Goal: Task Accomplishment & Management: Manage account settings

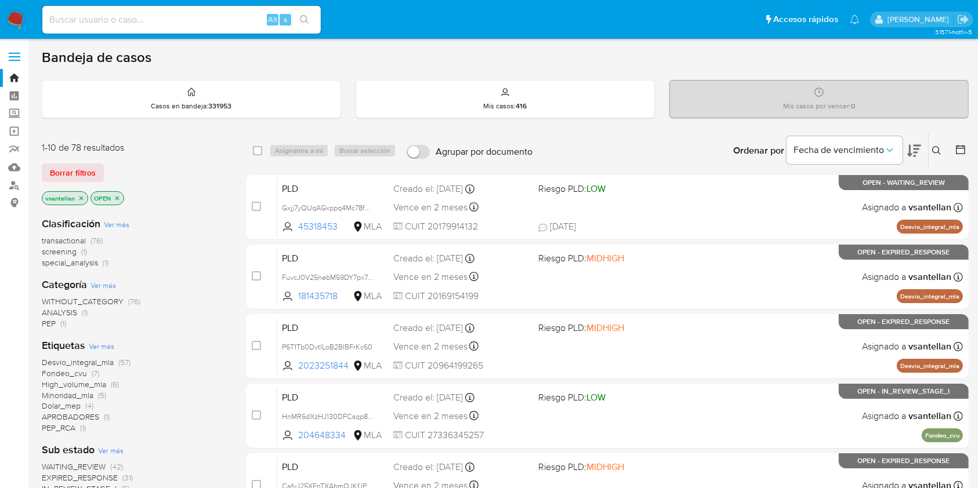
drag, startPoint x: 937, startPoint y: 146, endPoint x: 923, endPoint y: 164, distance: 22.3
click at [938, 146] on icon at bounding box center [936, 150] width 9 height 9
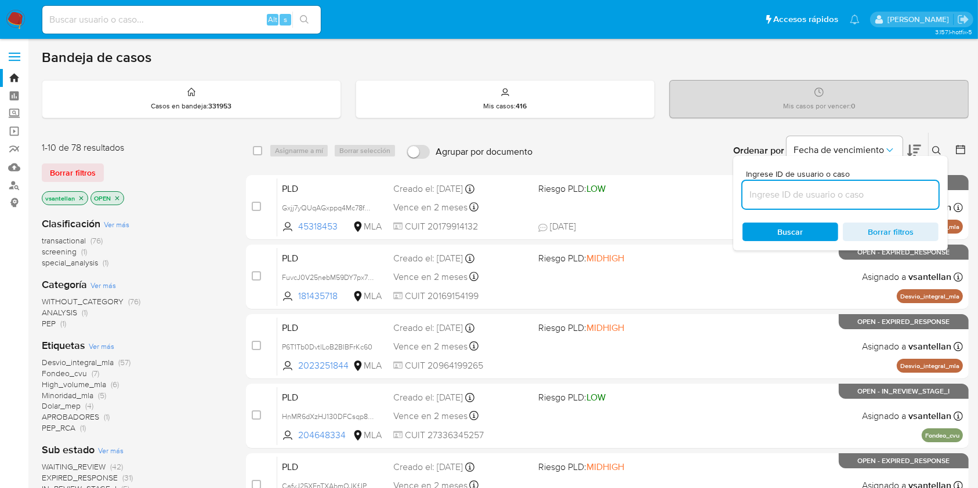
drag, startPoint x: 840, startPoint y: 188, endPoint x: 849, endPoint y: 195, distance: 11.3
click at [840, 188] on input at bounding box center [840, 194] width 196 height 15
type input "202283493"
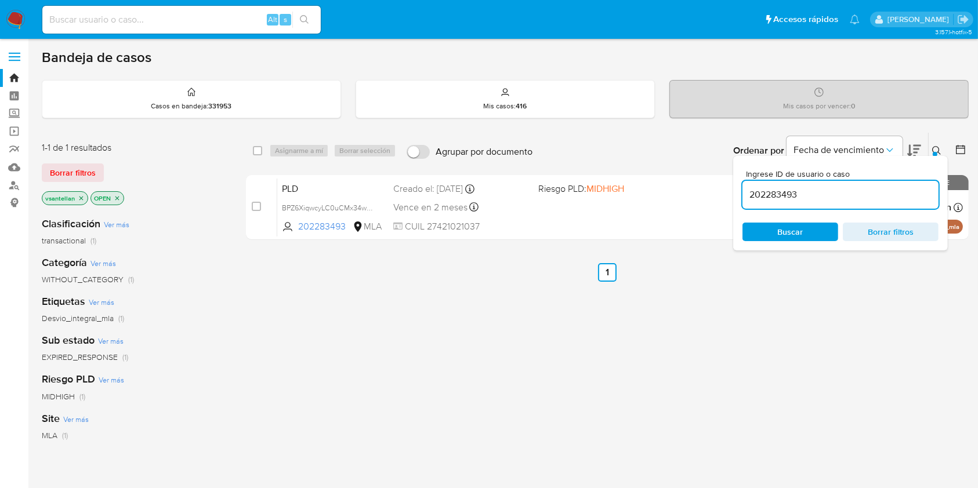
click at [939, 149] on icon at bounding box center [936, 150] width 9 height 9
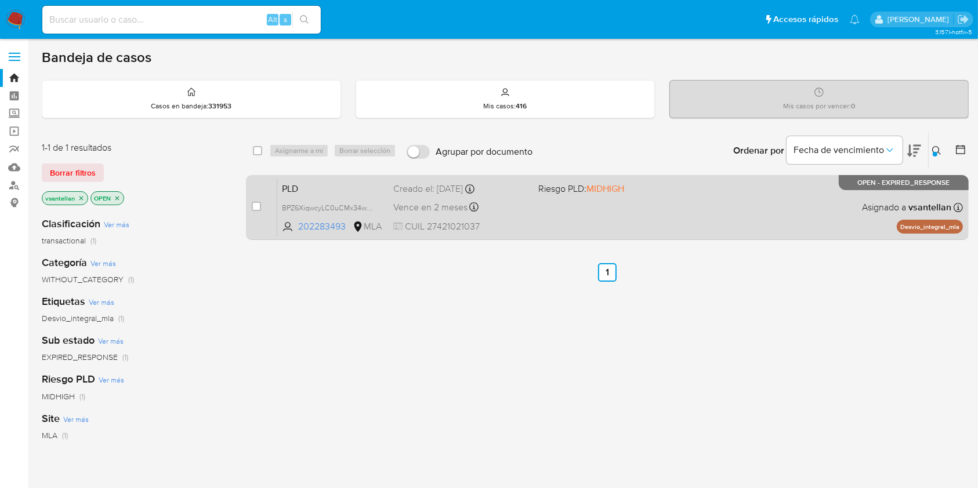
click at [895, 198] on div "PLD BPZ6XiqwcyLC0uCMx34wum09 202283493 MLA Riesgo PLD: MIDHIGH Creado el: 12/08…" at bounding box center [619, 207] width 685 height 59
click at [662, 202] on div "PLD BPZ6XiqwcyLC0uCMx34wum09 202283493 MLA Riesgo PLD: MIDHIGH Creado el: 12/08…" at bounding box center [619, 207] width 685 height 59
click at [256, 202] on input "checkbox" at bounding box center [256, 206] width 9 height 9
checkbox input "true"
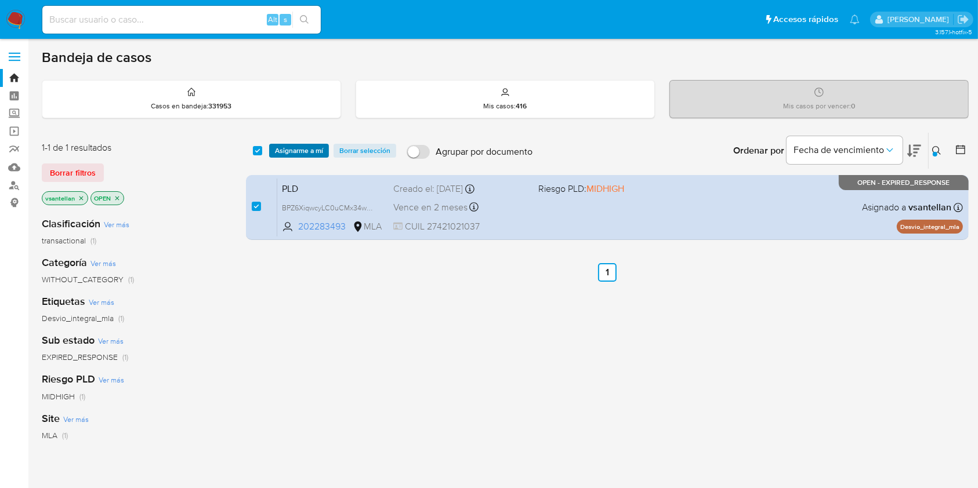
drag, startPoint x: 291, startPoint y: 151, endPoint x: 292, endPoint y: 157, distance: 6.1
click at [291, 151] on span "Asignarme a mí" at bounding box center [299, 151] width 48 height 12
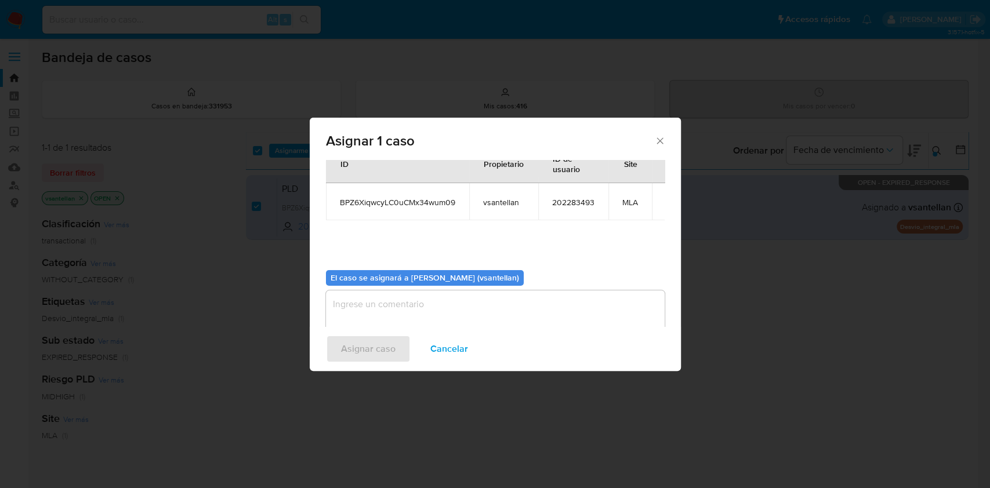
scroll to position [59, 0]
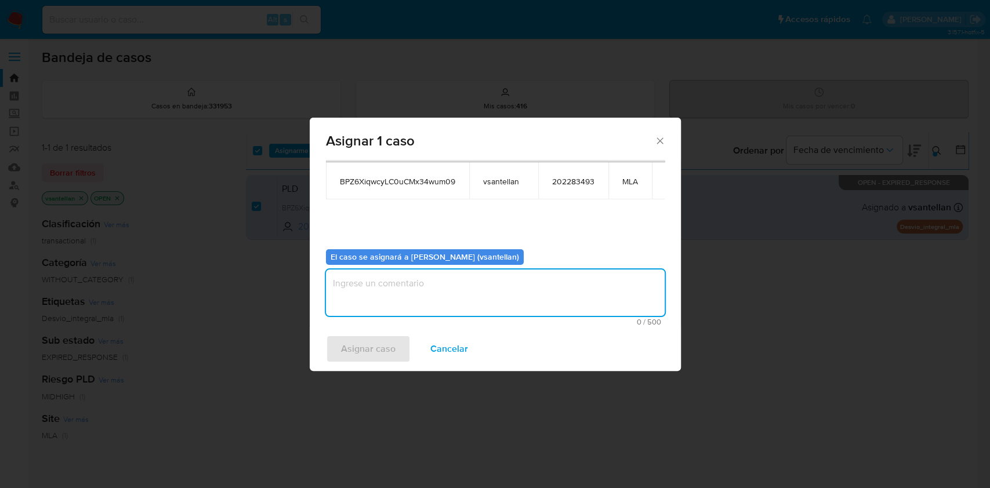
click at [376, 301] on textarea "assign-modal" at bounding box center [495, 293] width 339 height 46
type textarea "1"
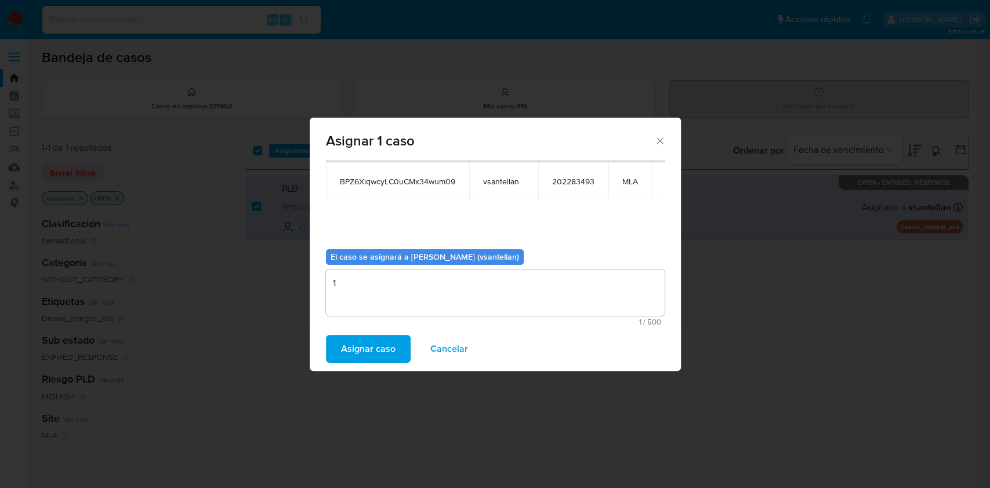
click at [360, 351] on span "Asignar caso" at bounding box center [368, 349] width 55 height 26
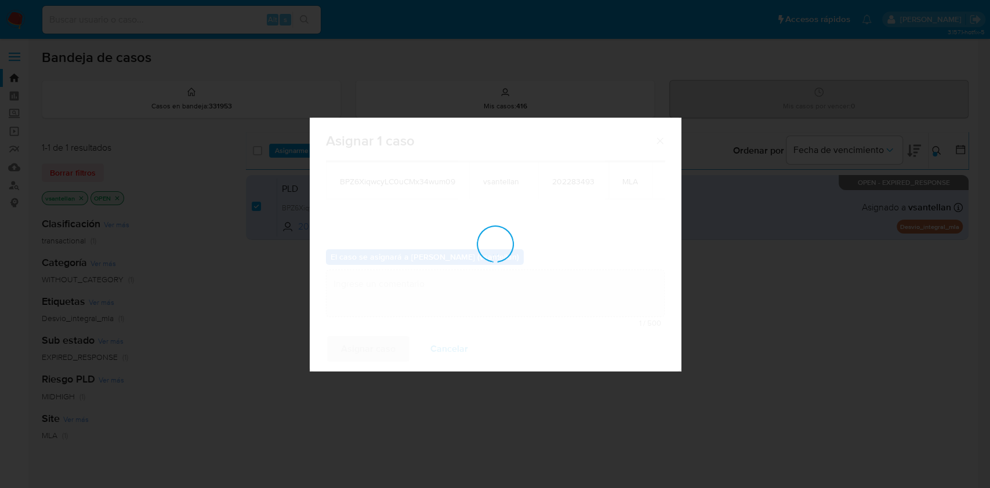
checkbox input "false"
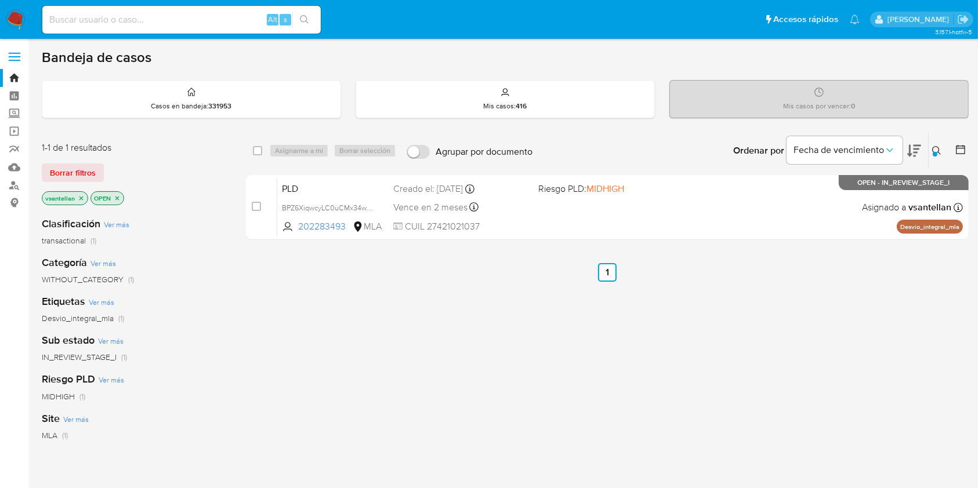
click at [939, 152] on icon at bounding box center [936, 150] width 9 height 9
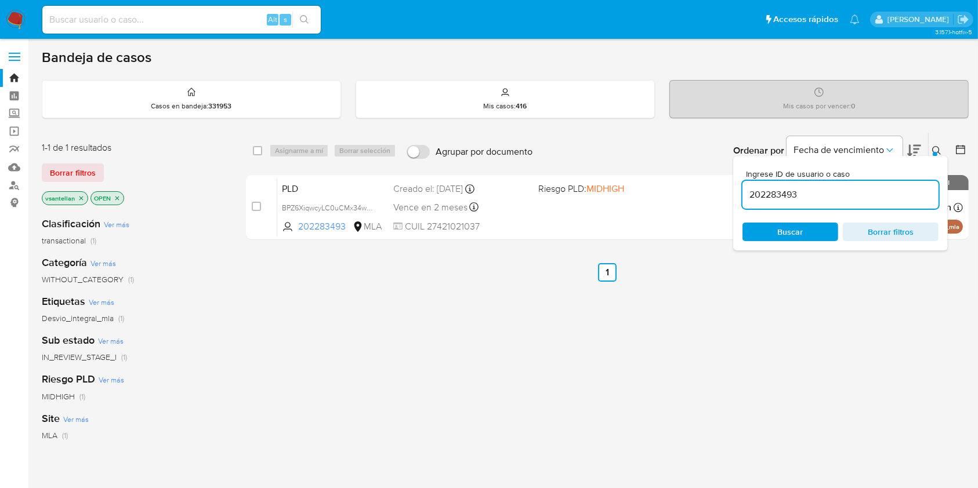
click at [888, 181] on div "202283493" at bounding box center [840, 195] width 196 height 28
click at [884, 193] on input "202283493" at bounding box center [840, 194] width 196 height 15
paste input "545446609"
type input "545446609"
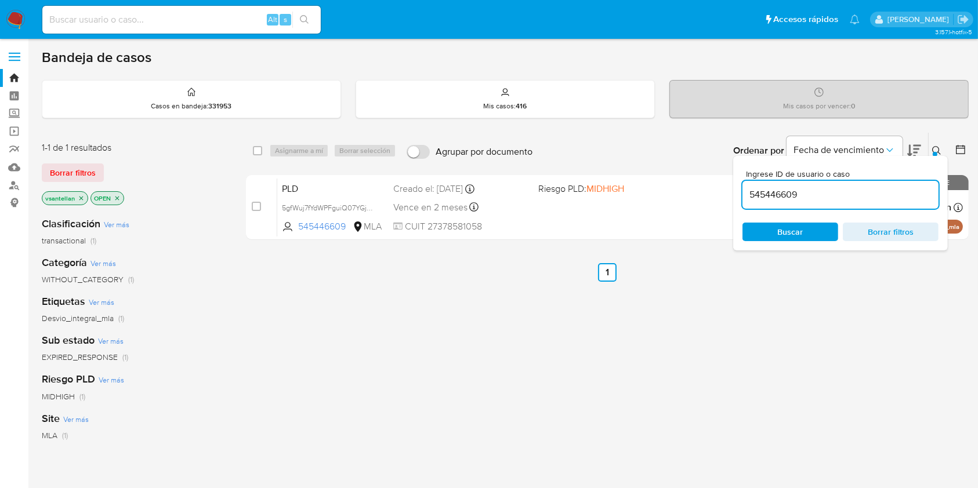
click at [939, 144] on button at bounding box center [937, 151] width 19 height 14
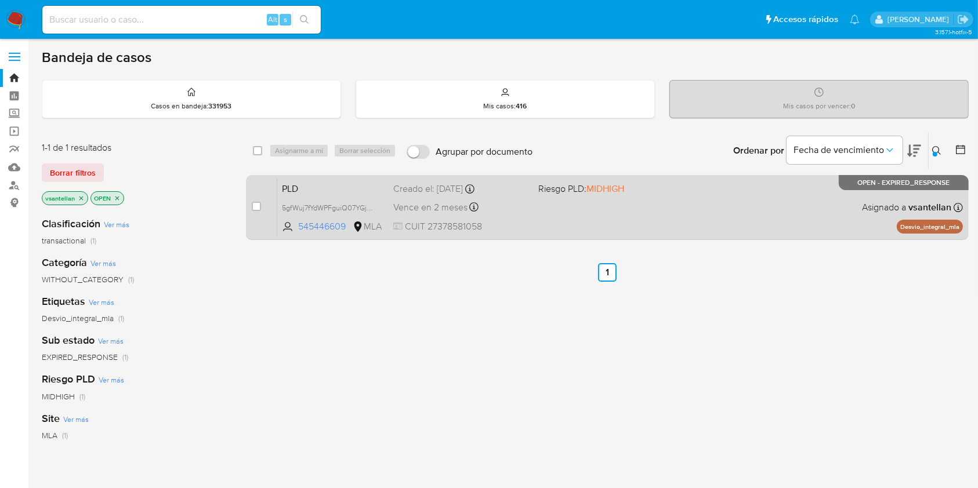
click at [849, 209] on div "PLD 5gfWuj7fYdWPFguiQ07YGjUX 545446609 MLA Riesgo PLD: MIDHIGH Creado el: 12/08…" at bounding box center [619, 207] width 685 height 59
click at [253, 203] on input "checkbox" at bounding box center [256, 206] width 9 height 9
checkbox input "true"
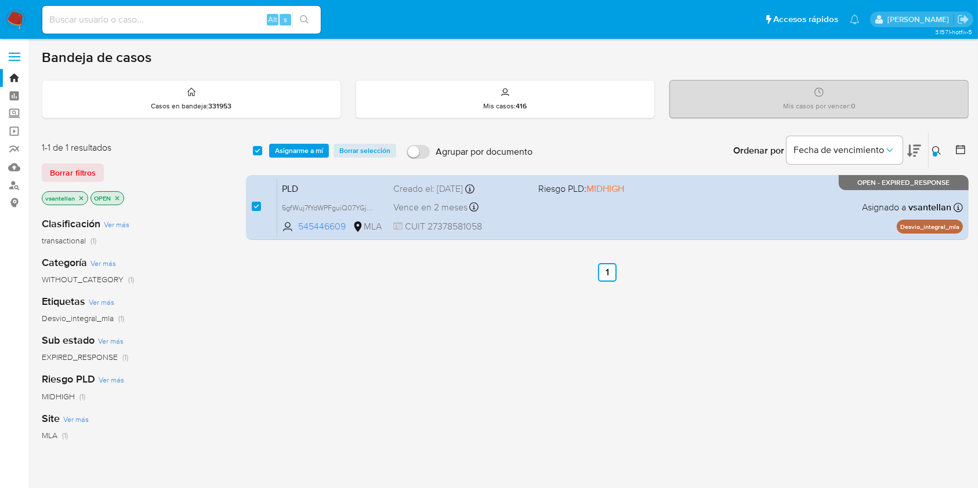
click at [293, 141] on div "select-all-cases-checkbox Asignarme a mí Borrar selección Agrupar por documento…" at bounding box center [607, 151] width 723 height 36
click at [293, 148] on span "Asignarme a mí" at bounding box center [299, 151] width 48 height 12
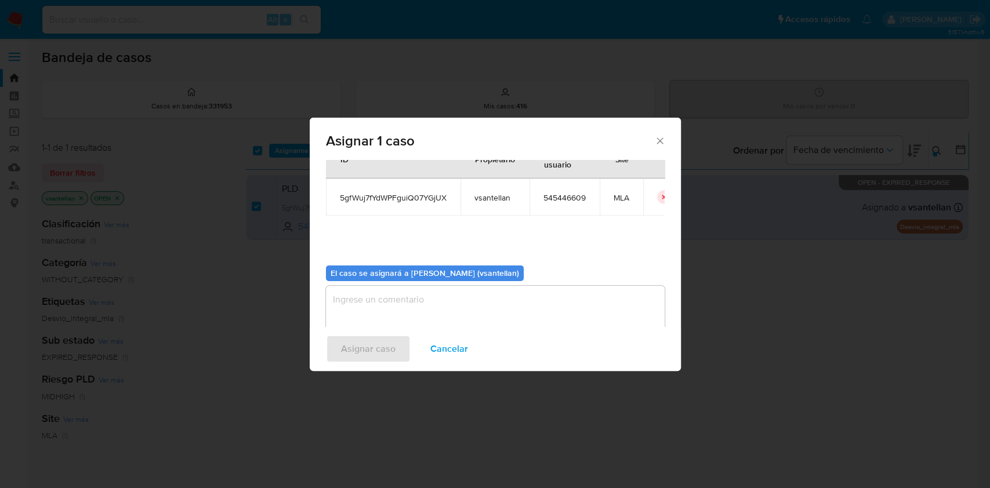
scroll to position [59, 0]
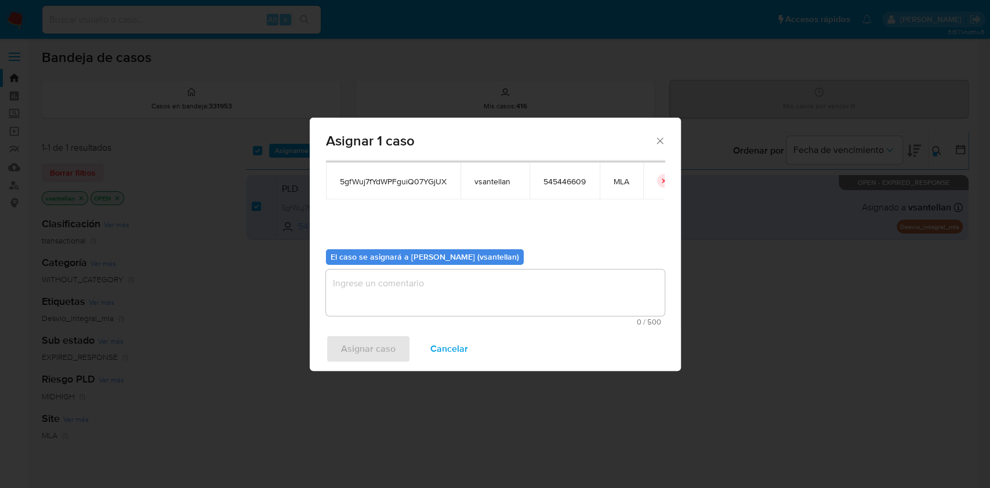
click at [371, 303] on textarea "assign-modal" at bounding box center [495, 293] width 339 height 46
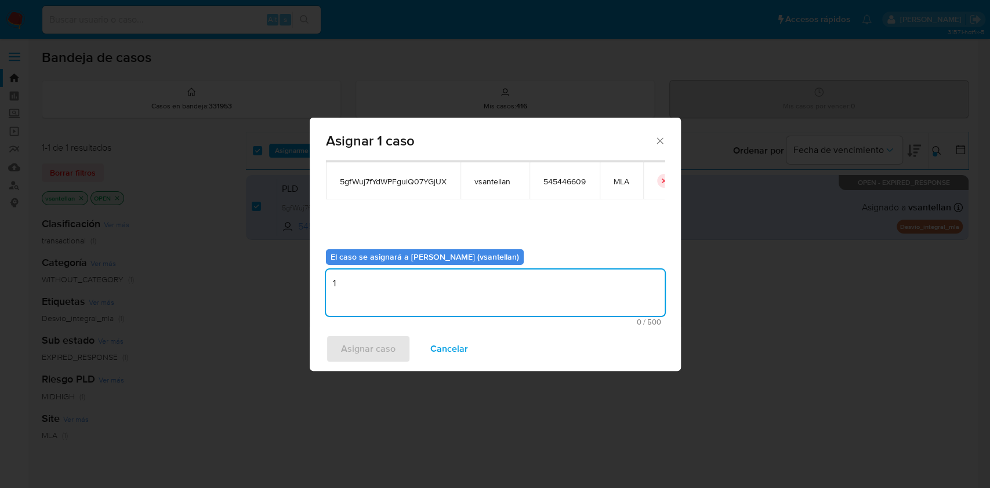
type textarea "1"
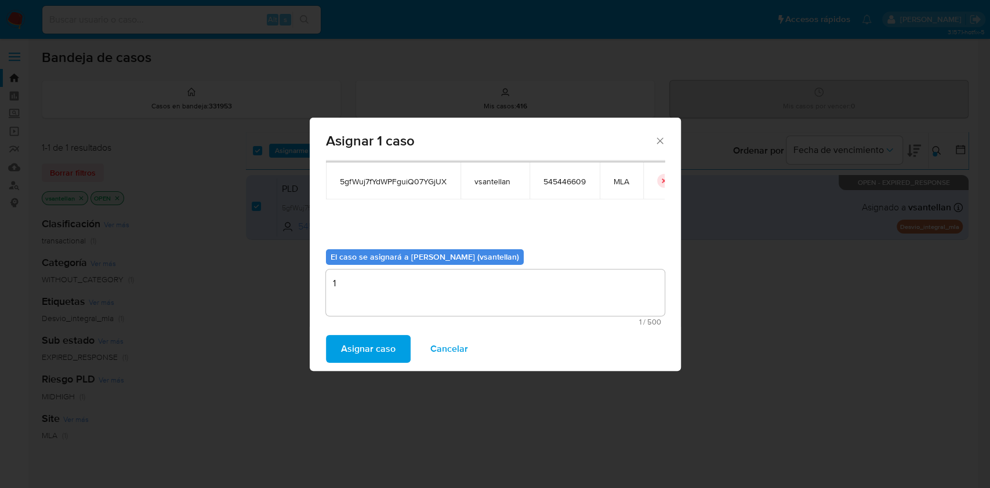
click at [358, 346] on span "Asignar caso" at bounding box center [368, 349] width 55 height 26
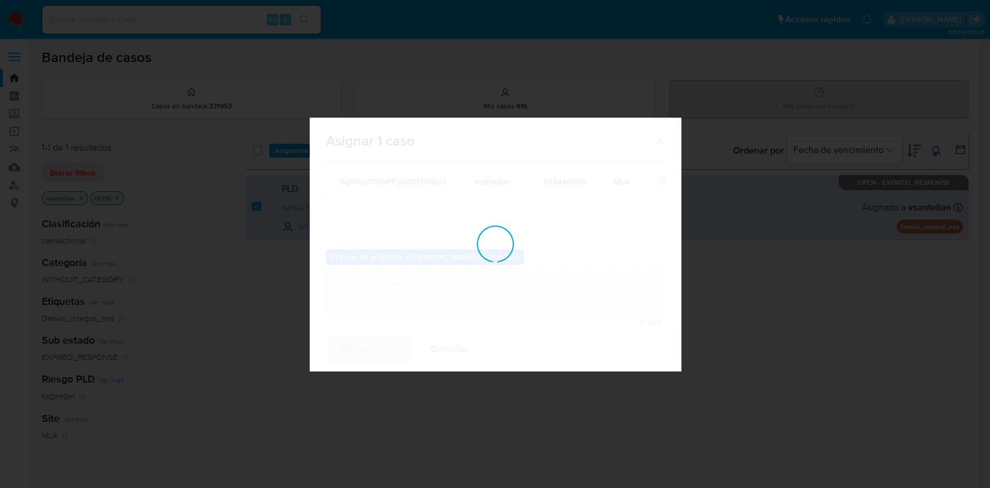
checkbox input "false"
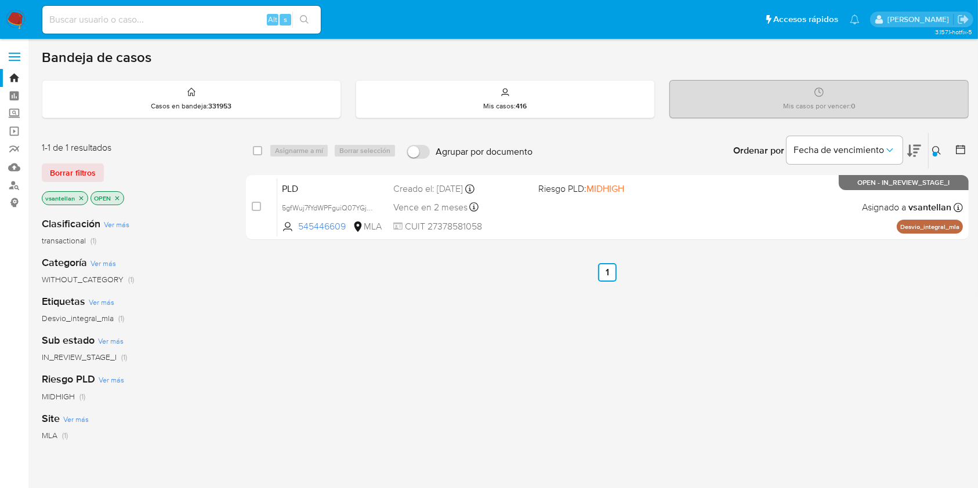
drag, startPoint x: 938, startPoint y: 147, endPoint x: 866, endPoint y: 192, distance: 85.1
click at [938, 147] on icon at bounding box center [936, 150] width 9 height 9
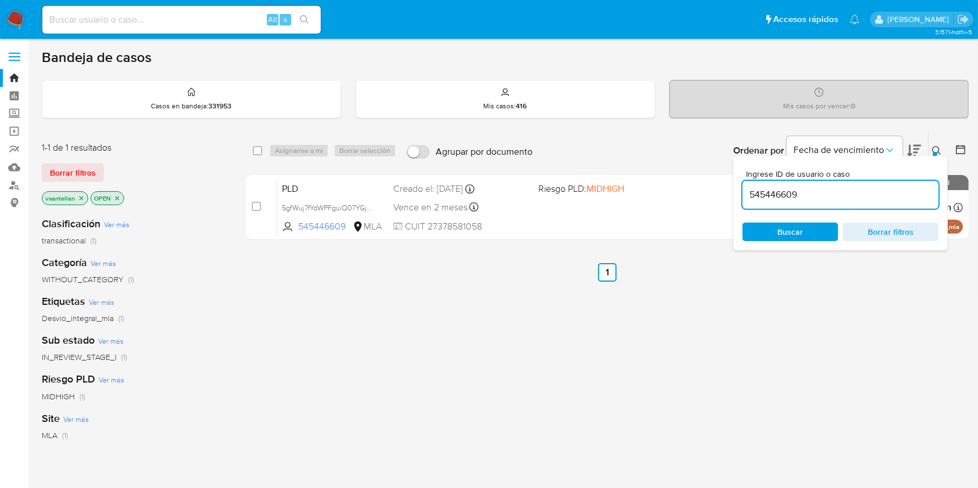
click at [817, 182] on div "545446609" at bounding box center [840, 195] width 196 height 28
click at [819, 190] on input "545446609" at bounding box center [840, 194] width 196 height 15
paste input "141142007"
type input "141142007"
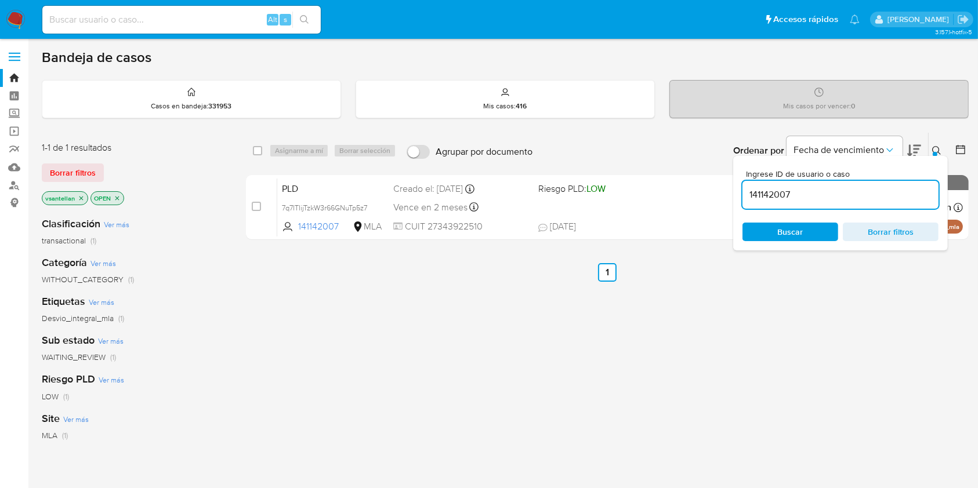
click at [935, 148] on icon at bounding box center [936, 150] width 9 height 9
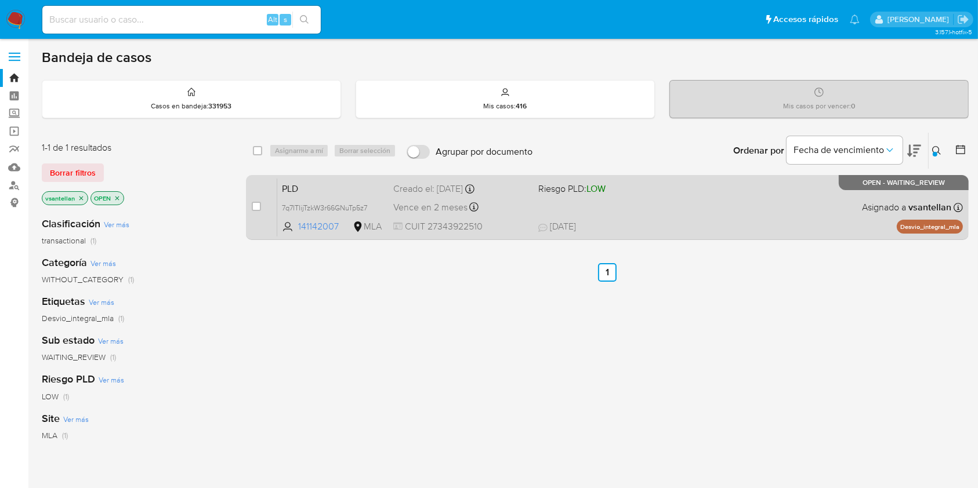
click at [749, 212] on div "PLD 7q7ITIijTzkW3r66GNuTp5z7 141142007 MLA Riesgo PLD: LOW Creado el: 12/08/202…" at bounding box center [619, 207] width 685 height 59
click at [255, 203] on input "checkbox" at bounding box center [256, 206] width 9 height 9
checkbox input "true"
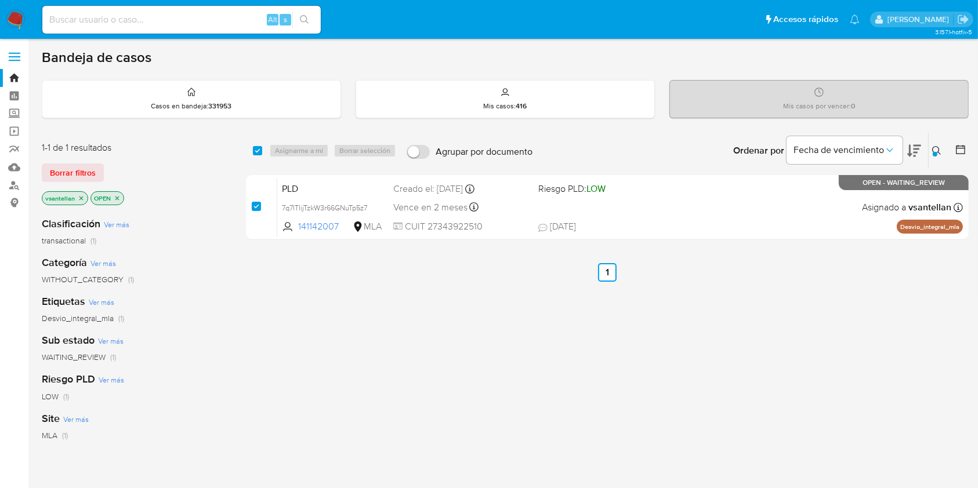
checkbox input "true"
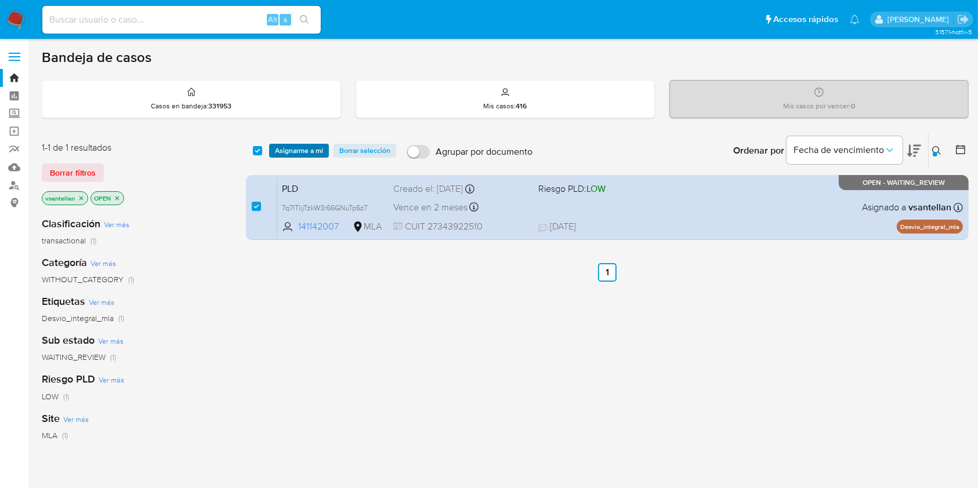
click at [296, 146] on span "Asignarme a mí" at bounding box center [299, 151] width 48 height 12
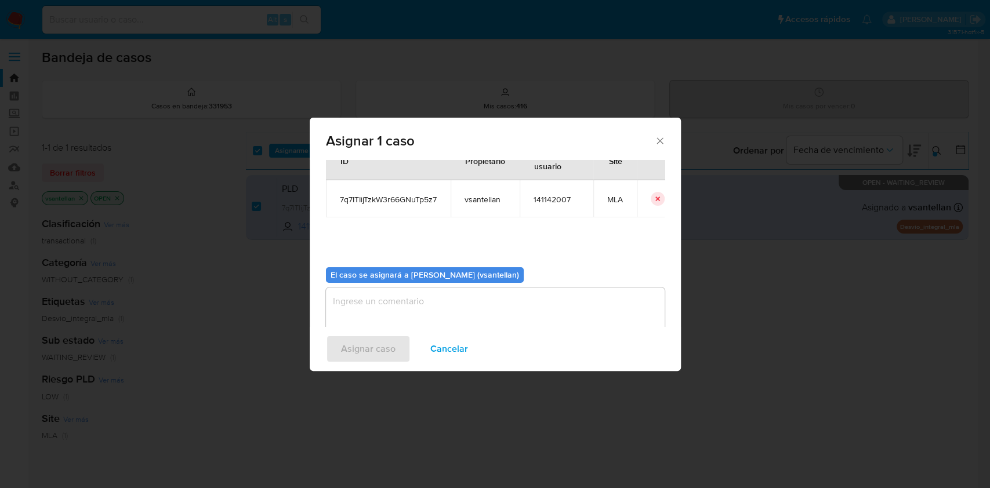
scroll to position [59, 0]
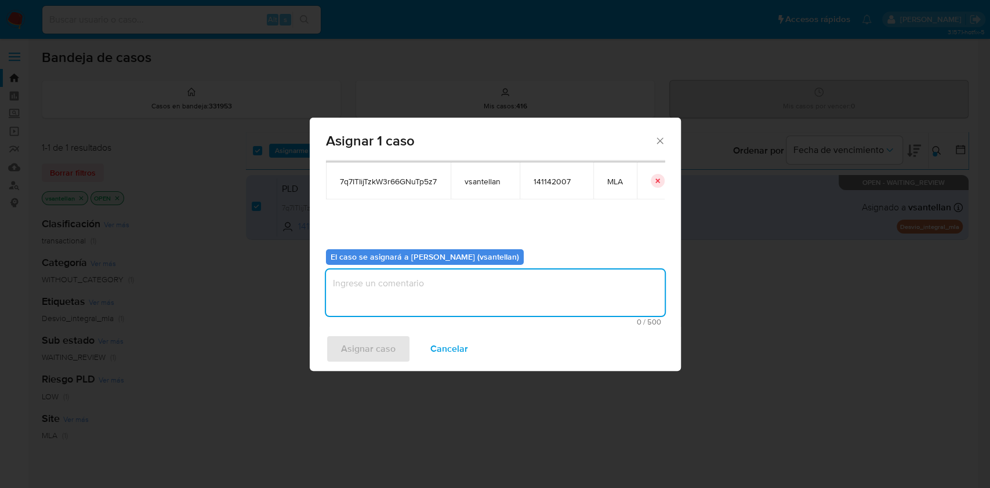
click at [376, 291] on textarea "assign-modal" at bounding box center [495, 293] width 339 height 46
type textarea "1"
click at [358, 351] on span "Asignar caso" at bounding box center [368, 349] width 55 height 26
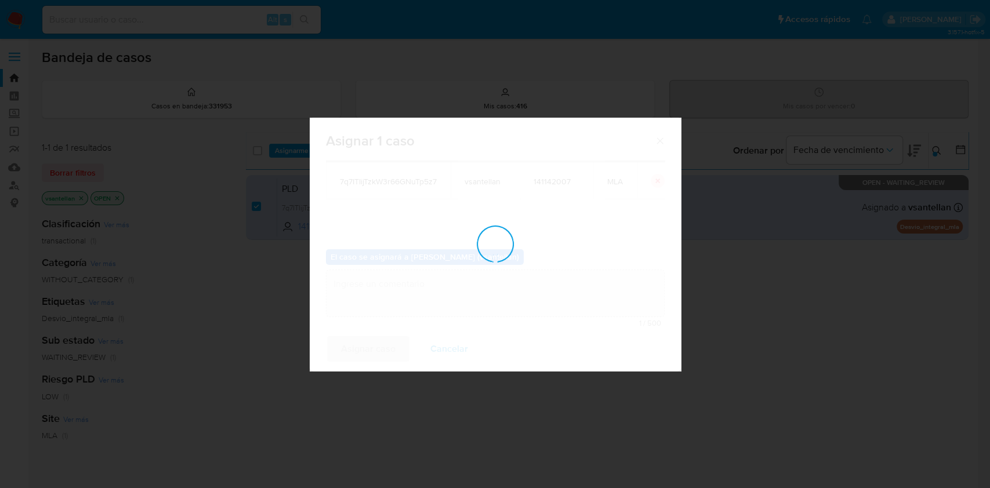
checkbox input "false"
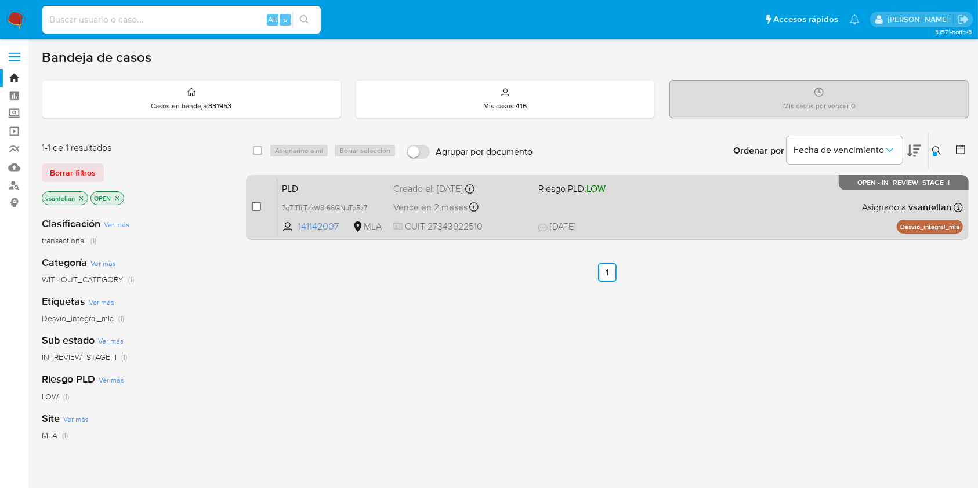
click at [253, 208] on input "checkbox" at bounding box center [256, 206] width 9 height 9
checkbox input "true"
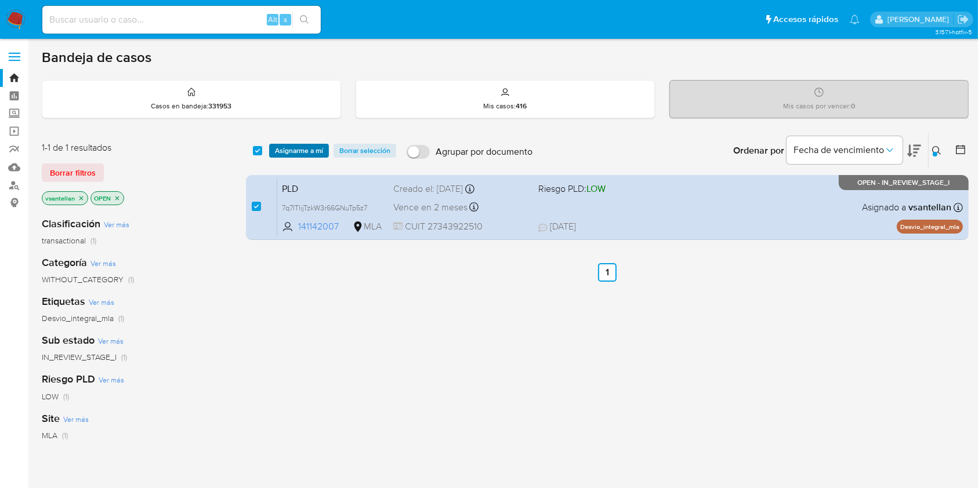
click at [295, 147] on span "Asignarme a mí" at bounding box center [299, 151] width 48 height 12
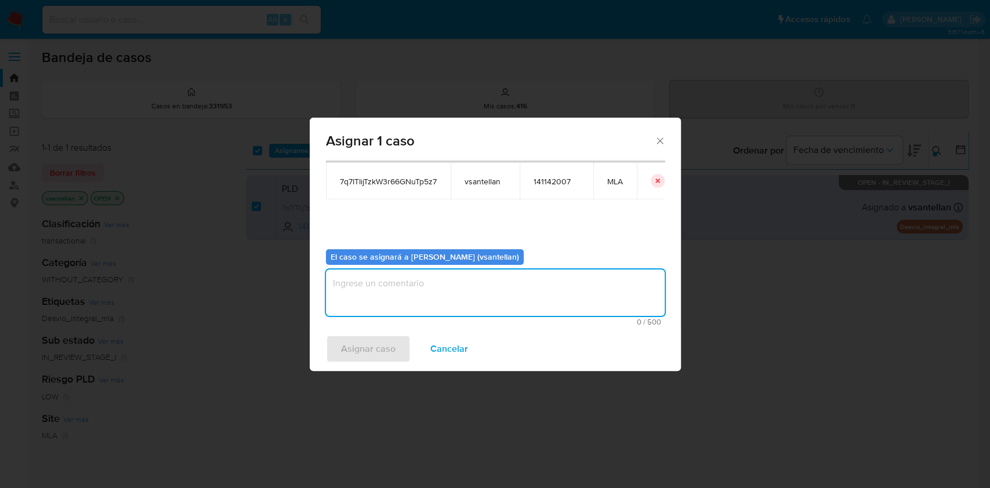
drag, startPoint x: 396, startPoint y: 300, endPoint x: 372, endPoint y: 338, distance: 44.6
click at [394, 301] on textarea "assign-modal" at bounding box center [495, 293] width 339 height 46
type textarea "1"
click at [371, 344] on span "Asignar caso" at bounding box center [368, 349] width 55 height 26
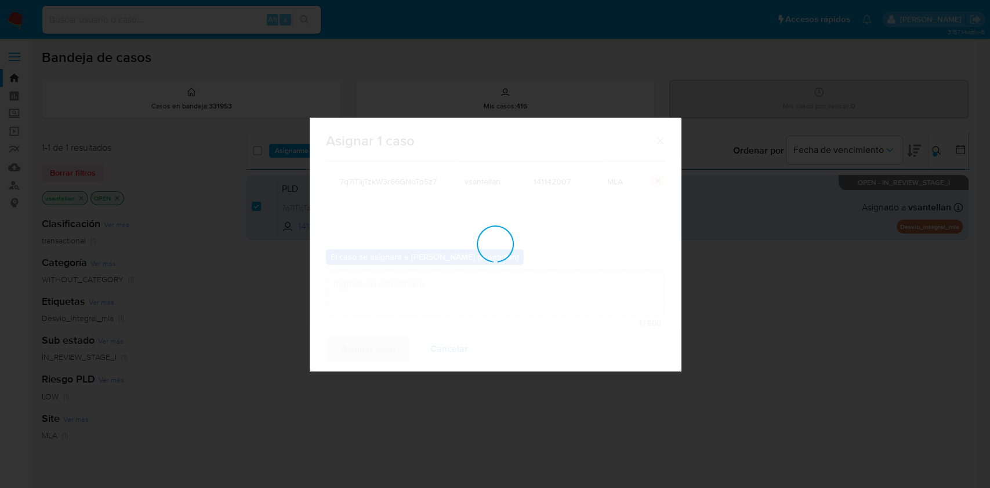
checkbox input "false"
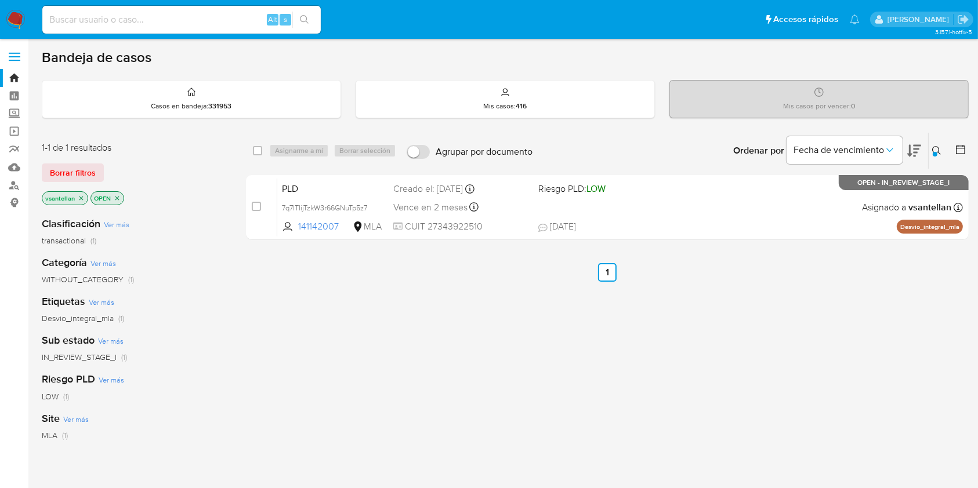
click at [14, 23] on img at bounding box center [16, 20] width 20 height 20
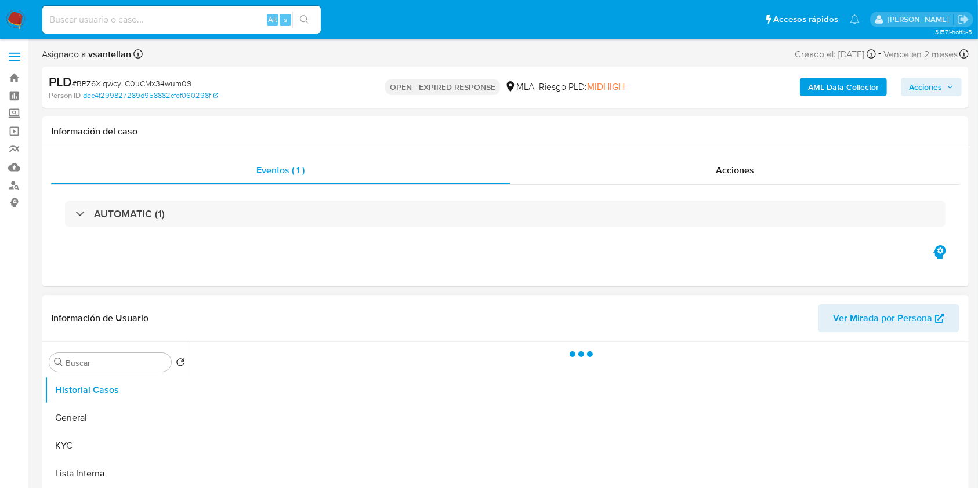
click at [763, 448] on div at bounding box center [578, 490] width 776 height 297
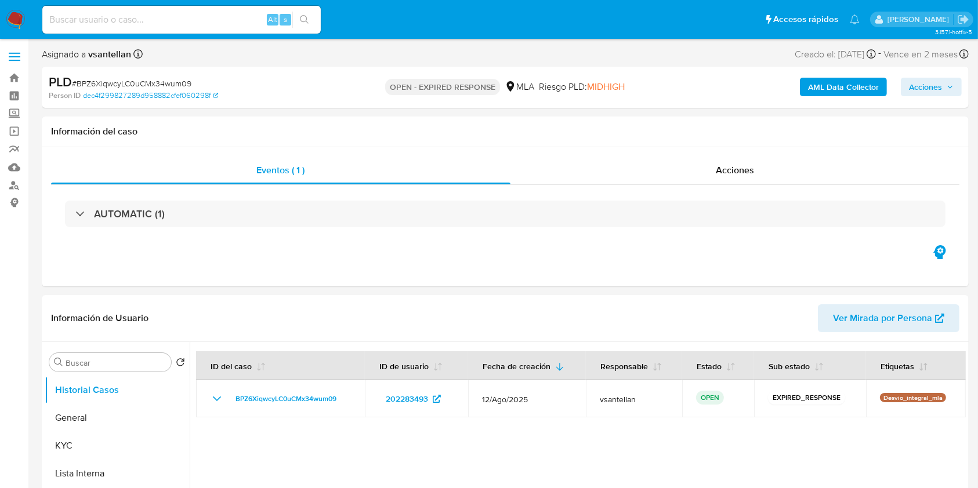
select select "10"
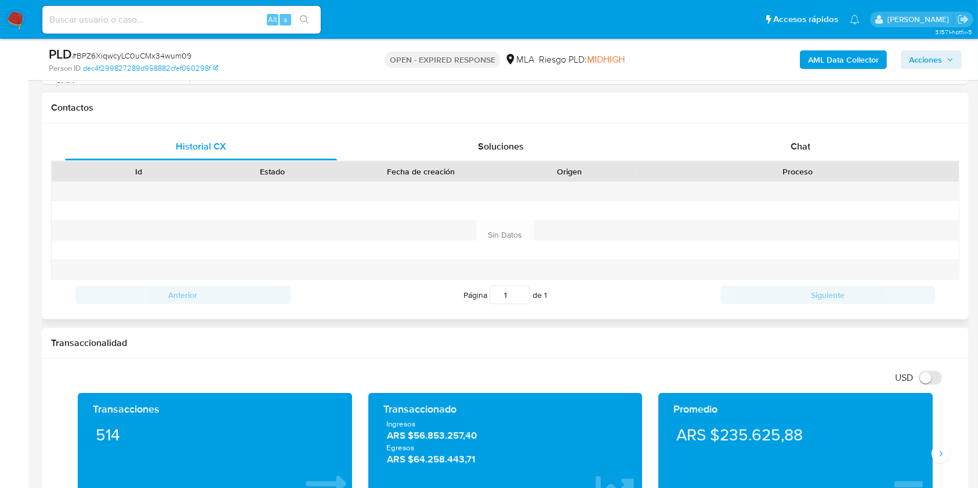
scroll to position [518, 0]
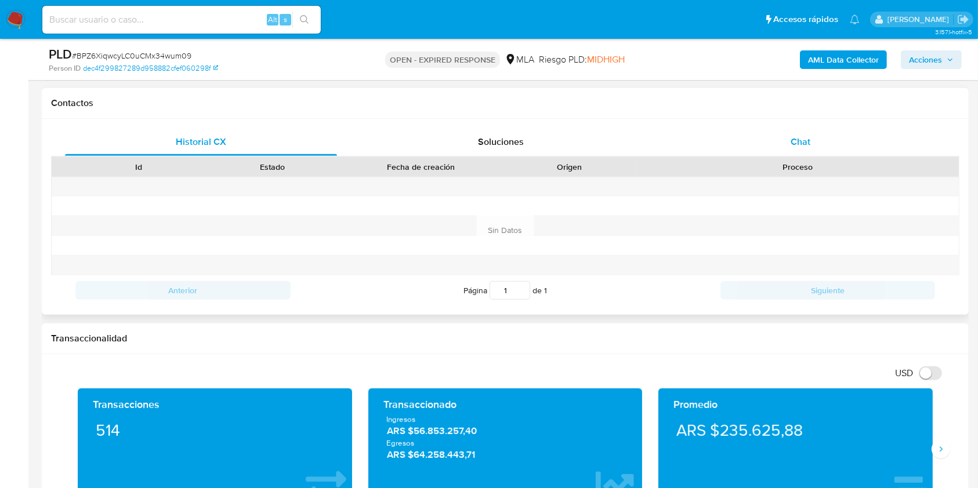
click at [815, 128] on div "Chat" at bounding box center [801, 142] width 272 height 28
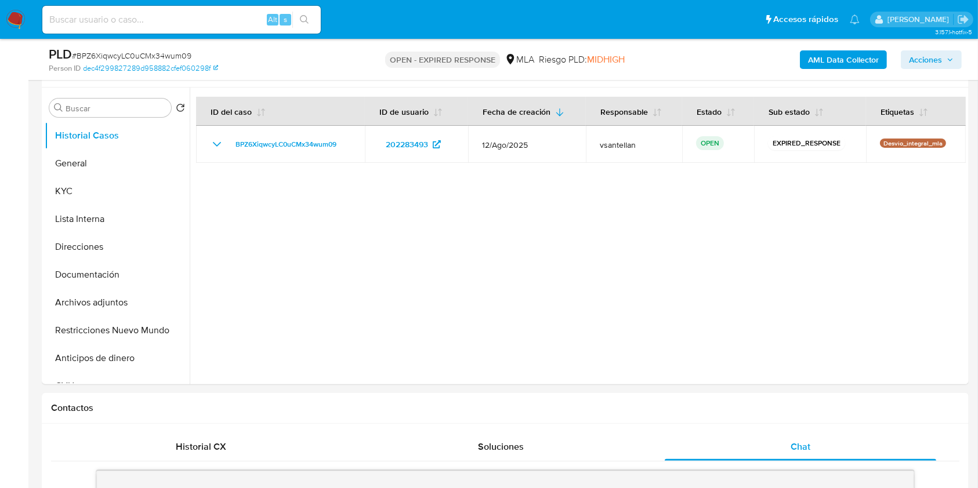
scroll to position [209, 0]
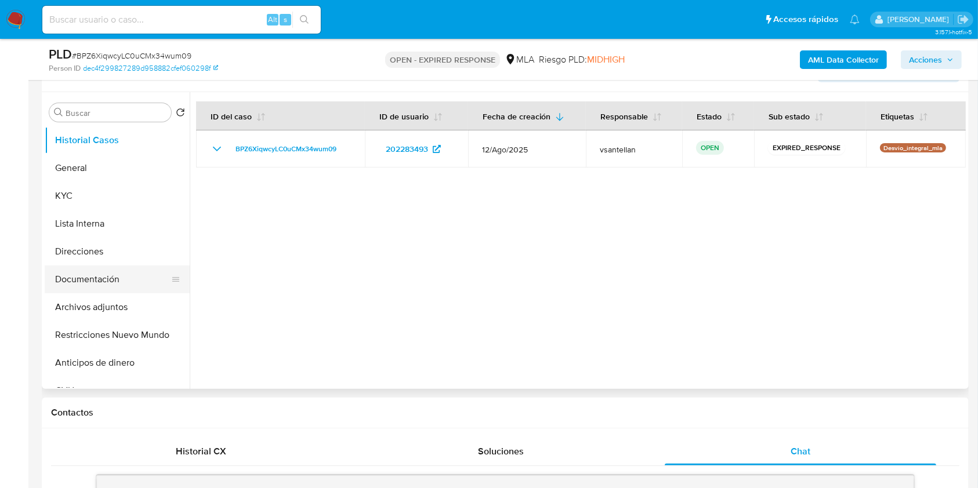
click at [125, 266] on button "Documentación" at bounding box center [113, 280] width 136 height 28
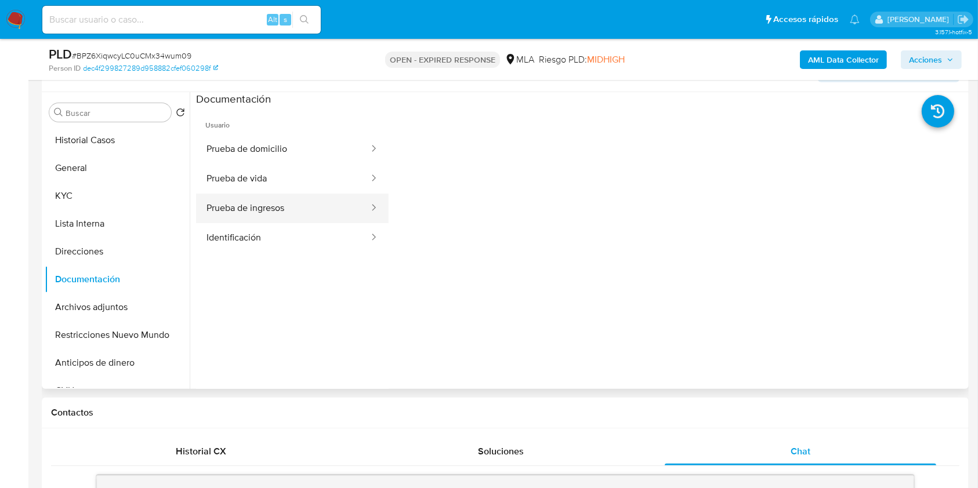
click at [299, 199] on button "Prueba de ingresos" at bounding box center [283, 209] width 174 height 30
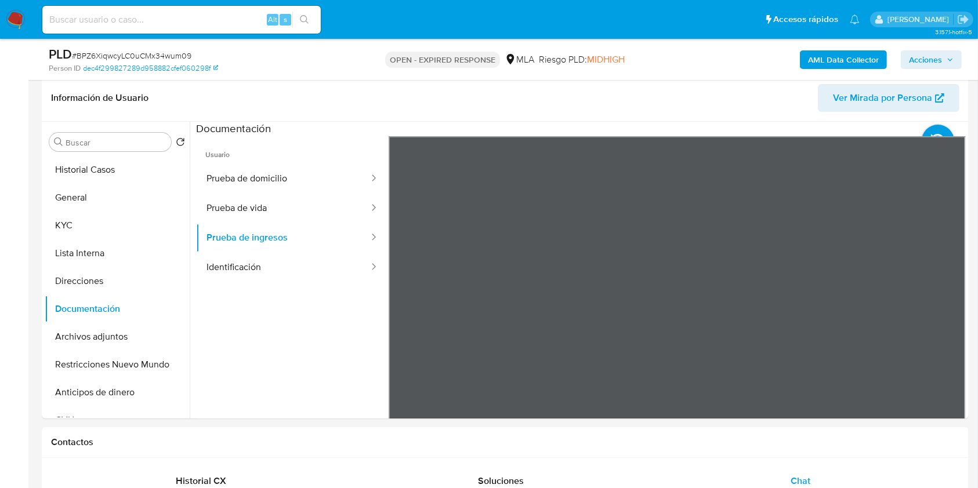
scroll to position [175, 0]
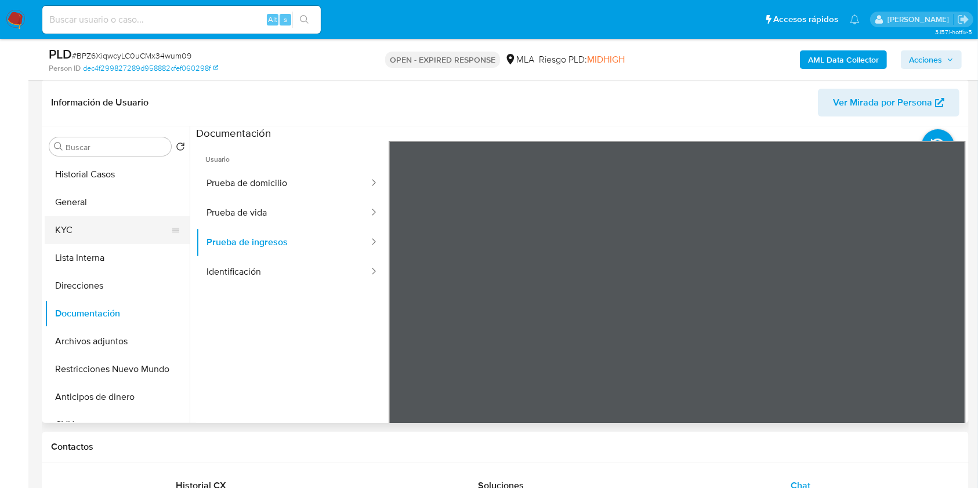
click at [102, 228] on button "KYC" at bounding box center [113, 230] width 136 height 28
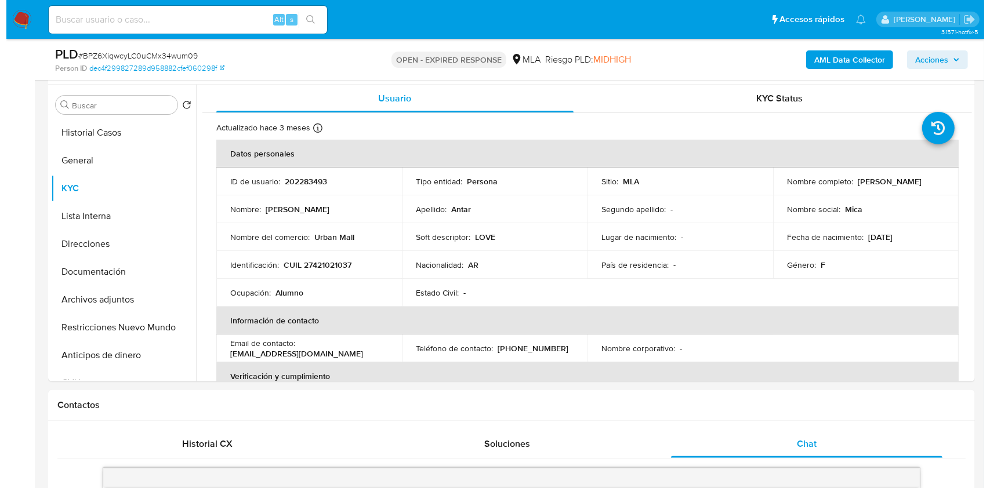
scroll to position [181, 0]
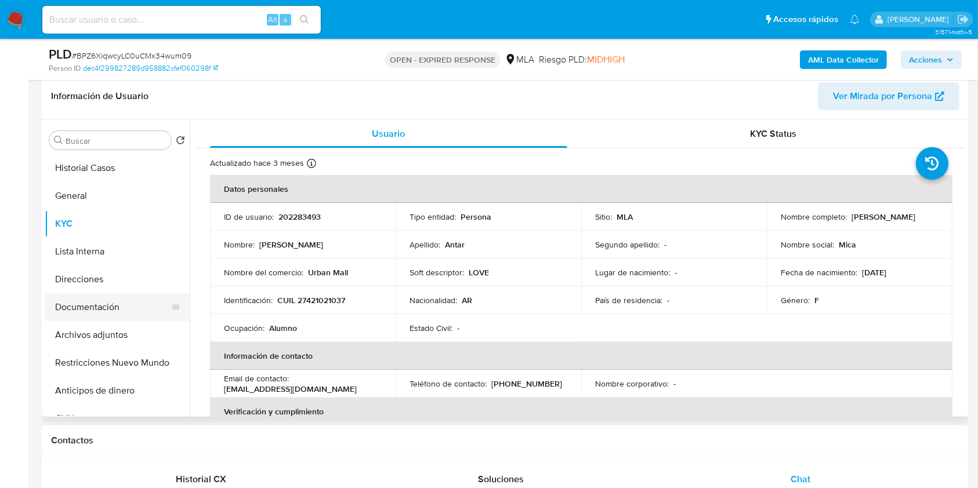
click at [116, 293] on button "Documentación" at bounding box center [113, 307] width 136 height 28
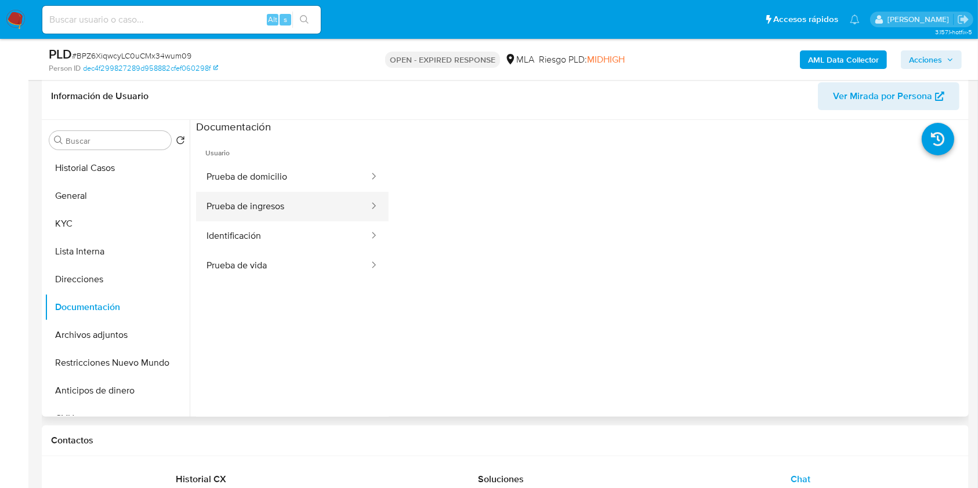
click at [278, 206] on button "Prueba de ingresos" at bounding box center [283, 207] width 174 height 30
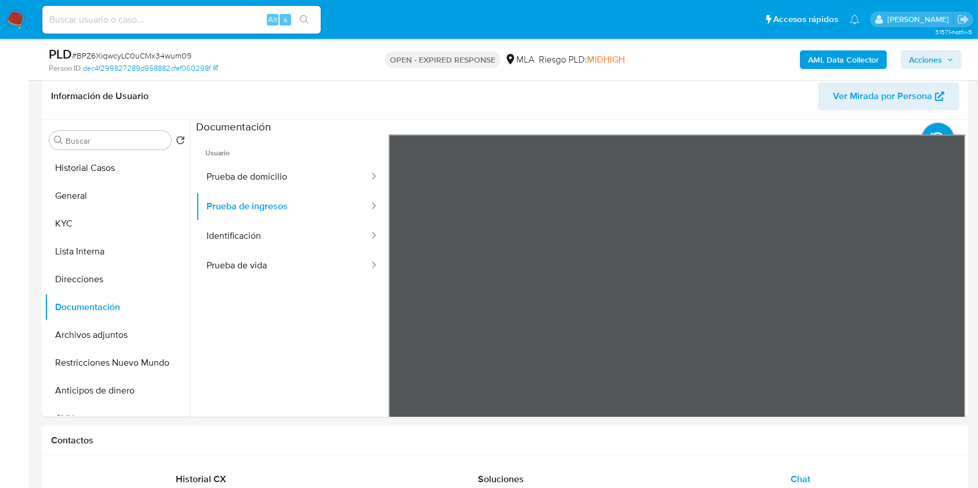
click at [828, 50] on b "AML Data Collector" at bounding box center [843, 59] width 71 height 19
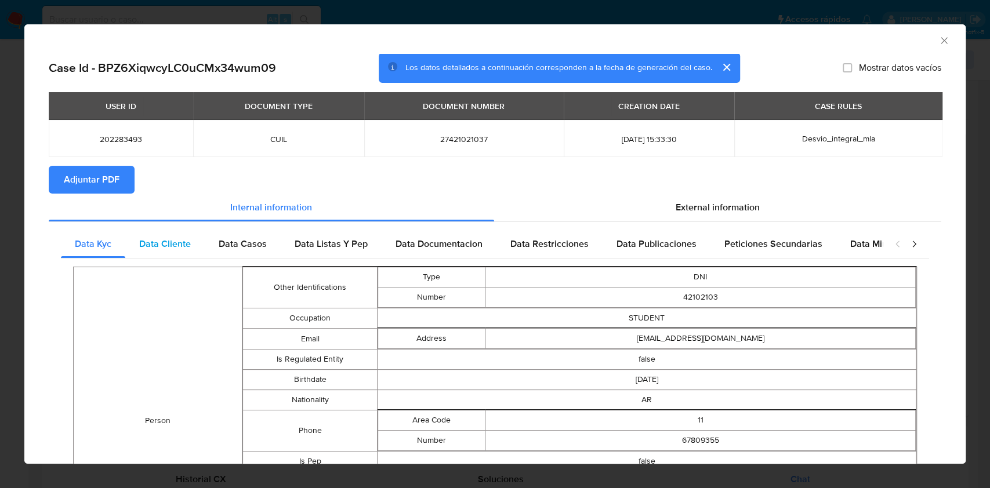
click at [193, 242] on div "Data Cliente" at bounding box center [164, 244] width 79 height 28
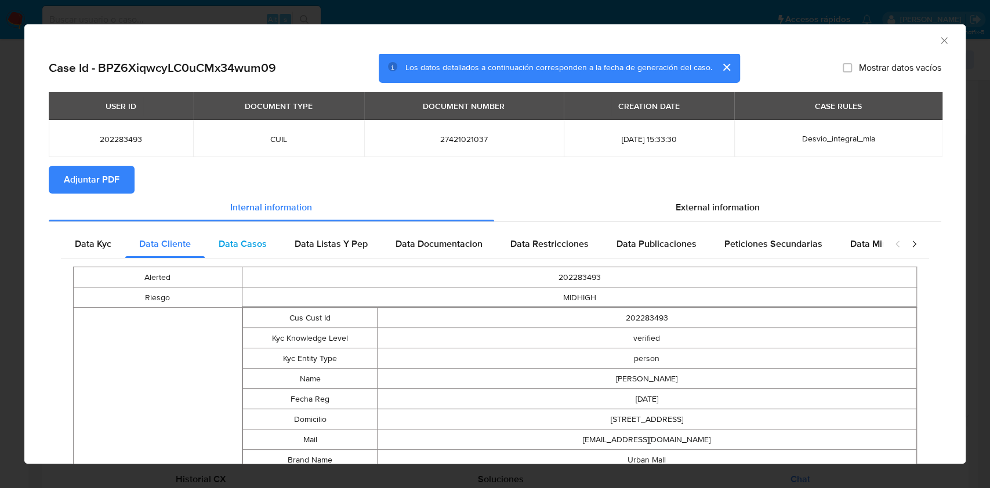
click at [241, 244] on span "Data Casos" at bounding box center [243, 243] width 48 height 13
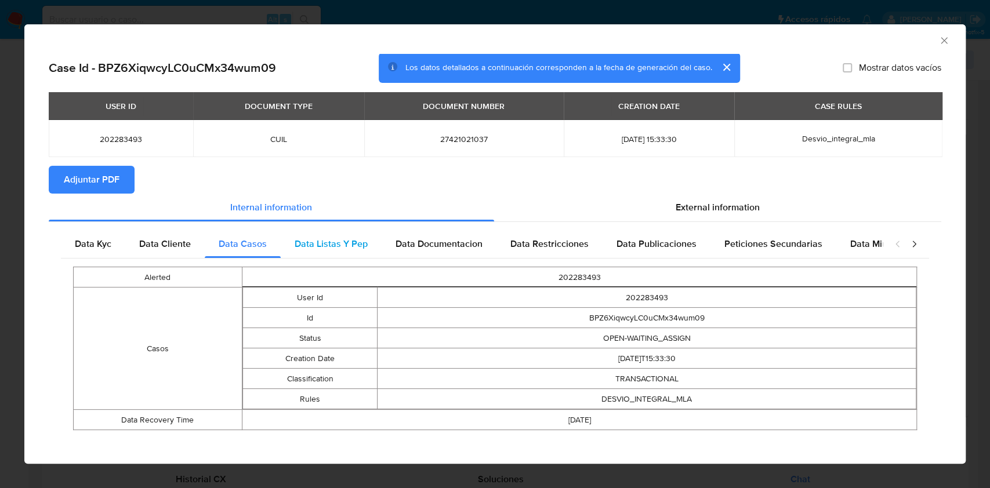
click at [311, 238] on span "Data Listas Y Pep" at bounding box center [331, 243] width 73 height 13
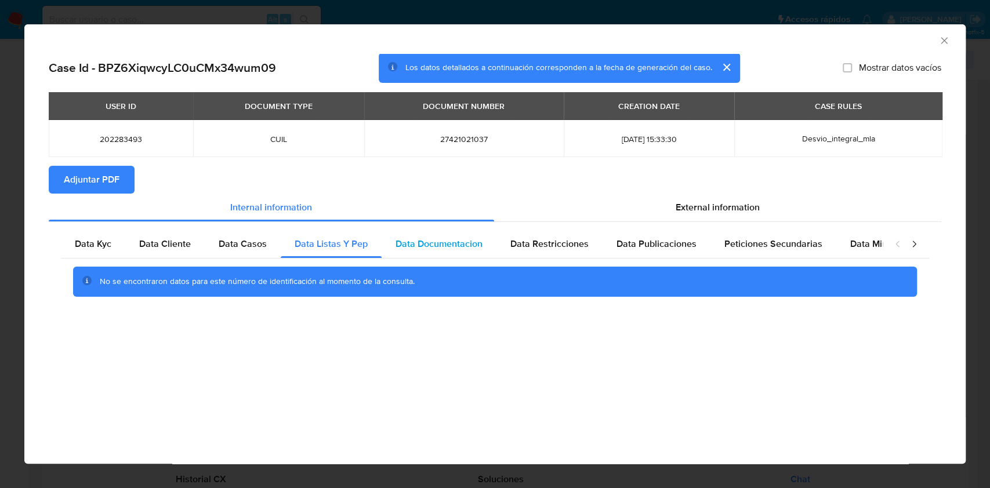
click at [419, 240] on span "Data Documentacion" at bounding box center [439, 243] width 87 height 13
click at [555, 245] on span "Data Restricciones" at bounding box center [549, 243] width 78 height 13
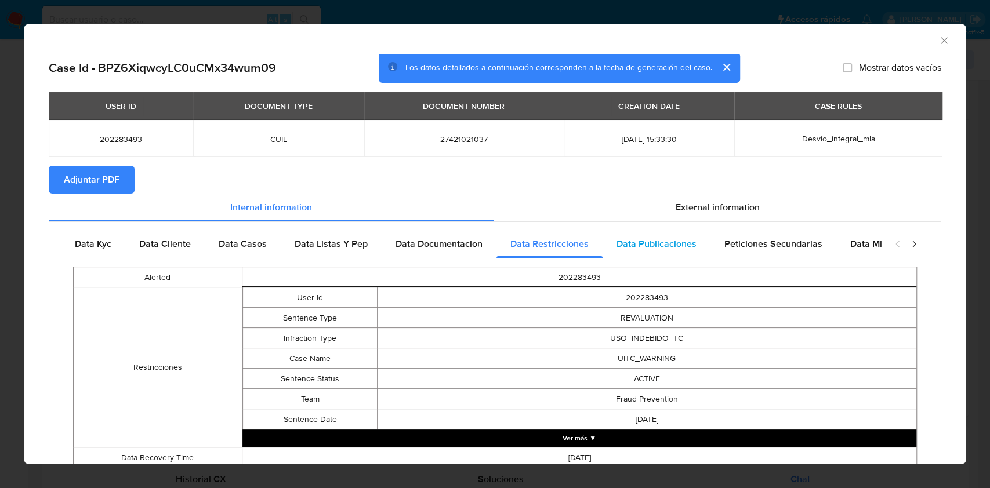
click at [629, 235] on div "Data Publicaciones" at bounding box center [657, 244] width 108 height 28
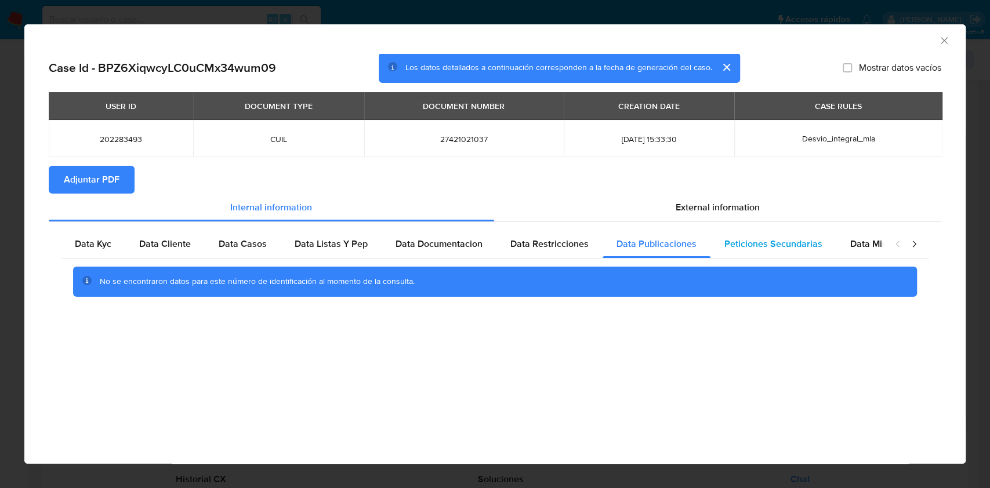
click at [728, 245] on span "Peticiones Secundarias" at bounding box center [773, 243] width 98 height 13
click at [842, 241] on div "Data Minoridad" at bounding box center [882, 244] width 92 height 28
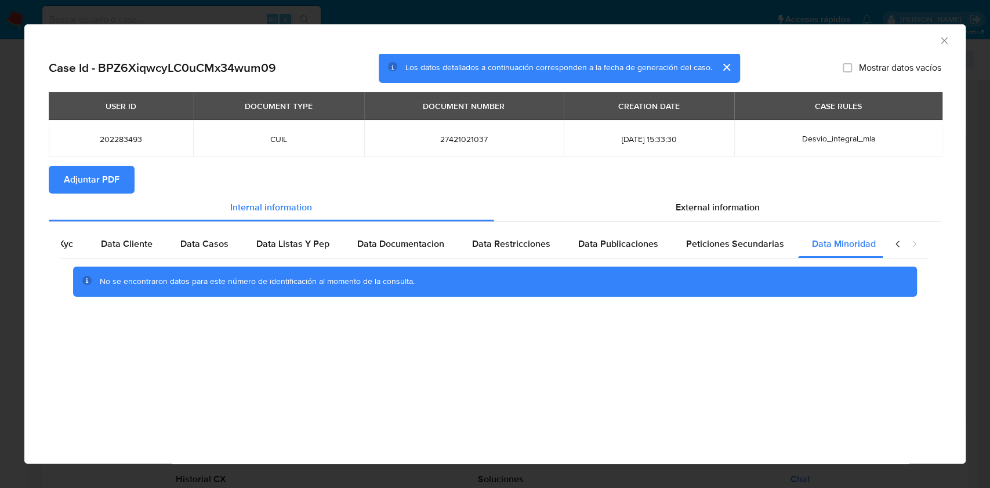
scroll to position [0, 39]
click at [738, 213] on span "External information" at bounding box center [718, 207] width 84 height 13
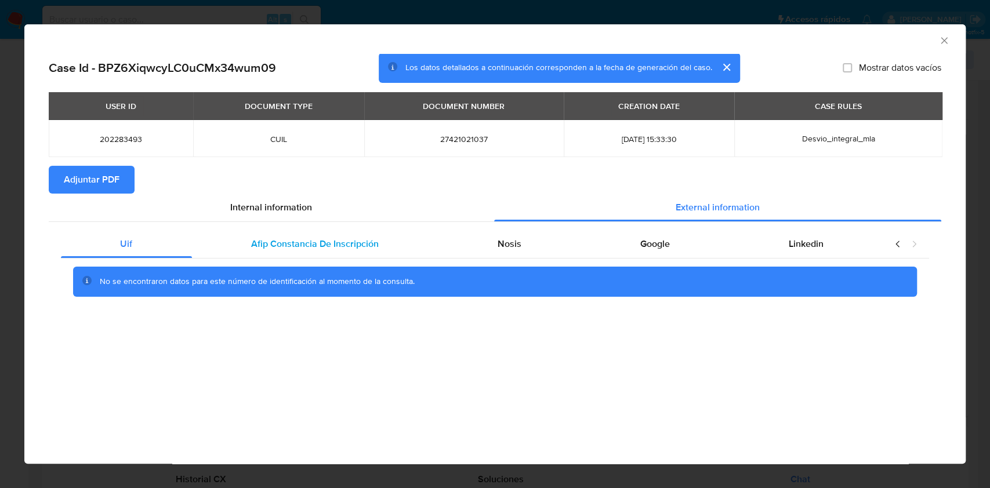
click at [390, 239] on div "Afip Constancia De Inscripción" at bounding box center [315, 244] width 246 height 28
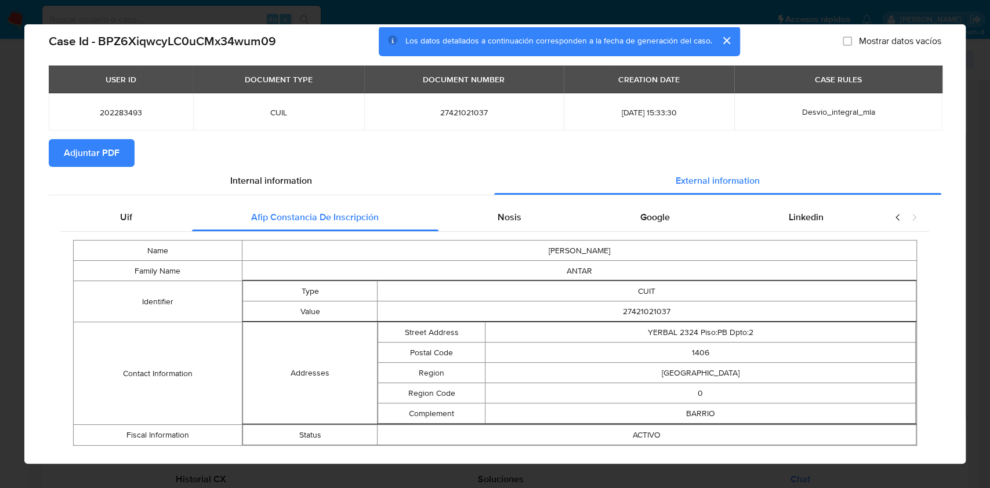
scroll to position [46, 0]
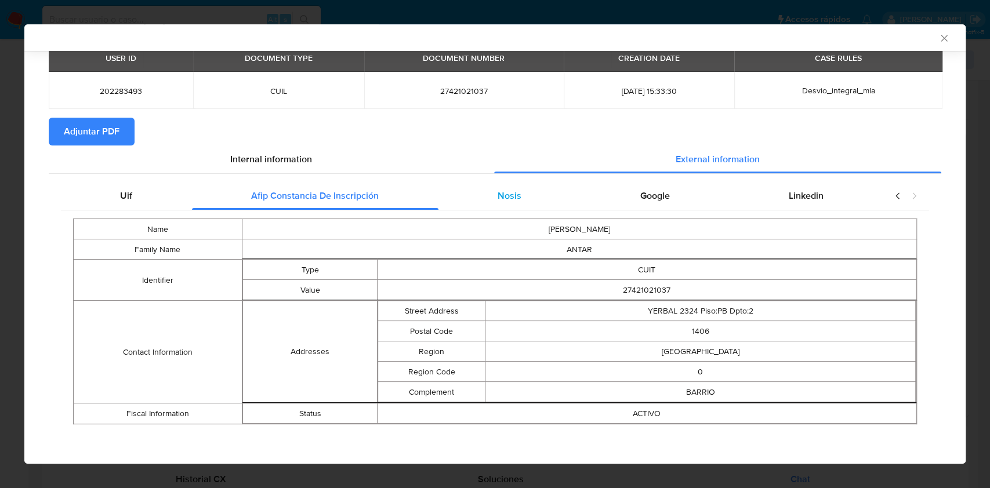
click at [498, 195] on span "Nosis" at bounding box center [510, 195] width 24 height 13
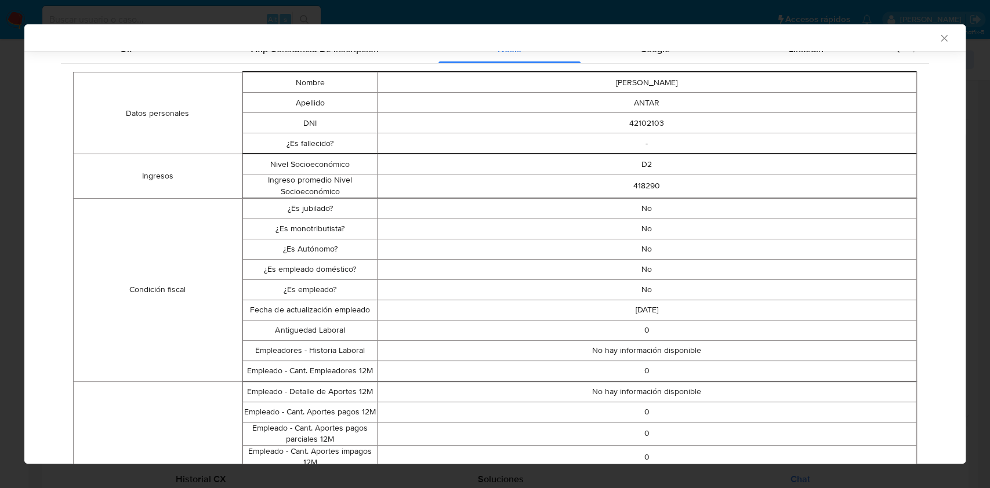
scroll to position [38, 0]
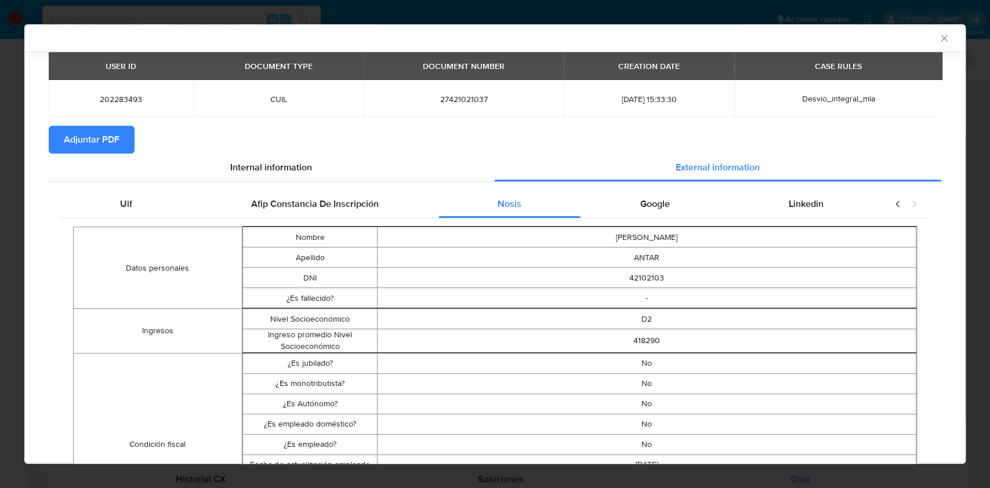
click at [644, 205] on span "Google" at bounding box center [655, 203] width 30 height 13
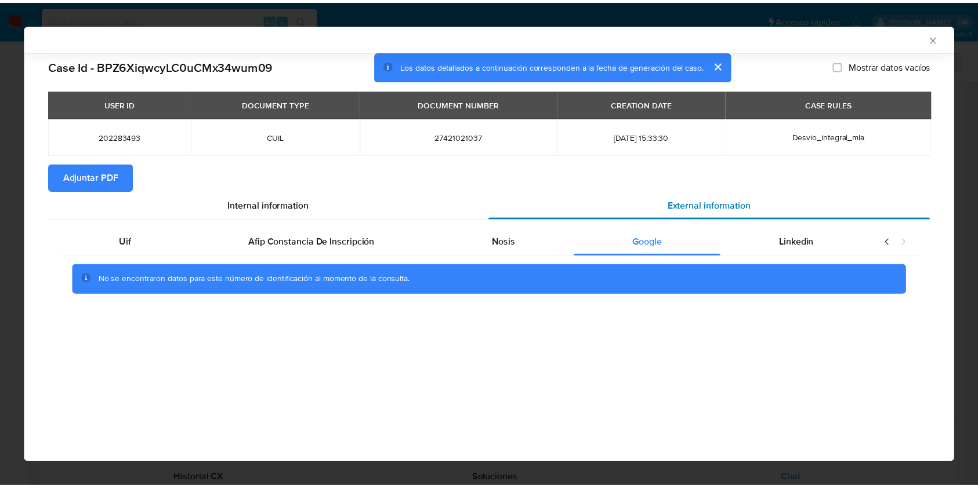
scroll to position [0, 0]
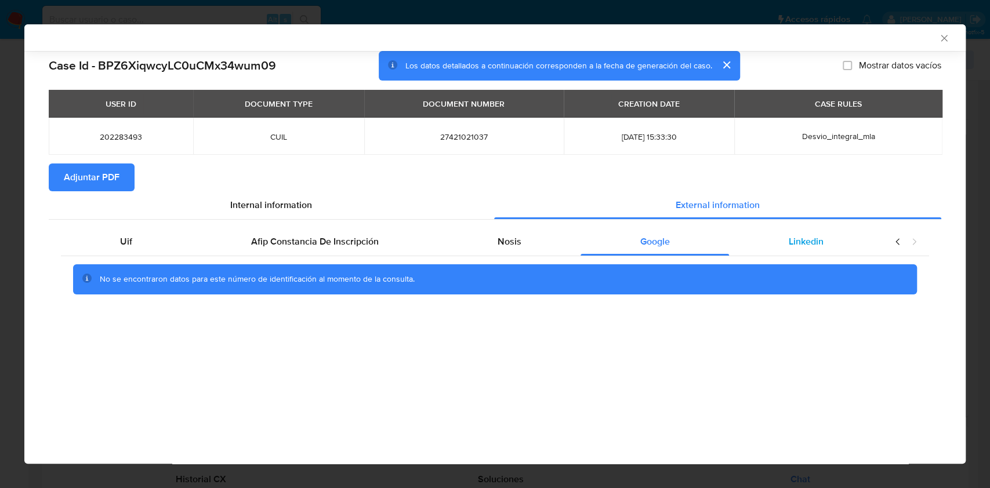
click at [789, 253] on div "Linkedin" at bounding box center [806, 242] width 154 height 28
click at [102, 170] on span "Adjuntar PDF" at bounding box center [92, 178] width 56 height 26
click at [940, 40] on icon "Cerrar ventana" at bounding box center [944, 38] width 12 height 12
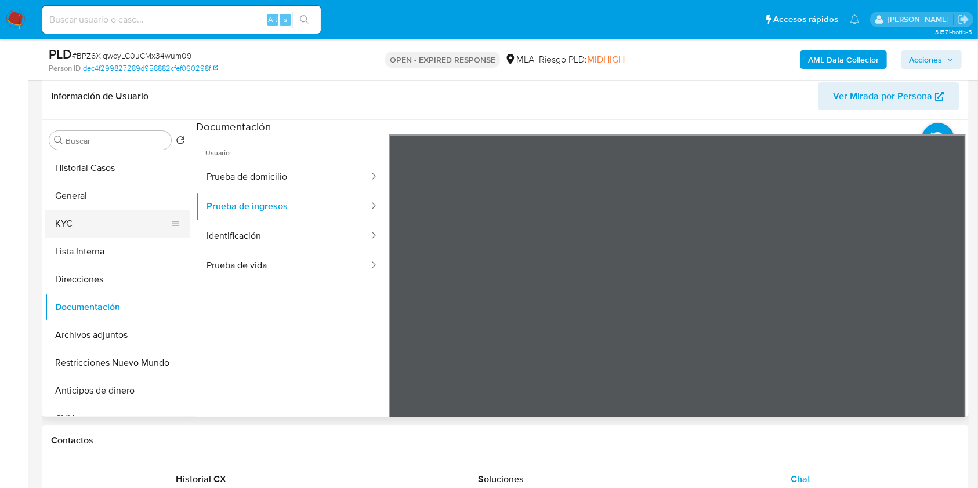
click at [58, 214] on button "KYC" at bounding box center [113, 224] width 136 height 28
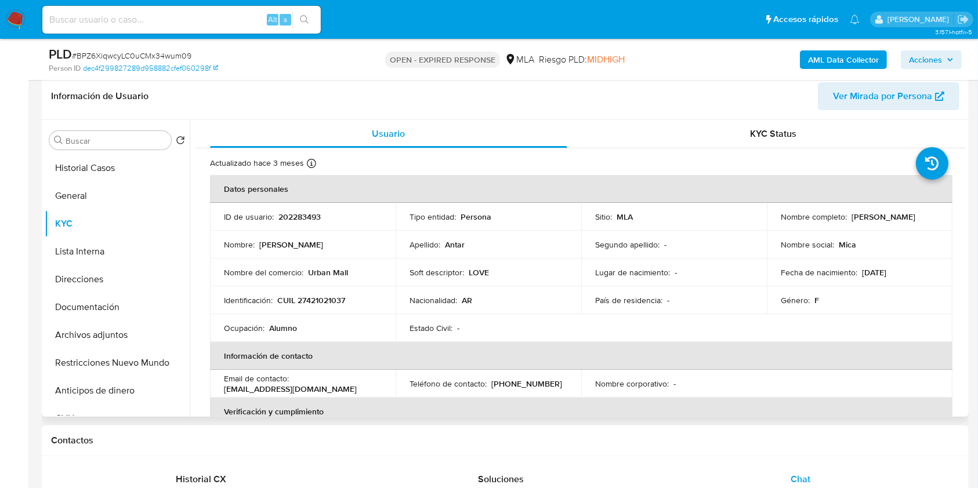
click at [333, 299] on p "CUIL 27421021037" at bounding box center [311, 300] width 68 height 10
copy p "27421021037"
drag, startPoint x: 139, startPoint y: 309, endPoint x: 121, endPoint y: 279, distance: 34.9
click at [139, 309] on button "Documentación" at bounding box center [117, 307] width 145 height 28
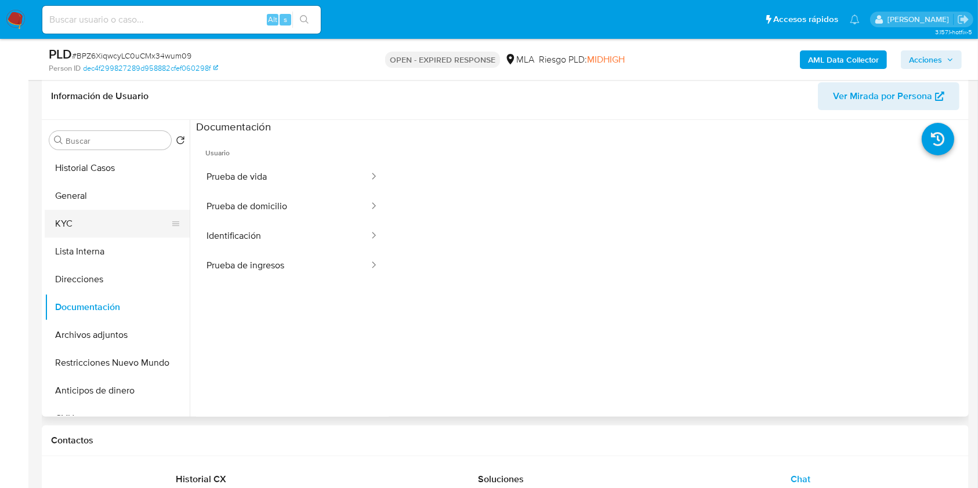
click at [93, 227] on button "KYC" at bounding box center [113, 224] width 136 height 28
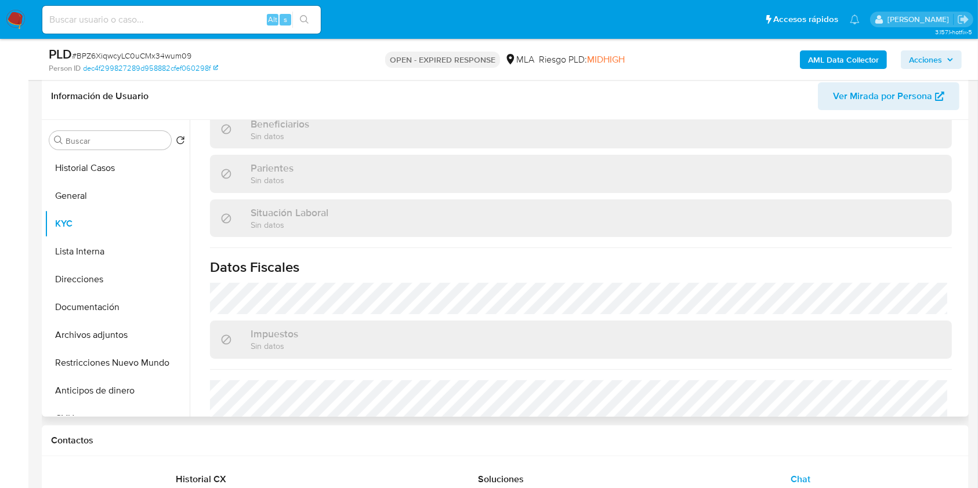
scroll to position [599, 0]
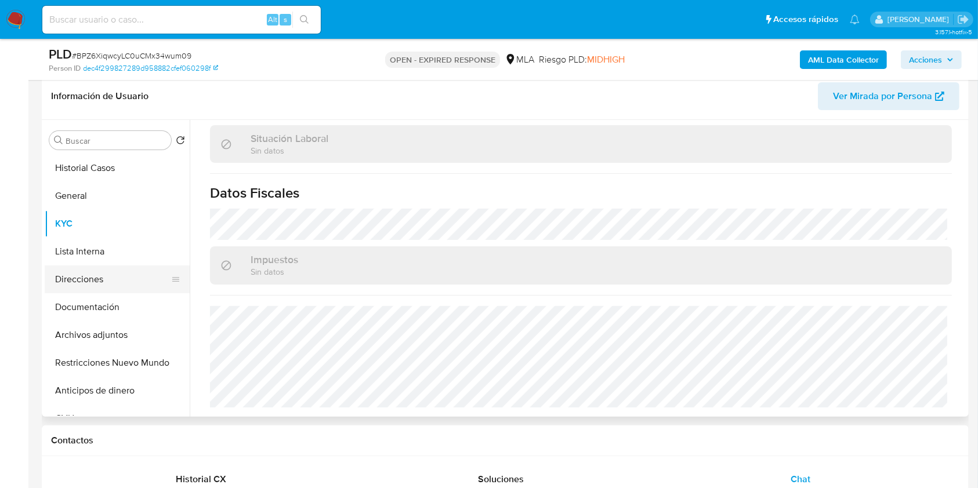
click at [97, 266] on button "Direcciones" at bounding box center [113, 280] width 136 height 28
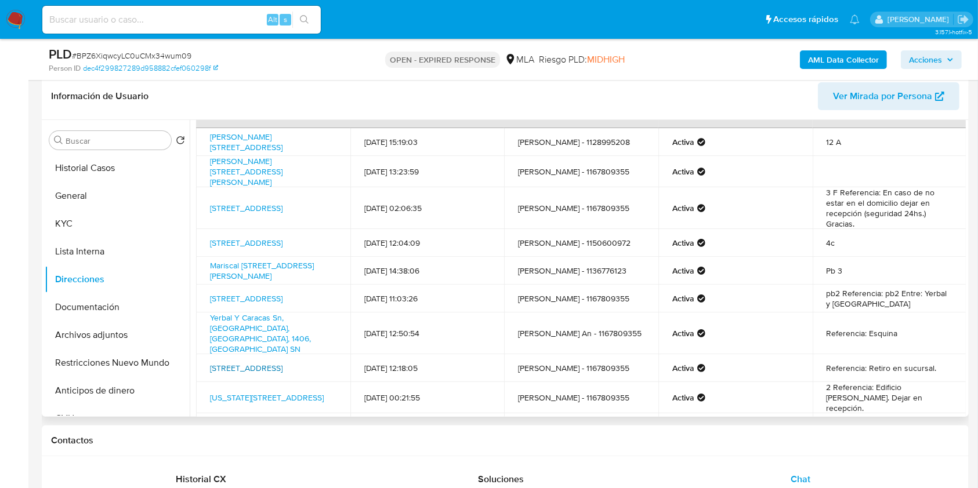
scroll to position [24, 0]
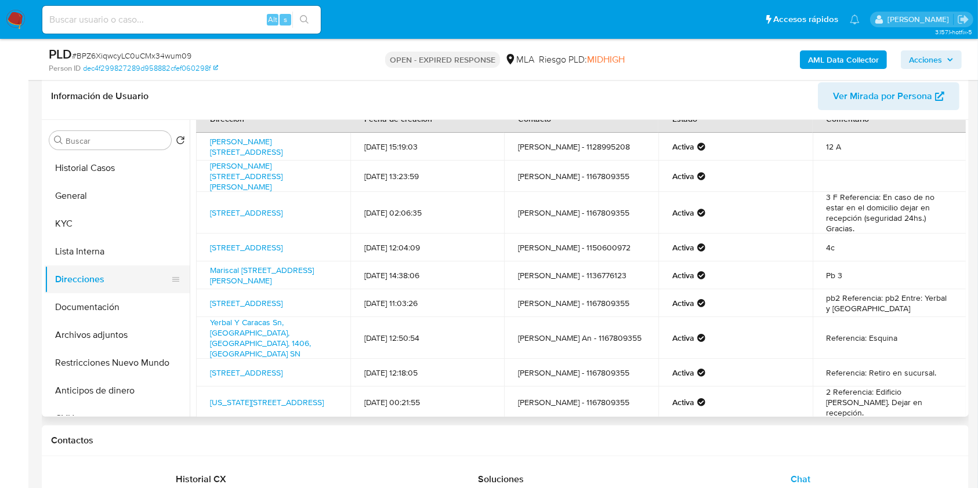
drag, startPoint x: 70, startPoint y: 231, endPoint x: 156, endPoint y: 268, distance: 93.7
click at [70, 230] on button "KYC" at bounding box center [117, 224] width 145 height 28
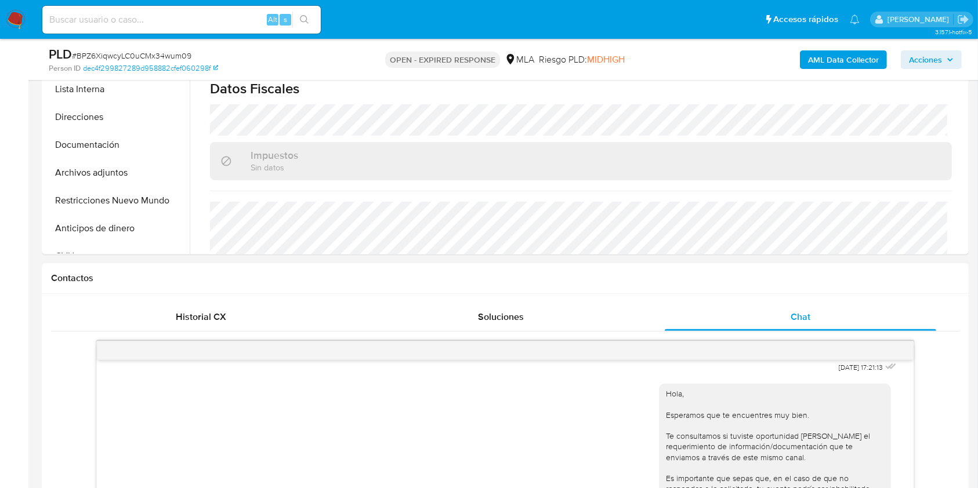
scroll to position [335, 0]
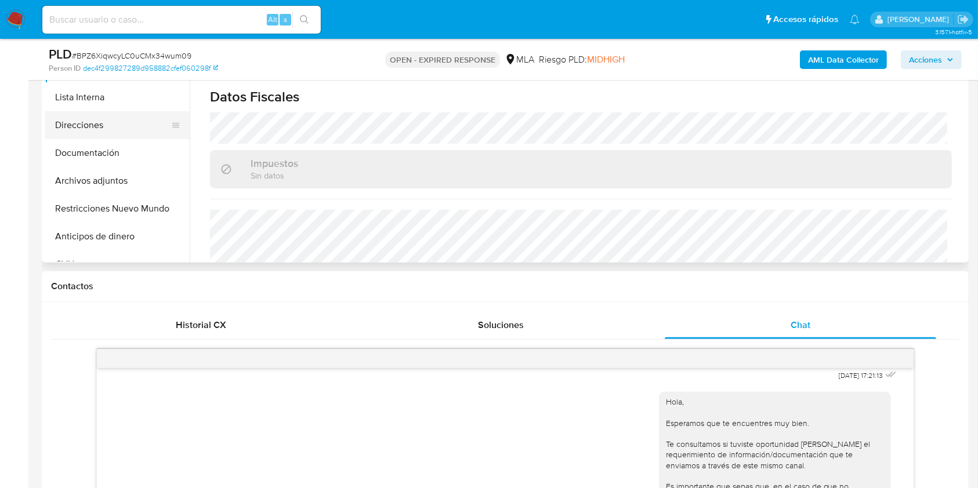
click at [83, 137] on button "Direcciones" at bounding box center [113, 125] width 136 height 28
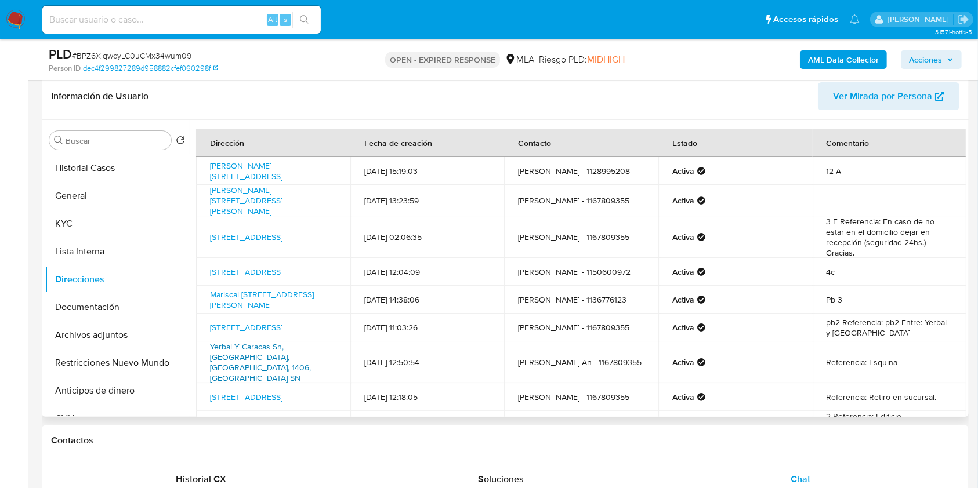
scroll to position [102, 0]
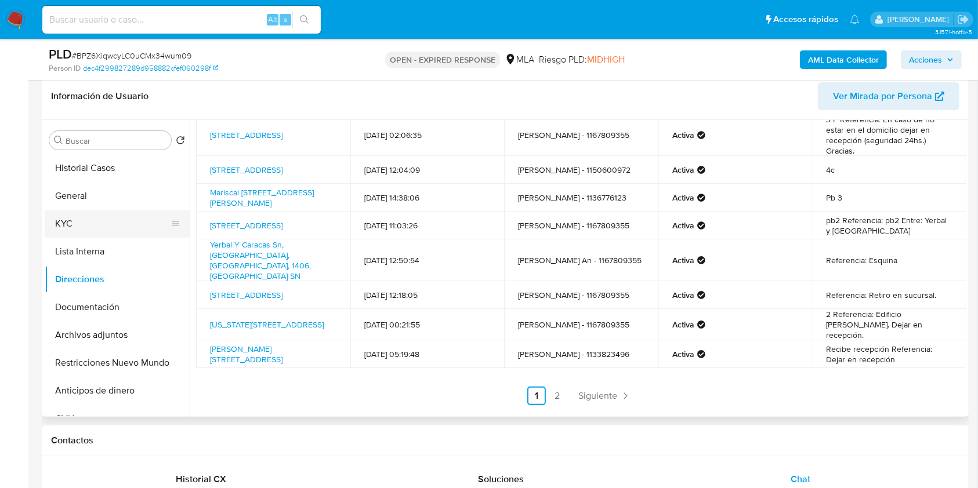
click at [90, 222] on button "KYC" at bounding box center [113, 224] width 136 height 28
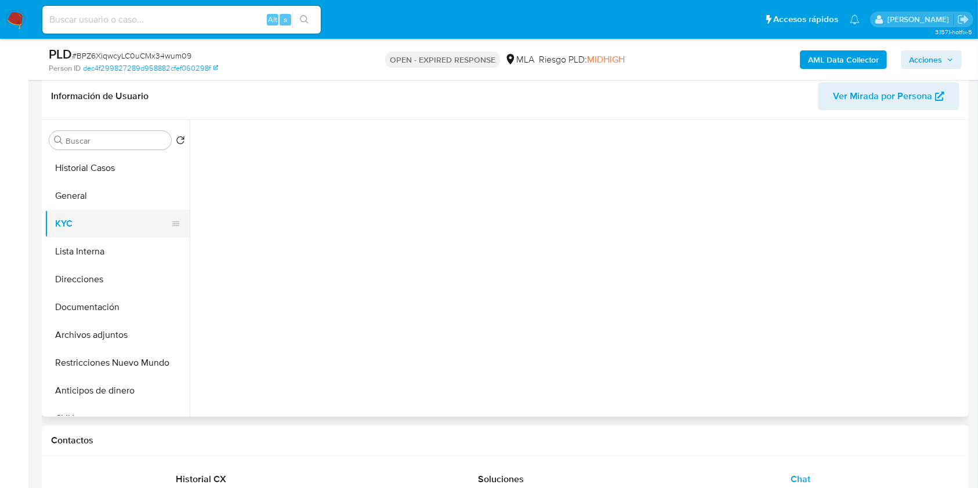
scroll to position [0, 0]
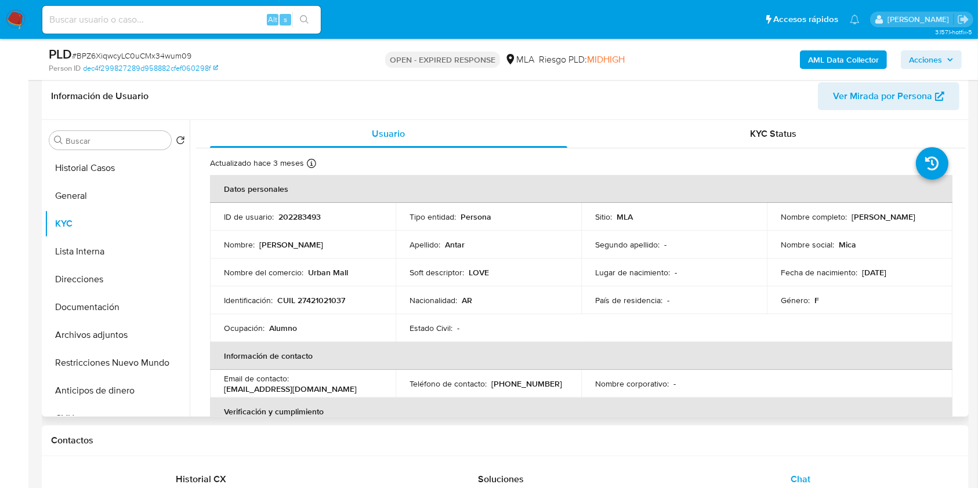
drag, startPoint x: 848, startPoint y: 218, endPoint x: 929, endPoint y: 213, distance: 80.7
click at [929, 213] on div "Nombre completo : Micaela Emilia Antar" at bounding box center [860, 217] width 158 height 10
copy p "Micaela Emilia Antar"
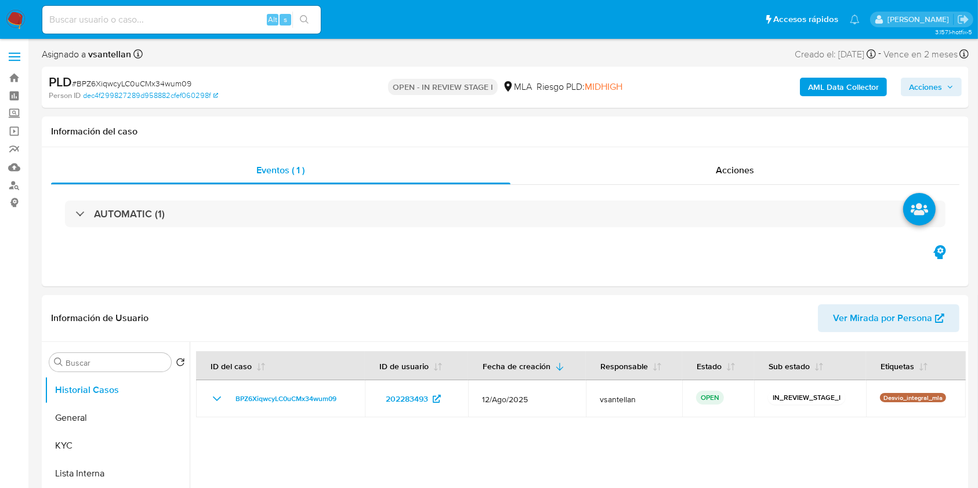
select select "10"
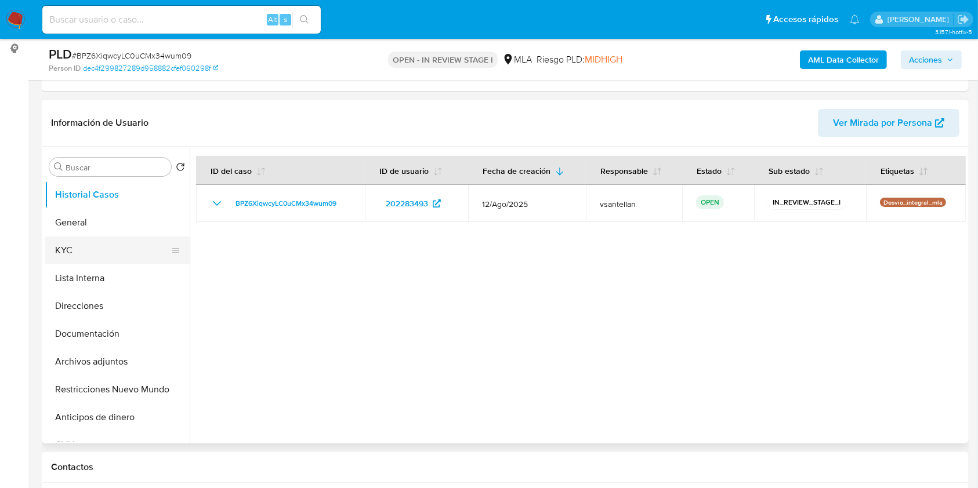
click at [77, 253] on button "KYC" at bounding box center [113, 251] width 136 height 28
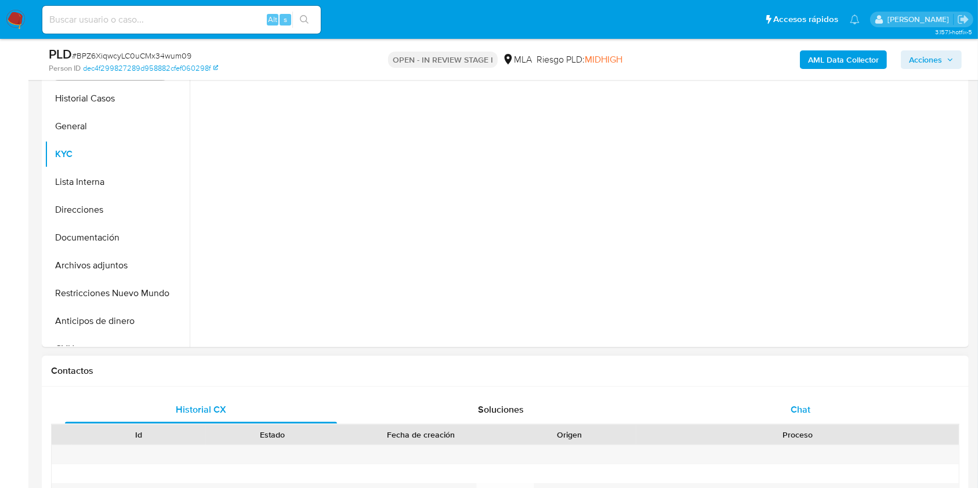
scroll to position [309, 0]
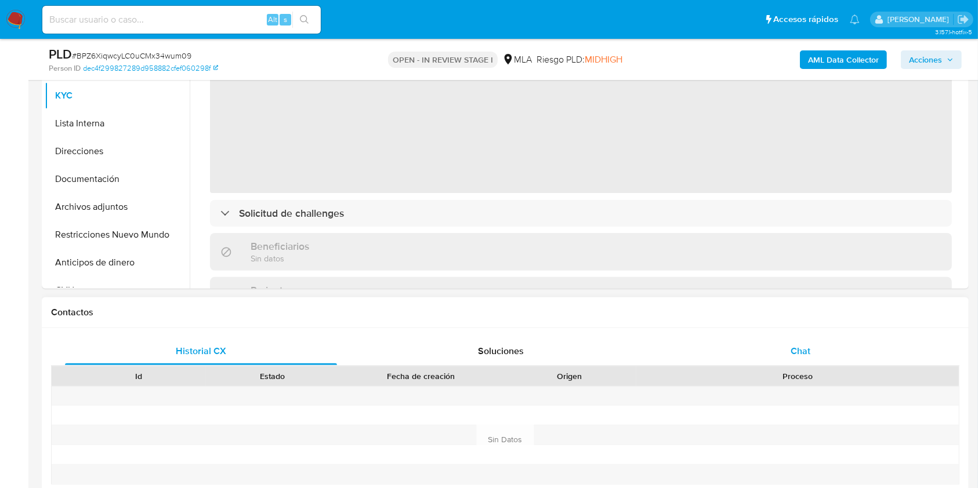
click at [828, 353] on div "Chat" at bounding box center [801, 352] width 272 height 28
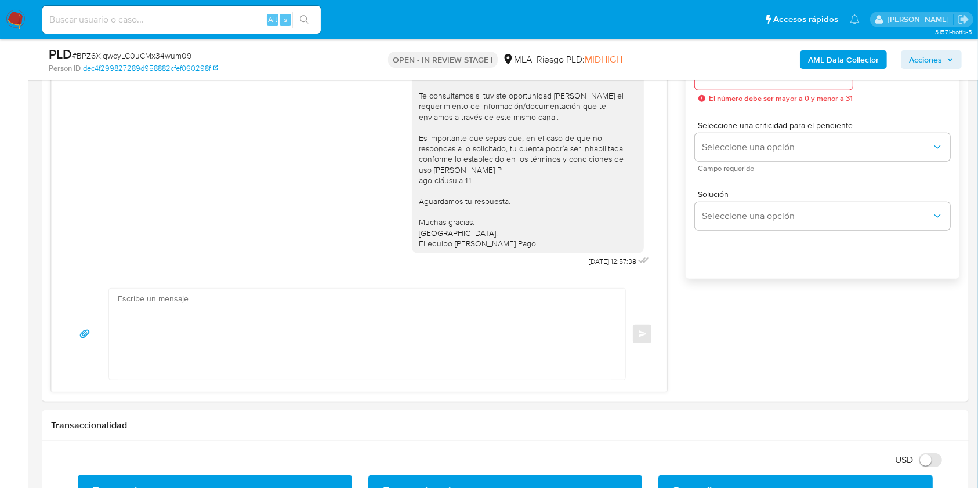
scroll to position [695, 0]
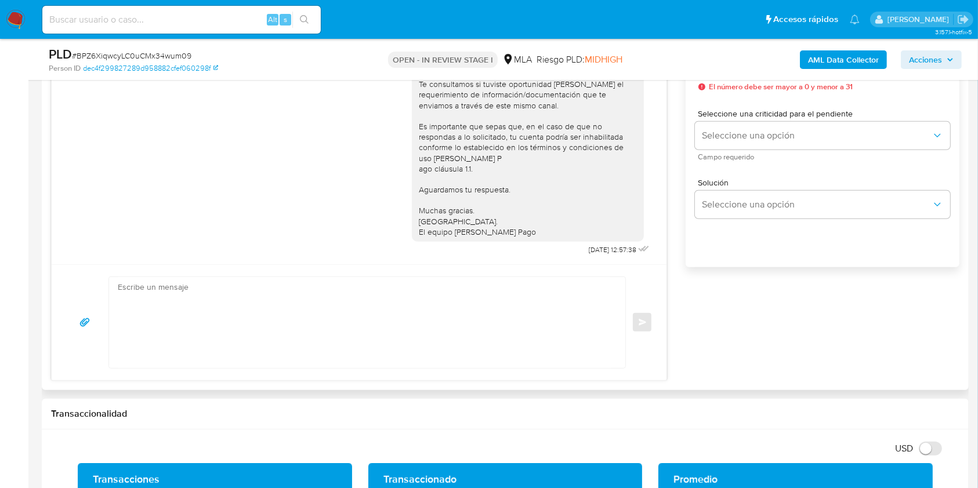
click at [383, 328] on textarea at bounding box center [364, 322] width 493 height 91
paste textarea "Hola Micaela Emilia Antar, En función de las operaciones registradas en tu cuen…"
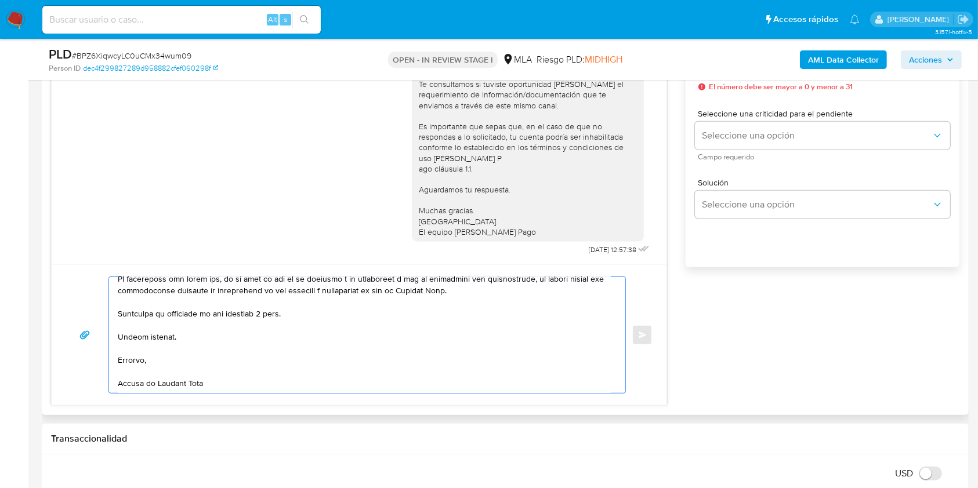
scroll to position [424, 0]
click at [269, 312] on textarea at bounding box center [364, 335] width 493 height 116
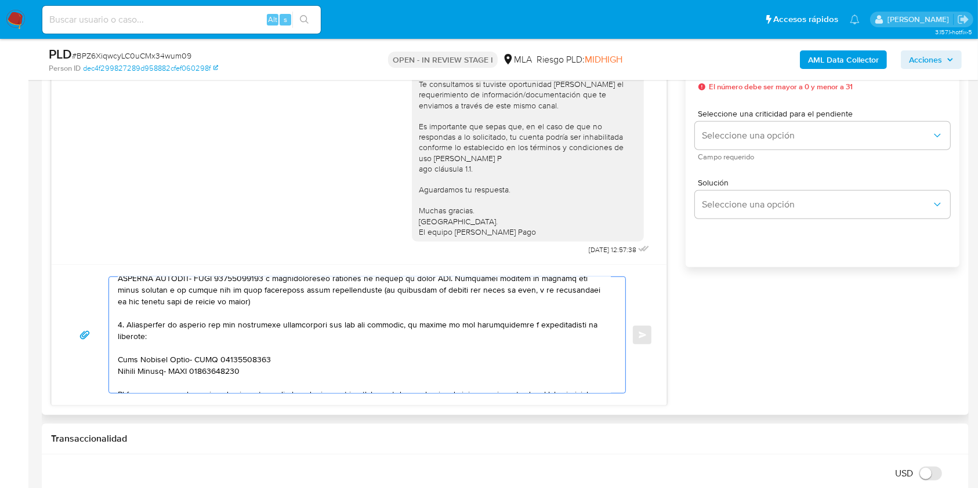
scroll to position [276, 0]
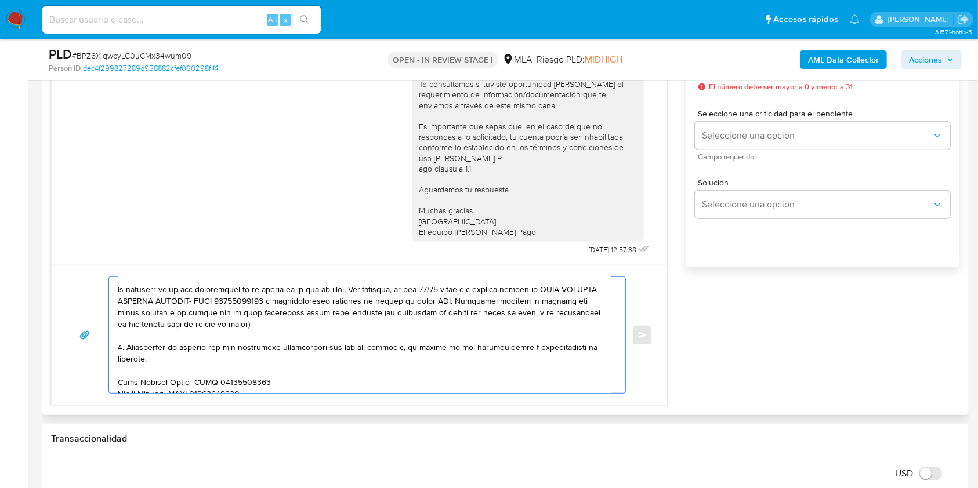
drag, startPoint x: 255, startPoint y: 332, endPoint x: 115, endPoint y: 298, distance: 143.9
click at [115, 298] on div at bounding box center [364, 335] width 510 height 116
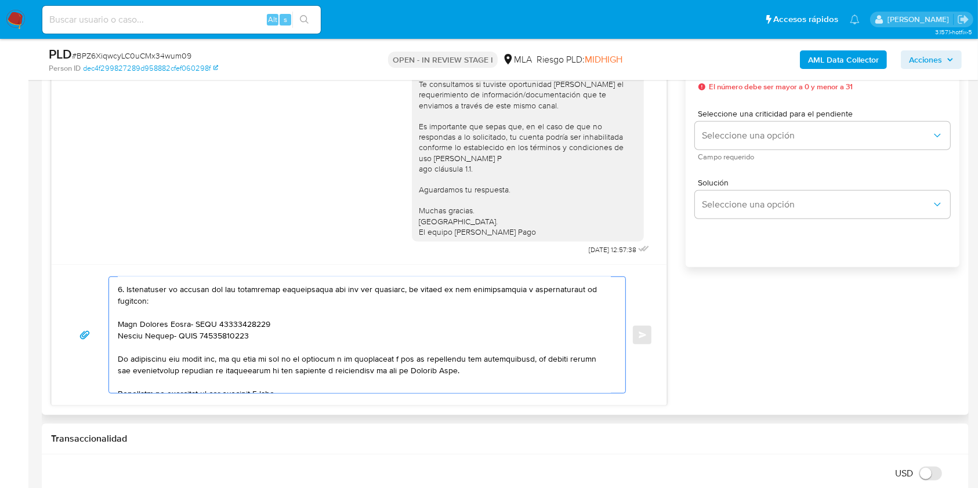
scroll to position [264, 0]
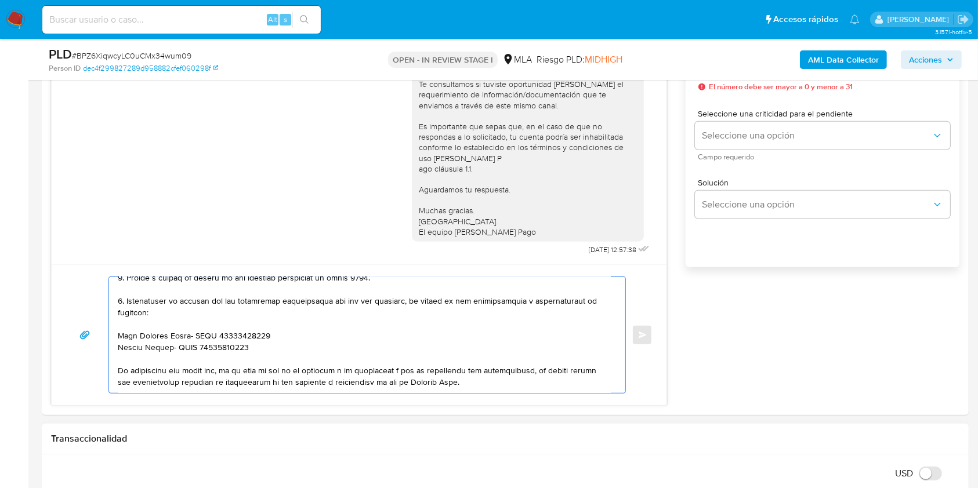
type textarea "Hola Micaela Emilia Antar, En función de las operaciones registradas en tu cuen…"
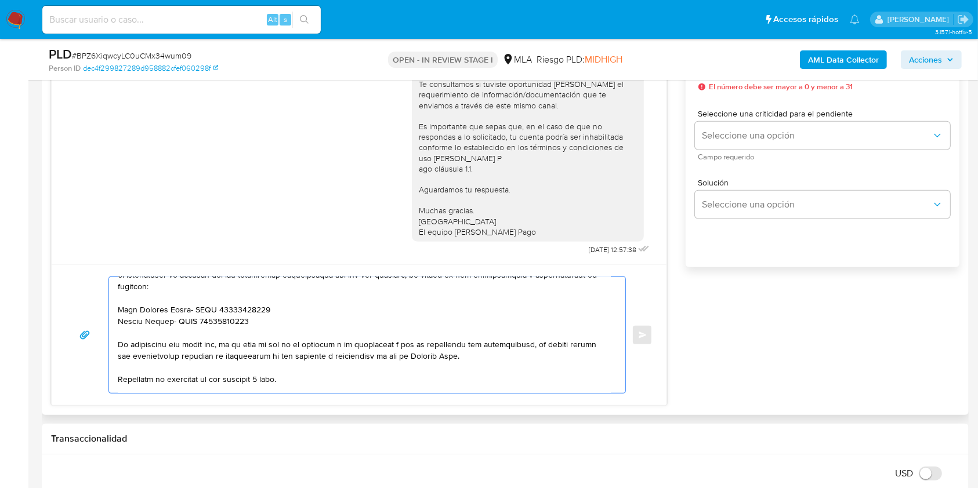
scroll to position [0, 0]
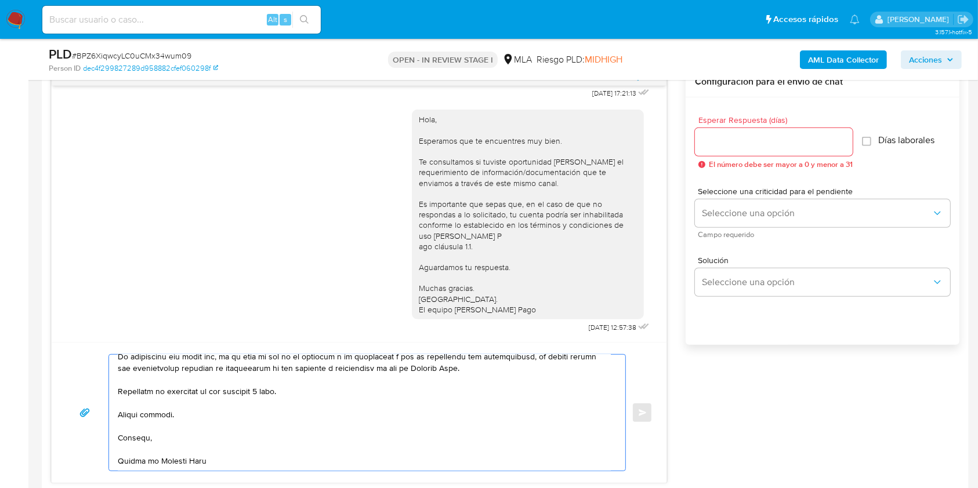
click at [721, 147] on input "Esperar Respuesta (días)" at bounding box center [774, 142] width 158 height 15
type input "2"
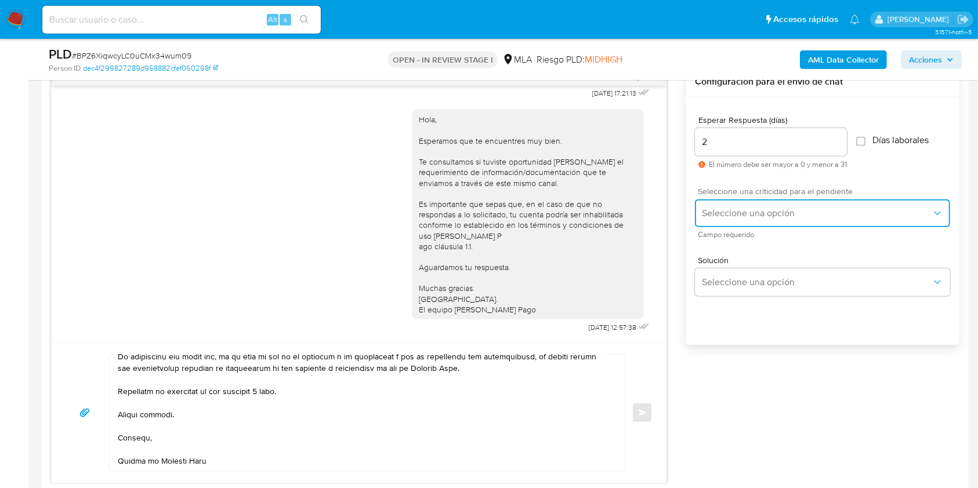
click at [732, 218] on button "Seleccione una opción" at bounding box center [822, 213] width 255 height 28
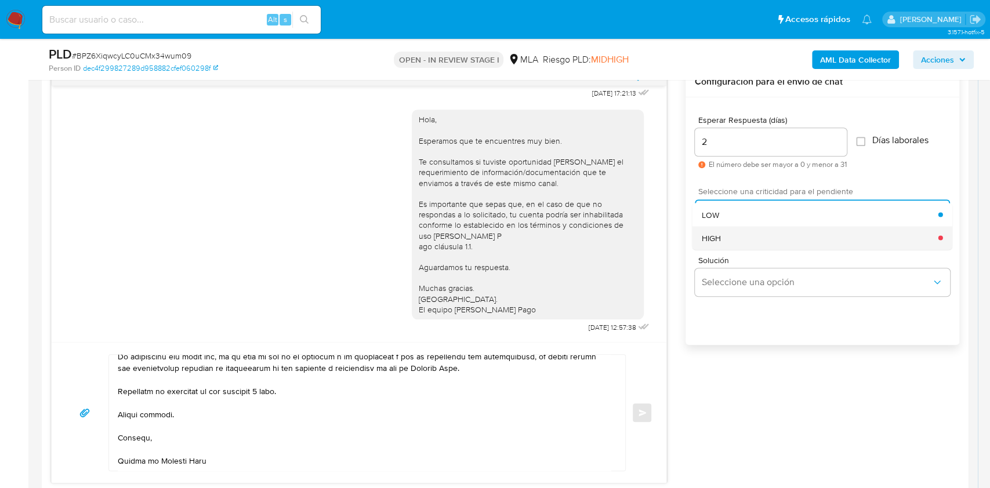
click at [731, 237] on div "HIGH" at bounding box center [820, 237] width 237 height 23
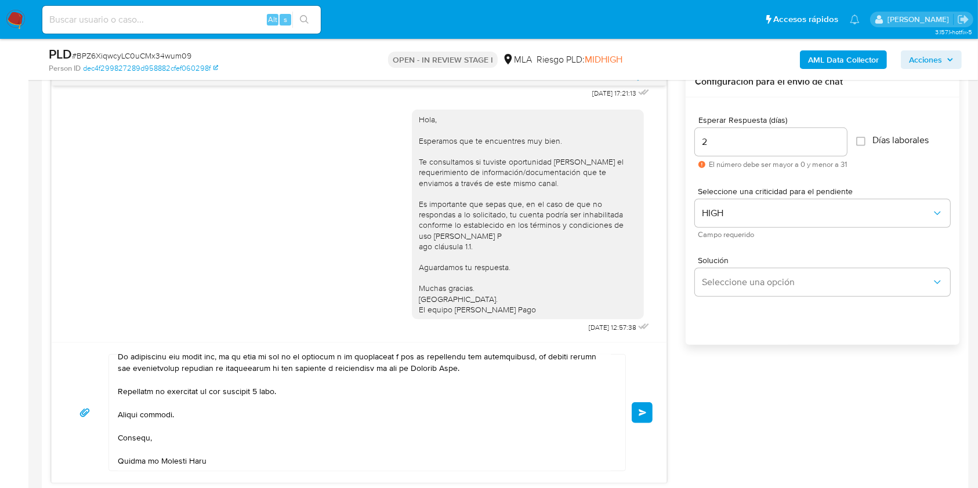
click at [648, 415] on button "Enviar" at bounding box center [642, 412] width 21 height 21
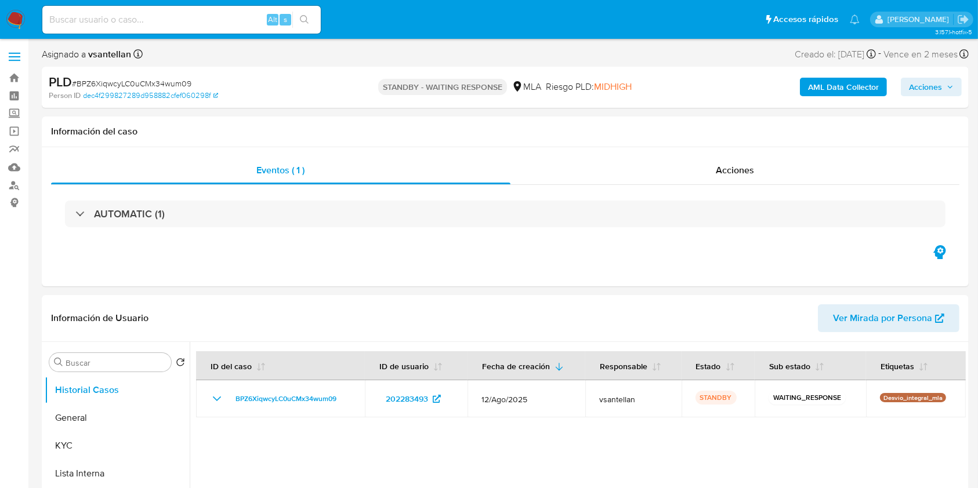
select select "10"
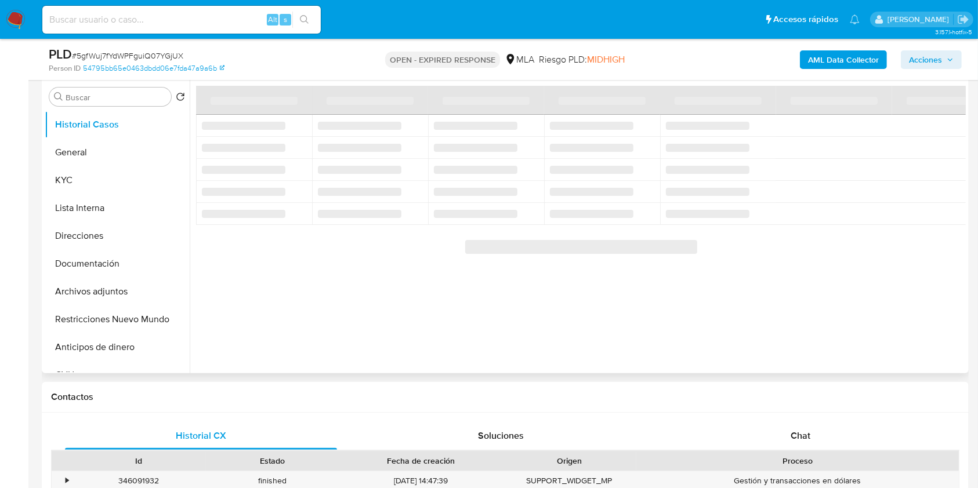
scroll to position [154, 0]
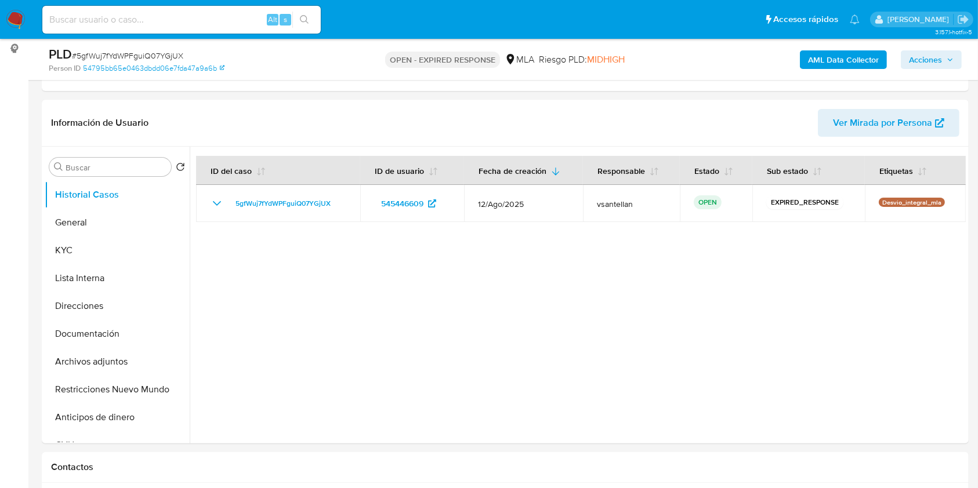
select select "10"
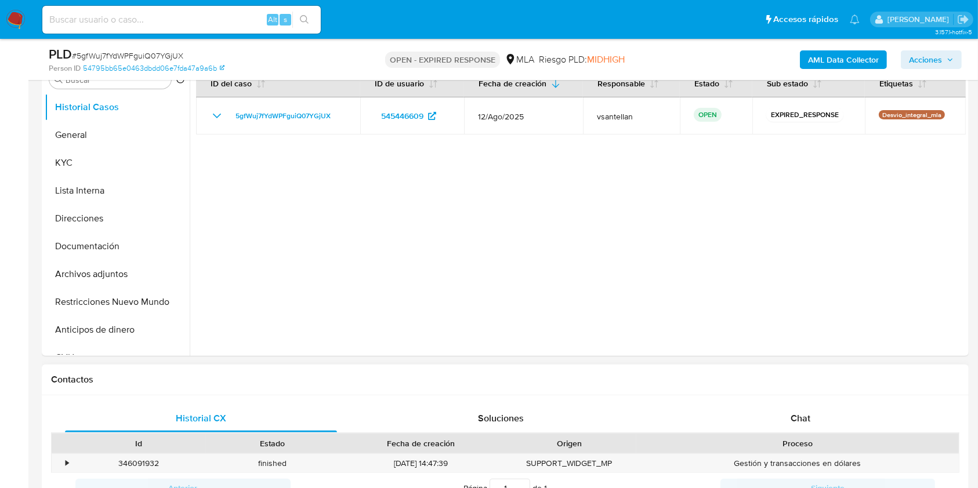
scroll to position [309, 0]
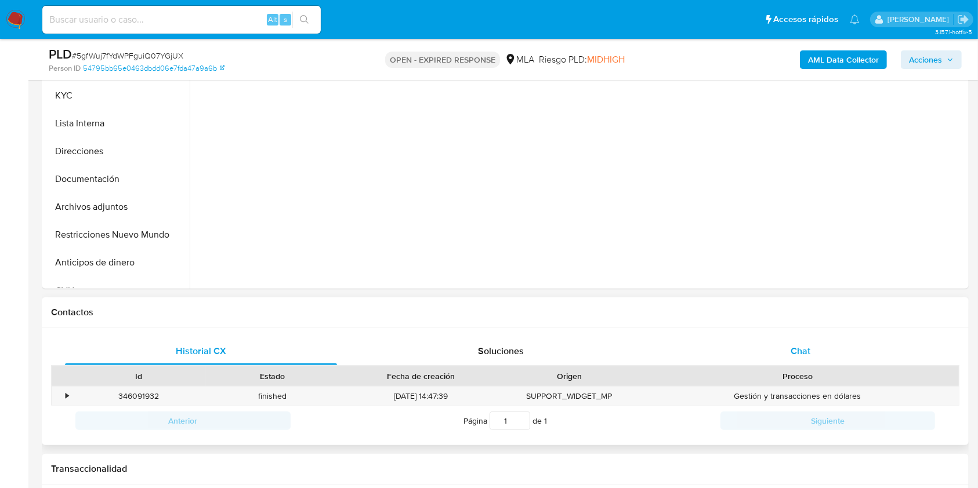
click at [818, 360] on div "Chat" at bounding box center [801, 352] width 272 height 28
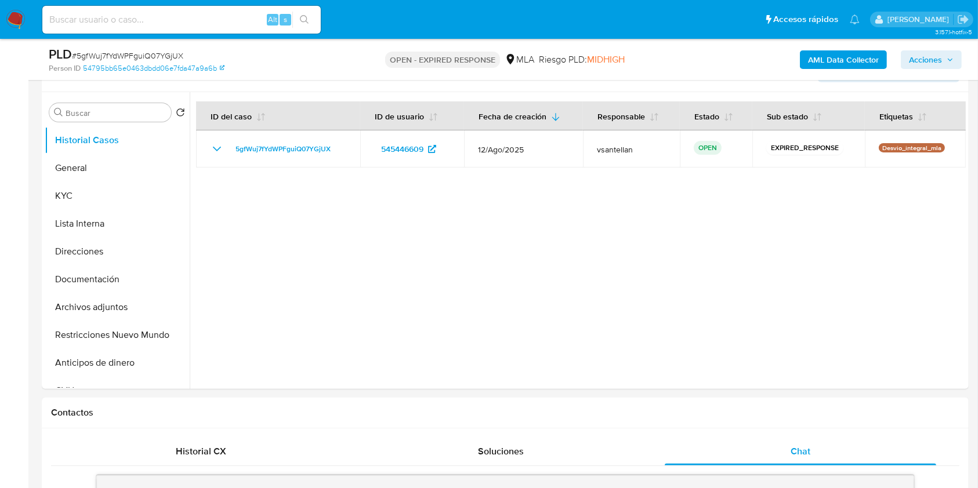
scroll to position [206, 0]
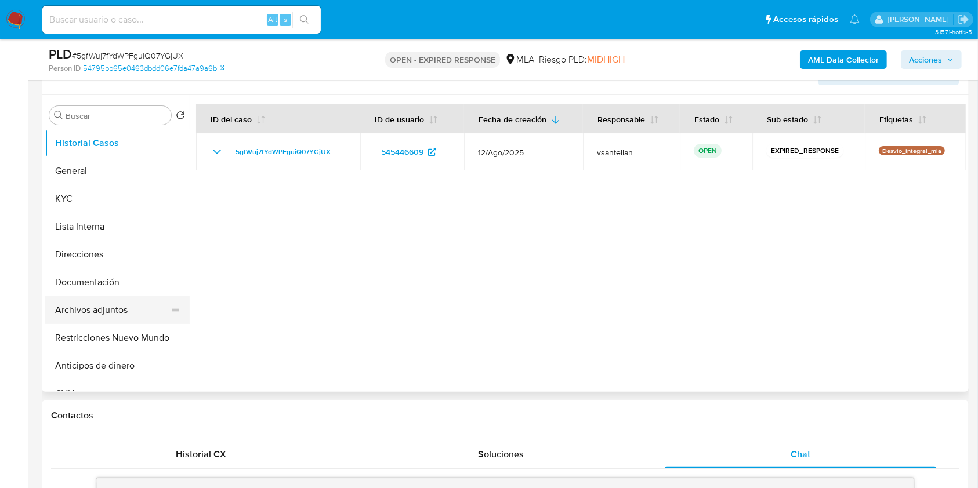
click at [106, 296] on button "Archivos adjuntos" at bounding box center [113, 310] width 136 height 28
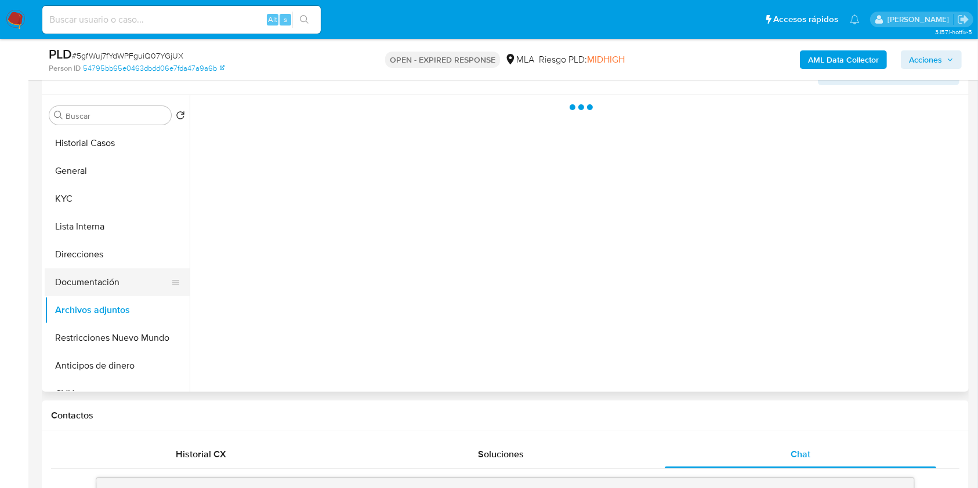
click at [102, 282] on button "Documentación" at bounding box center [113, 282] width 136 height 28
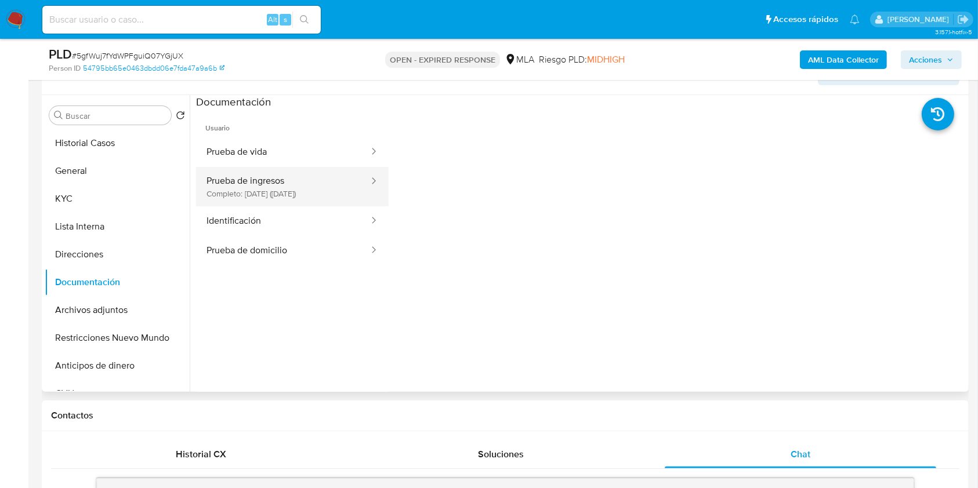
click at [240, 188] on button "Prueba de ingresos Completo: [DATE] ([DATE])" at bounding box center [283, 186] width 174 height 39
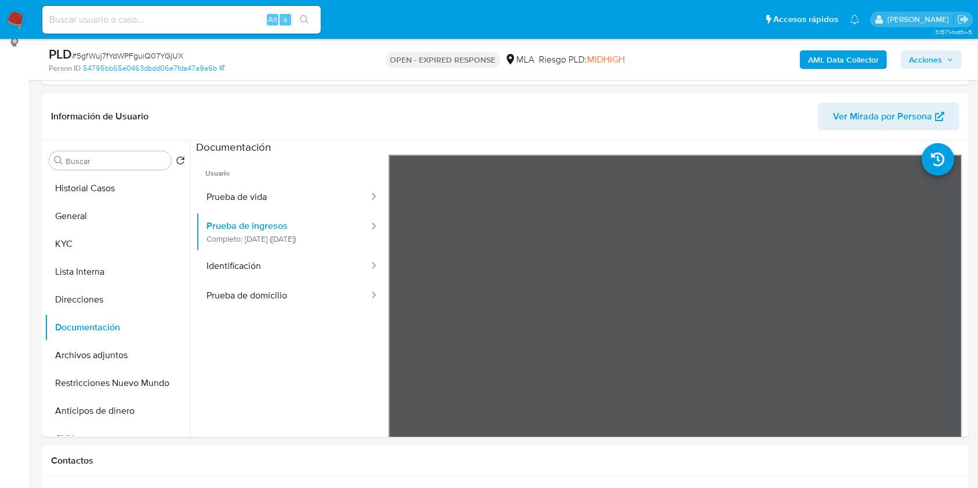
scroll to position [145, 0]
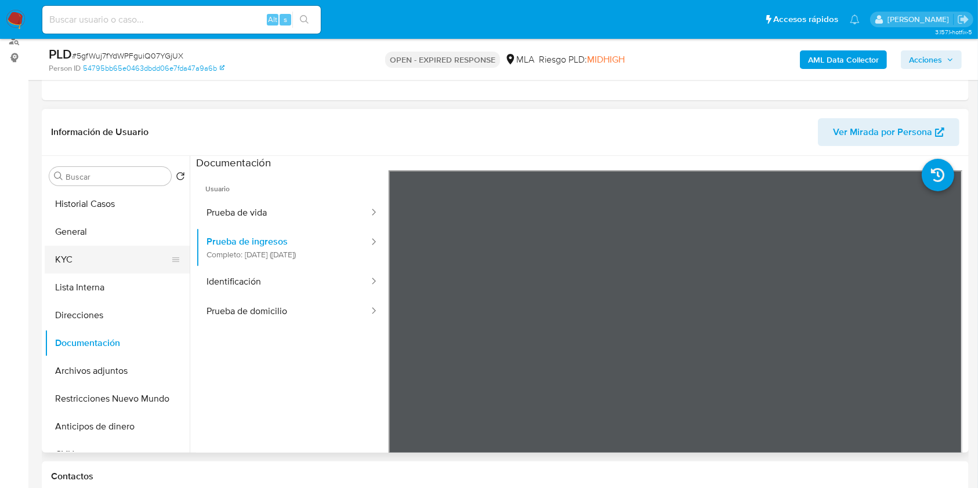
click at [107, 248] on button "KYC" at bounding box center [113, 260] width 136 height 28
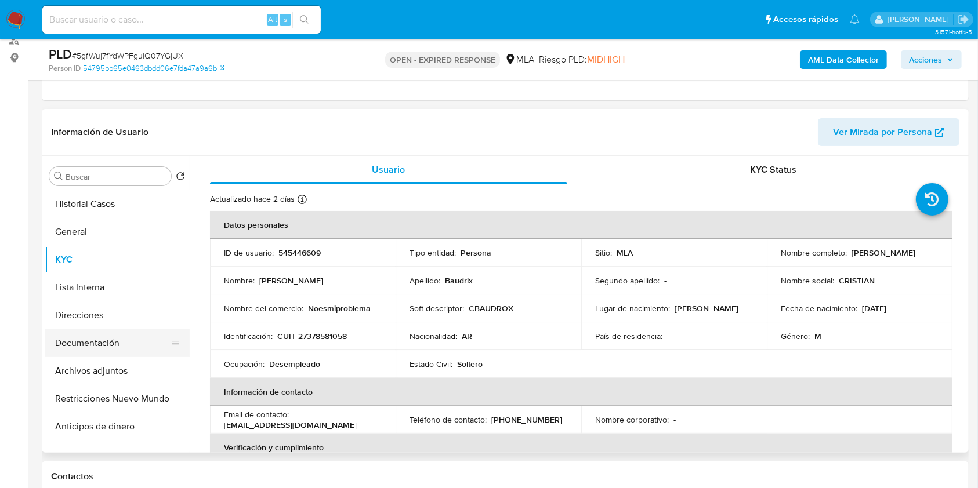
click at [97, 340] on button "Documentación" at bounding box center [113, 343] width 136 height 28
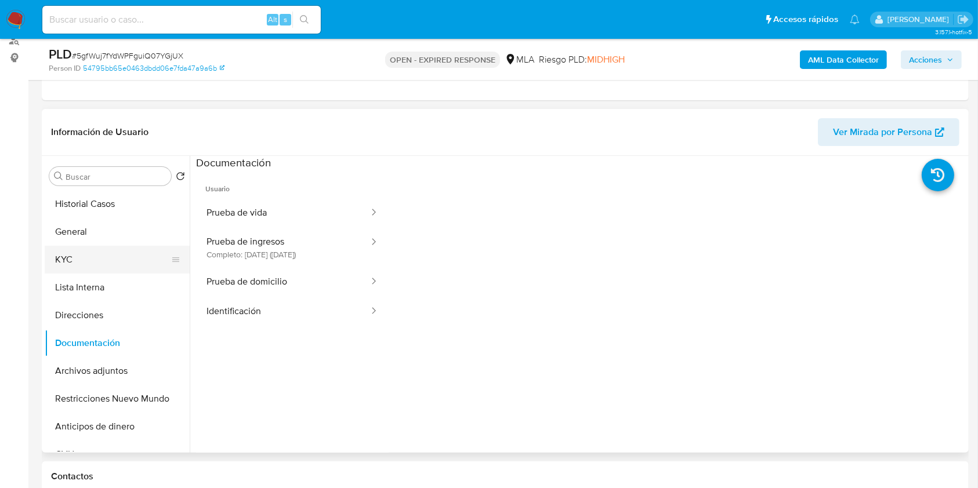
click at [82, 258] on button "KYC" at bounding box center [113, 260] width 136 height 28
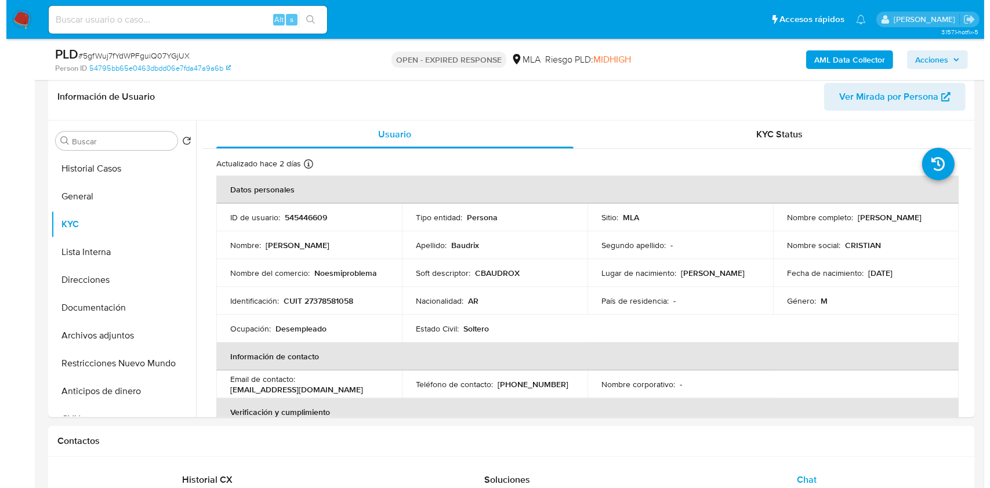
scroll to position [177, 0]
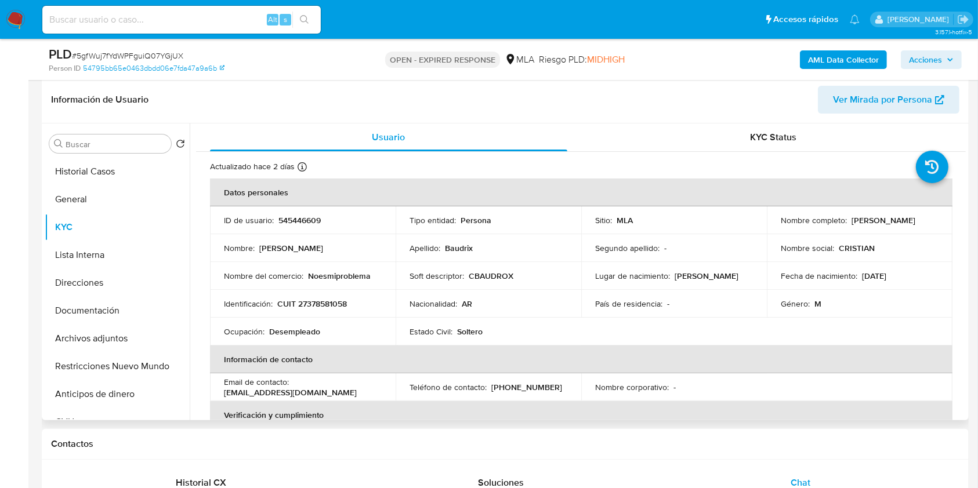
click at [320, 302] on p "CUIT 27378581058" at bounding box center [312, 304] width 70 height 10
copy p "27378581058"
click at [128, 339] on button "Archivos adjuntos" at bounding box center [113, 339] width 136 height 28
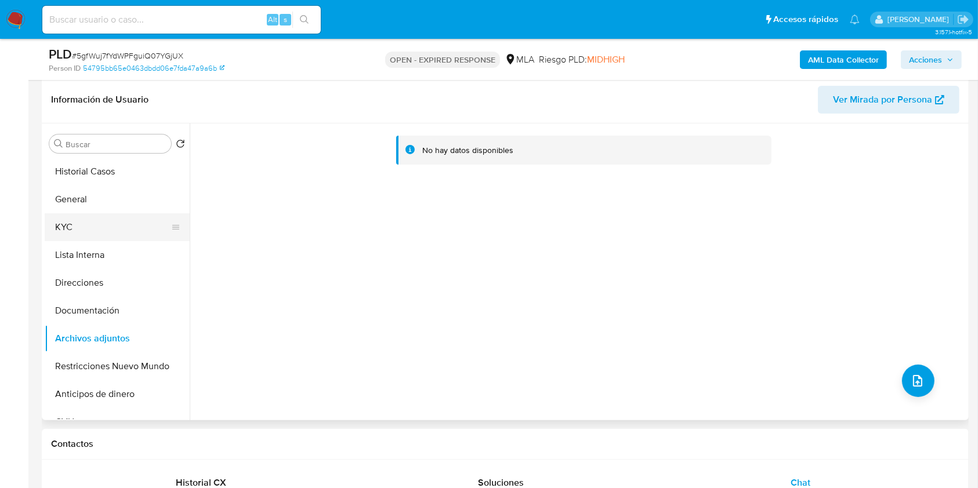
click at [89, 234] on button "KYC" at bounding box center [113, 227] width 136 height 28
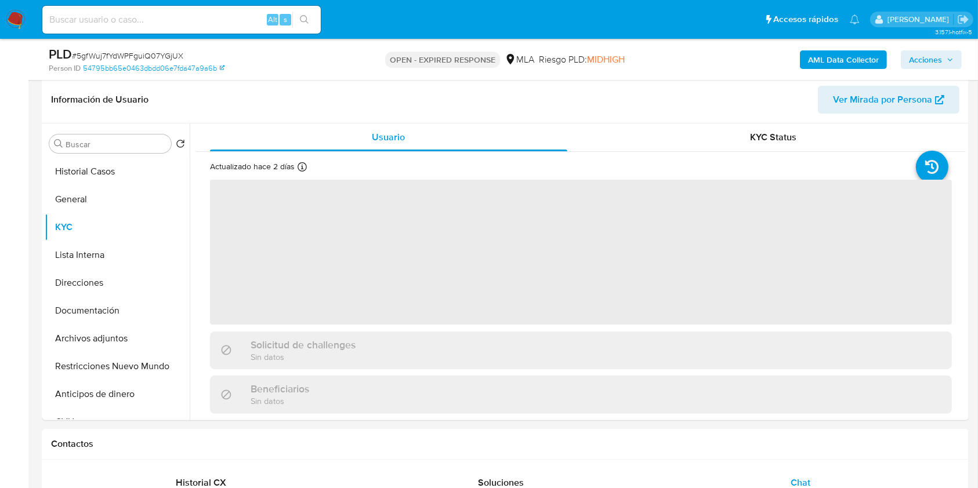
click at [823, 59] on b "AML Data Collector" at bounding box center [843, 59] width 71 height 19
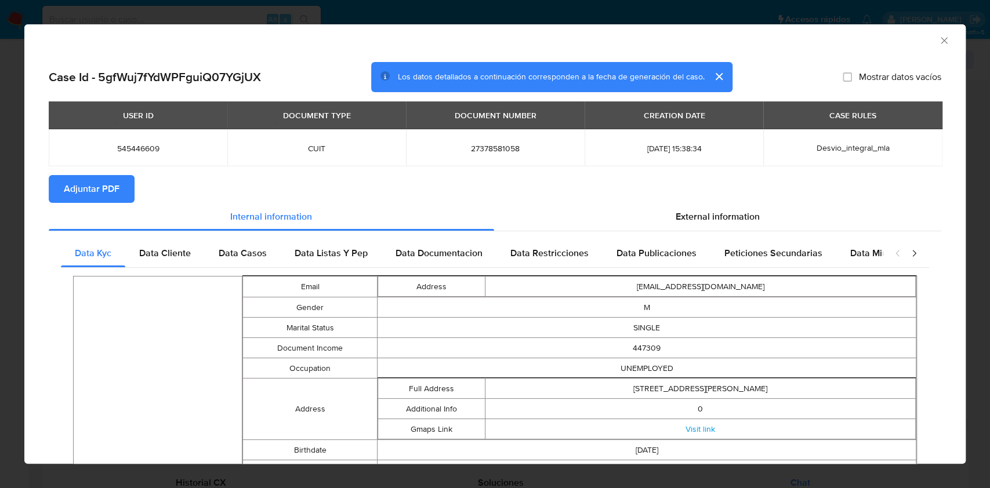
drag, startPoint x: 162, startPoint y: 245, endPoint x: 240, endPoint y: 256, distance: 79.0
click at [162, 245] on div "Data Cliente" at bounding box center [164, 254] width 79 height 28
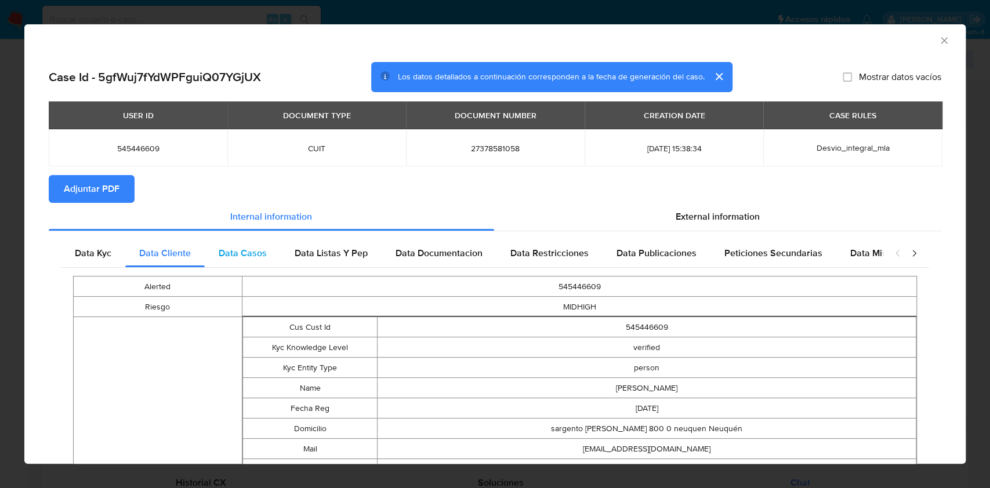
click at [242, 246] on span "Data Casos" at bounding box center [243, 252] width 48 height 13
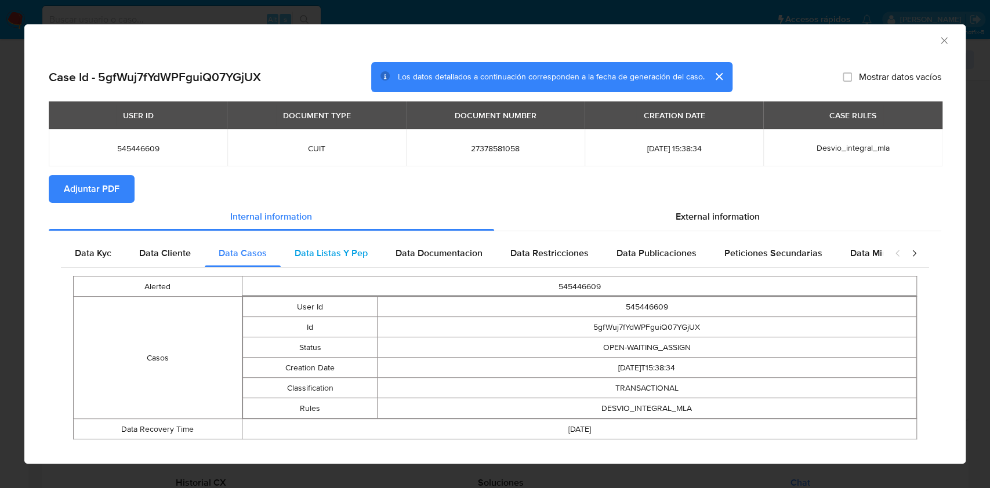
click at [311, 248] on span "Data Listas Y Pep" at bounding box center [331, 252] width 73 height 13
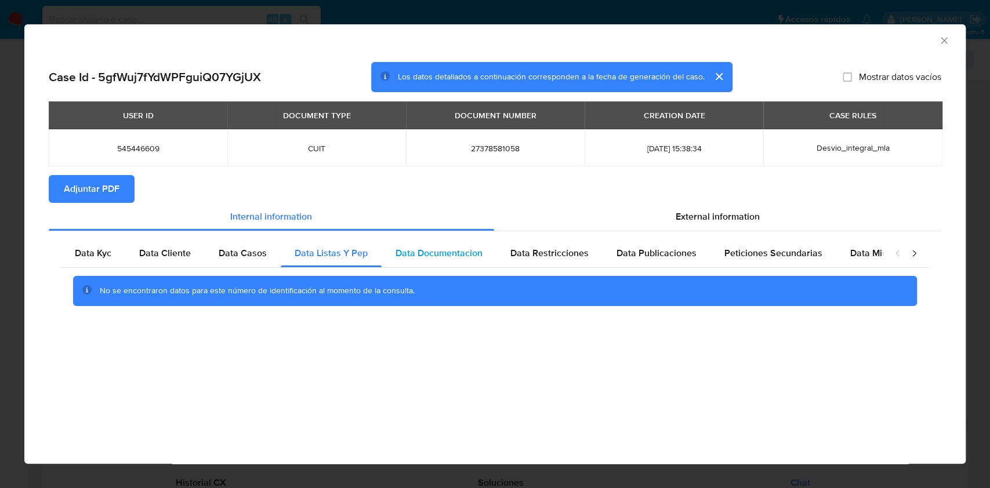
drag, startPoint x: 401, startPoint y: 253, endPoint x: 407, endPoint y: 255, distance: 5.9
click at [401, 254] on span "Data Documentacion" at bounding box center [439, 252] width 87 height 13
click at [496, 257] on div "Data Restricciones" at bounding box center [549, 254] width 106 height 28
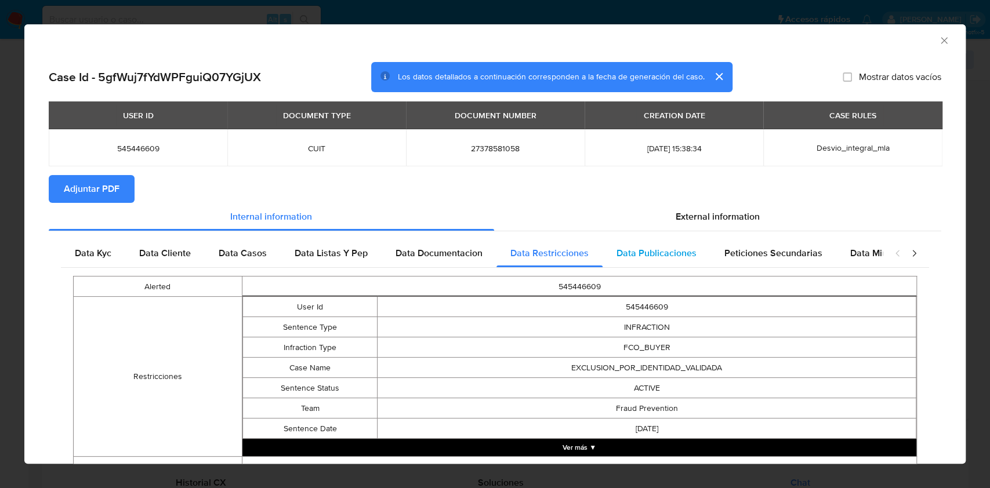
click at [603, 245] on div "Data Publicaciones" at bounding box center [657, 254] width 108 height 28
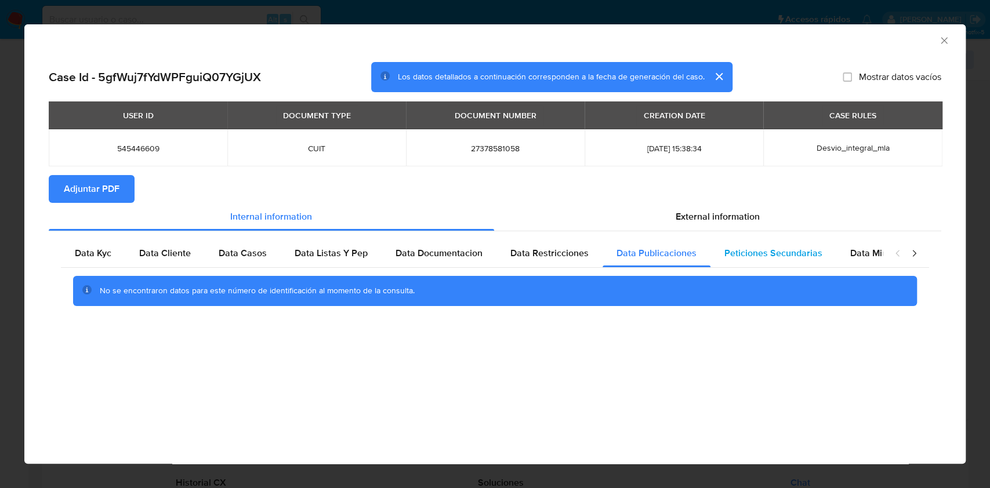
drag, startPoint x: 753, startPoint y: 253, endPoint x: 805, endPoint y: 246, distance: 52.7
click at [752, 253] on span "Peticiones Secundarias" at bounding box center [773, 252] width 98 height 13
click at [863, 251] on span "Data Minoridad" at bounding box center [882, 252] width 64 height 13
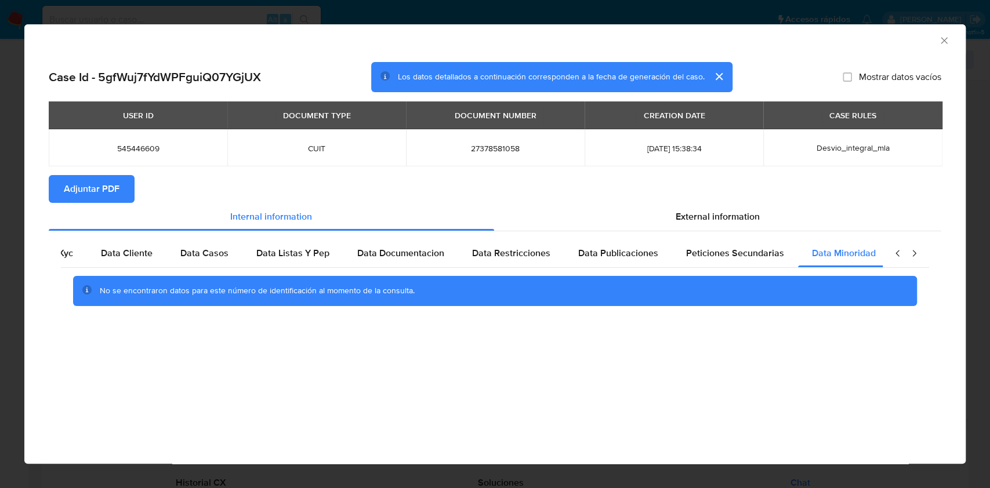
scroll to position [0, 39]
click at [719, 224] on div "External information" at bounding box center [718, 217] width 448 height 28
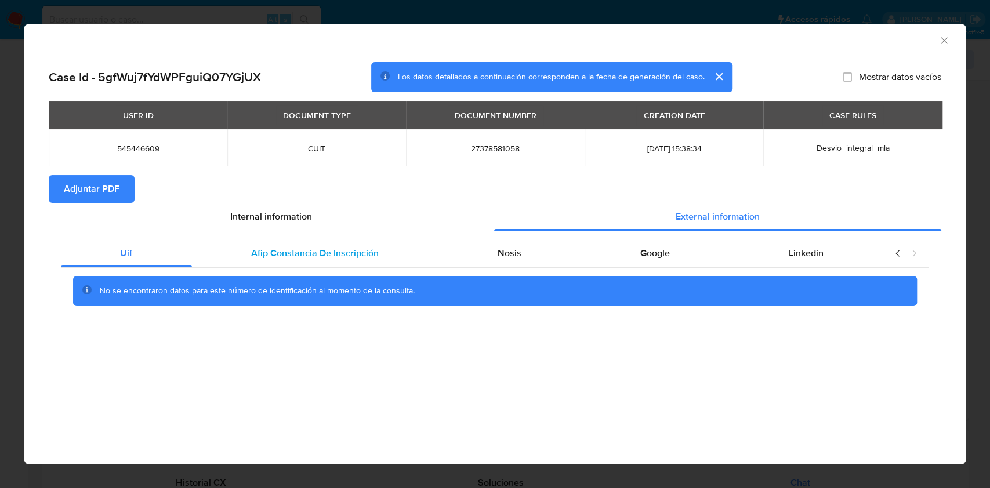
drag, startPoint x: 372, startPoint y: 277, endPoint x: 358, endPoint y: 260, distance: 21.4
click at [364, 267] on div "Uif Afip Constancia De Inscripción Nosis Google Linkedin No se encontraron dato…" at bounding box center [495, 277] width 868 height 75
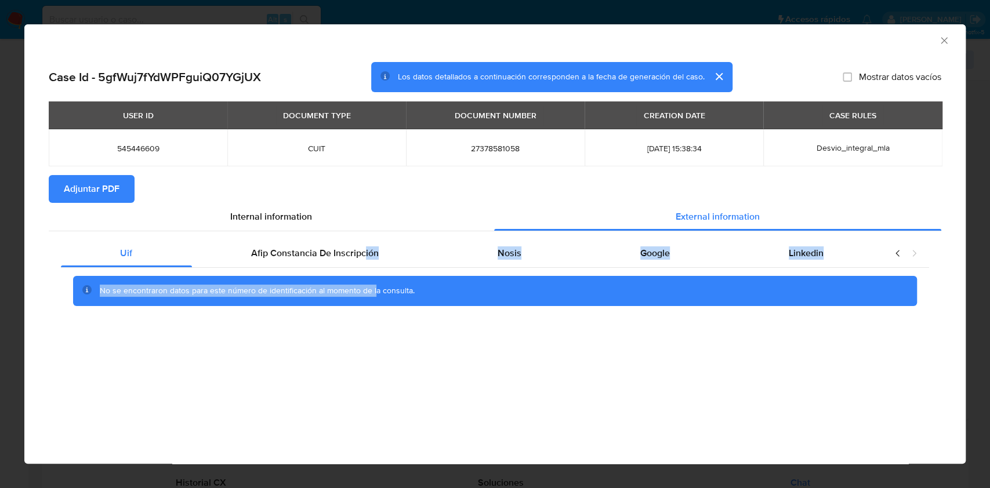
drag, startPoint x: 355, startPoint y: 257, endPoint x: 394, endPoint y: 275, distance: 42.3
click at [355, 258] on span "Afip Constancia De Inscripción" at bounding box center [315, 252] width 128 height 13
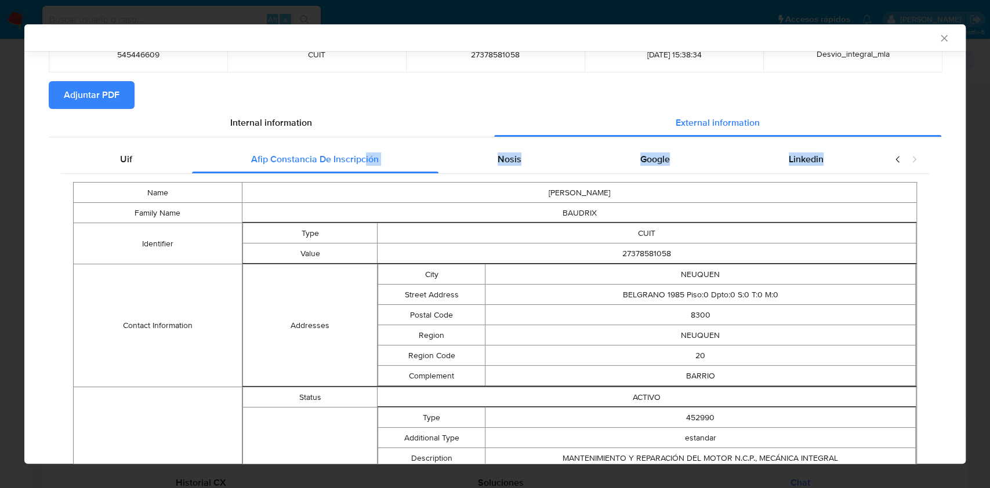
scroll to position [152, 0]
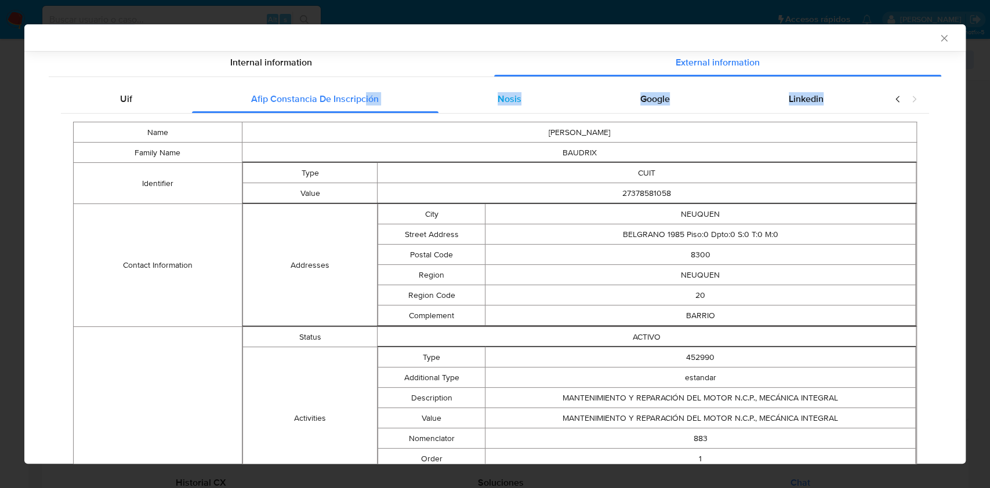
drag, startPoint x: 496, startPoint y: 89, endPoint x: 547, endPoint y: 94, distance: 51.3
click at [496, 89] on div "Nosis" at bounding box center [509, 99] width 143 height 28
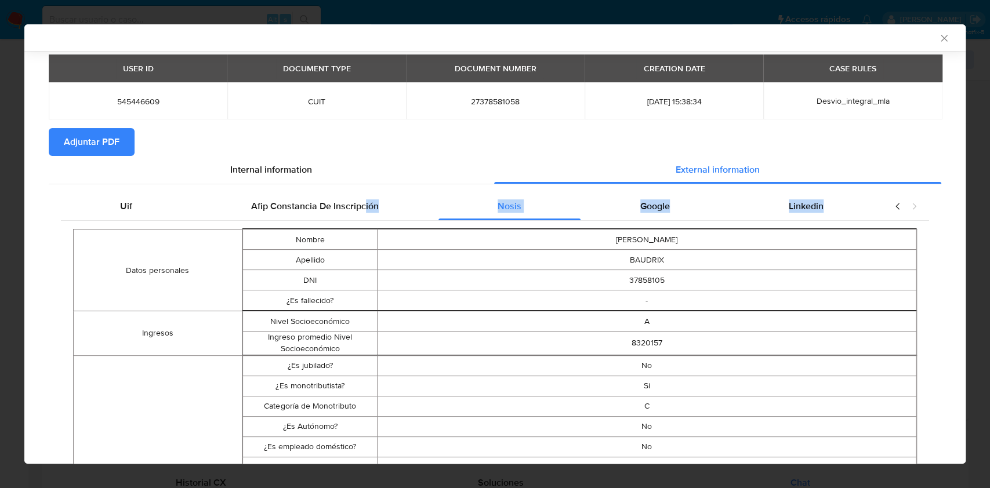
scroll to position [41, 0]
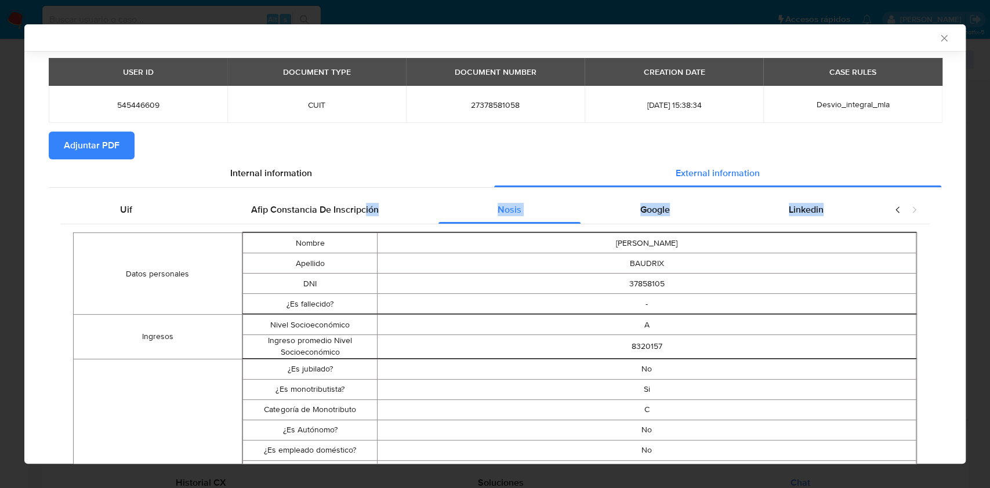
click at [651, 214] on span "Google" at bounding box center [655, 209] width 30 height 13
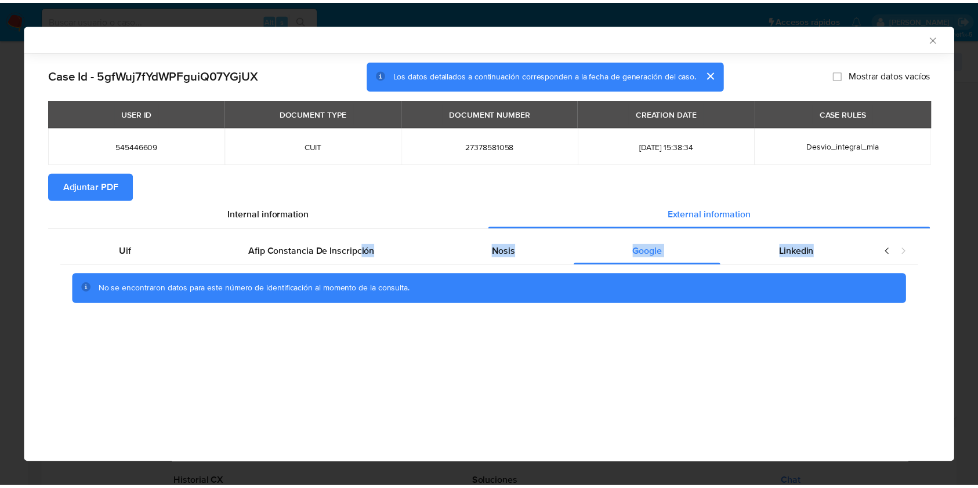
scroll to position [0, 0]
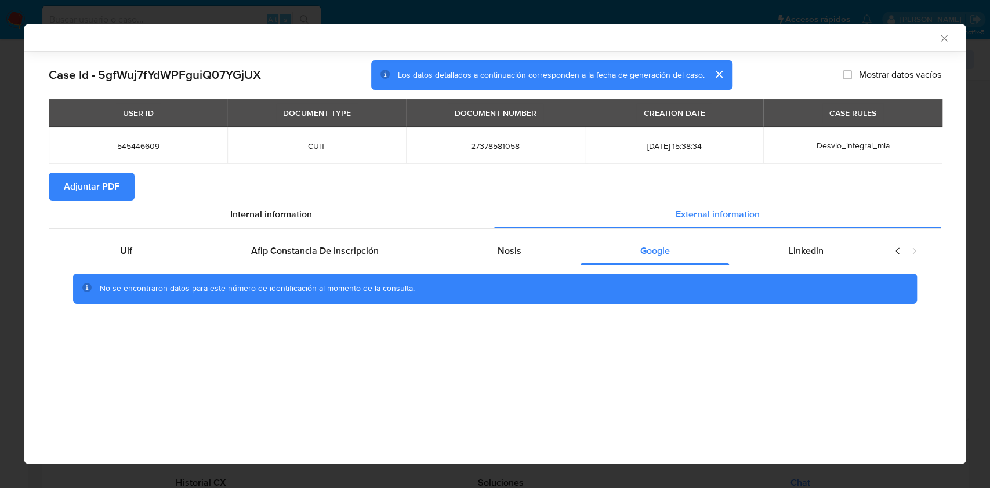
click at [706, 299] on div "No se encontraron datos para este número de identificación al momento de la con…" at bounding box center [495, 289] width 844 height 30
click at [783, 259] on div "Linkedin" at bounding box center [806, 251] width 154 height 28
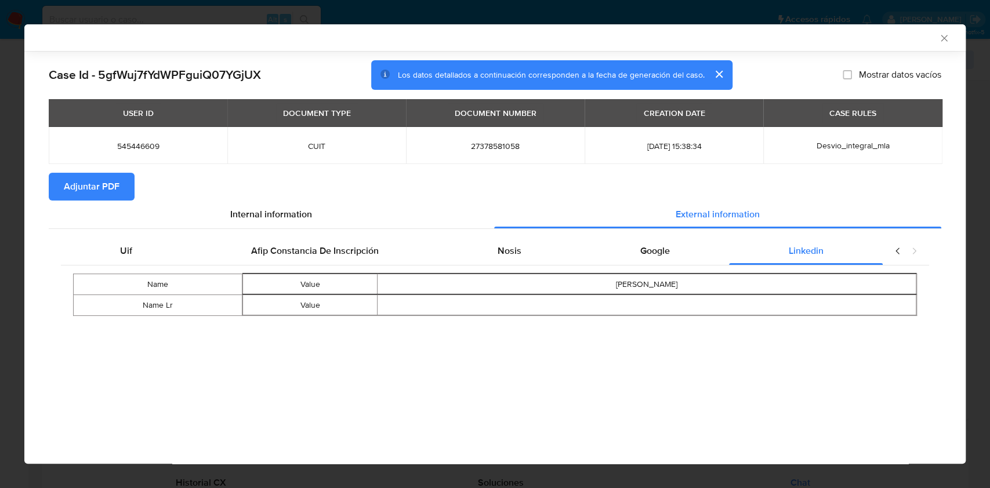
click at [127, 190] on button "Adjuntar PDF" at bounding box center [92, 187] width 86 height 28
click at [943, 39] on icon "Cerrar ventana" at bounding box center [944, 38] width 12 height 12
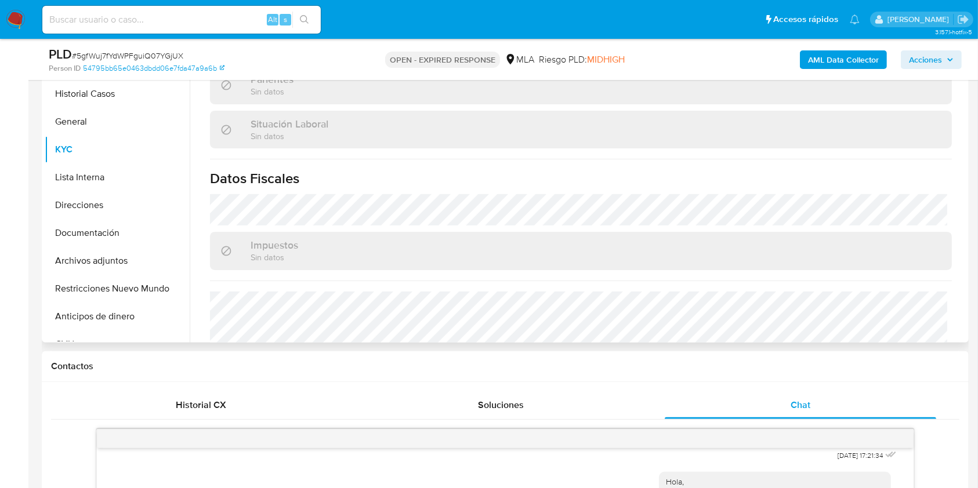
scroll to position [599, 0]
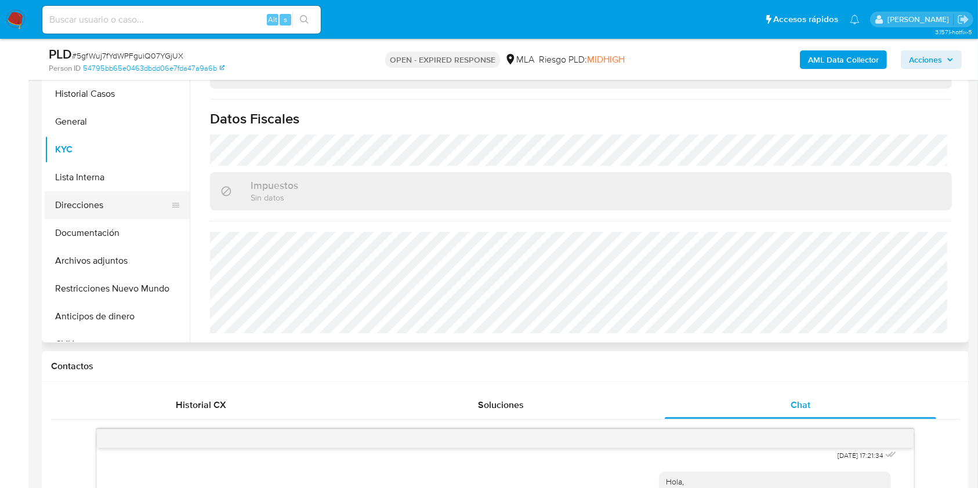
click at [128, 208] on button "Direcciones" at bounding box center [113, 205] width 136 height 28
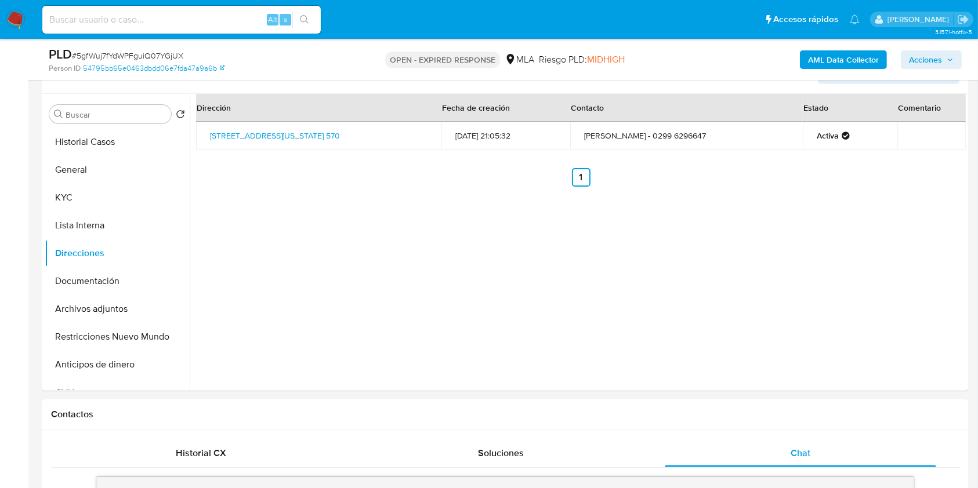
scroll to position [153, 0]
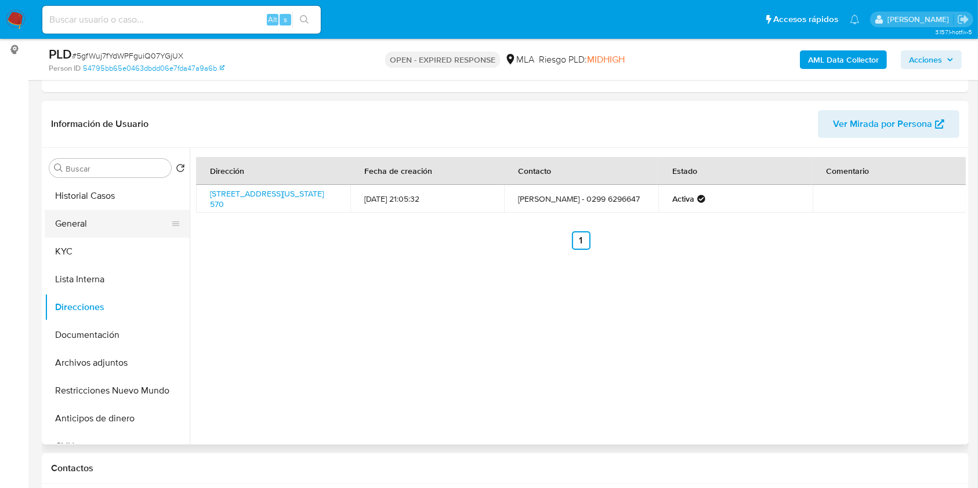
click at [83, 234] on button "General" at bounding box center [113, 224] width 136 height 28
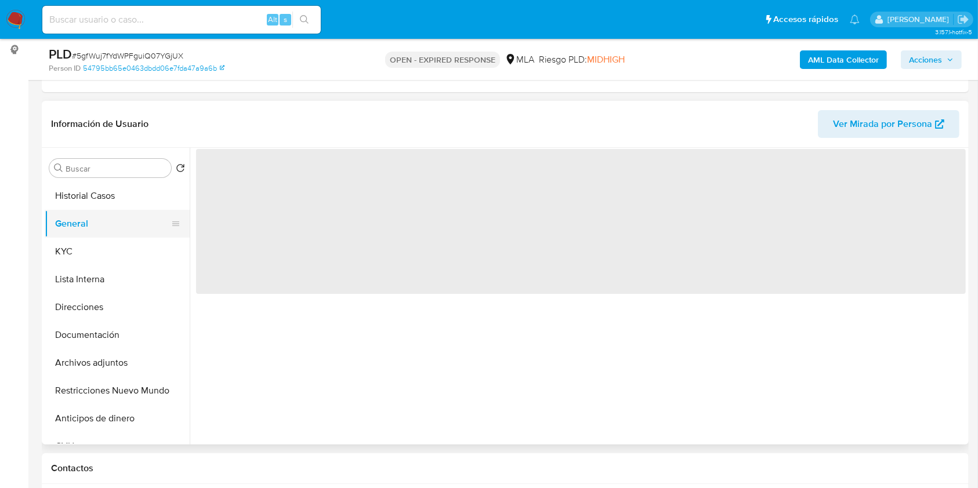
drag, startPoint x: 78, startPoint y: 248, endPoint x: 92, endPoint y: 211, distance: 39.4
click at [78, 249] on button "KYC" at bounding box center [117, 252] width 145 height 28
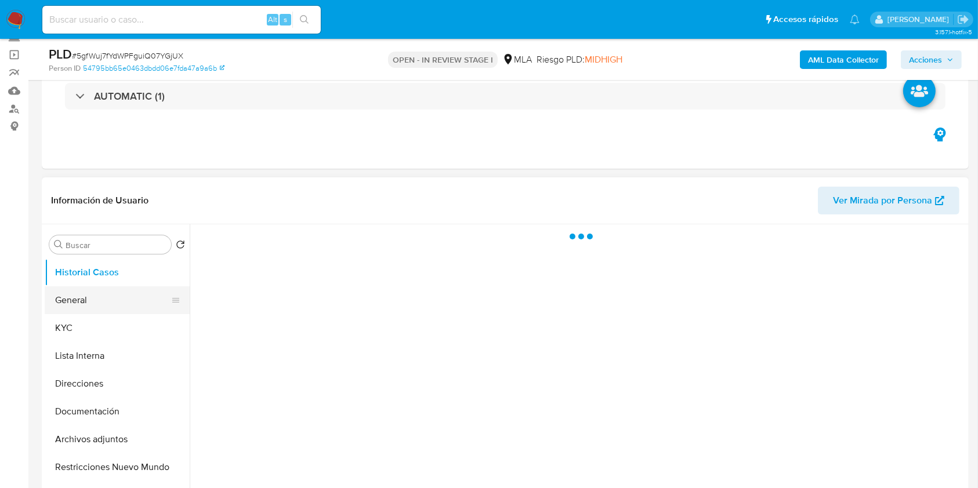
scroll to position [77, 0]
drag, startPoint x: 82, startPoint y: 323, endPoint x: 104, endPoint y: 310, distance: 26.3
click at [82, 322] on button "KYC" at bounding box center [117, 328] width 145 height 28
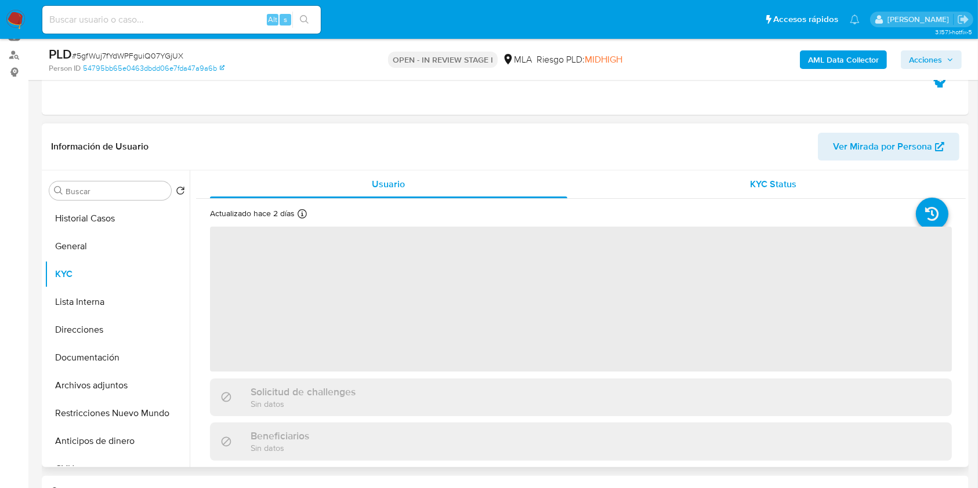
scroll to position [154, 0]
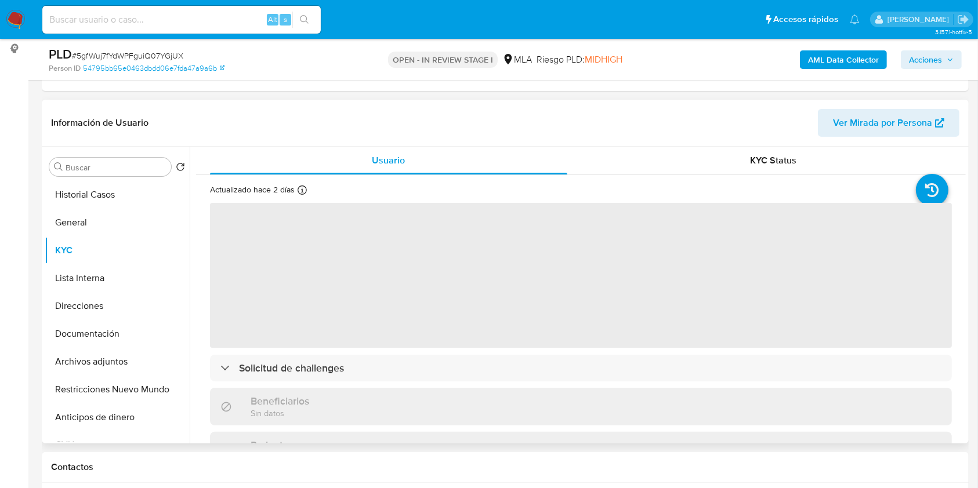
select select "10"
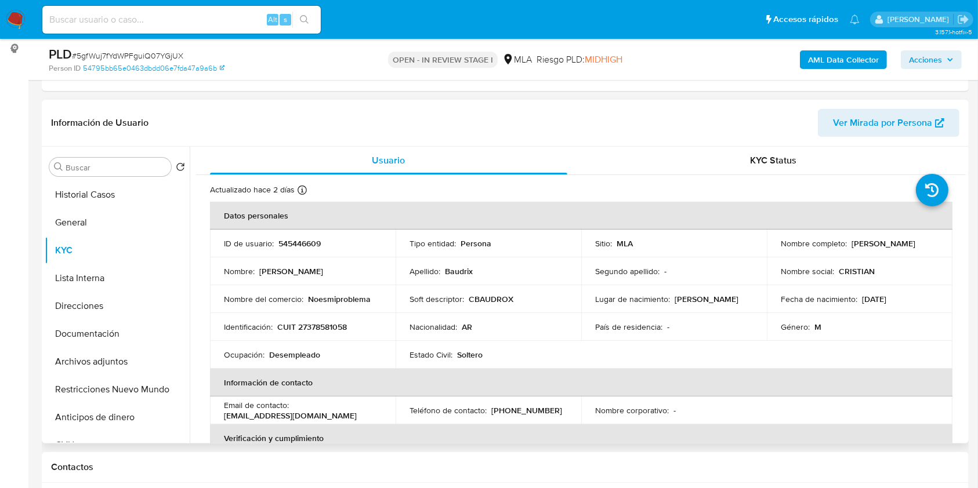
drag, startPoint x: 849, startPoint y: 245, endPoint x: 937, endPoint y: 237, distance: 88.6
click at [937, 237] on td "Nombre completo : [PERSON_NAME]" at bounding box center [860, 244] width 186 height 28
copy p "[PERSON_NAME]"
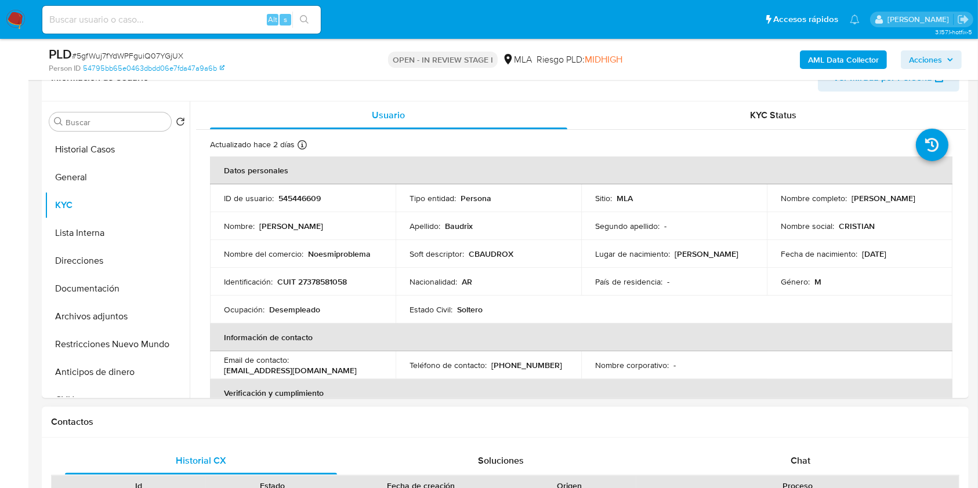
scroll to position [232, 0]
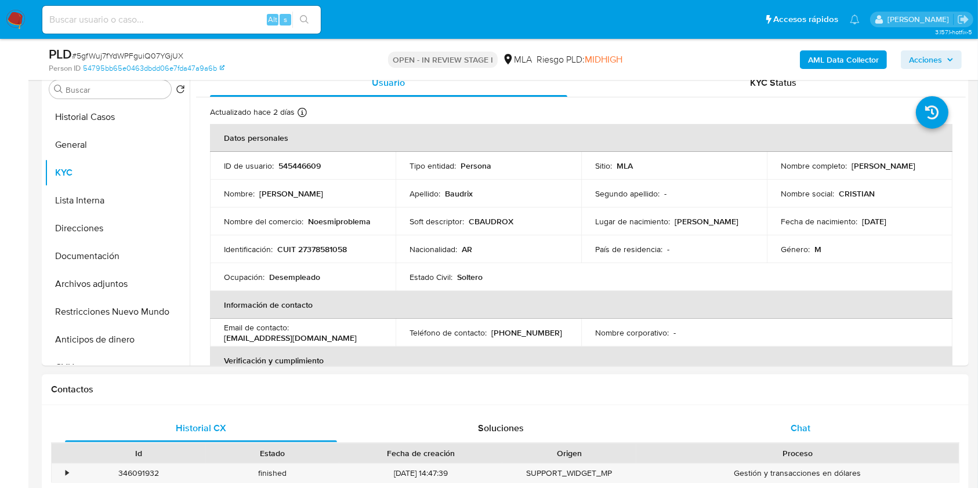
click at [797, 430] on span "Chat" at bounding box center [800, 428] width 20 height 13
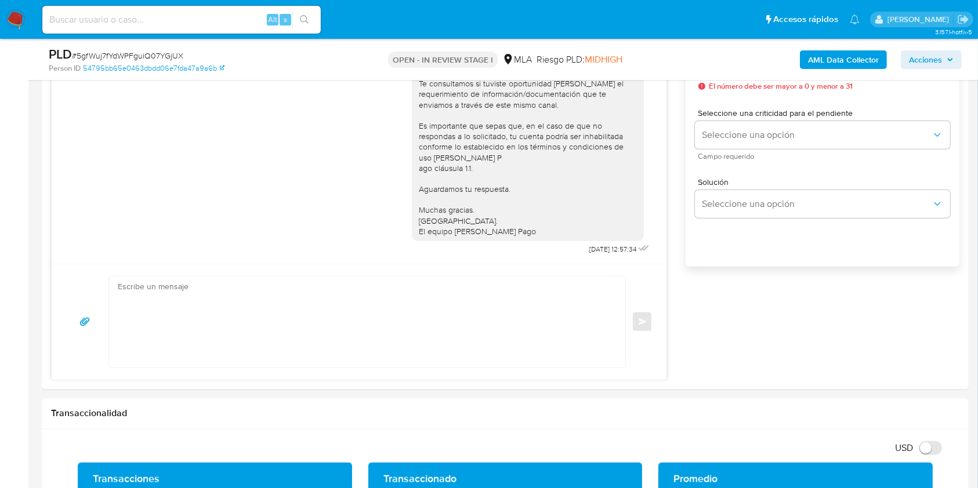
scroll to position [650, 0]
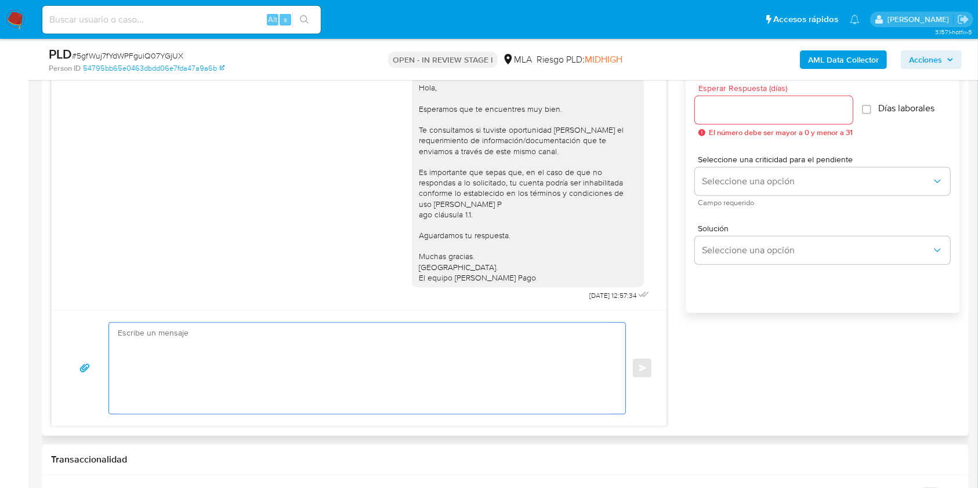
click at [462, 358] on textarea at bounding box center [364, 368] width 493 height 91
paste textarea "Hola Cristian Emilio Baudrix, En función de las operaciones registradas en tu c…"
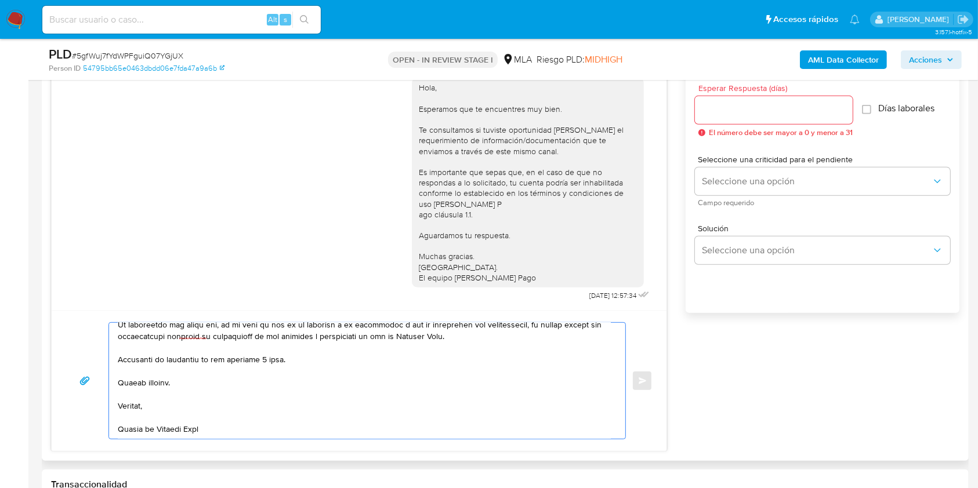
scroll to position [448, 0]
click at [266, 356] on textarea at bounding box center [364, 381] width 493 height 116
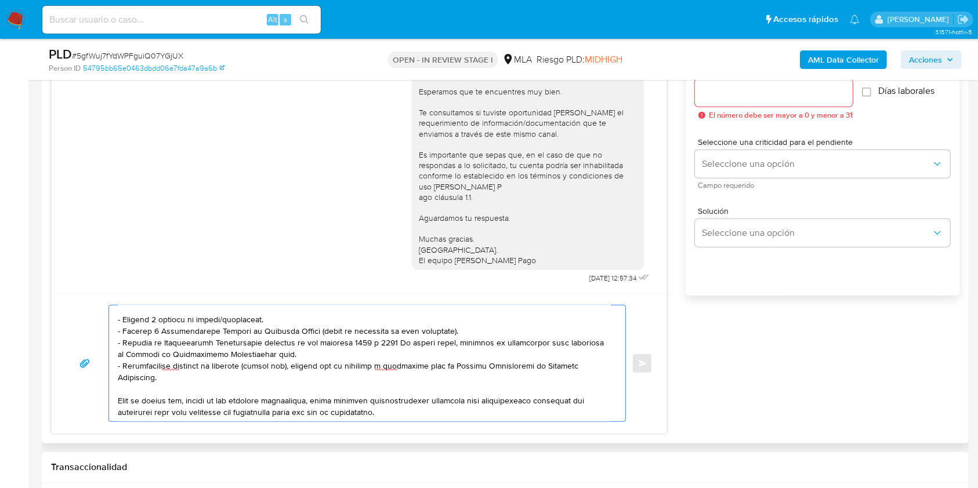
scroll to position [0, 0]
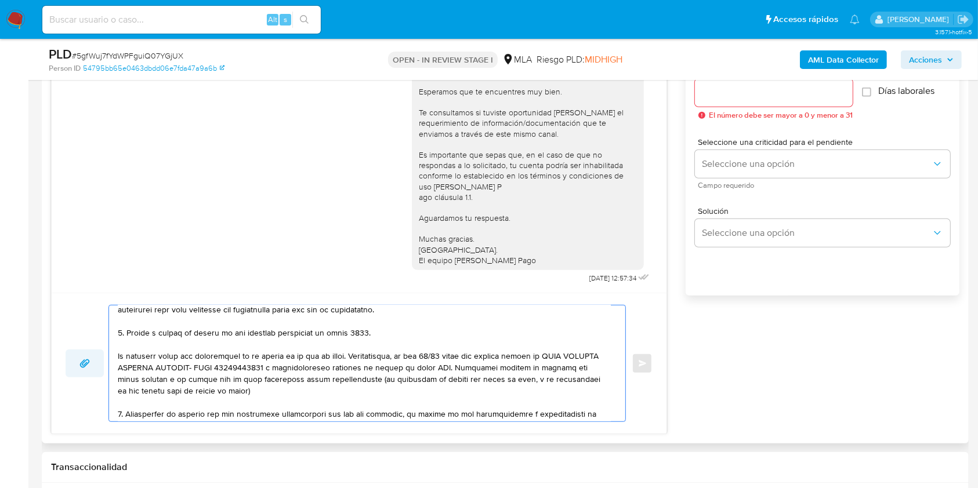
drag, startPoint x: 259, startPoint y: 399, endPoint x: 95, endPoint y: 362, distance: 168.3
click at [95, 362] on div "Enviar" at bounding box center [359, 363] width 587 height 117
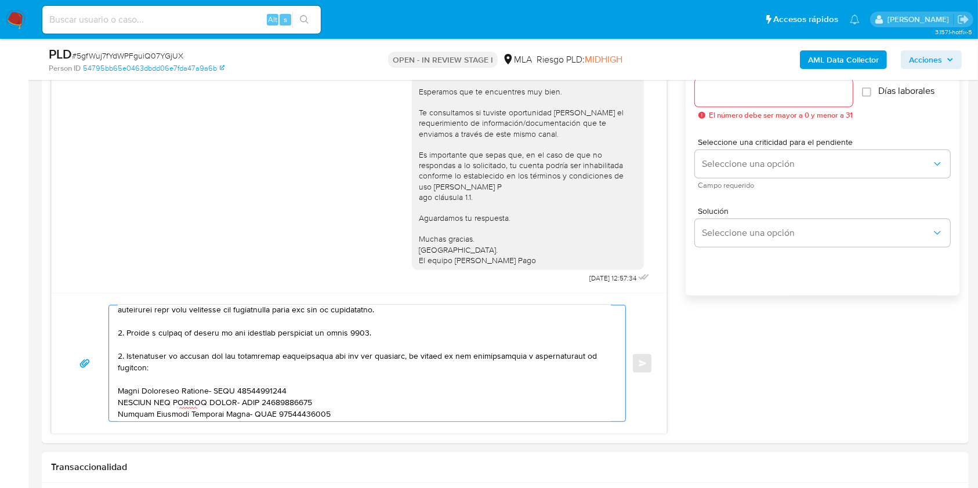
type textarea "Hola Cristian Emilio Baudrix, En función de las operaciones registradas en tu c…"
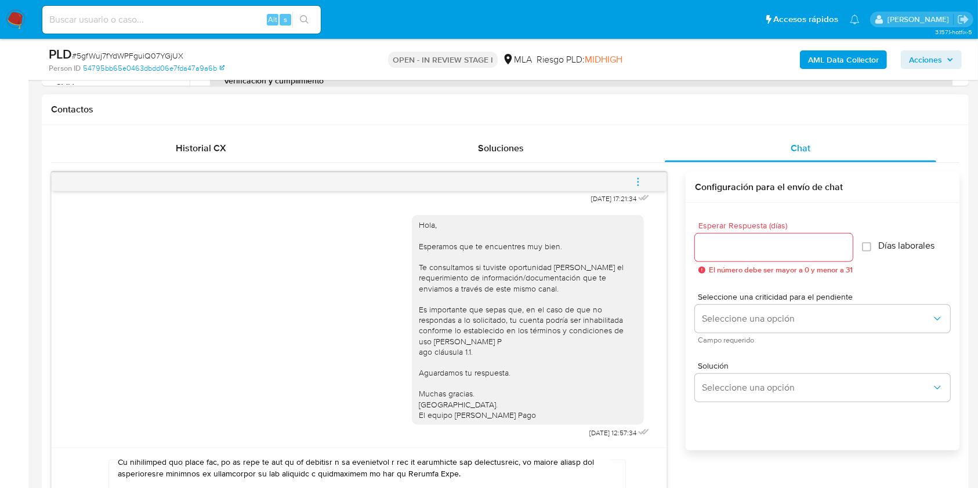
click at [731, 262] on div "Esperar Respuesta (días) El número debe ser mayor a 0 y menor a 31" at bounding box center [774, 248] width 158 height 53
click at [722, 235] on div at bounding box center [774, 248] width 158 height 28
click at [724, 262] on div "Esperar Respuesta (días) El número debe ser mayor a 0 y menor a 31" at bounding box center [774, 248] width 158 height 53
click at [724, 253] on input "Esperar Respuesta (días)" at bounding box center [774, 247] width 158 height 15
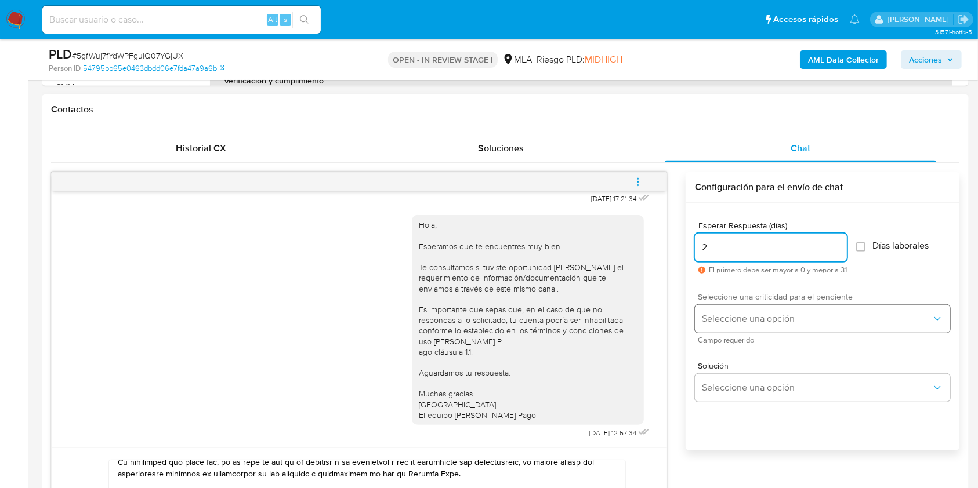
type input "2"
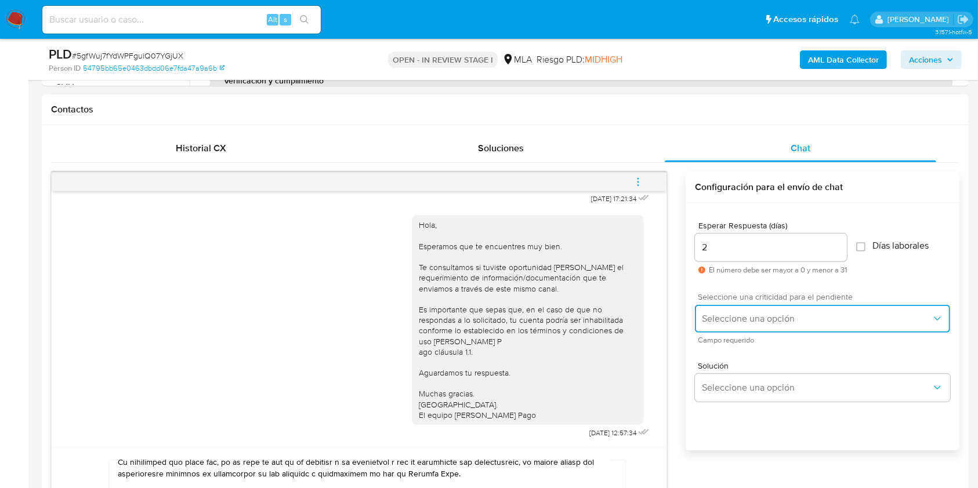
click at [731, 316] on span "Seleccione una opción" at bounding box center [817, 319] width 230 height 12
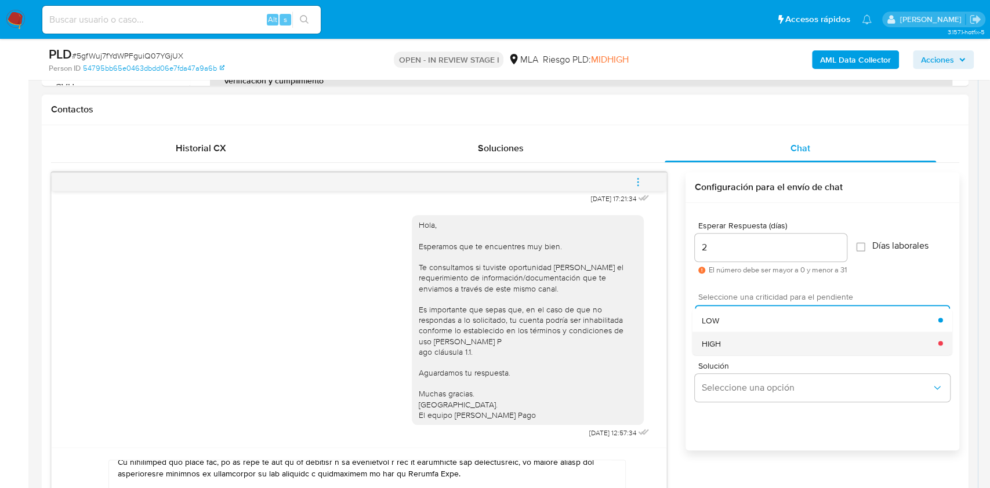
click at [727, 347] on div "HIGH" at bounding box center [820, 343] width 237 height 23
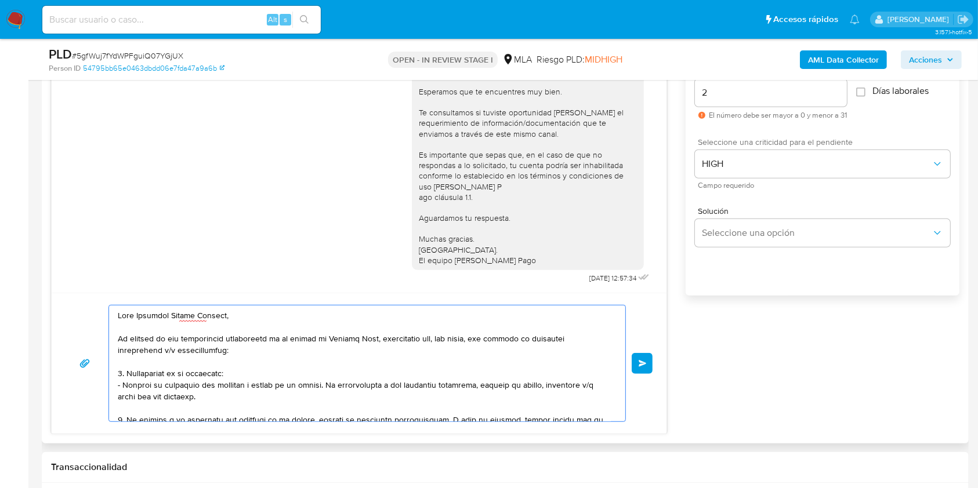
click at [639, 366] on button "Enviar" at bounding box center [642, 363] width 21 height 21
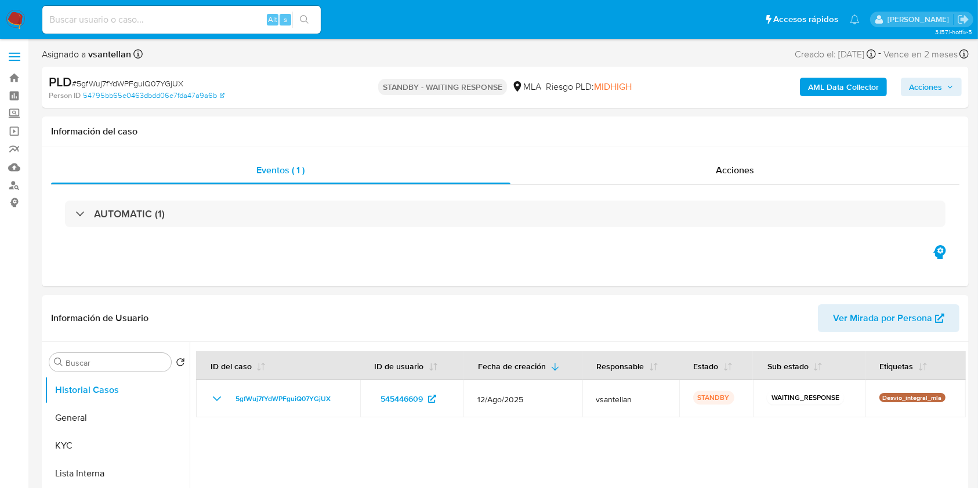
select select "10"
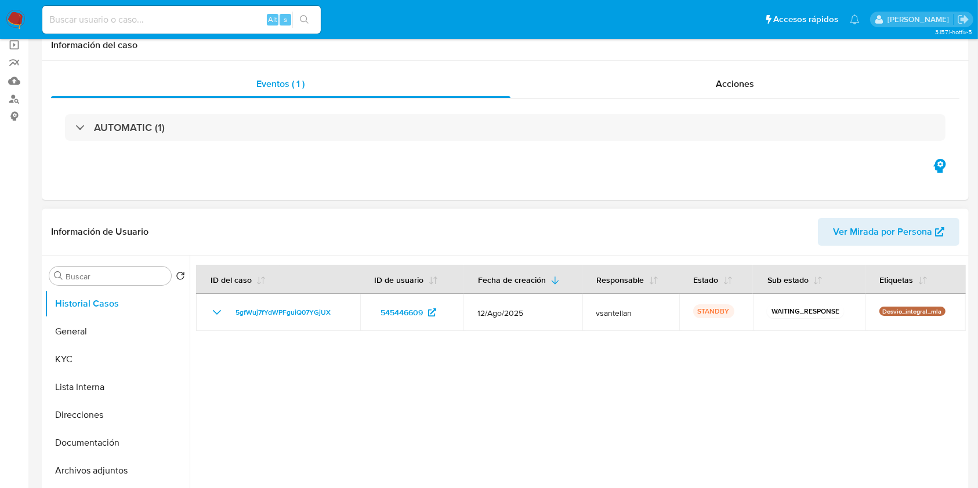
scroll to position [232, 0]
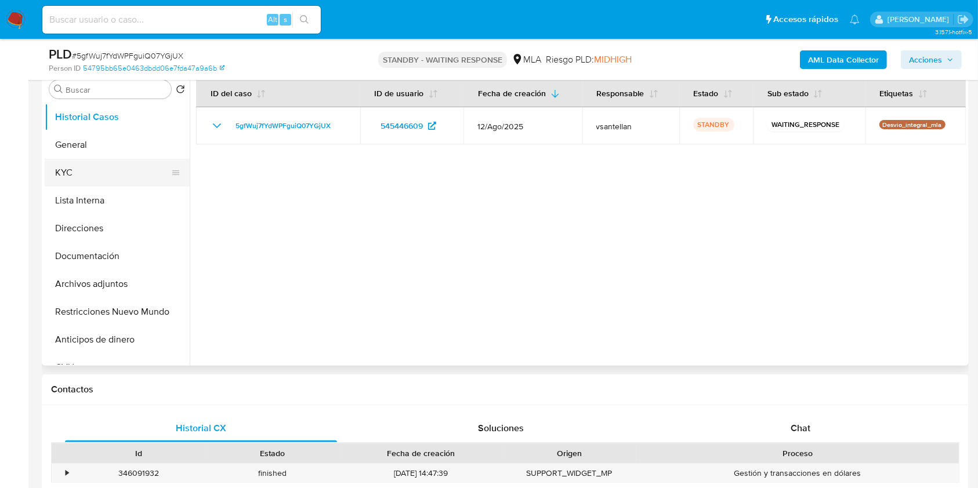
click at [139, 184] on button "KYC" at bounding box center [113, 173] width 136 height 28
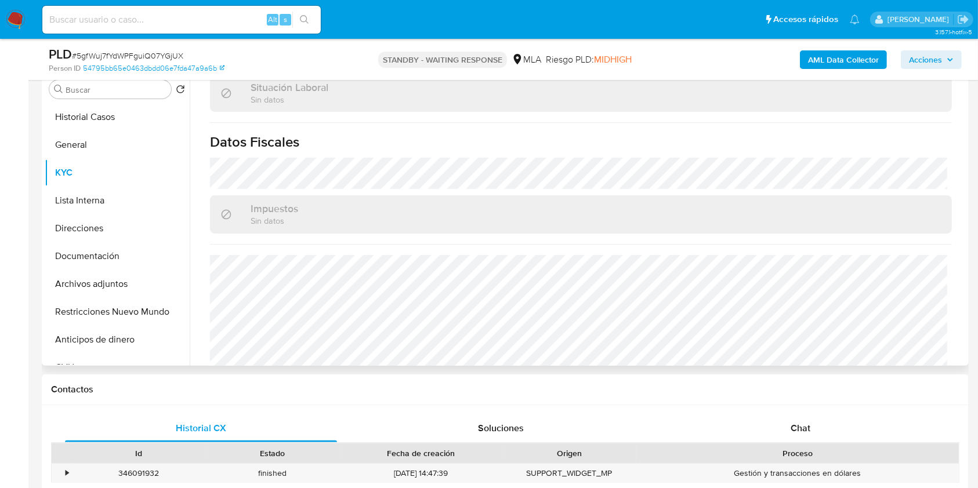
scroll to position [599, 0]
click at [143, 220] on button "Direcciones" at bounding box center [113, 229] width 136 height 28
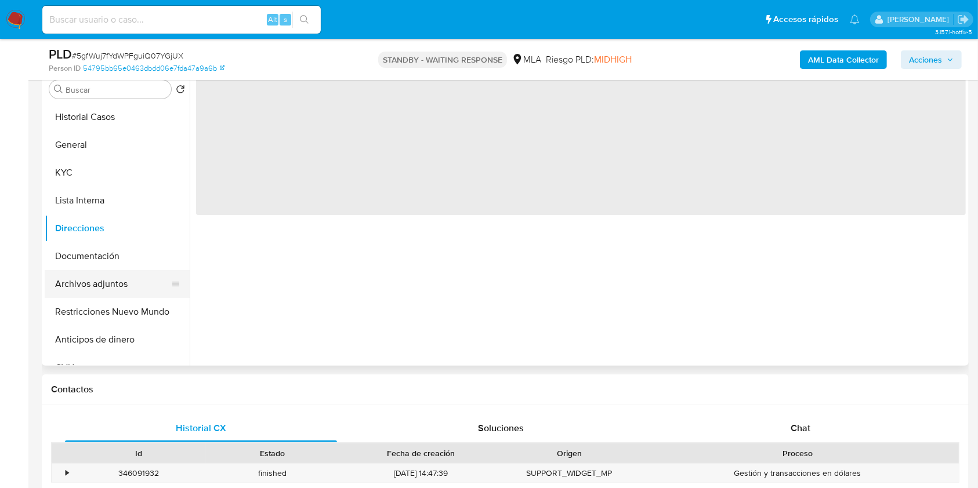
scroll to position [0, 0]
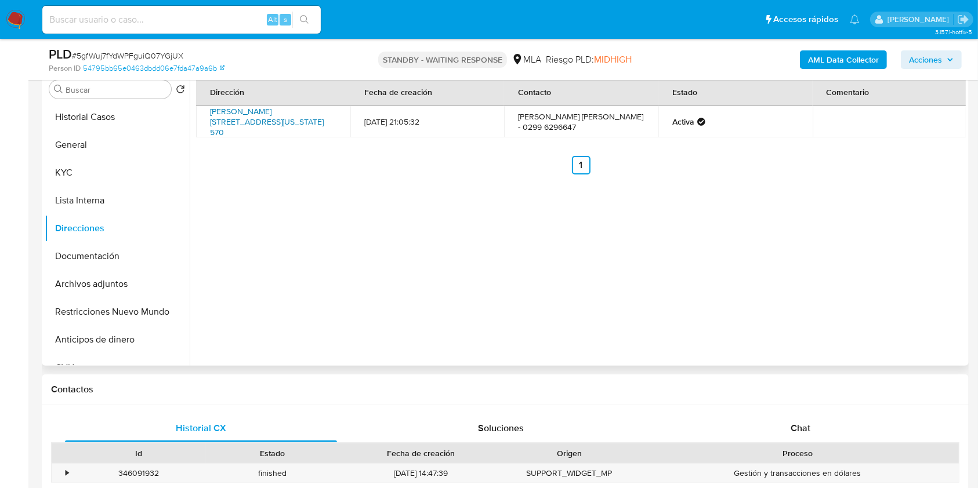
click at [273, 128] on link "[PERSON_NAME][STREET_ADDRESS][US_STATE] 570" at bounding box center [267, 122] width 114 height 32
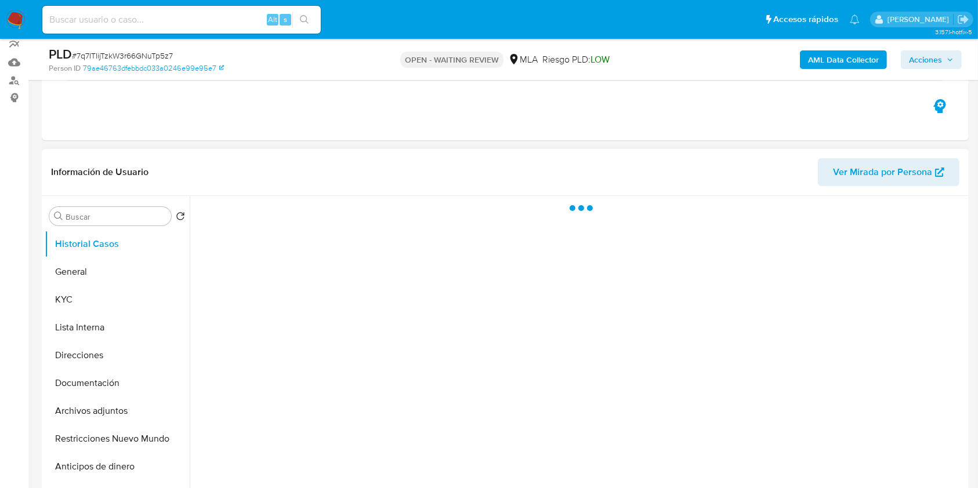
scroll to position [154, 0]
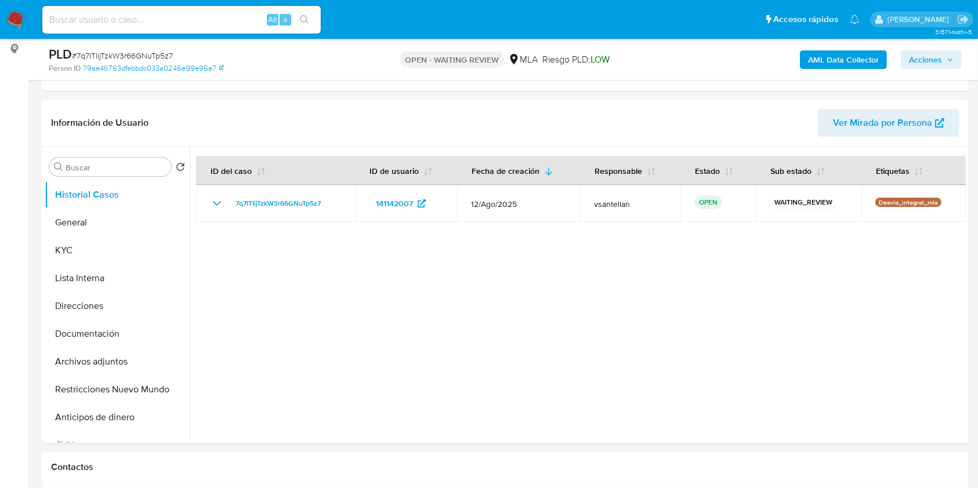
select select "10"
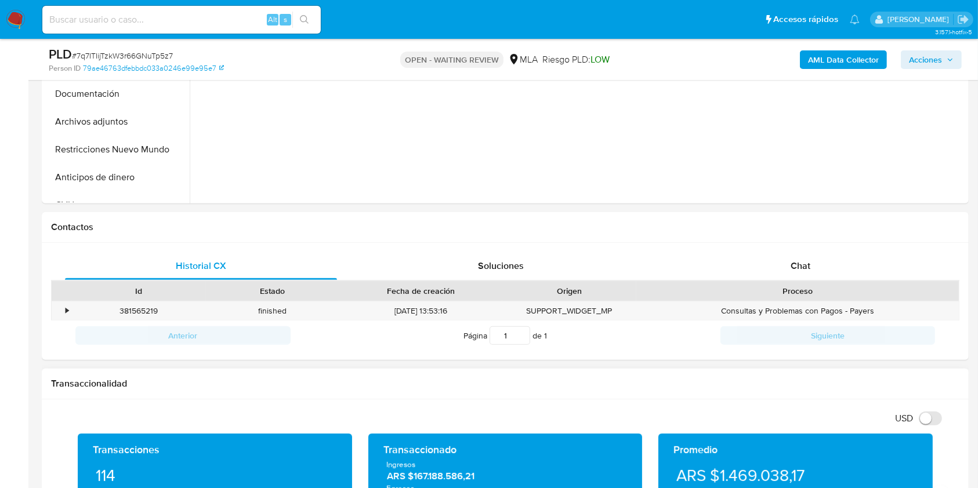
scroll to position [464, 0]
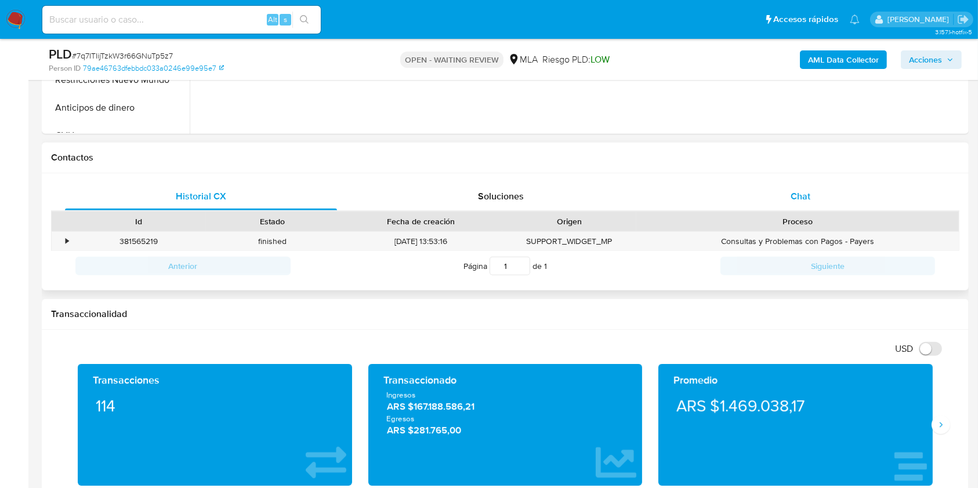
click at [786, 193] on div "Chat" at bounding box center [801, 197] width 272 height 28
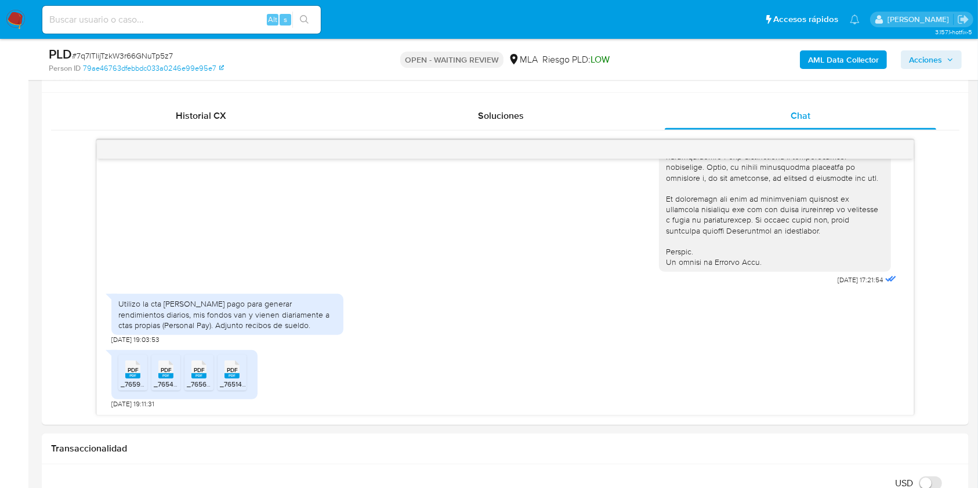
scroll to position [547, 0]
click at [126, 378] on span "_765940355m614.pdf" at bounding box center [155, 382] width 68 height 10
click at [161, 372] on rect at bounding box center [165, 373] width 15 height 5
drag, startPoint x: 193, startPoint y: 366, endPoint x: 215, endPoint y: 363, distance: 22.2
click at [194, 366] on span "PDF" at bounding box center [199, 368] width 11 height 8
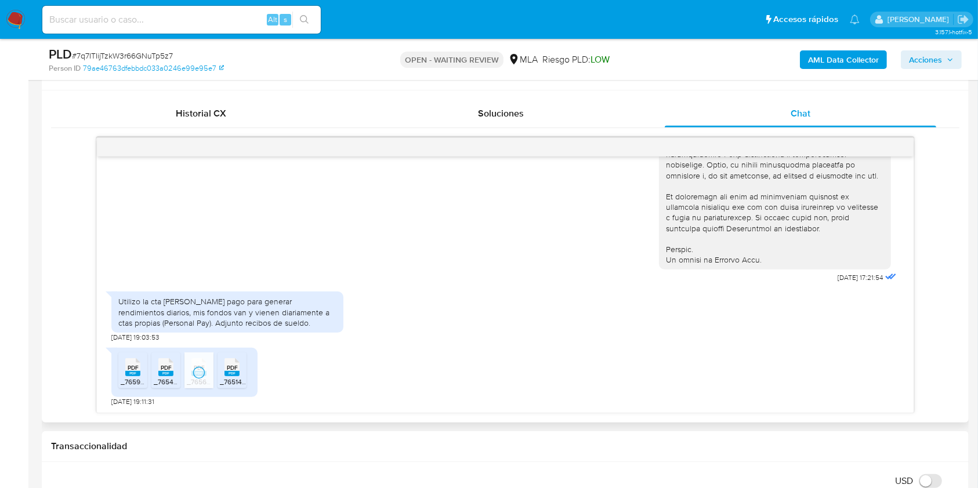
drag, startPoint x: 234, startPoint y: 361, endPoint x: 264, endPoint y: 355, distance: 30.7
click at [140, 361] on icon at bounding box center [132, 367] width 15 height 18
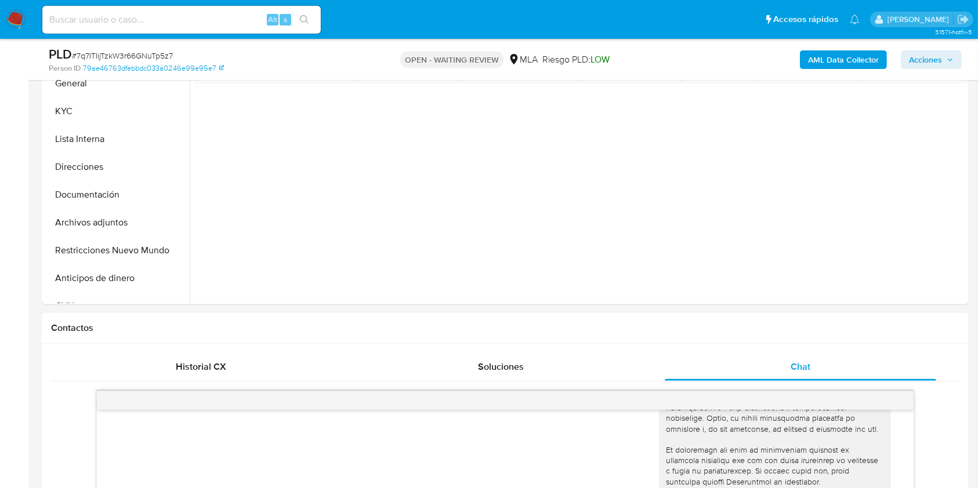
scroll to position [237, 0]
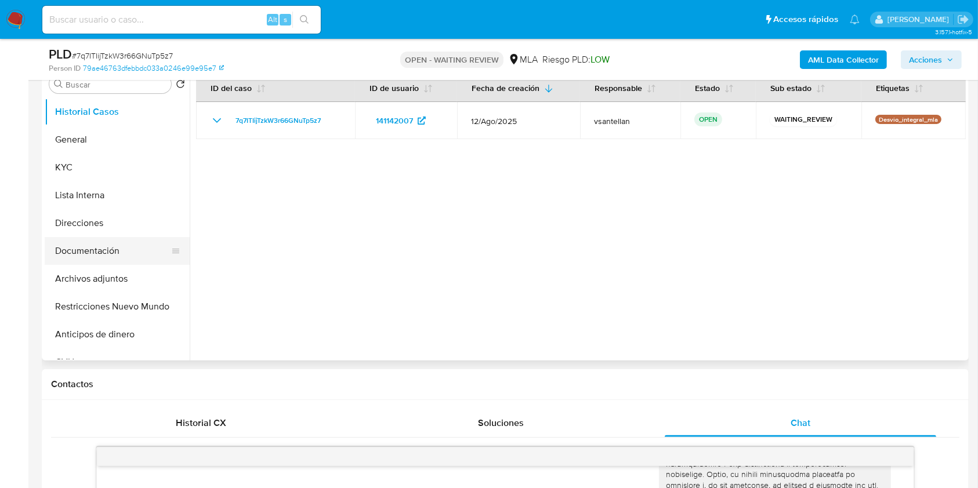
click at [124, 248] on button "Documentación" at bounding box center [113, 251] width 136 height 28
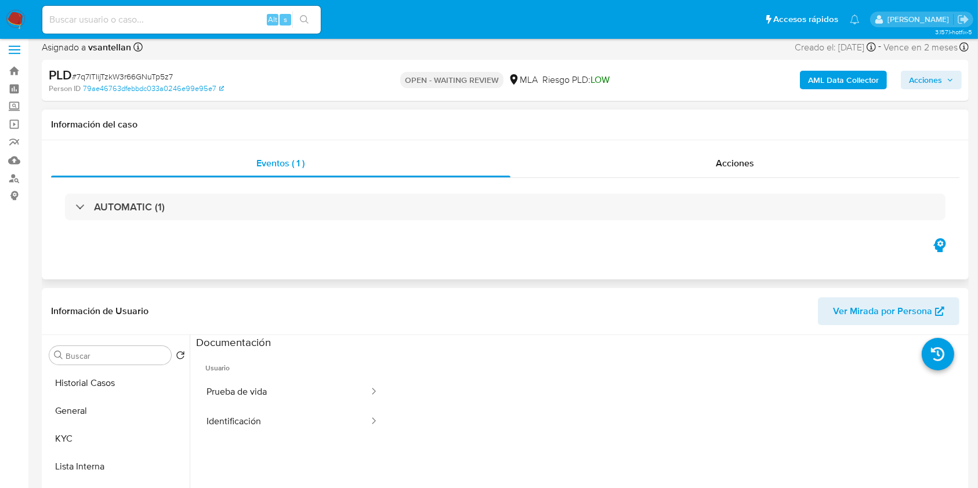
scroll to position [0, 0]
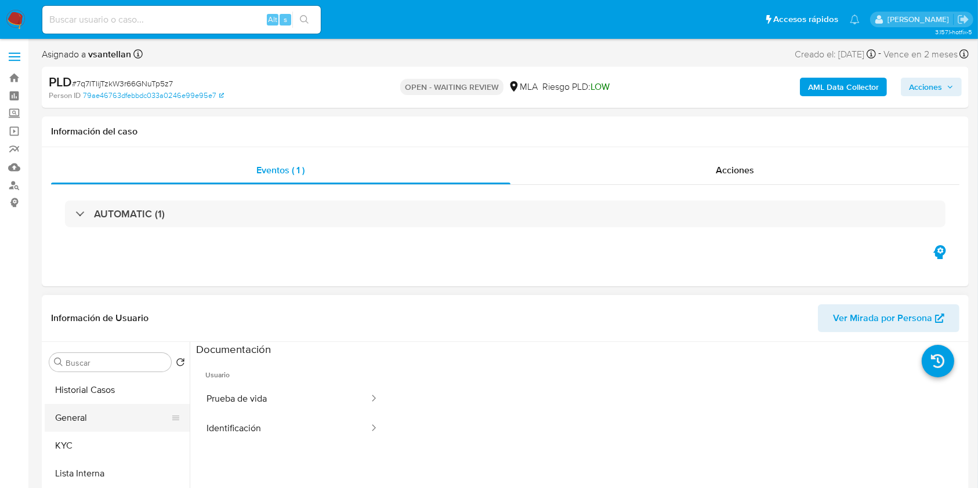
drag, startPoint x: 108, startPoint y: 432, endPoint x: 125, endPoint y: 423, distance: 18.9
click at [108, 434] on button "KYC" at bounding box center [117, 446] width 145 height 28
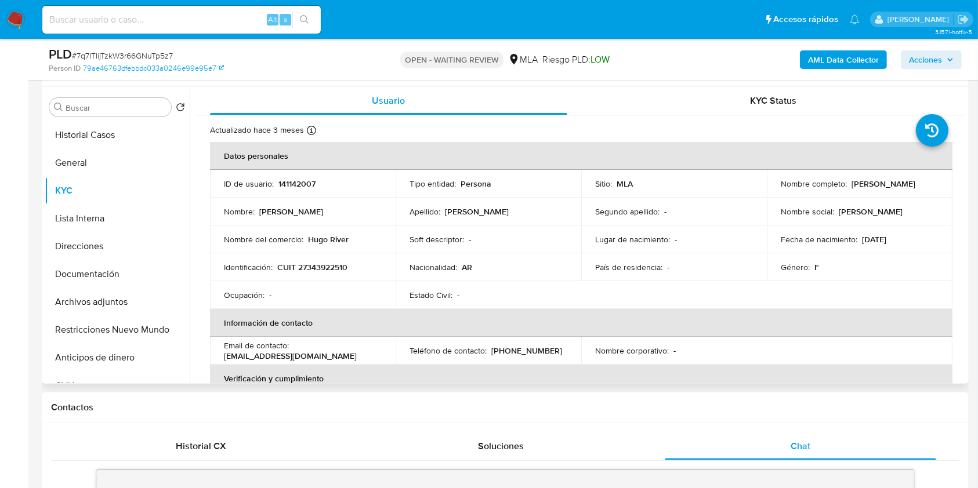
scroll to position [232, 0]
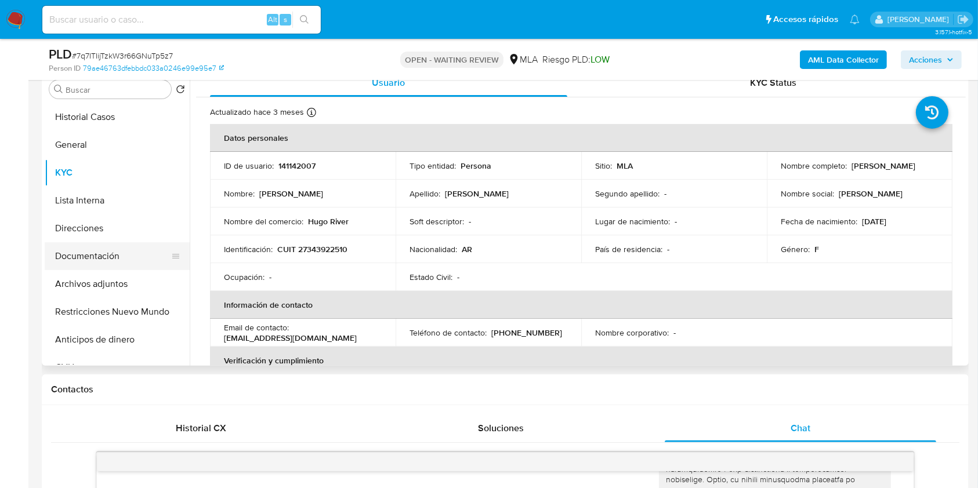
click at [113, 244] on button "Documentación" at bounding box center [113, 256] width 136 height 28
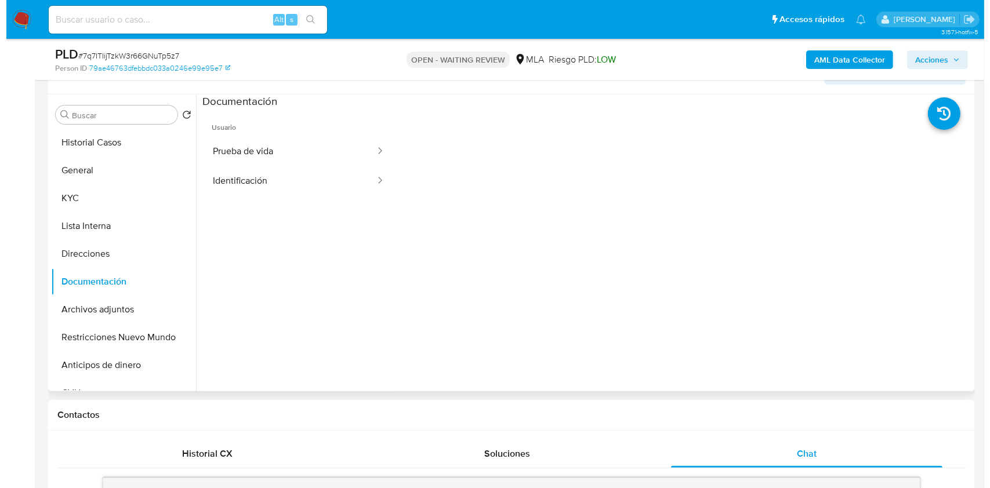
scroll to position [204, 0]
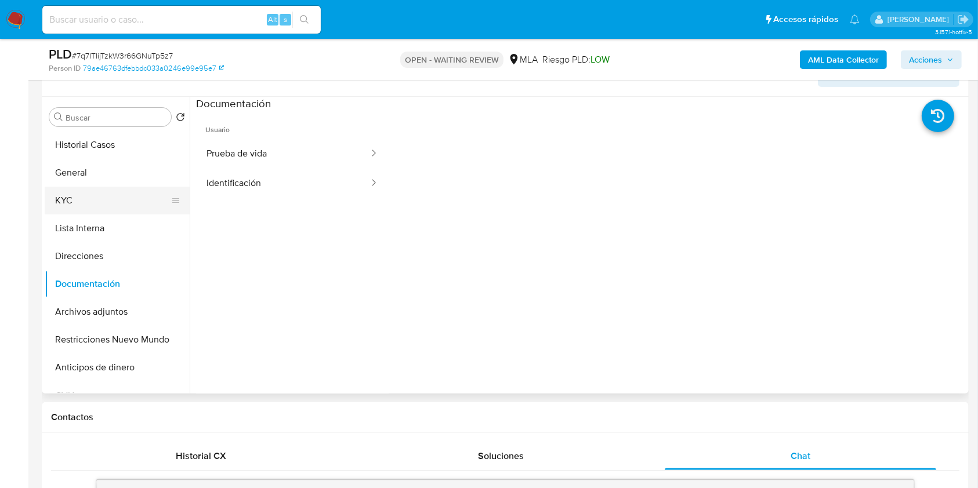
click at [53, 197] on button "KYC" at bounding box center [113, 201] width 136 height 28
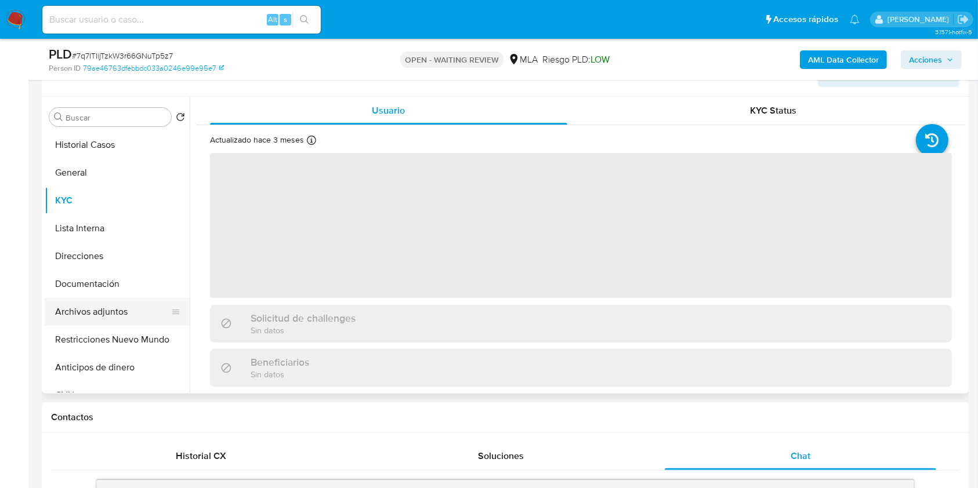
click at [106, 302] on button "Archivos adjuntos" at bounding box center [113, 312] width 136 height 28
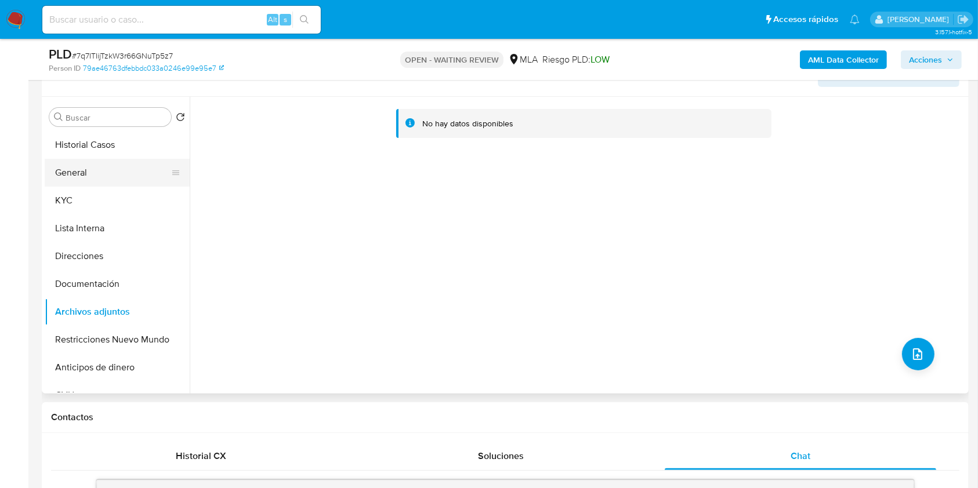
drag, startPoint x: 91, startPoint y: 202, endPoint x: 144, endPoint y: 182, distance: 56.3
click at [90, 202] on button "KYC" at bounding box center [117, 201] width 145 height 28
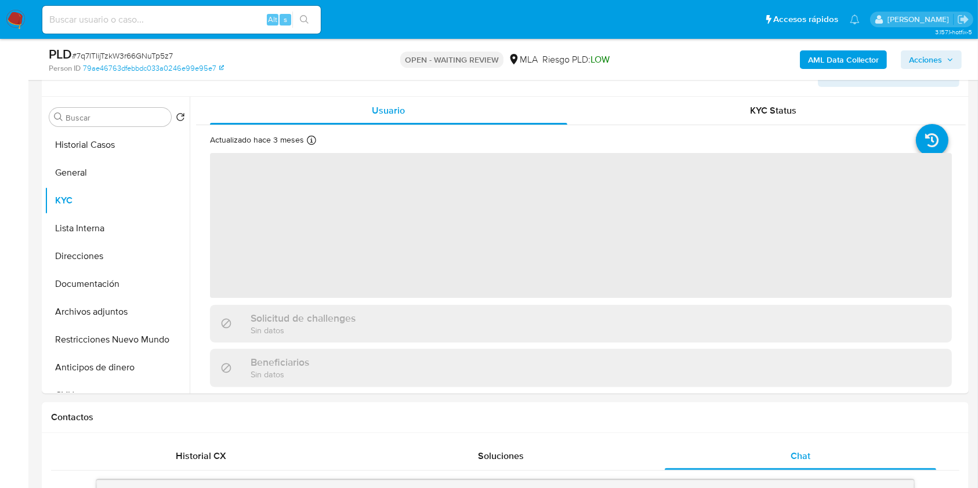
click at [844, 55] on b "AML Data Collector" at bounding box center [843, 59] width 71 height 19
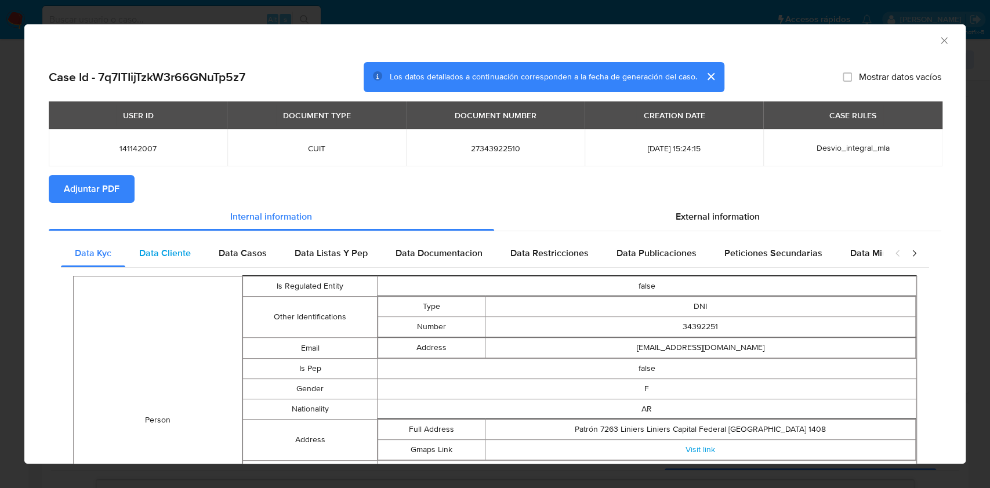
click at [203, 246] on div "Data Cliente" at bounding box center [164, 254] width 79 height 28
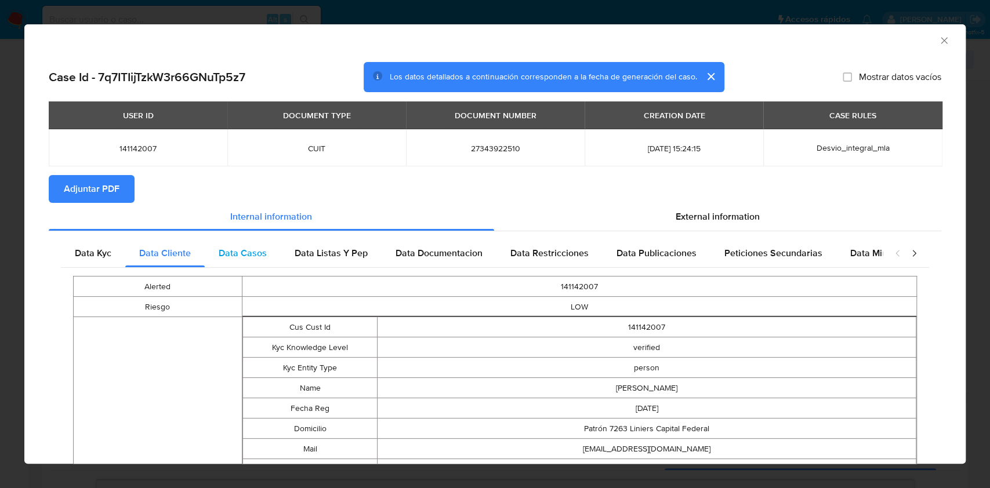
click at [266, 256] on div "Data Casos" at bounding box center [243, 254] width 76 height 28
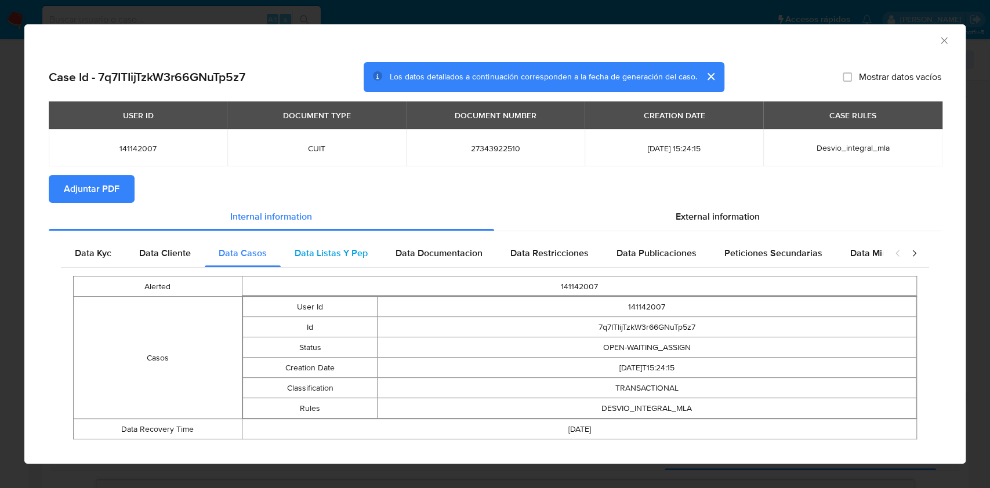
drag, startPoint x: 320, startPoint y: 256, endPoint x: 360, endPoint y: 253, distance: 40.7
click at [322, 255] on span "Data Listas Y Pep" at bounding box center [331, 252] width 73 height 13
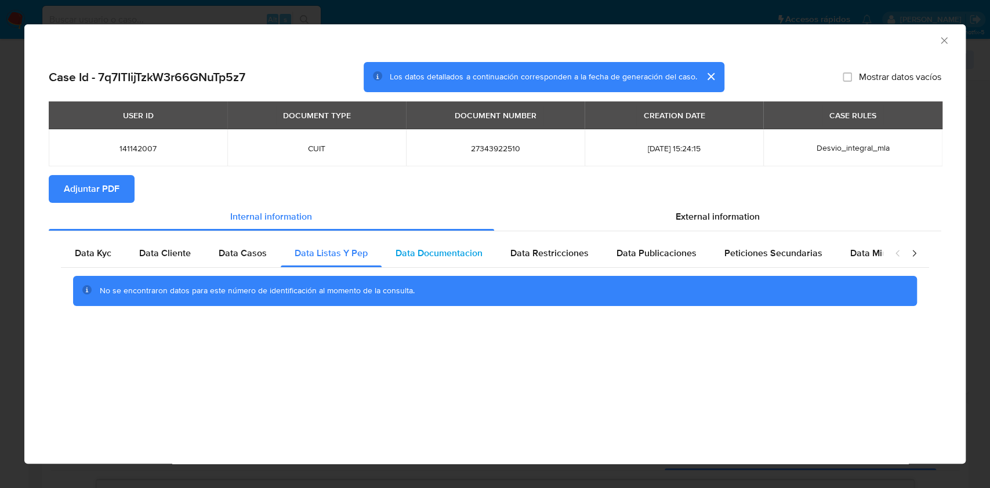
drag, startPoint x: 405, startPoint y: 249, endPoint x: 492, endPoint y: 255, distance: 87.2
click at [406, 249] on span "Data Documentacion" at bounding box center [439, 252] width 87 height 13
drag, startPoint x: 493, startPoint y: 255, endPoint x: 544, endPoint y: 249, distance: 51.4
click at [498, 254] on div "Data Kyc Data Cliente Data Casos Data Listas Y Pep Data Documentacion Data Rest…" at bounding box center [472, 254] width 822 height 28
click at [547, 249] on span "Data Restricciones" at bounding box center [549, 252] width 78 height 13
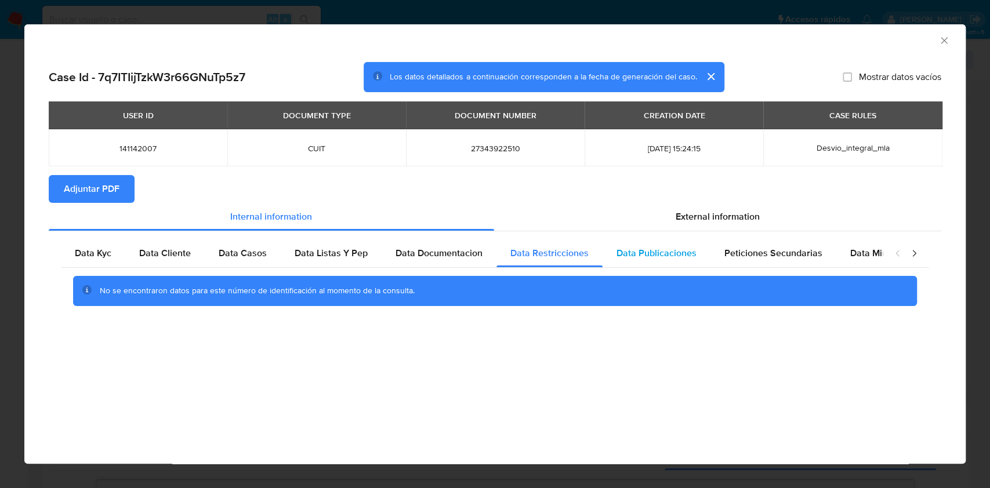
click at [631, 251] on span "Data Publicaciones" at bounding box center [656, 252] width 80 height 13
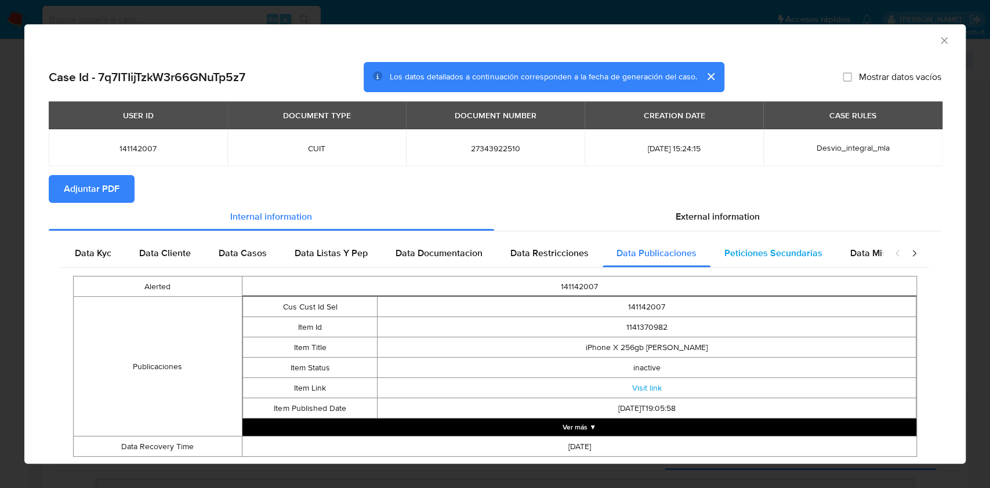
click at [765, 260] on span "Peticiones Secundarias" at bounding box center [773, 252] width 98 height 13
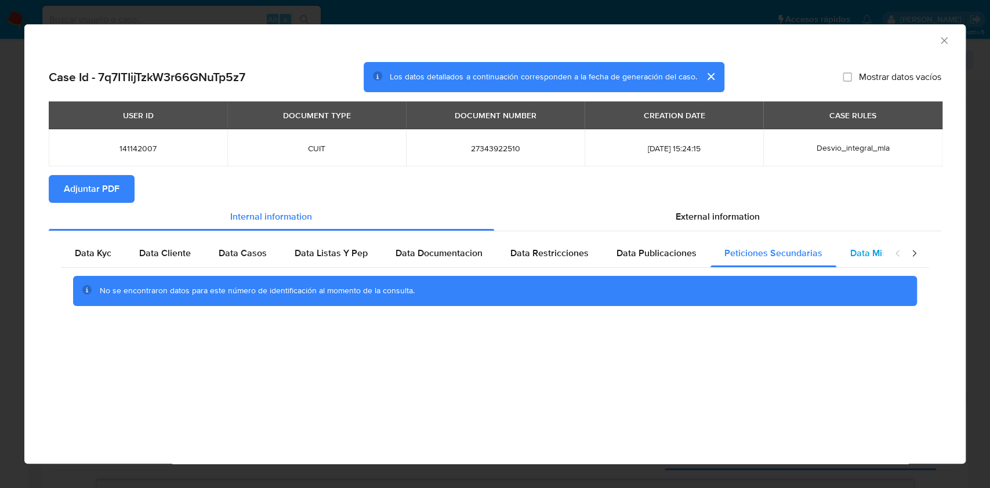
click at [863, 252] on span "Data Minoridad" at bounding box center [882, 252] width 64 height 13
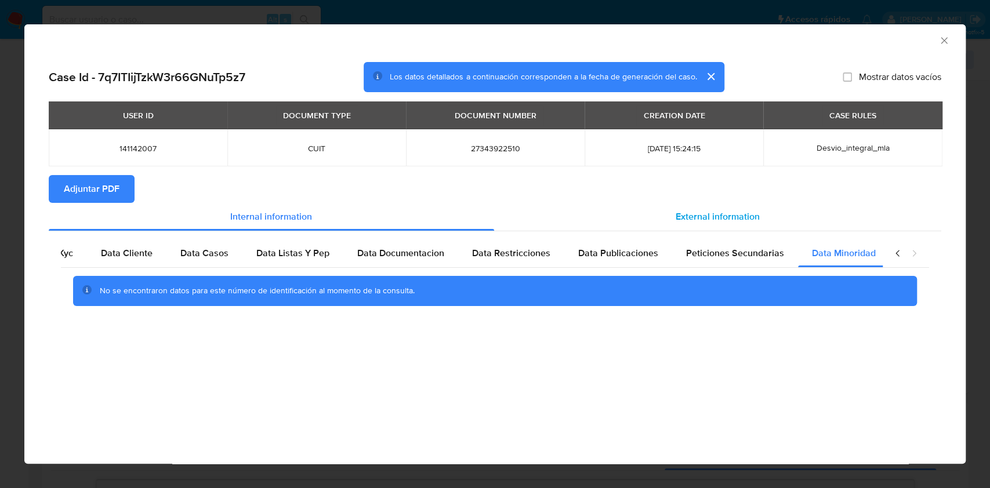
scroll to position [0, 39]
click at [716, 226] on div "External information" at bounding box center [718, 217] width 448 height 28
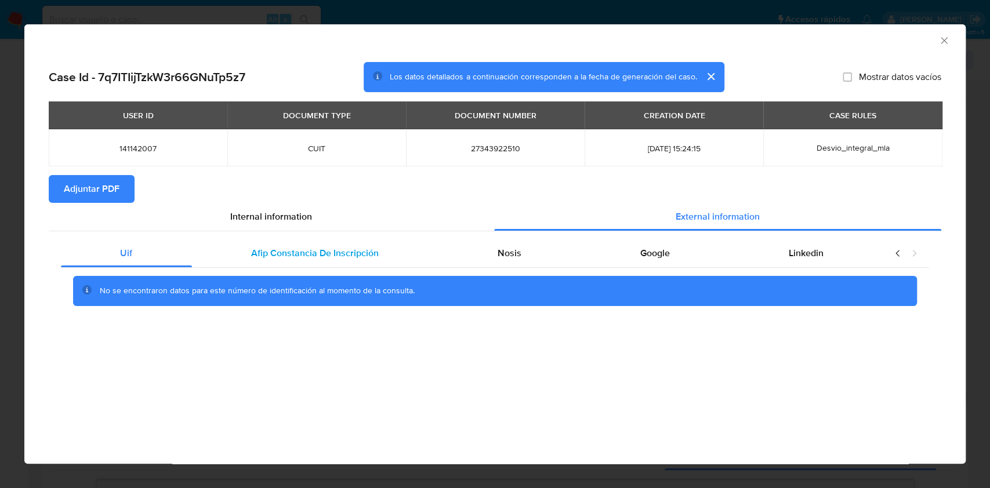
drag, startPoint x: 333, startPoint y: 240, endPoint x: 413, endPoint y: 261, distance: 83.4
click at [333, 243] on div "Afip Constancia De Inscripción" at bounding box center [315, 254] width 246 height 28
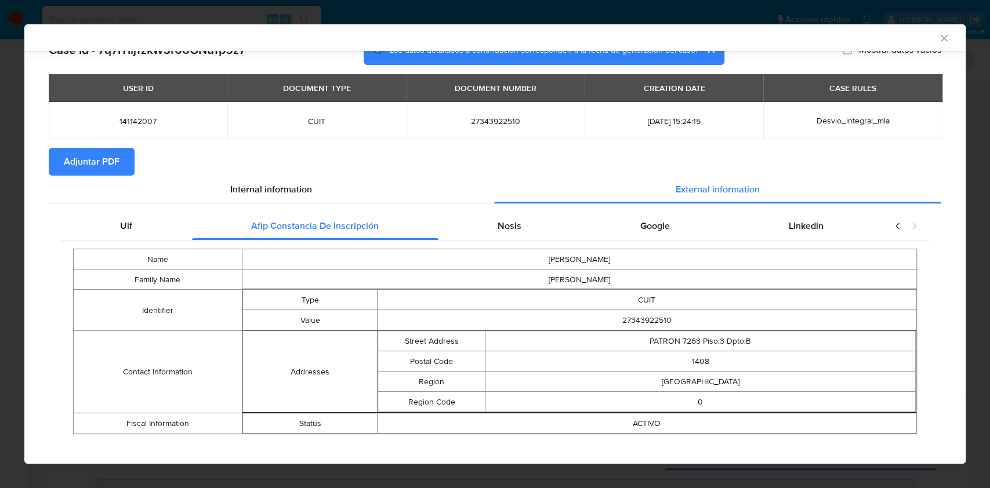
scroll to position [35, 0]
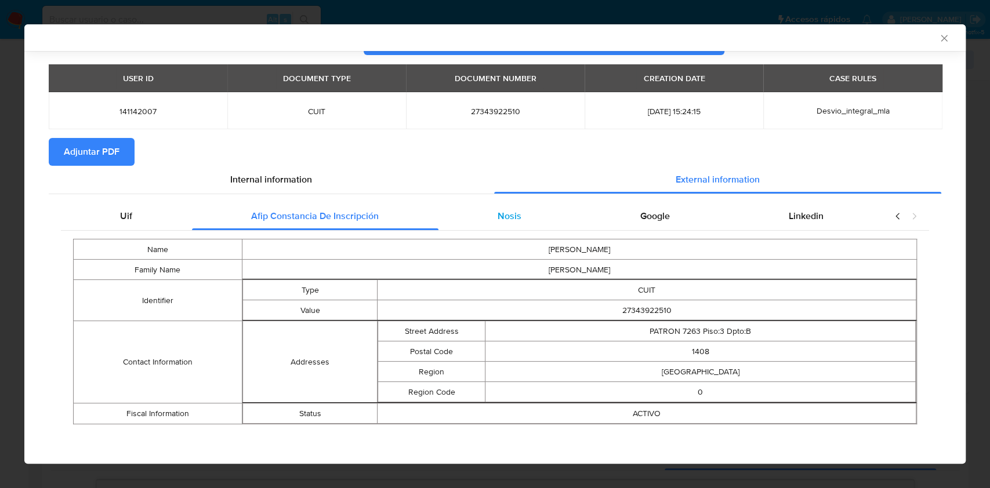
click at [518, 218] on div "Nosis" at bounding box center [509, 216] width 143 height 28
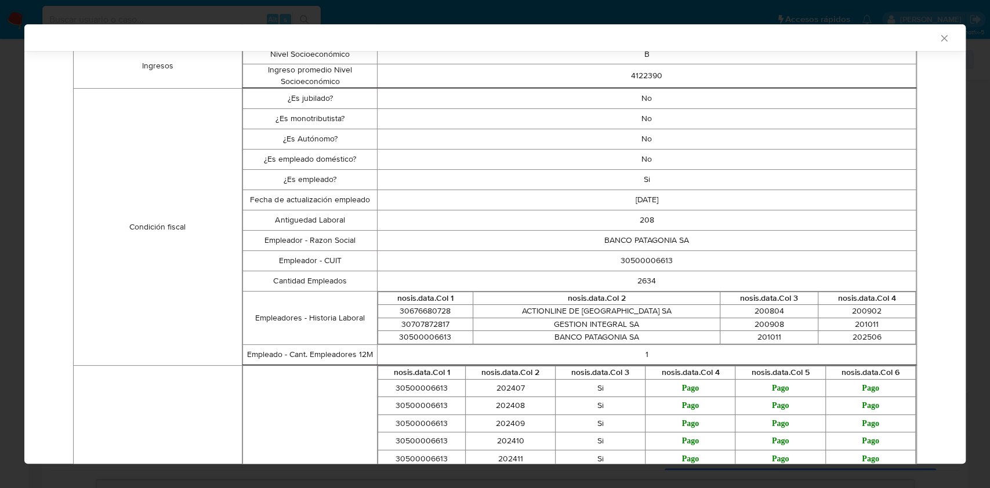
scroll to position [148, 0]
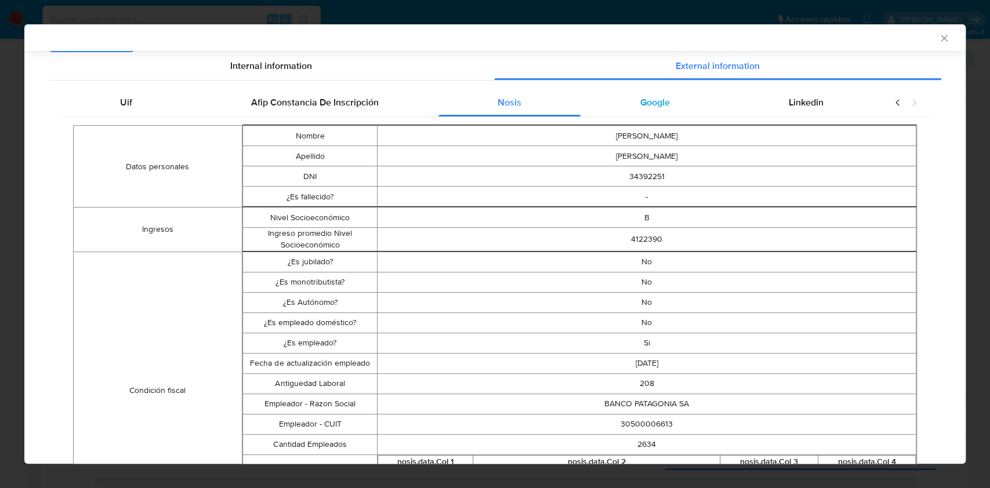
click at [648, 96] on span "Google" at bounding box center [655, 102] width 30 height 13
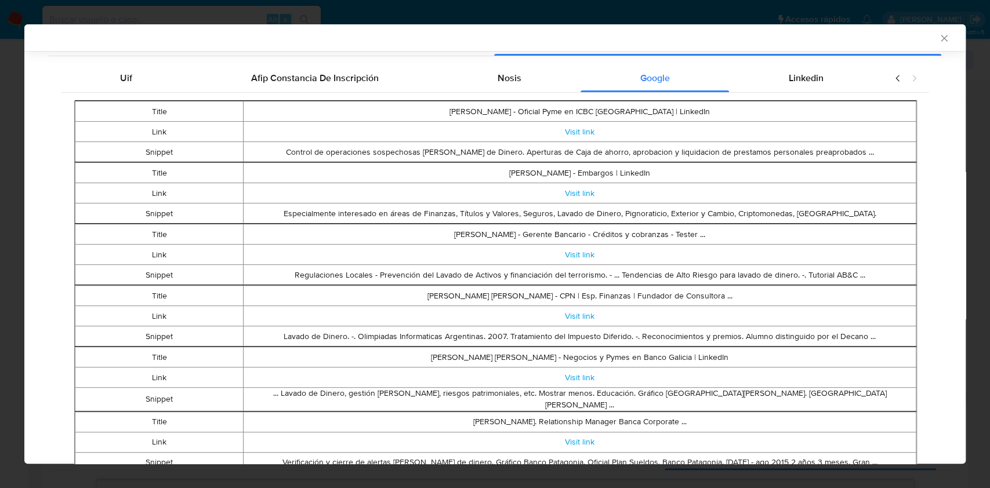
scroll to position [141, 0]
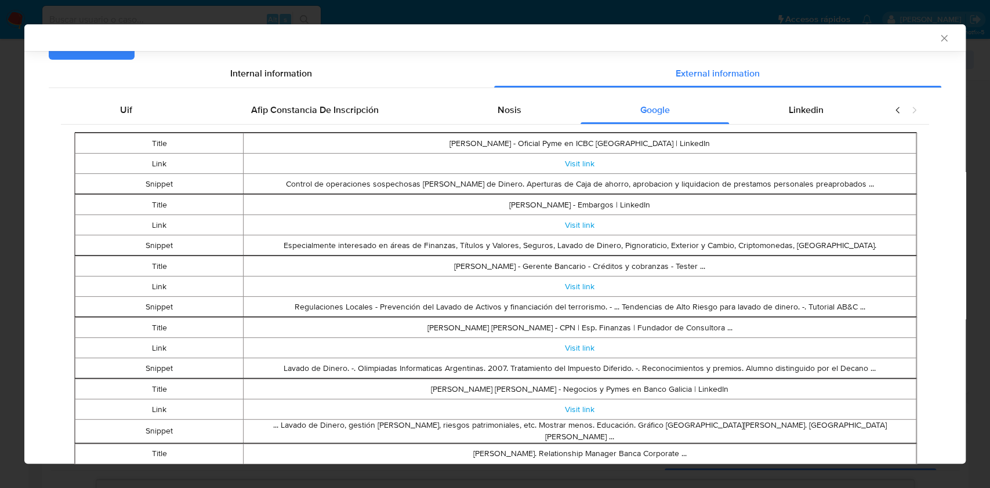
drag, startPoint x: 788, startPoint y: 139, endPoint x: 793, endPoint y: 126, distance: 13.0
click at [790, 131] on div "Title Valeria Larroquet - Oficial Pyme en ICBC Argentina | LinkedIn Link Visit …" at bounding box center [495, 319] width 868 height 389
drag, startPoint x: 794, startPoint y: 118, endPoint x: 729, endPoint y: 125, distance: 65.9
click at [794, 117] on div "Linkedin" at bounding box center [806, 110] width 154 height 28
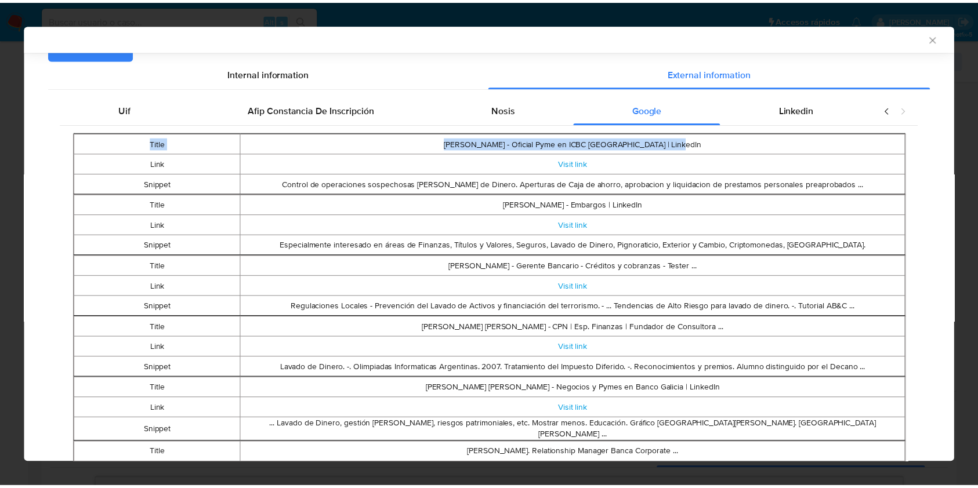
scroll to position [0, 0]
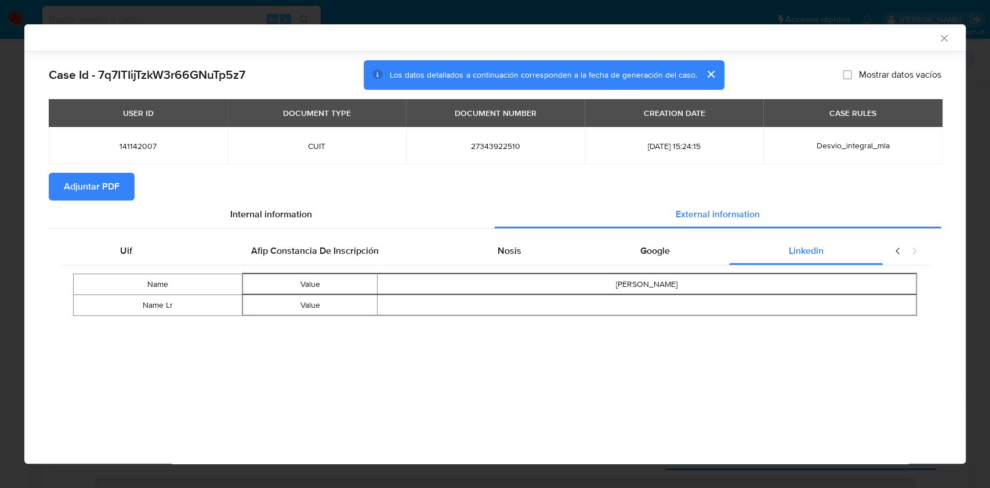
click at [103, 178] on span "Adjuntar PDF" at bounding box center [92, 187] width 56 height 26
click at [942, 35] on icon "Cerrar ventana" at bounding box center [944, 38] width 12 height 12
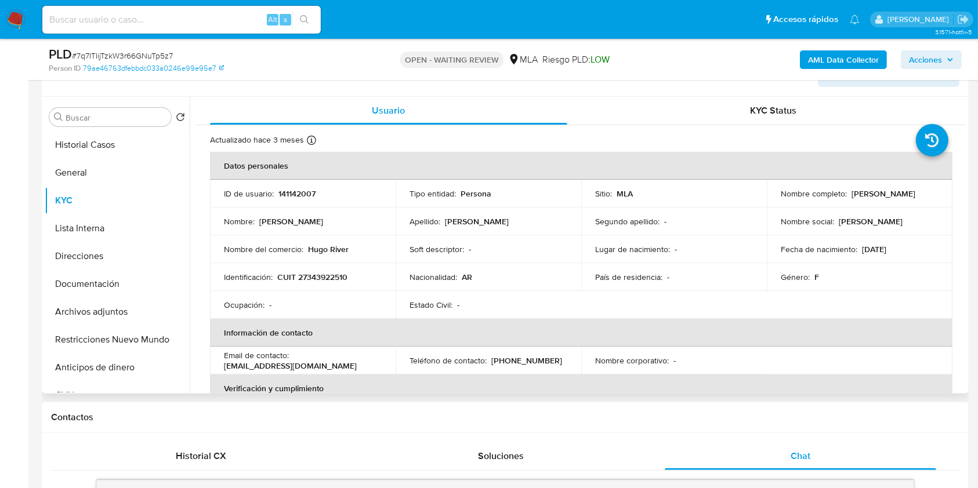
click at [328, 276] on p "CUIT 27343922510" at bounding box center [312, 277] width 70 height 10
copy p "27343922510"
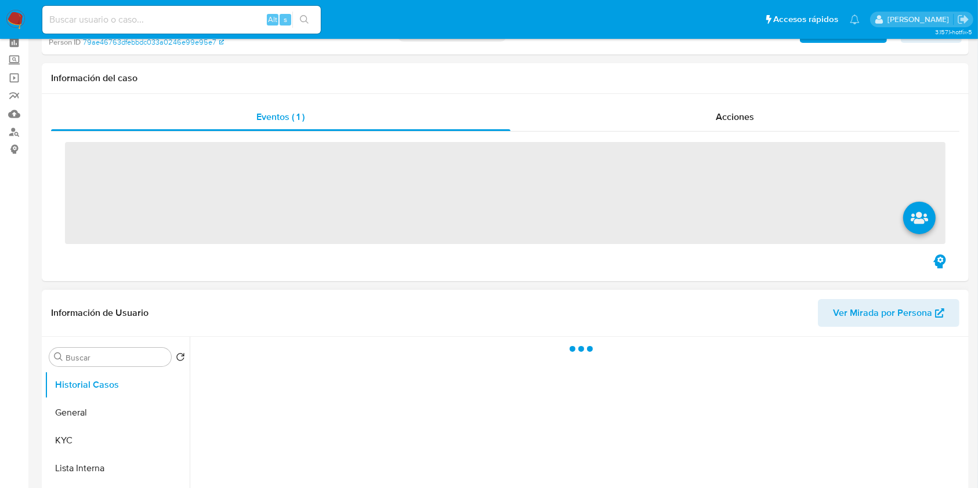
scroll to position [77, 0]
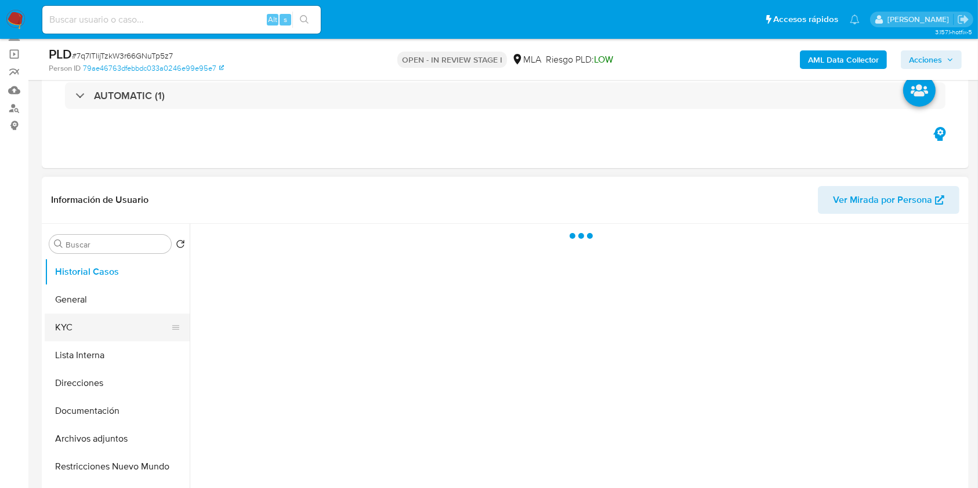
click at [96, 332] on button "KYC" at bounding box center [113, 328] width 136 height 28
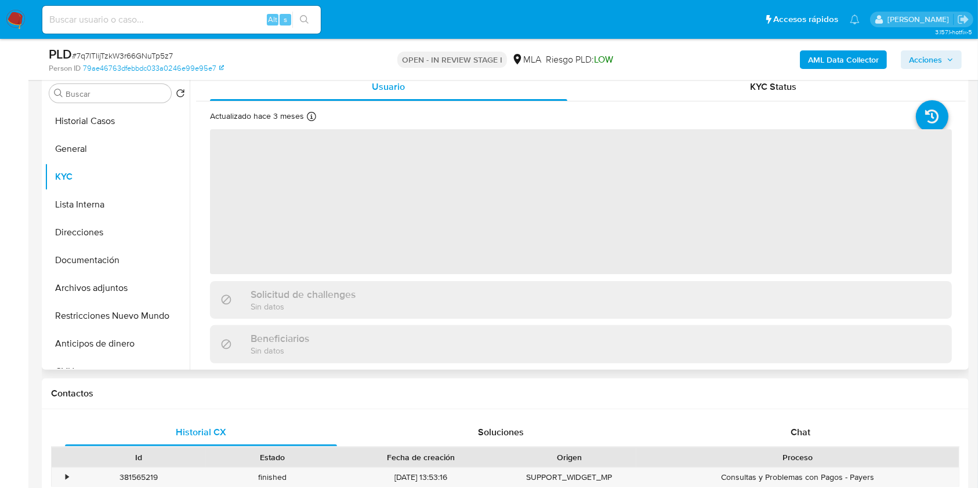
scroll to position [232, 0]
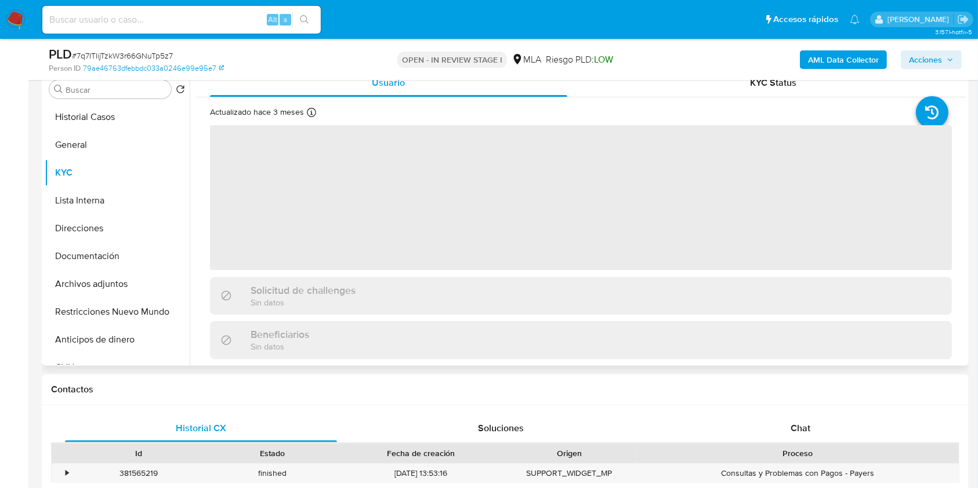
select select "10"
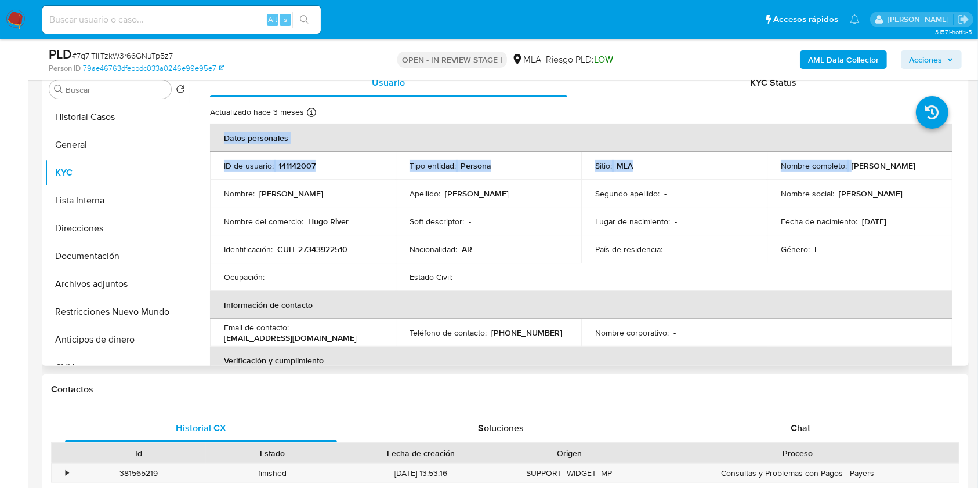
drag, startPoint x: 856, startPoint y: 165, endPoint x: 949, endPoint y: 167, distance: 93.4
click at [895, 195] on div "Nombre social : Marianela" at bounding box center [860, 193] width 158 height 10
drag, startPoint x: 854, startPoint y: 165, endPoint x: 933, endPoint y: 163, distance: 78.9
click at [933, 163] on div "Nombre completo : Marianela Gagliardi" at bounding box center [860, 166] width 158 height 10
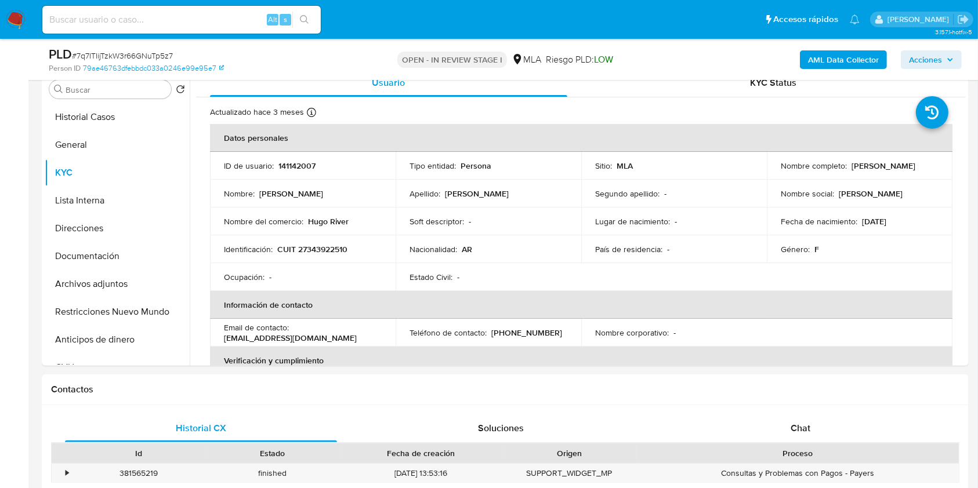
copy p "[PERSON_NAME]"
drag, startPoint x: 779, startPoint y: 408, endPoint x: 781, endPoint y: 419, distance: 11.1
click at [781, 419] on div "Historial CX Soluciones Chat Id Estado Fecha de creación Origen Proceso • 38156…" at bounding box center [505, 478] width 927 height 146
drag, startPoint x: 781, startPoint y: 419, endPoint x: 875, endPoint y: 317, distance: 139.5
click at [781, 420] on div "Chat" at bounding box center [801, 429] width 272 height 28
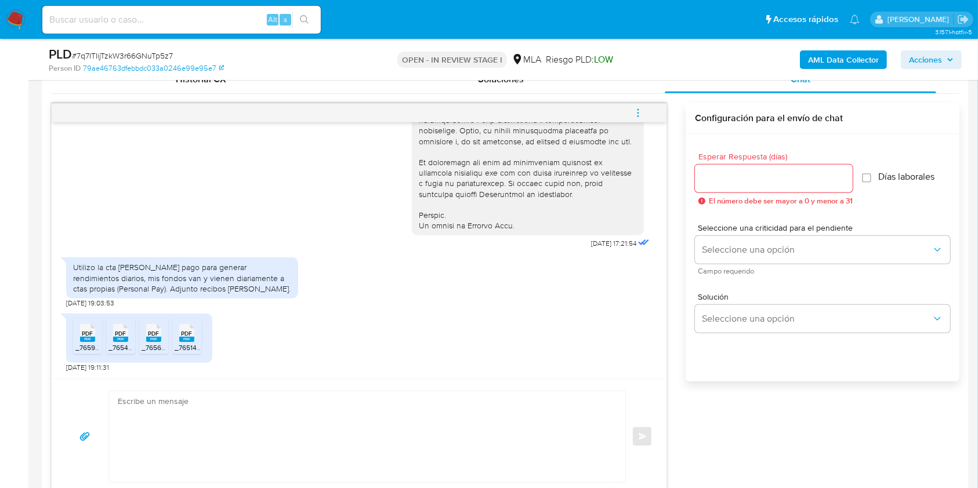
scroll to position [641, 0]
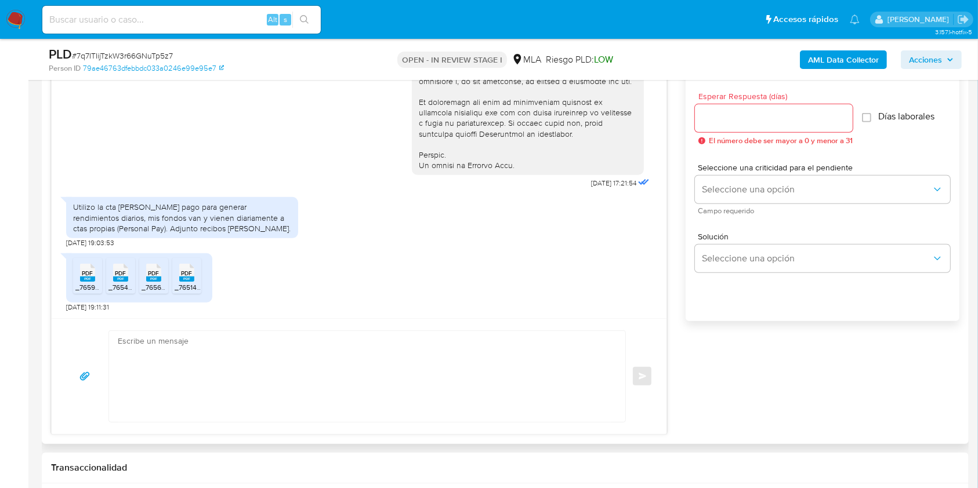
click at [293, 375] on textarea at bounding box center [364, 376] width 493 height 91
paste textarea "Hola [PERSON_NAME], Muchas gracias por la respuesta. Te confirmamos la recepció…"
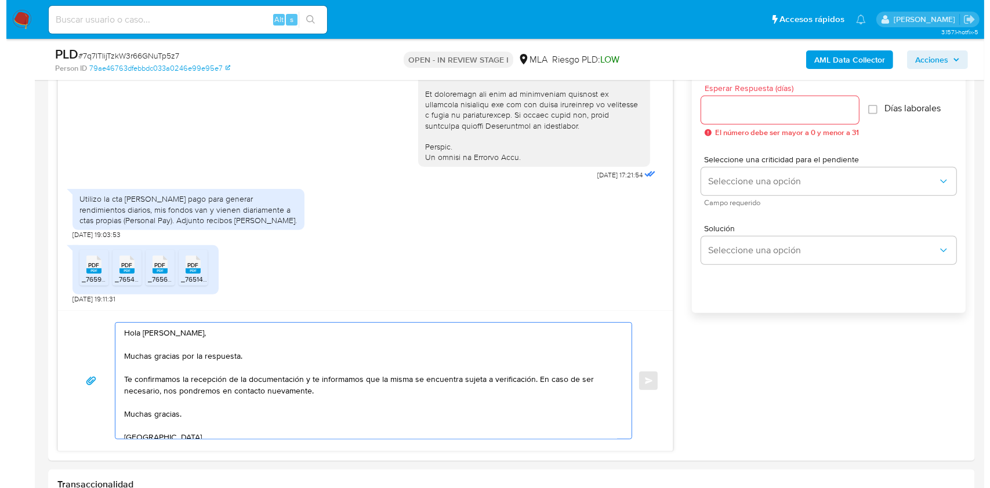
scroll to position [591, 0]
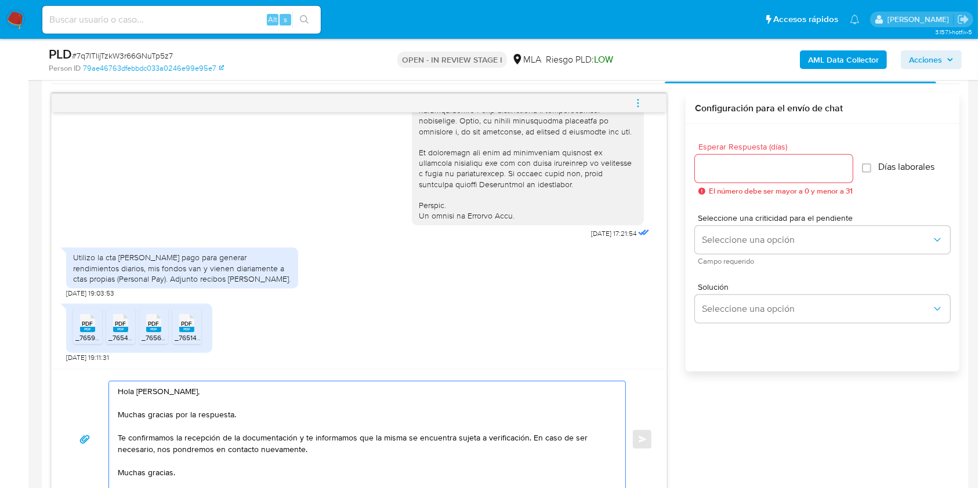
type textarea "Hola [PERSON_NAME], Muchas gracias por la respuesta. Te confirmamos la recepció…"
click at [724, 161] on input "Esperar Respuesta (días)" at bounding box center [774, 168] width 158 height 15
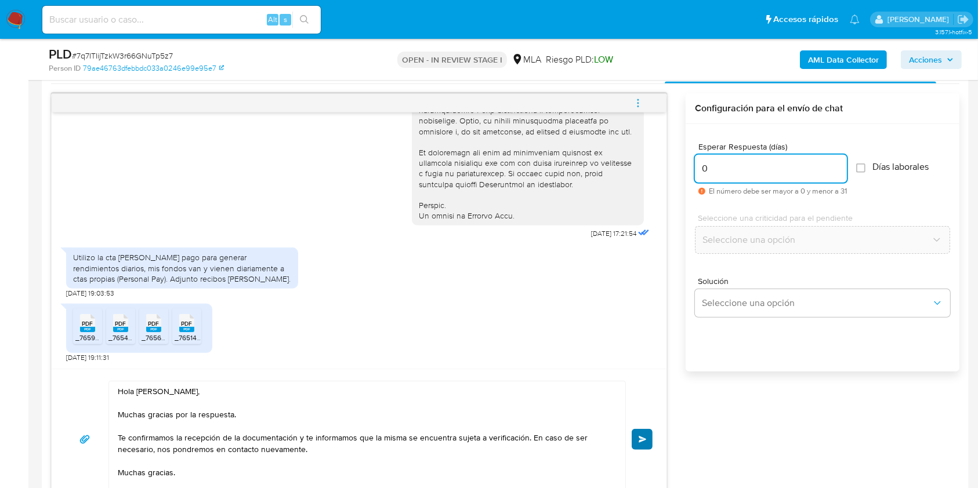
type input "0"
click at [643, 434] on button "Enviar" at bounding box center [642, 439] width 21 height 21
click at [638, 90] on span "menu-action" at bounding box center [638, 103] width 10 height 28
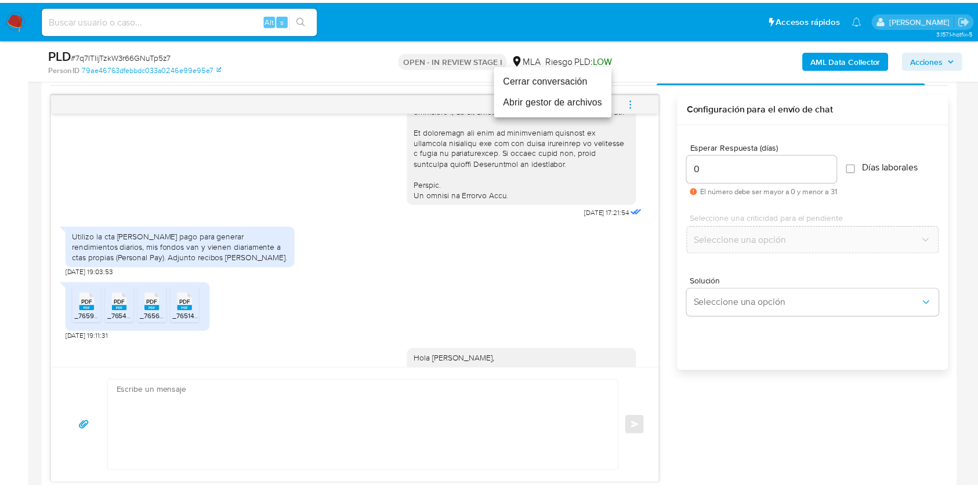
scroll to position [713, 0]
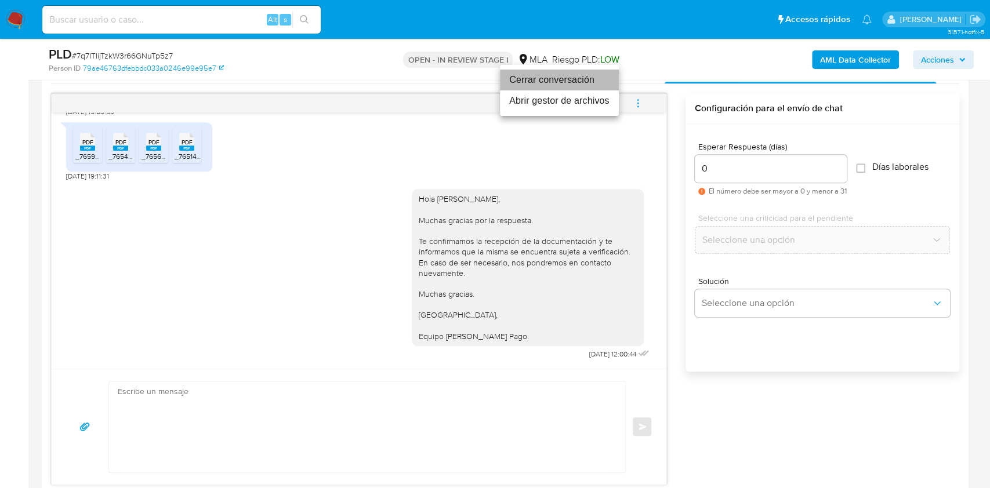
click at [585, 73] on li "Cerrar conversación" at bounding box center [559, 80] width 119 height 21
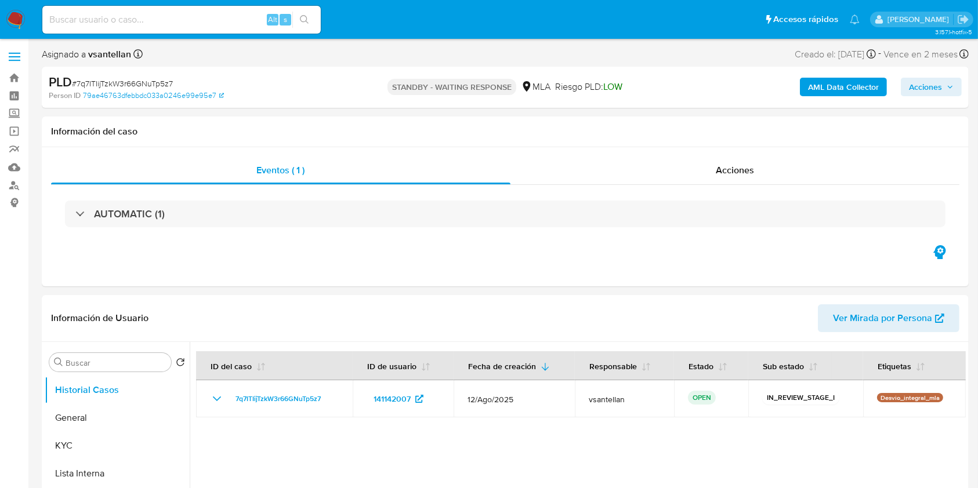
select select "10"
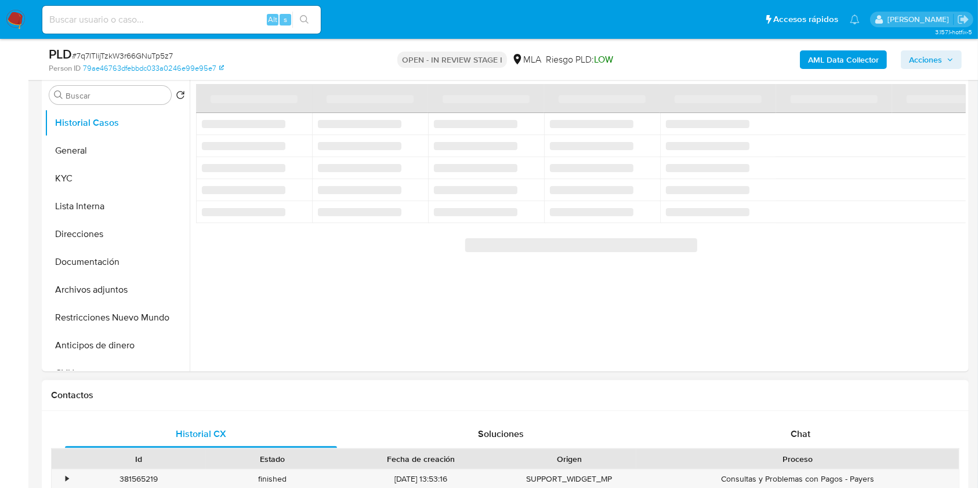
scroll to position [232, 0]
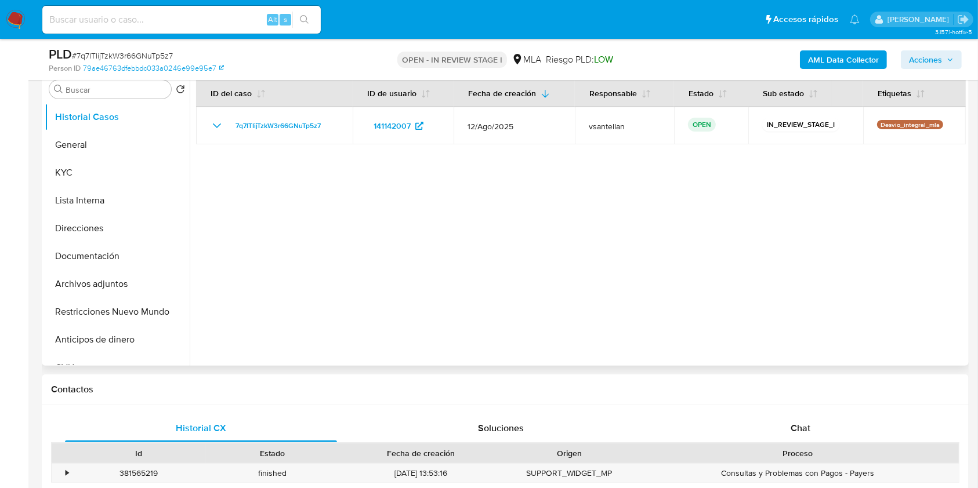
drag, startPoint x: 824, startPoint y: 427, endPoint x: 919, endPoint y: 201, distance: 245.1
click at [825, 427] on div "Chat" at bounding box center [801, 429] width 272 height 28
select select "10"
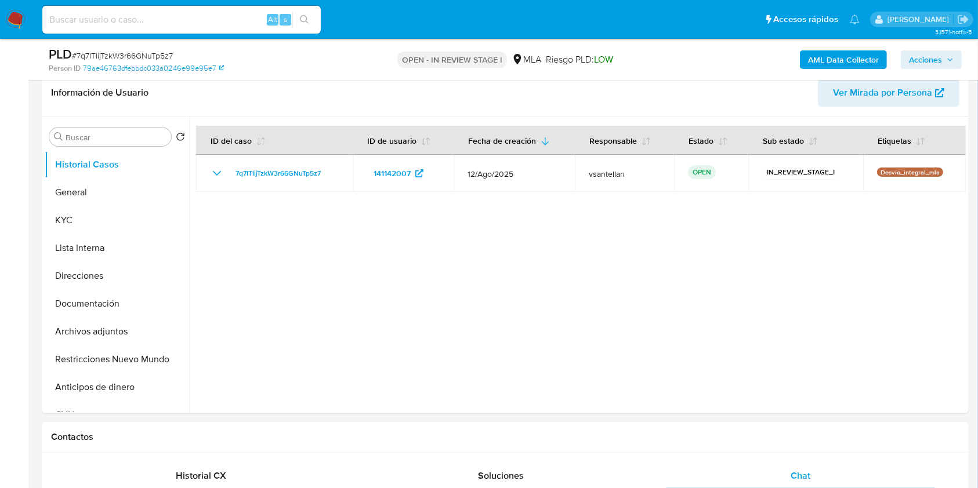
scroll to position [176, 0]
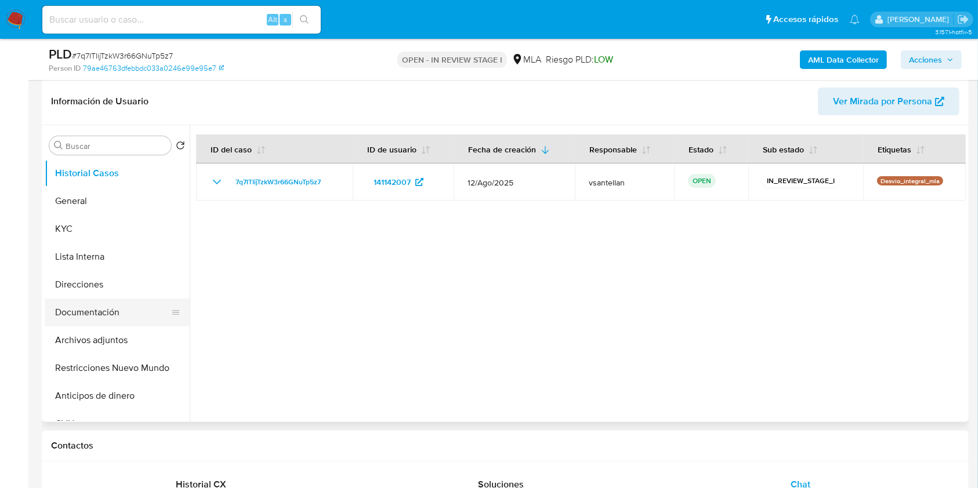
click at [137, 320] on button "Documentación" at bounding box center [113, 313] width 136 height 28
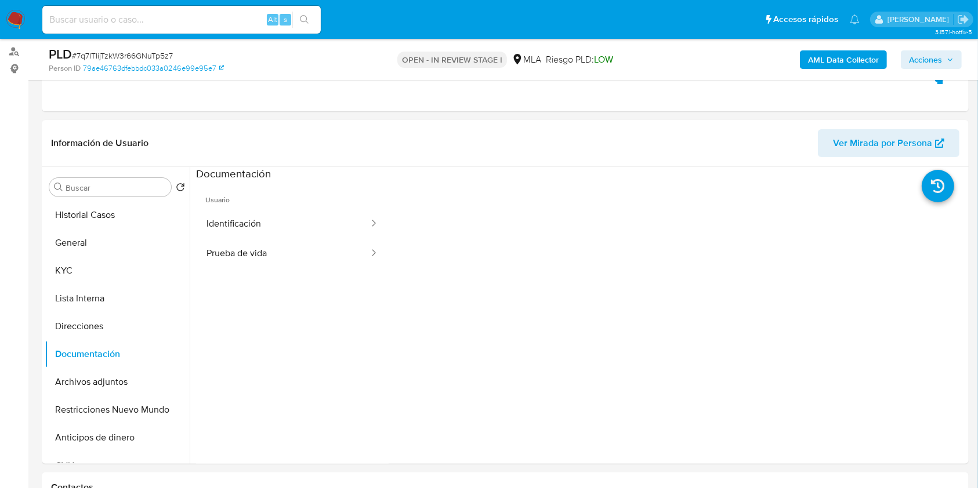
scroll to position [120, 0]
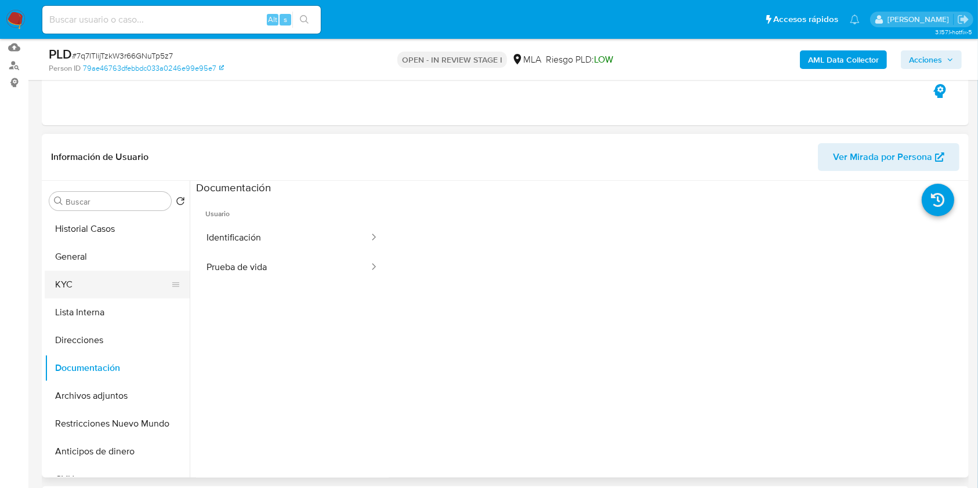
click at [114, 288] on button "KYC" at bounding box center [113, 285] width 136 height 28
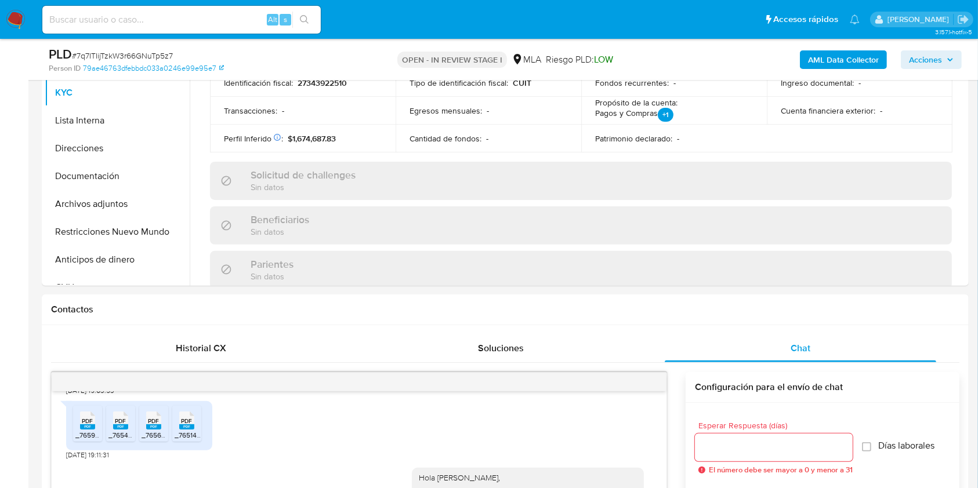
scroll to position [249, 0]
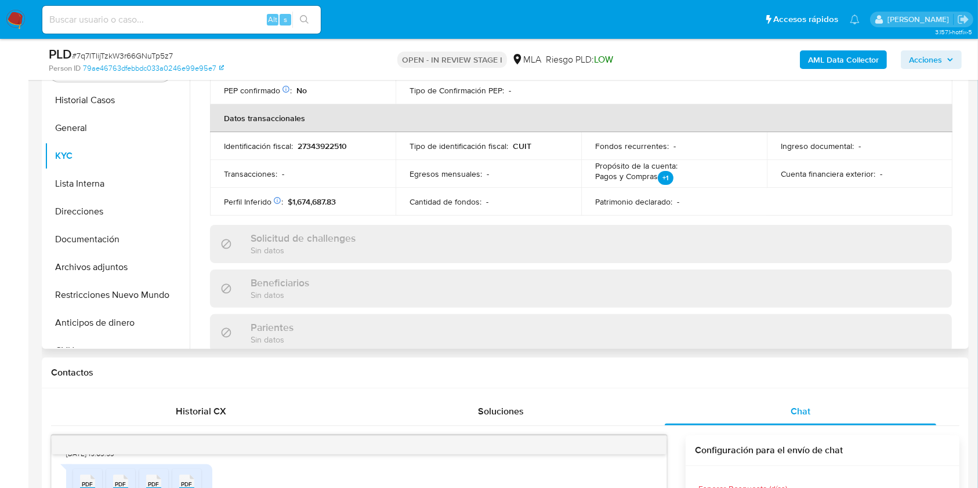
drag, startPoint x: 110, startPoint y: 294, endPoint x: 314, endPoint y: 210, distance: 220.8
click at [110, 295] on button "Restricciones Nuevo Mundo" at bounding box center [117, 295] width 145 height 28
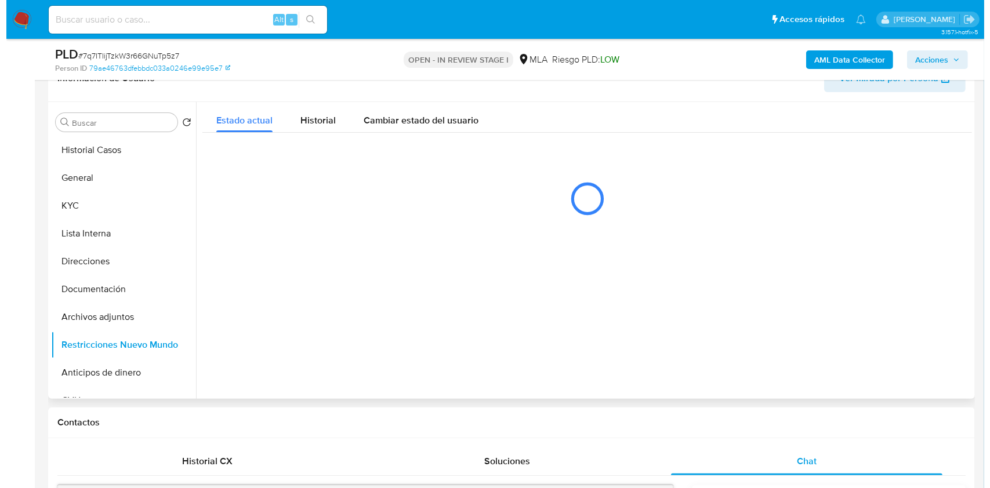
scroll to position [195, 0]
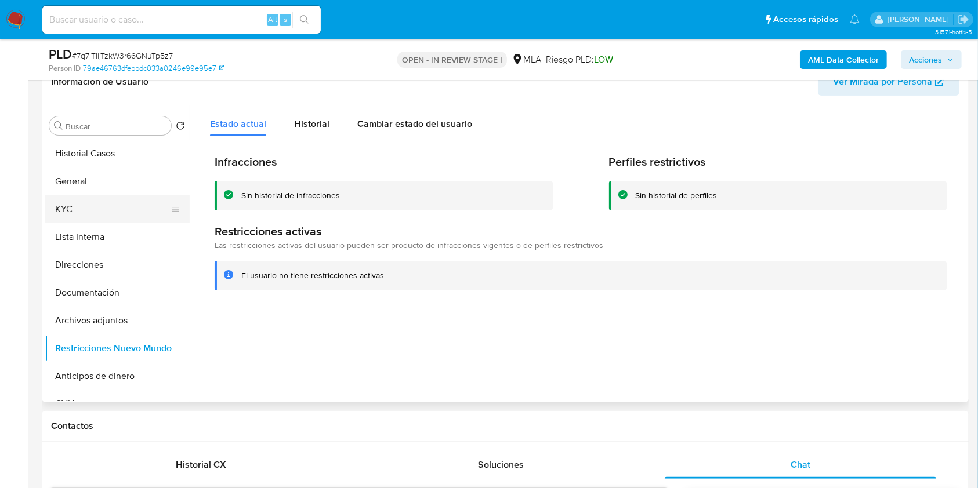
click at [79, 213] on button "KYC" at bounding box center [113, 209] width 136 height 28
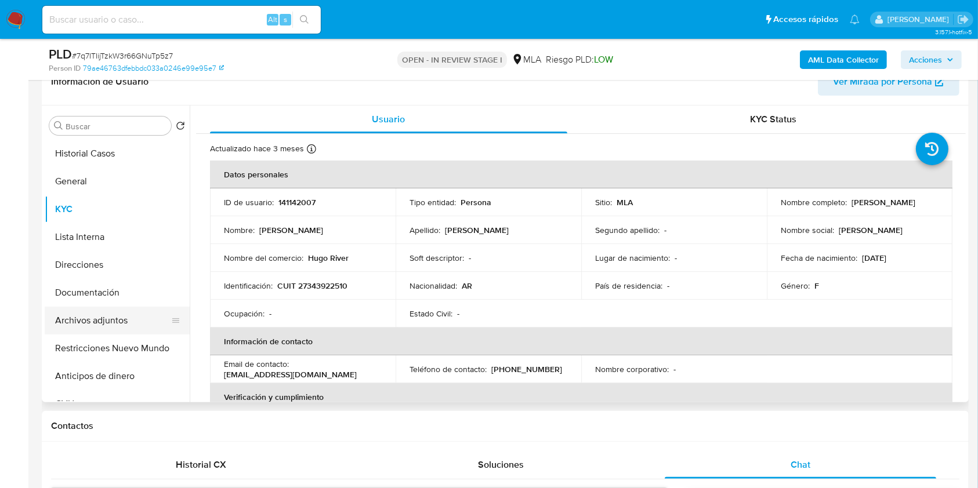
click at [108, 327] on button "Archivos adjuntos" at bounding box center [113, 321] width 136 height 28
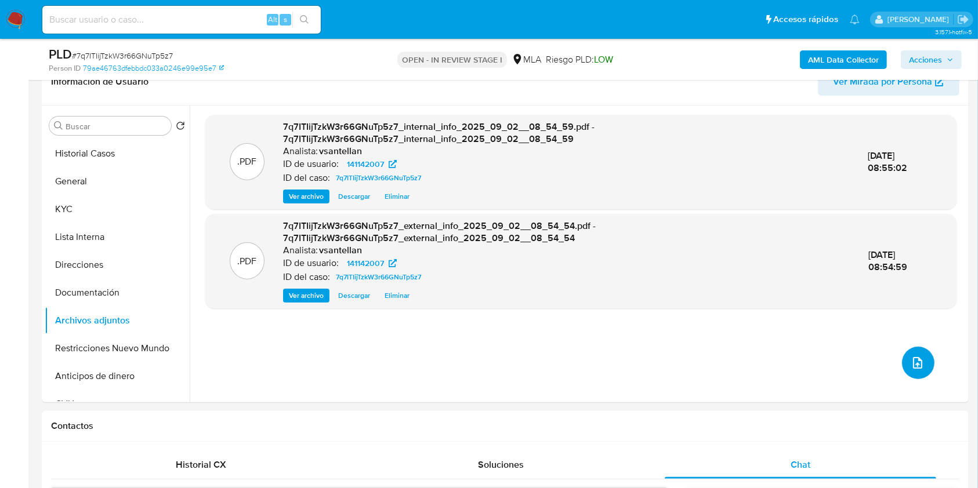
click at [913, 367] on icon "upload-file" at bounding box center [917, 363] width 14 height 14
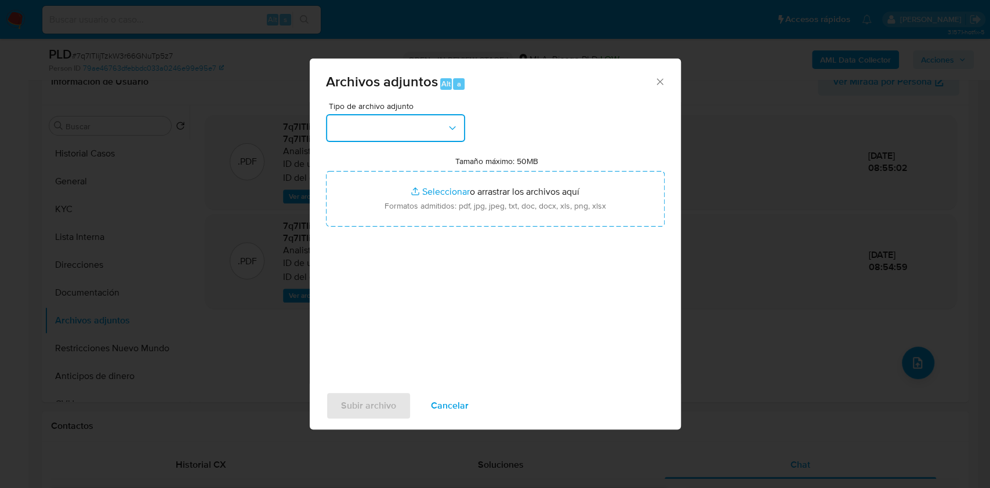
click at [441, 132] on button "button" at bounding box center [395, 128] width 139 height 28
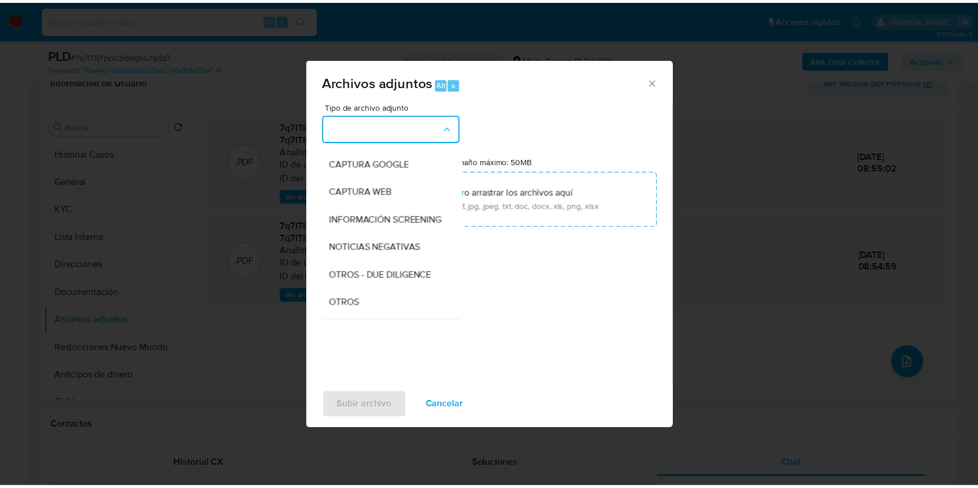
scroll to position [232, 0]
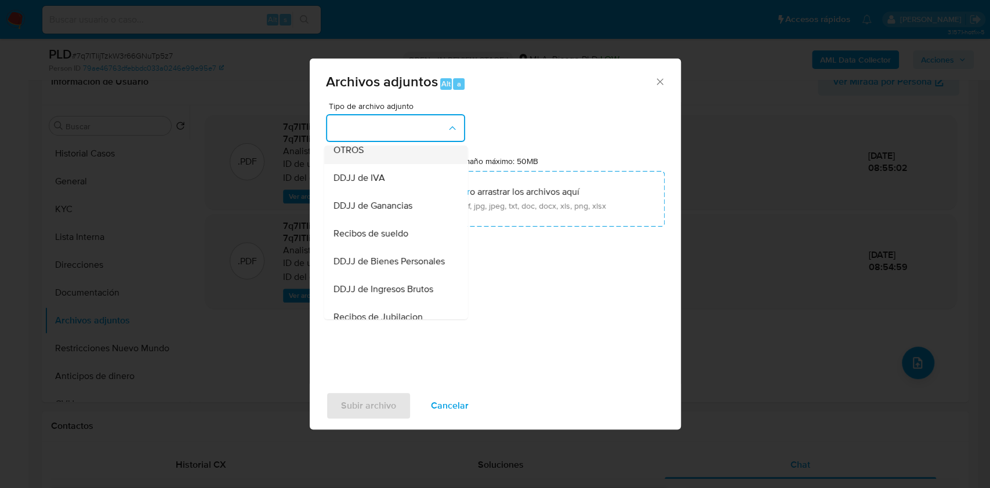
click at [344, 164] on div "OTROS" at bounding box center [392, 150] width 118 height 28
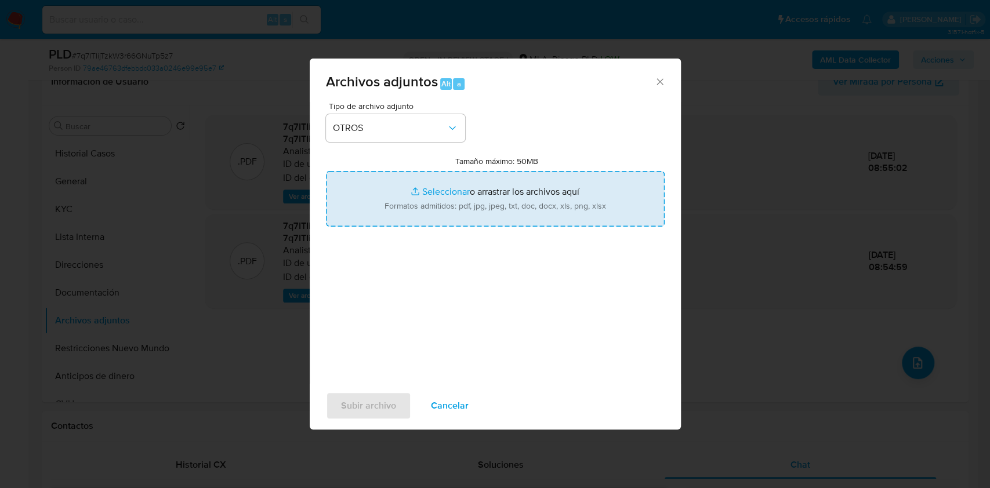
click at [452, 210] on input "Tamaño máximo: 50MB Seleccionar archivos" at bounding box center [495, 199] width 339 height 56
type input "C:\fakepath\Caselog-141142007- NO ROI.docx"
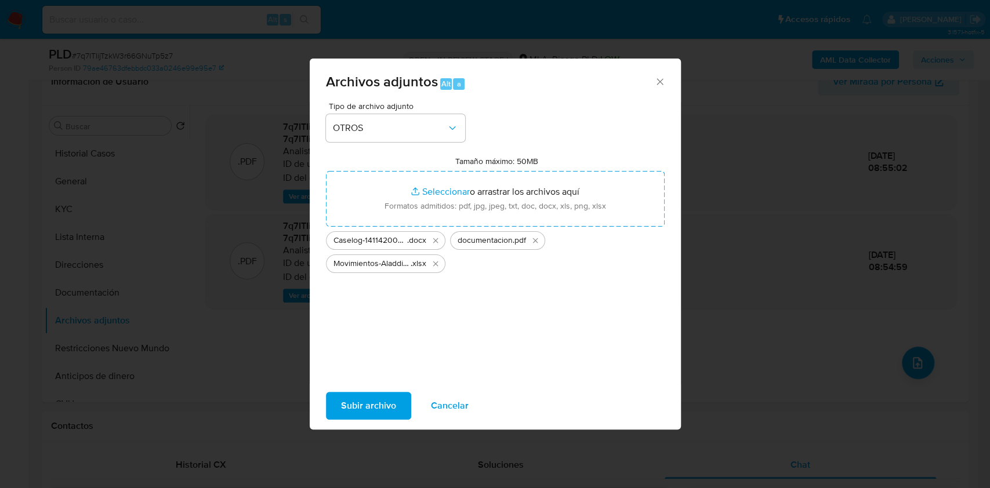
click at [391, 402] on span "Subir archivo" at bounding box center [368, 406] width 55 height 26
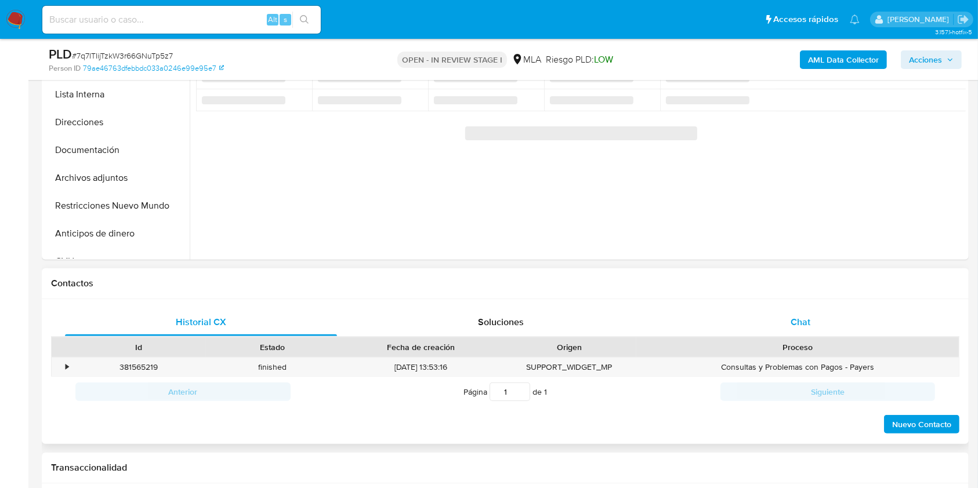
scroll to position [390, 0]
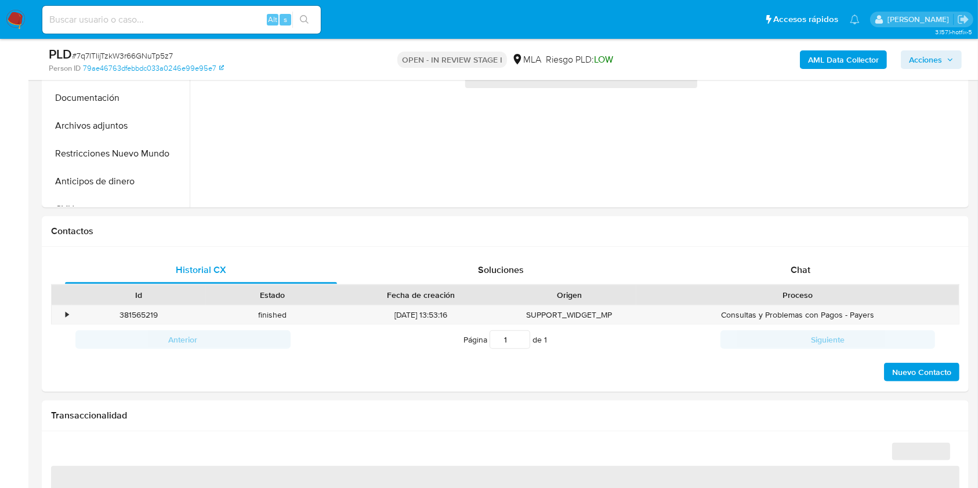
drag, startPoint x: 874, startPoint y: 263, endPoint x: 943, endPoint y: 212, distance: 86.2
click at [873, 264] on div "Chat" at bounding box center [801, 270] width 272 height 28
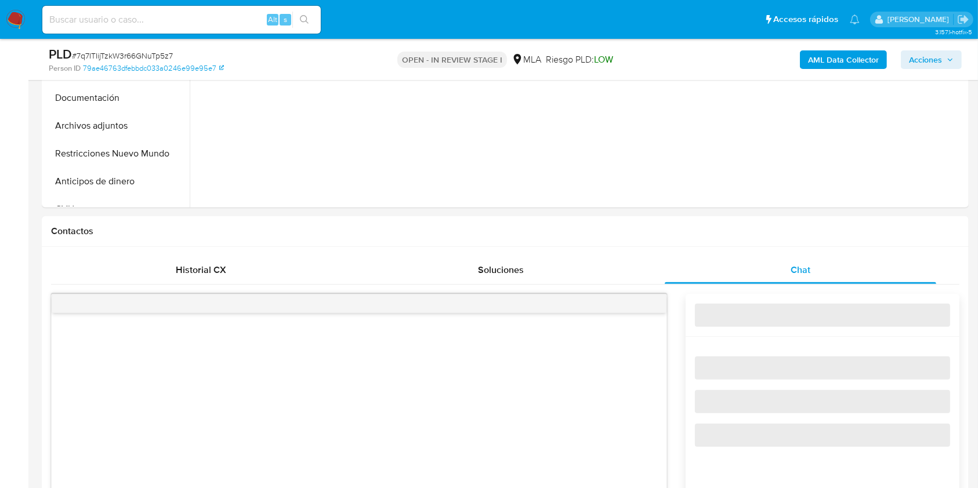
select select "10"
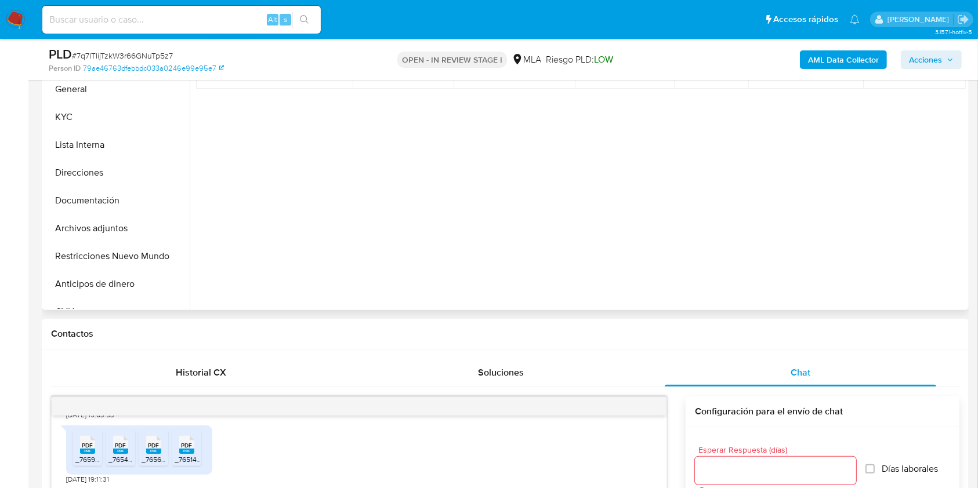
scroll to position [284, 0]
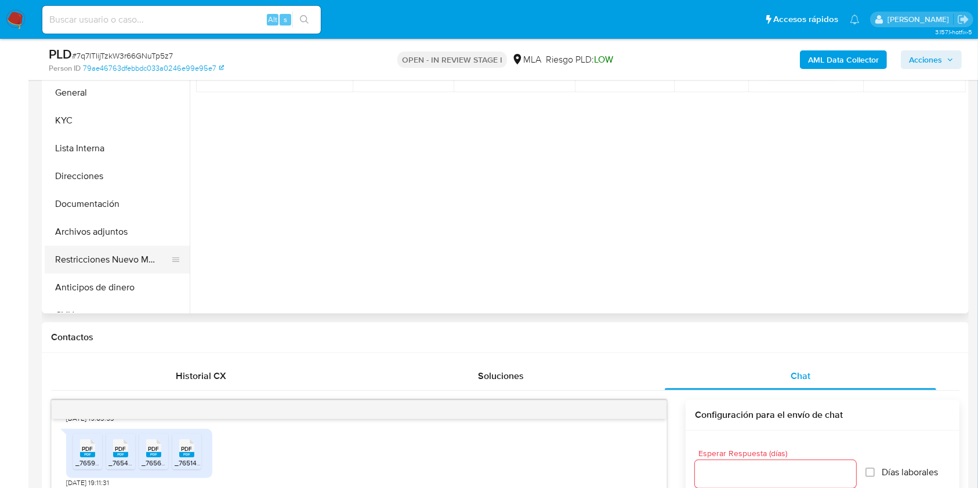
click at [151, 254] on button "Restricciones Nuevo Mundo" at bounding box center [113, 260] width 136 height 28
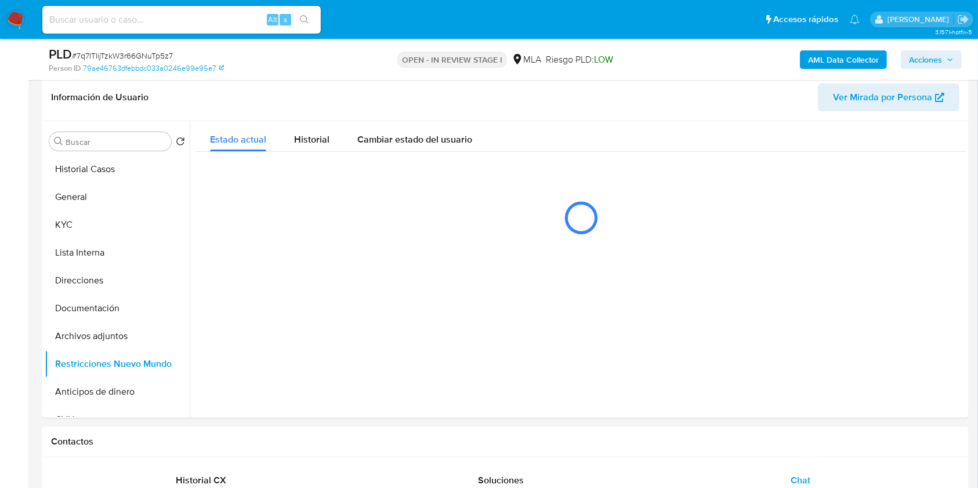
scroll to position [159, 0]
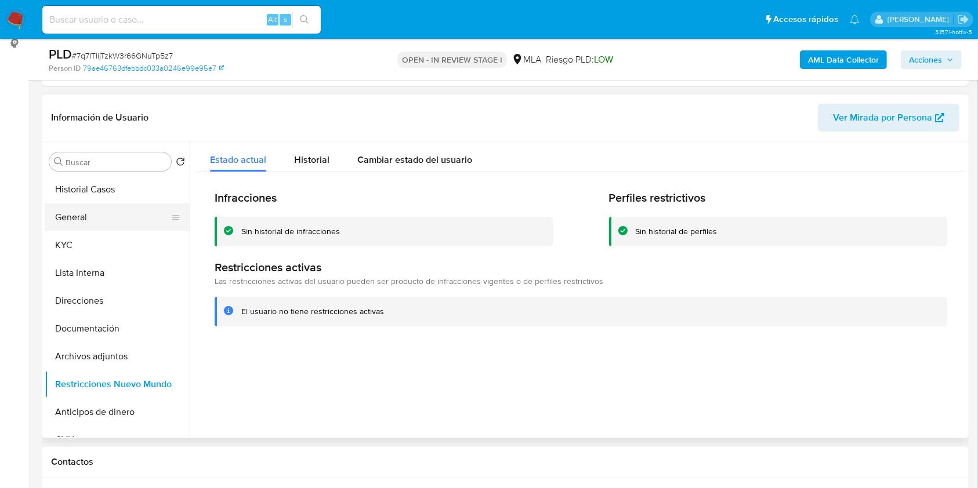
click at [79, 213] on button "General" at bounding box center [113, 218] width 136 height 28
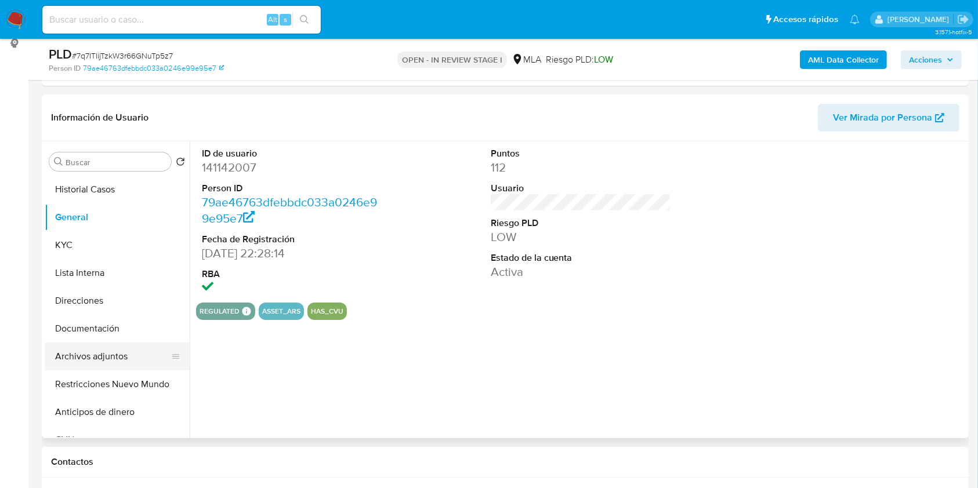
drag, startPoint x: 103, startPoint y: 372, endPoint x: 105, endPoint y: 366, distance: 6.2
click at [103, 373] on button "Restricciones Nuevo Mundo" at bounding box center [117, 385] width 145 height 28
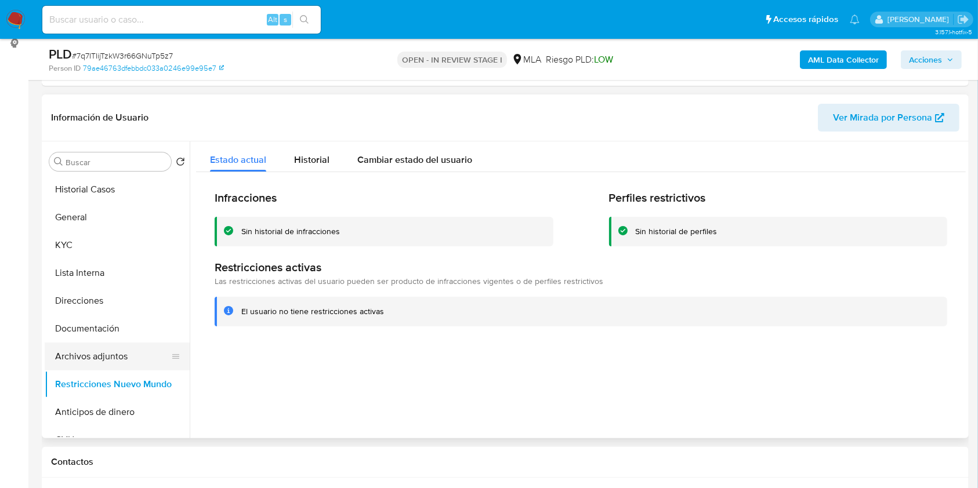
click at [108, 353] on button "Archivos adjuntos" at bounding box center [113, 357] width 136 height 28
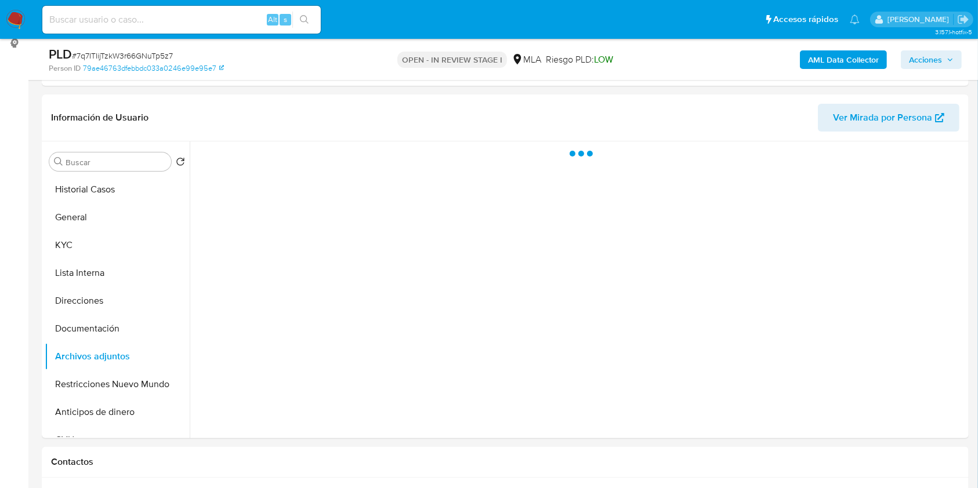
click at [921, 61] on span "Acciones" at bounding box center [925, 59] width 33 height 19
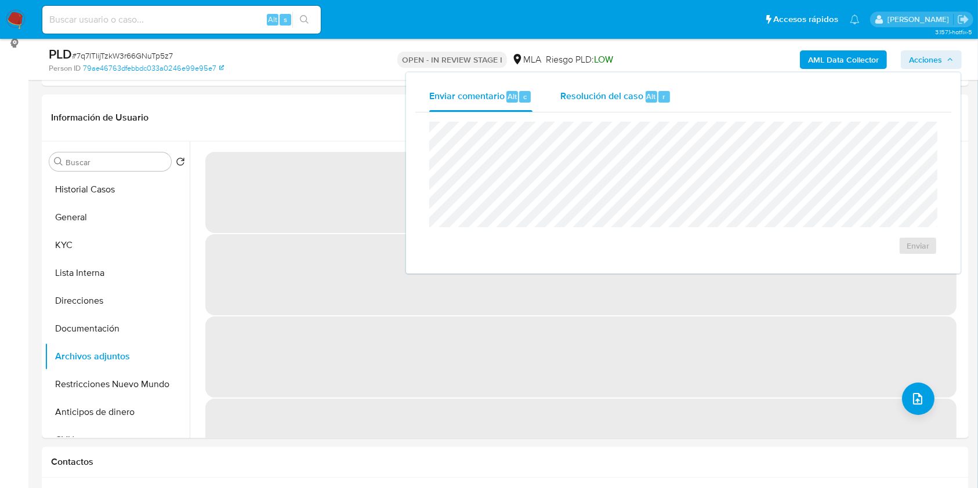
drag, startPoint x: 639, startPoint y: 85, endPoint x: 632, endPoint y: 110, distance: 26.1
click at [638, 85] on div "Resolución del caso Alt r" at bounding box center [615, 97] width 111 height 30
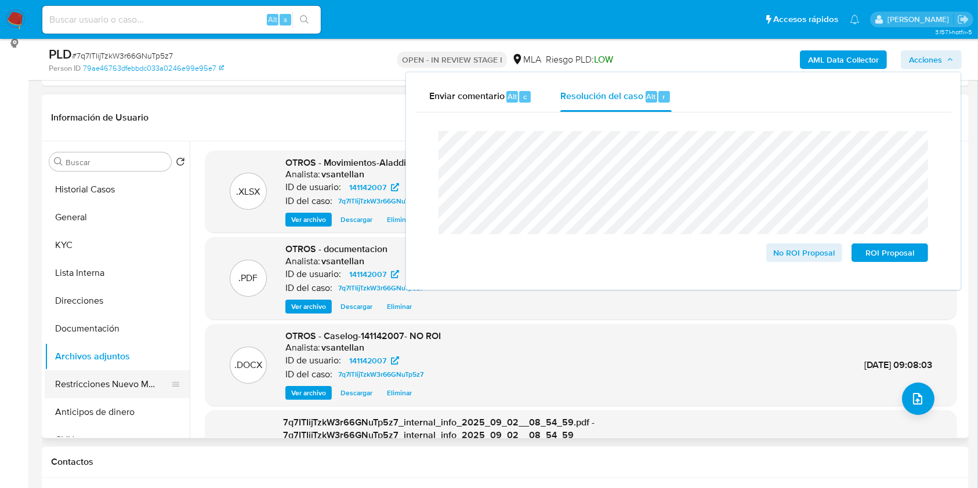
drag, startPoint x: 111, startPoint y: 392, endPoint x: 111, endPoint y: 357, distance: 34.8
click at [111, 392] on button "Restricciones Nuevo Mundo" at bounding box center [117, 385] width 145 height 28
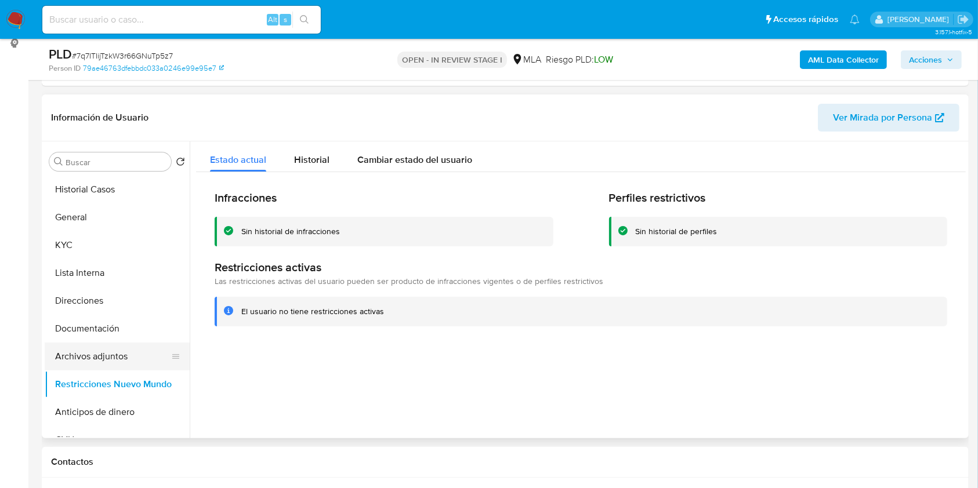
click at [111, 354] on button "Archivos adjuntos" at bounding box center [113, 357] width 136 height 28
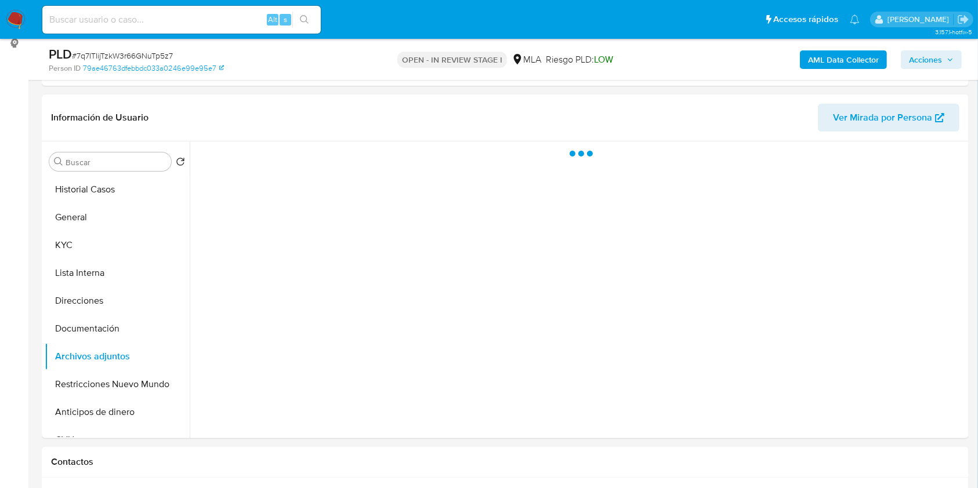
click at [943, 63] on span "Acciones" at bounding box center [931, 60] width 45 height 16
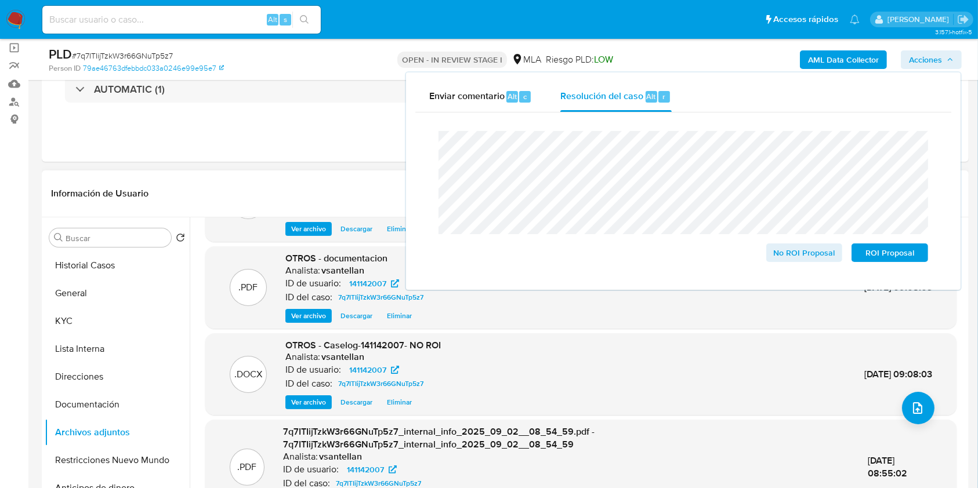
scroll to position [110, 0]
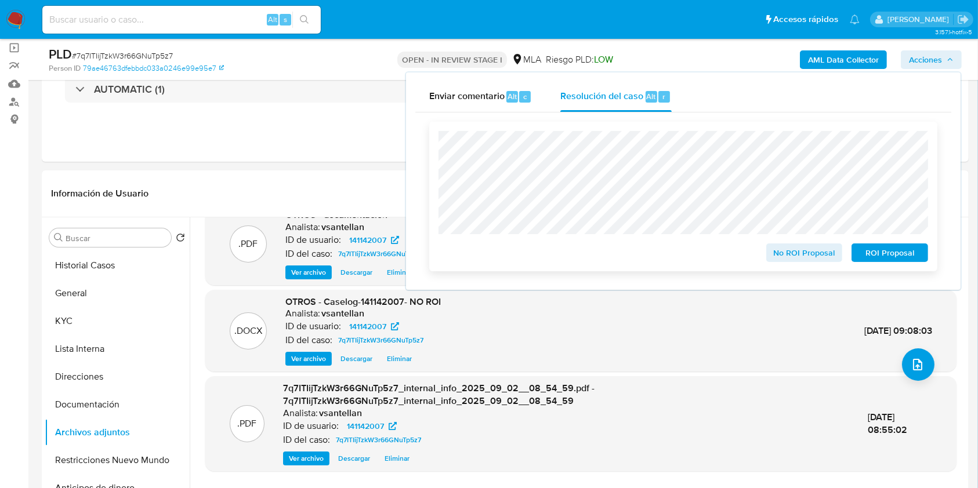
click at [776, 251] on span "No ROI Proposal" at bounding box center [804, 253] width 60 height 16
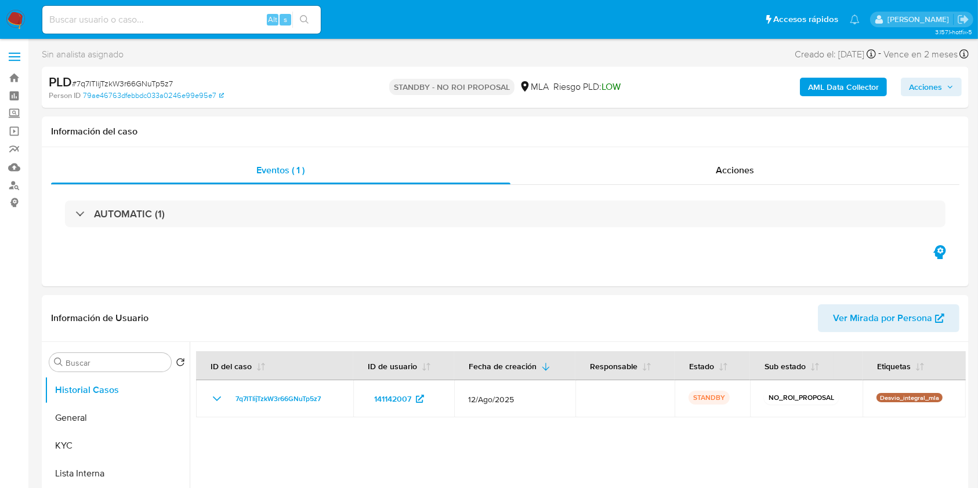
select select "10"
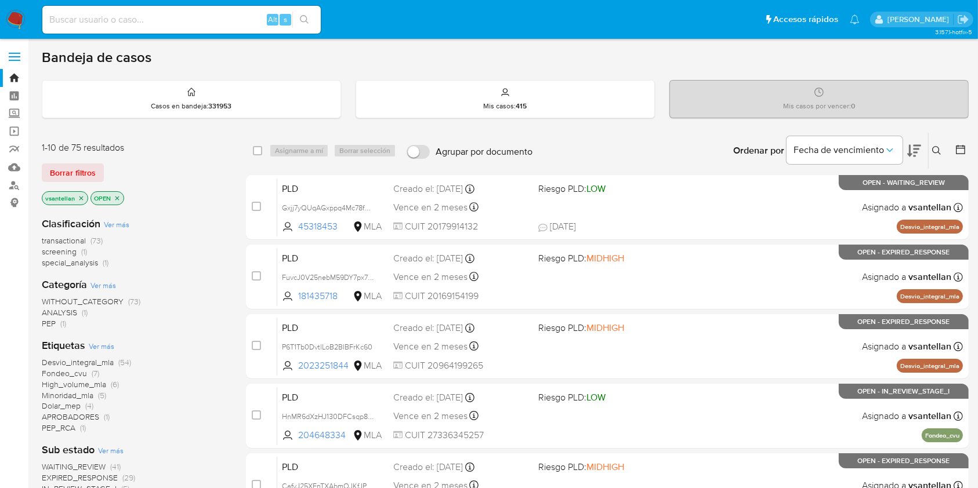
click at [938, 151] on icon at bounding box center [936, 150] width 9 height 9
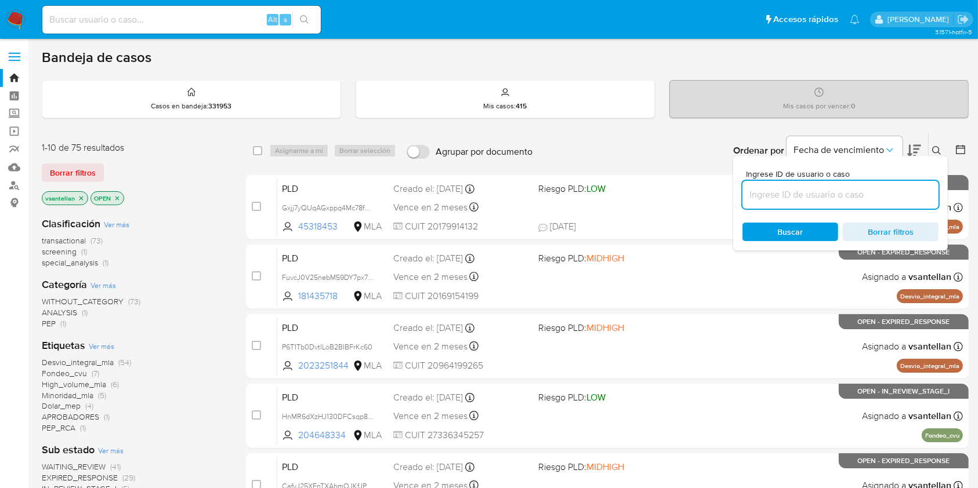
click at [822, 199] on input at bounding box center [840, 194] width 196 height 15
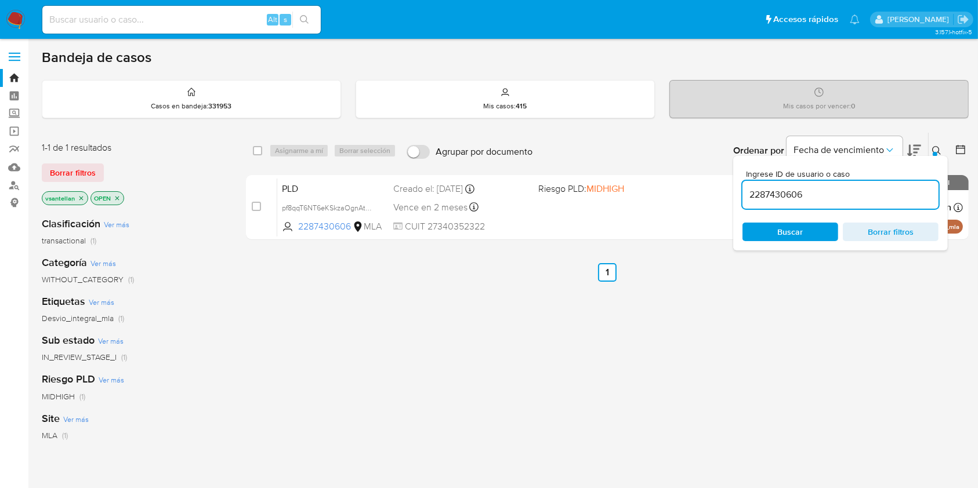
click at [939, 146] on icon at bounding box center [936, 150] width 9 height 9
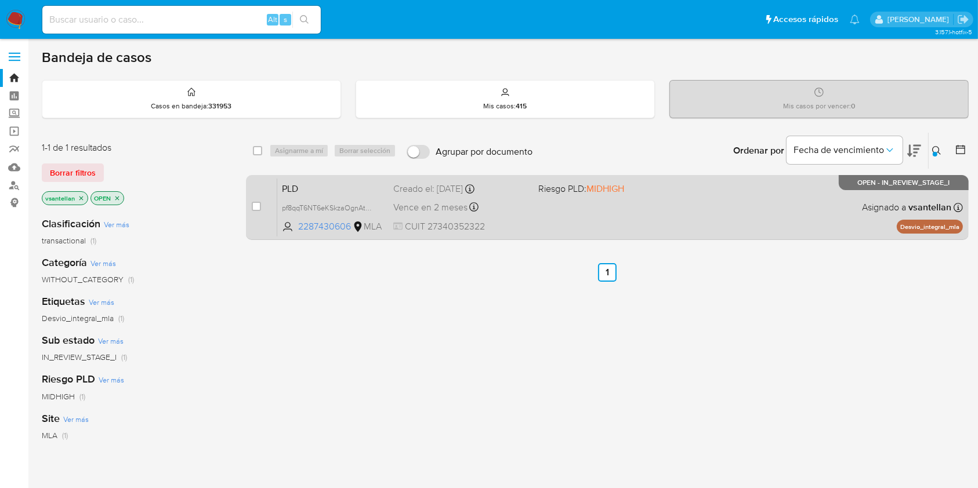
click at [733, 205] on div "PLD pf8qqT6NT6eKSkzaOgnAtClm 2287430606 MLA Riesgo PLD: MIDHIGH Creado el: [DAT…" at bounding box center [619, 207] width 685 height 59
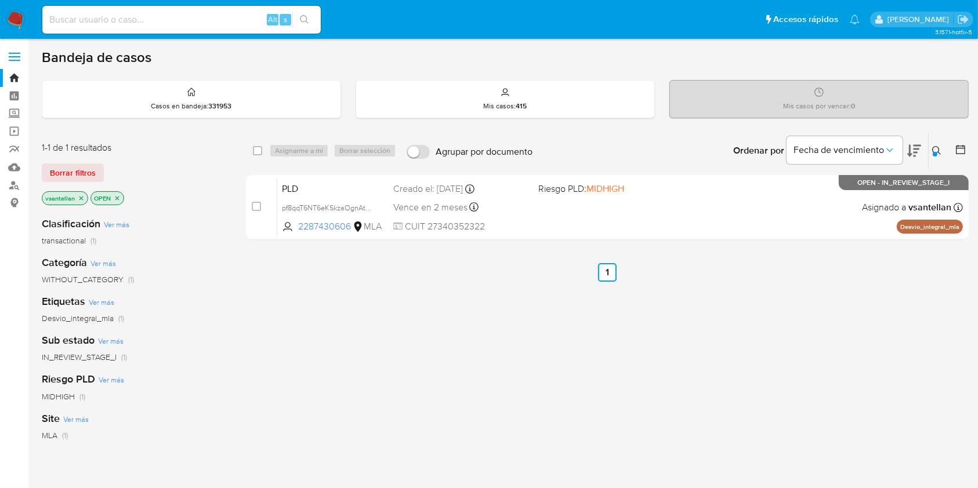
click at [935, 148] on icon at bounding box center [936, 150] width 9 height 9
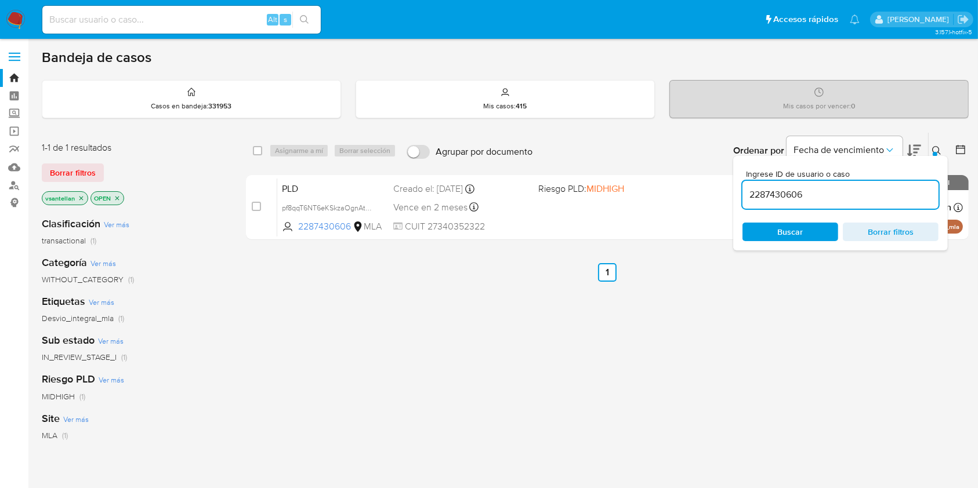
click at [877, 196] on input "2287430606" at bounding box center [840, 194] width 196 height 15
type input "165167931"
click at [936, 150] on icon at bounding box center [936, 150] width 9 height 9
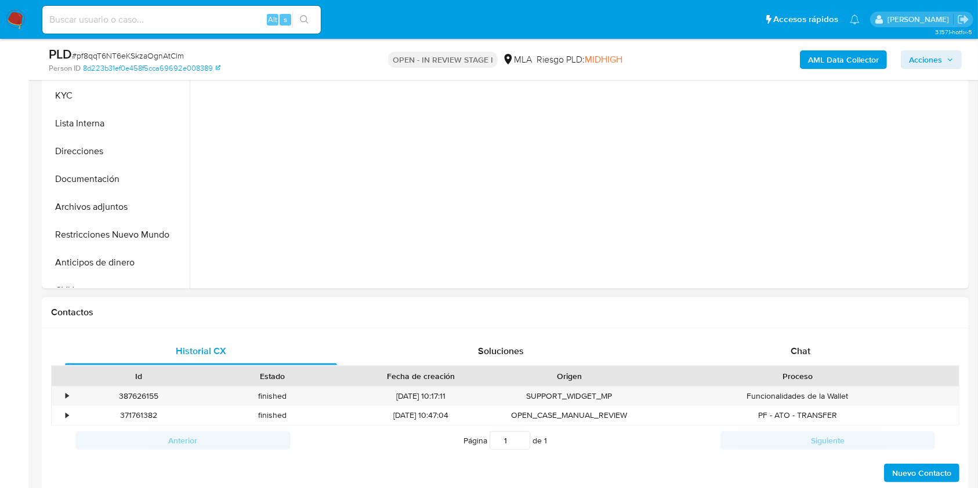
scroll to position [232, 0]
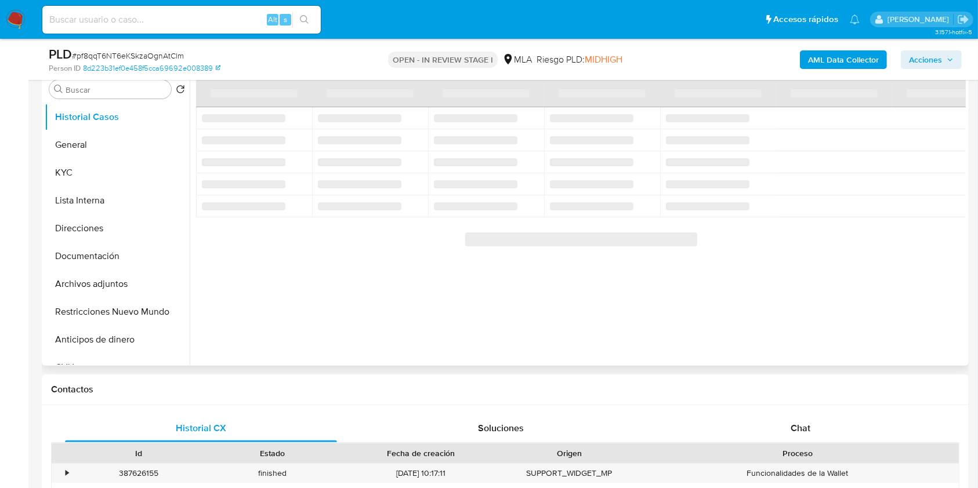
select select "10"
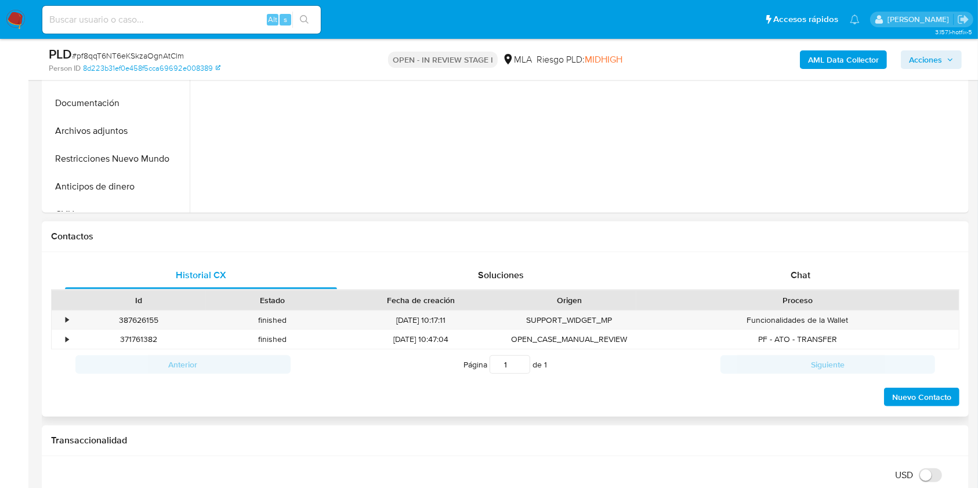
scroll to position [464, 0]
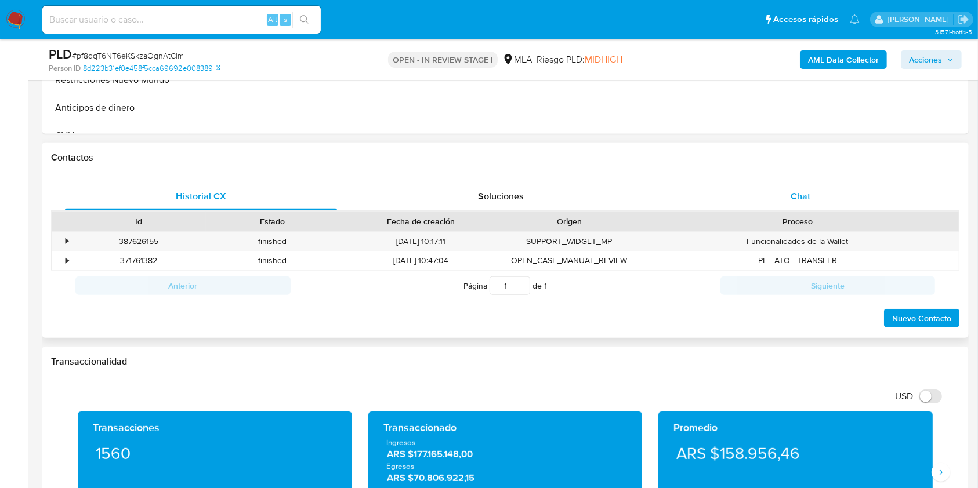
click at [813, 200] on div "Chat" at bounding box center [801, 197] width 272 height 28
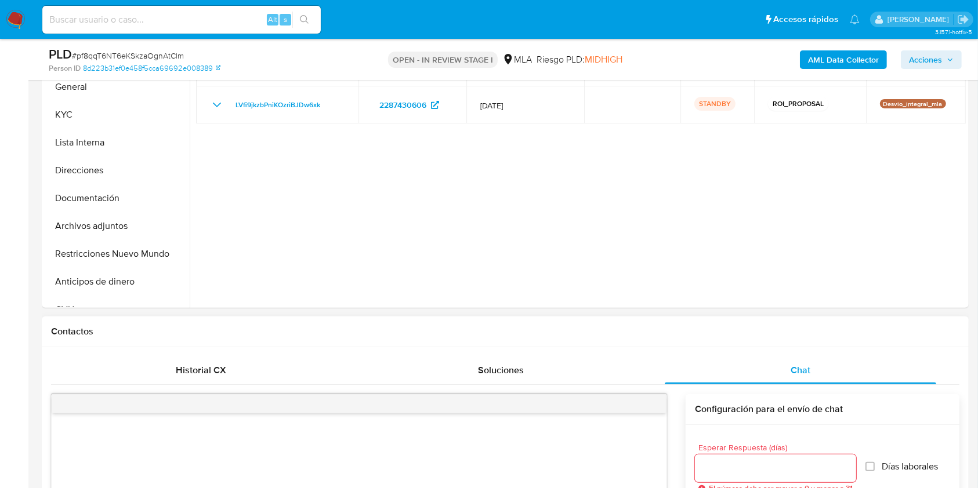
scroll to position [313, 0]
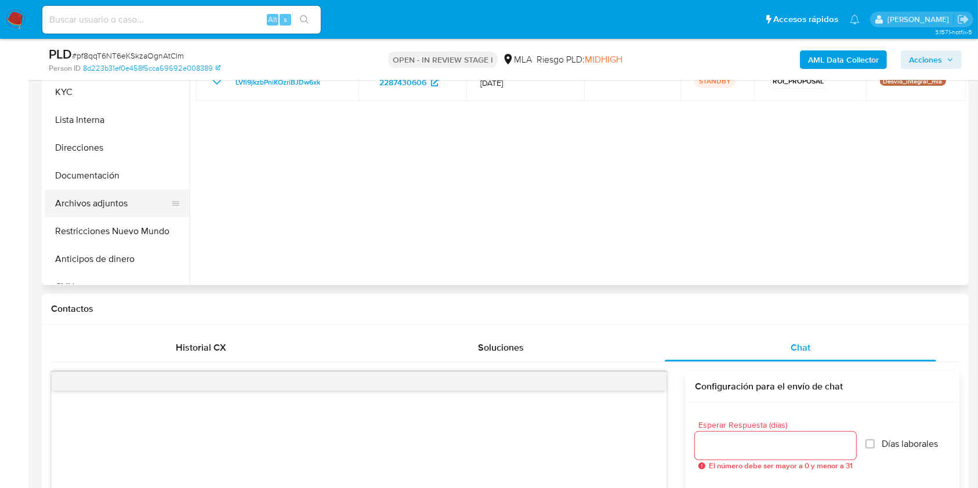
drag, startPoint x: 128, startPoint y: 204, endPoint x: 155, endPoint y: 212, distance: 27.9
click at [128, 205] on button "Archivos adjuntos" at bounding box center [113, 204] width 136 height 28
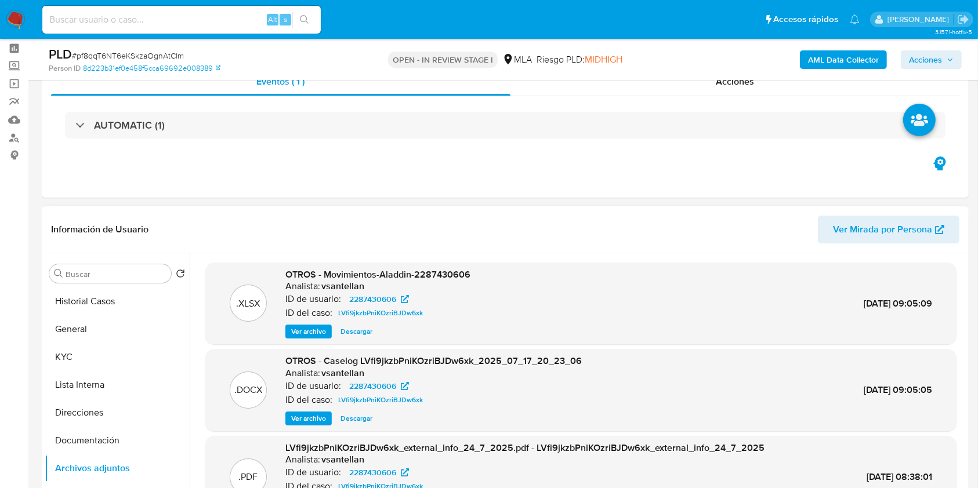
scroll to position [77, 0]
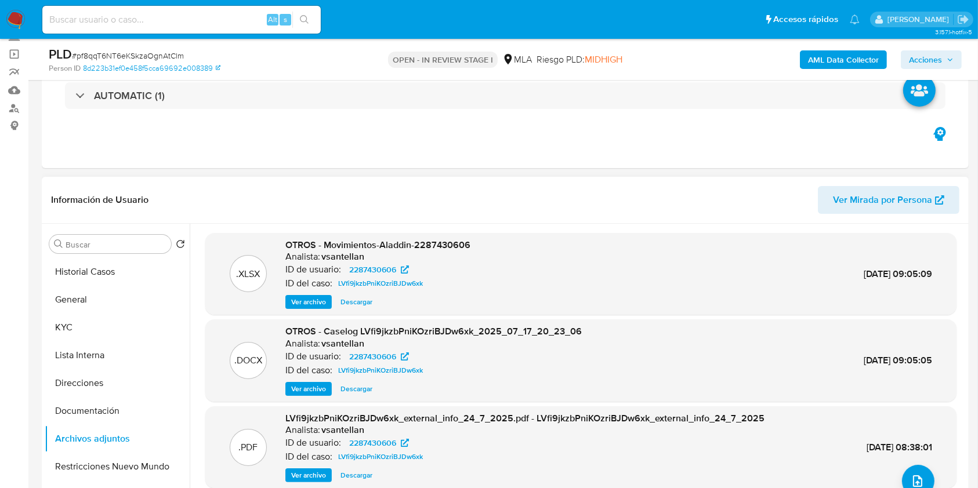
click at [307, 391] on span "Ver archivo" at bounding box center [308, 389] width 35 height 12
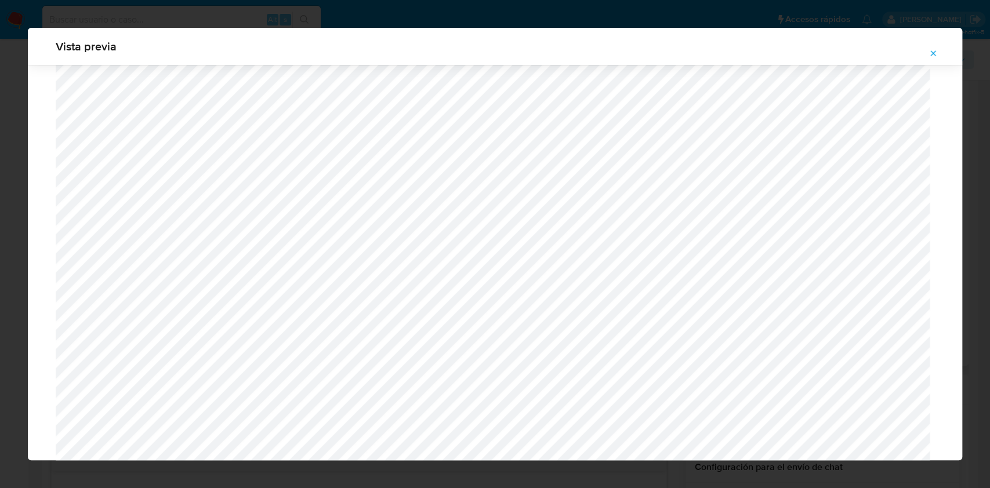
scroll to position [464, 0]
click at [930, 57] on icon "Attachment preview" at bounding box center [932, 53] width 9 height 9
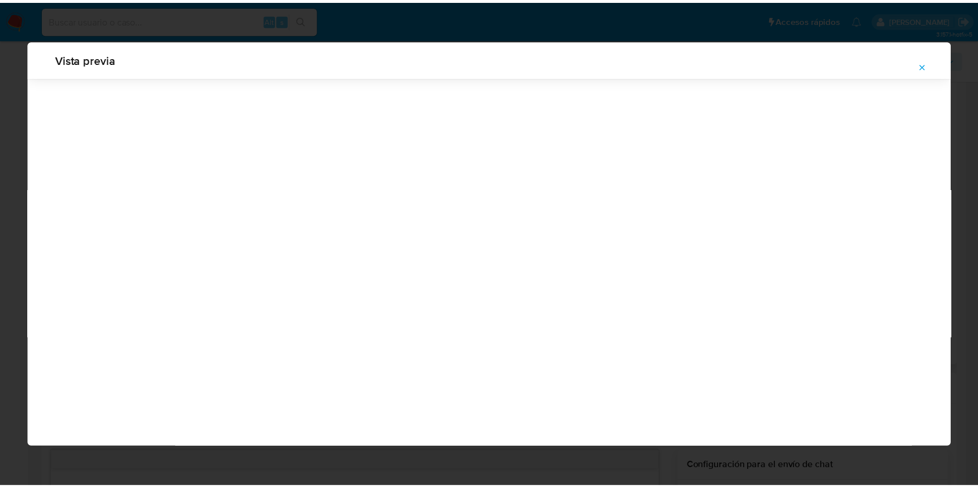
scroll to position [0, 0]
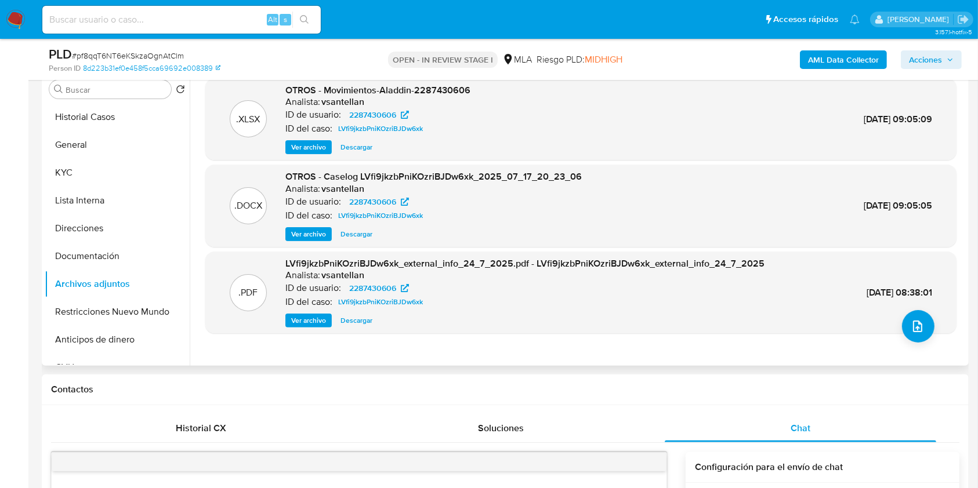
click at [122, 118] on button "Historial Casos" at bounding box center [117, 117] width 145 height 28
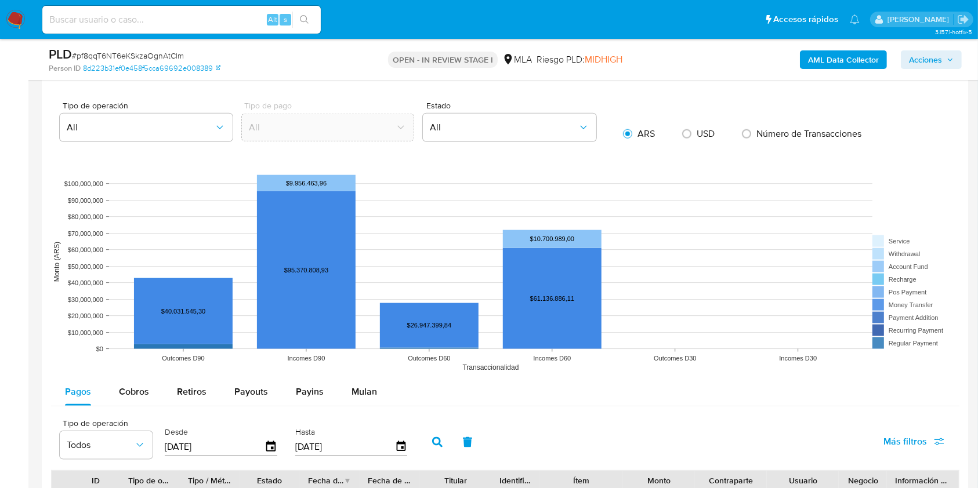
scroll to position [1312, 0]
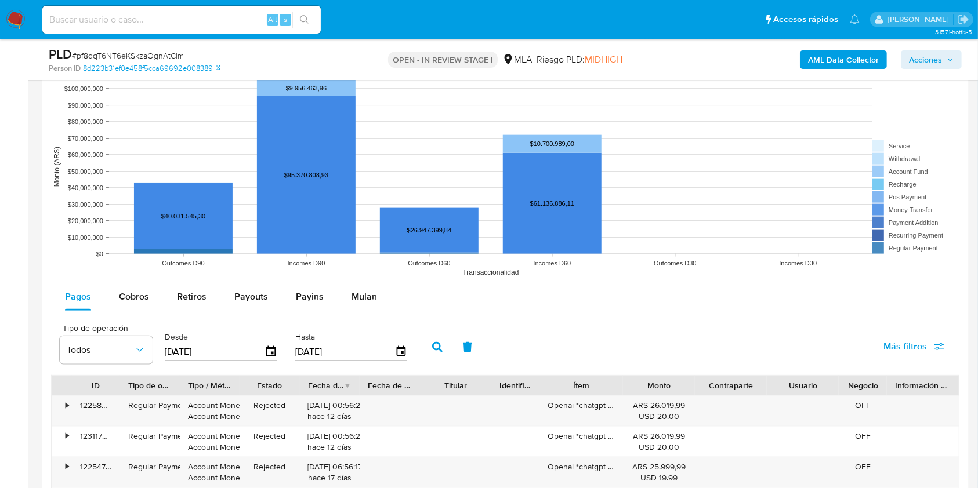
drag, startPoint x: 354, startPoint y: 298, endPoint x: 556, endPoint y: 260, distance: 205.4
click at [355, 297] on span "Mulan" at bounding box center [364, 296] width 26 height 13
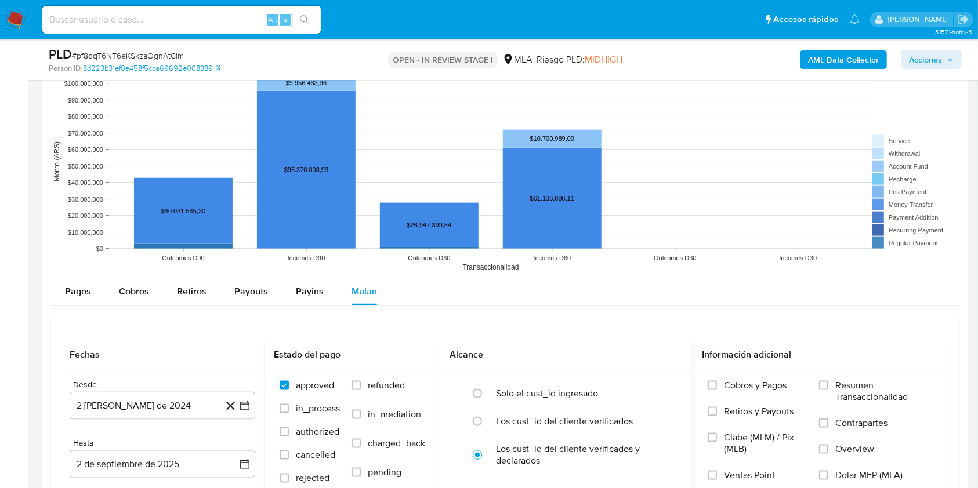
scroll to position [1467, 0]
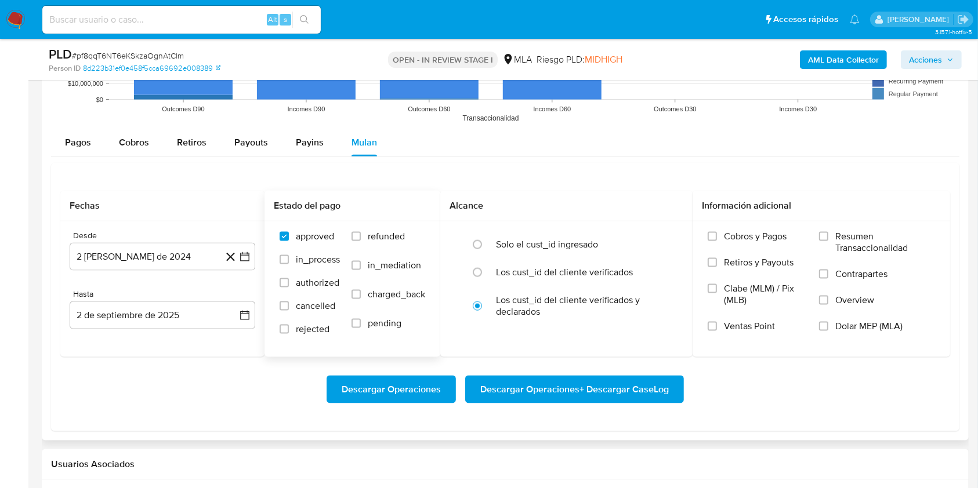
click at [391, 240] on span "refunded" at bounding box center [386, 237] width 37 height 12
click at [361, 240] on input "refunded" at bounding box center [355, 236] width 9 height 9
checkbox input "true"
click at [891, 334] on label "Dolar MEP (MLA)" at bounding box center [877, 334] width 116 height 26
click at [828, 331] on input "Dolar MEP (MLA)" at bounding box center [823, 326] width 9 height 9
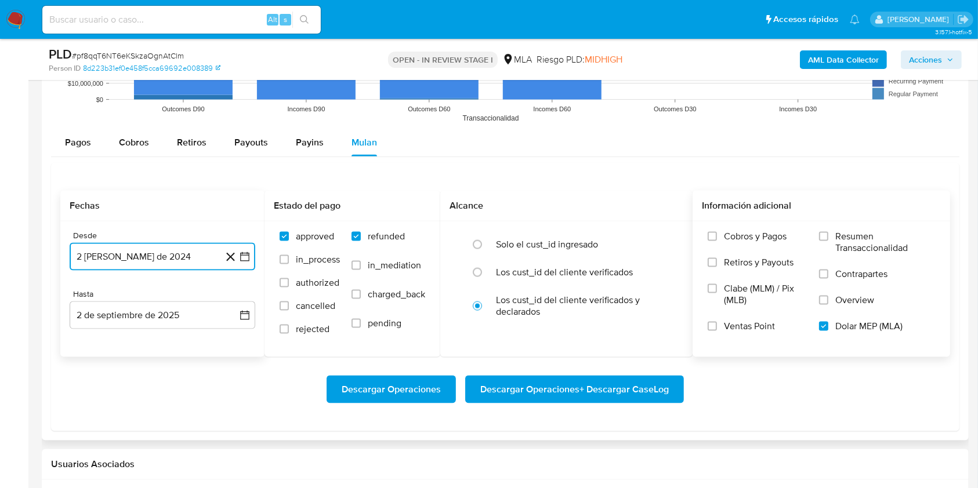
click at [166, 261] on button "2 de agosto de 2024" at bounding box center [163, 257] width 186 height 28
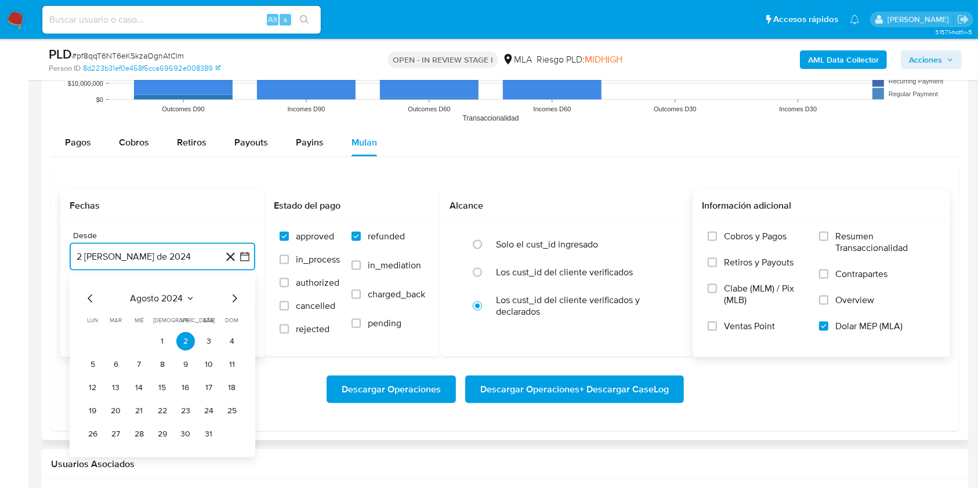
click at [147, 295] on span "agosto 2024" at bounding box center [156, 299] width 53 height 12
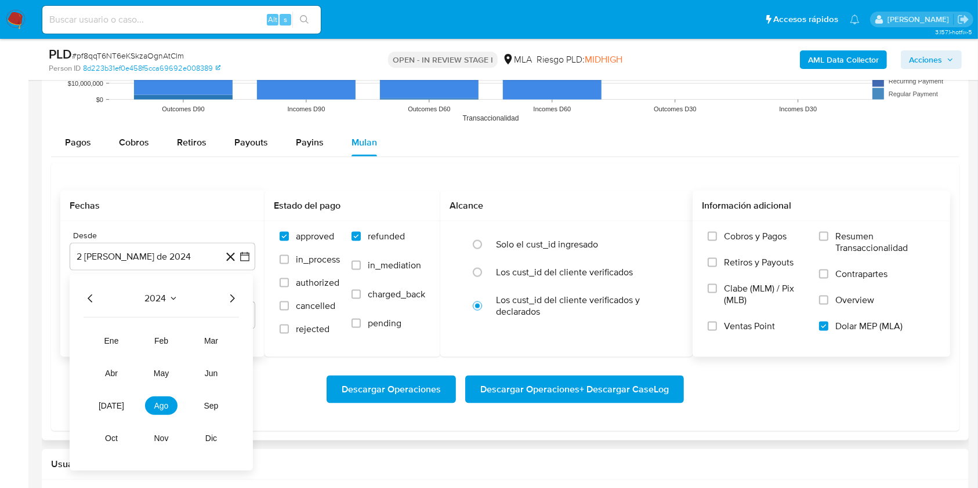
click at [237, 299] on icon "Año siguiente" at bounding box center [232, 299] width 14 height 14
click at [106, 408] on span "jul" at bounding box center [112, 405] width 26 height 9
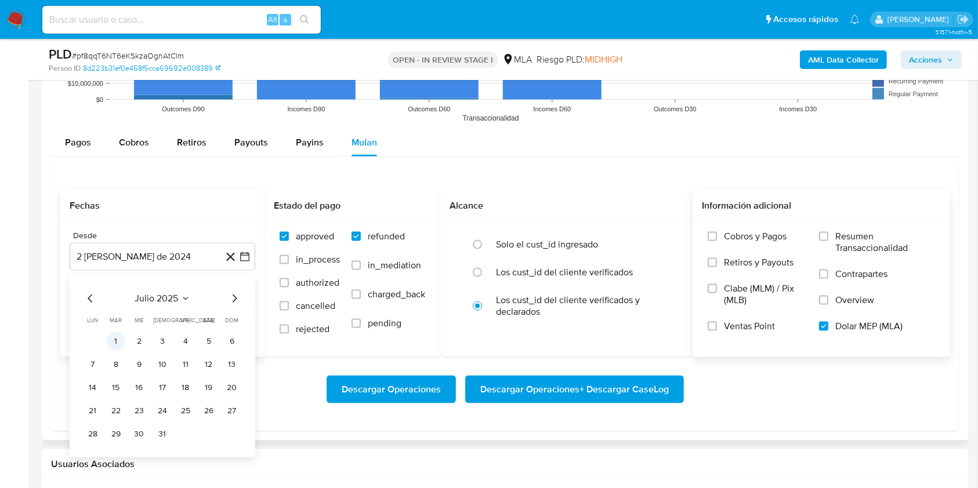
click at [116, 339] on button "1" at bounding box center [116, 341] width 19 height 19
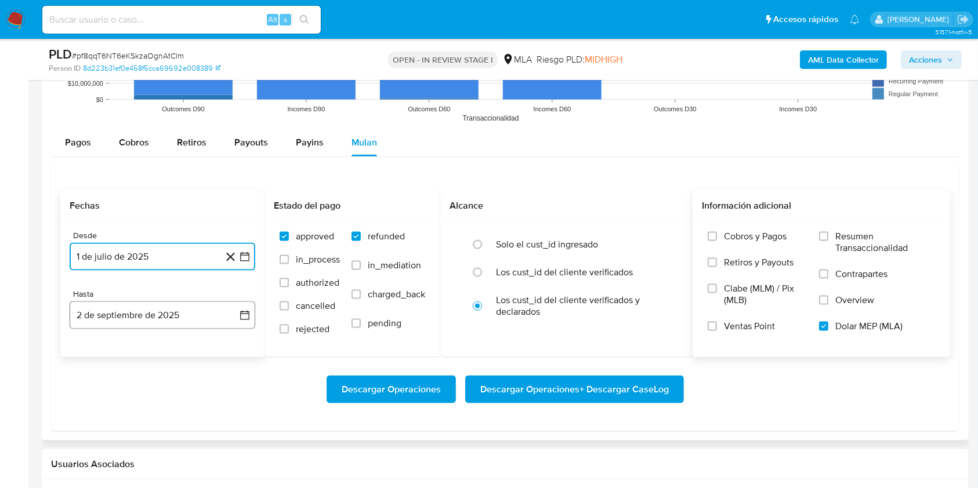
click at [114, 319] on button "2 de septiembre de 2025" at bounding box center [163, 316] width 186 height 28
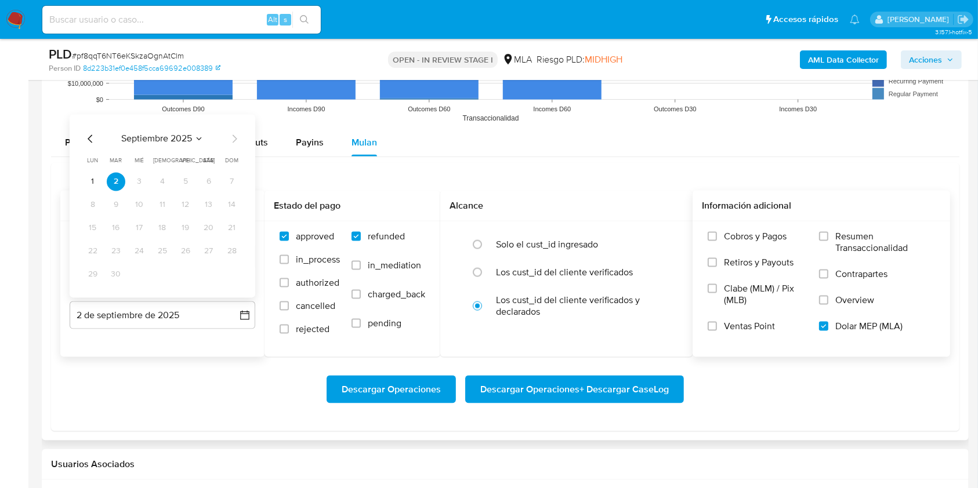
click at [91, 127] on div "septiembre 2025 septiembre 2025 lun lunes mar martes mié miércoles jue jueves v…" at bounding box center [163, 206] width 186 height 183
click at [85, 136] on icon "Mes anterior" at bounding box center [91, 139] width 14 height 14
click at [85, 137] on icon "Mes anterior" at bounding box center [91, 139] width 14 height 14
click at [159, 272] on button "31" at bounding box center [162, 275] width 19 height 19
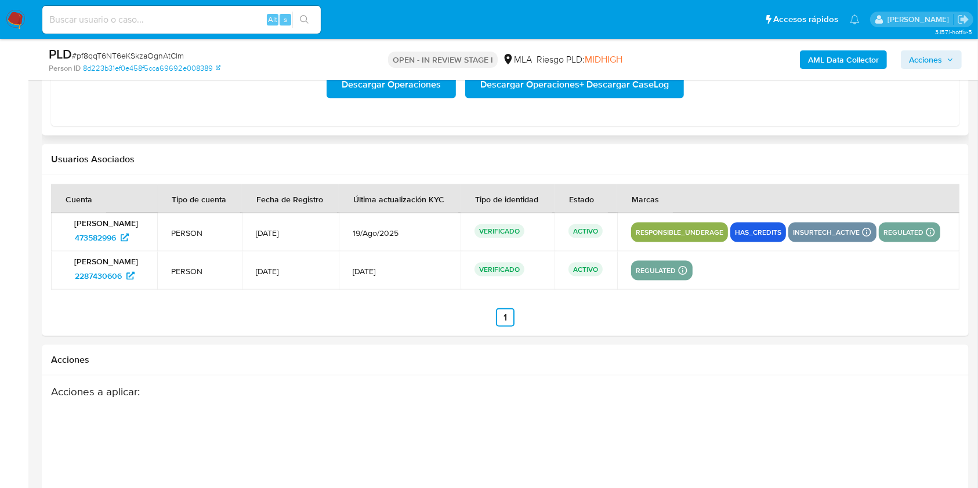
scroll to position [1438, 0]
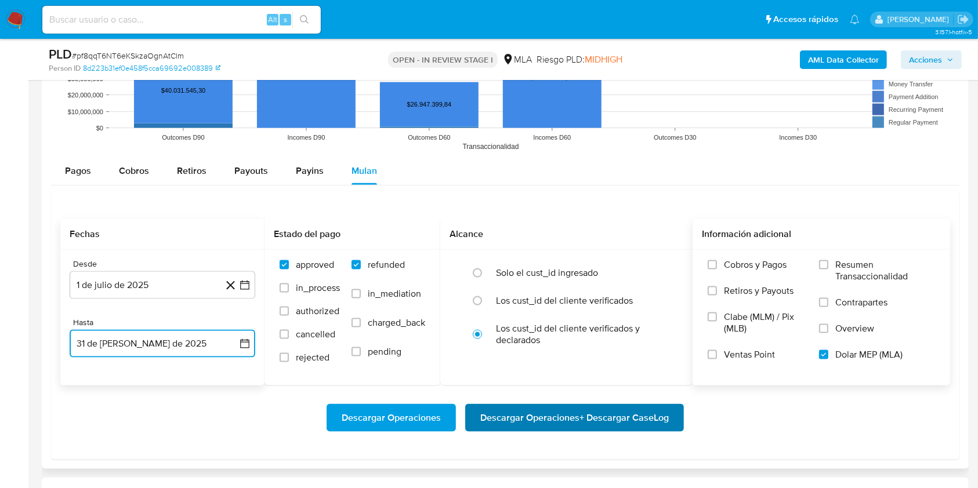
click at [600, 413] on span "Descargar Operaciones + Descargar CaseLog" at bounding box center [574, 418] width 188 height 26
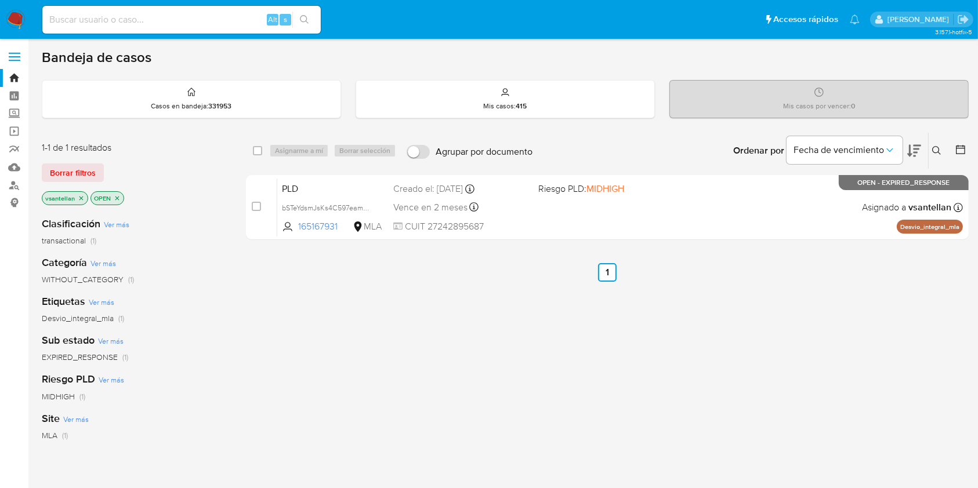
click at [19, 19] on img at bounding box center [16, 20] width 20 height 20
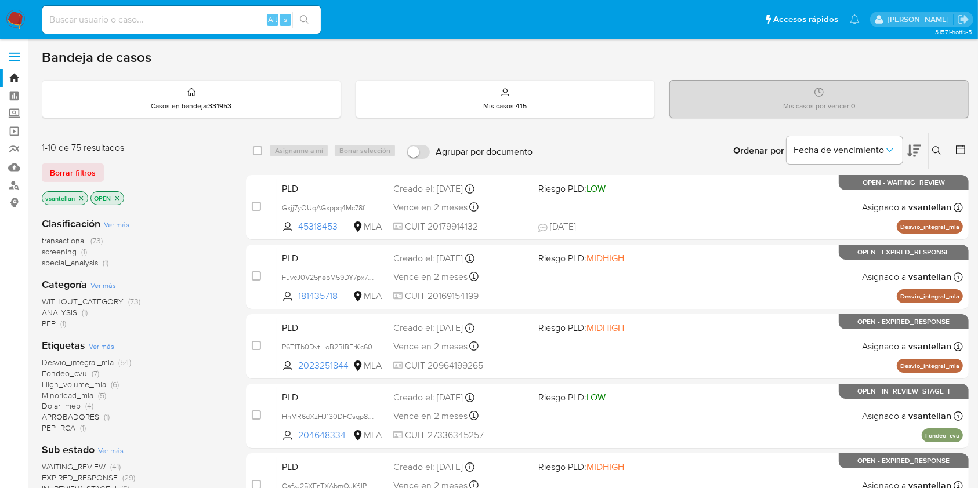
click at [933, 150] on icon at bounding box center [936, 150] width 9 height 9
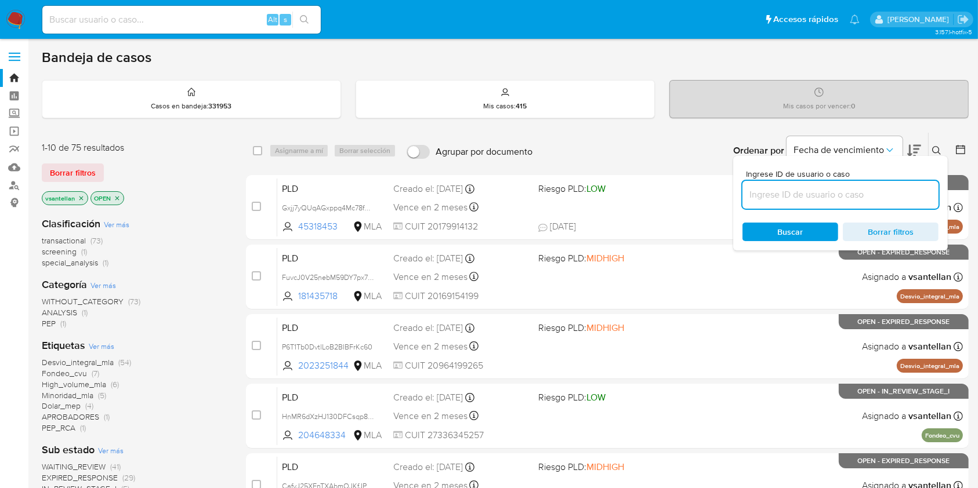
click at [875, 199] on input at bounding box center [840, 194] width 196 height 15
type input "2287430606"
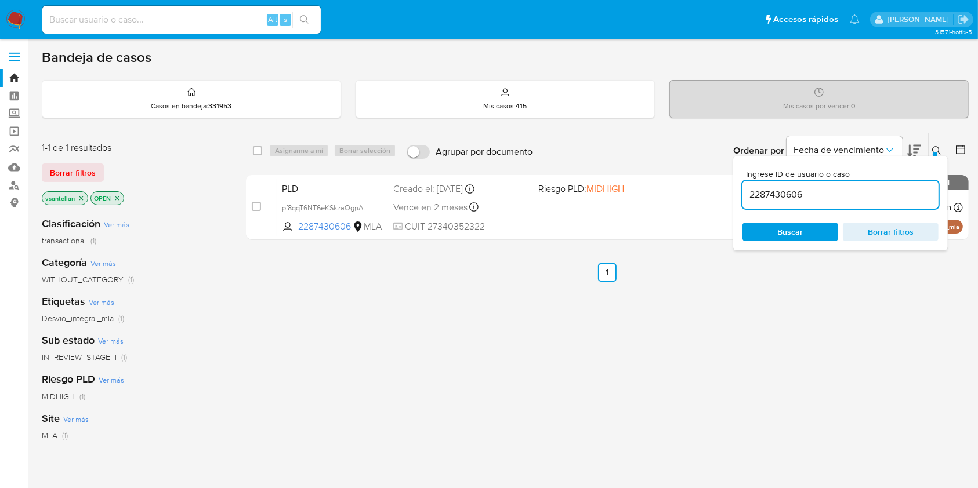
click at [936, 142] on div "Ingrese ID de usuario o caso 2287430606 Buscar Borrar filtros" at bounding box center [938, 151] width 20 height 36
click at [934, 144] on button at bounding box center [937, 151] width 19 height 14
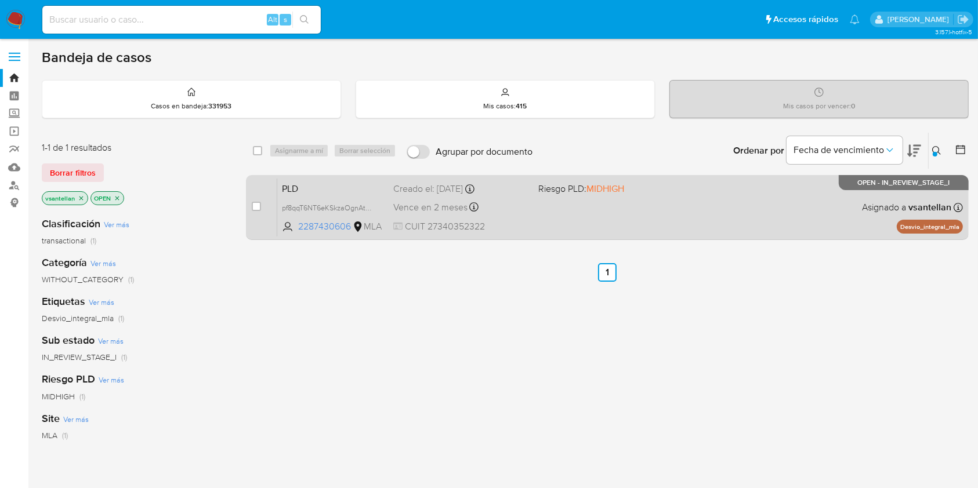
click at [836, 206] on div "PLD pf8qqT6NT6eKSkzaOgnAtClm 2287430606 MLA Riesgo PLD: MIDHIGH Creado el: 12/0…" at bounding box center [619, 207] width 685 height 59
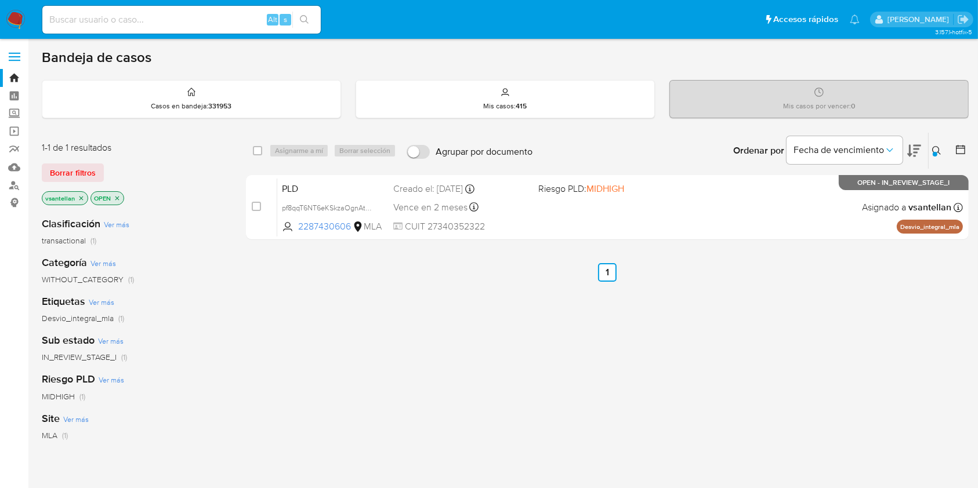
click at [14, 20] on img at bounding box center [16, 20] width 20 height 20
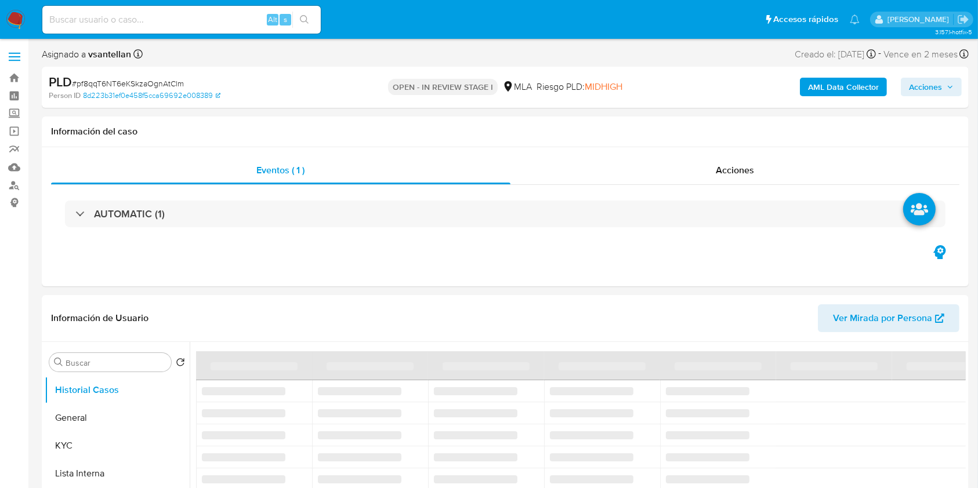
select select "10"
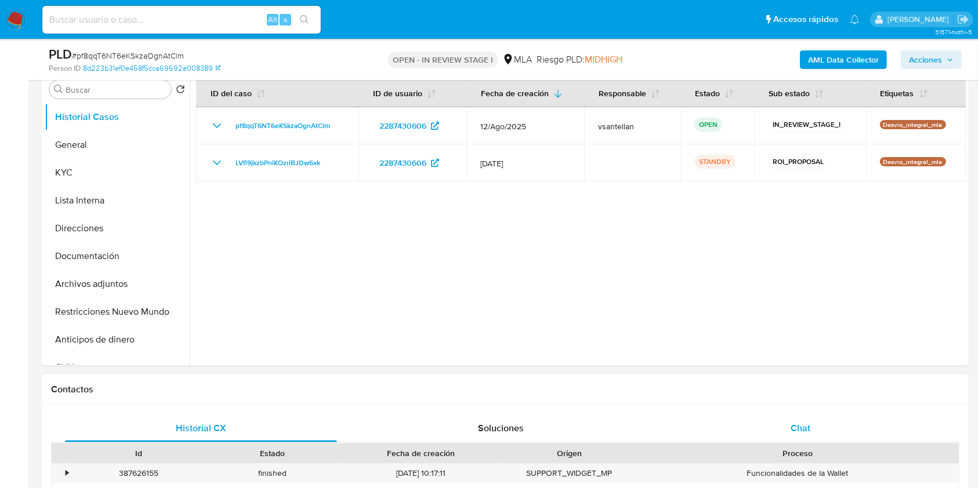
click at [799, 427] on span "Chat" at bounding box center [800, 428] width 20 height 13
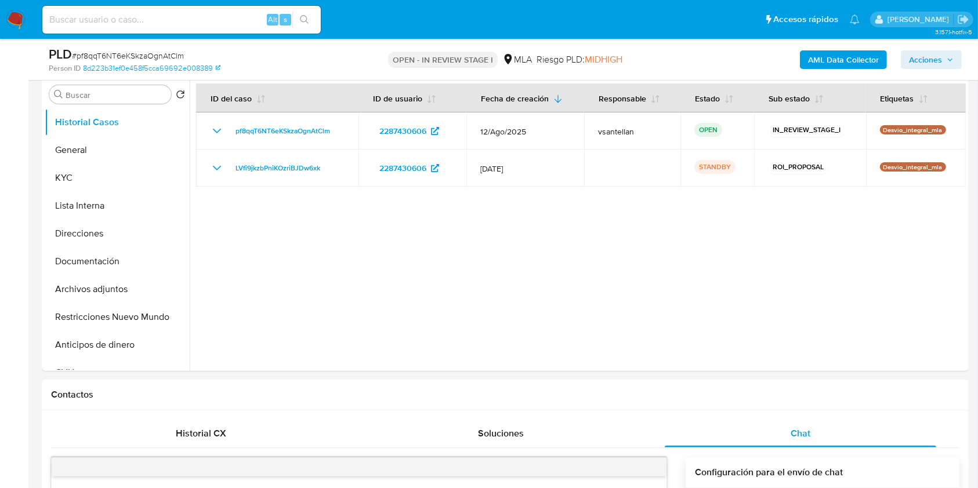
scroll to position [223, 0]
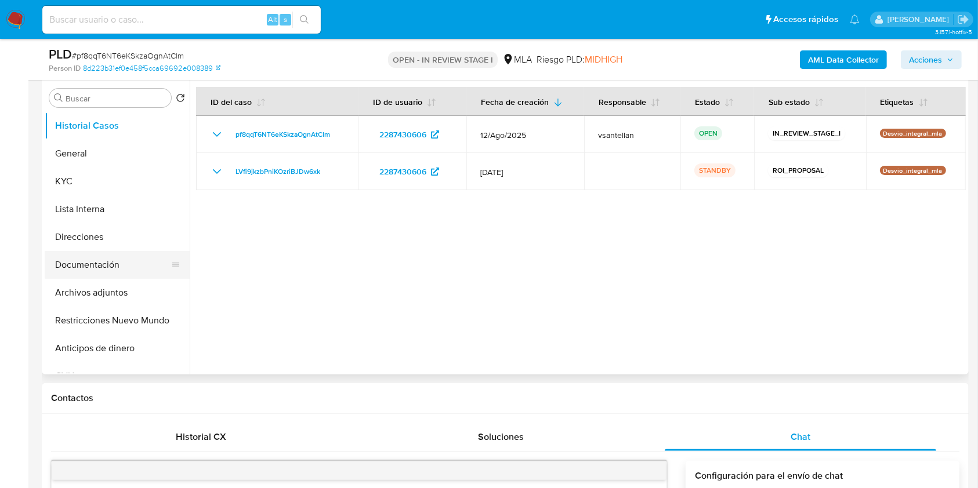
click at [142, 260] on button "Documentación" at bounding box center [113, 265] width 136 height 28
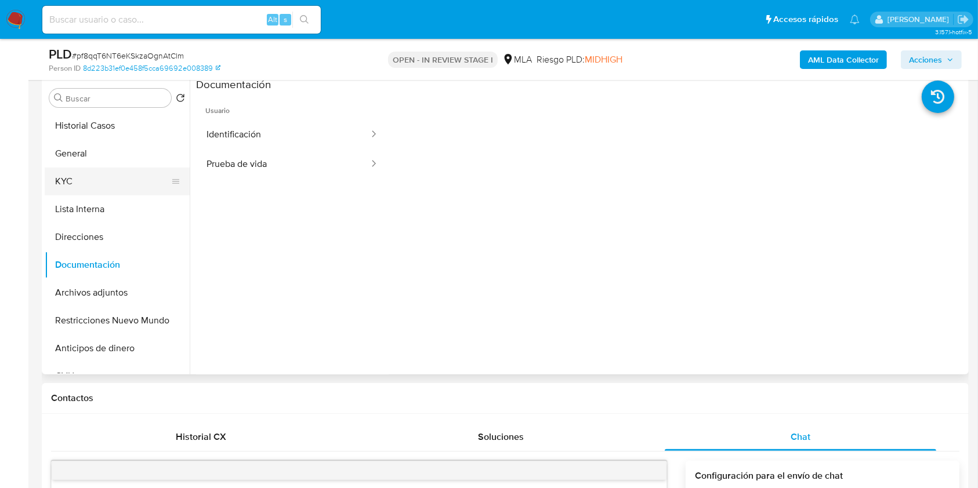
click at [104, 181] on button "KYC" at bounding box center [113, 182] width 136 height 28
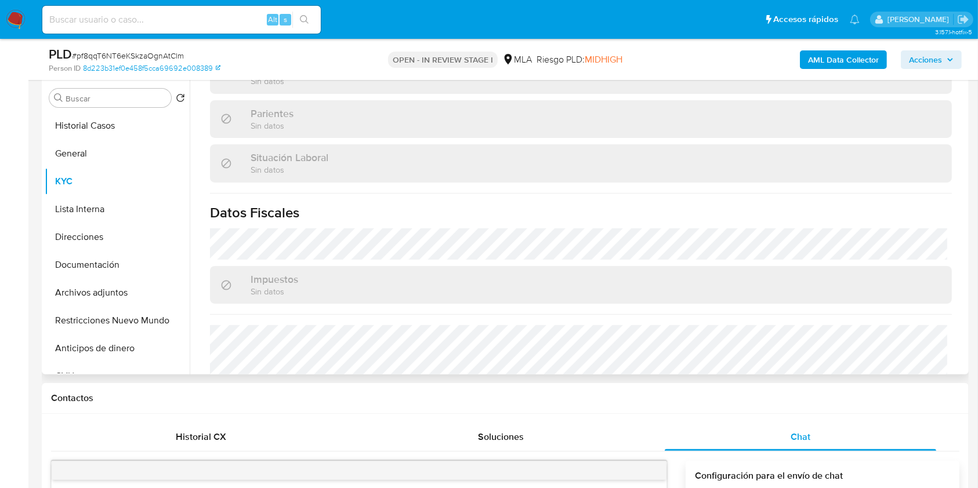
scroll to position [587, 0]
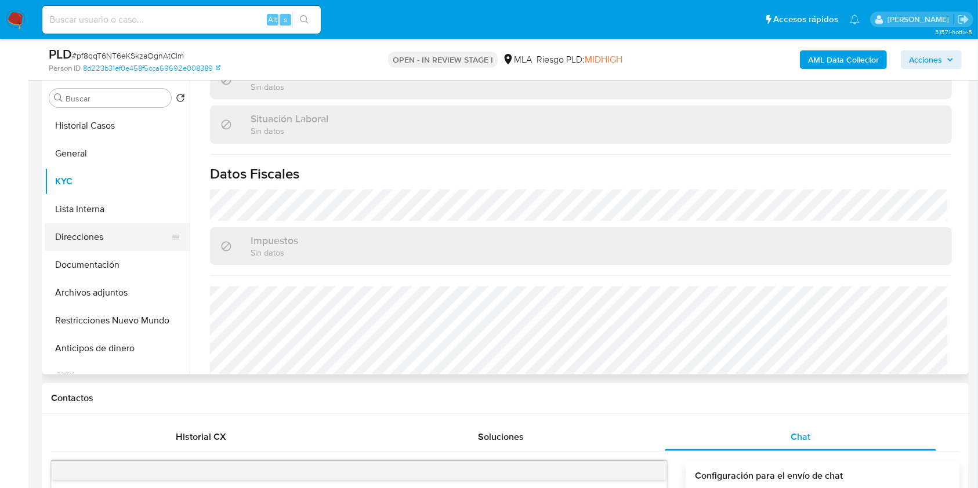
click at [130, 241] on button "Direcciones" at bounding box center [113, 237] width 136 height 28
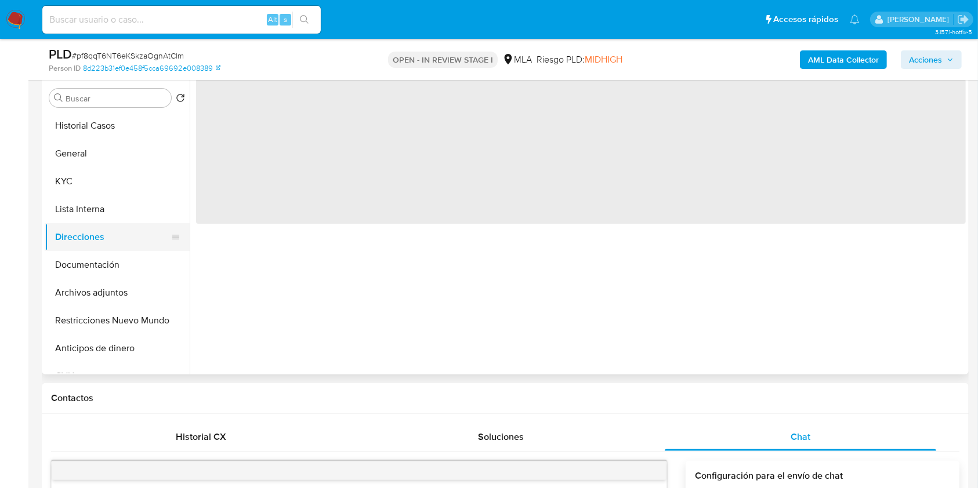
scroll to position [0, 0]
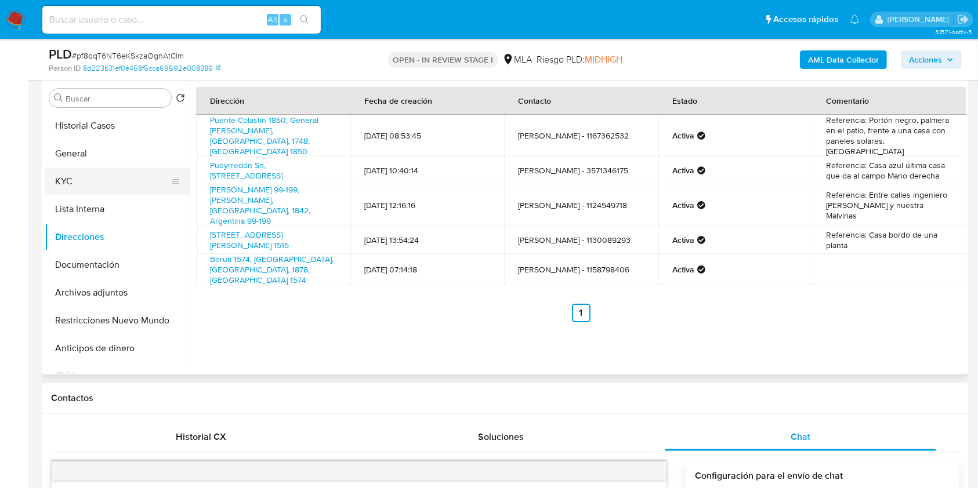
click at [99, 180] on button "KYC" at bounding box center [113, 182] width 136 height 28
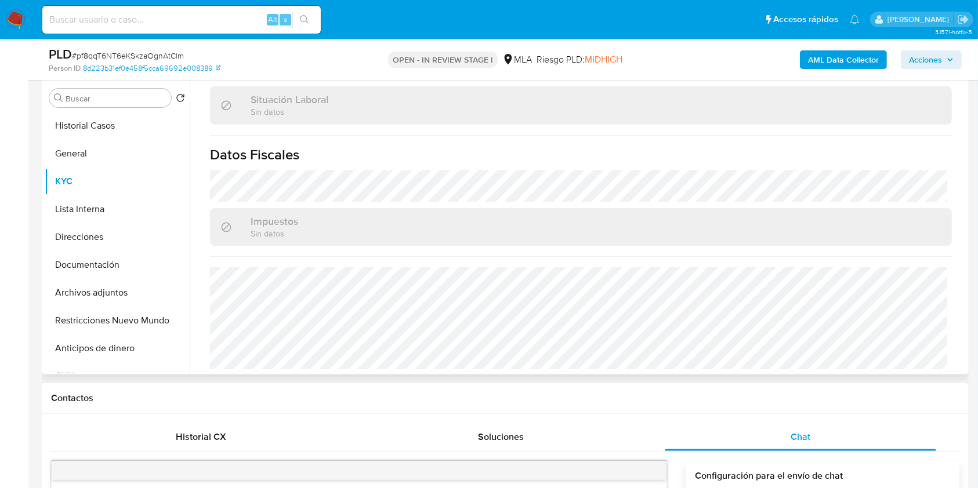
scroll to position [611, 0]
click at [121, 253] on button "Documentación" at bounding box center [113, 265] width 136 height 28
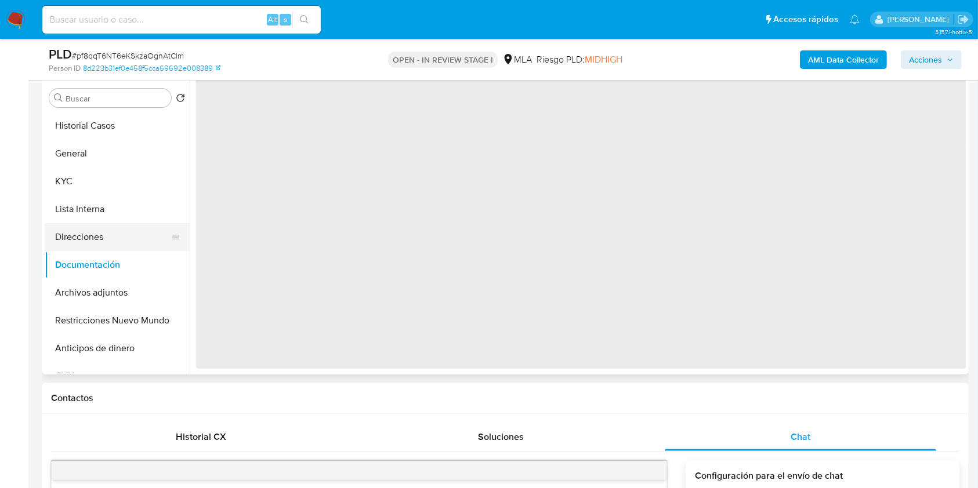
scroll to position [0, 0]
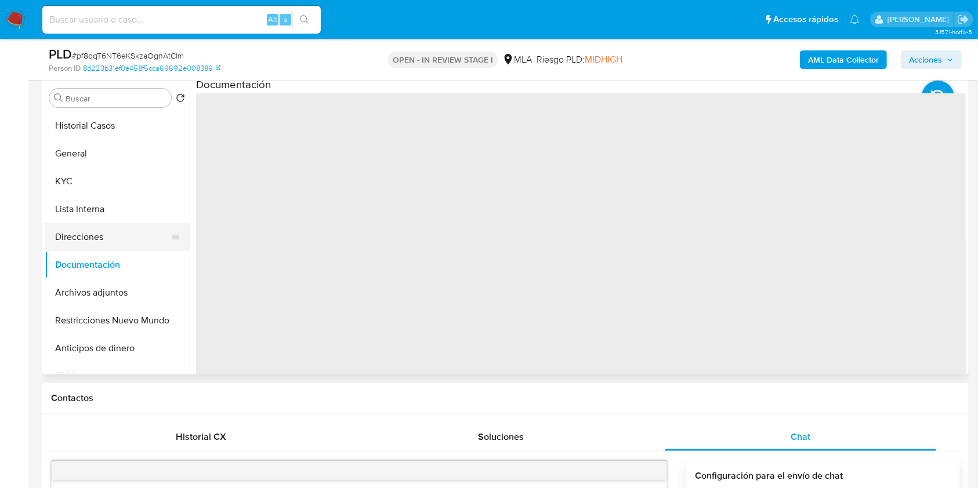
click at [109, 233] on button "Direcciones" at bounding box center [113, 237] width 136 height 28
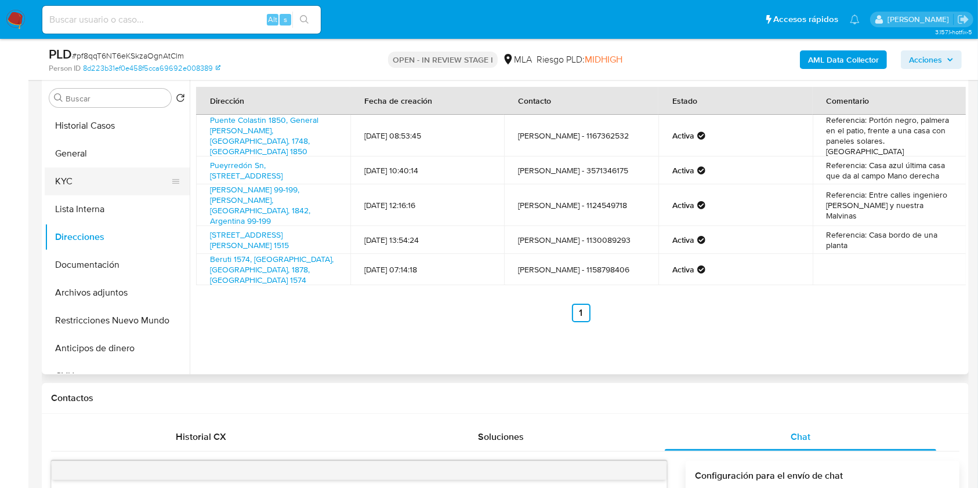
click at [79, 191] on button "KYC" at bounding box center [113, 182] width 136 height 28
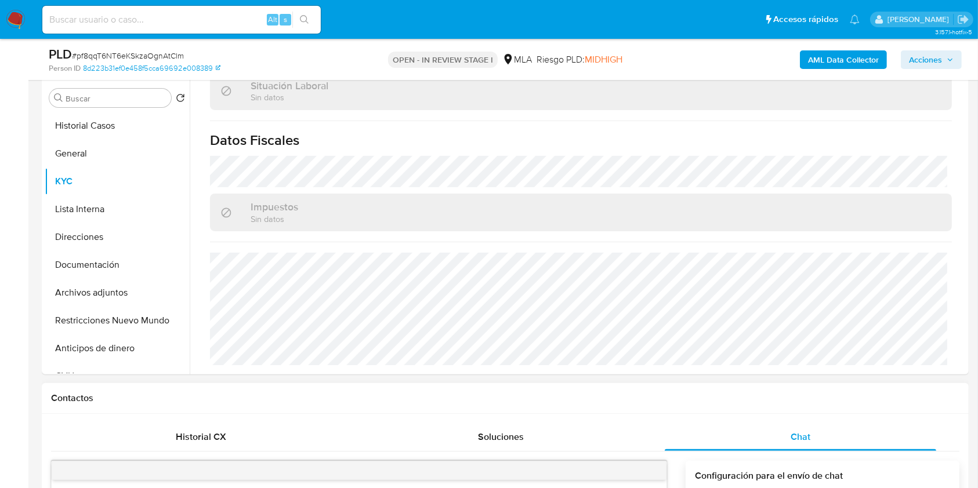
scroll to position [611, 0]
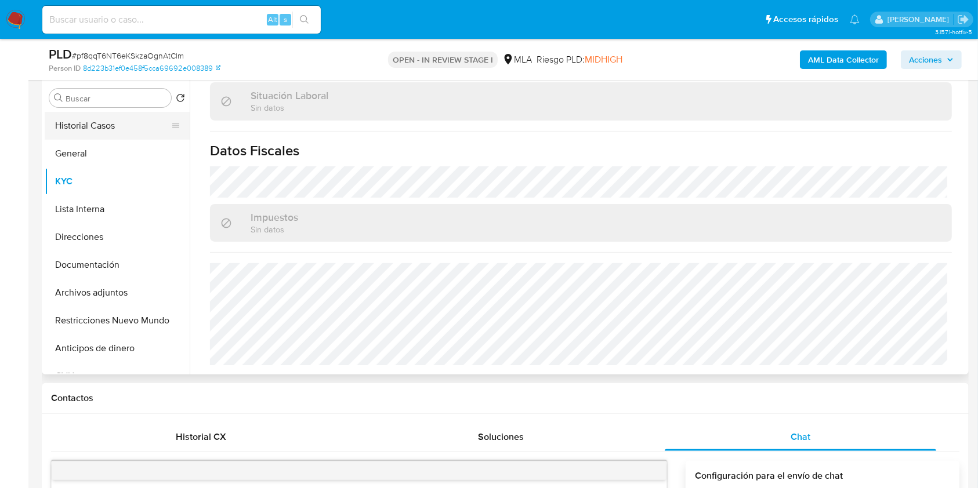
click at [121, 115] on button "Historial Casos" at bounding box center [113, 126] width 136 height 28
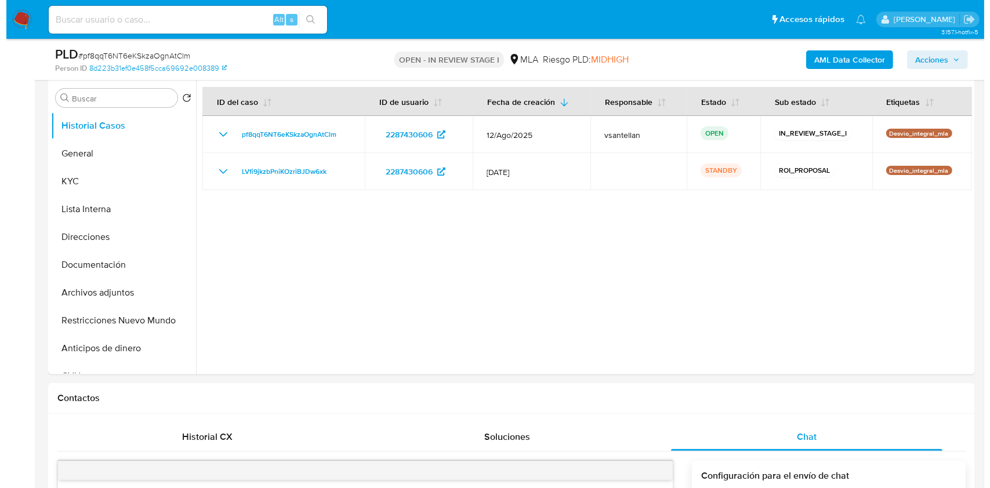
scroll to position [69, 0]
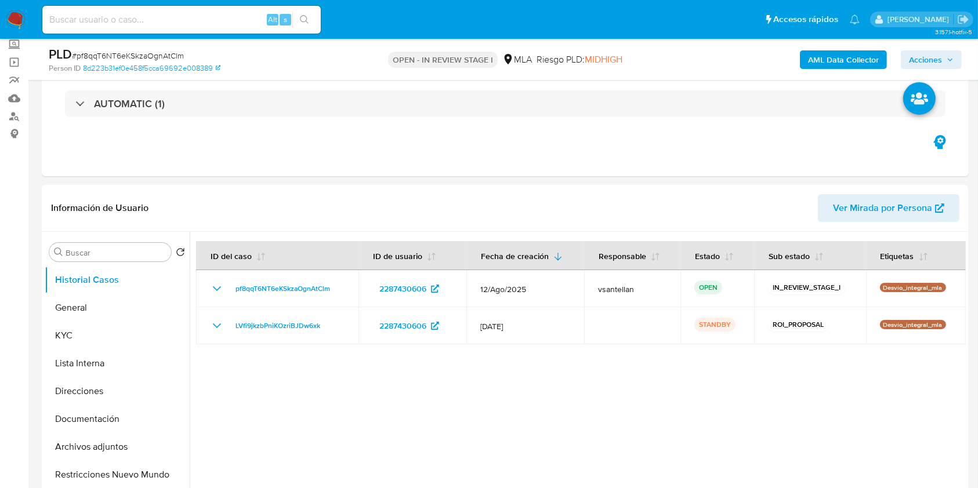
click at [808, 65] on b "AML Data Collector" at bounding box center [843, 59] width 71 height 19
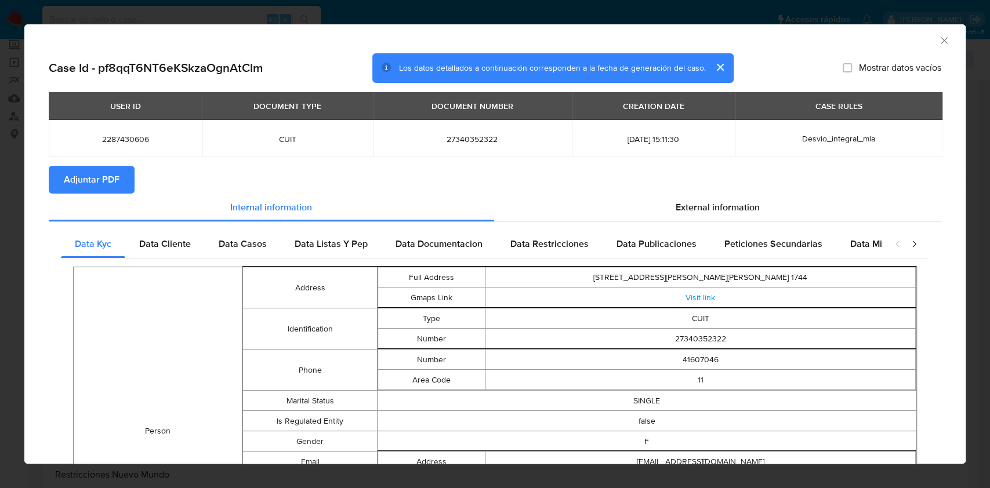
drag, startPoint x: 764, startPoint y: 220, endPoint x: 756, endPoint y: 224, distance: 8.6
click at [765, 220] on div "External information" at bounding box center [718, 208] width 448 height 28
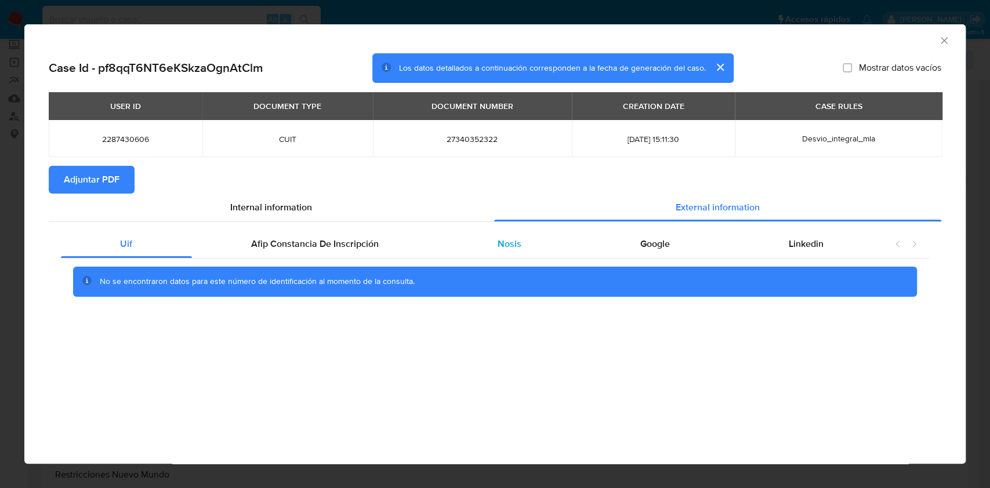
click at [513, 252] on div "Nosis" at bounding box center [509, 244] width 143 height 28
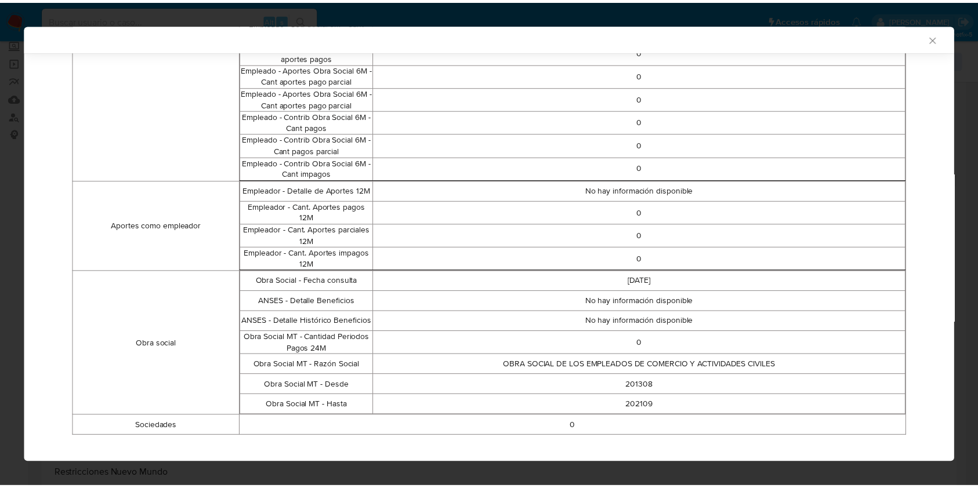
scroll to position [694, 0]
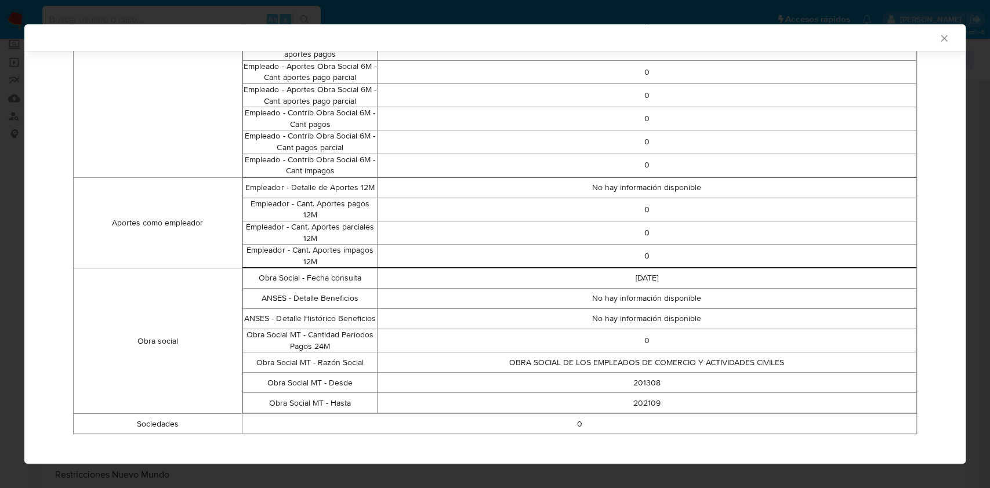
click at [938, 38] on icon "Cerrar ventana" at bounding box center [944, 38] width 12 height 12
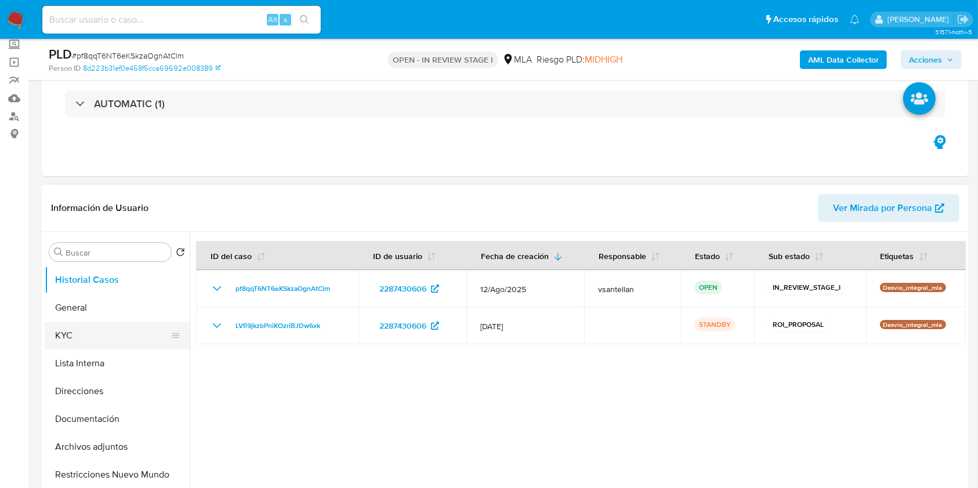
drag, startPoint x: 96, startPoint y: 347, endPoint x: 124, endPoint y: 322, distance: 36.6
click at [96, 347] on button "KYC" at bounding box center [113, 336] width 136 height 28
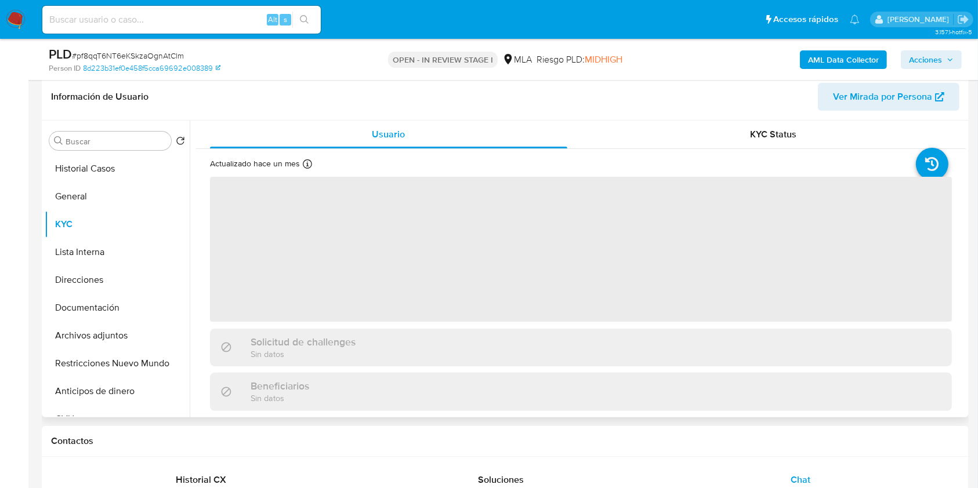
scroll to position [223, 0]
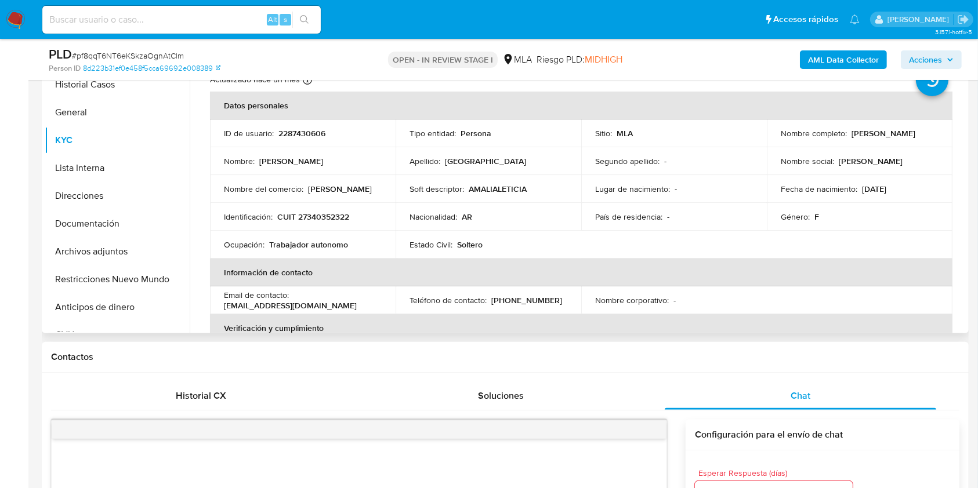
scroll to position [378, 0]
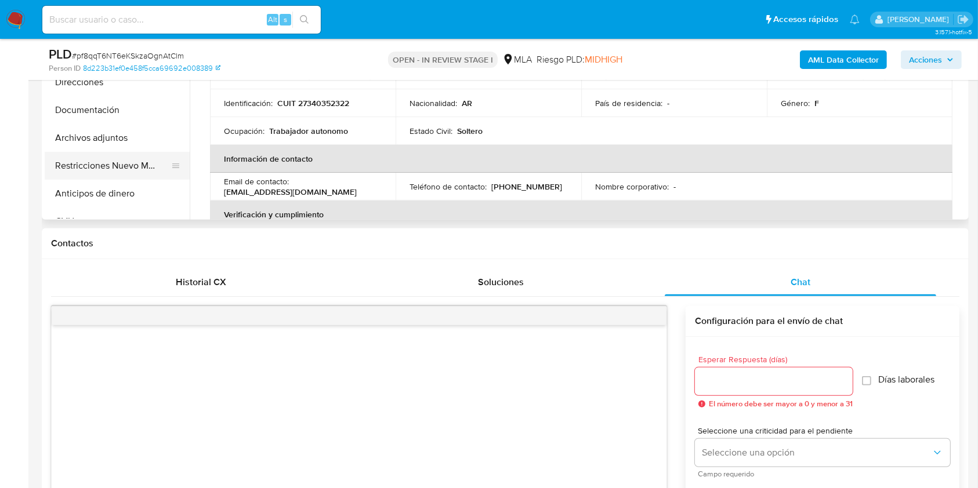
click at [125, 170] on button "Restricciones Nuevo Mundo" at bounding box center [113, 166] width 136 height 28
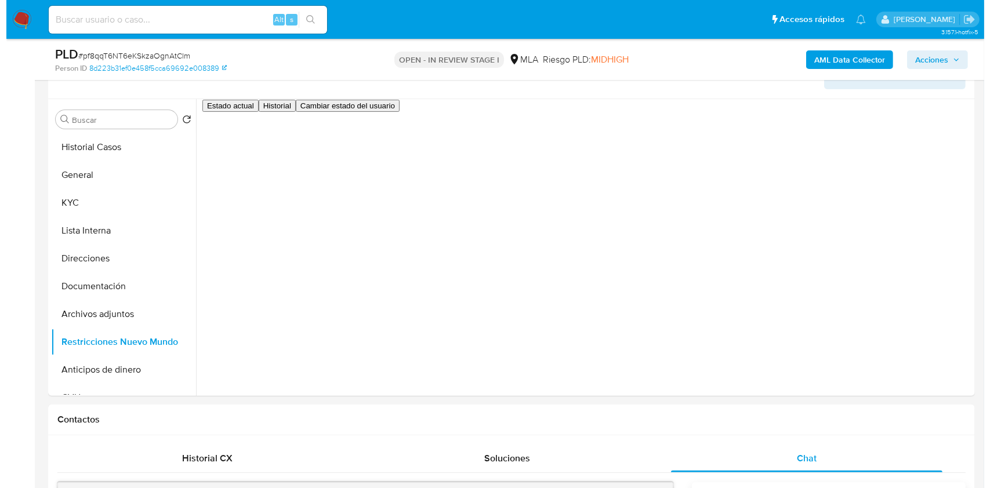
scroll to position [184, 0]
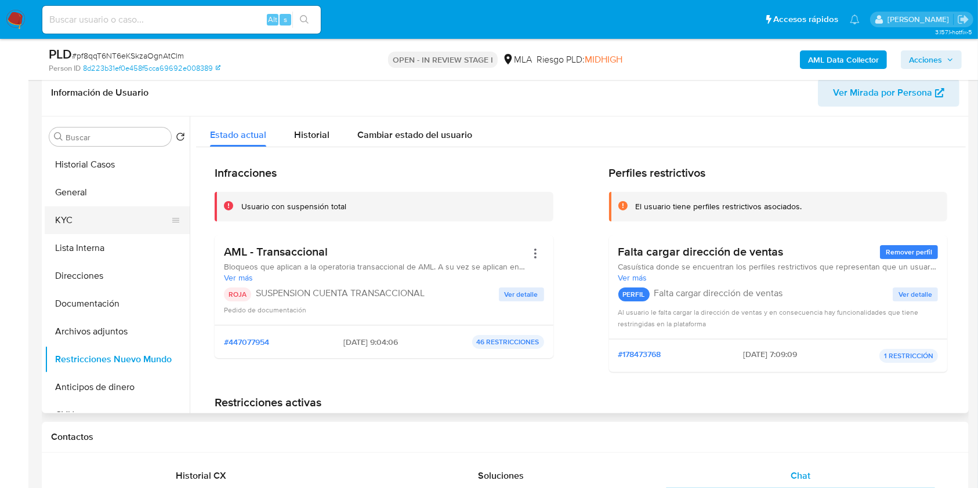
click at [61, 220] on button "KYC" at bounding box center [113, 220] width 136 height 28
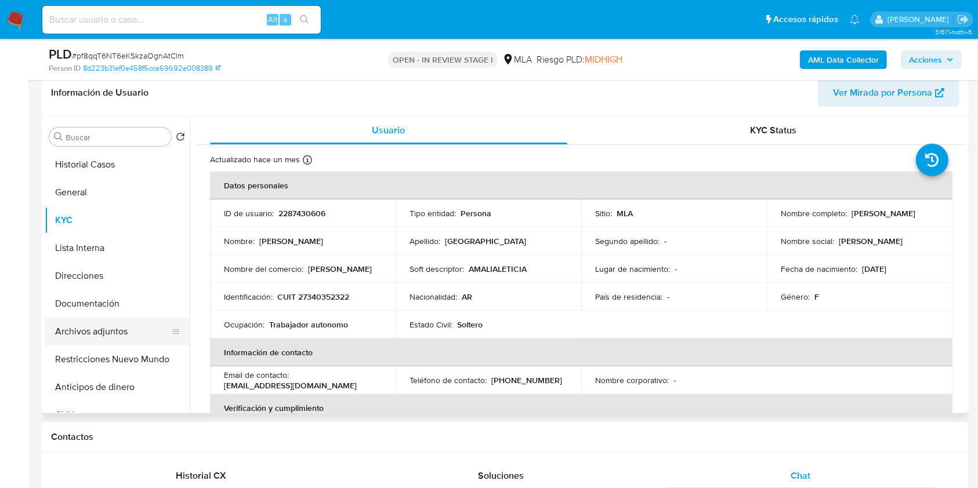
click at [98, 330] on button "Archivos adjuntos" at bounding box center [113, 332] width 136 height 28
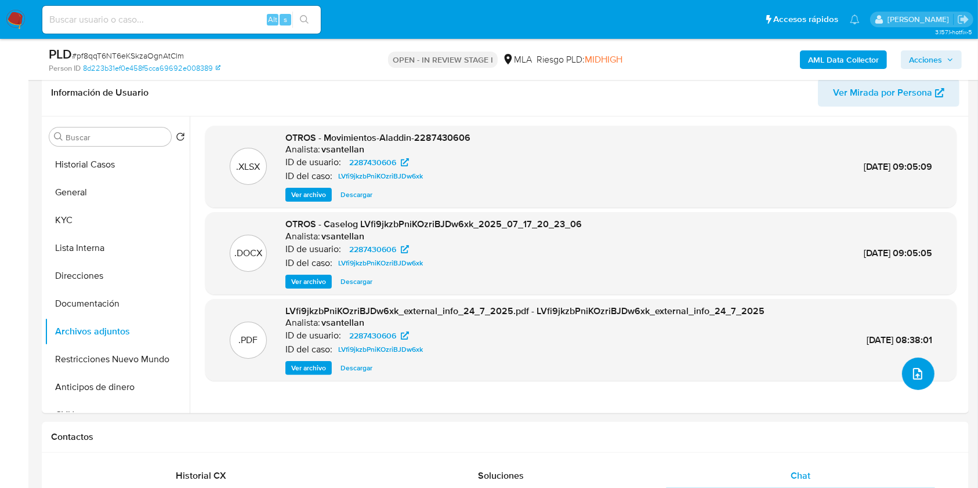
click at [922, 385] on button "upload-file" at bounding box center [918, 374] width 32 height 32
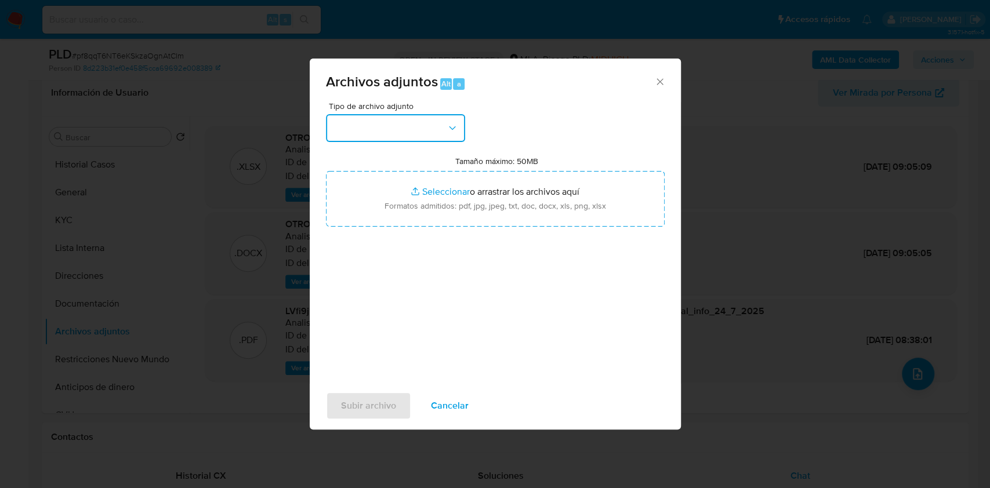
drag, startPoint x: 407, startPoint y: 126, endPoint x: 407, endPoint y: 140, distance: 13.9
click at [406, 126] on button "button" at bounding box center [395, 128] width 139 height 28
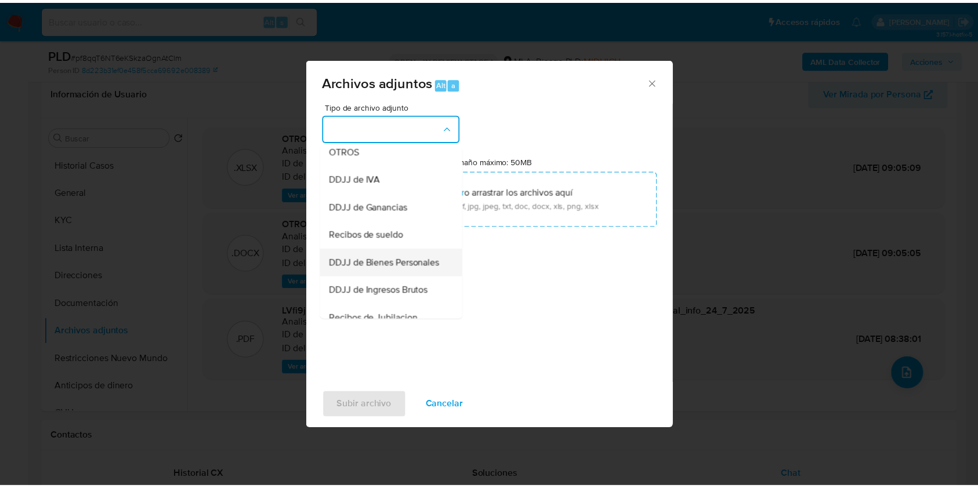
scroll to position [232, 0]
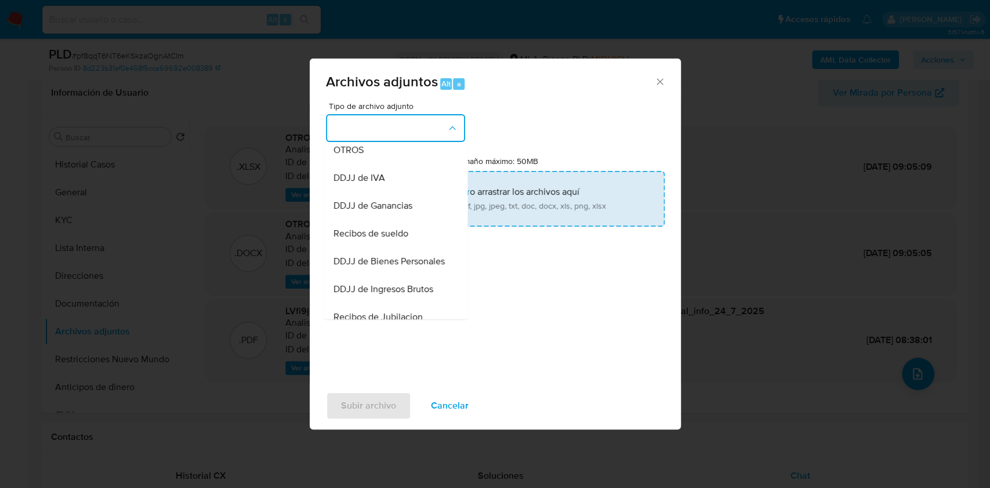
drag, startPoint x: 355, startPoint y: 162, endPoint x: 446, endPoint y: 217, distance: 106.4
click at [355, 156] on span "OTROS" at bounding box center [348, 150] width 30 height 12
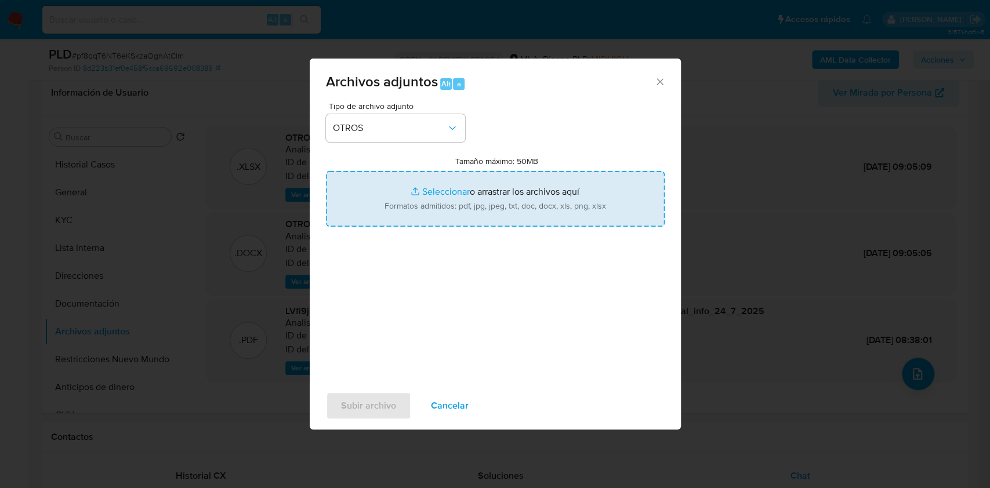
click at [446, 212] on input "Tamaño máximo: 50MB Seleccionar archivos" at bounding box center [495, 199] width 339 height 56
type input "C:\fakepath\Caselog pf8qqT6NT6eKSkzaOgnAtClm_2025_09_02_08_35_44 (complementari…"
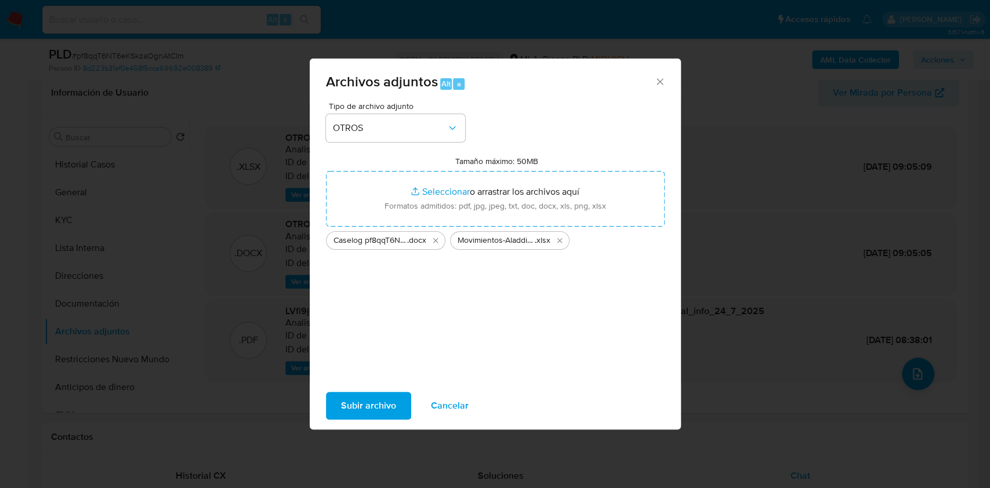
click at [364, 409] on span "Subir archivo" at bounding box center [368, 406] width 55 height 26
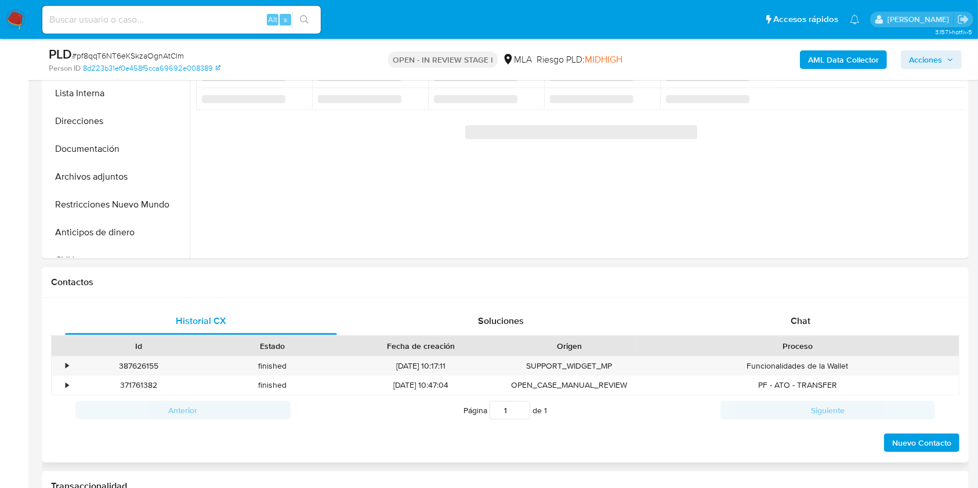
scroll to position [386, 0]
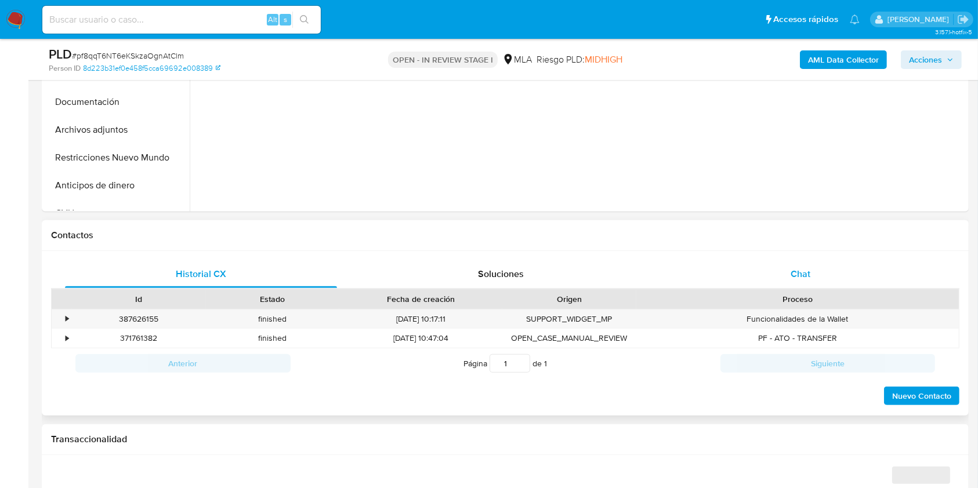
click at [814, 260] on div "Chat" at bounding box center [801, 274] width 272 height 28
select select "10"
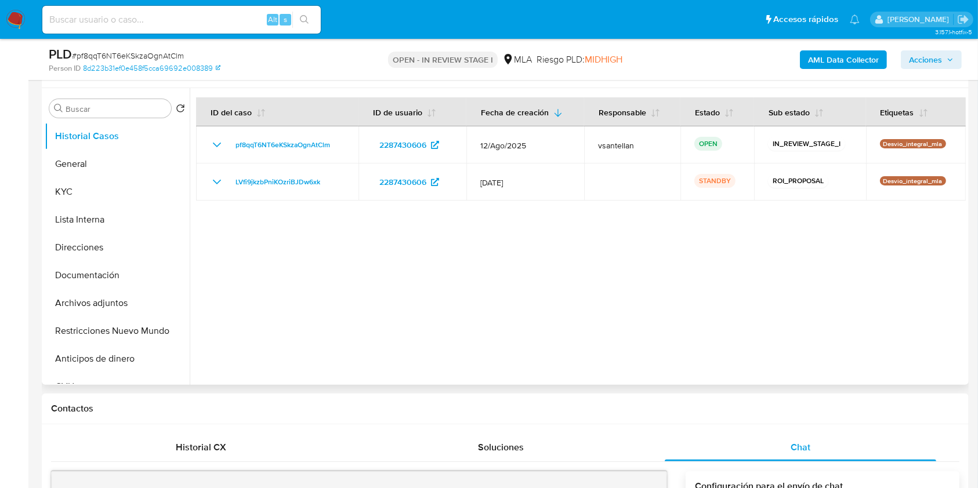
scroll to position [209, 0]
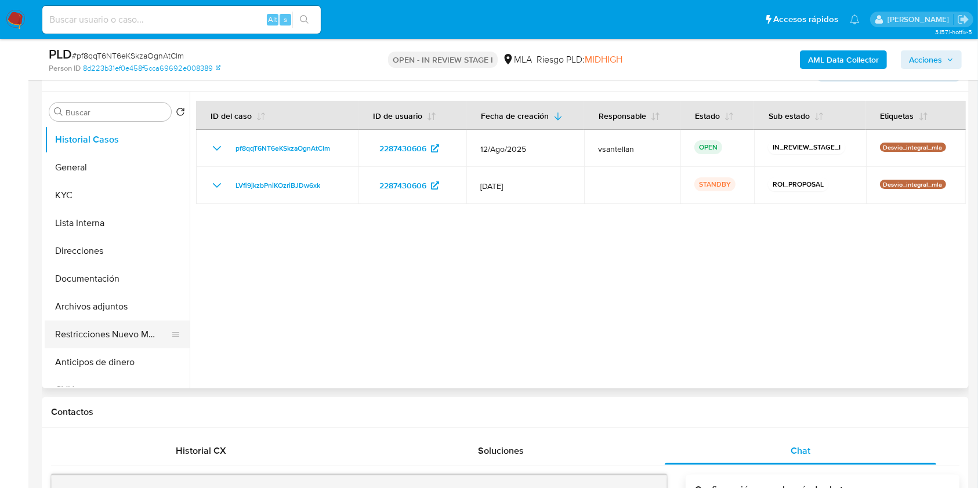
click at [105, 335] on button "Restricciones Nuevo Mundo" at bounding box center [113, 335] width 136 height 28
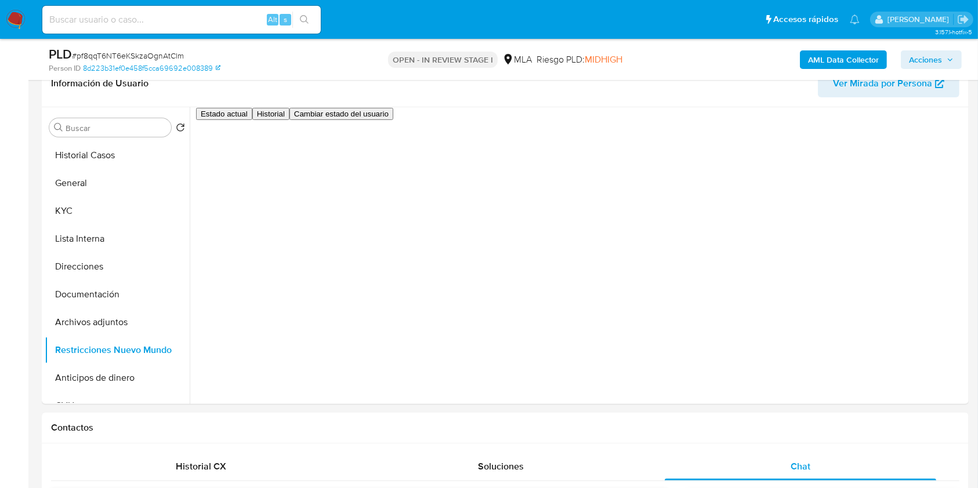
scroll to position [159, 0]
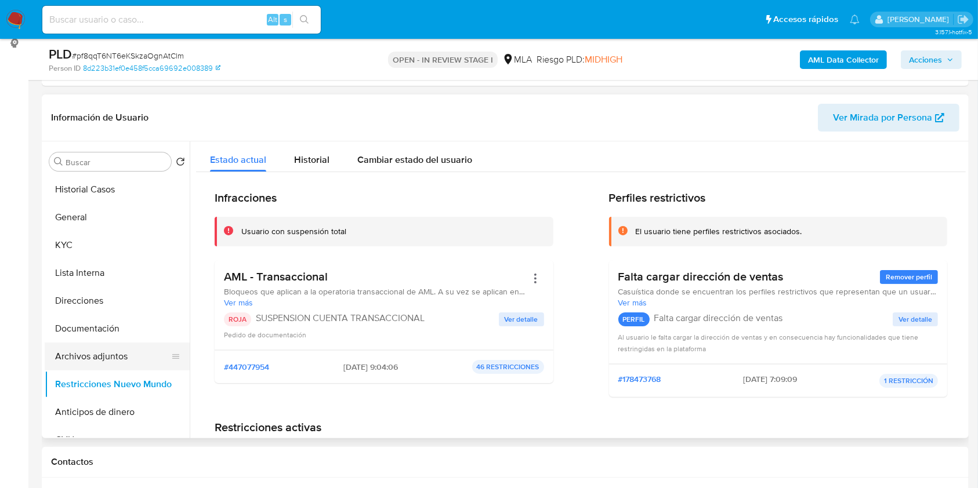
click at [97, 346] on button "Archivos adjuntos" at bounding box center [113, 357] width 136 height 28
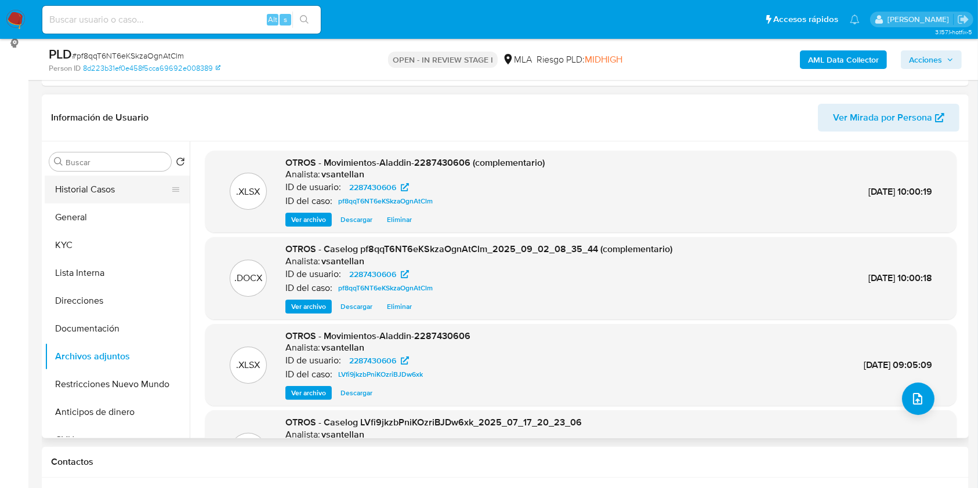
click at [74, 189] on button "Historial Casos" at bounding box center [113, 190] width 136 height 28
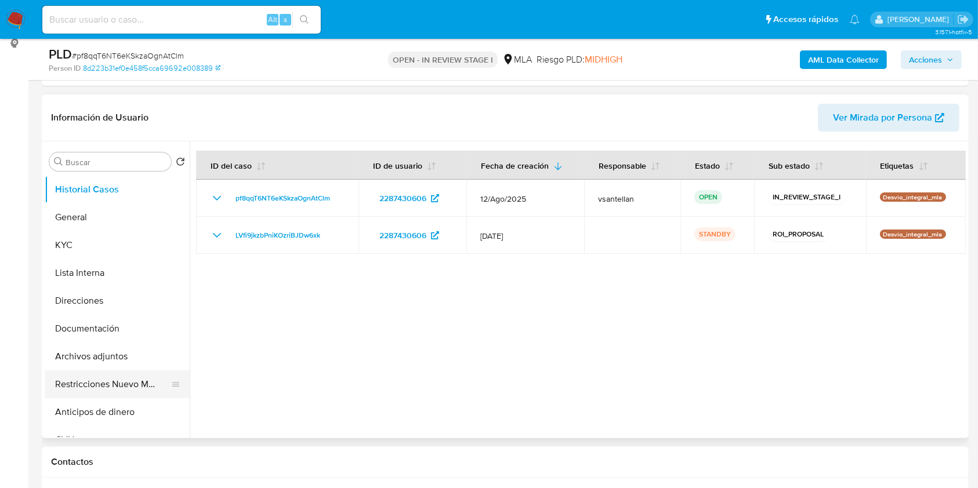
click at [107, 388] on button "Restricciones Nuevo Mundo" at bounding box center [113, 385] width 136 height 28
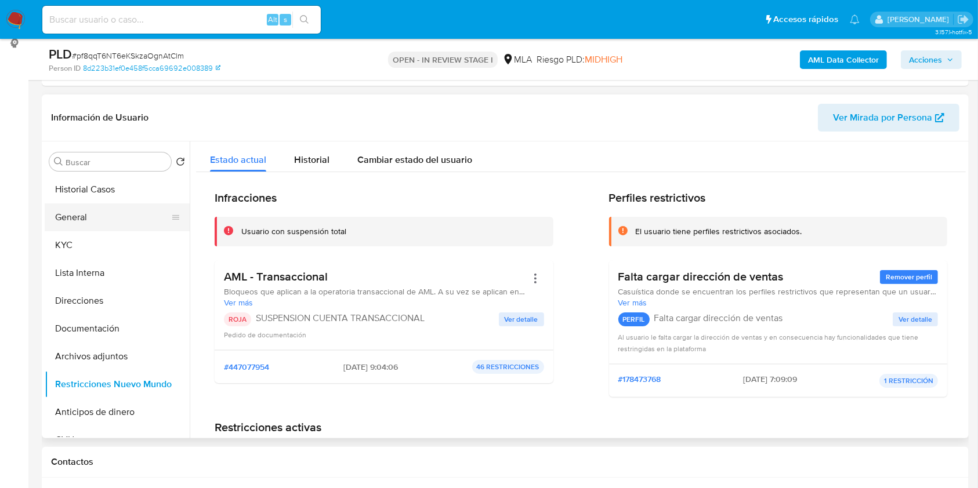
click at [97, 223] on button "General" at bounding box center [113, 218] width 136 height 28
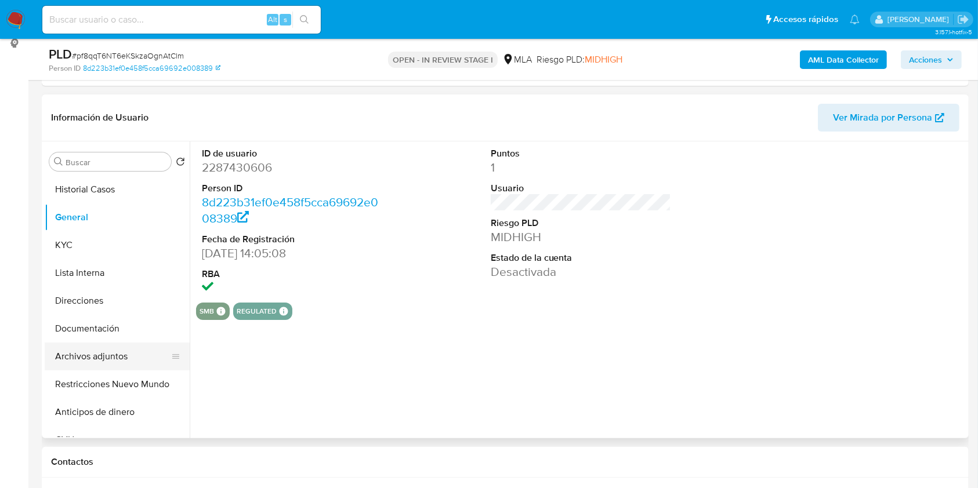
click at [96, 354] on button "Archivos adjuntos" at bounding box center [113, 357] width 136 height 28
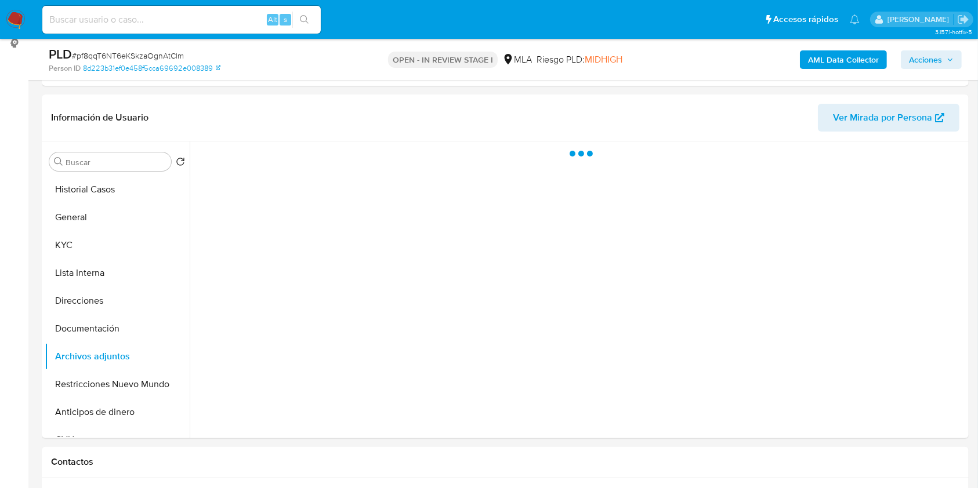
drag, startPoint x: 933, startPoint y: 58, endPoint x: 898, endPoint y: 67, distance: 36.6
click at [931, 58] on span "Acciones" at bounding box center [925, 59] width 33 height 19
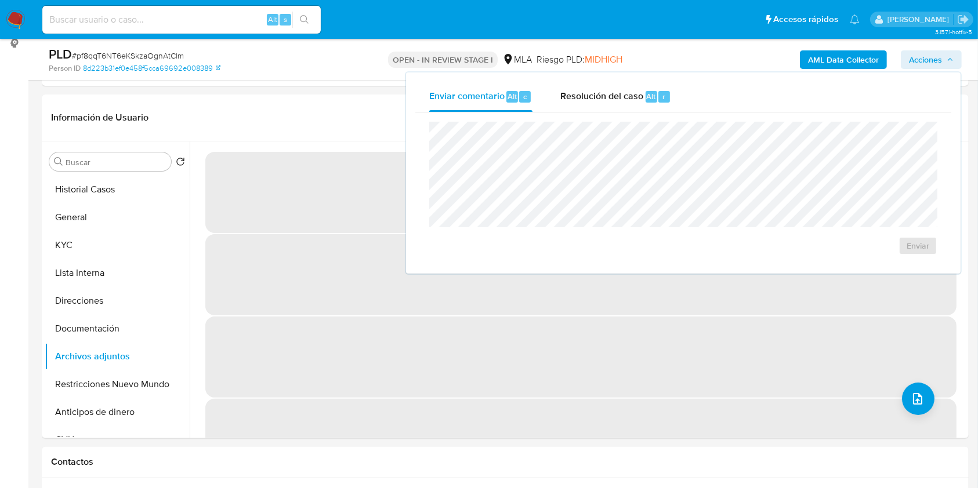
drag, startPoint x: 648, startPoint y: 95, endPoint x: 638, endPoint y: 112, distance: 19.8
click at [648, 95] on span "Alt" at bounding box center [651, 96] width 9 height 11
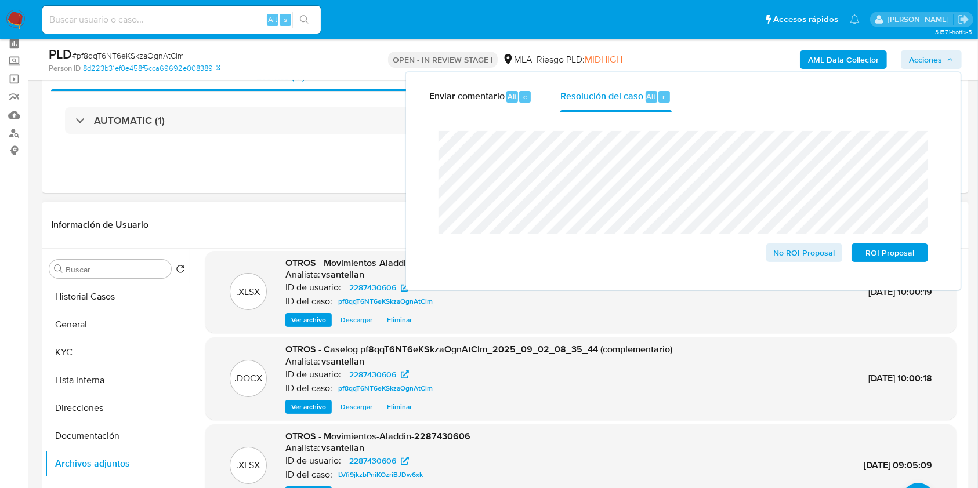
scroll to position [0, 0]
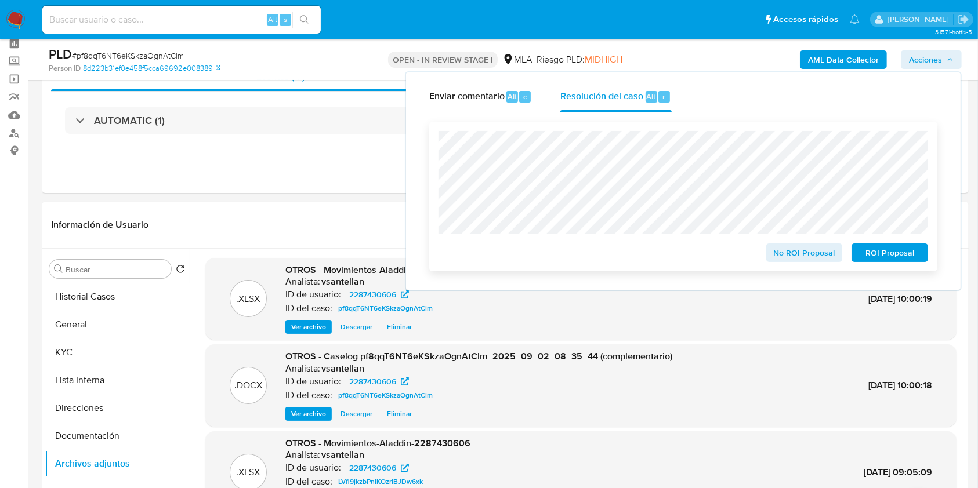
click at [884, 252] on span "ROI Proposal" at bounding box center [889, 253] width 60 height 16
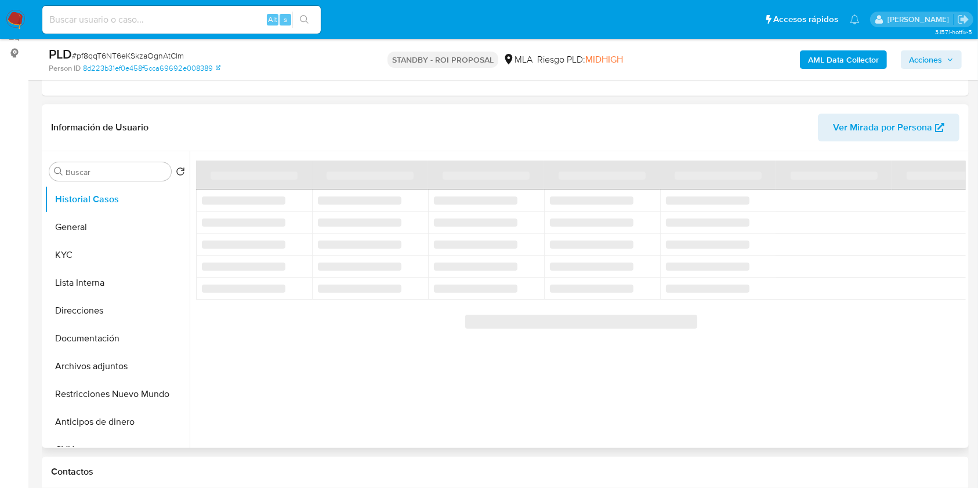
scroll to position [154, 0]
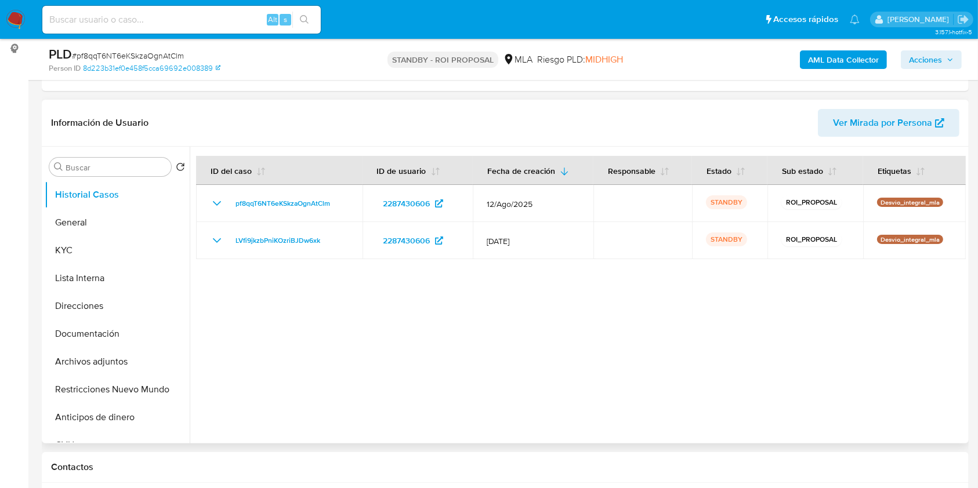
select select "10"
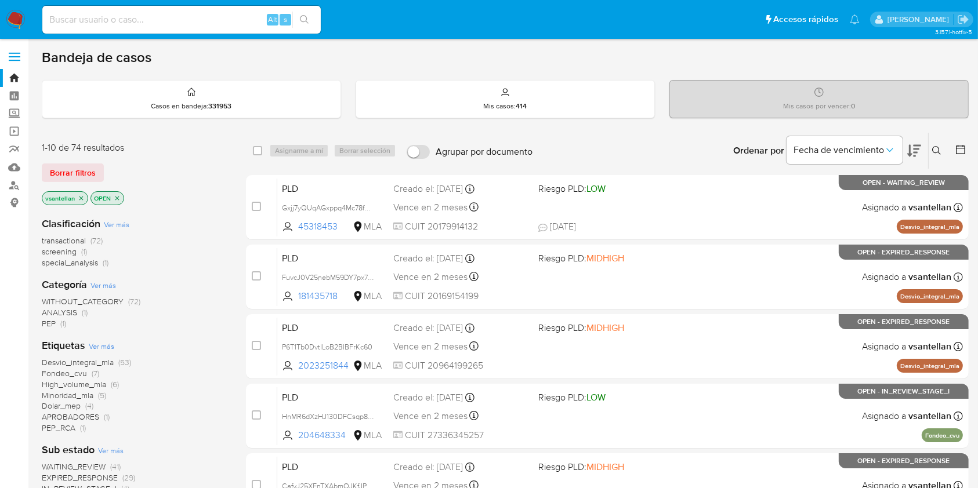
drag, startPoint x: 939, startPoint y: 144, endPoint x: 917, endPoint y: 161, distance: 27.3
click at [939, 145] on button at bounding box center [937, 151] width 19 height 14
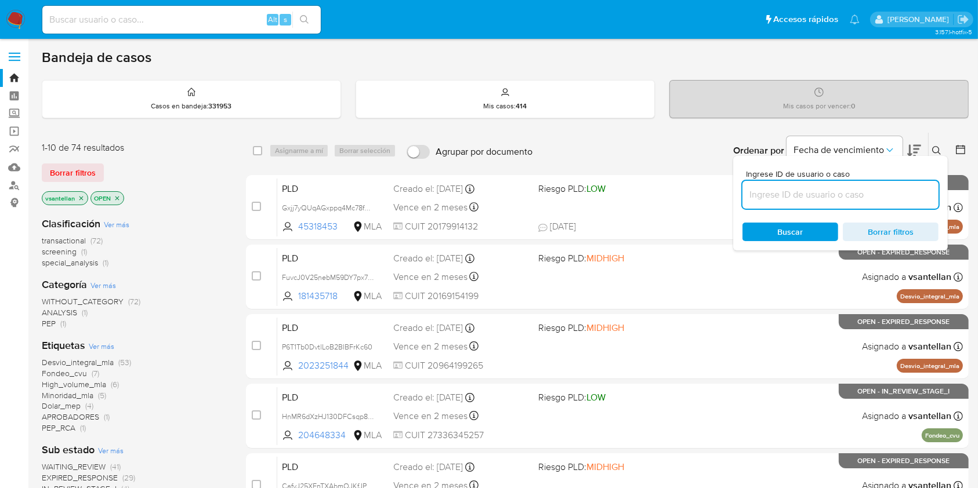
click at [862, 193] on input at bounding box center [840, 194] width 196 height 15
type input "165167931"
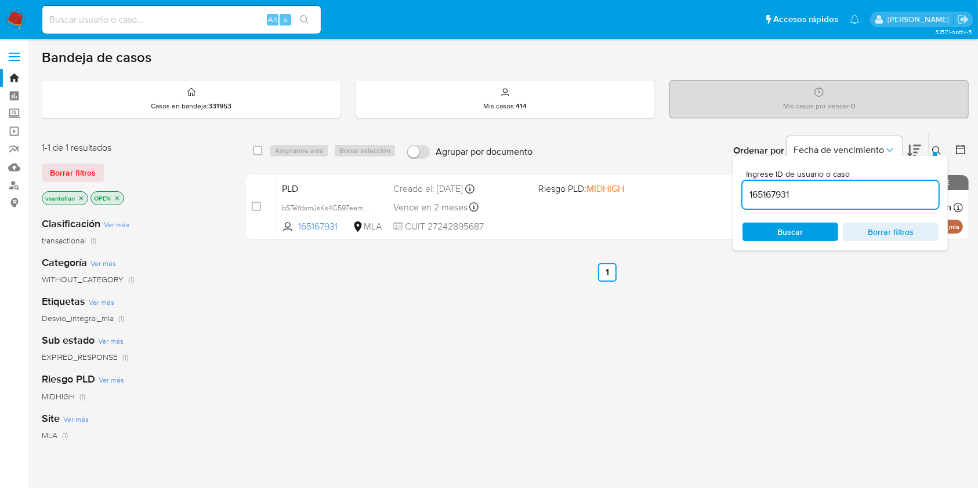
click at [939, 149] on icon at bounding box center [936, 150] width 9 height 9
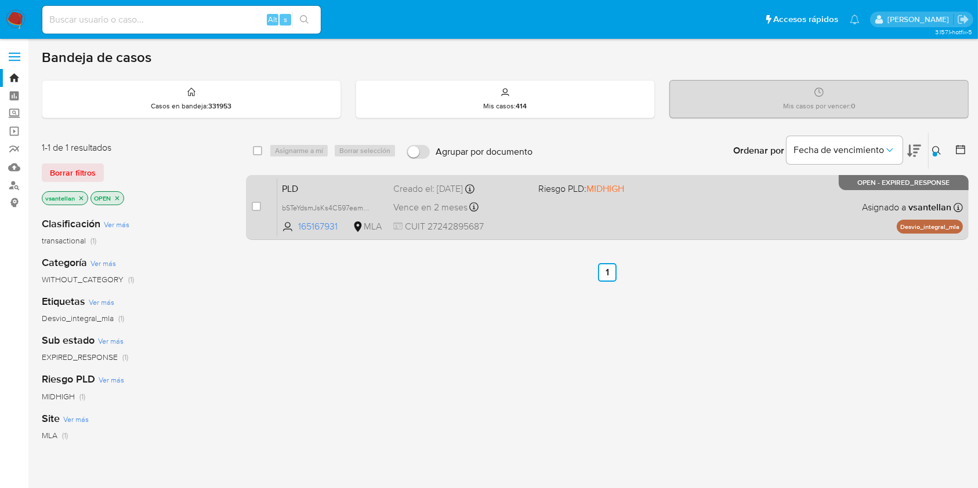
click at [794, 197] on div "PLD bSTeYdsmJsKs4C597eamQkvz 165167931 MLA Riesgo PLD: MIDHIGH Creado el: [DATE…" at bounding box center [619, 207] width 685 height 59
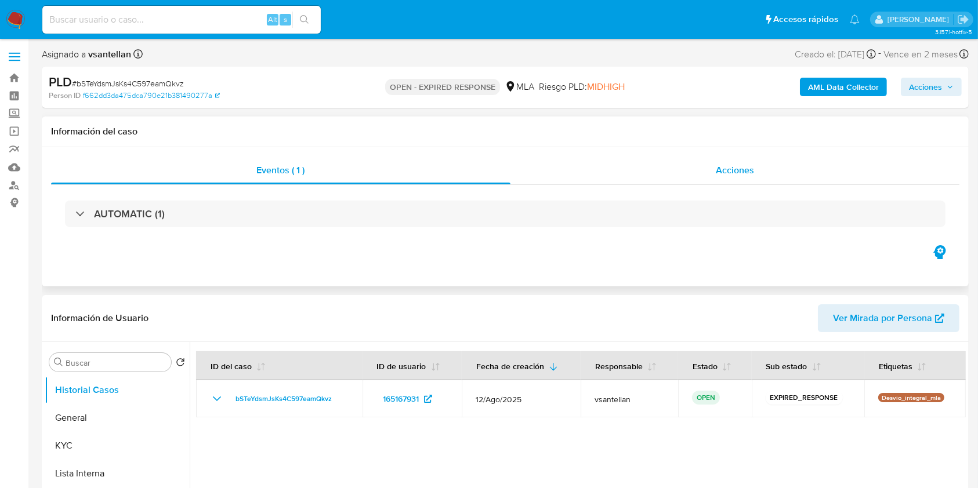
select select "10"
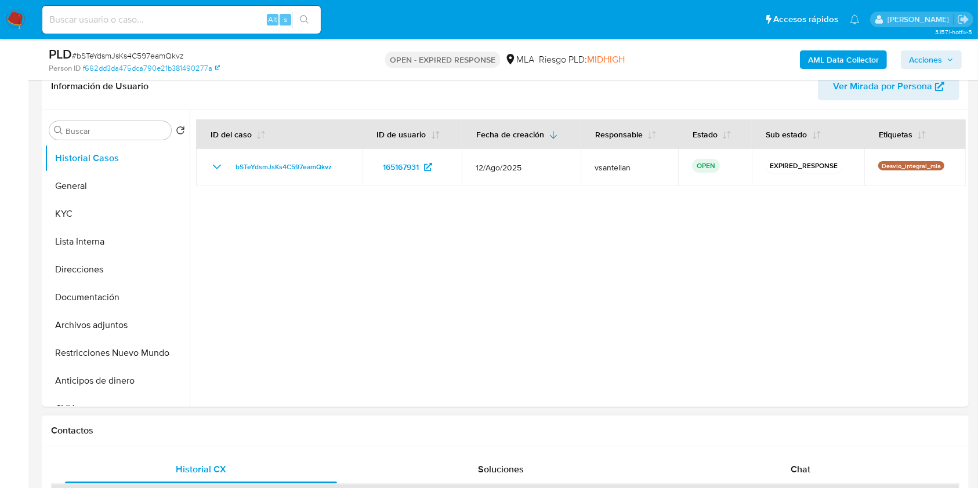
scroll to position [309, 0]
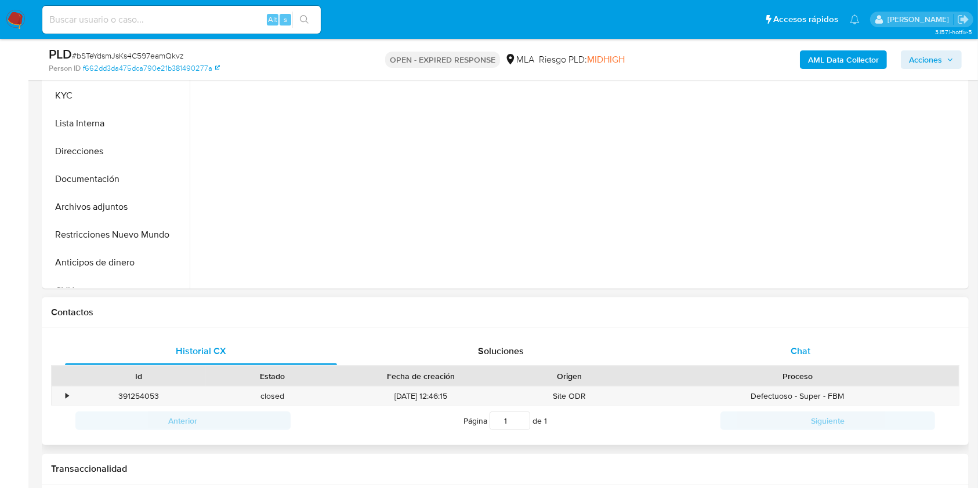
click at [829, 361] on div "Chat" at bounding box center [801, 352] width 272 height 28
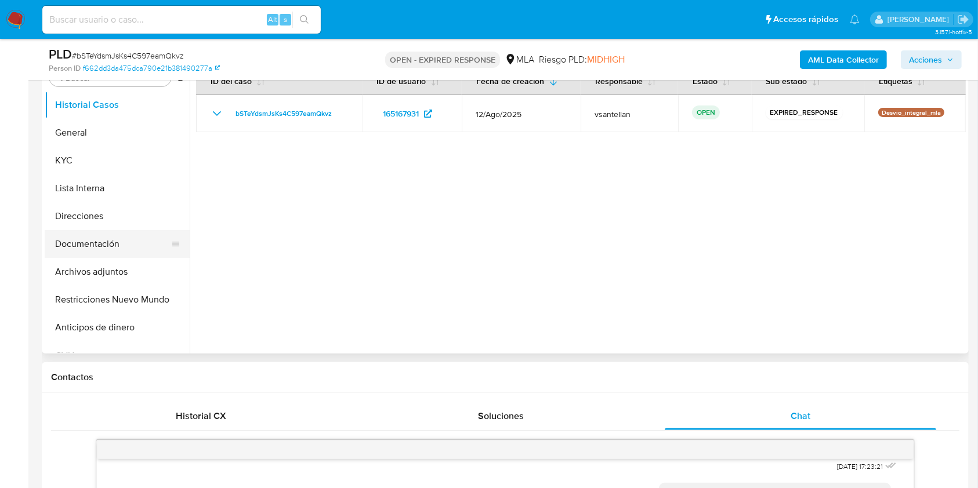
scroll to position [232, 0]
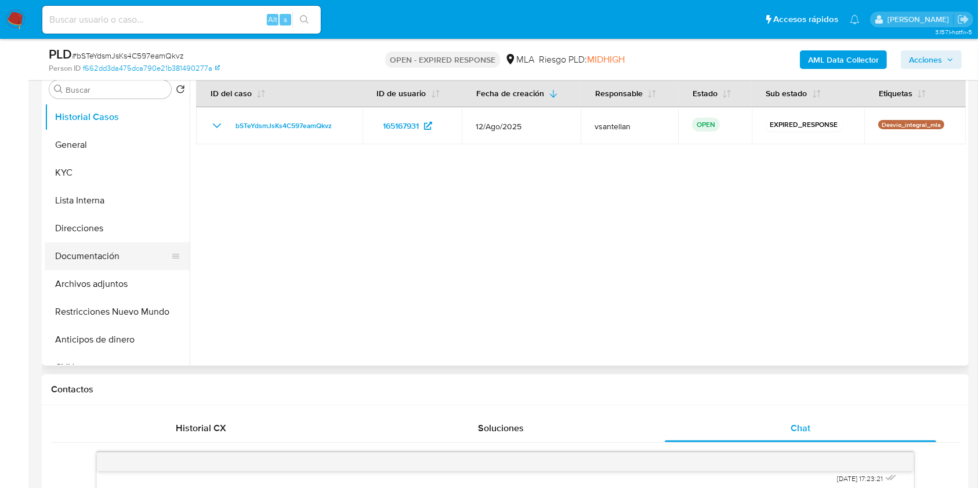
click at [107, 251] on button "Documentación" at bounding box center [113, 256] width 136 height 28
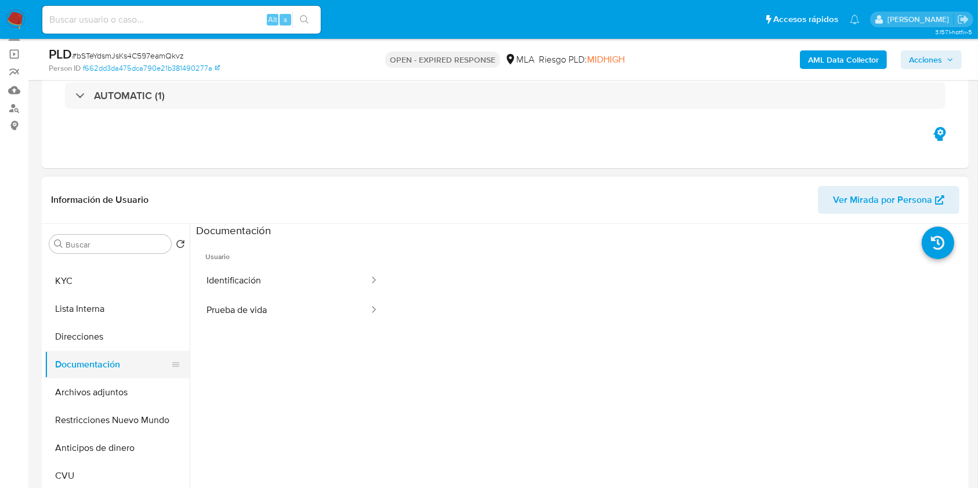
scroll to position [0, 0]
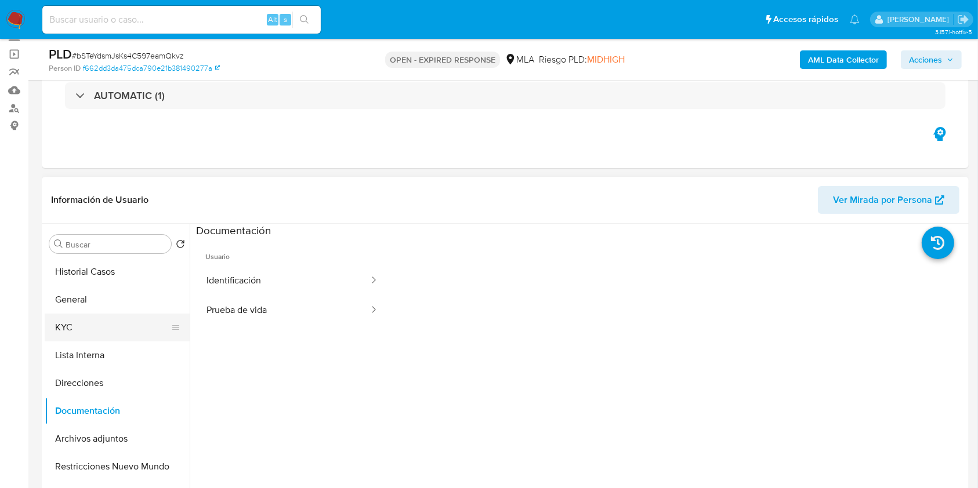
click at [93, 326] on button "KYC" at bounding box center [113, 328] width 136 height 28
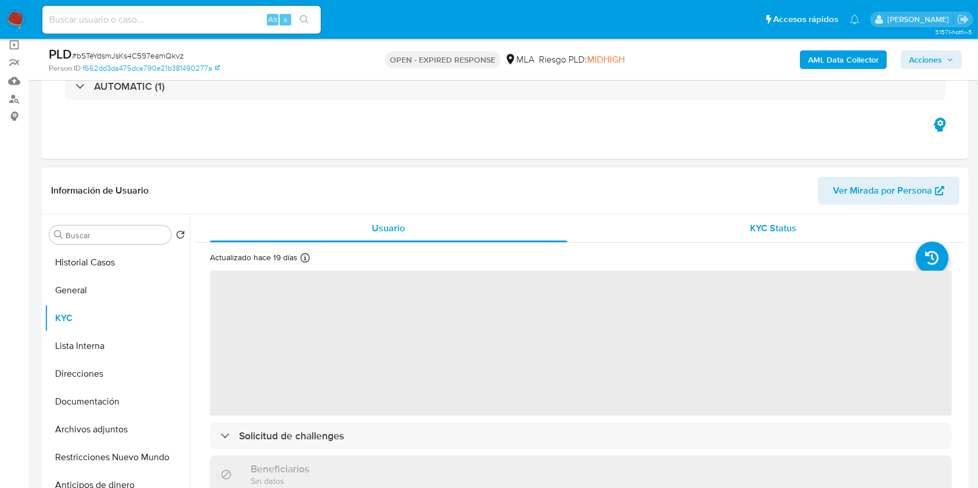
scroll to position [154, 0]
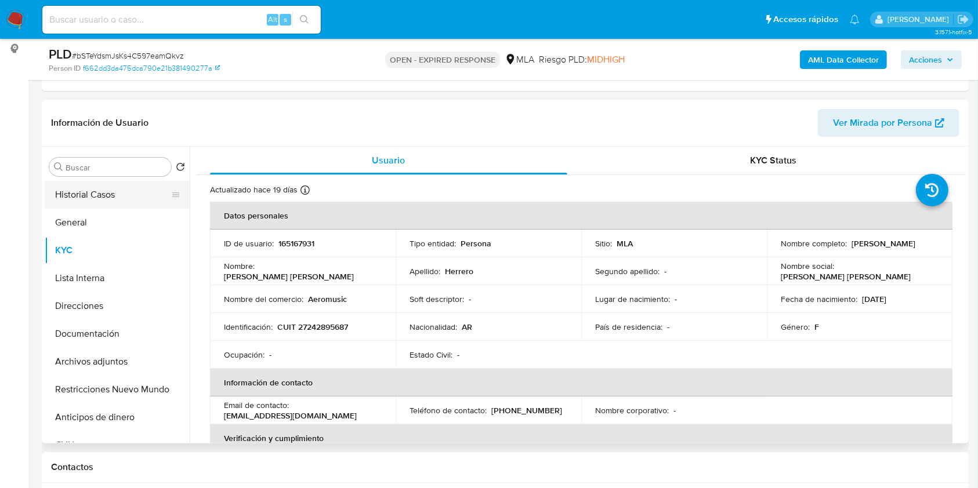
click at [110, 201] on button "Historial Casos" at bounding box center [113, 195] width 136 height 28
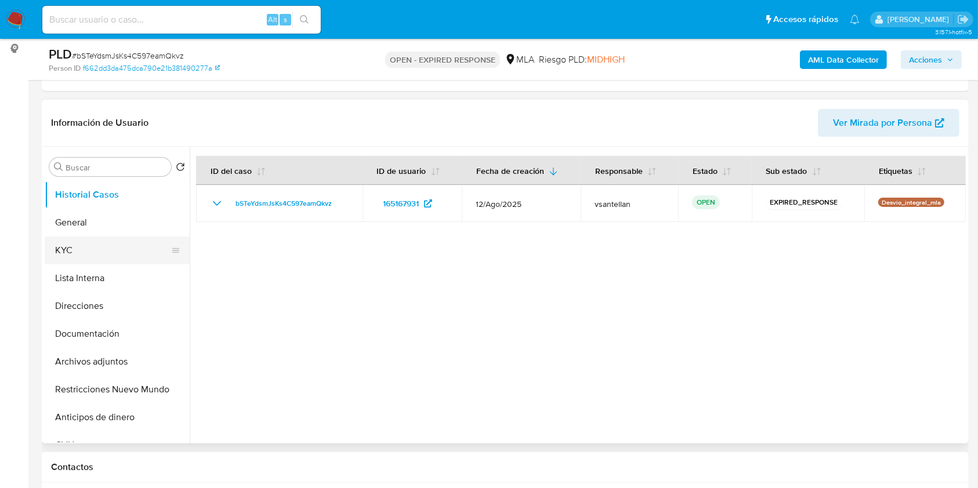
click at [64, 254] on button "KYC" at bounding box center [113, 251] width 136 height 28
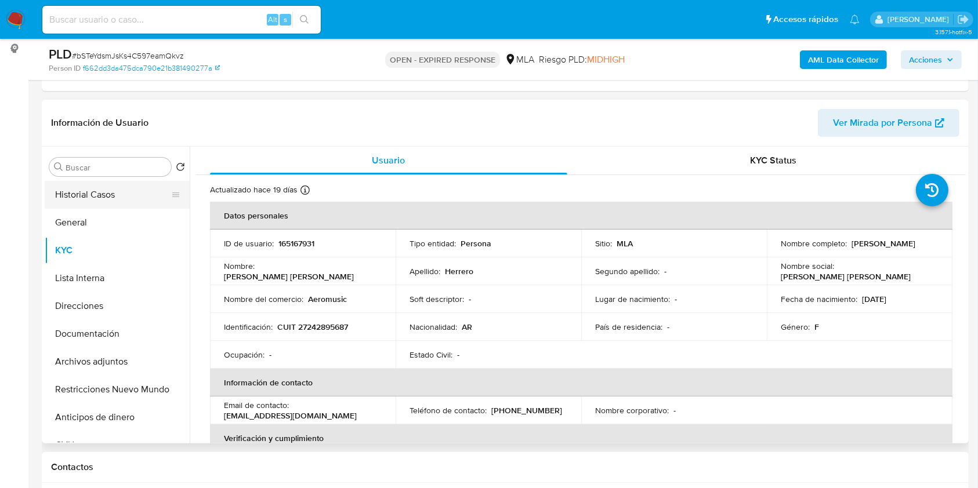
click at [107, 199] on button "Historial Casos" at bounding box center [113, 195] width 136 height 28
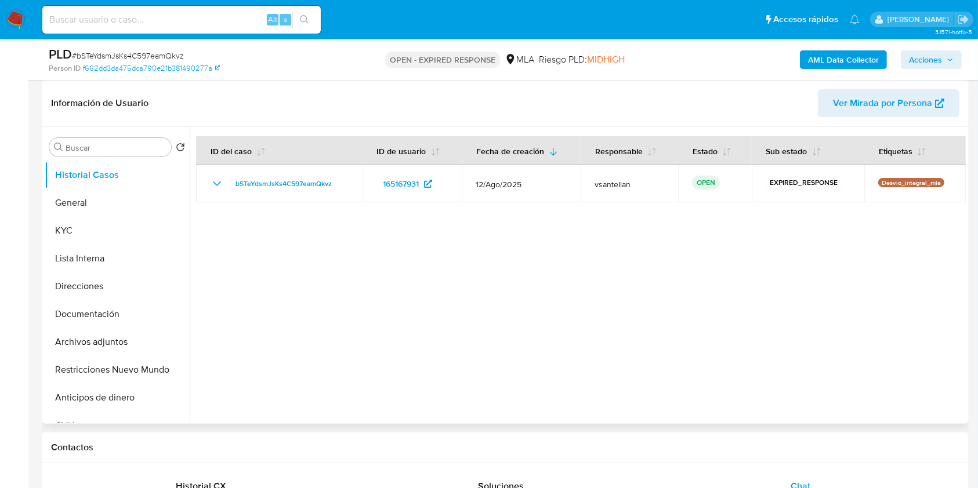
scroll to position [172, 0]
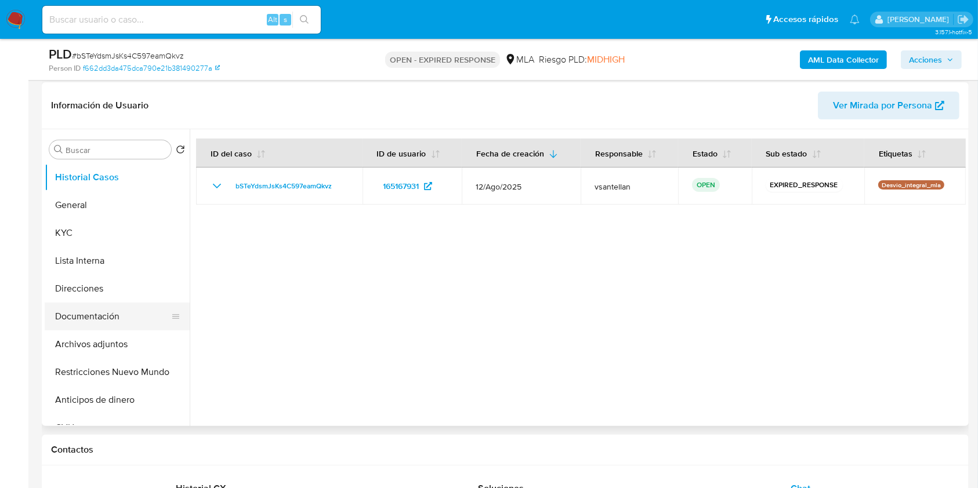
click at [90, 314] on button "Documentación" at bounding box center [113, 317] width 136 height 28
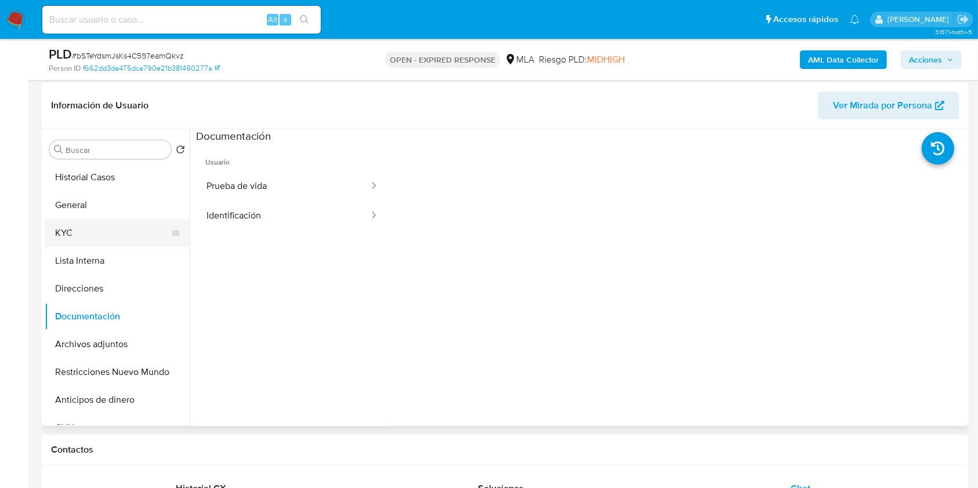
click at [121, 221] on button "KYC" at bounding box center [113, 233] width 136 height 28
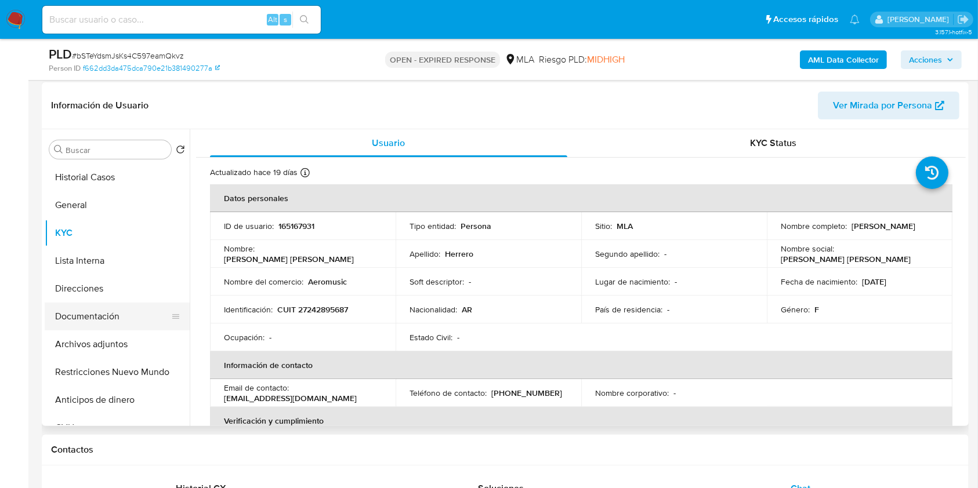
click at [121, 308] on button "Documentación" at bounding box center [113, 317] width 136 height 28
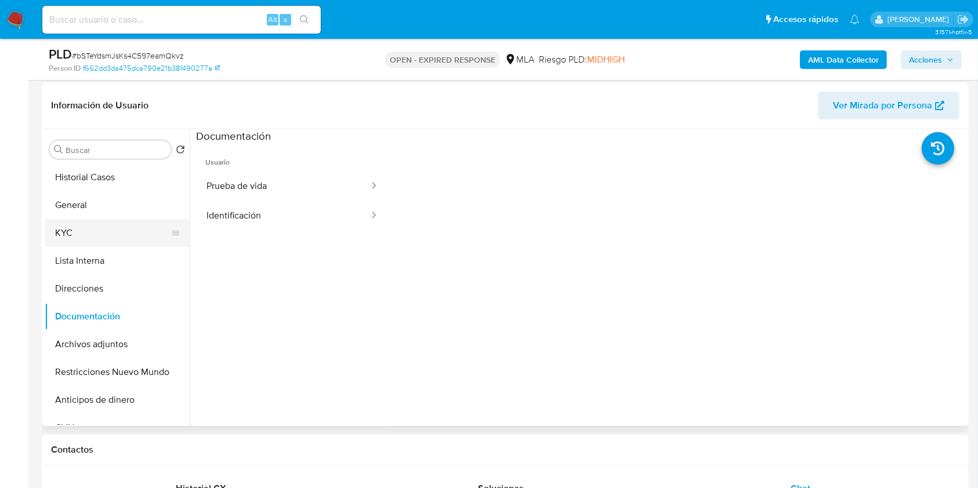
click at [97, 235] on button "KYC" at bounding box center [113, 233] width 136 height 28
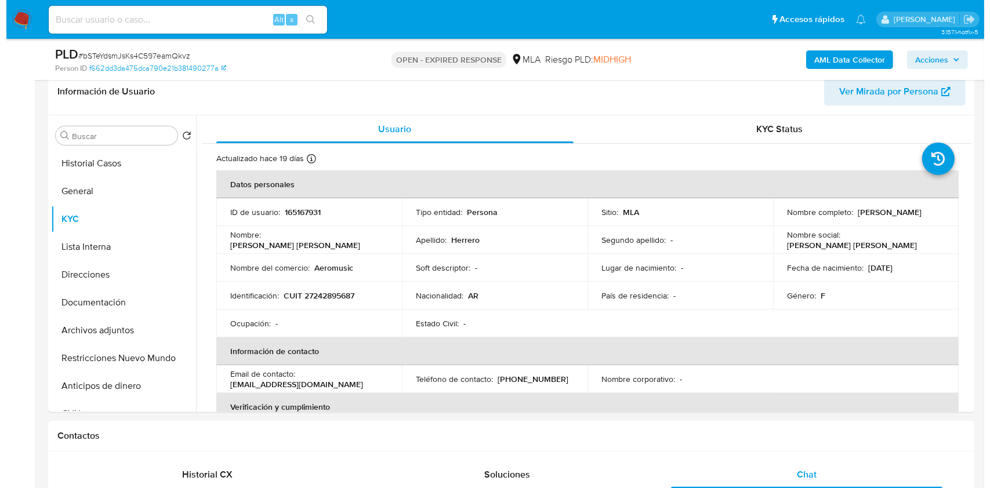
scroll to position [177, 0]
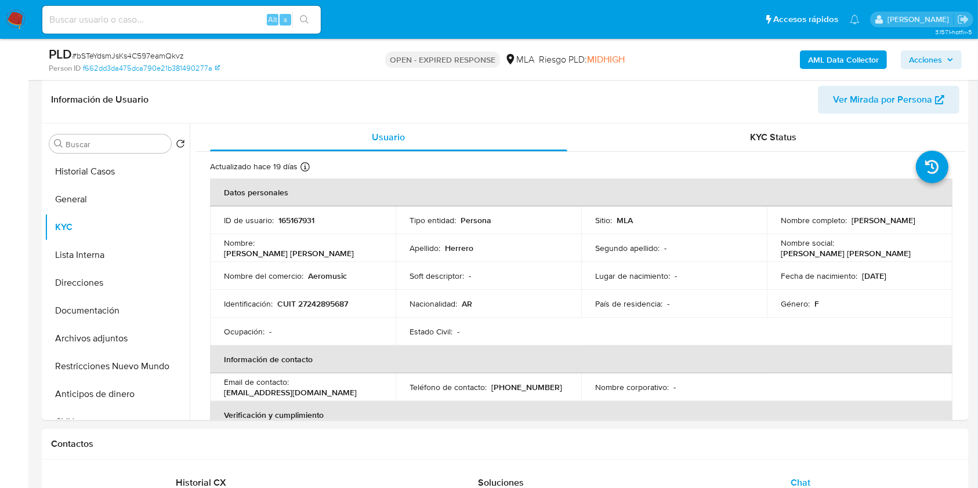
click at [830, 50] on b "AML Data Collector" at bounding box center [843, 59] width 71 height 19
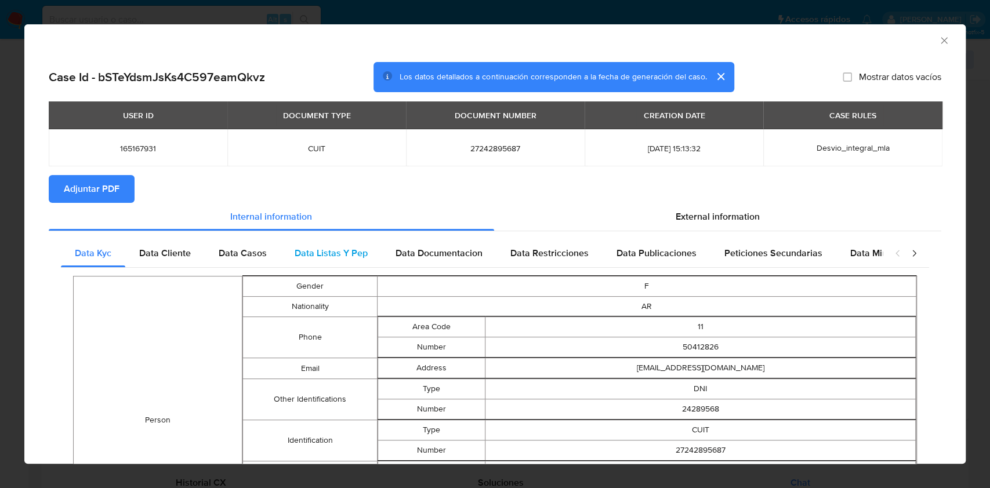
drag, startPoint x: 155, startPoint y: 254, endPoint x: 286, endPoint y: 253, distance: 131.1
click at [156, 254] on span "Data Cliente" at bounding box center [165, 252] width 52 height 13
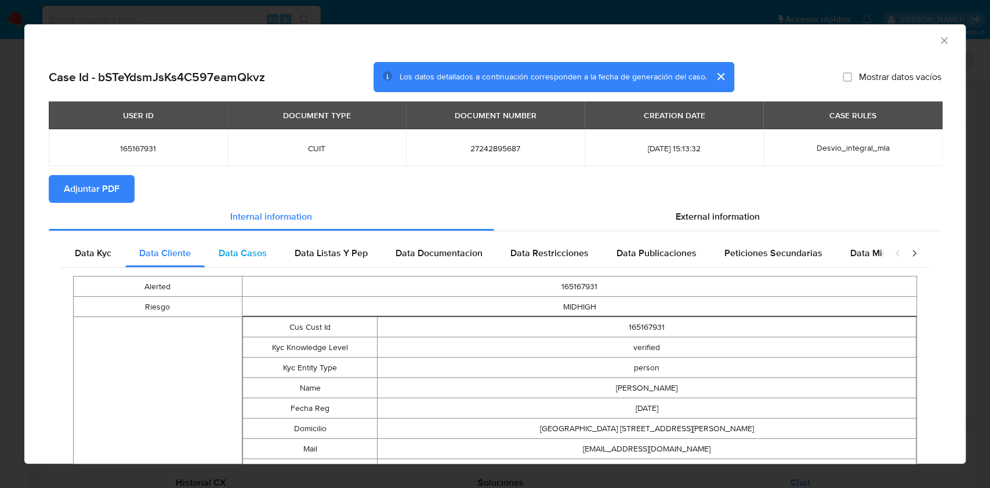
click at [268, 253] on div "Data Casos" at bounding box center [243, 254] width 76 height 28
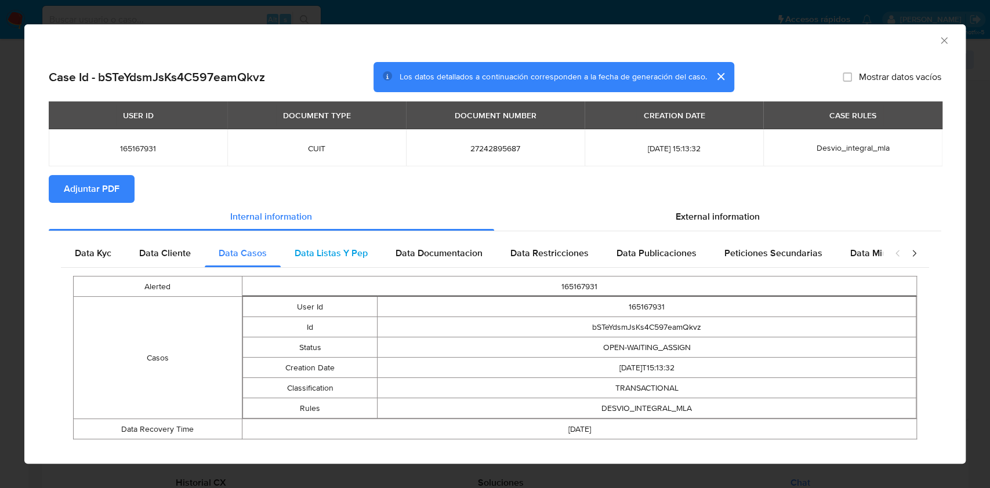
drag, startPoint x: 307, startPoint y: 249, endPoint x: 336, endPoint y: 241, distance: 29.6
click at [309, 249] on span "Data Listas Y Pep" at bounding box center [331, 252] width 73 height 13
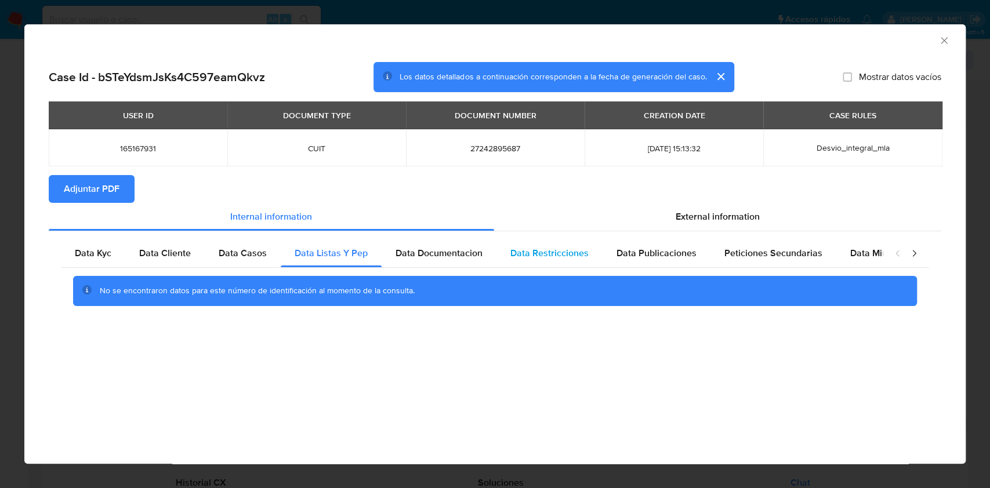
drag, startPoint x: 477, startPoint y: 248, endPoint x: 501, endPoint y: 251, distance: 24.5
click at [477, 249] on span "Data Documentacion" at bounding box center [439, 252] width 87 height 13
drag, startPoint x: 572, startPoint y: 257, endPoint x: 612, endPoint y: 247, distance: 40.6
click at [572, 257] on span "Data Restricciones" at bounding box center [549, 252] width 78 height 13
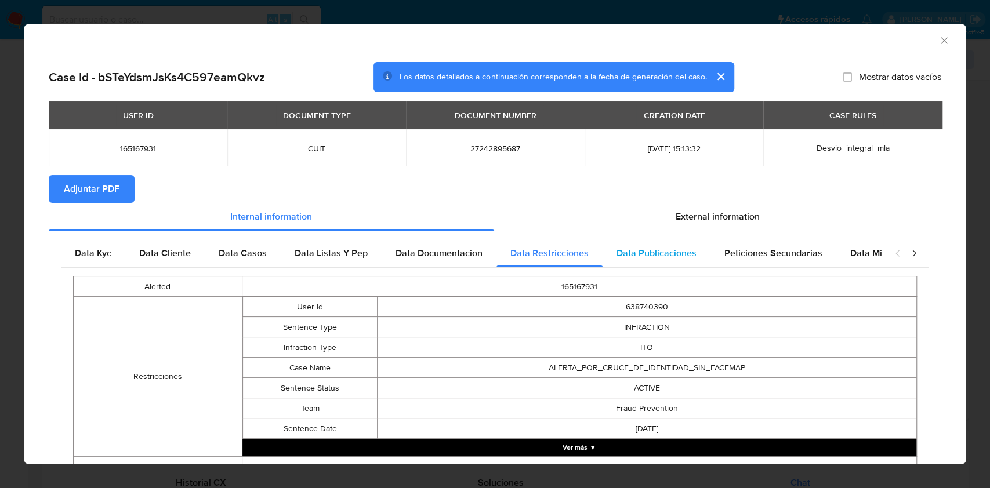
click at [640, 247] on span "Data Publicaciones" at bounding box center [656, 252] width 80 height 13
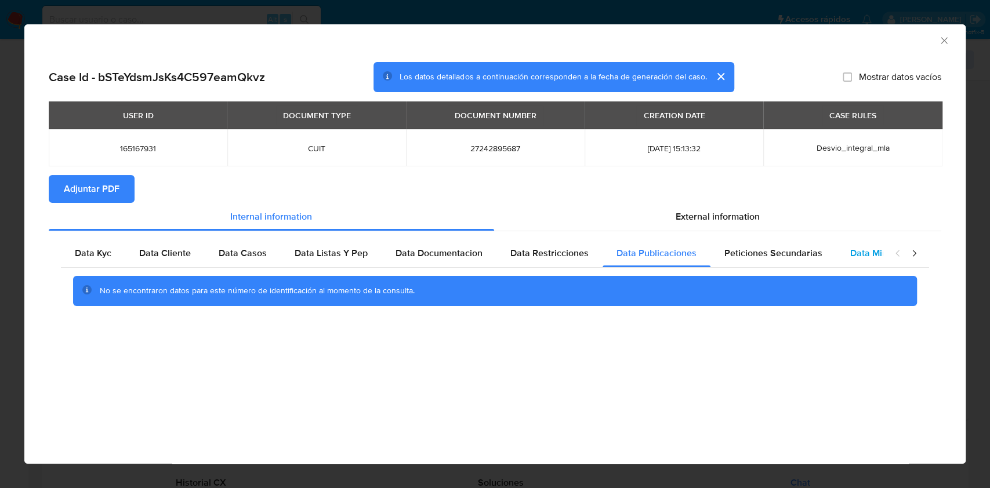
drag, startPoint x: 765, startPoint y: 261, endPoint x: 869, endPoint y: 259, distance: 103.8
click at [765, 260] on div "Peticiones Secundarias" at bounding box center [773, 254] width 126 height 28
click at [870, 259] on span "Data Minoridad" at bounding box center [882, 252] width 64 height 13
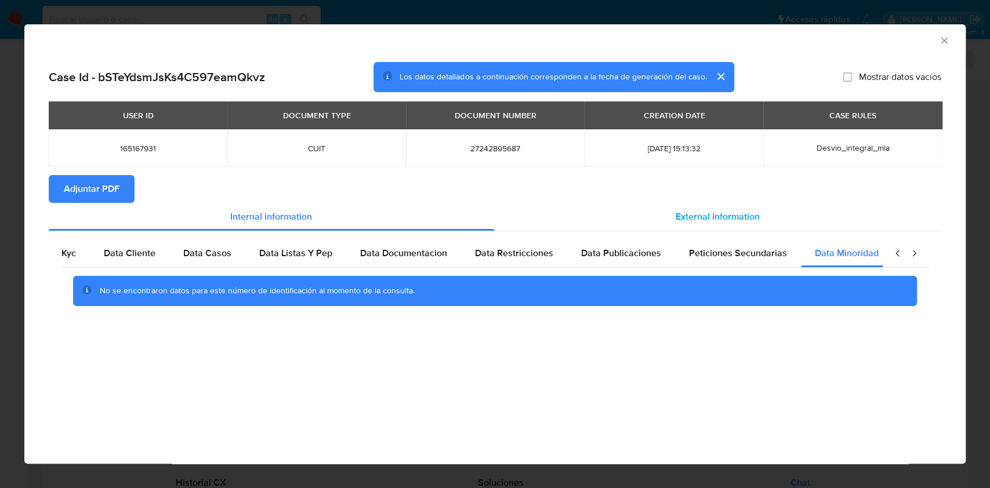
scroll to position [0, 39]
click at [747, 221] on span "External information" at bounding box center [718, 216] width 84 height 13
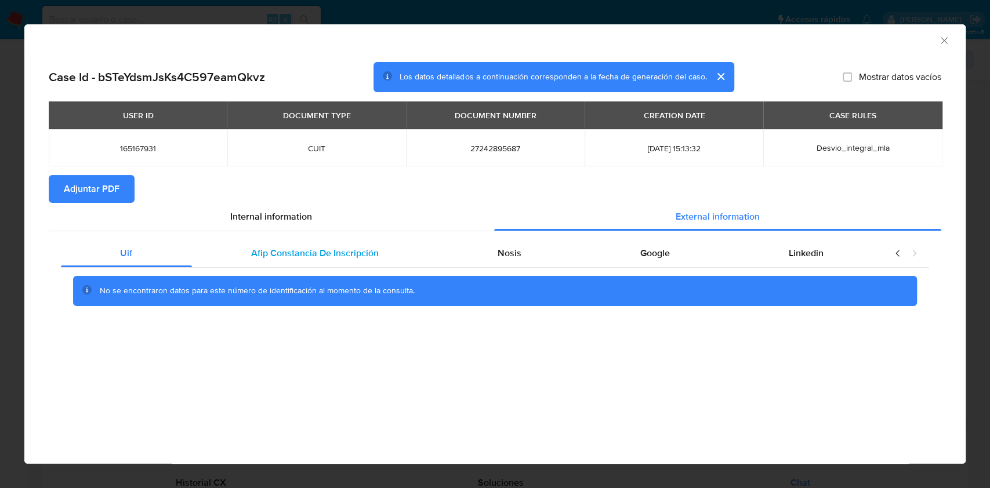
scroll to position [0, 0]
click at [351, 268] on div "No se encontraron datos para este número de identificación al momento de la con…" at bounding box center [495, 291] width 868 height 46
click at [345, 259] on span "Afip Constancia De Inscripción" at bounding box center [315, 252] width 128 height 13
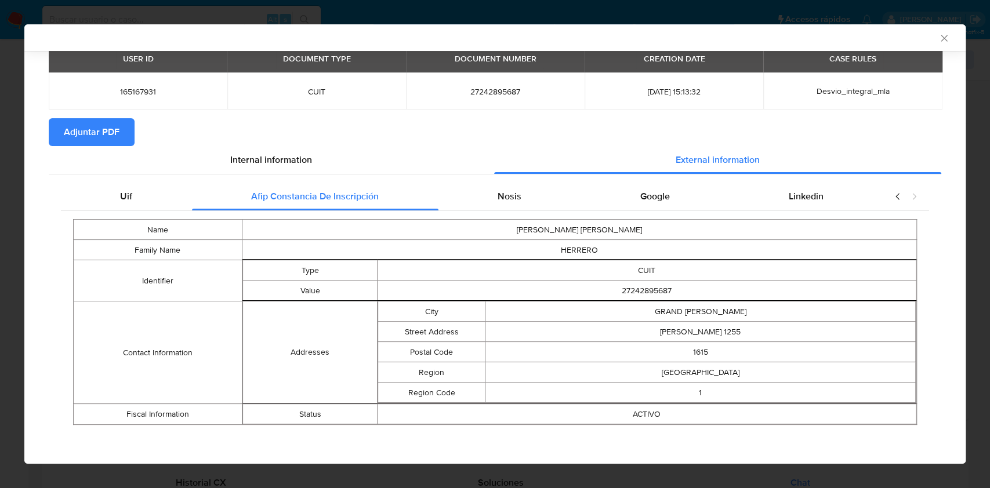
scroll to position [56, 0]
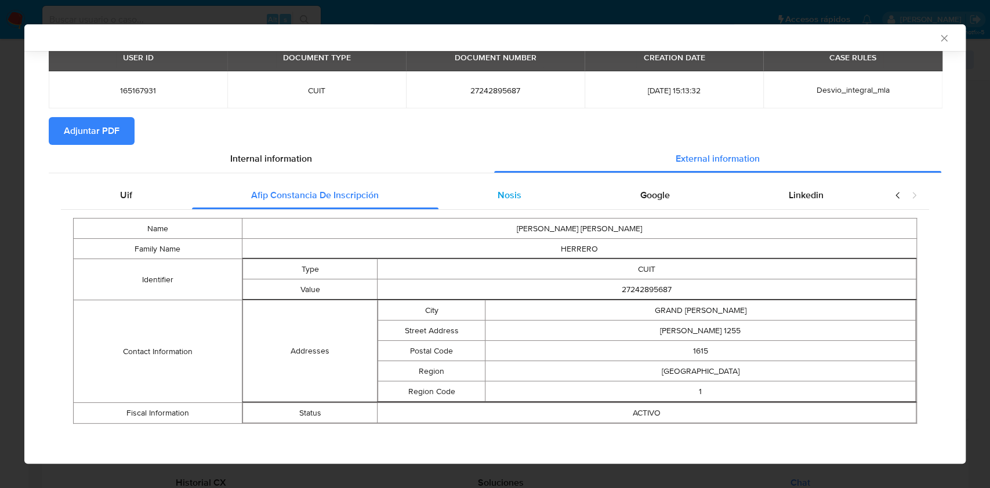
click at [441, 193] on div "Nosis" at bounding box center [509, 196] width 143 height 28
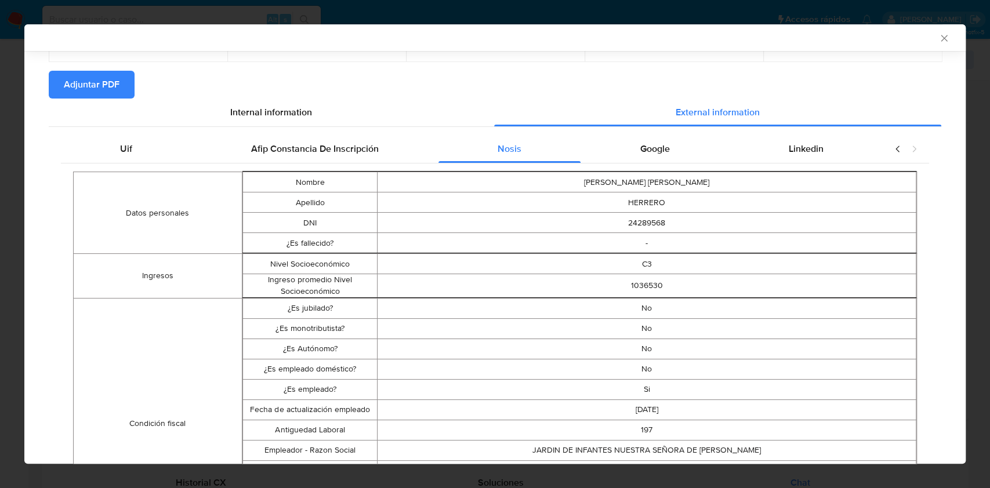
scroll to position [23, 0]
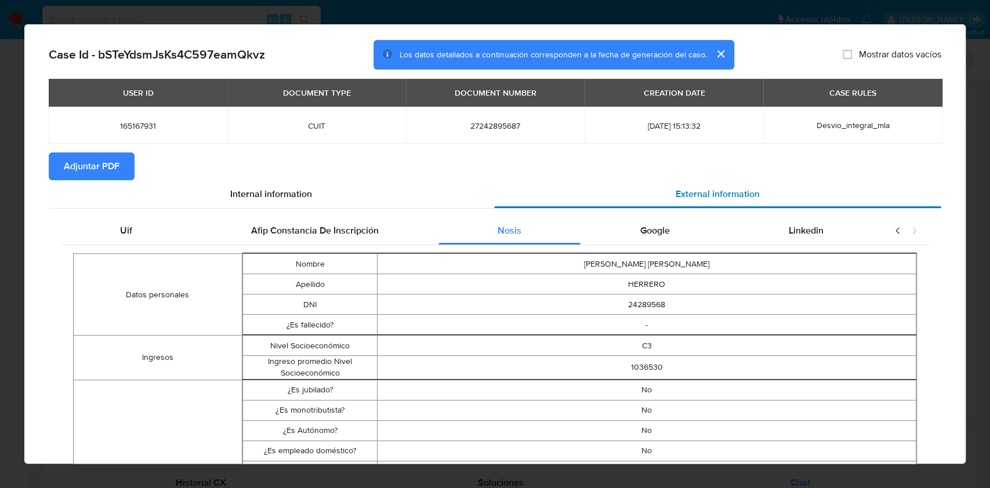
click at [629, 222] on div "Google" at bounding box center [654, 231] width 148 height 28
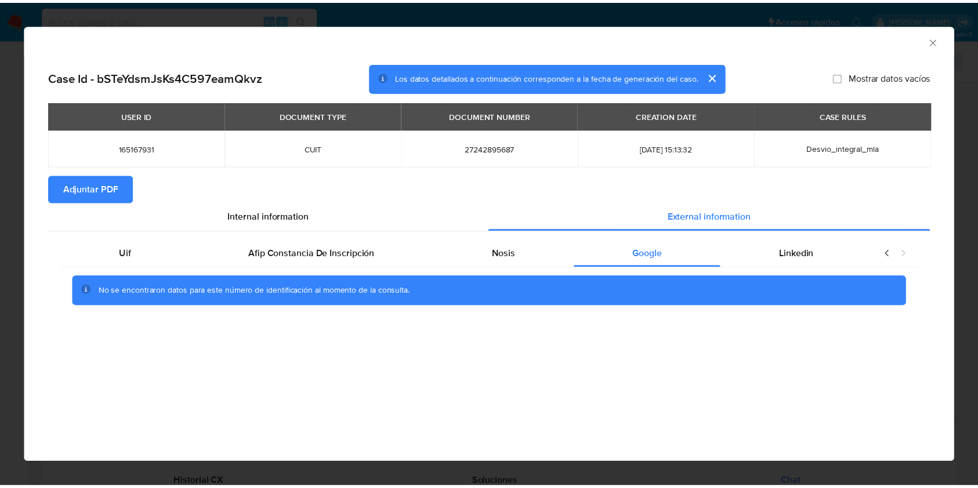
scroll to position [0, 0]
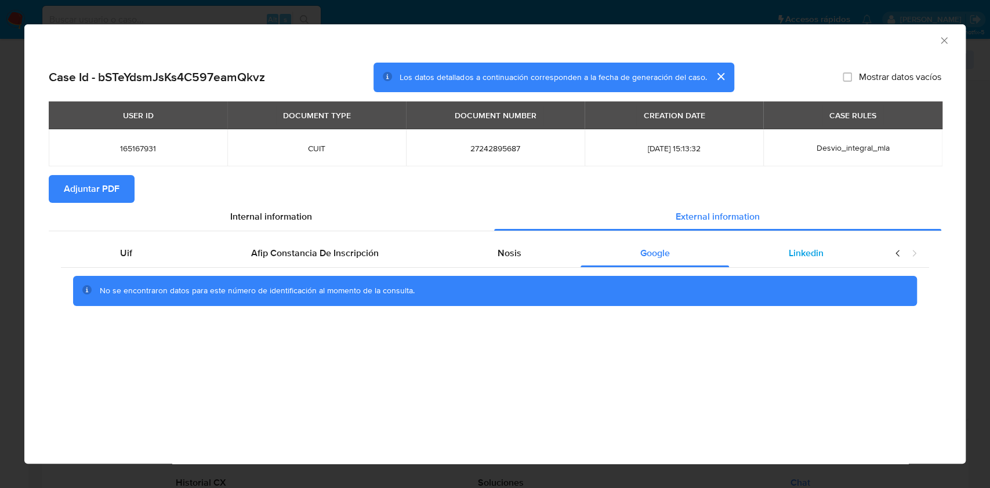
click at [787, 262] on div "Linkedin" at bounding box center [806, 254] width 154 height 28
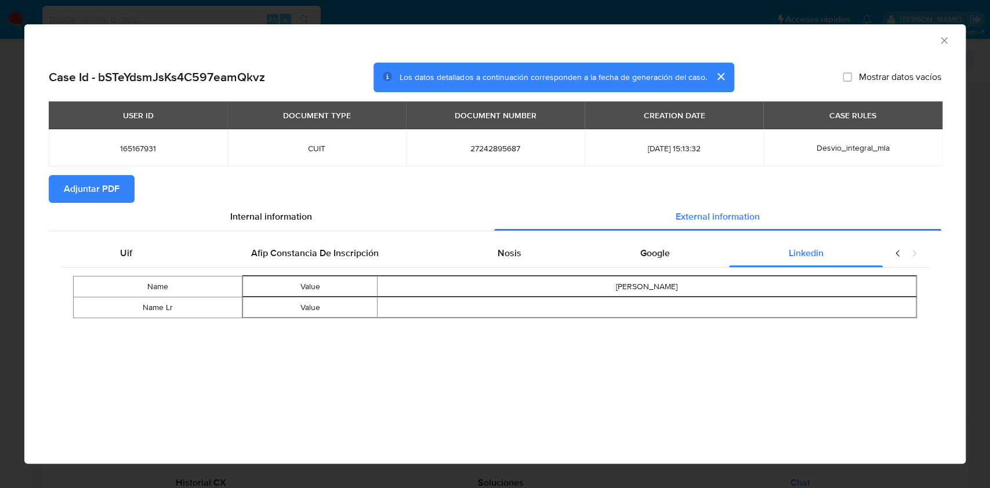
click at [84, 193] on span "Adjuntar PDF" at bounding box center [92, 189] width 56 height 26
click at [942, 45] on icon "Cerrar ventana" at bounding box center [944, 41] width 12 height 12
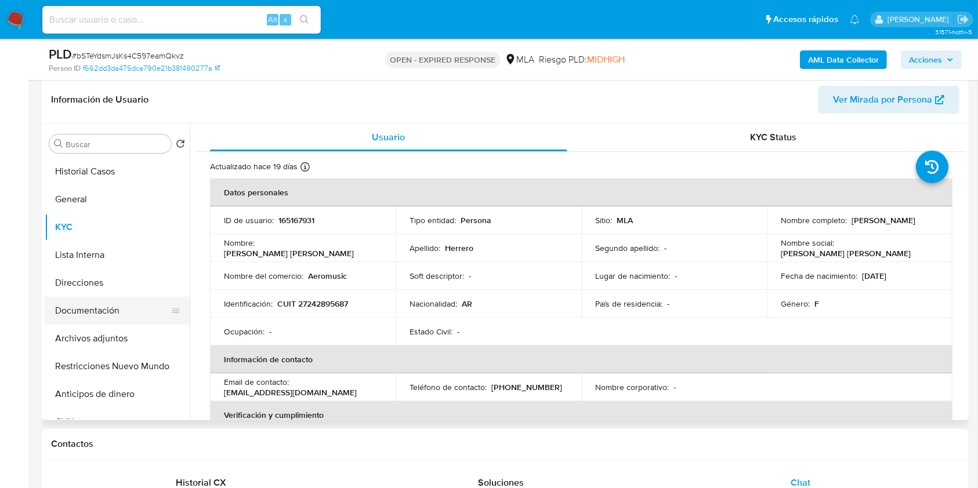
click at [105, 317] on button "Documentación" at bounding box center [113, 311] width 136 height 28
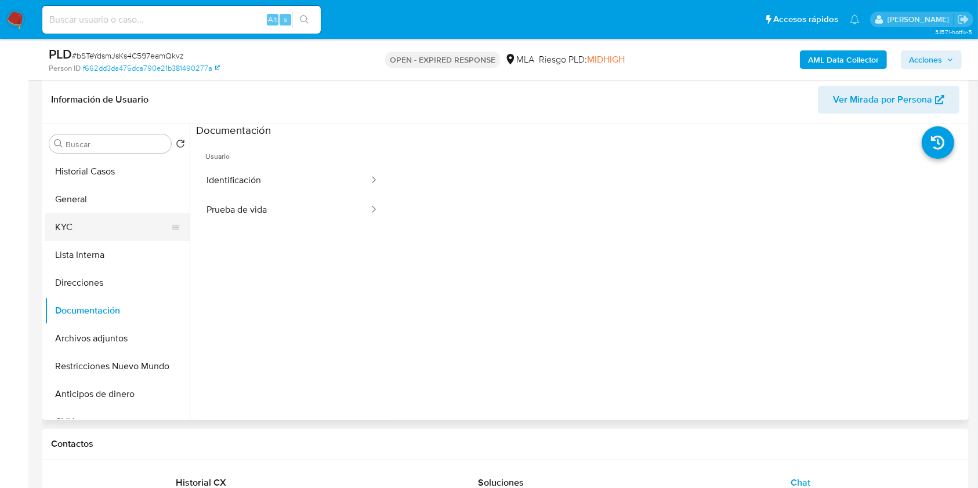
click at [61, 225] on button "KYC" at bounding box center [113, 227] width 136 height 28
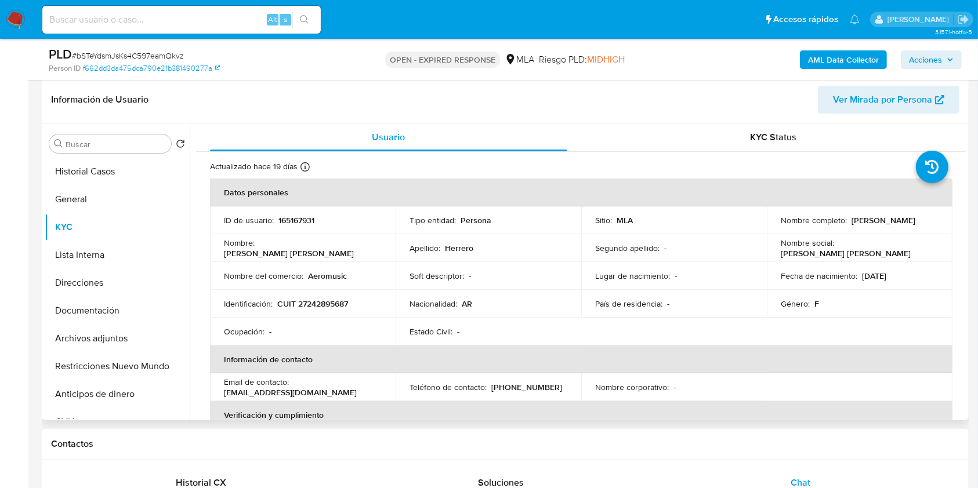
click at [317, 303] on p "CUIT 27242895687" at bounding box center [312, 304] width 71 height 10
copy p "27242895687"
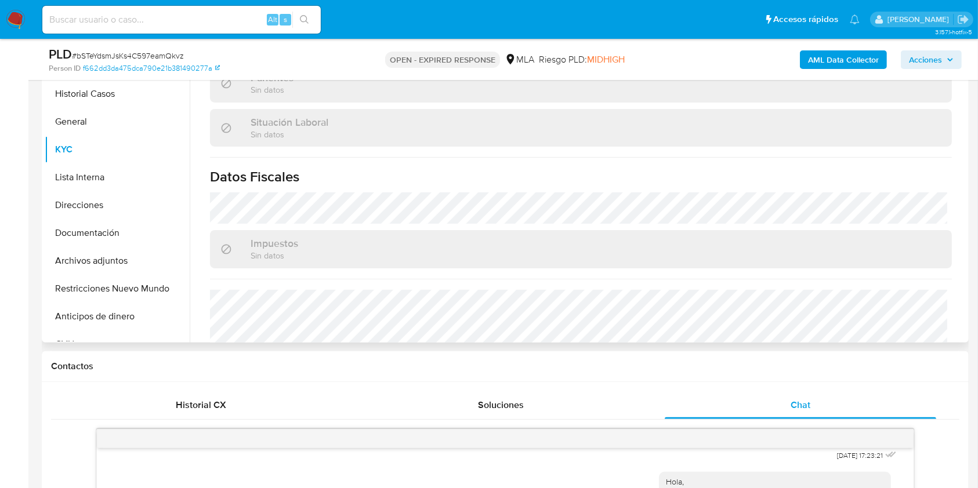
scroll to position [599, 0]
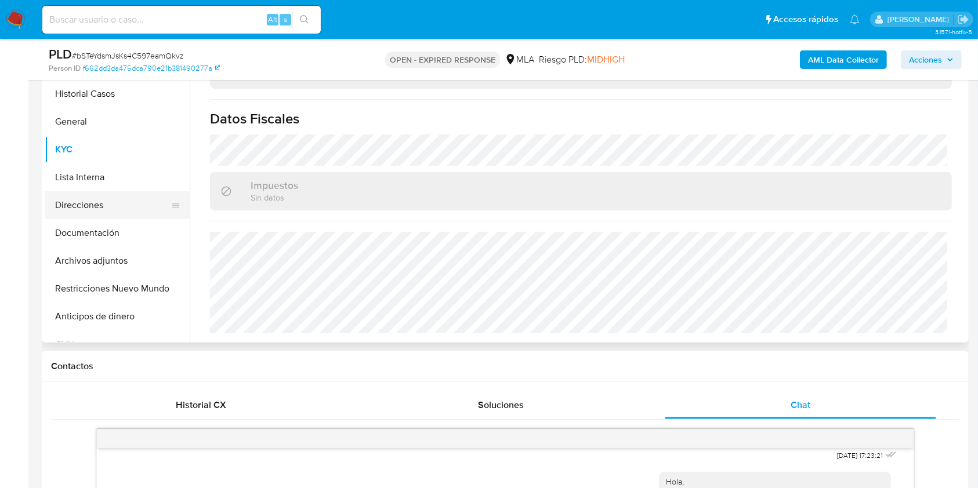
click at [133, 202] on button "Direcciones" at bounding box center [113, 205] width 136 height 28
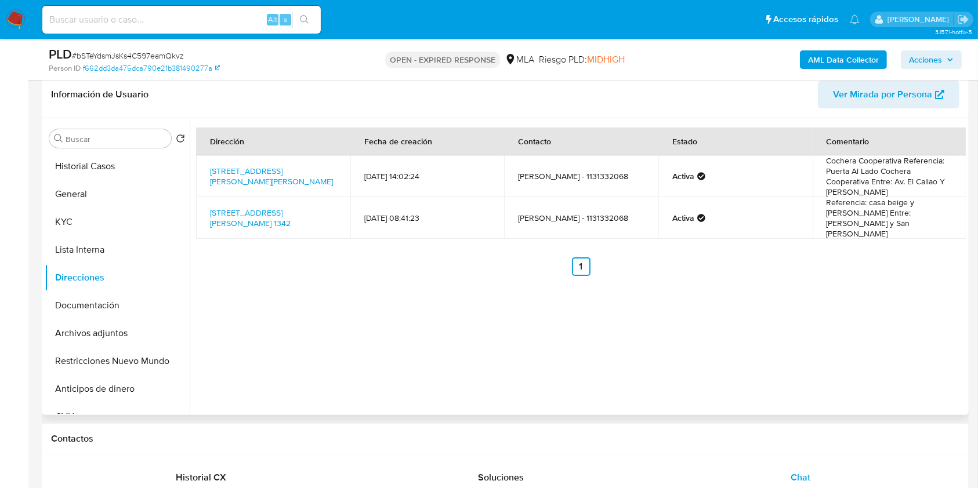
scroll to position [177, 0]
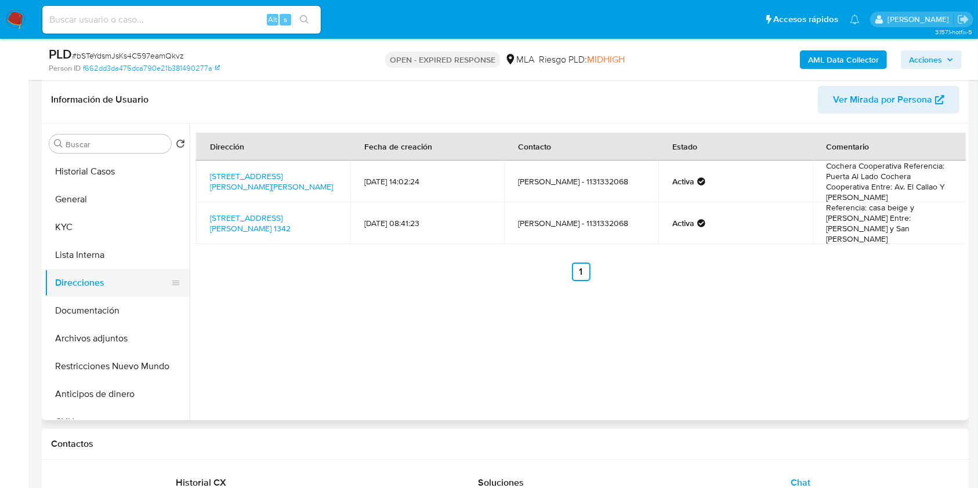
drag, startPoint x: 104, startPoint y: 310, endPoint x: 97, endPoint y: 291, distance: 20.4
click at [104, 311] on button "Documentación" at bounding box center [117, 311] width 145 height 28
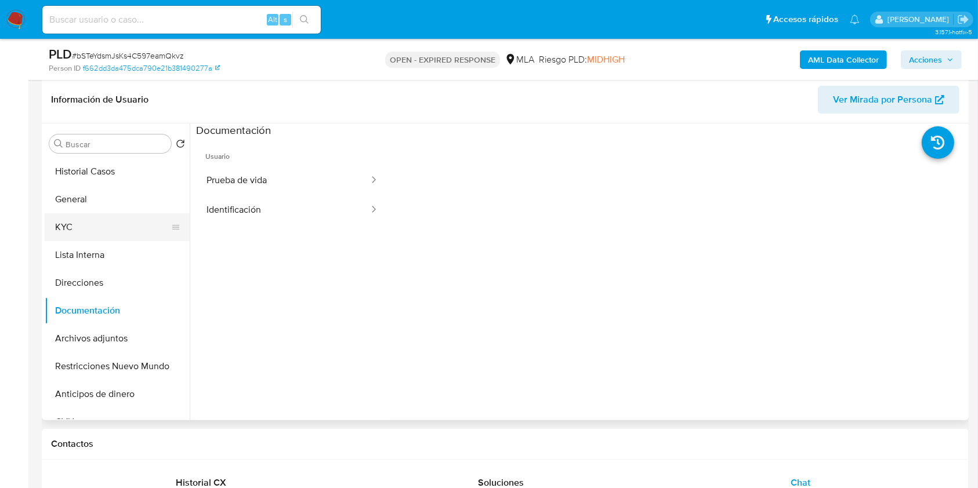
click at [93, 224] on button "KYC" at bounding box center [113, 227] width 136 height 28
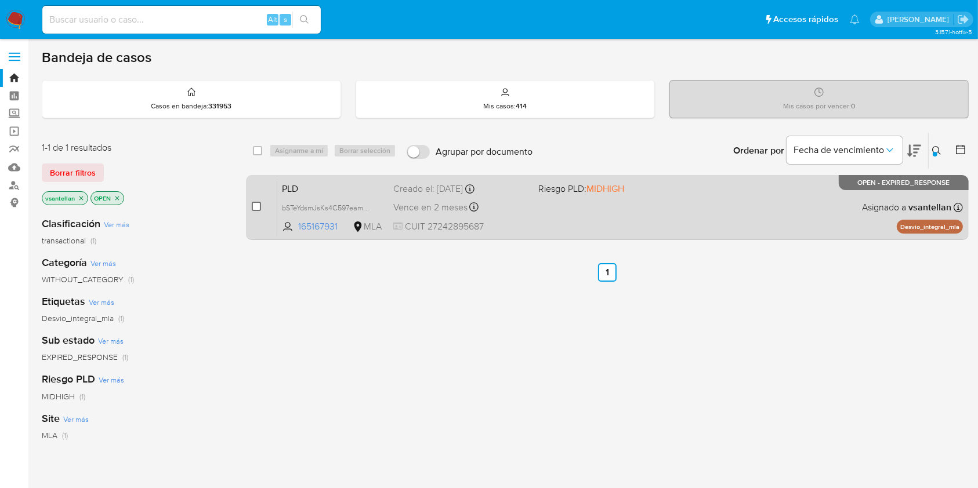
click at [252, 205] on input "checkbox" at bounding box center [256, 206] width 9 height 9
checkbox input "true"
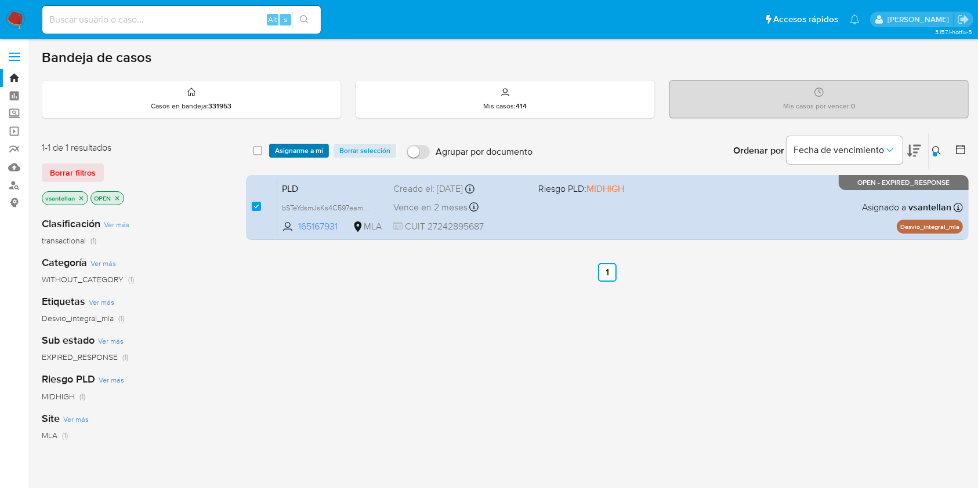
click at [288, 147] on span "Asignarme a mí" at bounding box center [299, 151] width 48 height 12
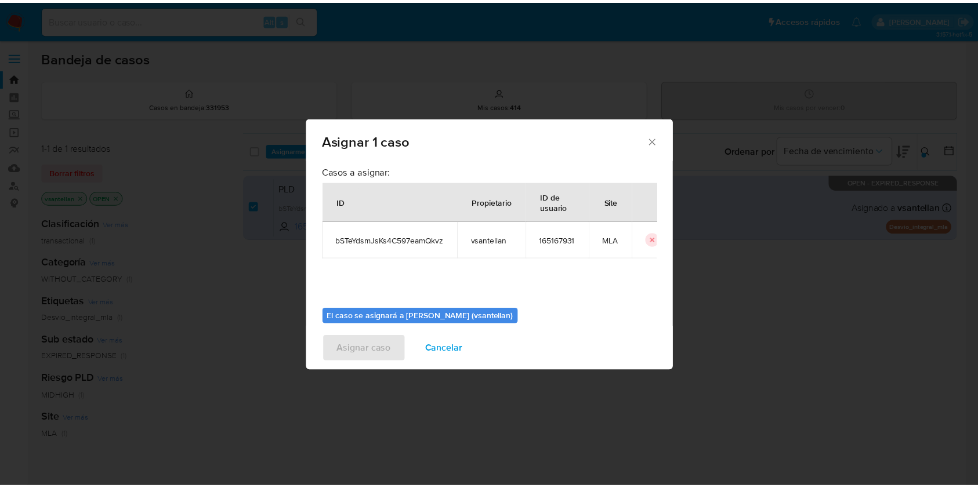
scroll to position [59, 0]
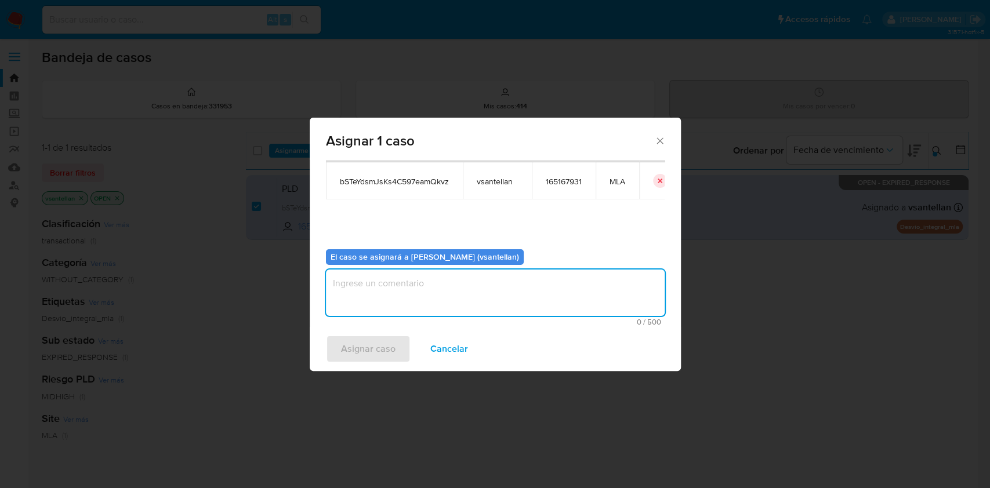
click at [357, 291] on textarea "assign-modal" at bounding box center [495, 293] width 339 height 46
type textarea "1"
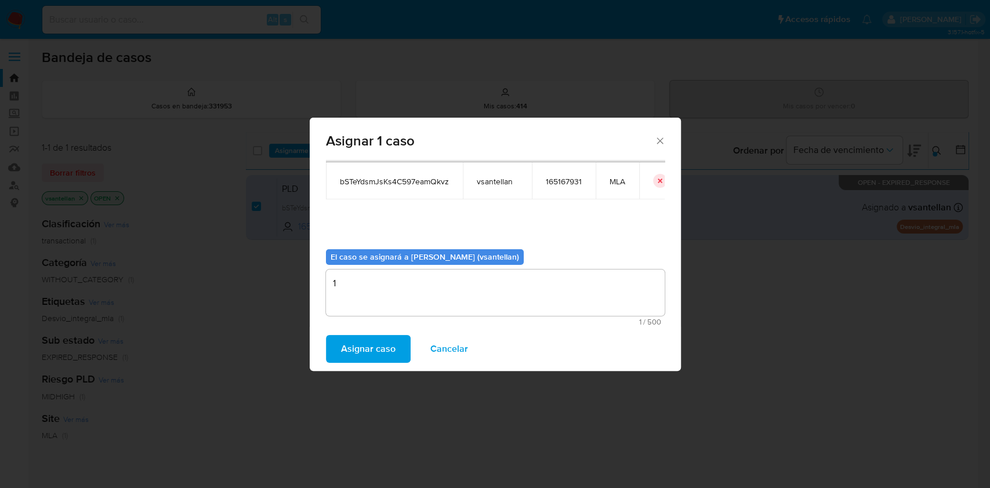
click at [371, 349] on span "Asignar caso" at bounding box center [368, 349] width 55 height 26
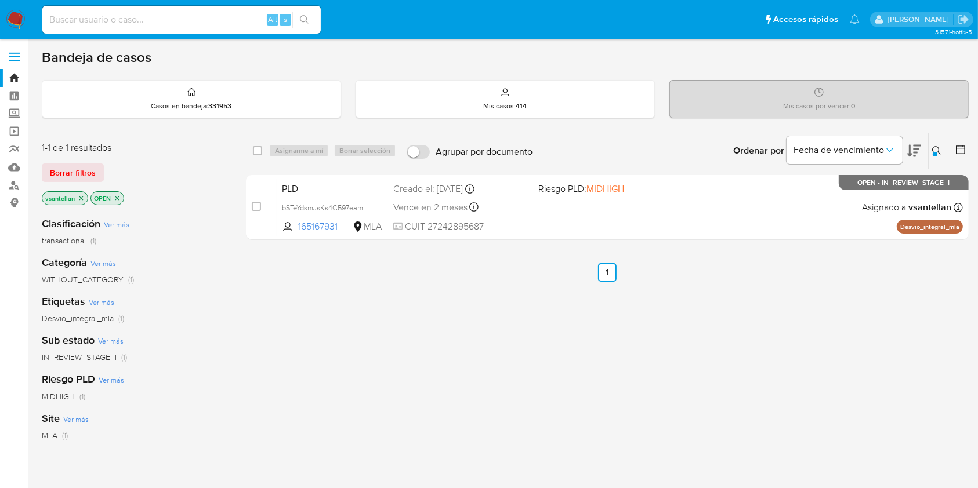
click at [9, 18] on img at bounding box center [16, 20] width 20 height 20
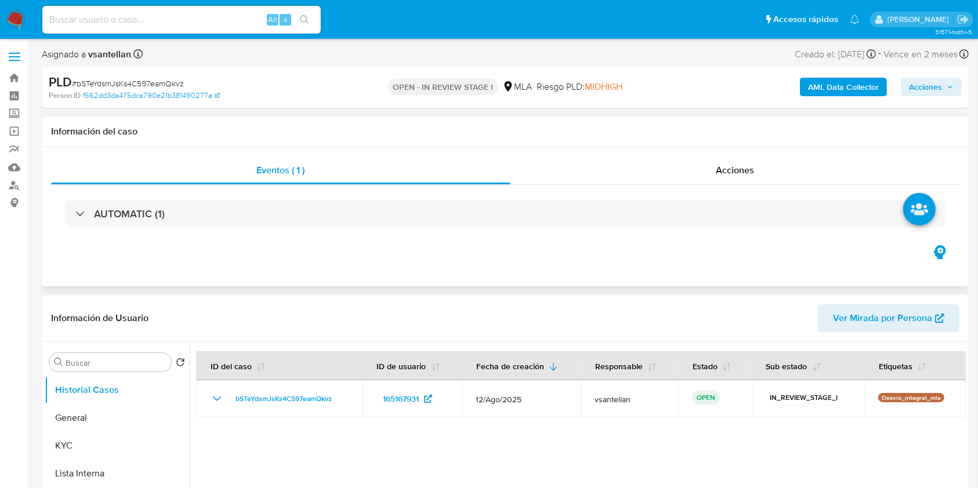
select select "10"
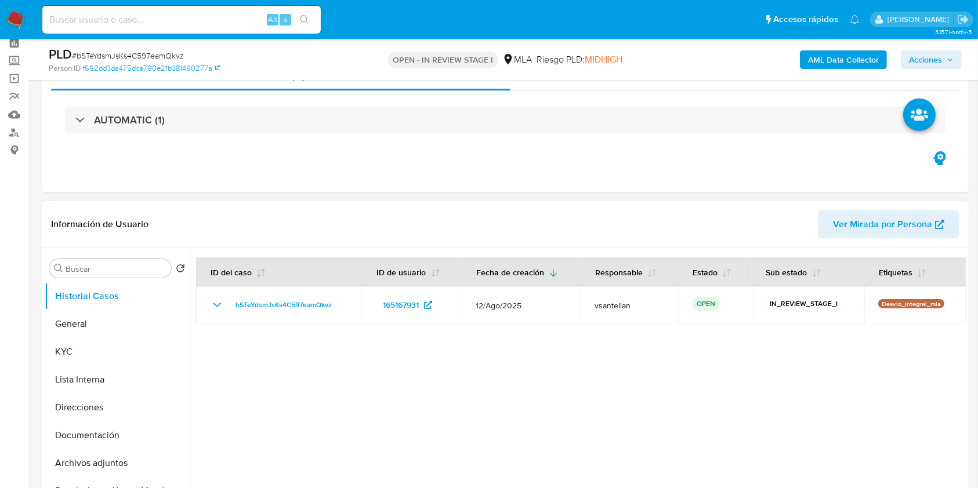
scroll to position [77, 0]
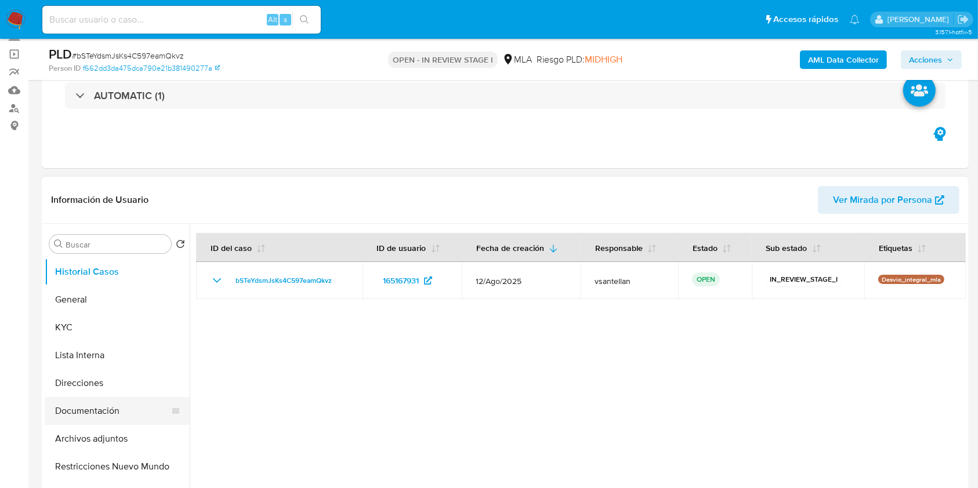
click at [115, 418] on button "Documentación" at bounding box center [113, 411] width 136 height 28
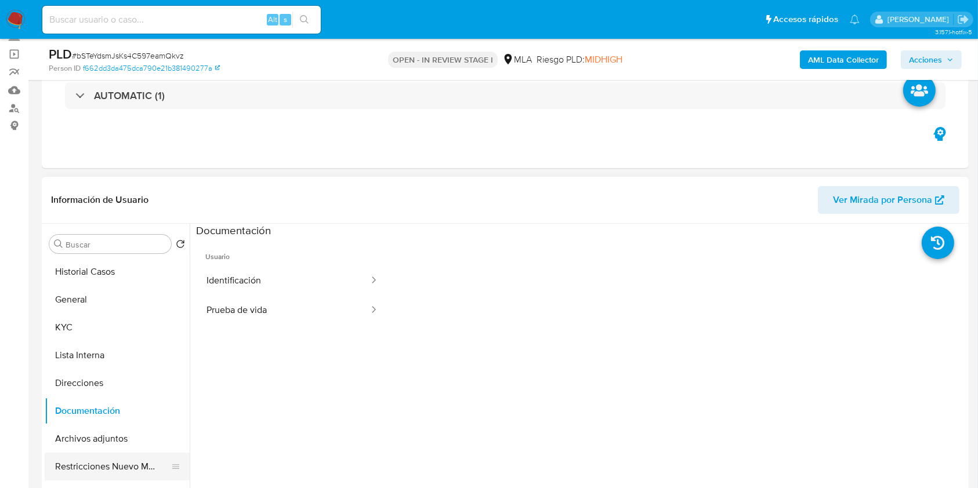
click at [113, 453] on button "Restricciones Nuevo Mundo" at bounding box center [113, 467] width 136 height 28
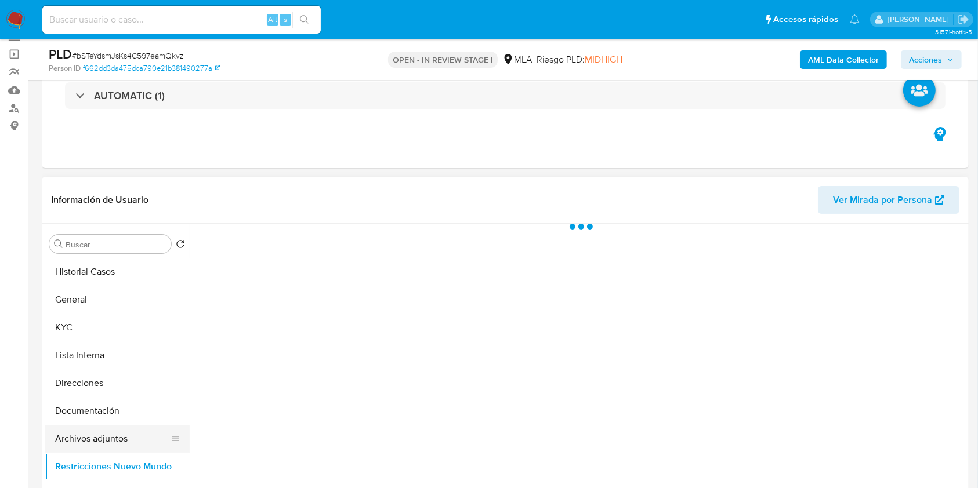
click at [111, 443] on button "Archivos adjuntos" at bounding box center [113, 439] width 136 height 28
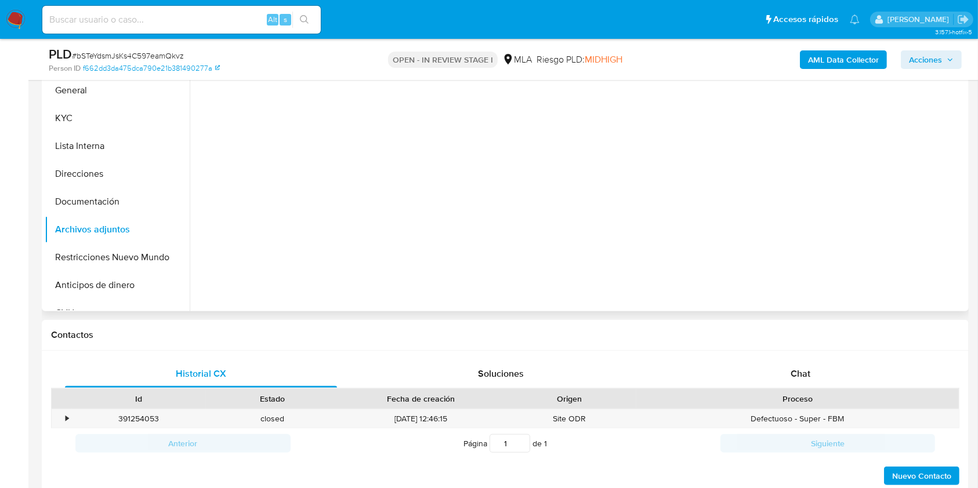
scroll to position [309, 0]
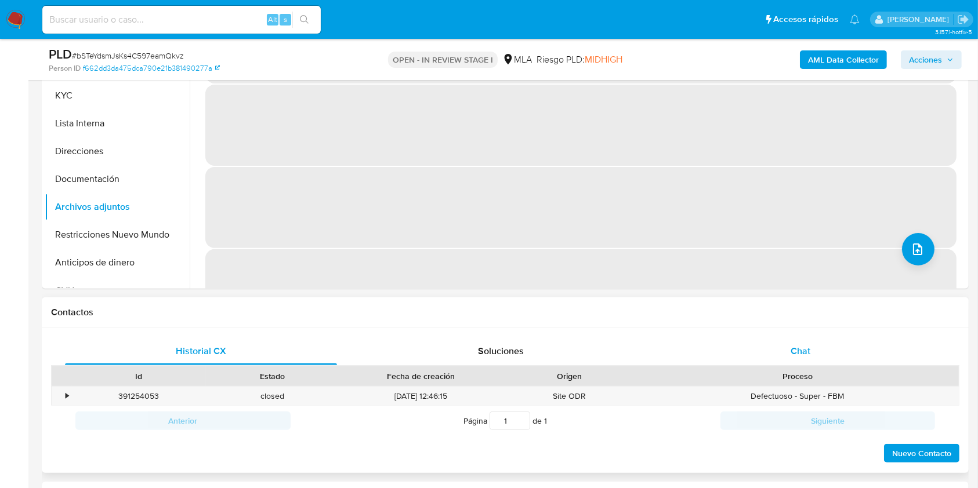
click at [814, 346] on div "Chat" at bounding box center [801, 352] width 272 height 28
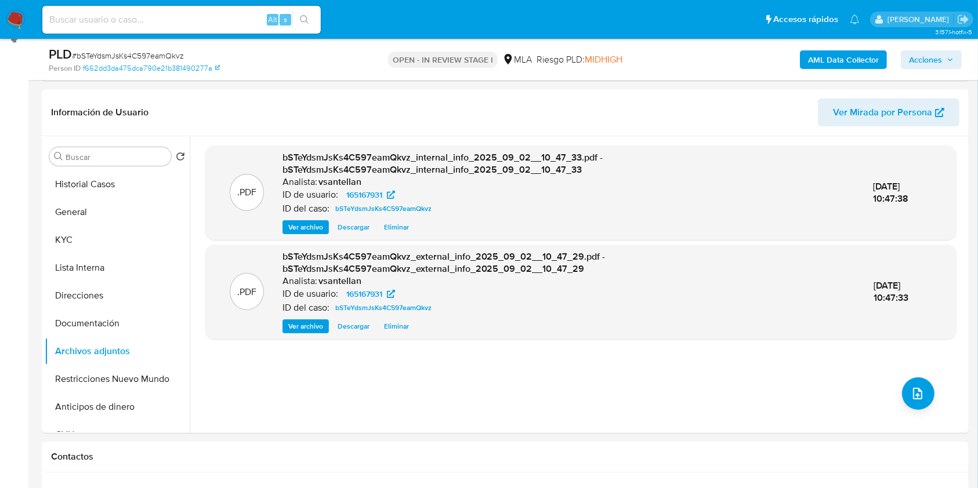
scroll to position [162, 0]
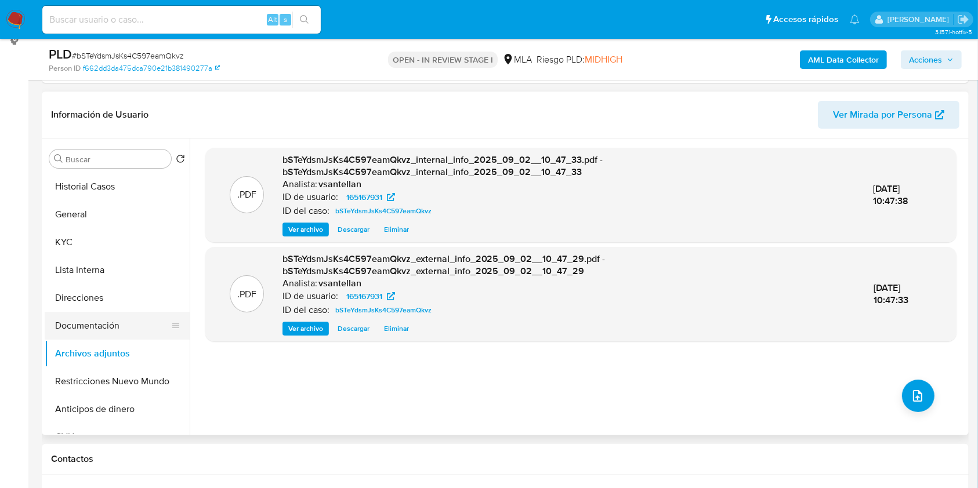
click at [82, 316] on button "Documentación" at bounding box center [113, 326] width 136 height 28
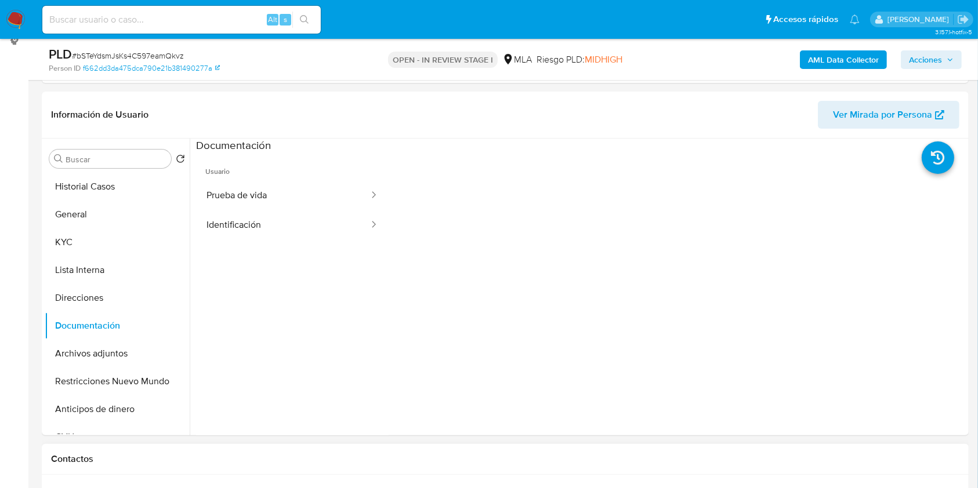
scroll to position [317, 0]
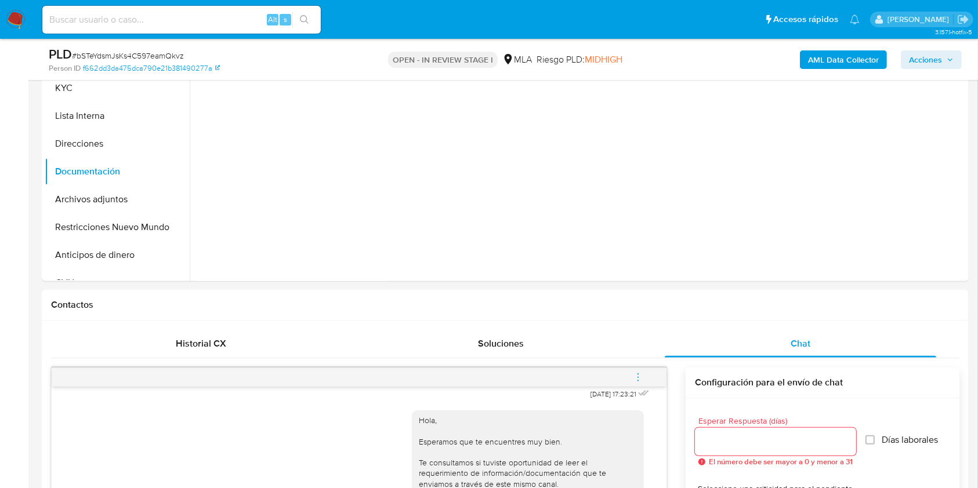
drag, startPoint x: 640, startPoint y: 374, endPoint x: 572, endPoint y: 353, distance: 71.0
click at [640, 374] on icon "menu-action" at bounding box center [638, 377] width 10 height 10
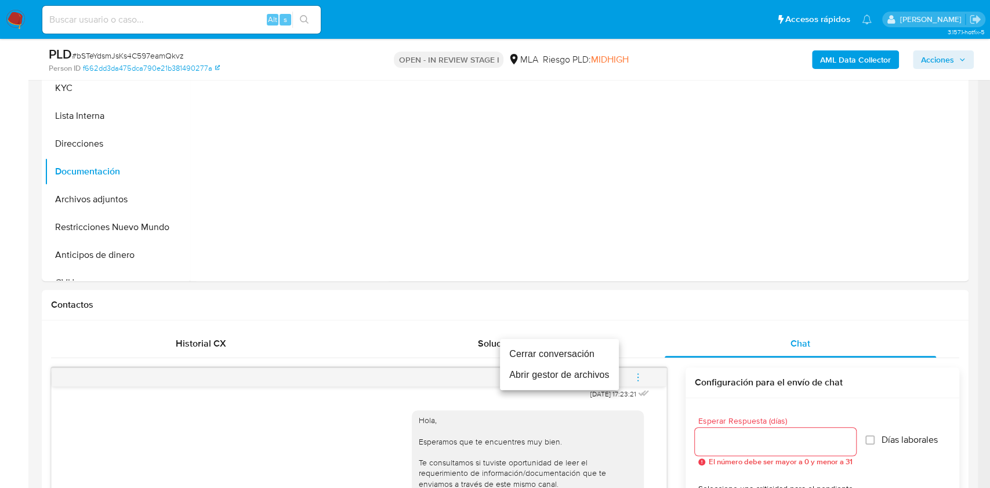
click at [566, 354] on li "Cerrar conversación" at bounding box center [559, 354] width 119 height 21
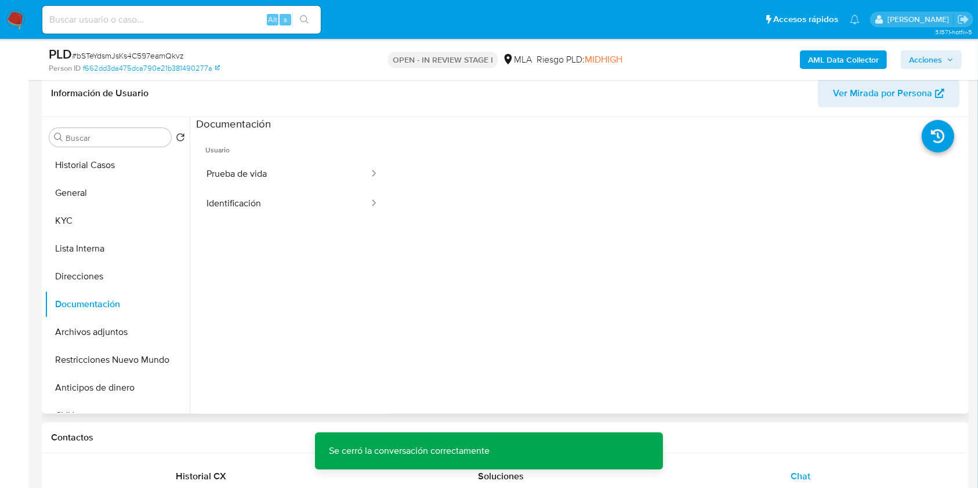
scroll to position [169, 0]
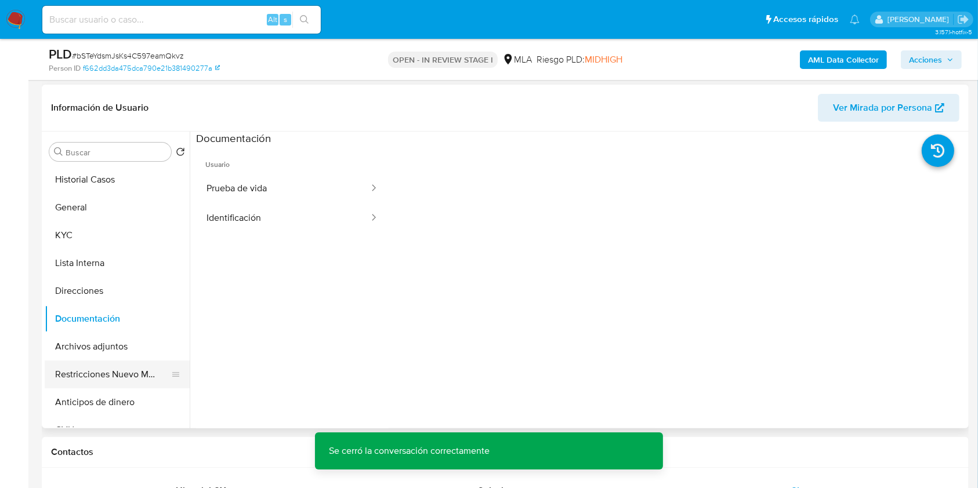
click at [118, 371] on button "Restricciones Nuevo Mundo" at bounding box center [113, 375] width 136 height 28
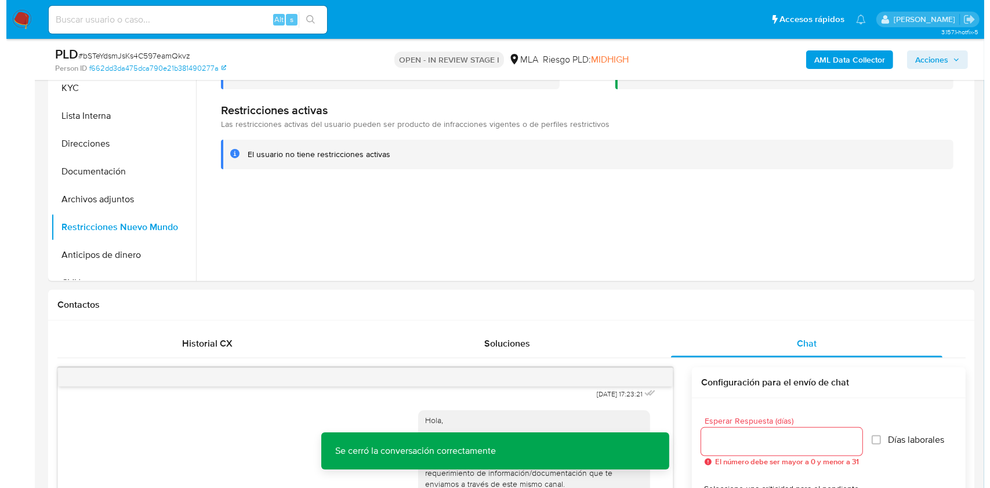
scroll to position [197, 0]
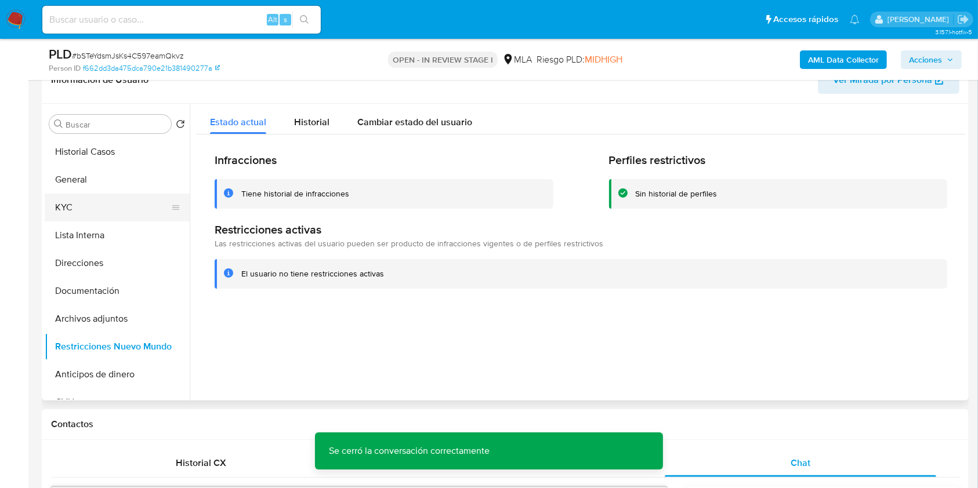
click at [94, 206] on button "KYC" at bounding box center [113, 208] width 136 height 28
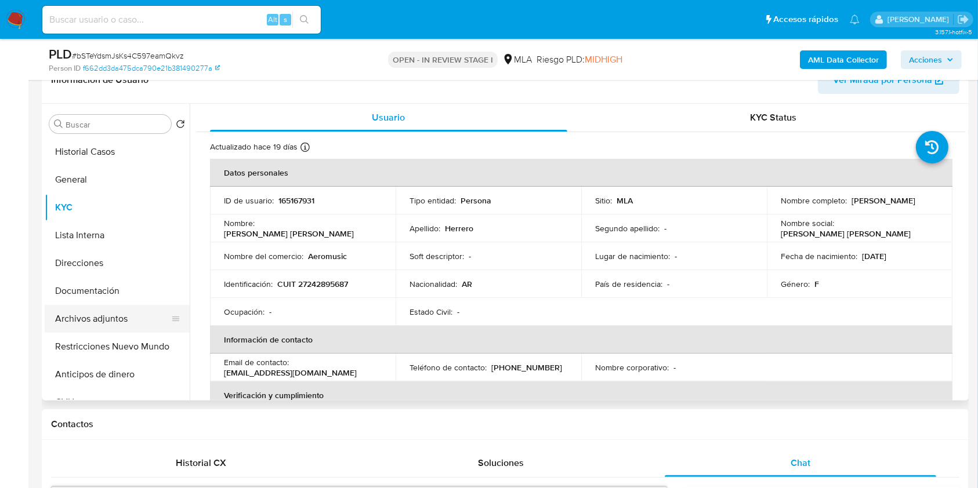
click at [109, 325] on button "Archivos adjuntos" at bounding box center [113, 319] width 136 height 28
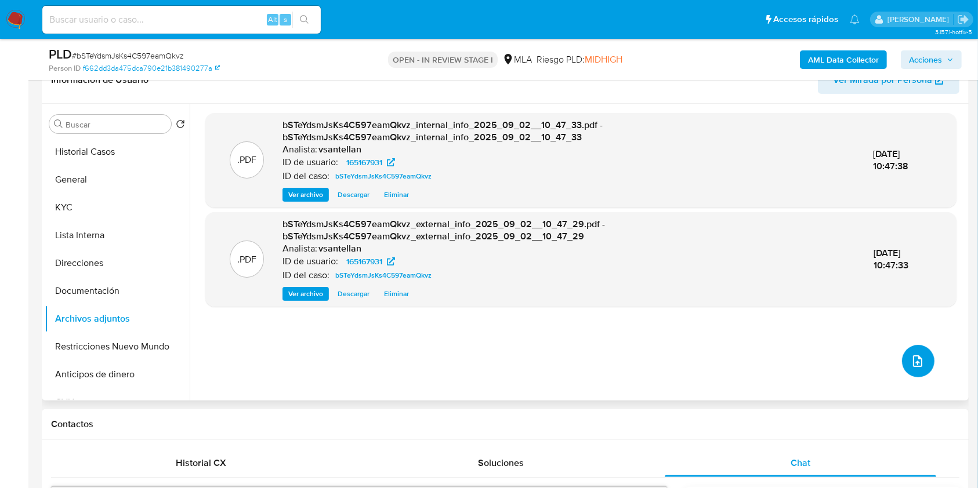
click at [910, 357] on icon "upload-file" at bounding box center [917, 361] width 14 height 14
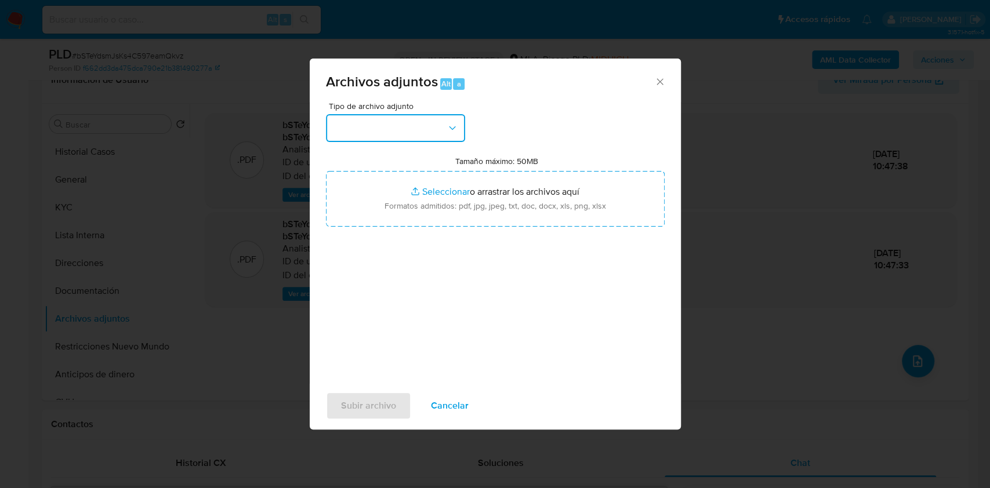
click at [402, 133] on button "button" at bounding box center [395, 128] width 139 height 28
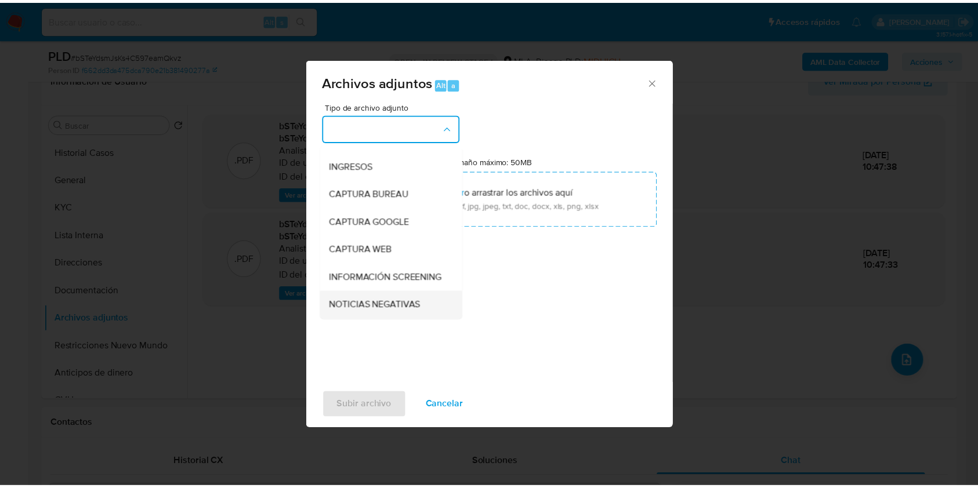
scroll to position [77, 0]
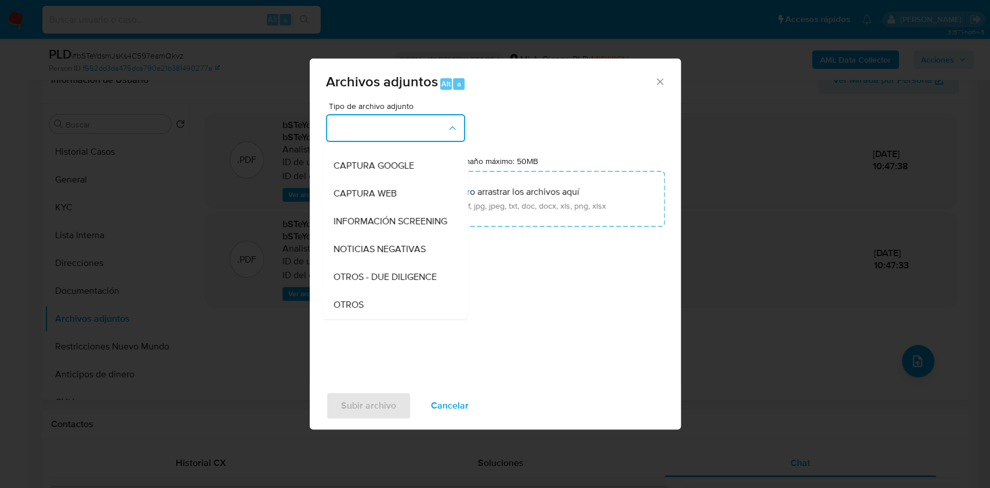
drag, startPoint x: 376, startPoint y: 304, endPoint x: 394, endPoint y: 259, distance: 48.9
click at [376, 304] on div "OTROS" at bounding box center [392, 305] width 118 height 28
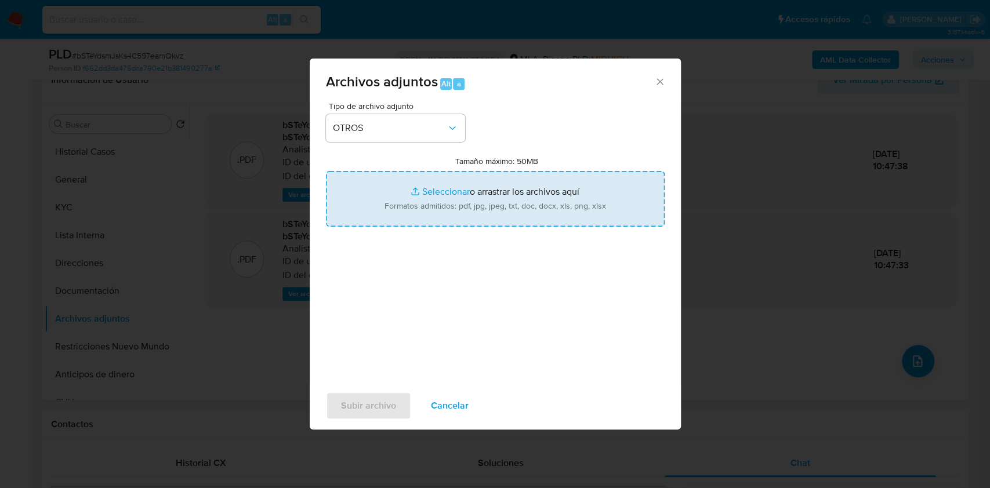
click at [423, 206] on input "Tamaño máximo: 50MB Seleccionar archivos" at bounding box center [495, 199] width 339 height 56
type input "C:\fakepath\Caselog-165167931- NO ROI.docx"
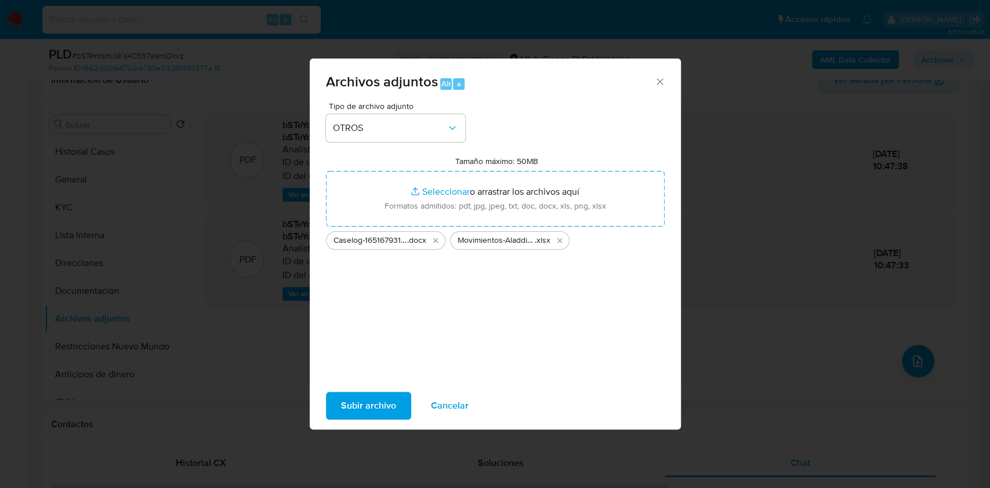
click at [371, 403] on span "Subir archivo" at bounding box center [368, 406] width 55 height 26
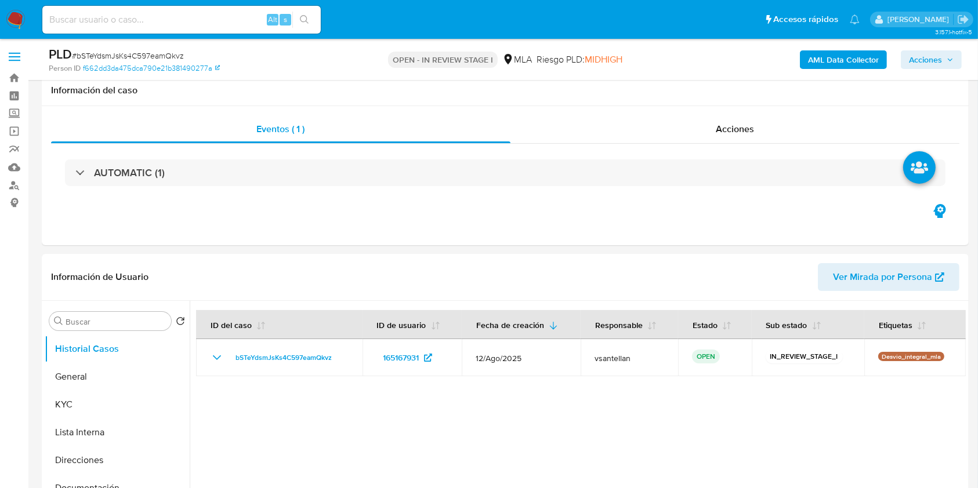
scroll to position [378, 0]
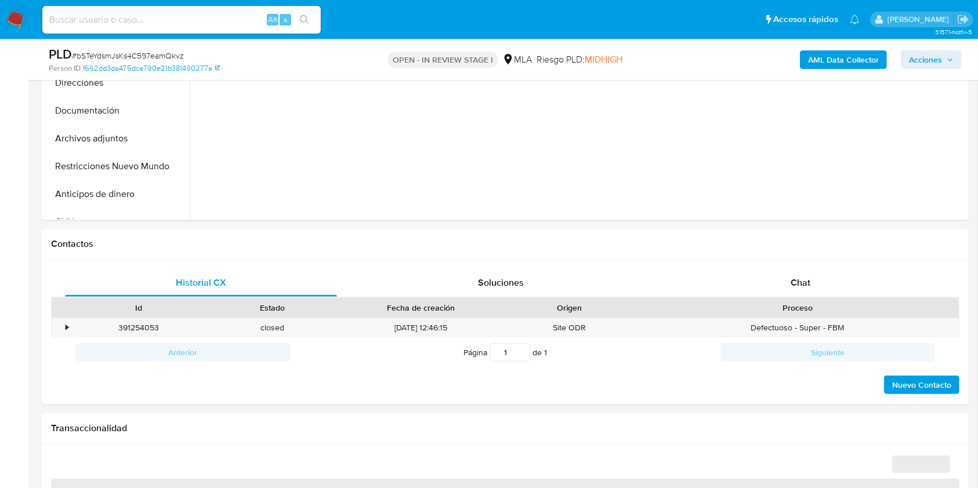
select select "10"
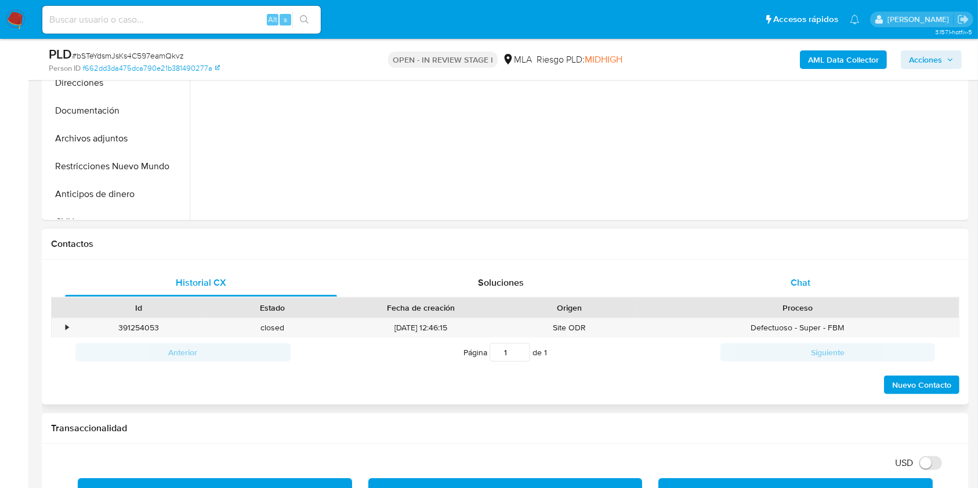
click at [857, 285] on div "Historial CX Soluciones Chat Id Estado Fecha de creación Origen Proceso • 39125…" at bounding box center [505, 333] width 927 height 146
click at [854, 289] on div "Chat" at bounding box center [801, 283] width 272 height 28
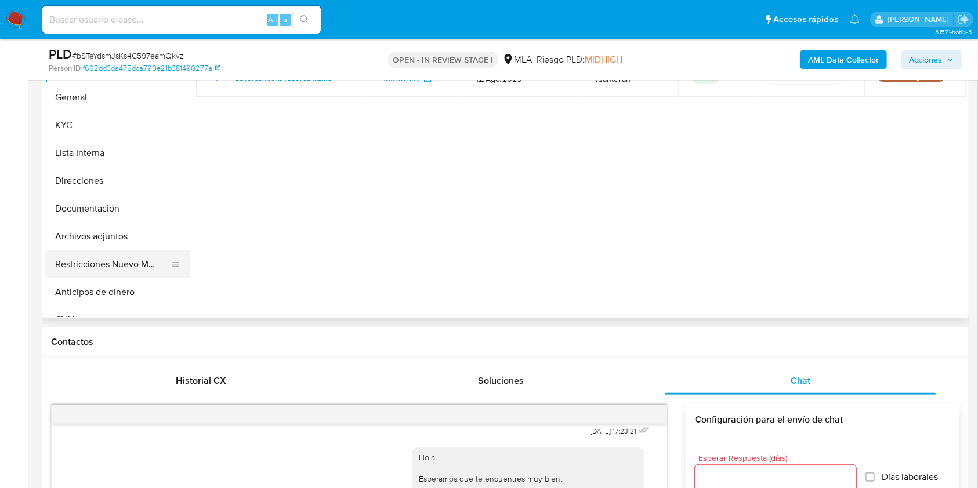
scroll to position [277, 0]
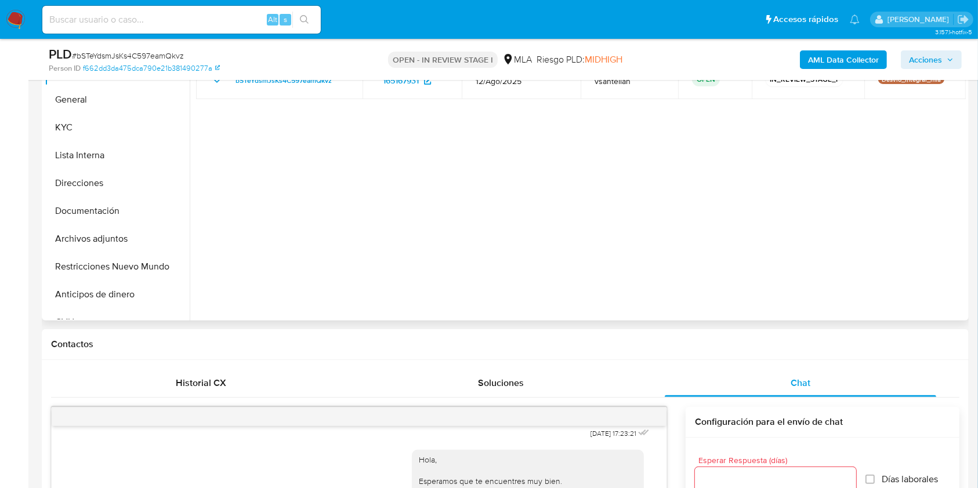
drag, startPoint x: 106, startPoint y: 263, endPoint x: 623, endPoint y: 230, distance: 517.8
click at [107, 263] on button "Restricciones Nuevo Mundo" at bounding box center [117, 267] width 145 height 28
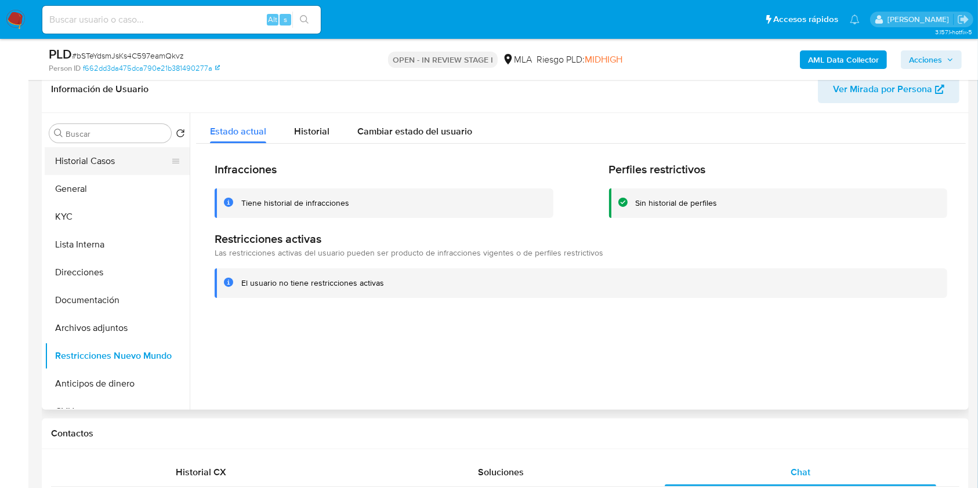
scroll to position [186, 0]
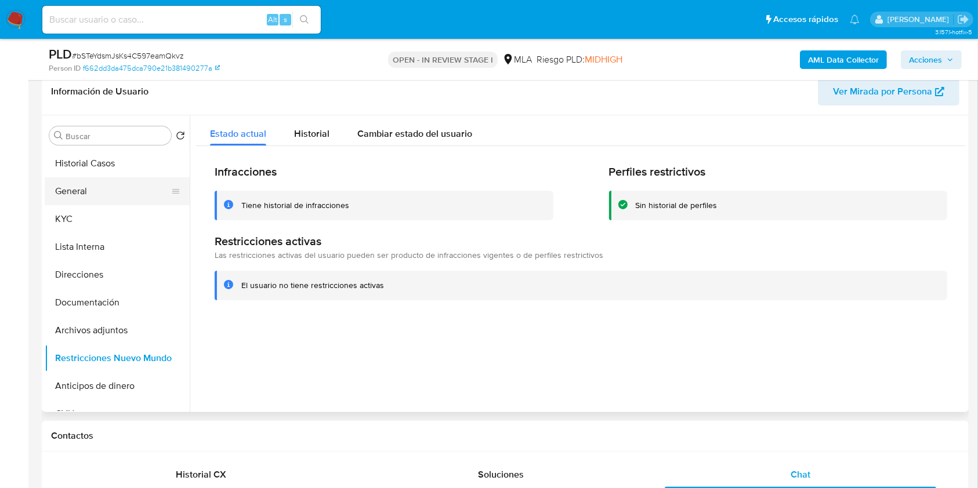
click at [135, 191] on button "General" at bounding box center [113, 191] width 136 height 28
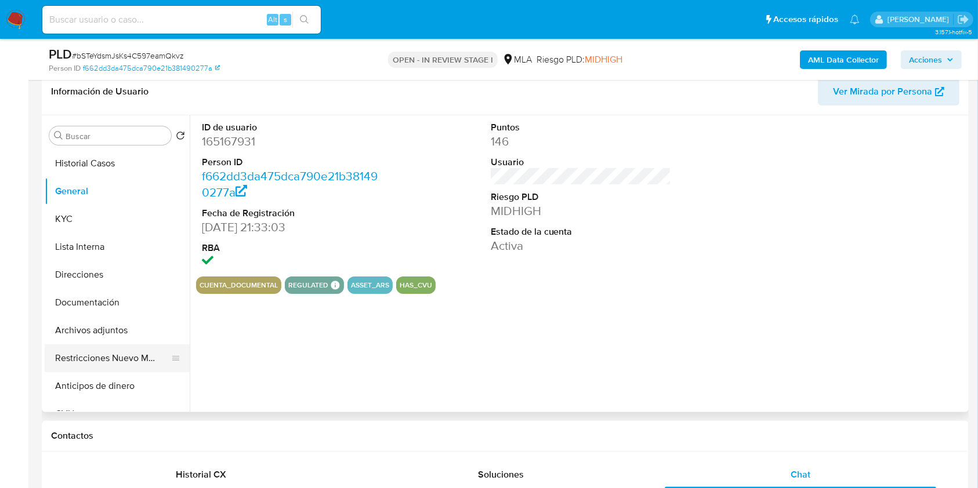
click at [116, 357] on button "Restricciones Nuevo Mundo" at bounding box center [113, 358] width 136 height 28
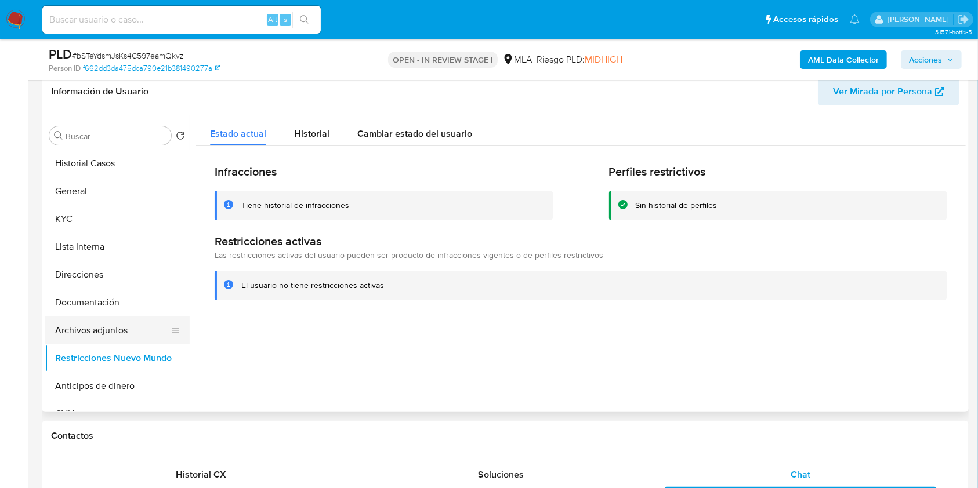
click at [114, 332] on button "Archivos adjuntos" at bounding box center [113, 331] width 136 height 28
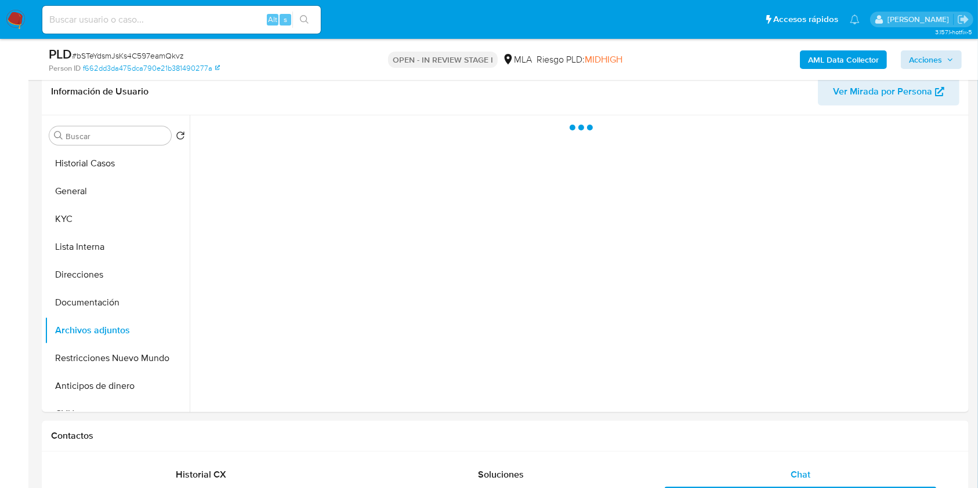
drag, startPoint x: 946, startPoint y: 46, endPoint x: 948, endPoint y: 55, distance: 8.9
click at [946, 46] on div "AML Data Collector Acciones" at bounding box center [811, 59] width 301 height 27
click at [948, 56] on icon "button" at bounding box center [949, 59] width 7 height 7
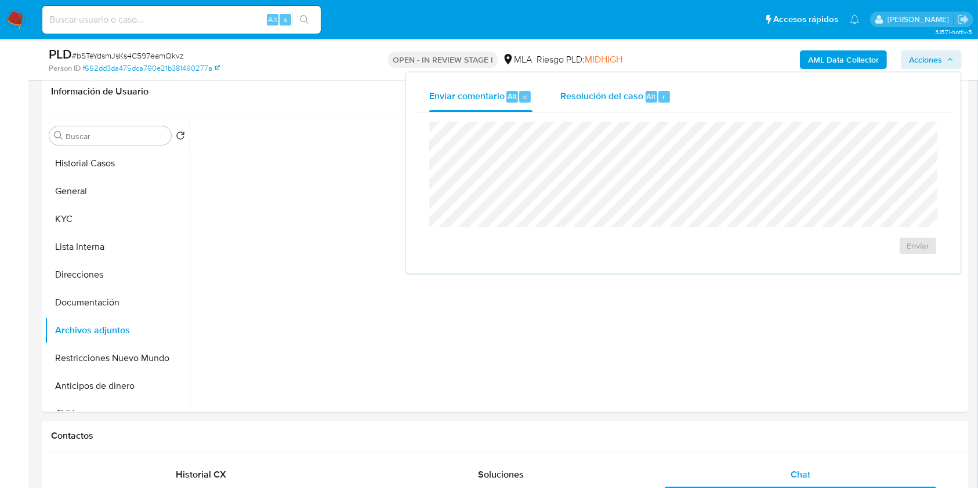
click at [622, 92] on span "Resolución del caso" at bounding box center [601, 95] width 83 height 13
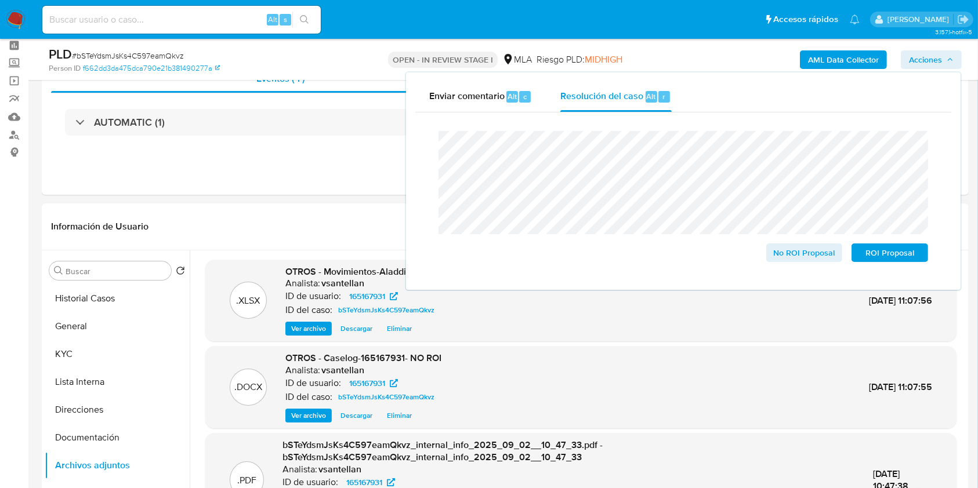
scroll to position [53, 0]
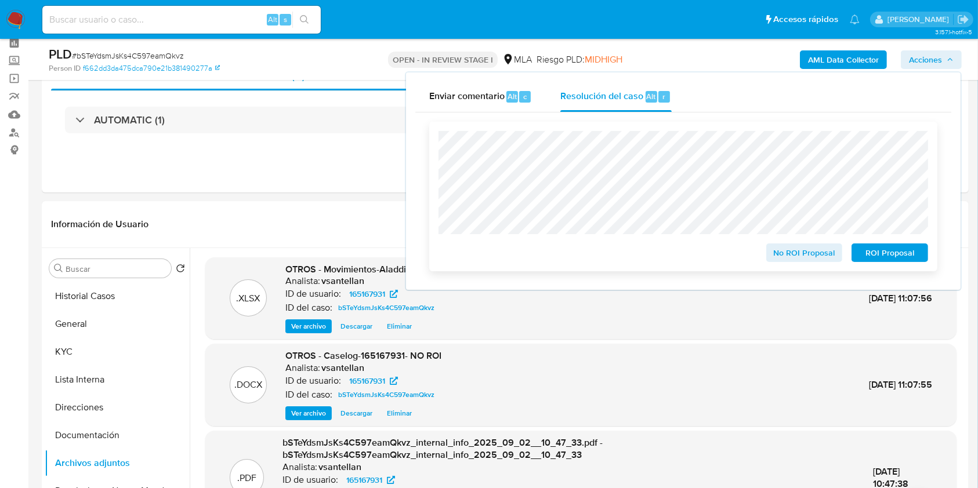
click at [819, 261] on span "No ROI Proposal" at bounding box center [804, 253] width 60 height 16
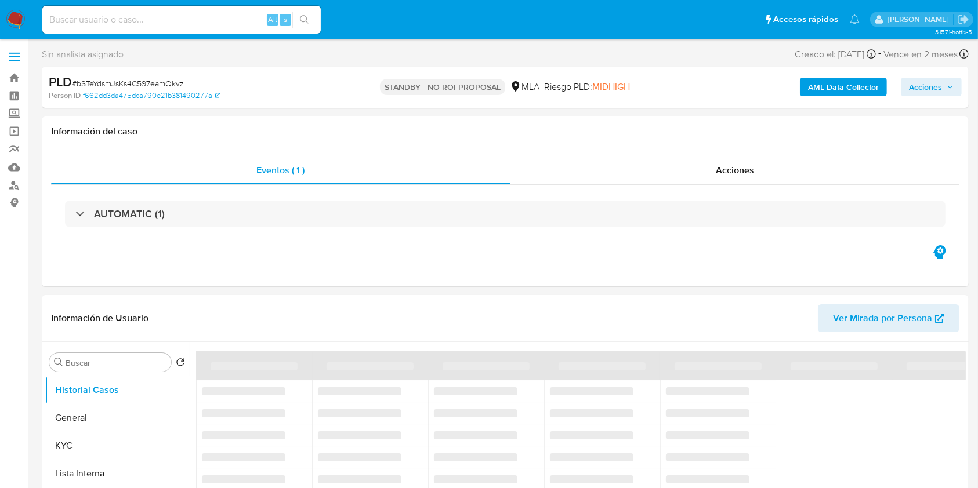
select select "10"
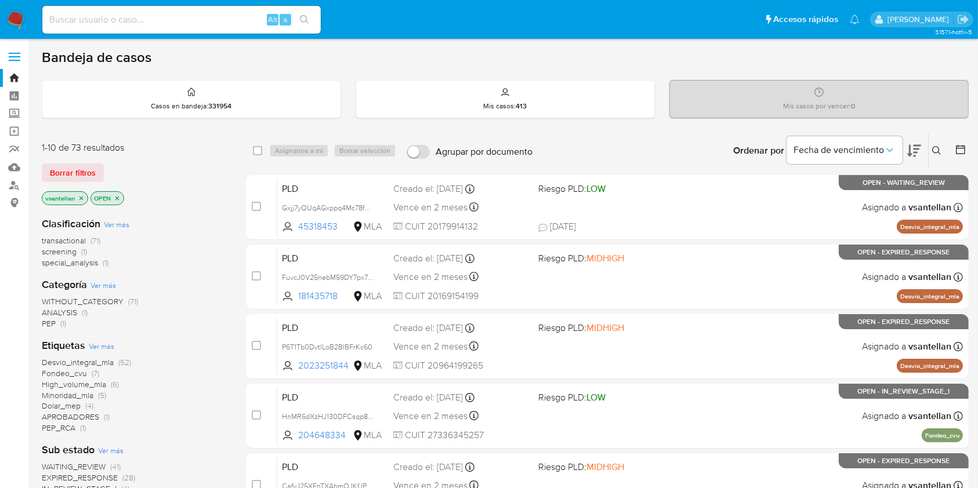
drag, startPoint x: 937, startPoint y: 148, endPoint x: 928, endPoint y: 170, distance: 24.2
click at [937, 148] on icon at bounding box center [936, 150] width 9 height 9
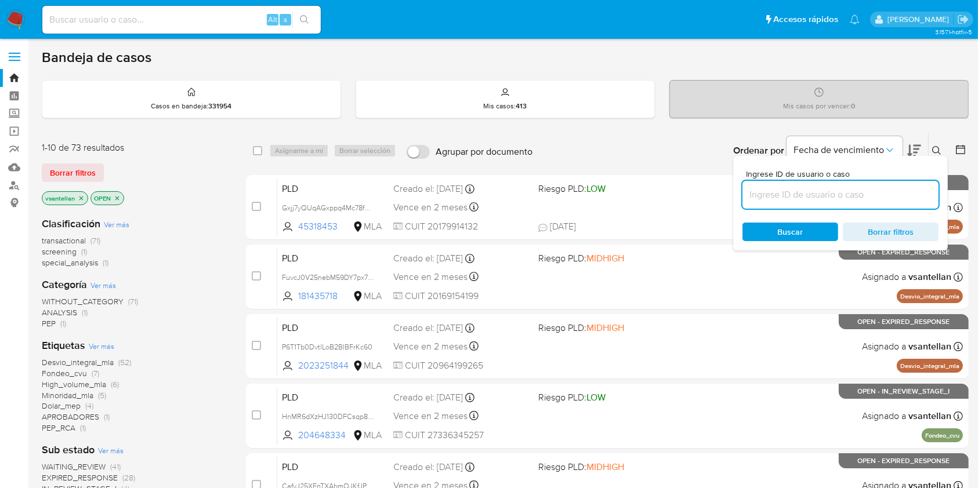
click at [905, 198] on input at bounding box center [840, 194] width 196 height 15
type input "1120188756"
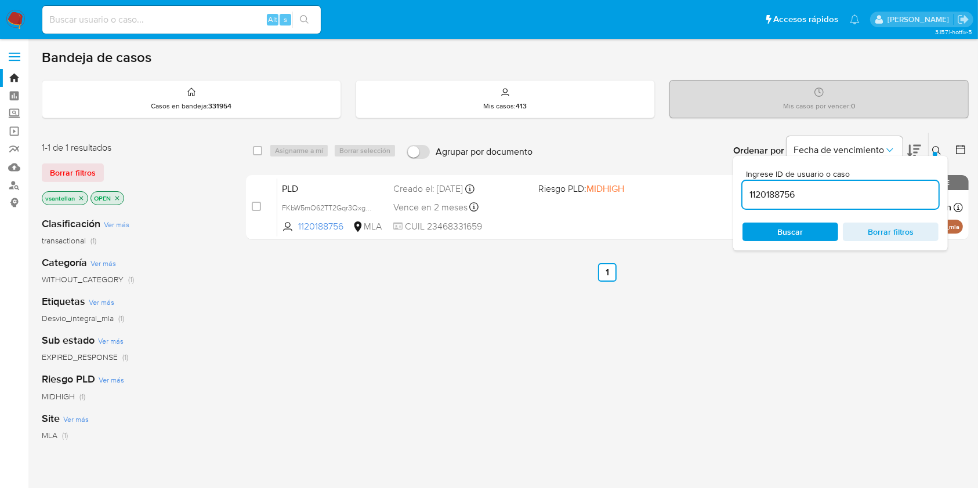
click at [938, 151] on icon at bounding box center [936, 150] width 9 height 9
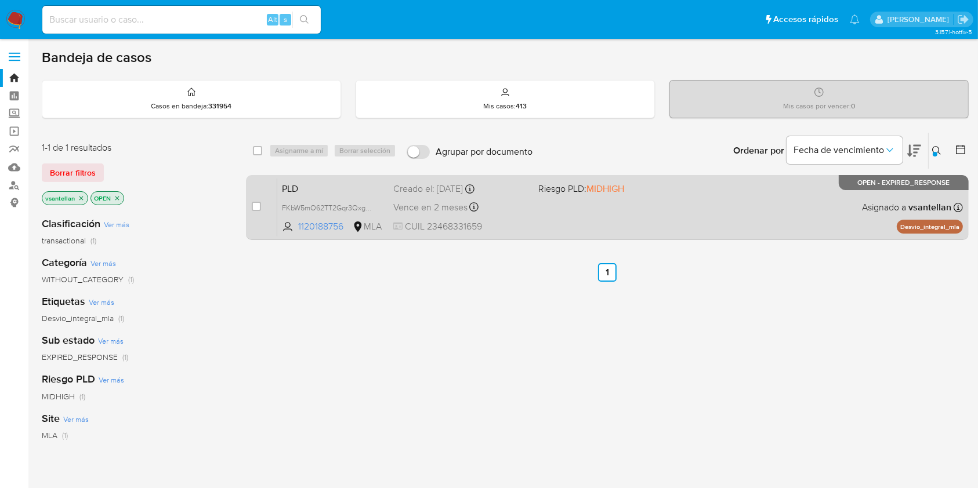
click at [770, 190] on div "PLD FKbW5mO62TT2Gqr3QxgCm2Vo 1120188756 MLA Riesgo PLD: MIDHIGH Creado el: 12/0…" at bounding box center [619, 207] width 685 height 59
click at [259, 206] on input "checkbox" at bounding box center [256, 206] width 9 height 9
checkbox input "true"
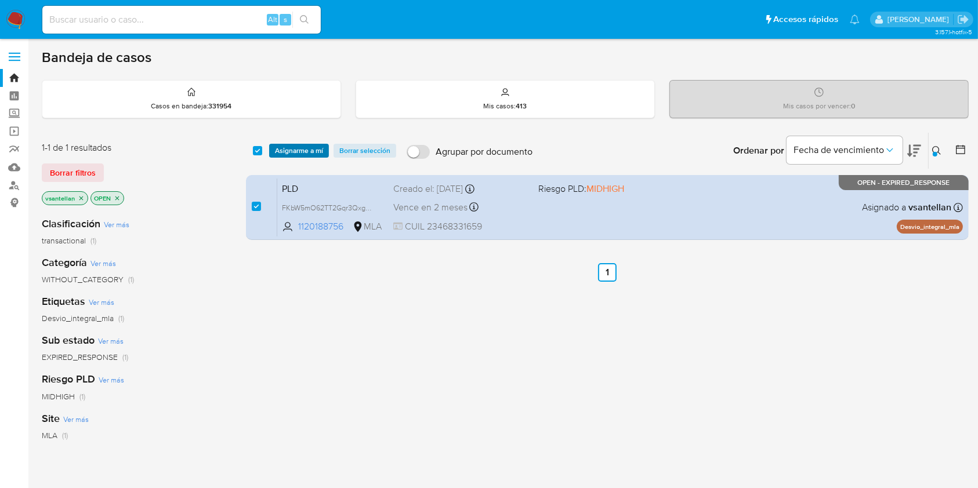
click at [297, 151] on span "Asignarme a mí" at bounding box center [299, 151] width 48 height 12
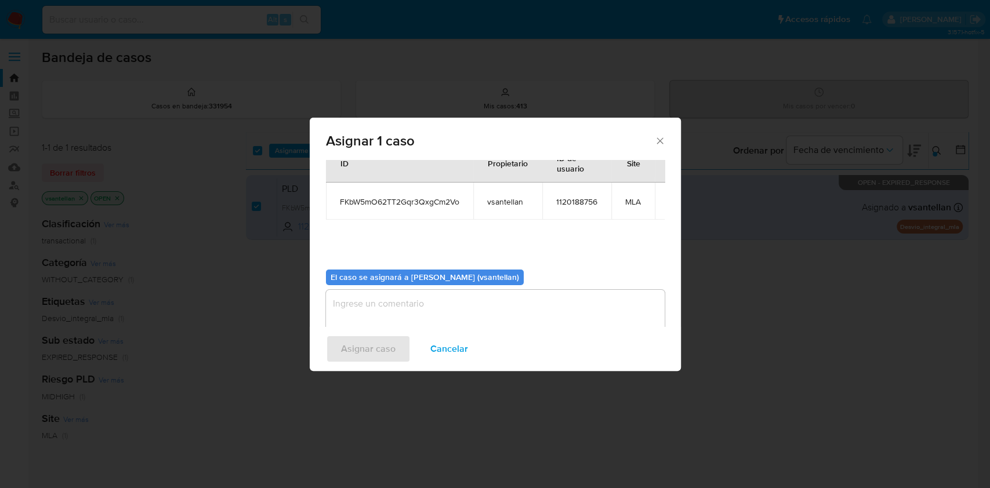
scroll to position [71, 0]
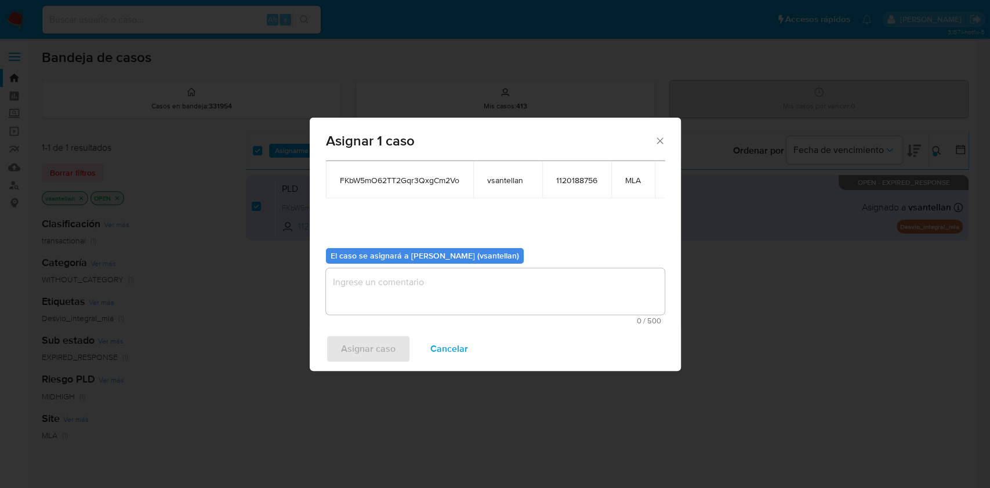
drag, startPoint x: 361, startPoint y: 285, endPoint x: 350, endPoint y: 290, distance: 12.2
click at [359, 285] on textarea "assign-modal" at bounding box center [495, 291] width 339 height 46
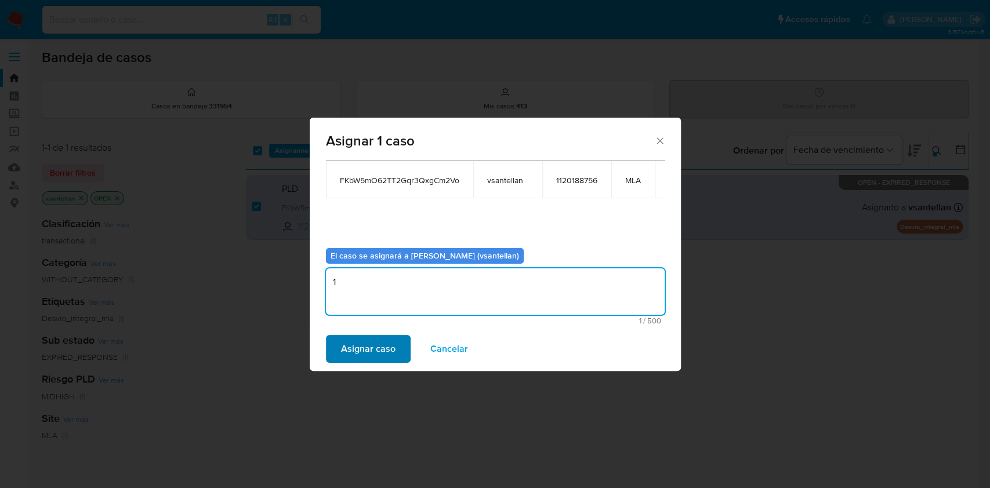
type textarea "1"
click at [394, 337] on button "Asignar caso" at bounding box center [368, 349] width 85 height 28
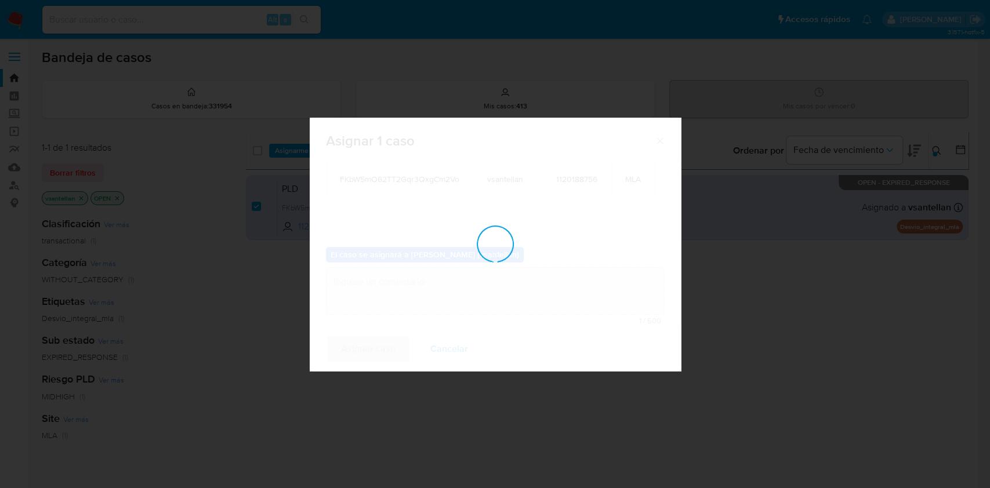
checkbox input "false"
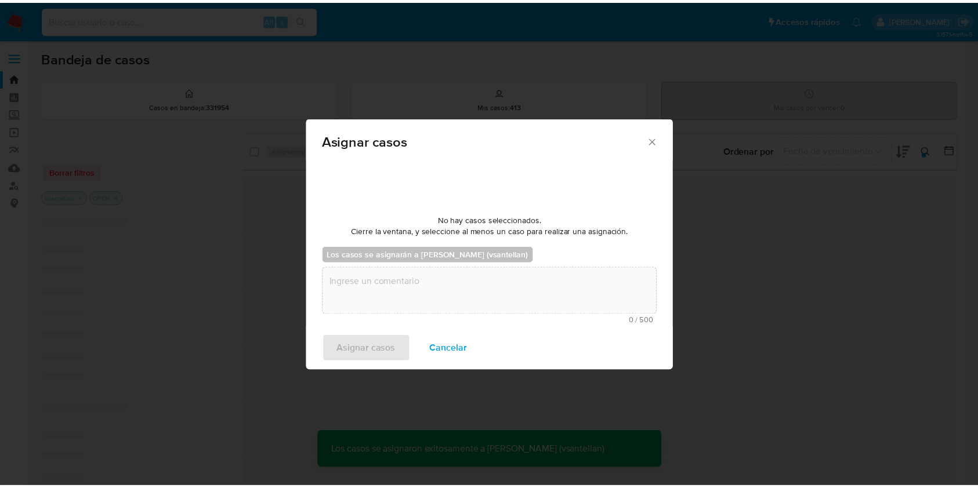
scroll to position [70, 0]
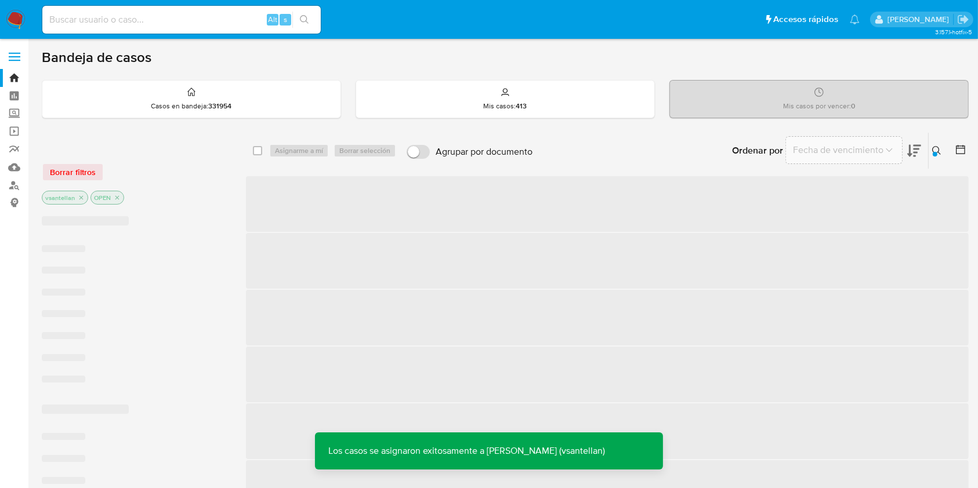
click at [391, 343] on span "‌" at bounding box center [607, 318] width 723 height 56
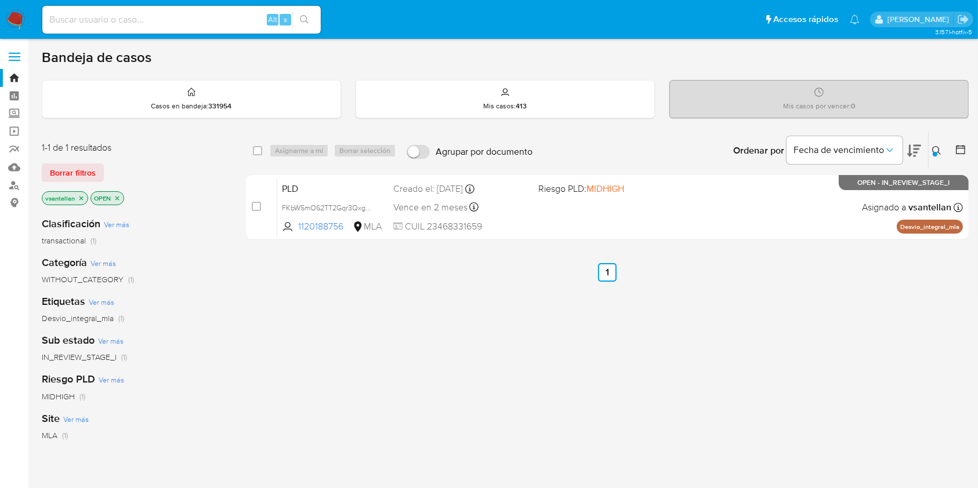
click at [14, 9] on nav "Pausado Ver notificaciones Alt s Accesos rápidos Presiona las siguientes teclas…" at bounding box center [489, 19] width 978 height 39
click at [16, 12] on img at bounding box center [16, 20] width 20 height 20
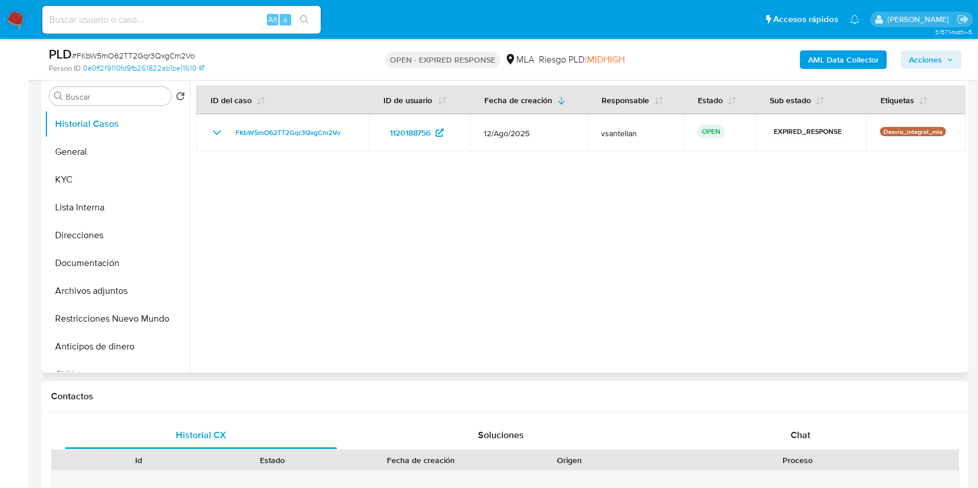
scroll to position [232, 0]
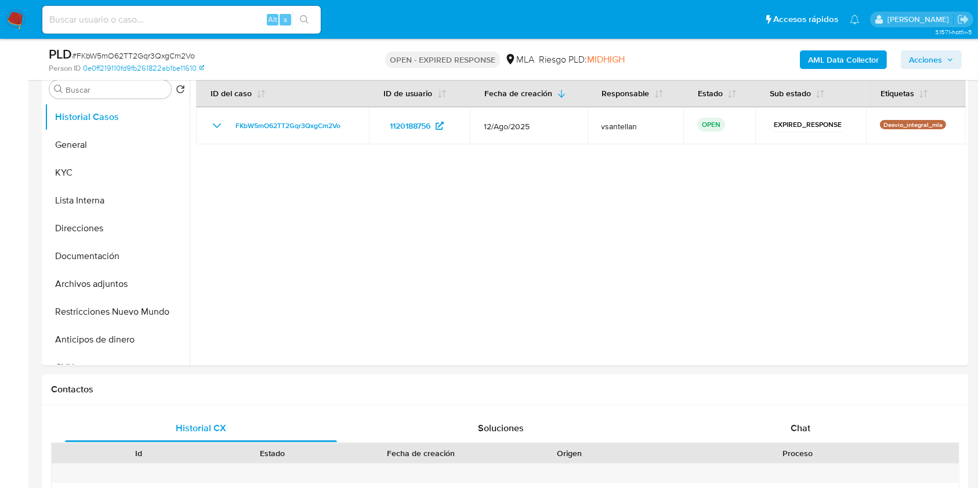
select select "10"
click at [74, 172] on button "KYC" at bounding box center [113, 173] width 136 height 28
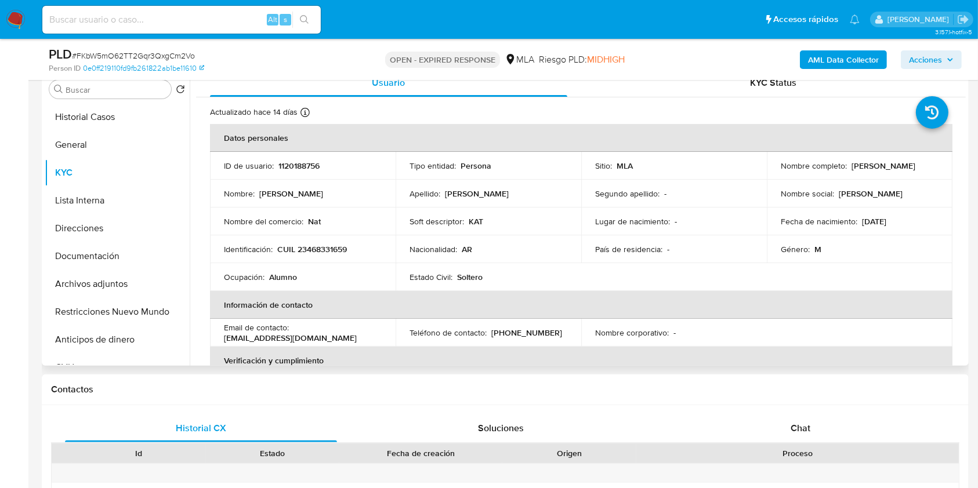
drag, startPoint x: 777, startPoint y: 302, endPoint x: 746, endPoint y: 322, distance: 36.8
click at [778, 302] on th "Información de contacto" at bounding box center [581, 305] width 742 height 28
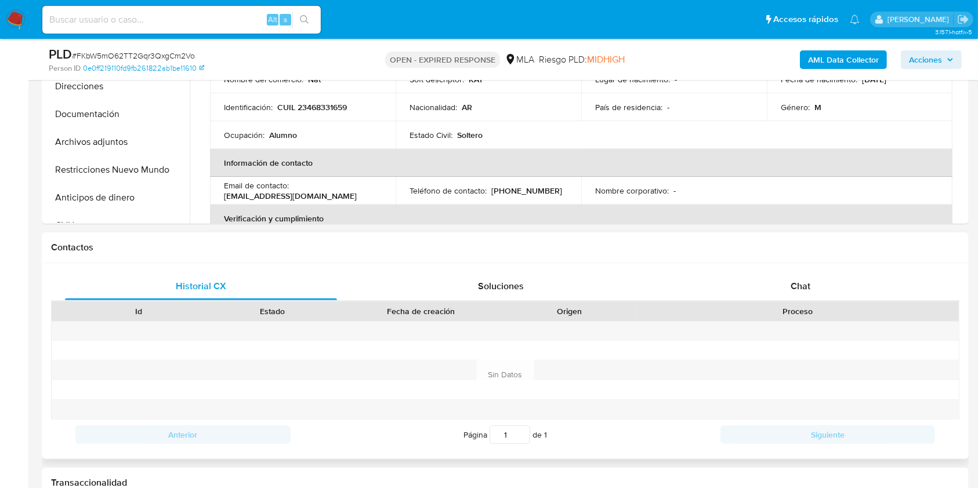
scroll to position [386, 0]
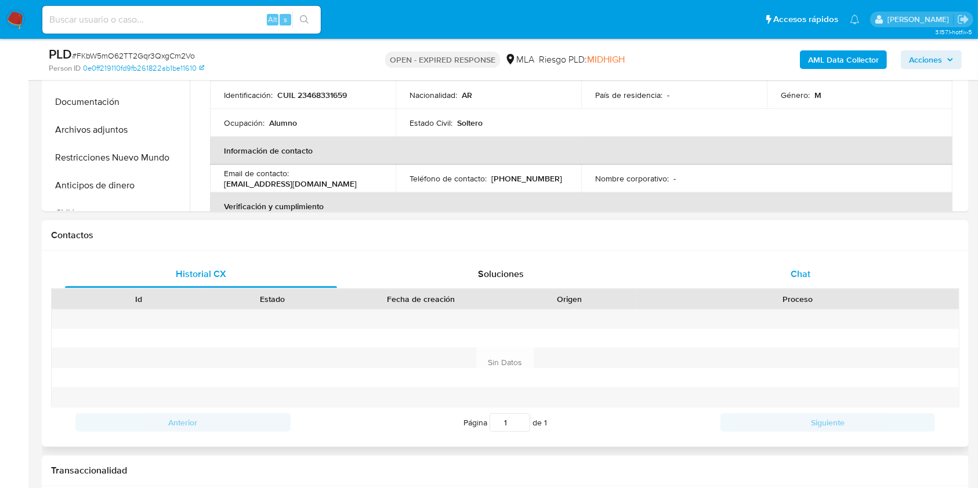
click at [862, 273] on div "Chat" at bounding box center [801, 274] width 272 height 28
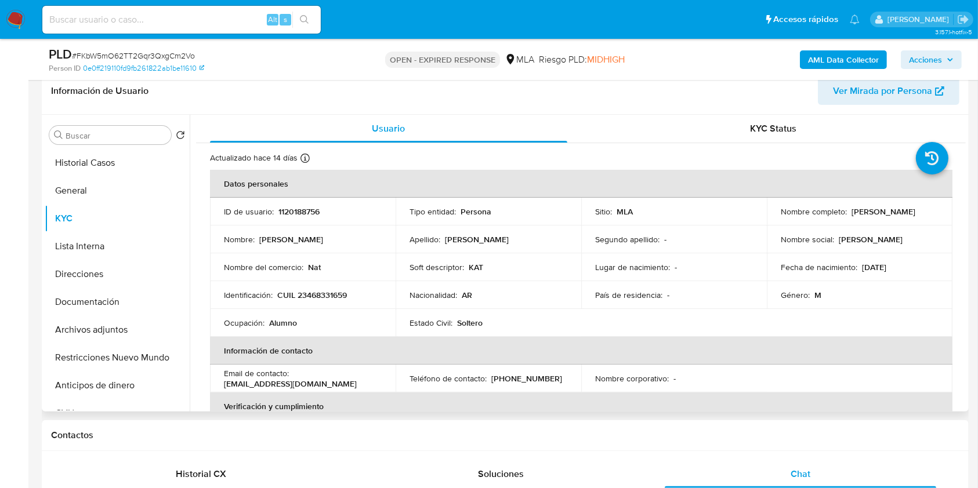
scroll to position [179, 0]
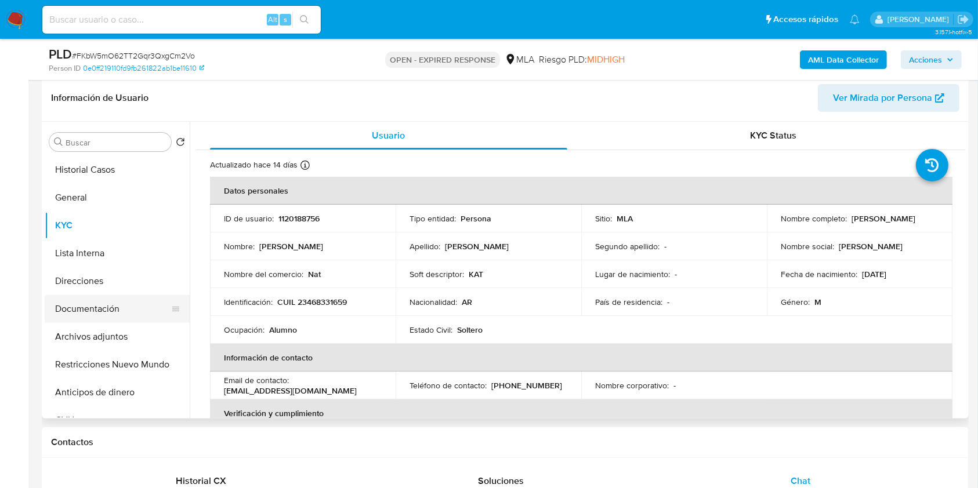
click at [154, 313] on button "Documentación" at bounding box center [113, 309] width 136 height 28
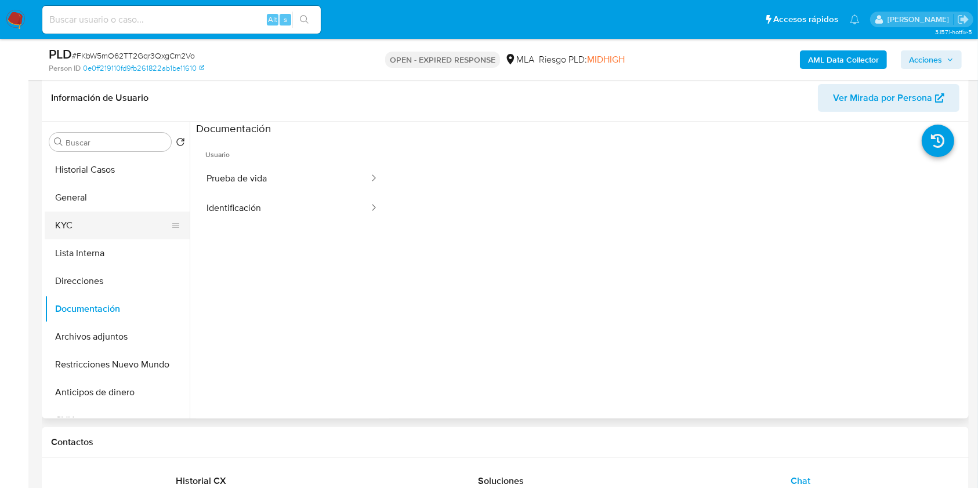
click at [100, 222] on button "KYC" at bounding box center [113, 226] width 136 height 28
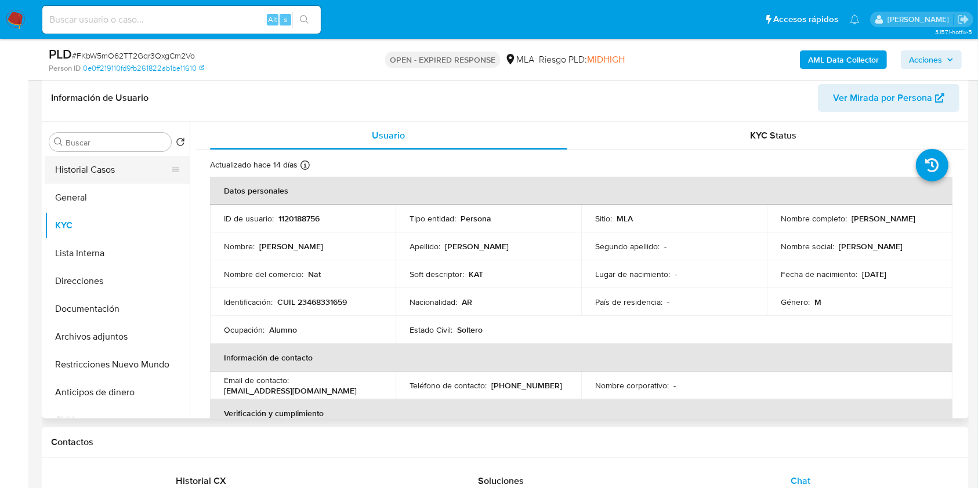
click at [113, 180] on button "Historial Casos" at bounding box center [113, 170] width 136 height 28
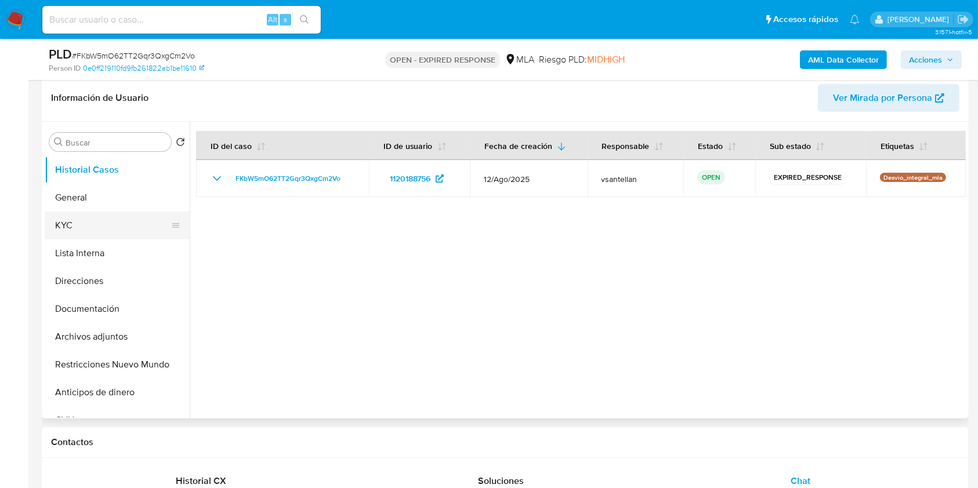
click at [84, 225] on button "KYC" at bounding box center [113, 226] width 136 height 28
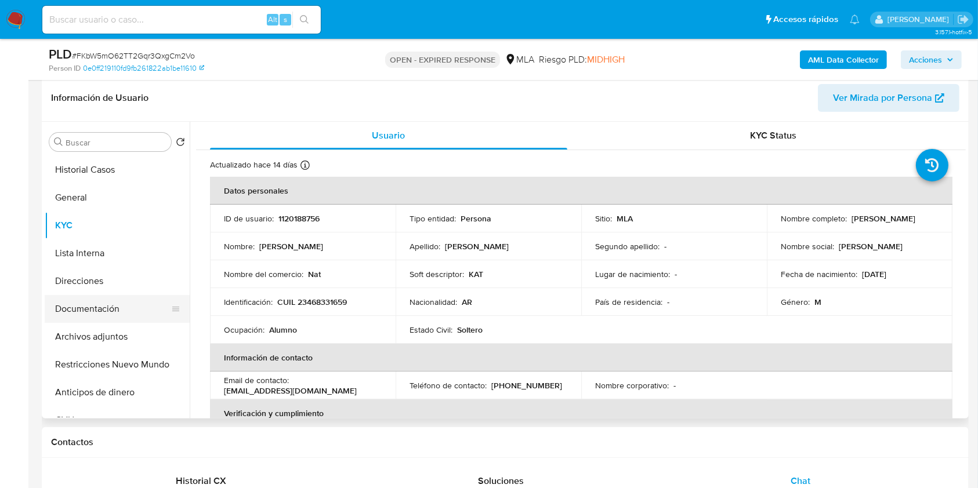
click at [139, 319] on button "Documentación" at bounding box center [113, 309] width 136 height 28
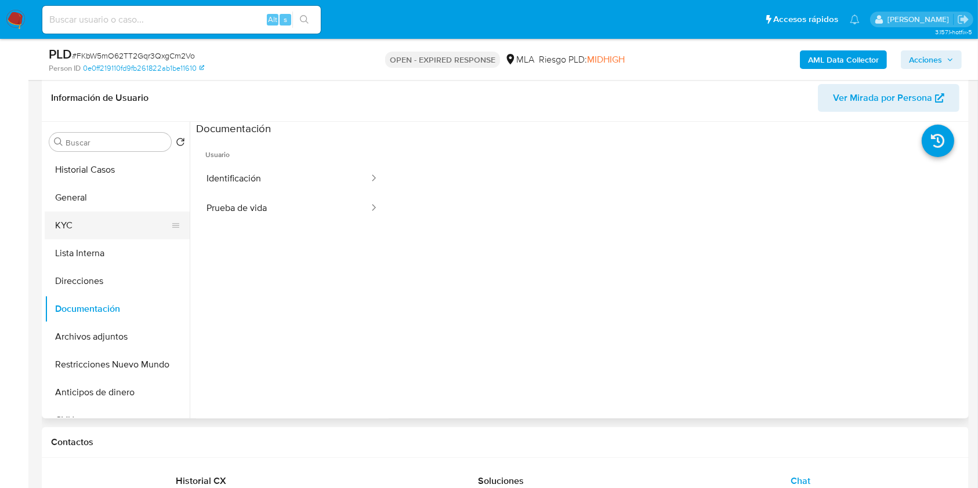
click at [97, 222] on button "KYC" at bounding box center [113, 226] width 136 height 28
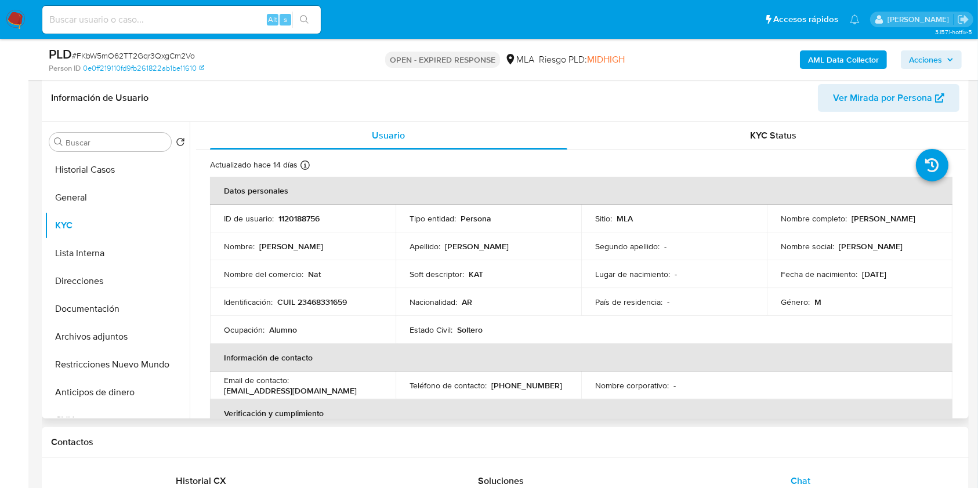
click at [884, 329] on table "Datos personales ID de usuario : 1120188756 Tipo entidad : Persona Sitio : MLA …" at bounding box center [581, 386] width 742 height 418
click at [146, 308] on button "Documentación" at bounding box center [113, 309] width 136 height 28
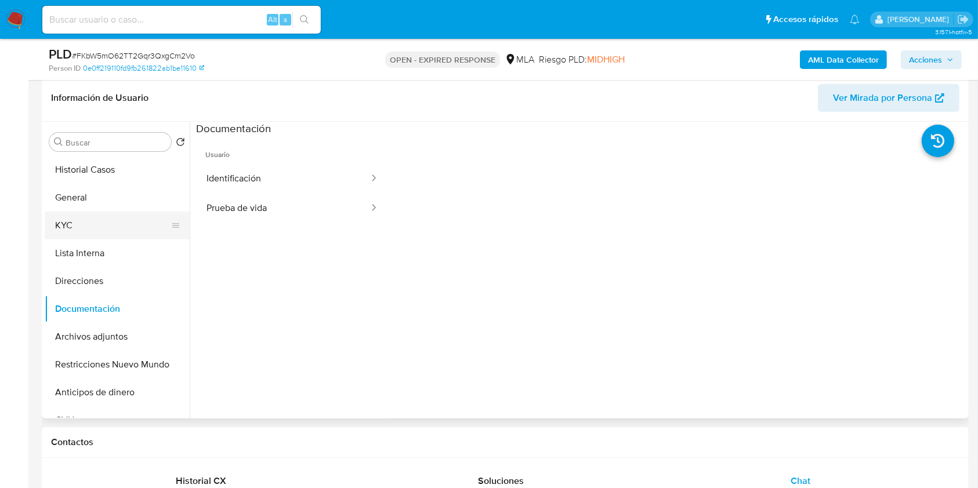
click at [71, 225] on button "KYC" at bounding box center [113, 226] width 136 height 28
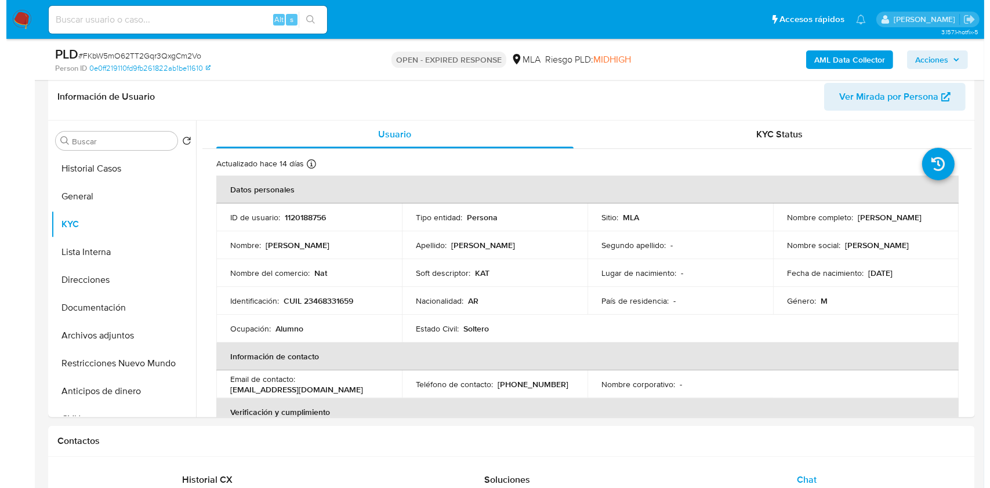
scroll to position [178, 0]
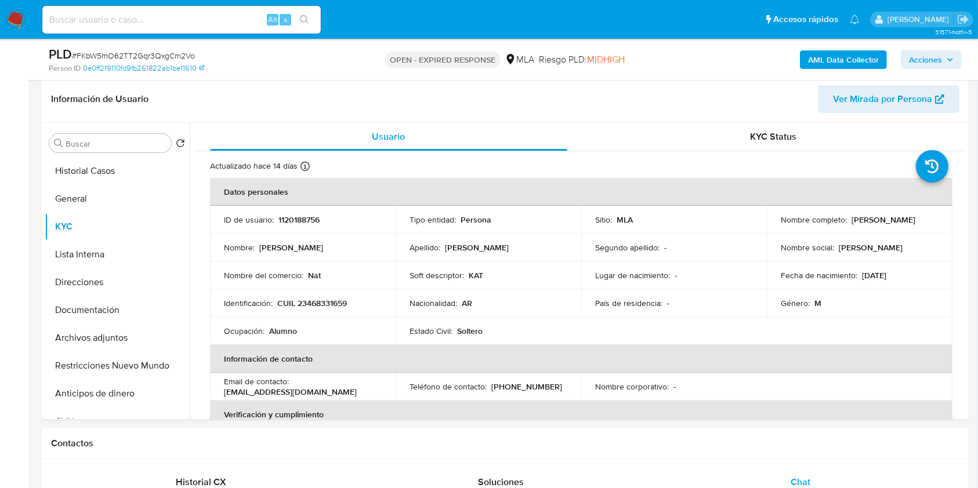
click at [835, 65] on b "AML Data Collector" at bounding box center [843, 59] width 71 height 19
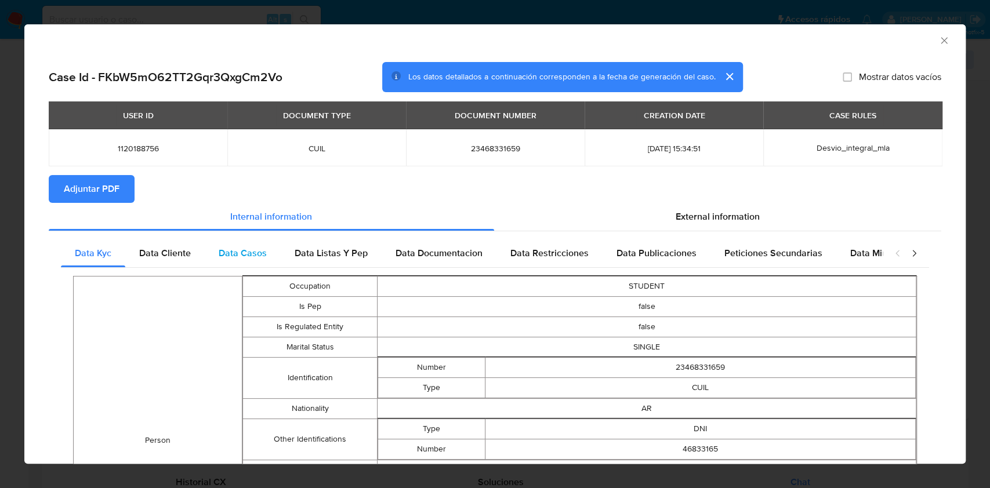
drag, startPoint x: 184, startPoint y: 254, endPoint x: 205, endPoint y: 250, distance: 20.7
click at [184, 255] on span "Data Cliente" at bounding box center [165, 252] width 52 height 13
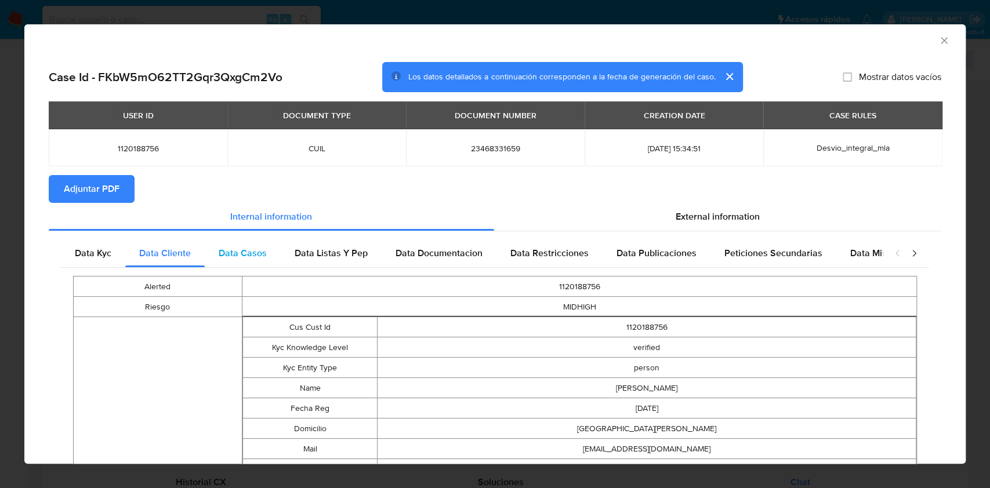
click at [250, 246] on div "Data Casos" at bounding box center [243, 254] width 76 height 28
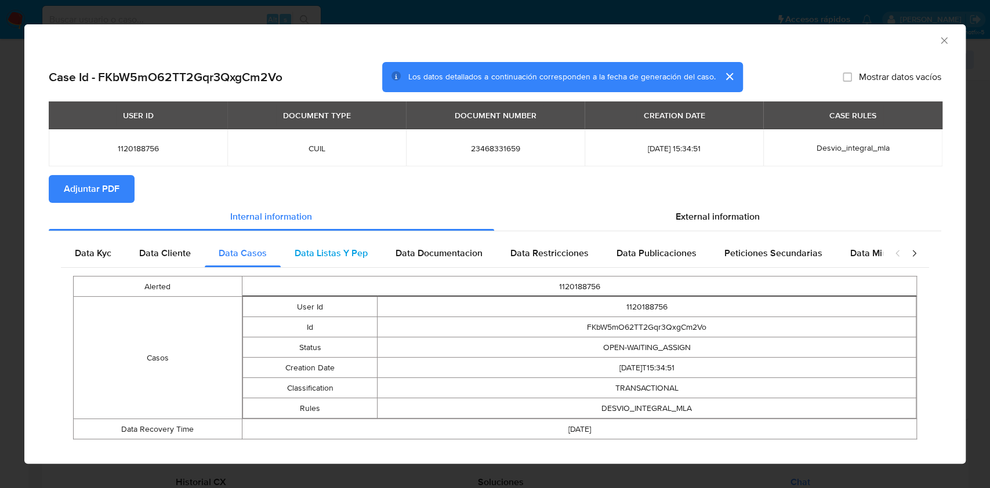
click at [339, 248] on span "Data Listas Y Pep" at bounding box center [331, 252] width 73 height 13
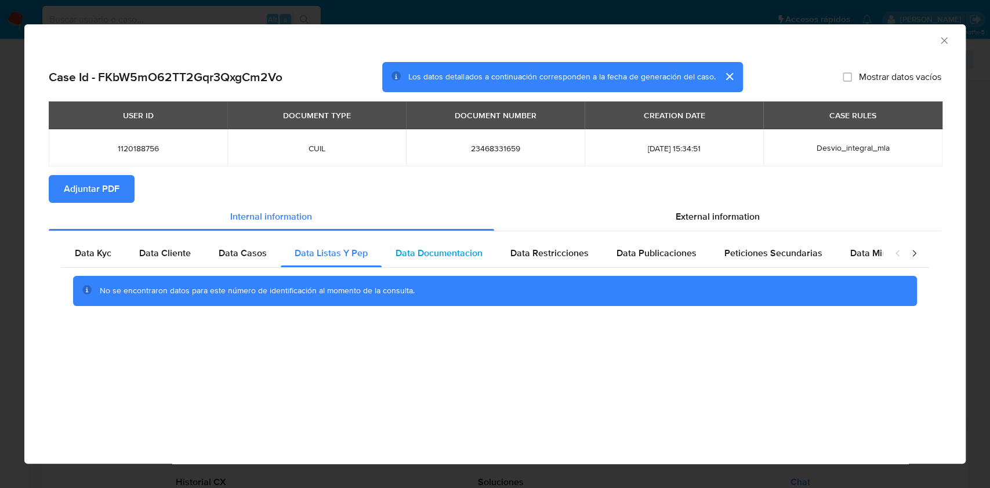
click at [442, 243] on div "Data Documentacion" at bounding box center [439, 254] width 115 height 28
click at [589, 253] on div "Data Restricciones" at bounding box center [549, 254] width 106 height 28
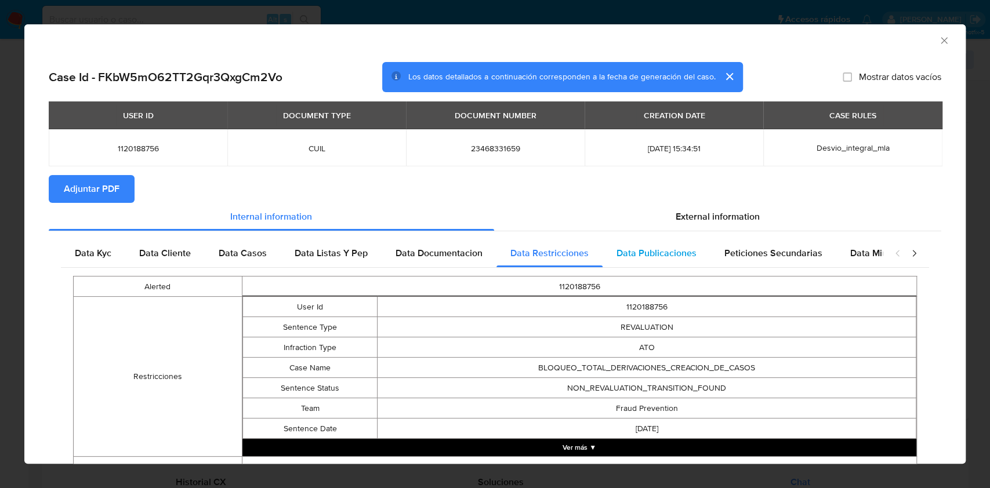
click at [649, 256] on span "Data Publicaciones" at bounding box center [656, 252] width 80 height 13
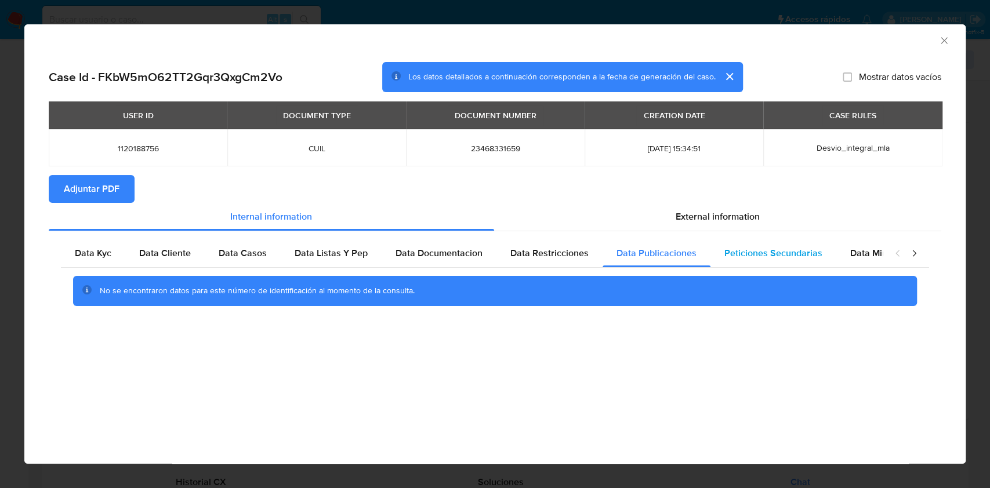
click at [770, 256] on span "Peticiones Secundarias" at bounding box center [773, 252] width 98 height 13
click at [873, 262] on div "Data Minoridad" at bounding box center [882, 254] width 92 height 28
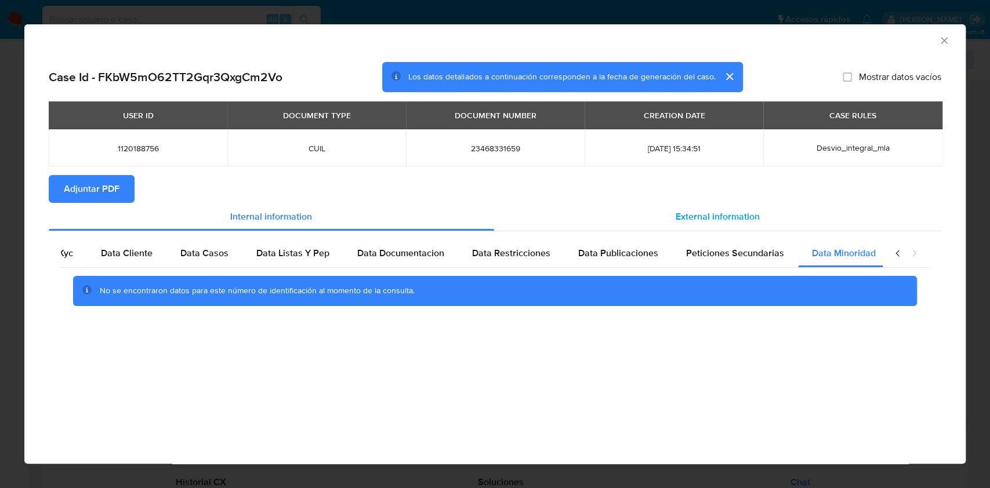
scroll to position [0, 39]
click at [687, 218] on span "External information" at bounding box center [718, 216] width 84 height 13
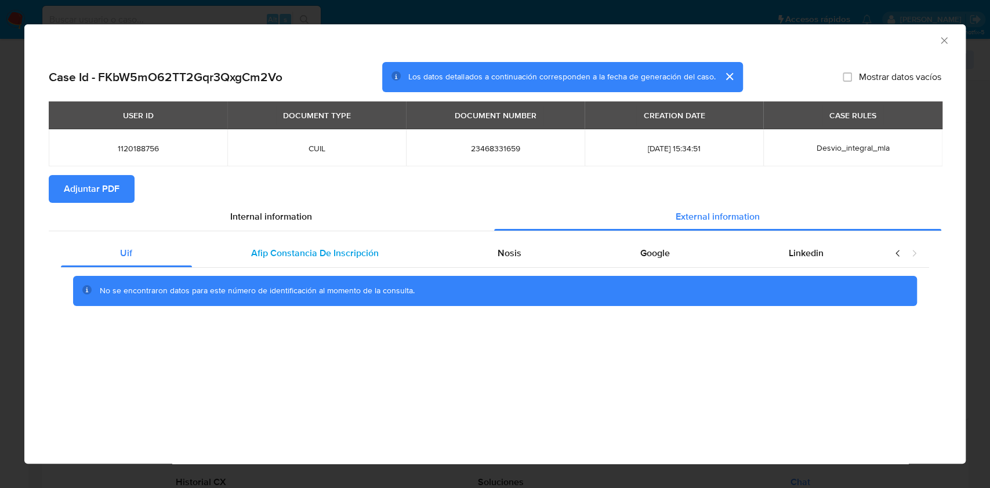
click at [412, 245] on div "Afip Constancia De Inscripción" at bounding box center [315, 254] width 246 height 28
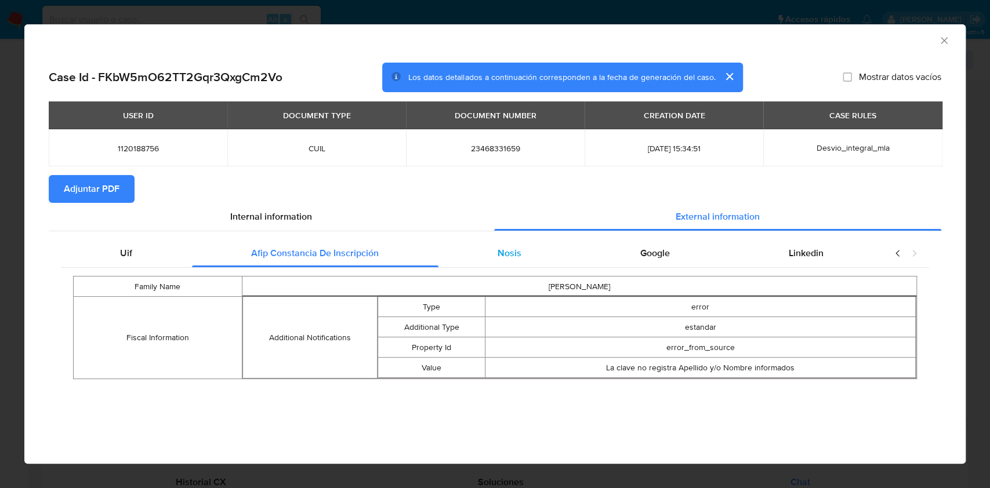
click at [492, 252] on div "Nosis" at bounding box center [509, 254] width 143 height 28
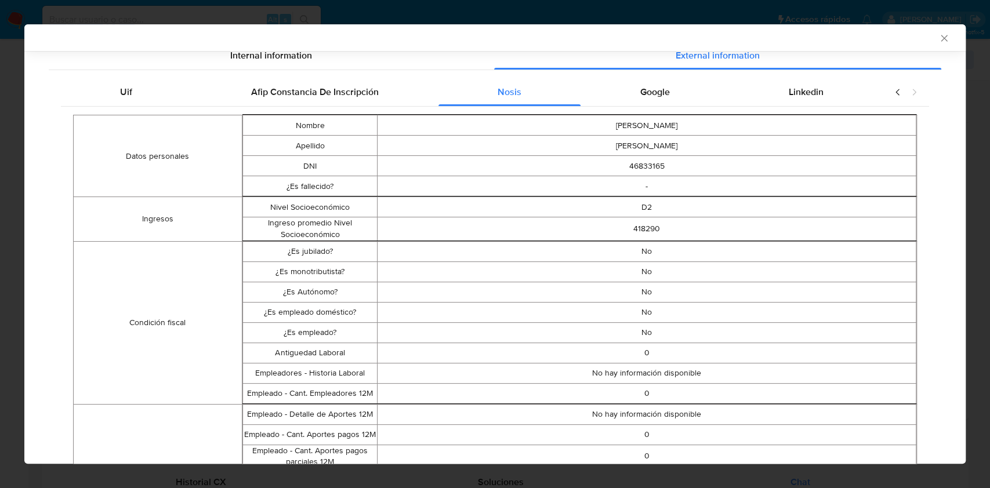
scroll to position [46, 0]
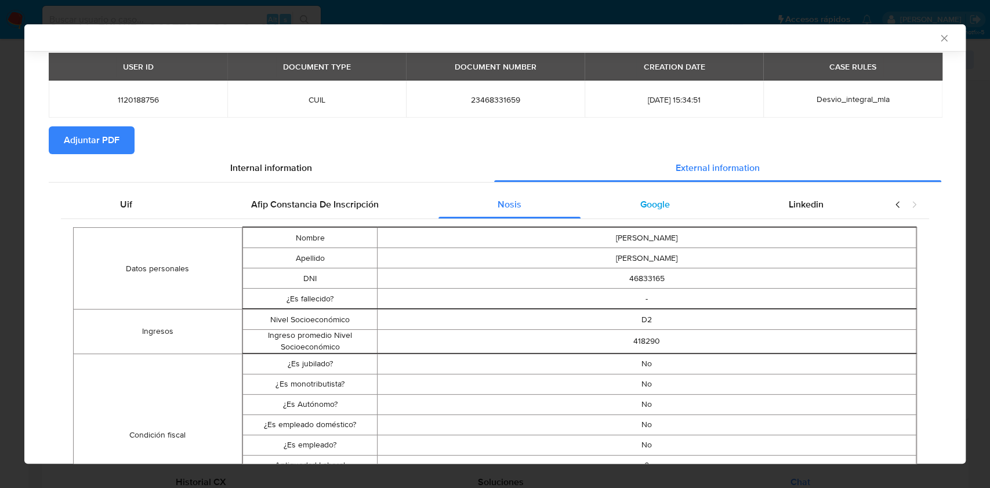
click at [654, 216] on div "Google" at bounding box center [654, 205] width 148 height 28
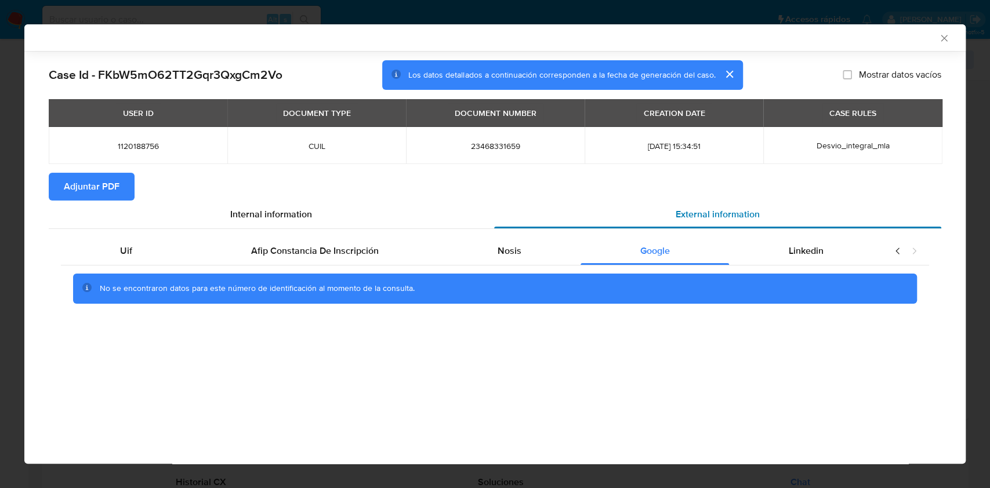
scroll to position [0, 0]
drag, startPoint x: 547, startPoint y: 248, endPoint x: 880, endPoint y: 187, distance: 338.4
click at [547, 248] on div "Nosis" at bounding box center [509, 251] width 143 height 28
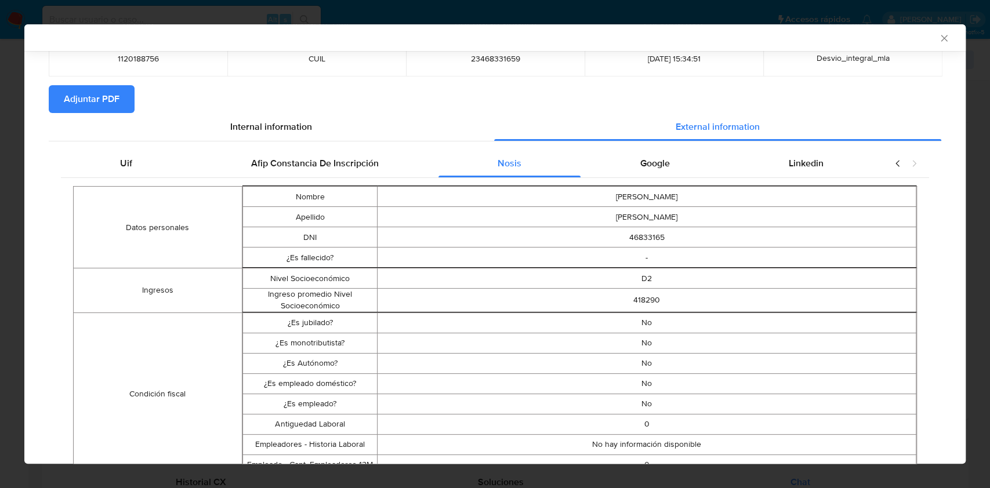
scroll to position [8, 0]
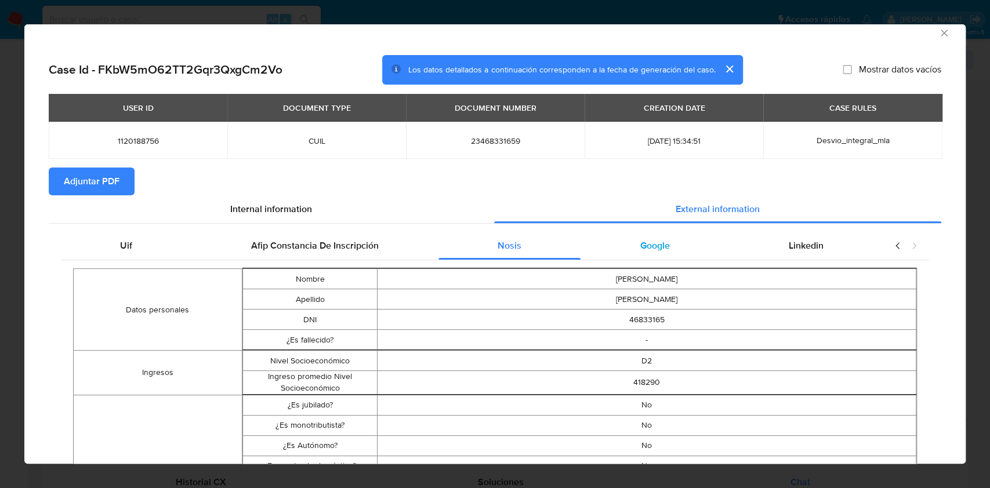
drag, startPoint x: 674, startPoint y: 216, endPoint x: 682, endPoint y: 240, distance: 25.5
click at [674, 219] on div "External information" at bounding box center [718, 209] width 448 height 28
click at [682, 242] on div "Google" at bounding box center [654, 246] width 148 height 28
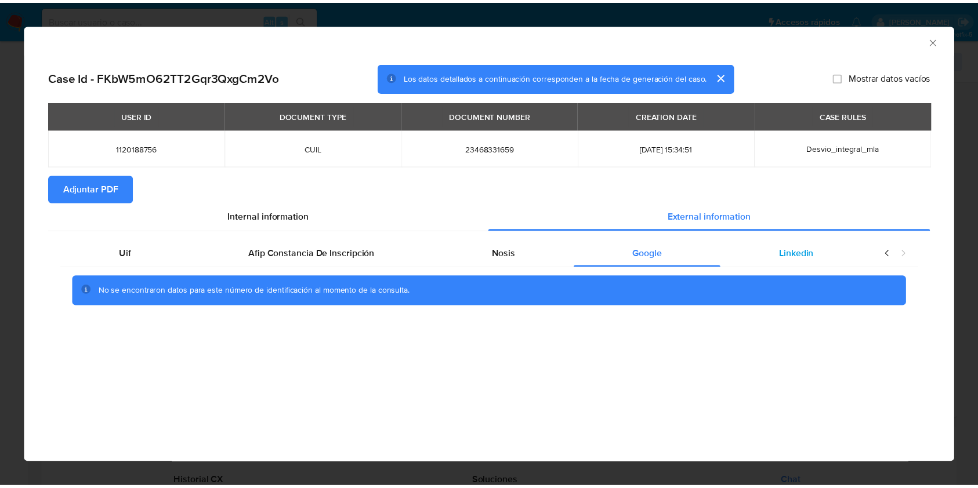
scroll to position [0, 0]
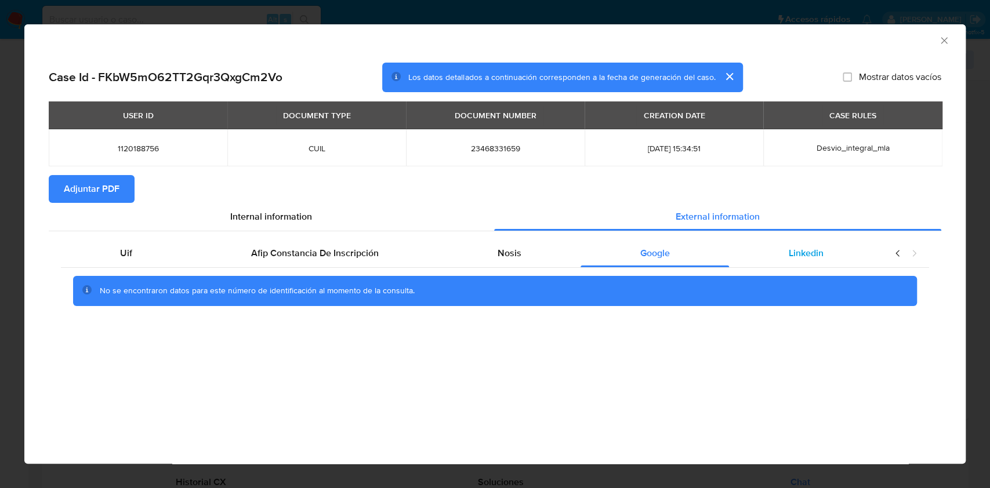
click at [833, 256] on div "Linkedin" at bounding box center [806, 254] width 154 height 28
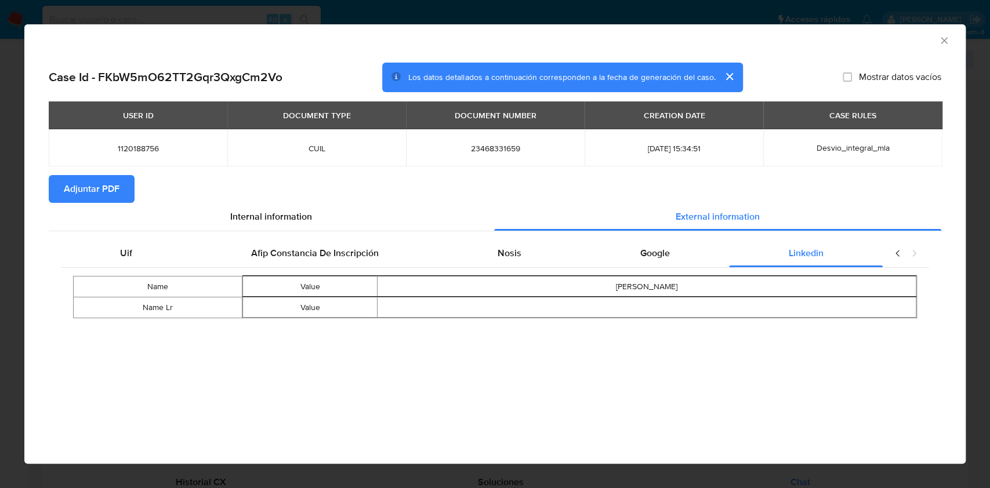
click at [111, 185] on span "Adjuntar PDF" at bounding box center [92, 189] width 56 height 26
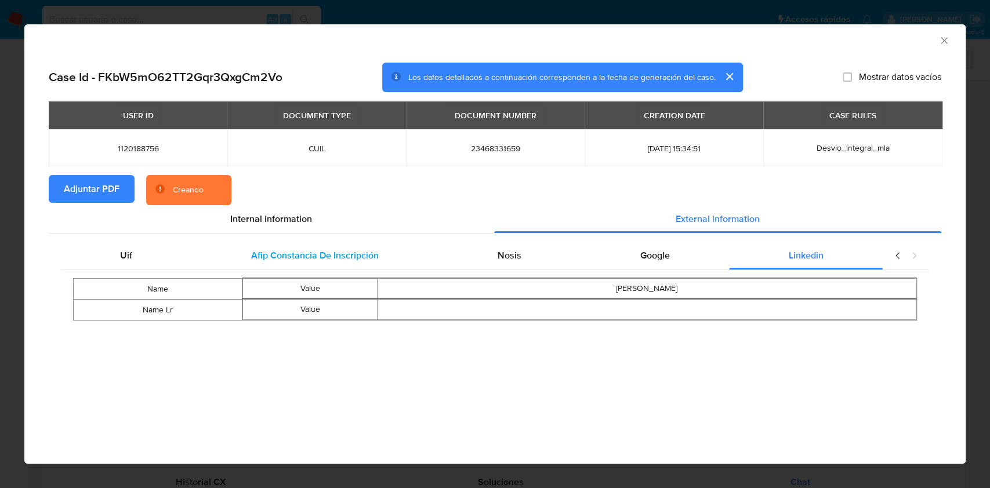
click at [362, 267] on div "Afip Constancia De Inscripción" at bounding box center [315, 256] width 246 height 28
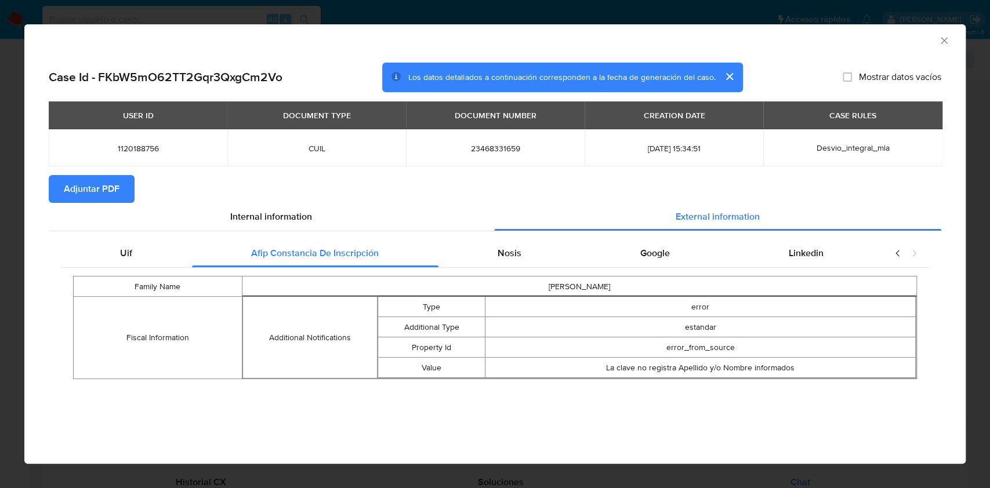
click at [941, 42] on icon "Cerrar ventana" at bounding box center [944, 41] width 12 height 12
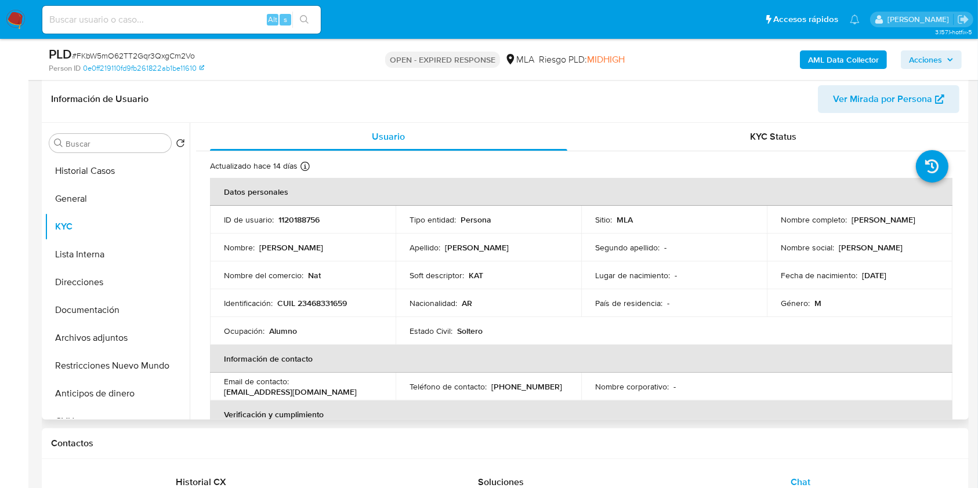
click at [314, 299] on p "CUIL 23468331659" at bounding box center [312, 303] width 70 height 10
copy p "23468331659"
click at [527, 389] on p "(376) 4538076" at bounding box center [526, 387] width 71 height 10
click at [527, 390] on p "(376) 4538076" at bounding box center [526, 387] width 71 height 10
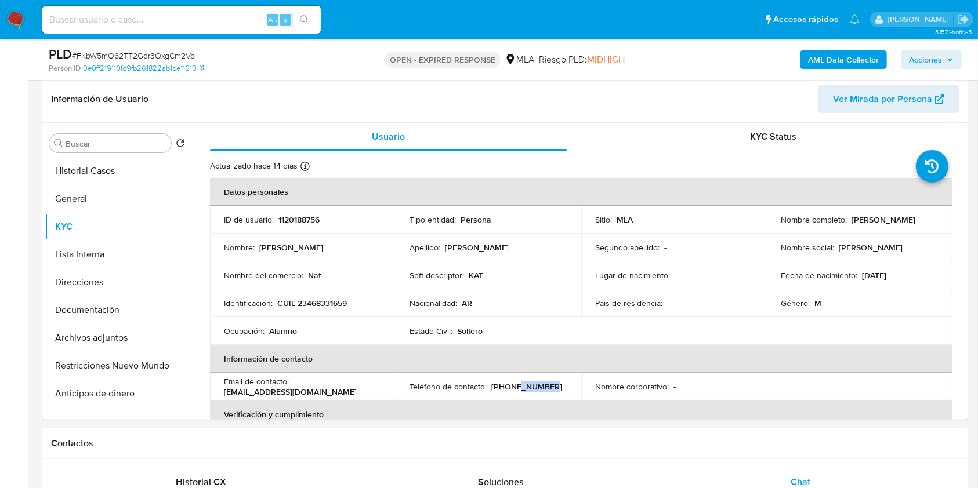
copy p "4538076"
drag, startPoint x: 314, startPoint y: 395, endPoint x: 226, endPoint y: 396, distance: 88.1
click at [226, 396] on div "Email de contacto : nathang1kk@gmail.com" at bounding box center [303, 386] width 158 height 21
copy p "nathang1kk@gmail.com"
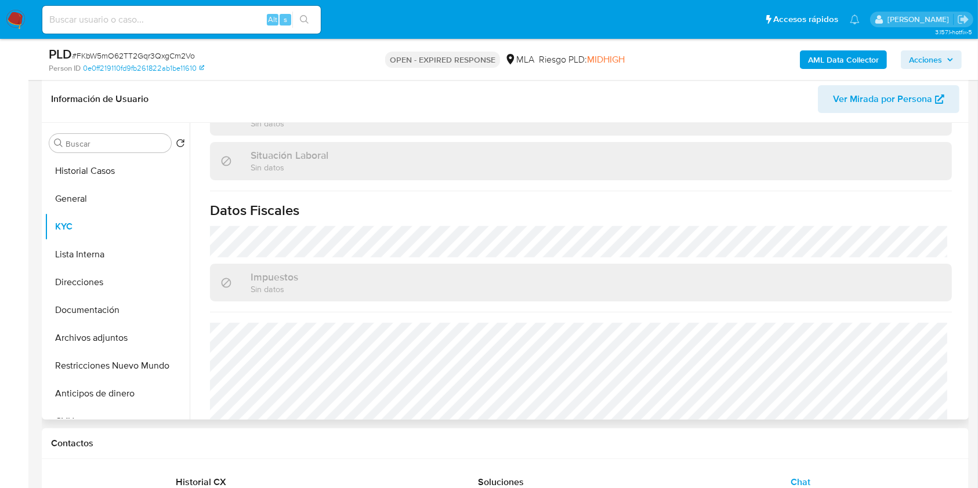
scroll to position [599, 0]
click at [78, 280] on button "Direcciones" at bounding box center [113, 282] width 136 height 28
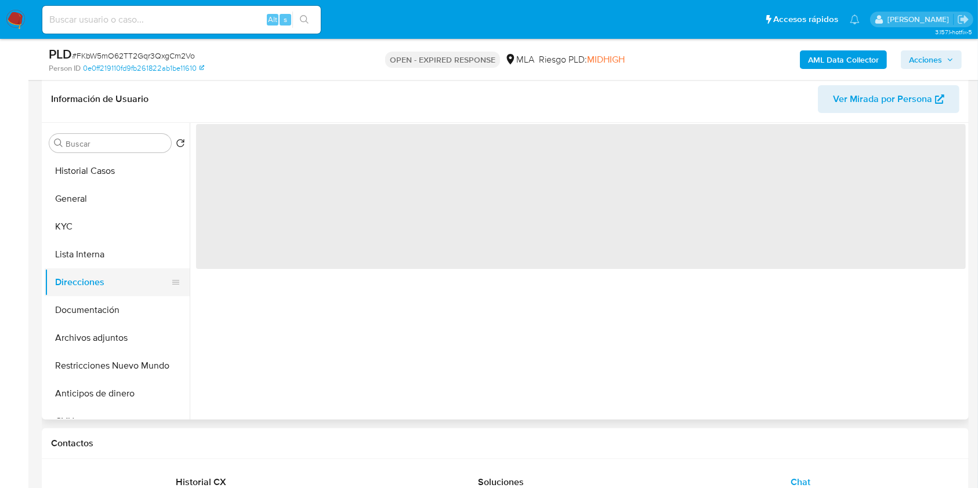
scroll to position [0, 0]
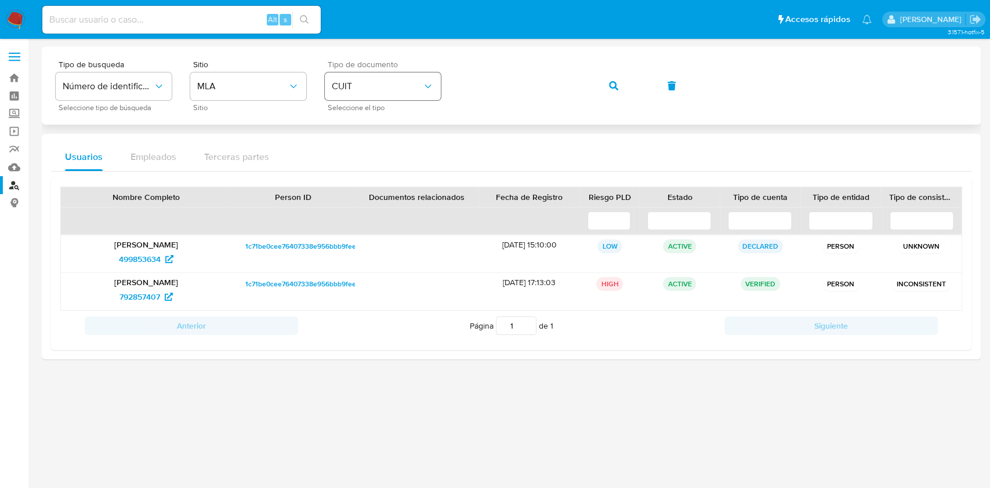
click at [405, 91] on div "Tipo de busqueda Número de identificación Seleccione tipo de búsqueda Sitio MLA…" at bounding box center [511, 85] width 911 height 50
click at [603, 86] on button "button" at bounding box center [613, 86] width 39 height 28
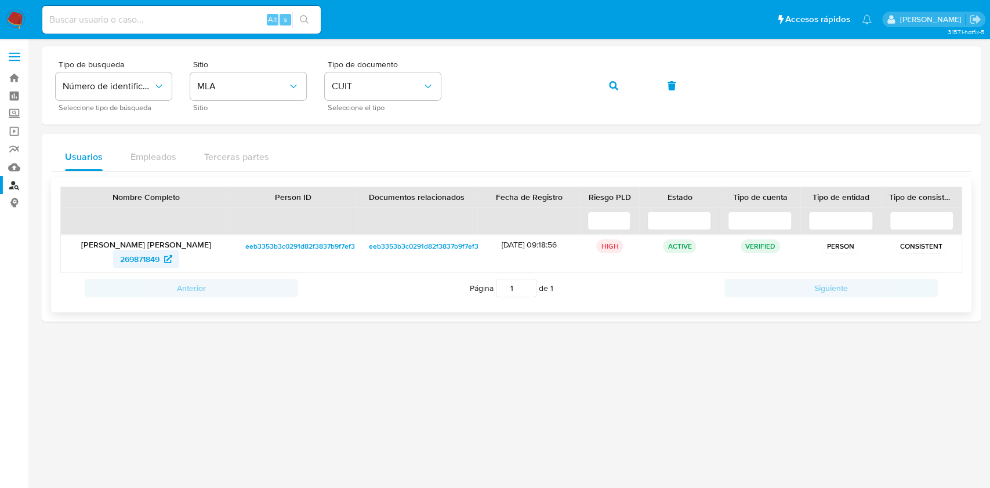
click at [139, 257] on span "269871849" at bounding box center [139, 259] width 39 height 19
click at [433, 86] on div "Tipo de busqueda Número de identificación Seleccione tipo de búsqueda Sitio MLA…" at bounding box center [511, 85] width 911 height 50
click at [614, 83] on icon "button" at bounding box center [613, 85] width 9 height 9
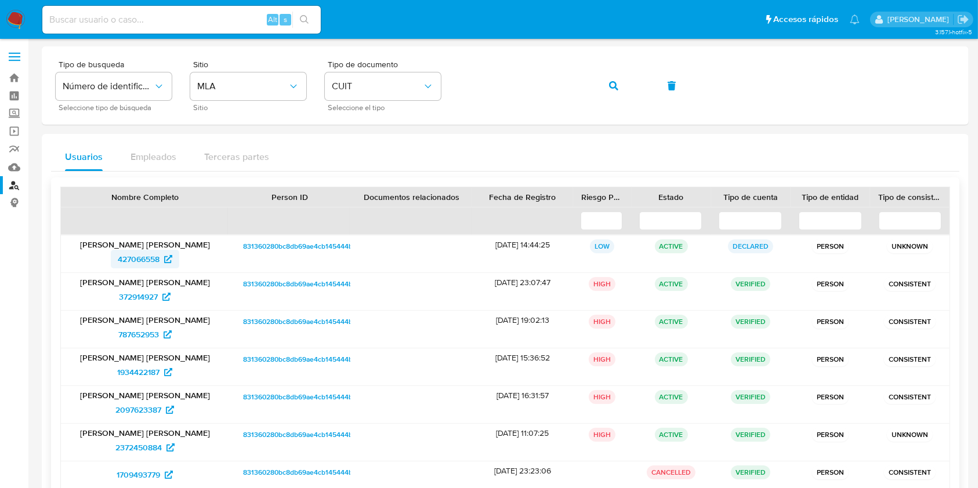
click at [133, 259] on span "427066558" at bounding box center [139, 259] width 42 height 19
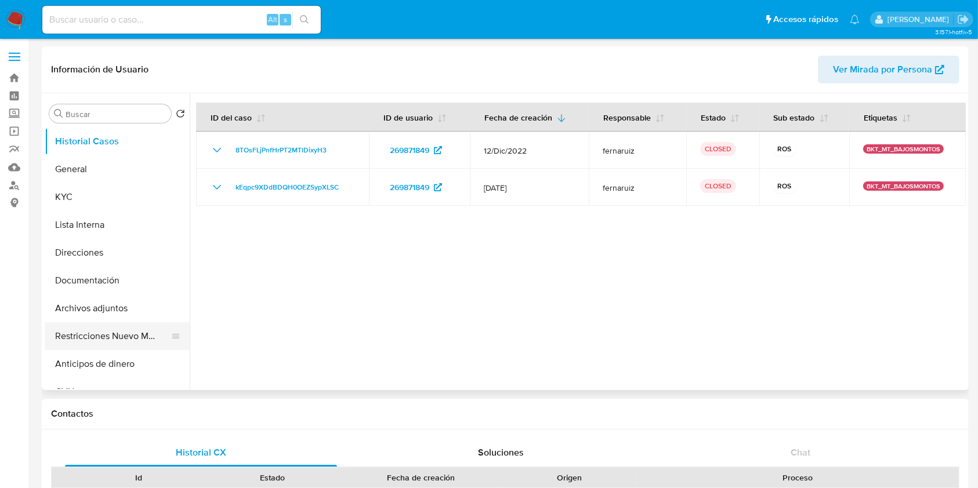
select select "10"
click at [113, 335] on button "Restricciones Nuevo Mundo" at bounding box center [113, 336] width 136 height 28
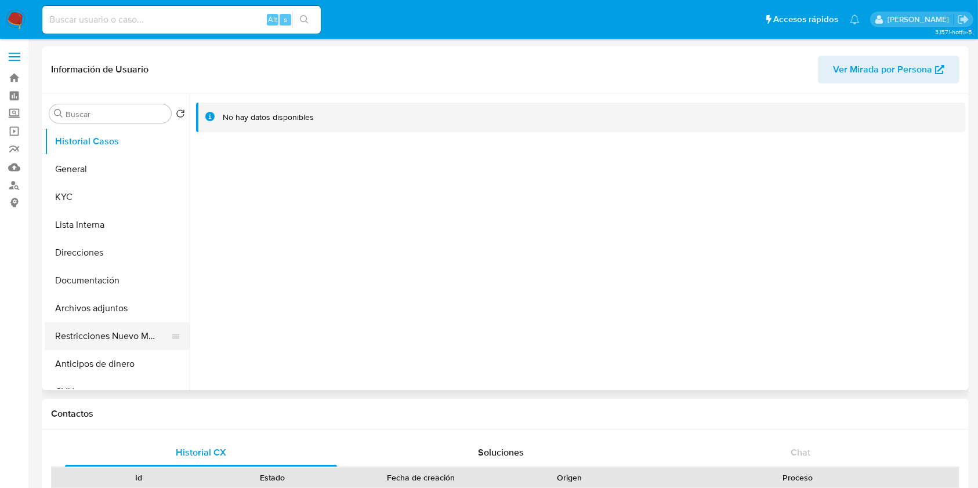
click at [126, 343] on button "Restricciones Nuevo Mundo" at bounding box center [113, 336] width 136 height 28
select select "10"
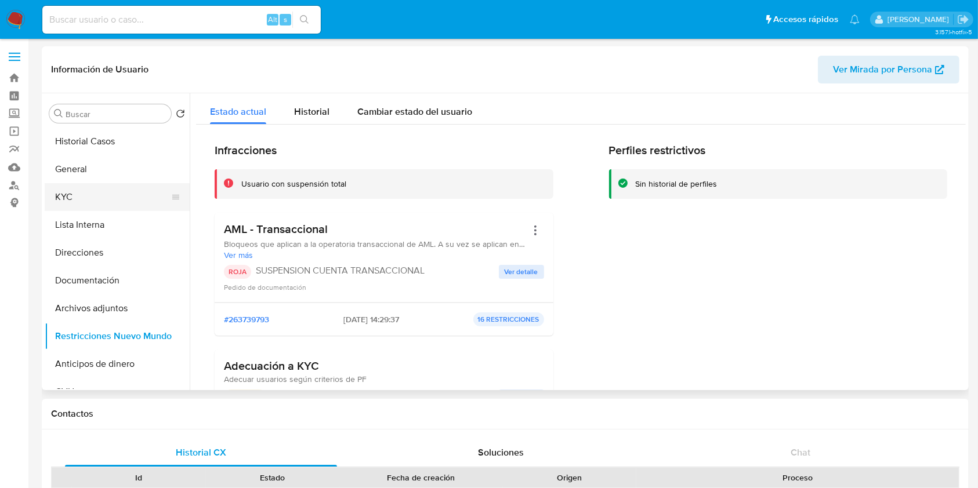
click at [85, 204] on button "KYC" at bounding box center [113, 197] width 136 height 28
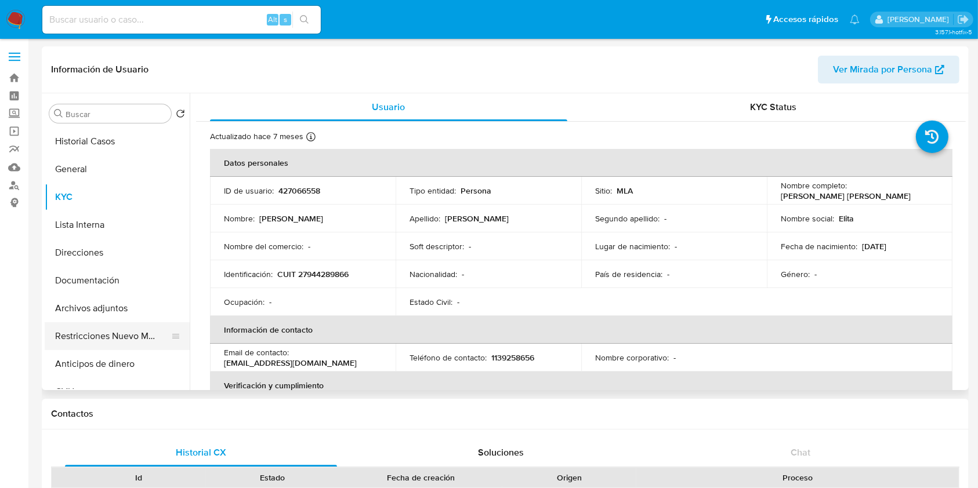
click at [133, 335] on button "Restricciones Nuevo Mundo" at bounding box center [113, 336] width 136 height 28
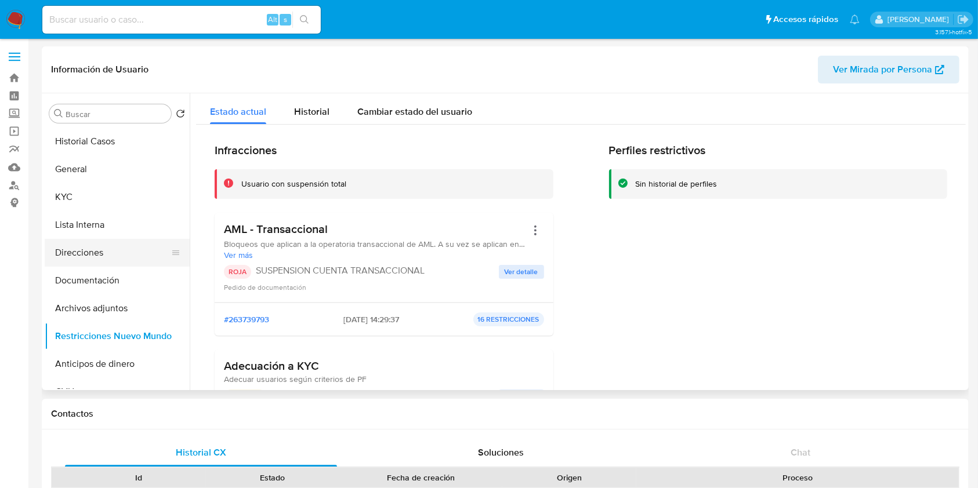
click at [104, 250] on button "Direcciones" at bounding box center [113, 253] width 136 height 28
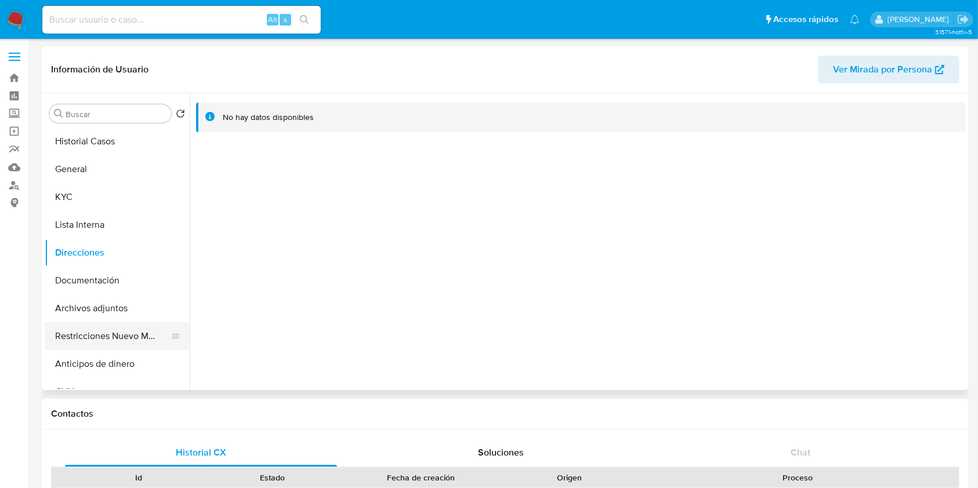
click at [107, 335] on button "Restricciones Nuevo Mundo" at bounding box center [113, 336] width 136 height 28
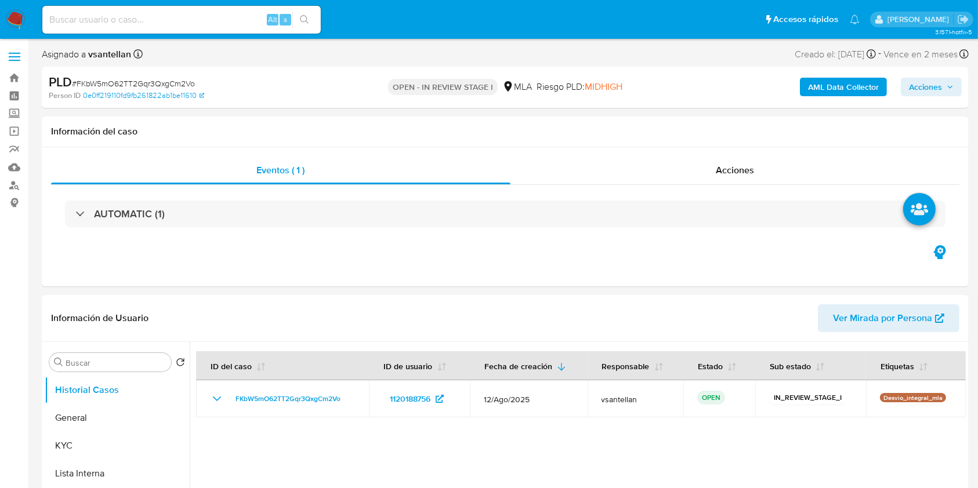
select select "10"
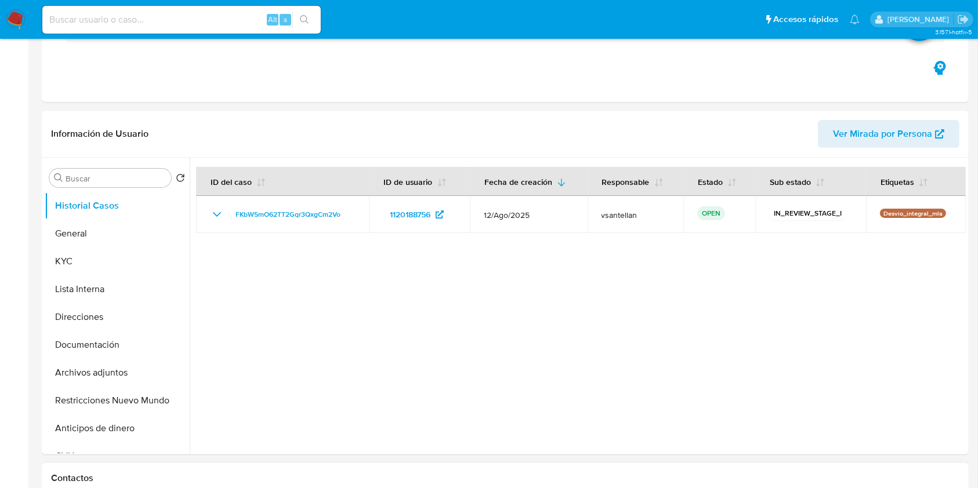
scroll to position [309, 0]
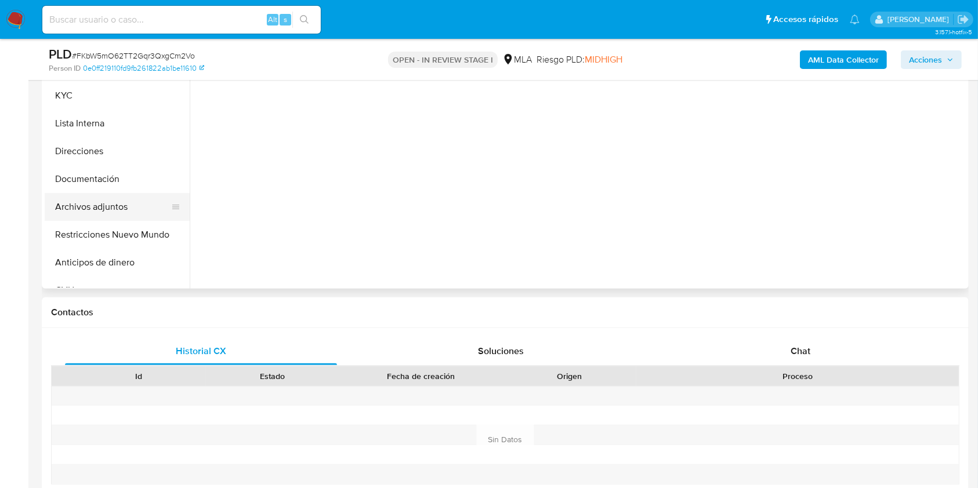
click at [126, 215] on button "Archivos adjuntos" at bounding box center [113, 207] width 136 height 28
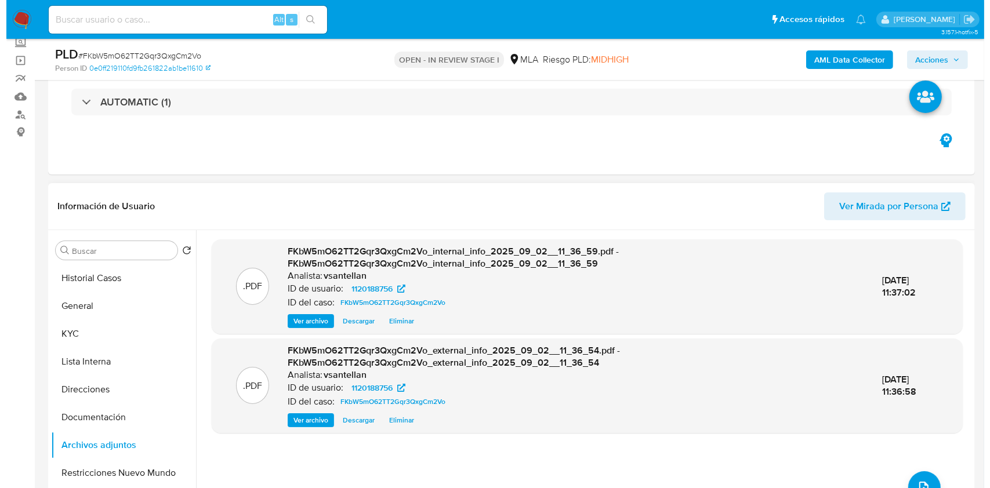
scroll to position [77, 0]
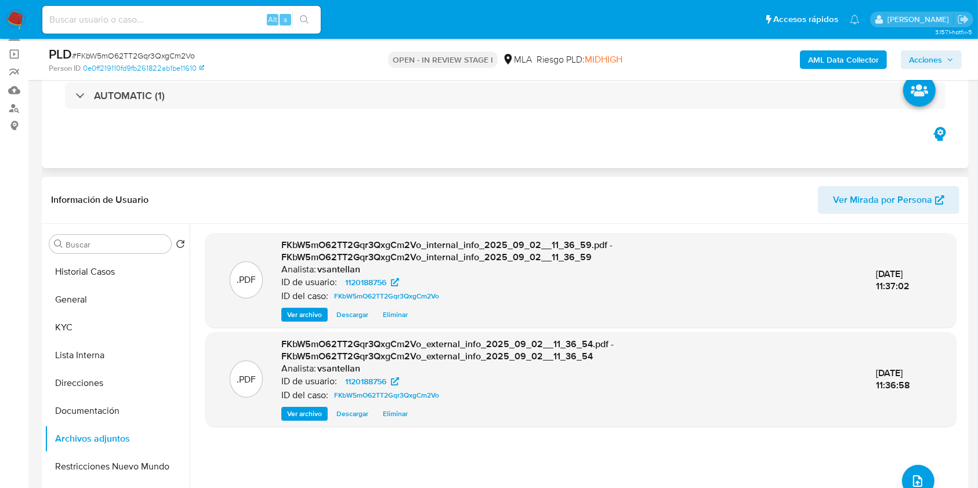
drag, startPoint x: 133, startPoint y: 323, endPoint x: 678, endPoint y: 154, distance: 570.8
click at [133, 324] on button "KYC" at bounding box center [117, 328] width 145 height 28
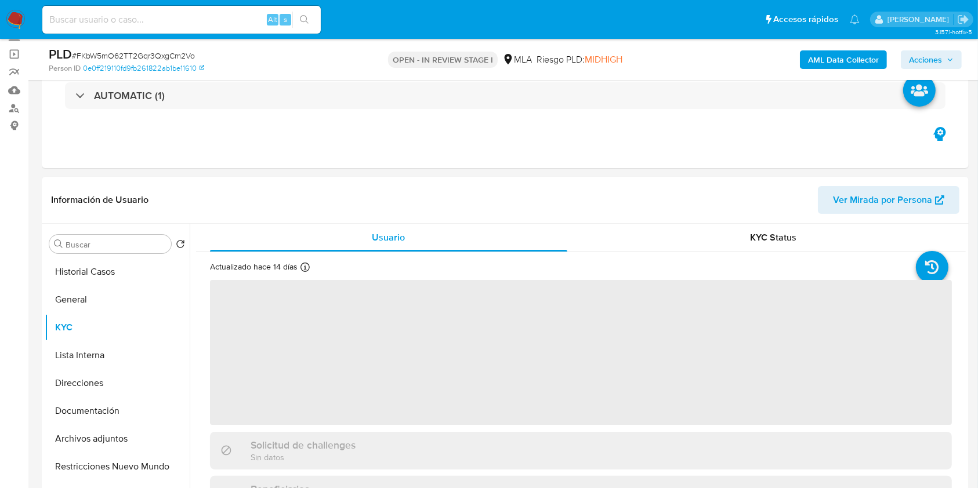
click at [825, 58] on b "AML Data Collector" at bounding box center [843, 59] width 71 height 19
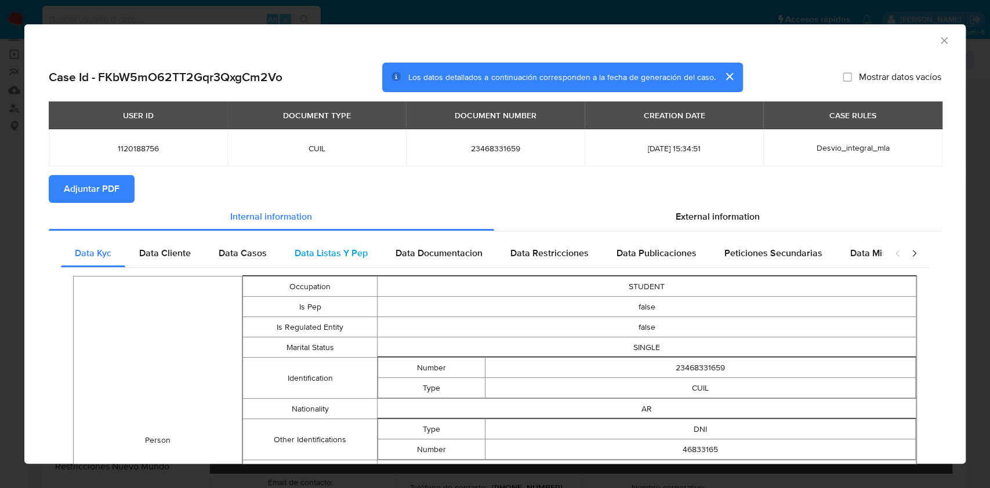
drag, startPoint x: 681, startPoint y: 219, endPoint x: 617, endPoint y: 251, distance: 71.1
click at [681, 218] on span "External information" at bounding box center [718, 216] width 84 height 13
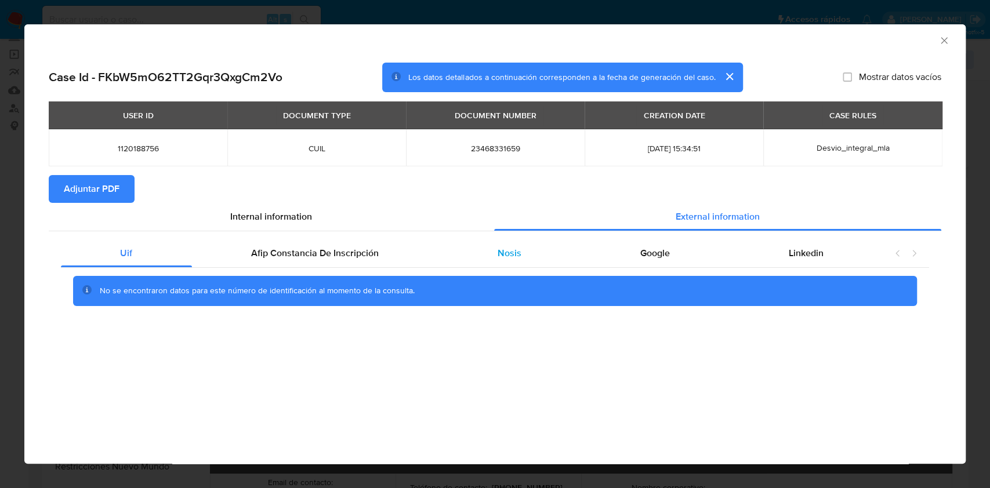
drag, startPoint x: 542, startPoint y: 251, endPoint x: 727, endPoint y: 230, distance: 186.7
click at [543, 249] on div "Nosis" at bounding box center [509, 254] width 143 height 28
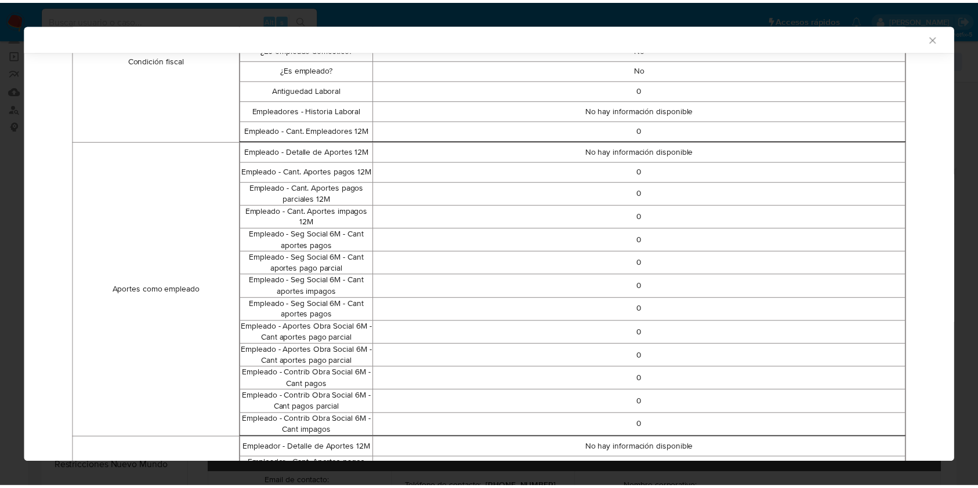
scroll to position [611, 0]
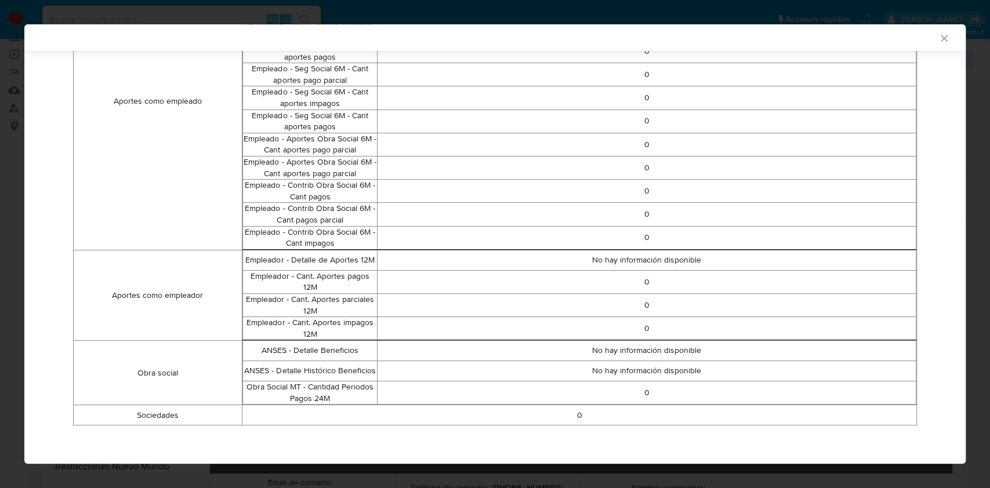
click at [938, 39] on icon "Cerrar ventana" at bounding box center [944, 38] width 12 height 12
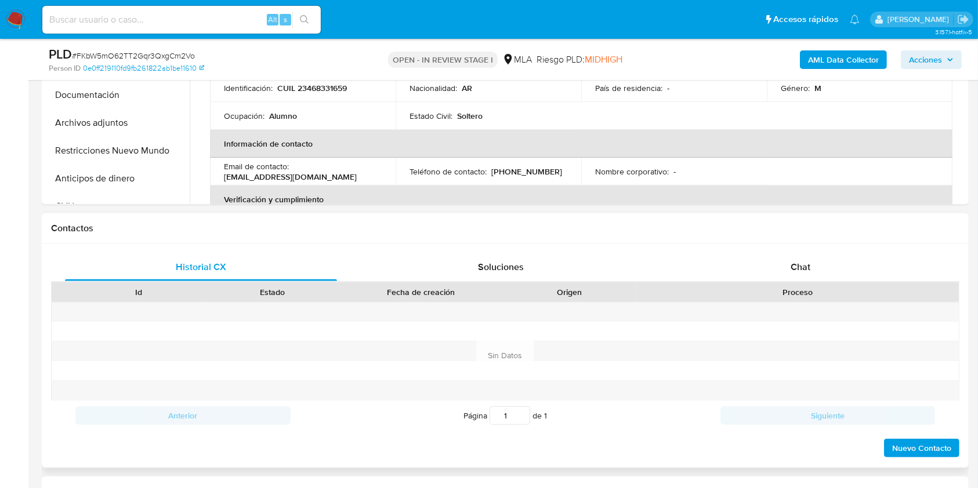
scroll to position [464, 0]
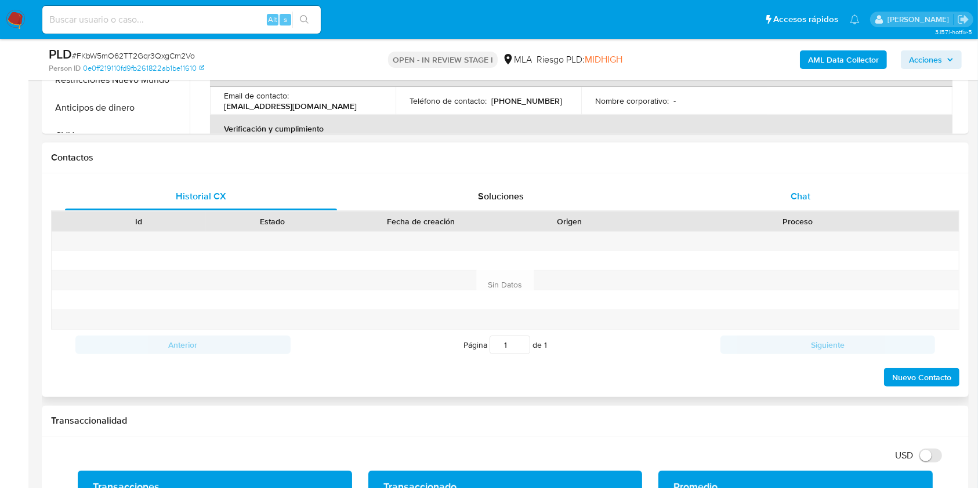
click at [837, 202] on div "Chat" at bounding box center [801, 197] width 272 height 28
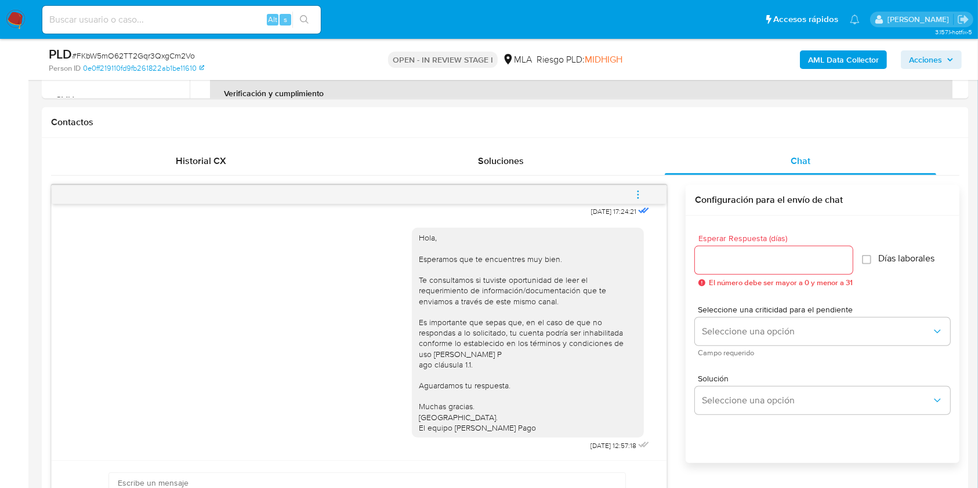
scroll to position [510, 0]
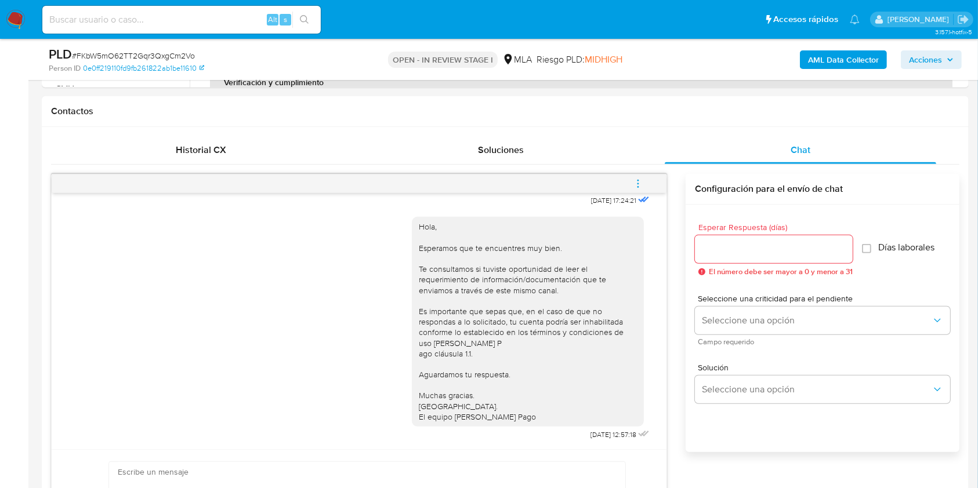
drag, startPoint x: 636, startPoint y: 183, endPoint x: 615, endPoint y: 168, distance: 25.8
click at [636, 183] on icon "menu-action" at bounding box center [638, 184] width 10 height 10
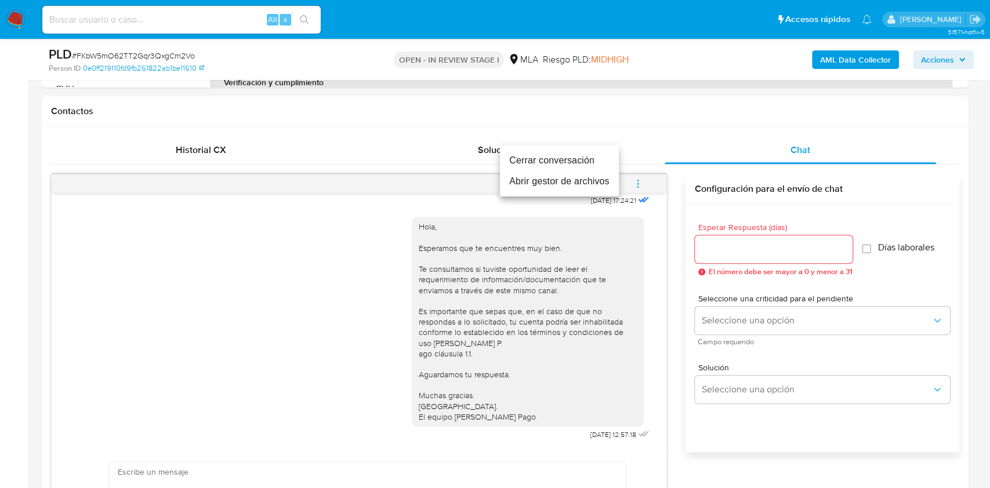
click at [592, 158] on li "Cerrar conversación" at bounding box center [559, 160] width 119 height 21
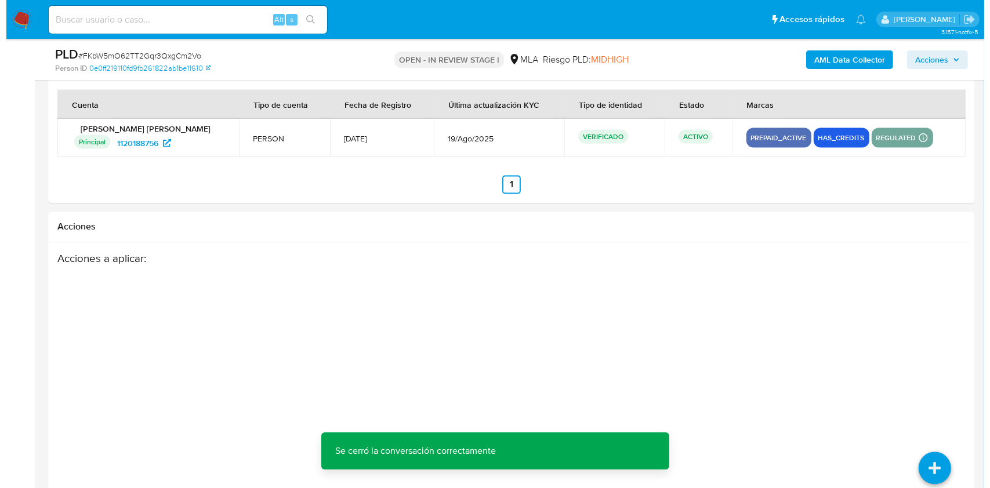
scroll to position [2040, 0]
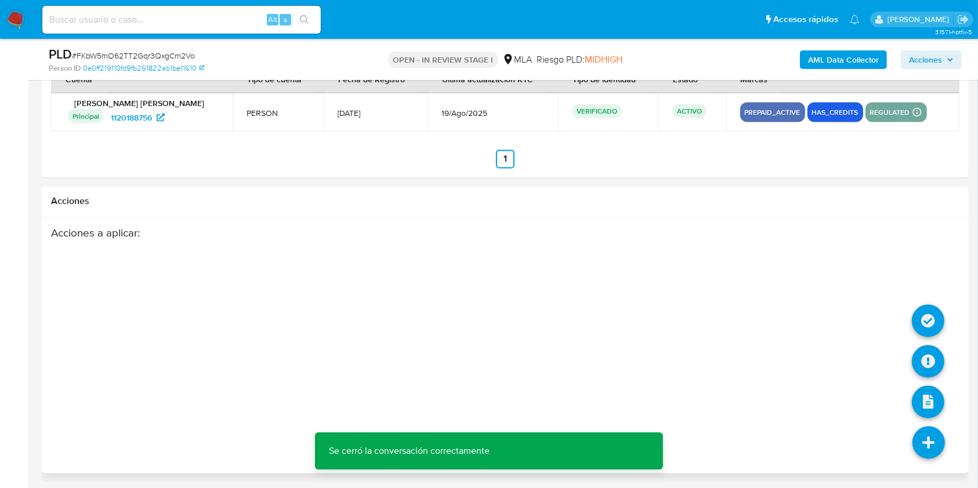
click at [926, 376] on li at bounding box center [928, 364] width 32 height 48
click at [926, 367] on icon at bounding box center [928, 362] width 32 height 32
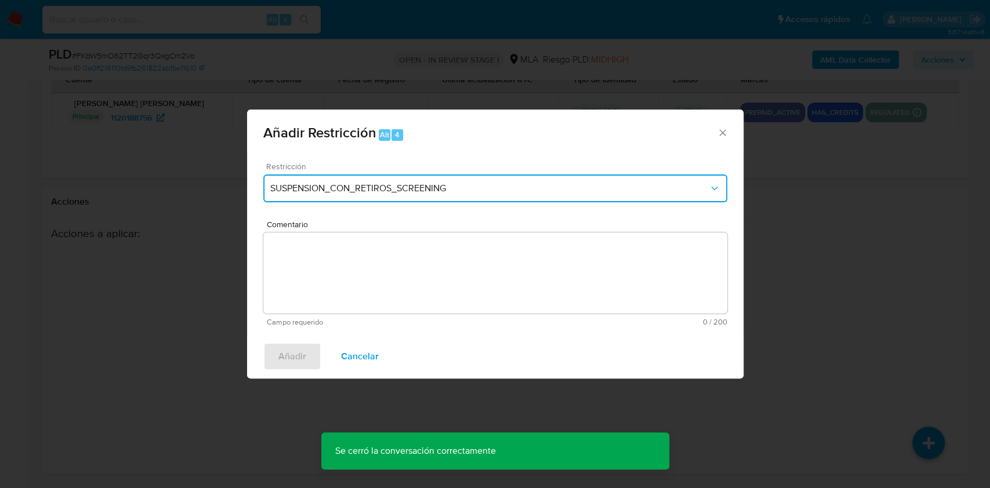
click at [450, 181] on button "SUSPENSION_CON_RETIROS_SCREENING" at bounding box center [495, 189] width 464 height 28
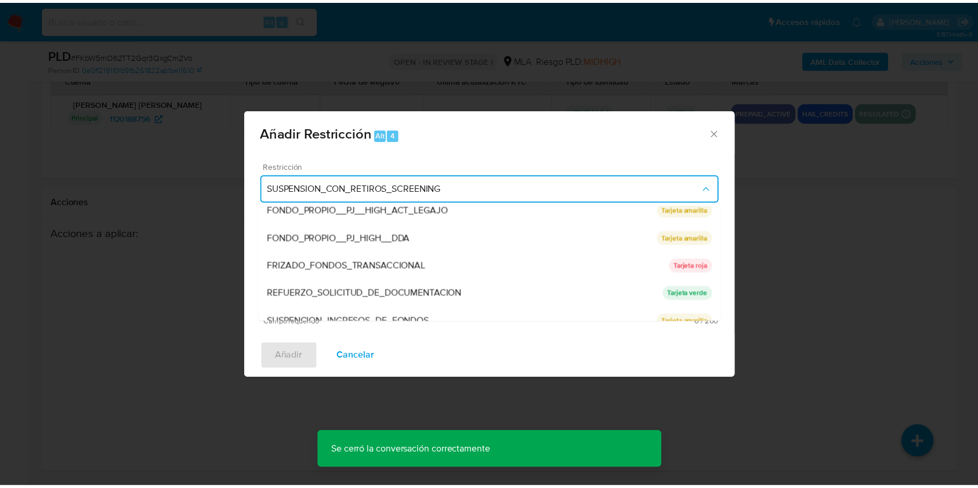
scroll to position [232, 0]
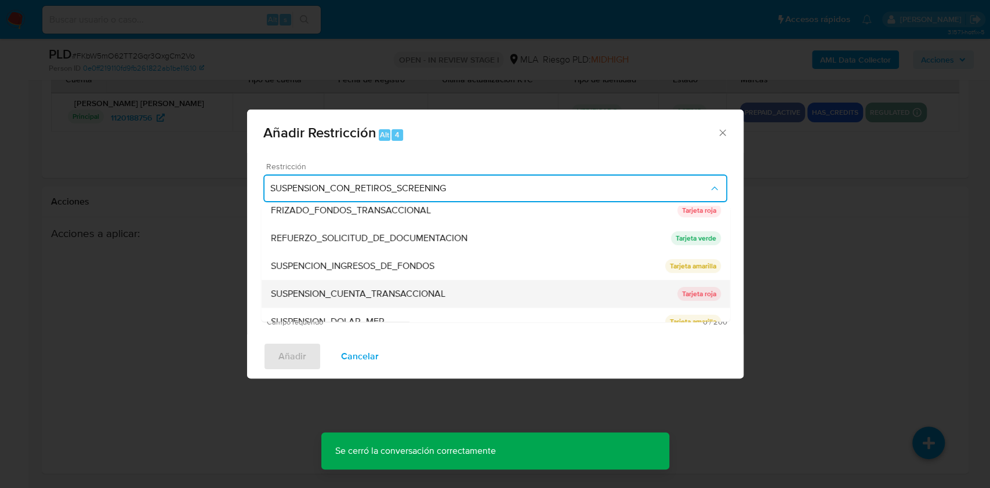
click at [437, 295] on span "SUSPENSION_CUENTA_TRANSACCIONAL" at bounding box center [357, 294] width 175 height 12
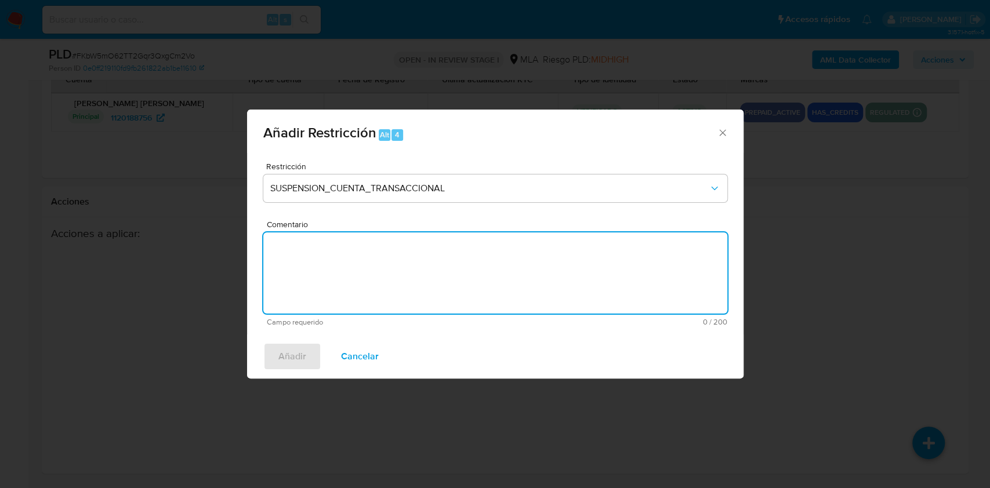
click at [390, 280] on textarea "Comentario" at bounding box center [495, 273] width 464 height 81
type textarea "AML"
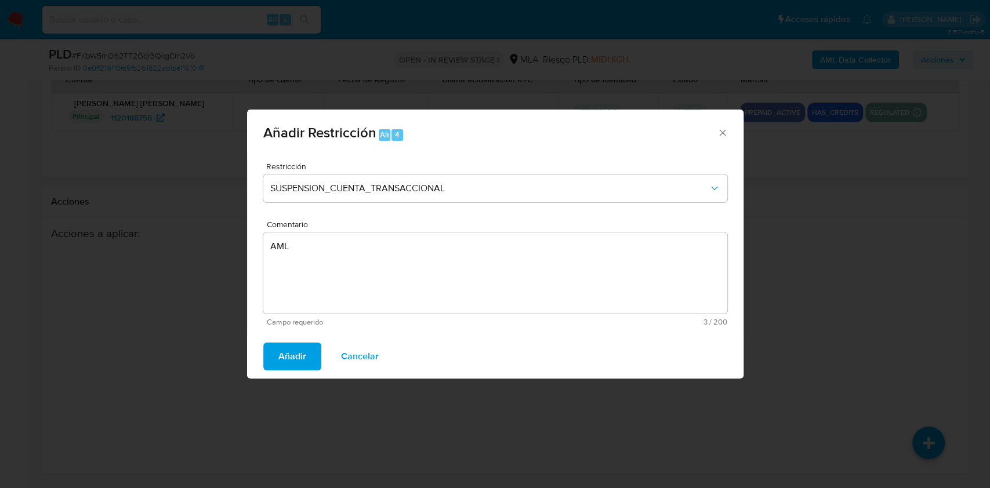
click at [283, 353] on span "Añadir" at bounding box center [292, 357] width 28 height 26
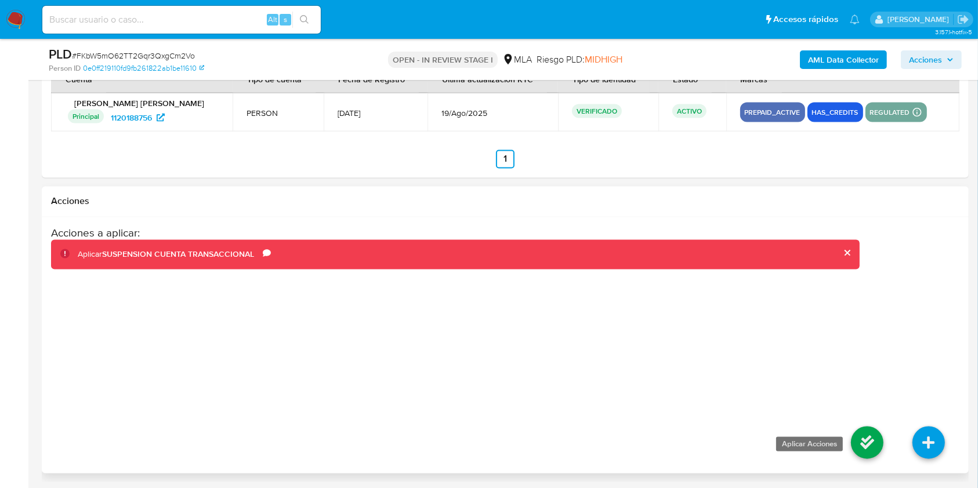
click at [869, 440] on icon at bounding box center [867, 443] width 32 height 32
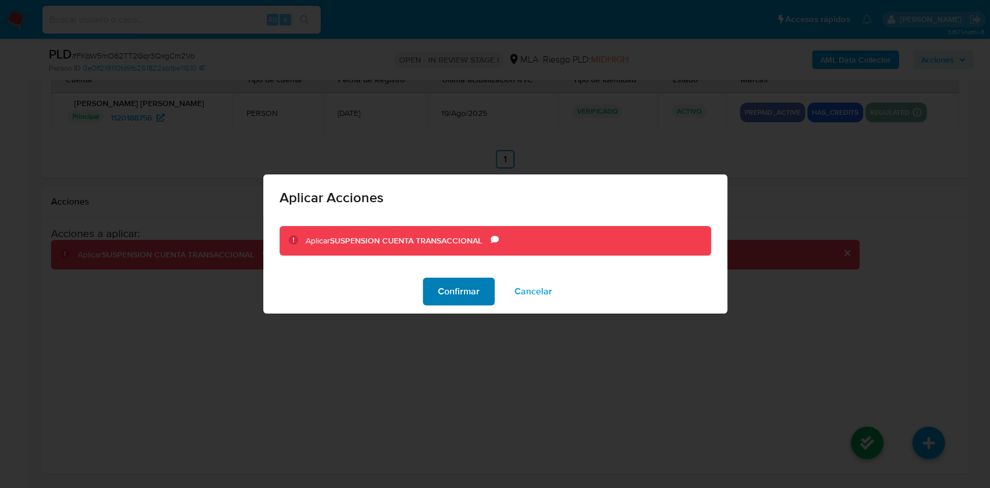
click at [473, 296] on span "Confirmar" at bounding box center [459, 292] width 42 height 26
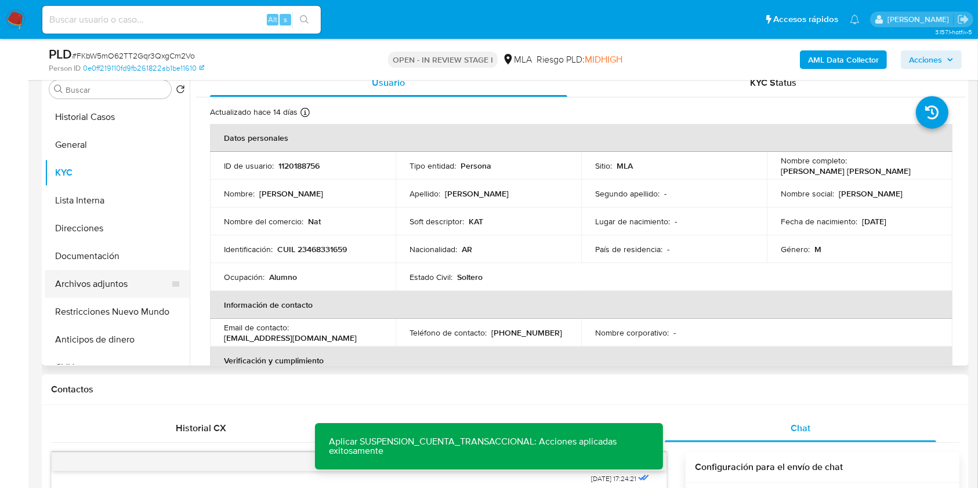
click at [86, 289] on button "Archivos adjuntos" at bounding box center [113, 284] width 136 height 28
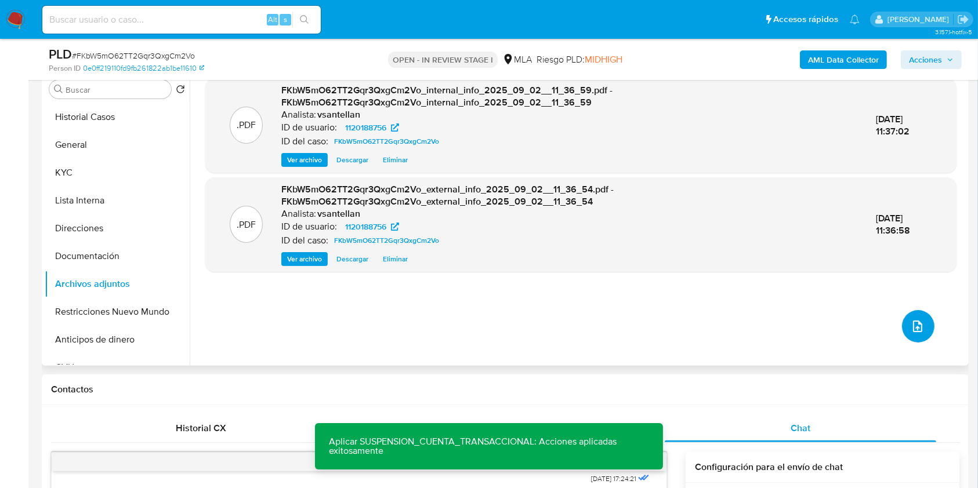
click at [916, 320] on icon "upload-file" at bounding box center [917, 327] width 14 height 14
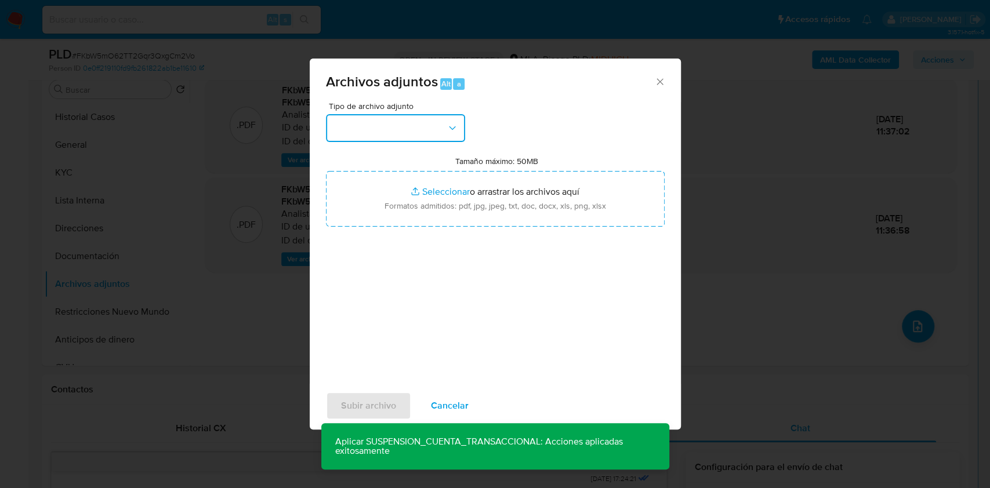
click at [397, 128] on button "button" at bounding box center [395, 128] width 139 height 28
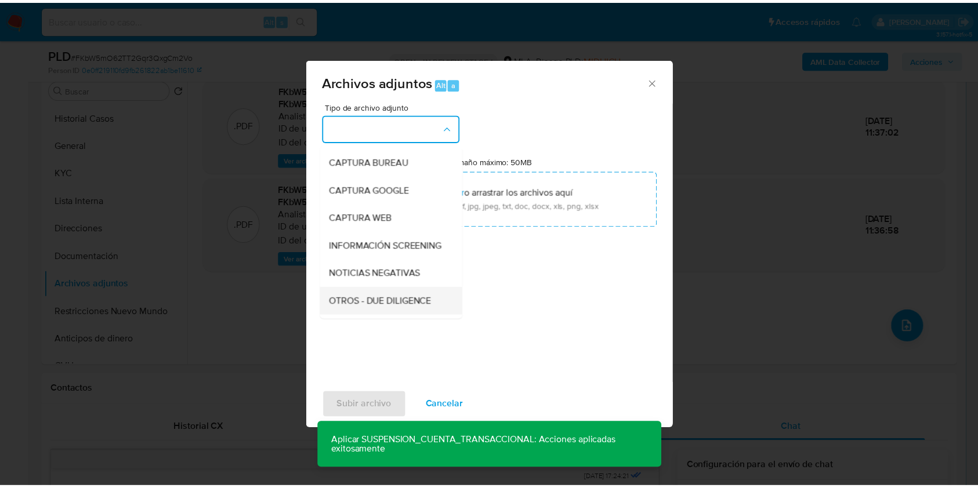
scroll to position [77, 0]
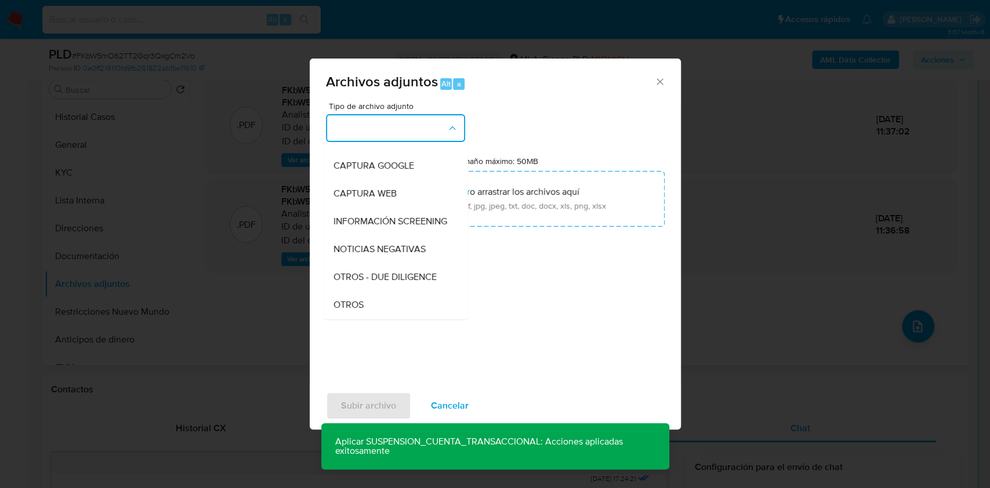
drag, startPoint x: 378, startPoint y: 309, endPoint x: 394, endPoint y: 280, distance: 33.0
click at [378, 309] on div "OTROS" at bounding box center [392, 305] width 118 height 28
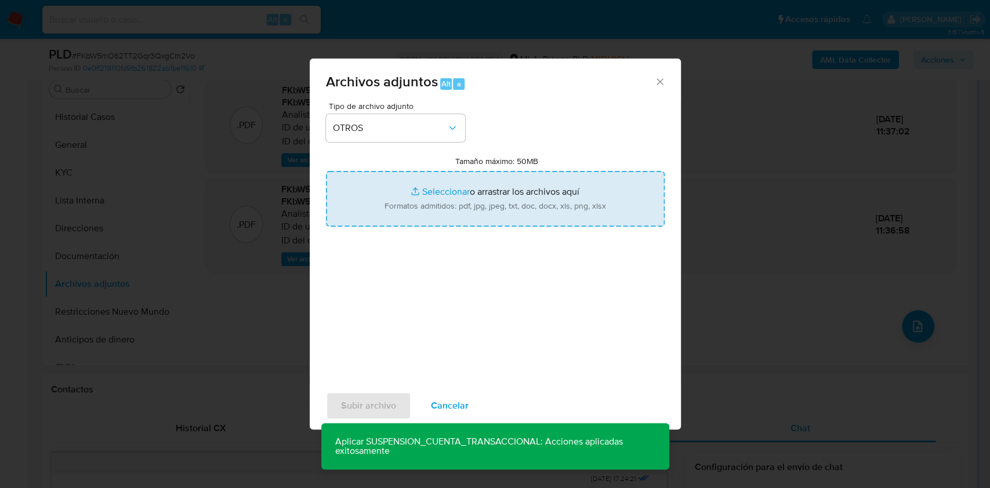
click at [422, 197] on input "Tamaño máximo: 50MB Seleccionar archivos" at bounding box center [495, 199] width 339 height 56
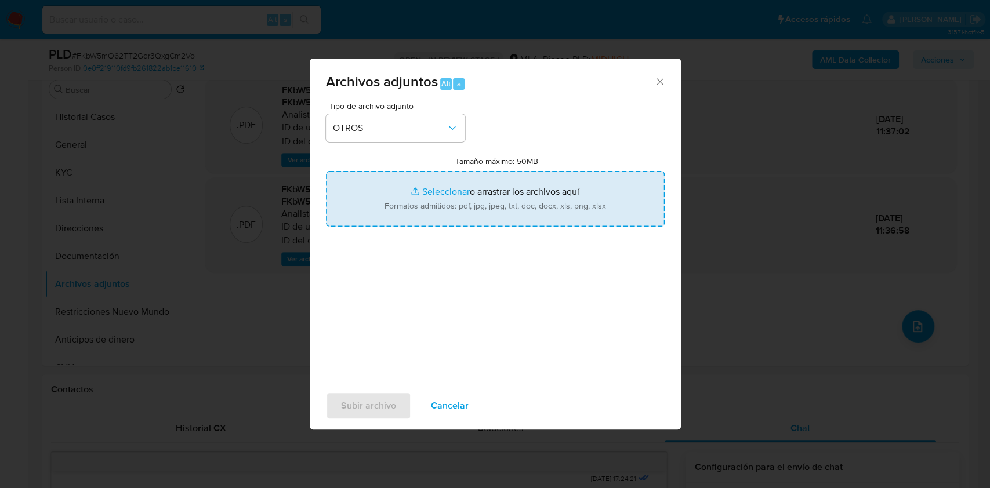
type input "C:\fakepath\Caselog FKbW5mO62TT2Gqr3QxgCm2Vo_2025_08_18_20_16_38.docx"
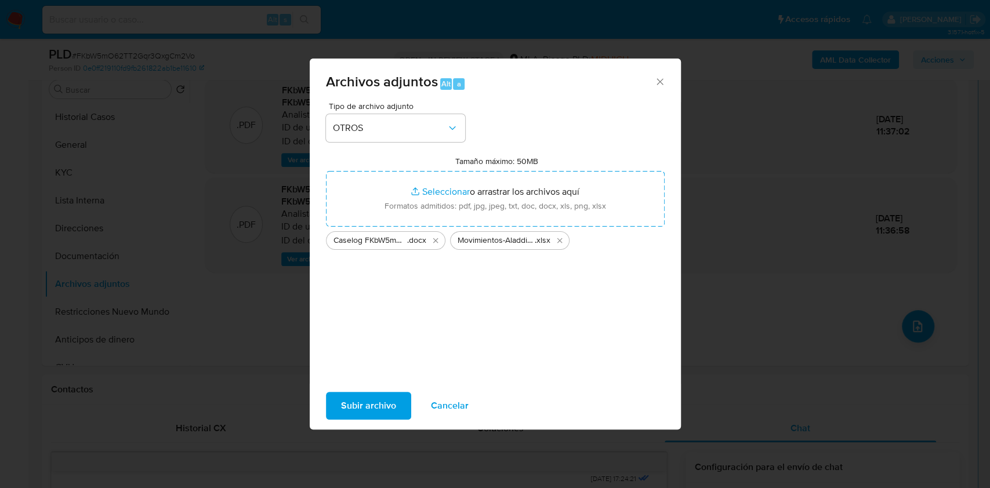
click at [375, 410] on span "Subir archivo" at bounding box center [368, 406] width 55 height 26
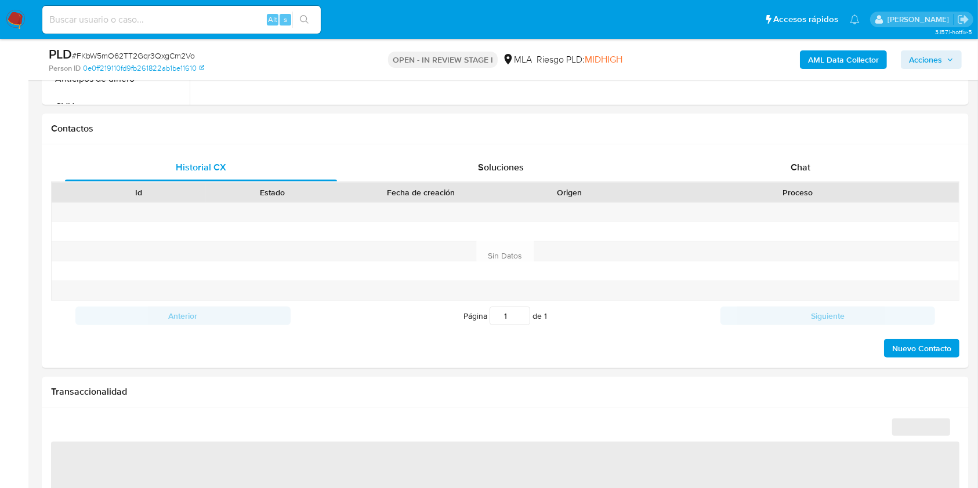
scroll to position [507, 0]
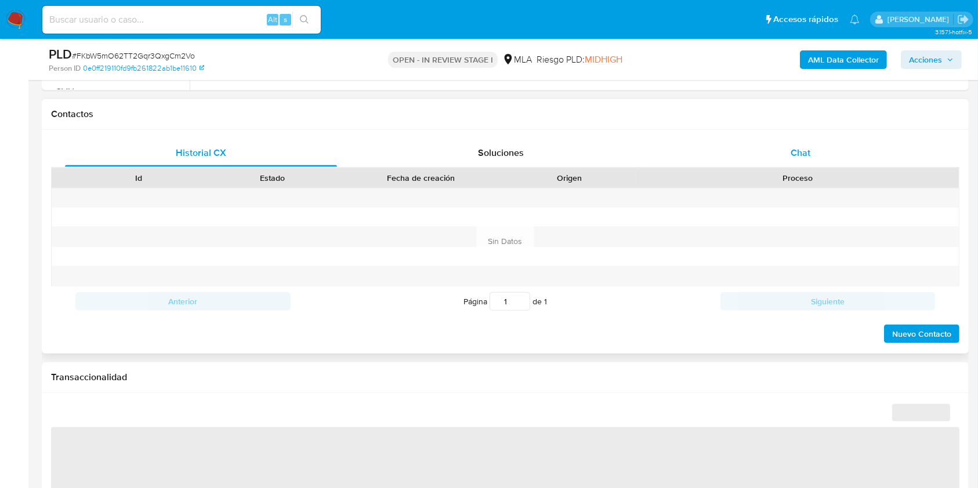
click at [826, 143] on div "Chat" at bounding box center [801, 153] width 272 height 28
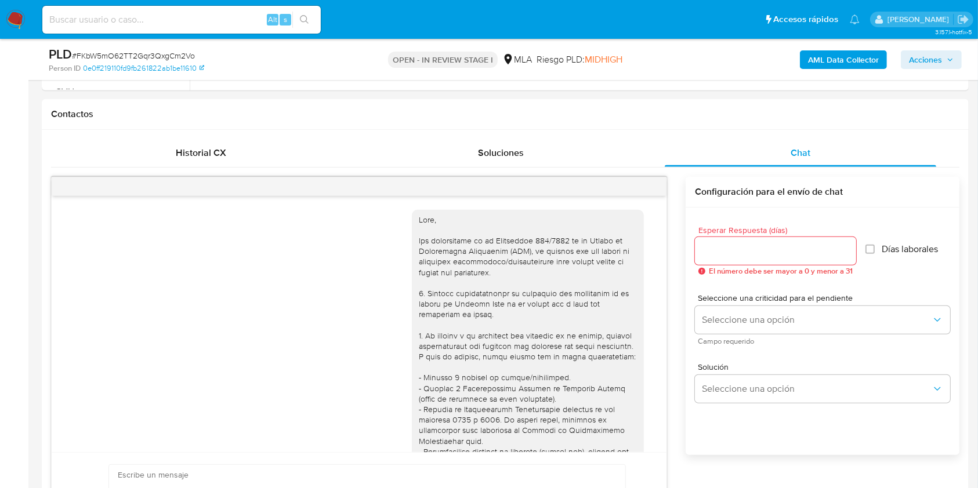
scroll to position [655, 0]
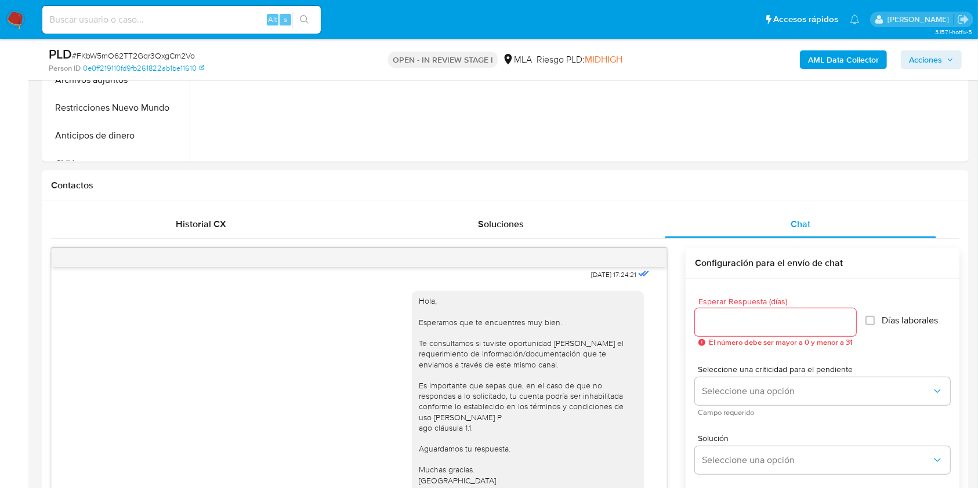
select select "10"
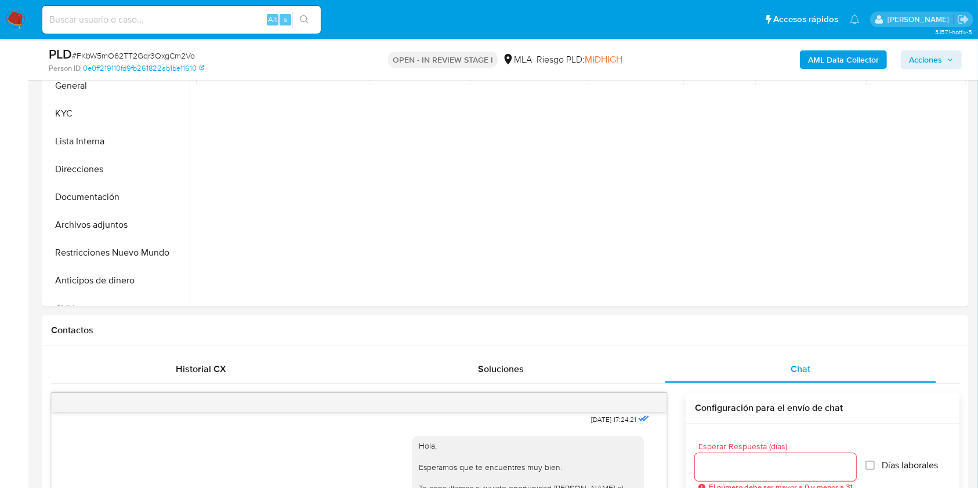
scroll to position [280, 0]
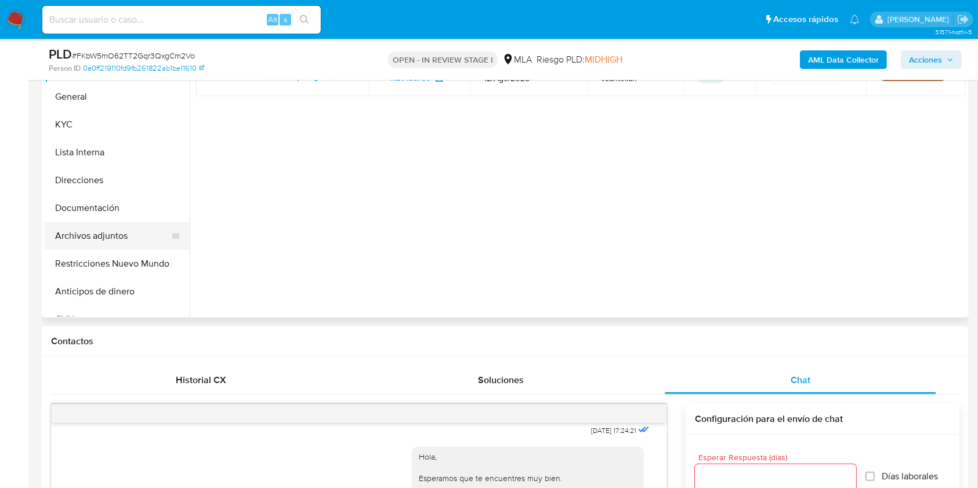
click at [70, 245] on button "Archivos adjuntos" at bounding box center [113, 236] width 136 height 28
click at [75, 251] on button "Restricciones Nuevo Mundo" at bounding box center [113, 264] width 136 height 28
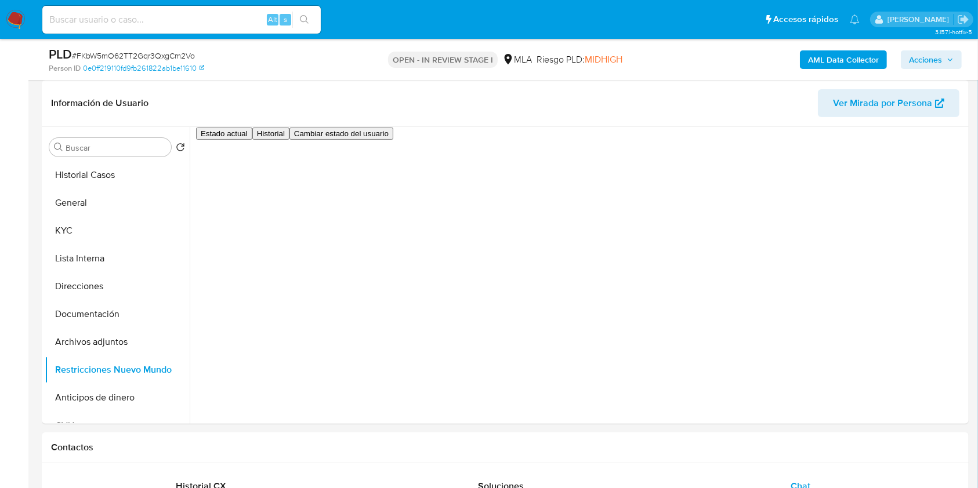
scroll to position [168, 0]
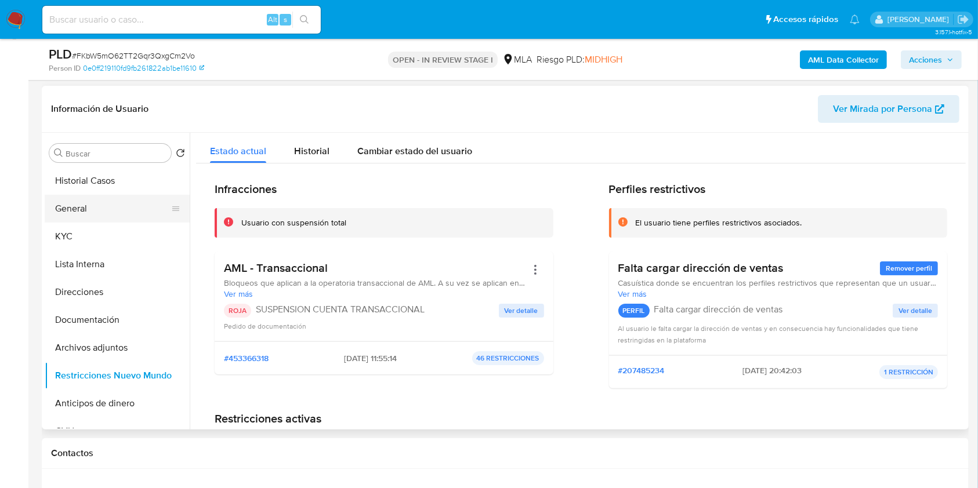
click at [87, 211] on button "General" at bounding box center [113, 209] width 136 height 28
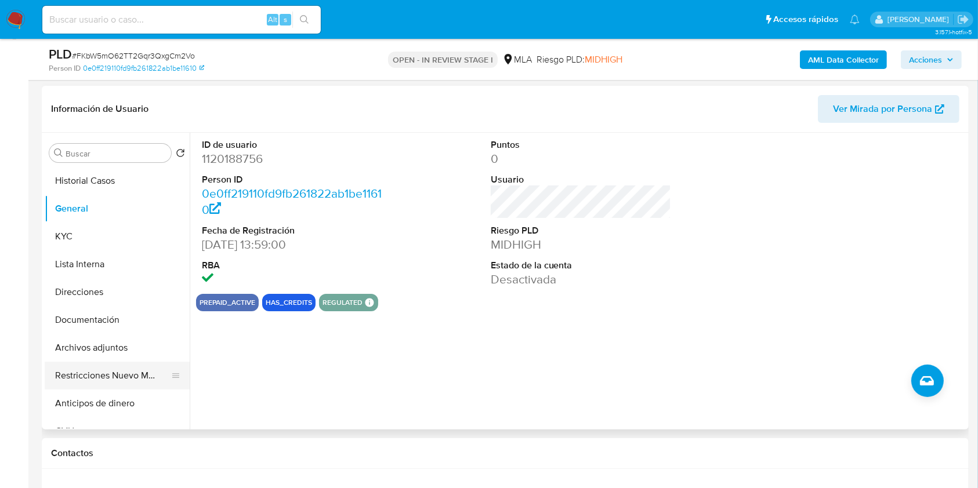
click at [108, 372] on button "Restricciones Nuevo Mundo" at bounding box center [113, 376] width 136 height 28
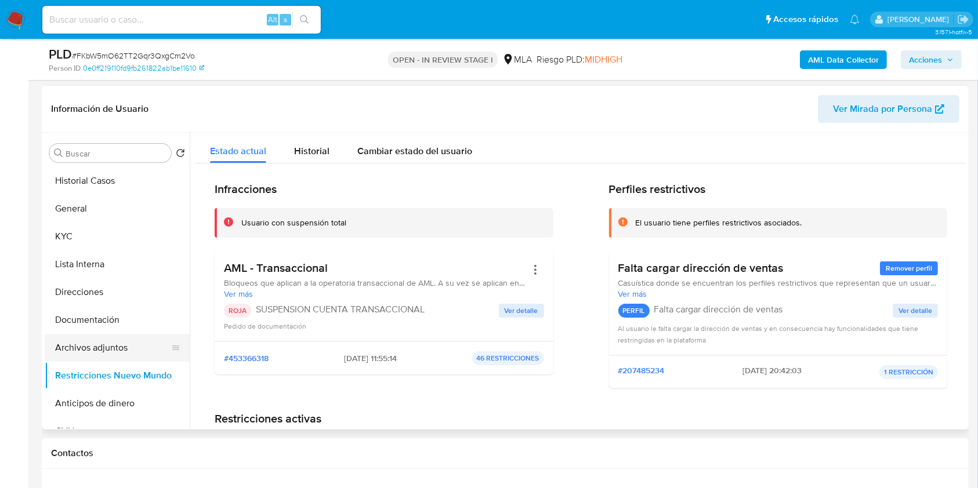
drag, startPoint x: 112, startPoint y: 343, endPoint x: 129, endPoint y: 347, distance: 17.9
click at [111, 343] on button "Archivos adjuntos" at bounding box center [113, 348] width 136 height 28
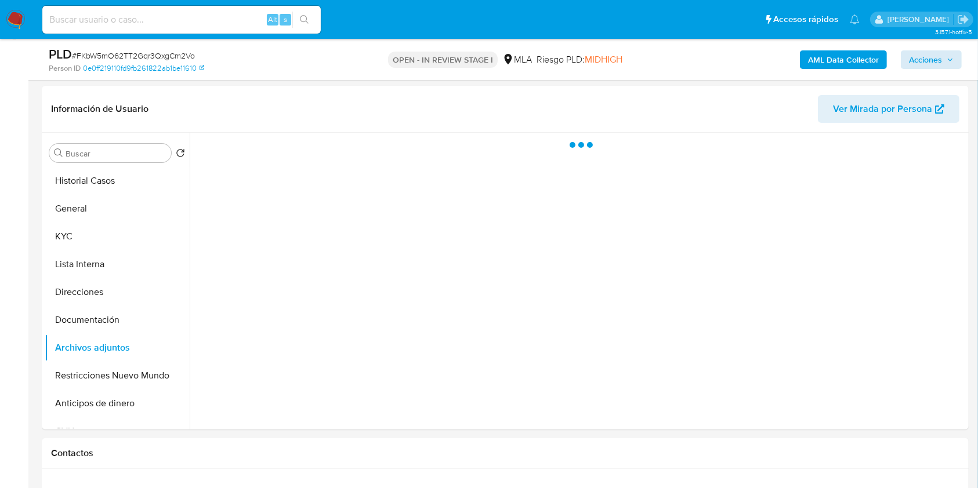
drag, startPoint x: 966, startPoint y: 60, endPoint x: 946, endPoint y: 67, distance: 20.7
click at [966, 61] on div "PLD # FKbW5mO62TT2Gqr3QxgCm2Vo Person ID 0e0ff219110fd9fb261822ab1be11610 OPEN …" at bounding box center [505, 59] width 927 height 41
click at [933, 68] on span "Acciones" at bounding box center [925, 59] width 33 height 19
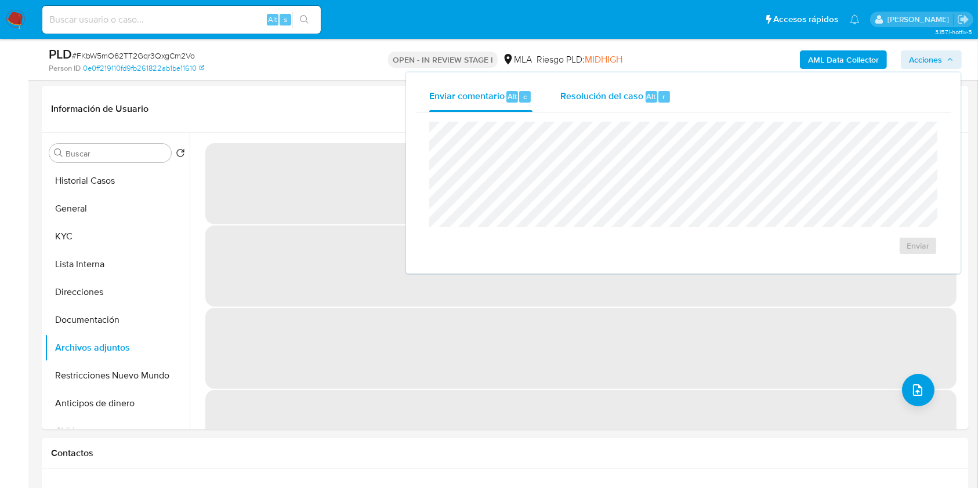
click at [613, 91] on span "Resolución del caso" at bounding box center [601, 95] width 83 height 13
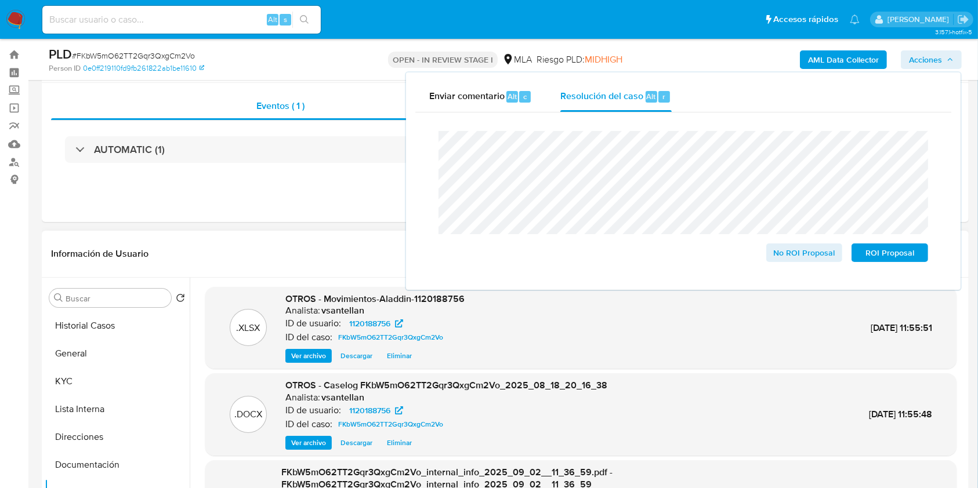
scroll to position [100, 0]
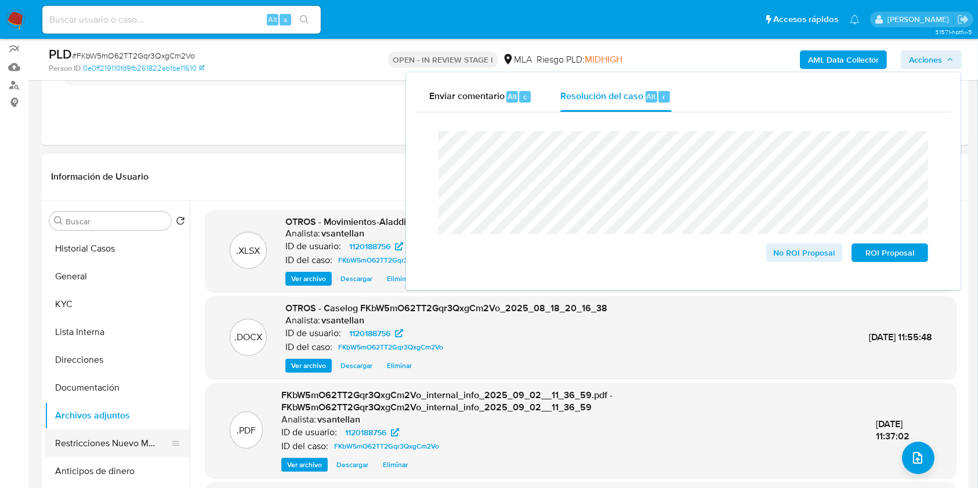
click at [81, 451] on button "Restricciones Nuevo Mundo" at bounding box center [113, 444] width 136 height 28
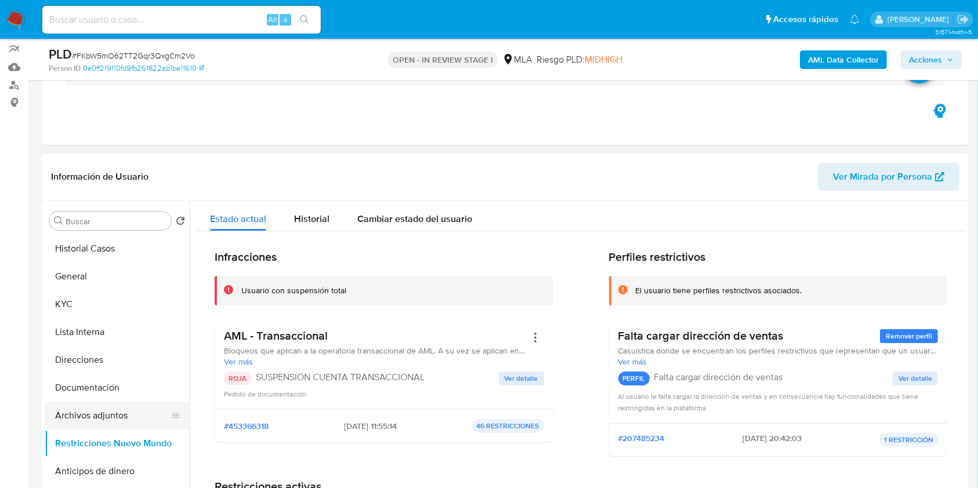
click at [92, 411] on button "Archivos adjuntos" at bounding box center [113, 416] width 136 height 28
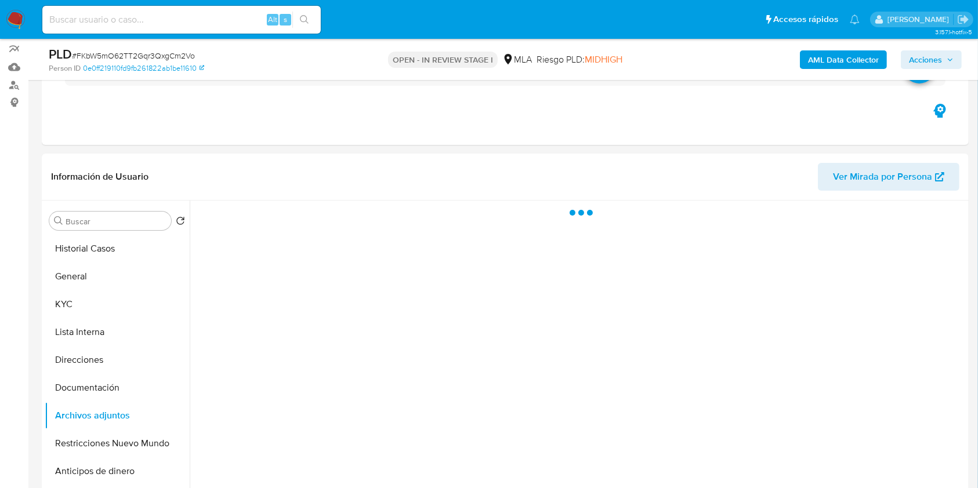
click at [930, 52] on span "Acciones" at bounding box center [925, 59] width 33 height 19
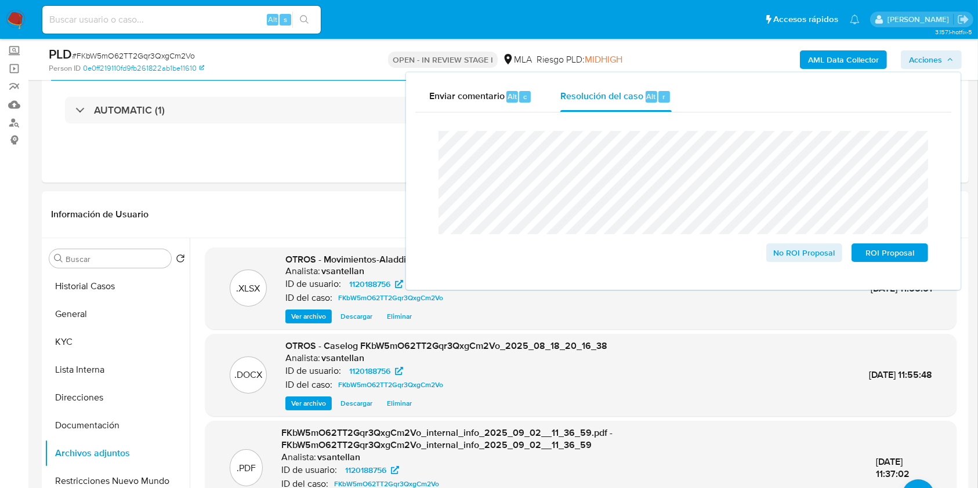
scroll to position [91, 0]
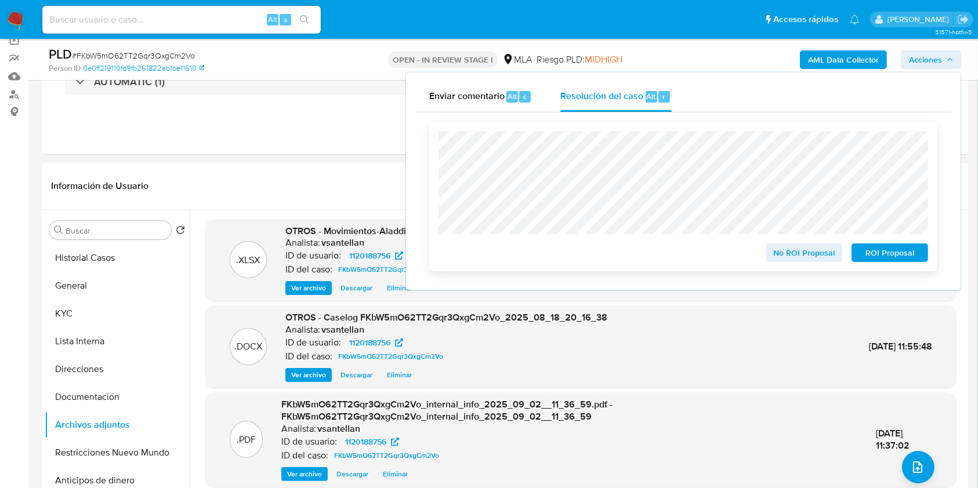
click at [885, 253] on span "ROI Proposal" at bounding box center [889, 253] width 60 height 16
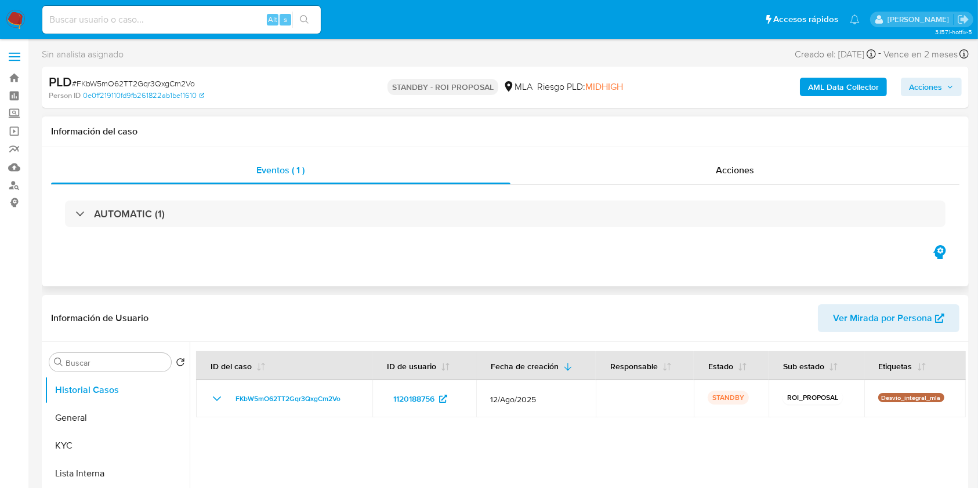
select select "10"
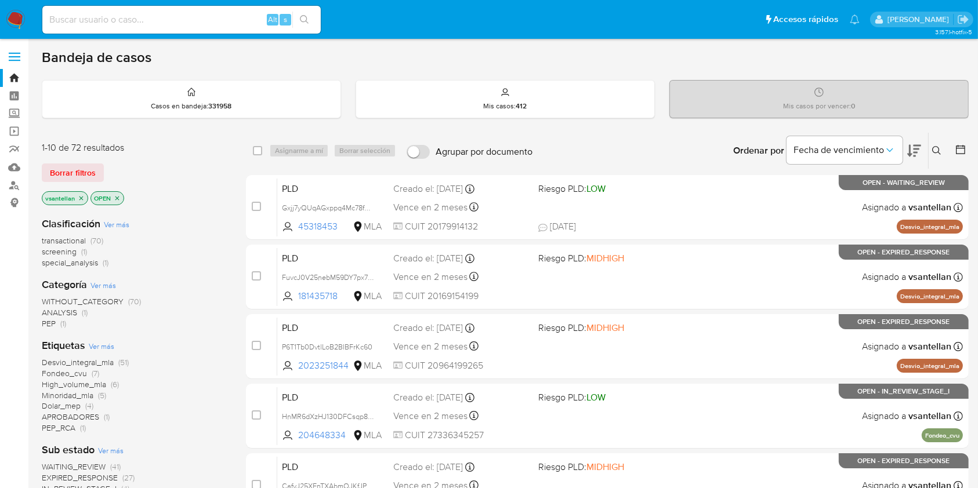
click at [939, 151] on icon at bounding box center [936, 150] width 9 height 9
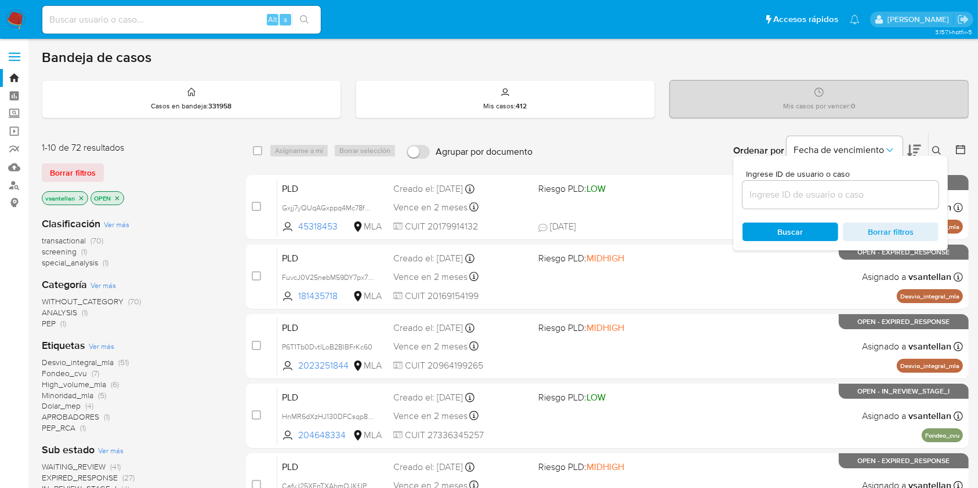
click at [825, 197] on input at bounding box center [840, 194] width 196 height 15
type input "52590808"
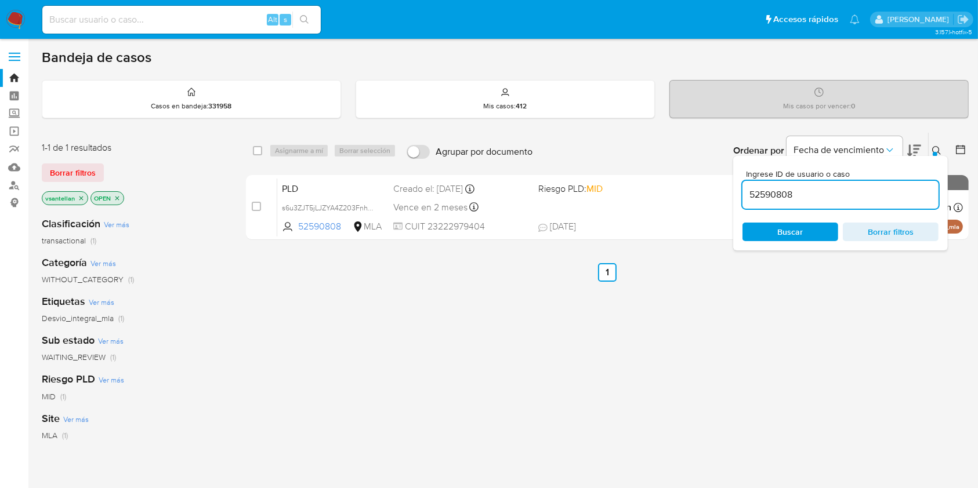
click at [937, 146] on icon at bounding box center [936, 150] width 9 height 9
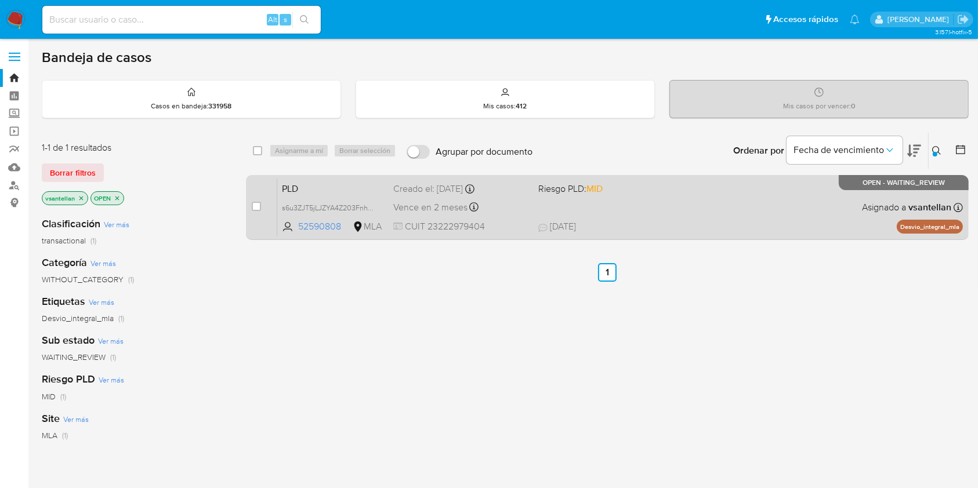
click at [839, 197] on div "PLD s6u3ZJT5jLJZYA4Z203FnhWM 52590808 MLA Riesgo PLD: MID Creado el: [DATE] Cre…" at bounding box center [619, 207] width 685 height 59
click at [255, 204] on input "checkbox" at bounding box center [256, 206] width 9 height 9
checkbox input "true"
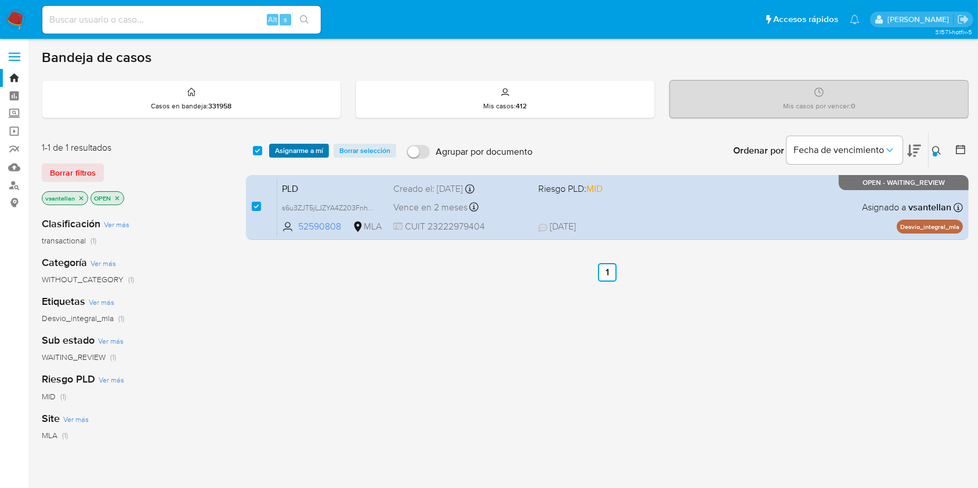
click at [296, 146] on span "Asignarme a mí" at bounding box center [299, 151] width 48 height 12
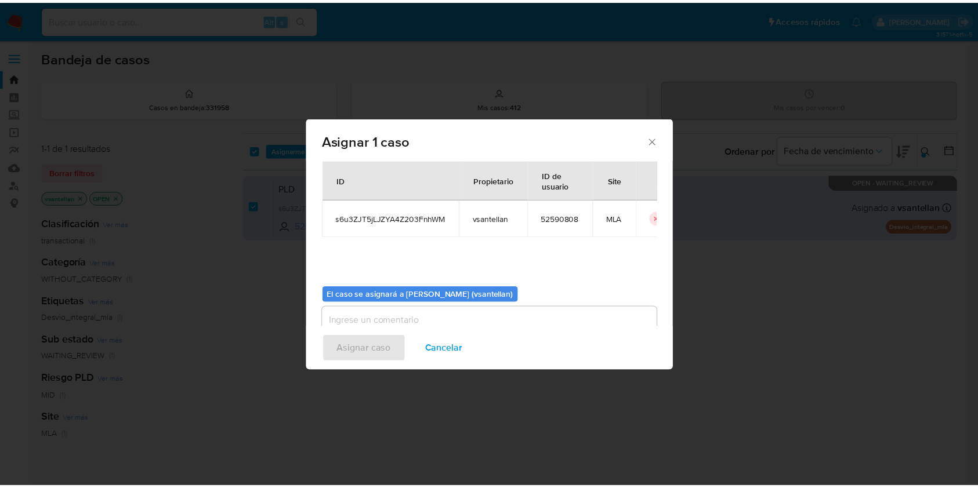
scroll to position [59, 0]
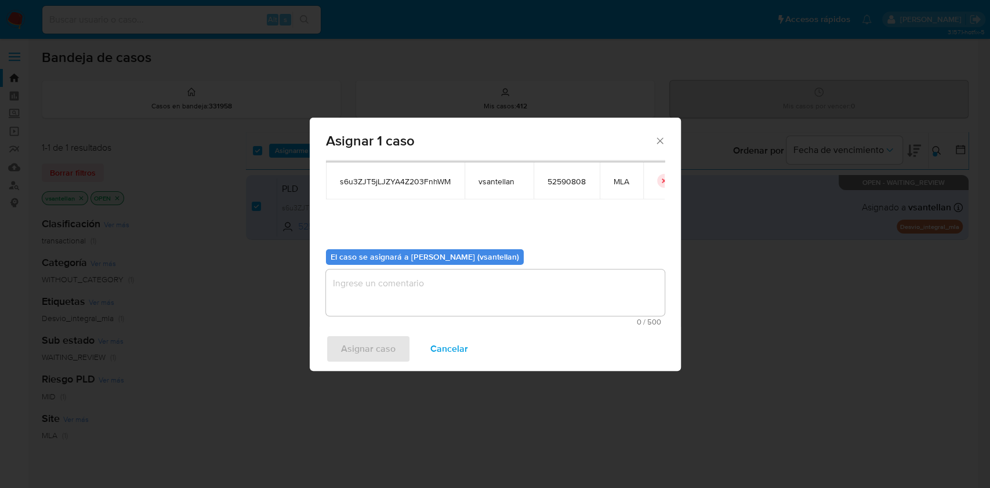
click at [427, 303] on textarea "assign-modal" at bounding box center [495, 293] width 339 height 46
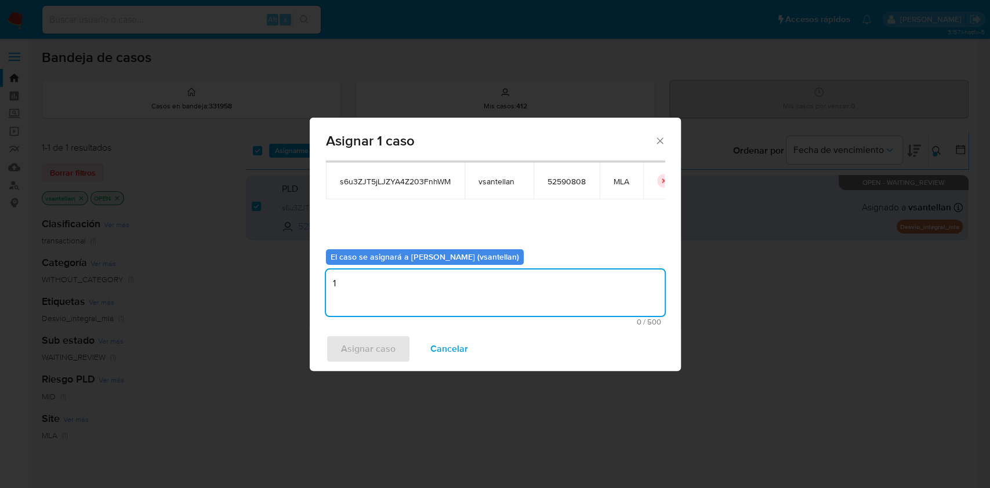
type textarea "1"
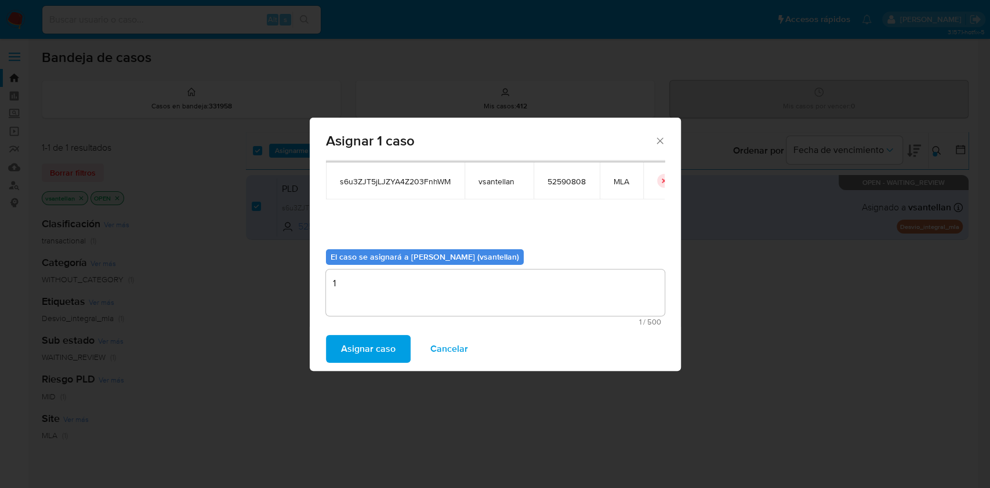
click at [377, 346] on span "Asignar caso" at bounding box center [368, 349] width 55 height 26
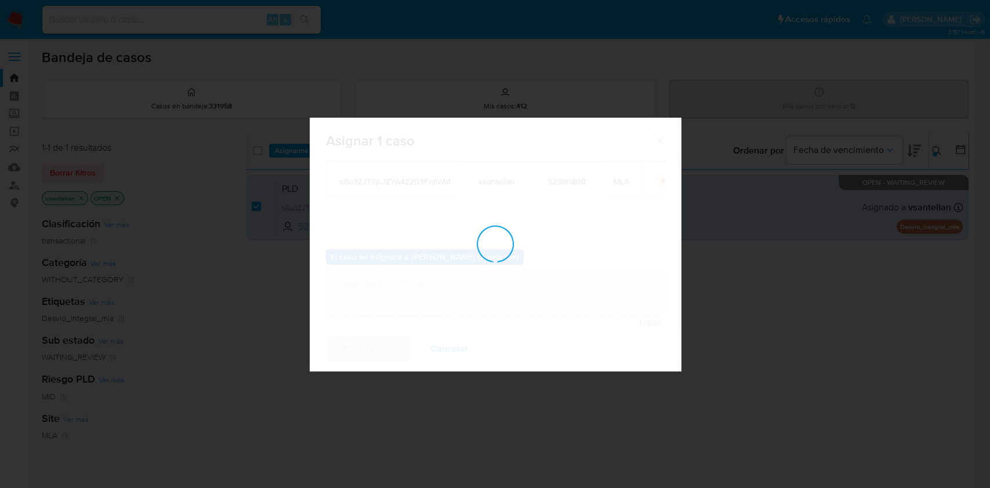
checkbox input "false"
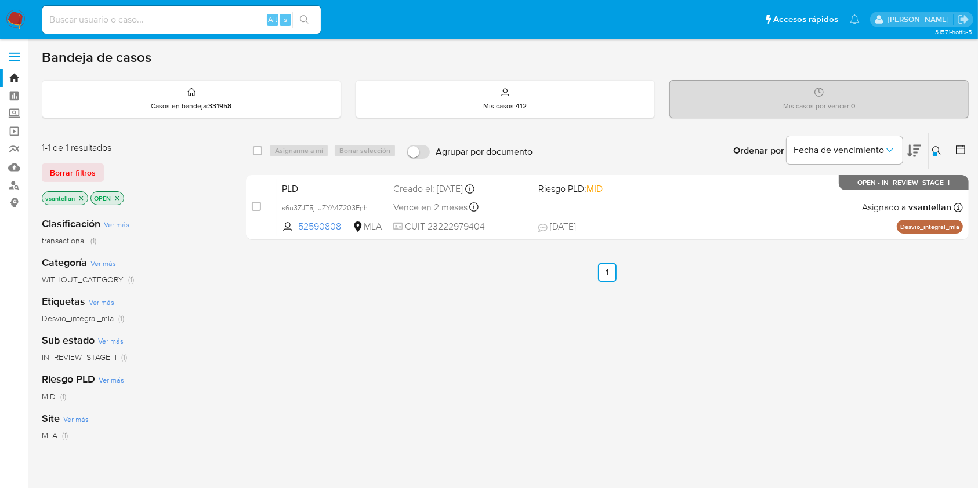
click at [939, 147] on icon at bounding box center [936, 150] width 9 height 9
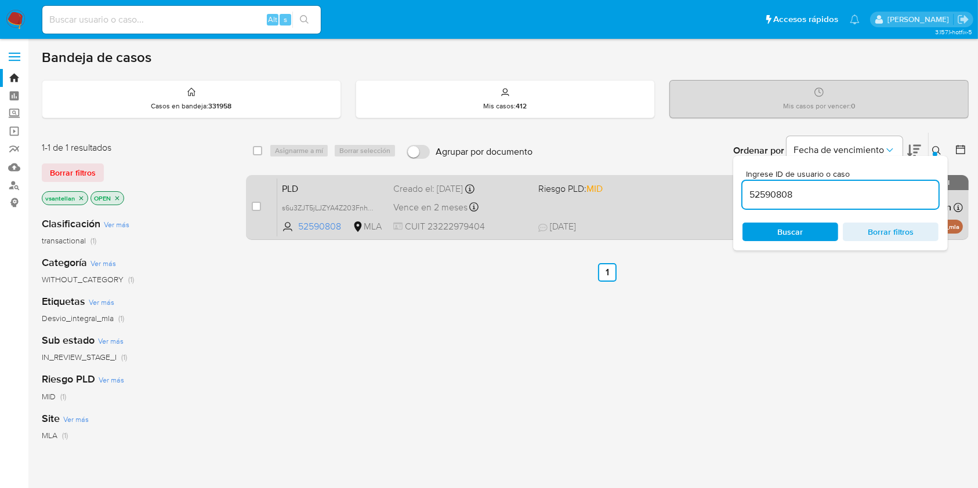
drag, startPoint x: 819, startPoint y: 193, endPoint x: 677, endPoint y: 174, distance: 143.3
click at [678, 175] on div "select-all-cases-checkbox Asignarme a mí Borrar selección Agrupar por documento…" at bounding box center [607, 188] width 723 height 113
type input "1447245100"
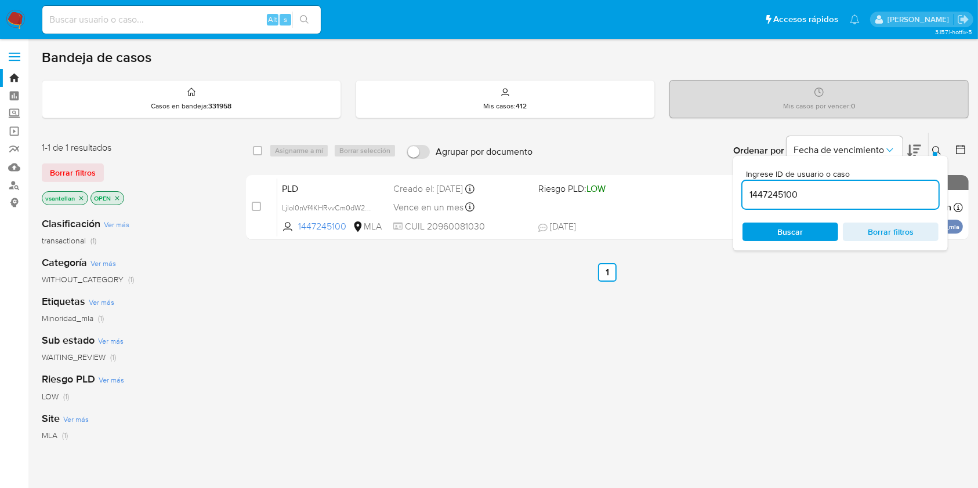
click at [935, 149] on icon at bounding box center [936, 150] width 9 height 9
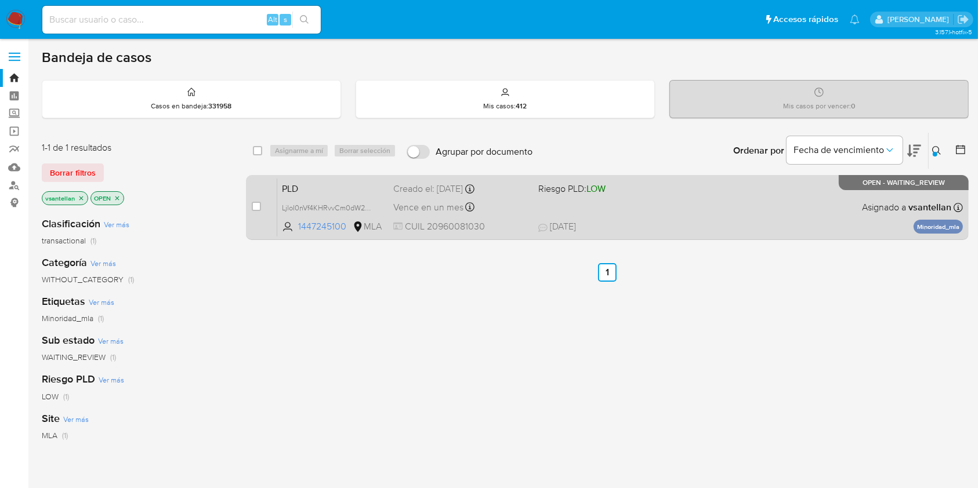
click at [850, 204] on div "PLD LjloI0nVf4KHRvvCm0dW2uAv 1447245100 MLA Riesgo PLD: LOW Creado el: [DATE] C…" at bounding box center [619, 207] width 685 height 59
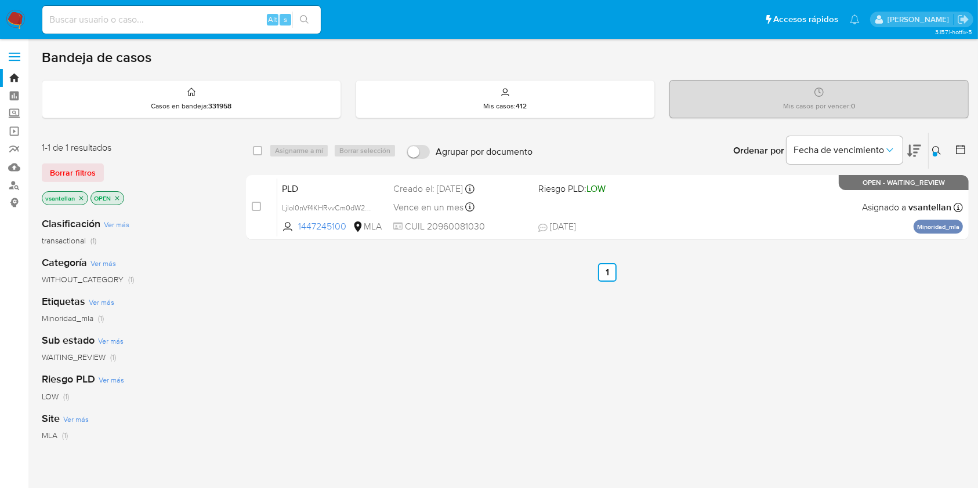
click at [20, 13] on img at bounding box center [16, 20] width 20 height 20
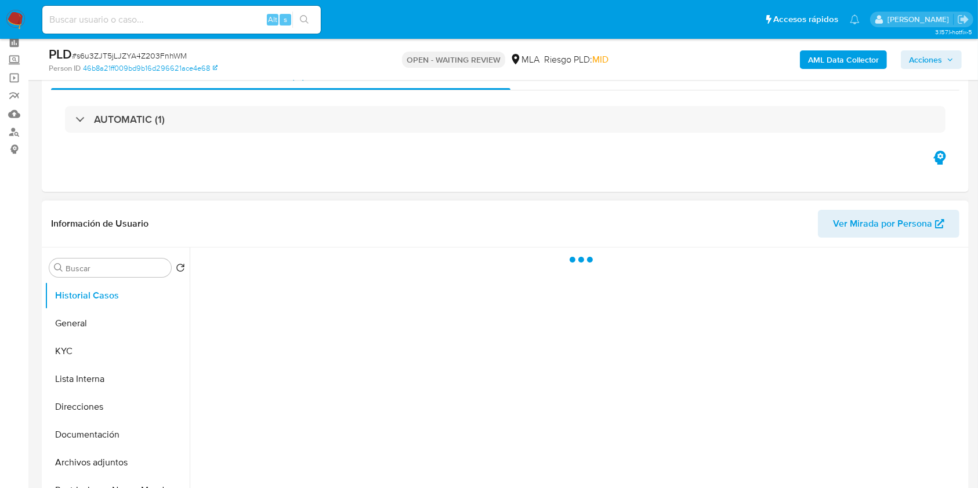
scroll to position [77, 0]
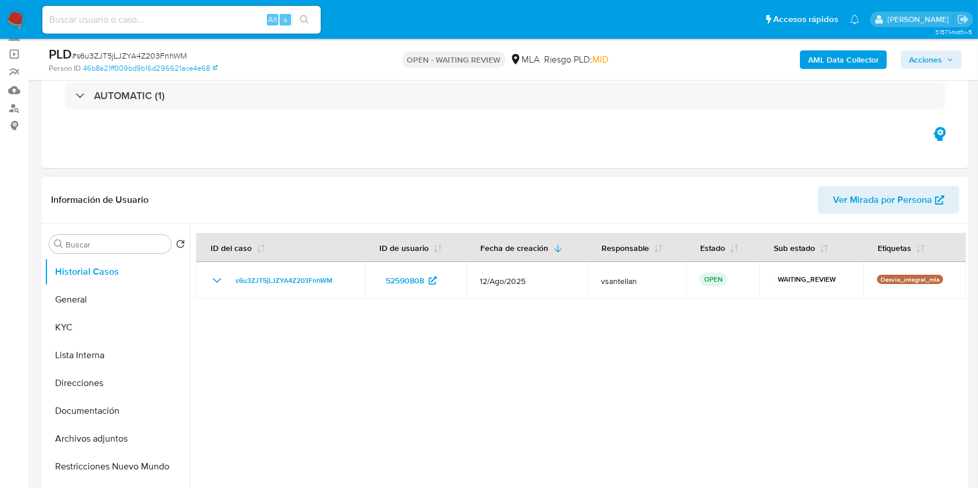
select select "10"
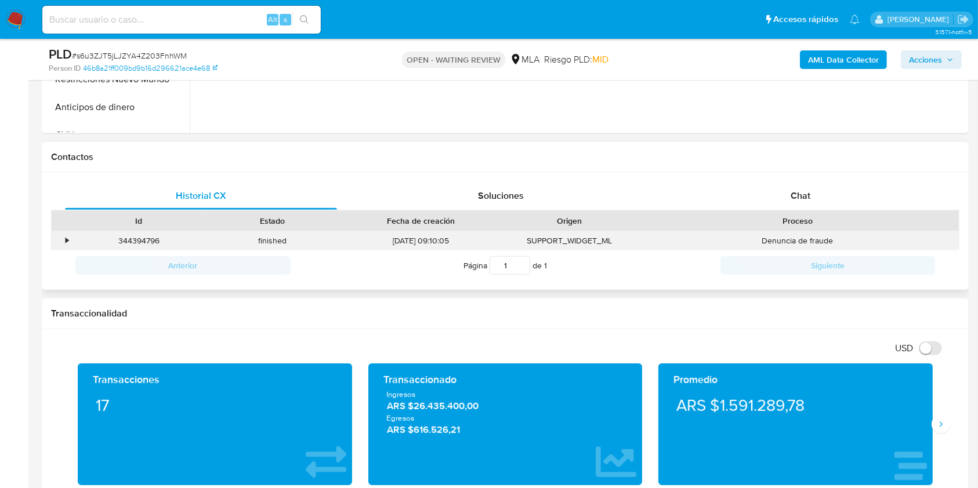
scroll to position [473, 0]
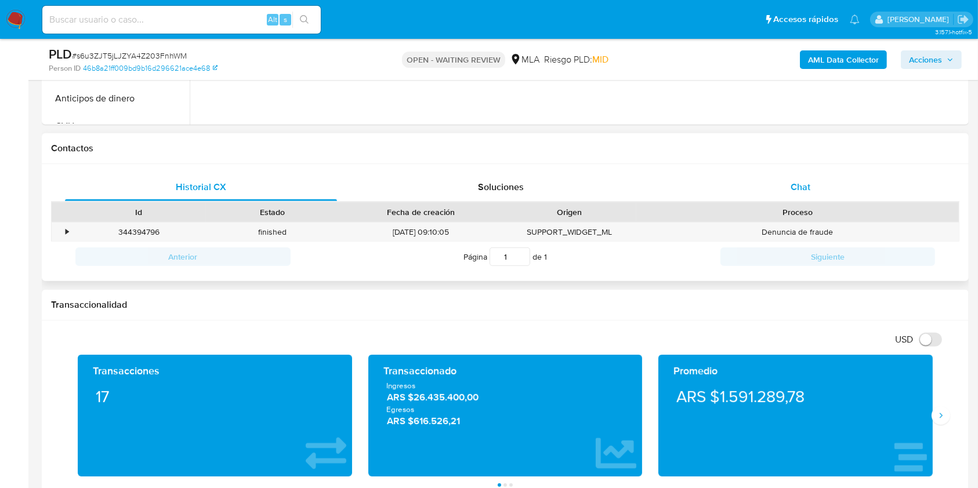
drag, startPoint x: 781, startPoint y: 180, endPoint x: 817, endPoint y: 186, distance: 35.8
click at [781, 182] on div "Chat" at bounding box center [801, 187] width 272 height 28
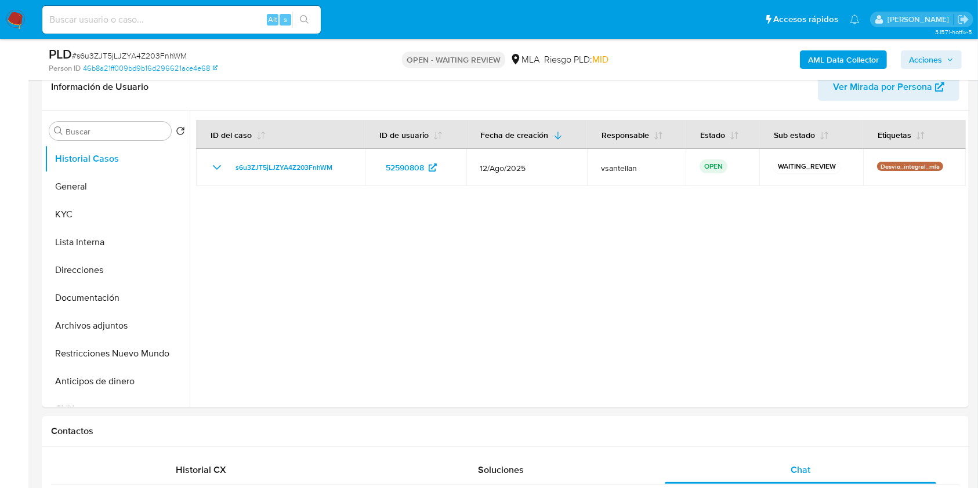
scroll to position [181, 0]
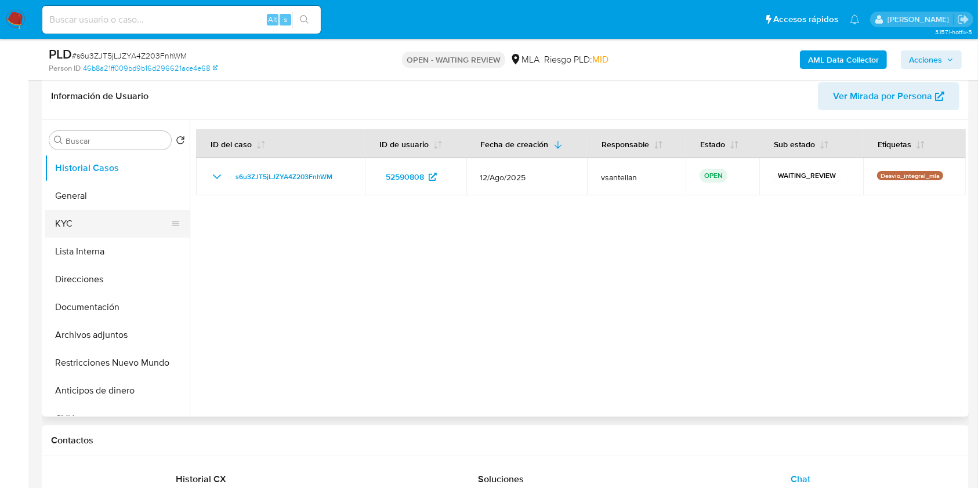
click at [59, 212] on button "KYC" at bounding box center [113, 224] width 136 height 28
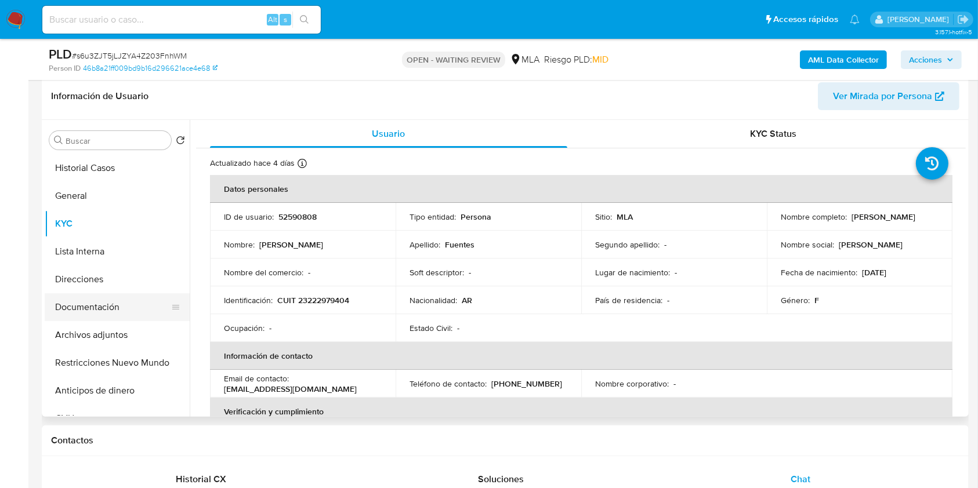
click at [126, 304] on button "Documentación" at bounding box center [113, 307] width 136 height 28
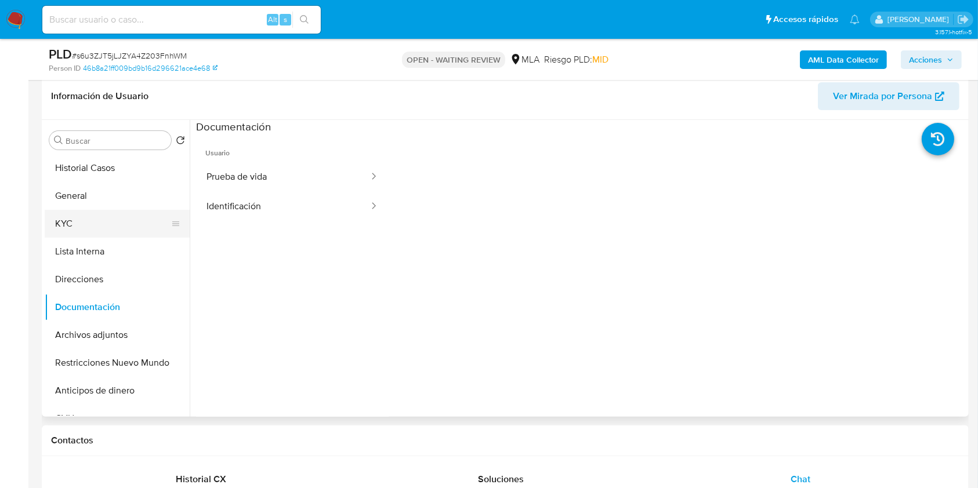
click at [89, 225] on button "KYC" at bounding box center [113, 224] width 136 height 28
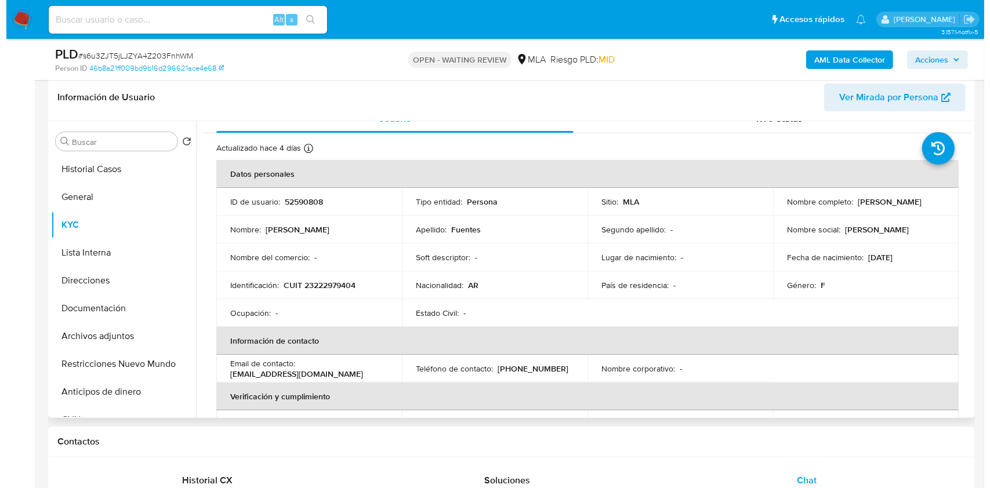
scroll to position [0, 0]
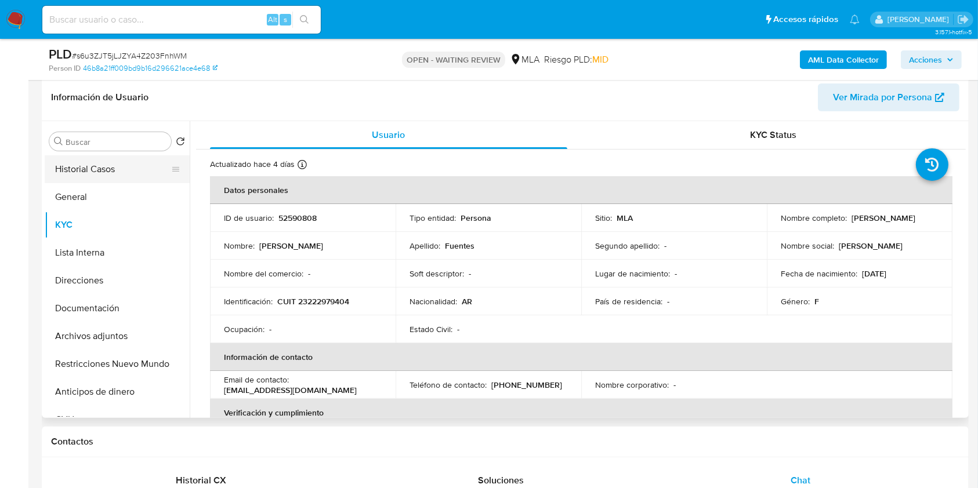
click at [106, 169] on button "Historial Casos" at bounding box center [113, 169] width 136 height 28
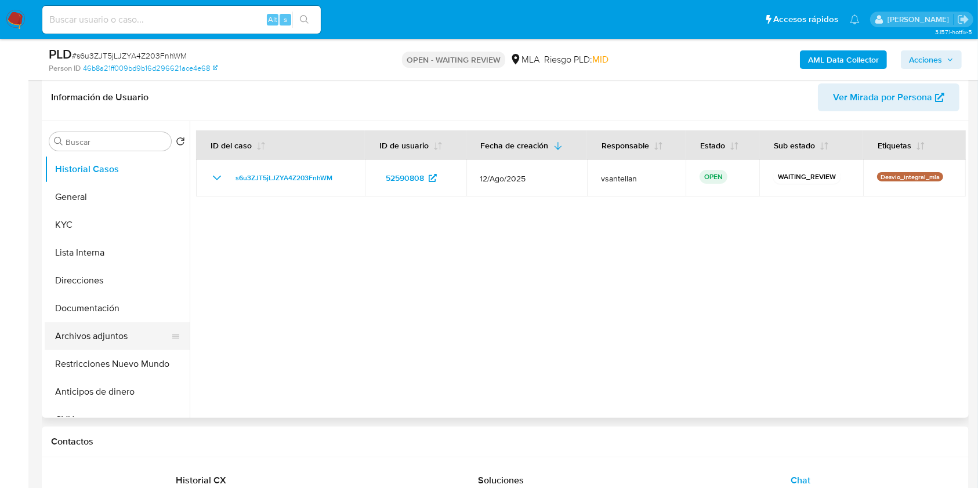
drag, startPoint x: 106, startPoint y: 350, endPoint x: 106, endPoint y: 342, distance: 8.7
click at [106, 350] on button "Restricciones Nuevo Mundo" at bounding box center [117, 364] width 145 height 28
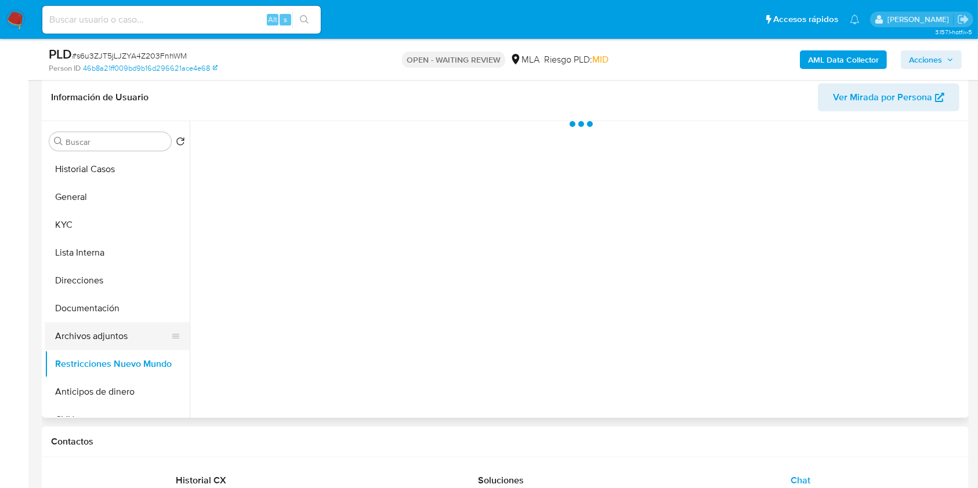
click at [106, 342] on button "Archivos adjuntos" at bounding box center [113, 336] width 136 height 28
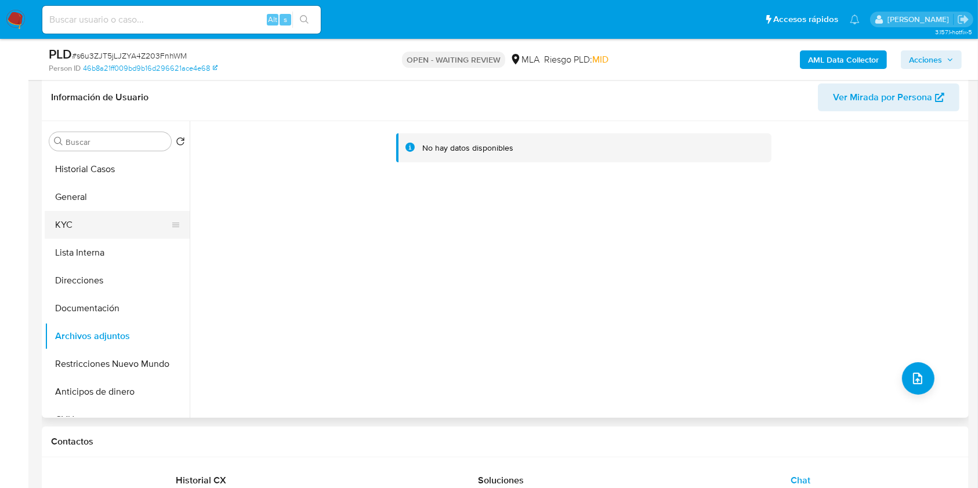
drag, startPoint x: 92, startPoint y: 230, endPoint x: 109, endPoint y: 225, distance: 18.0
click at [93, 230] on button "KYC" at bounding box center [113, 225] width 136 height 28
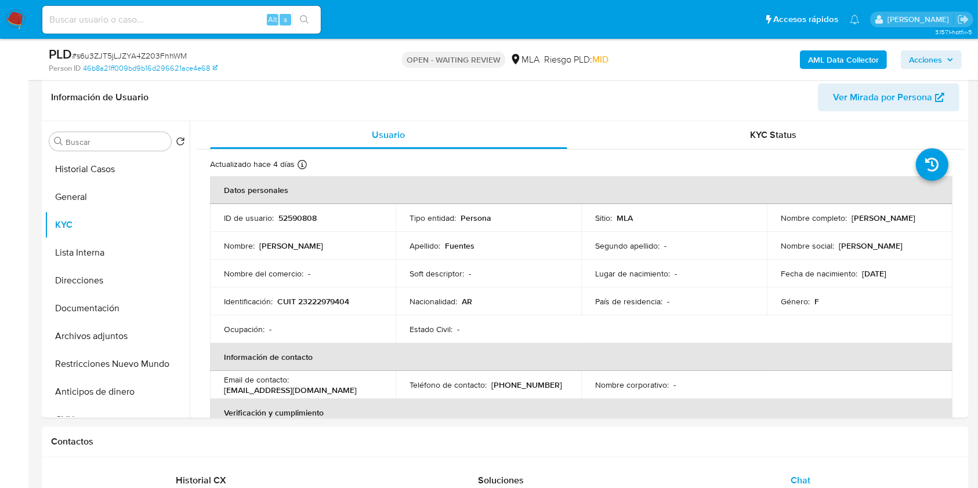
click at [822, 59] on b "AML Data Collector" at bounding box center [843, 59] width 71 height 19
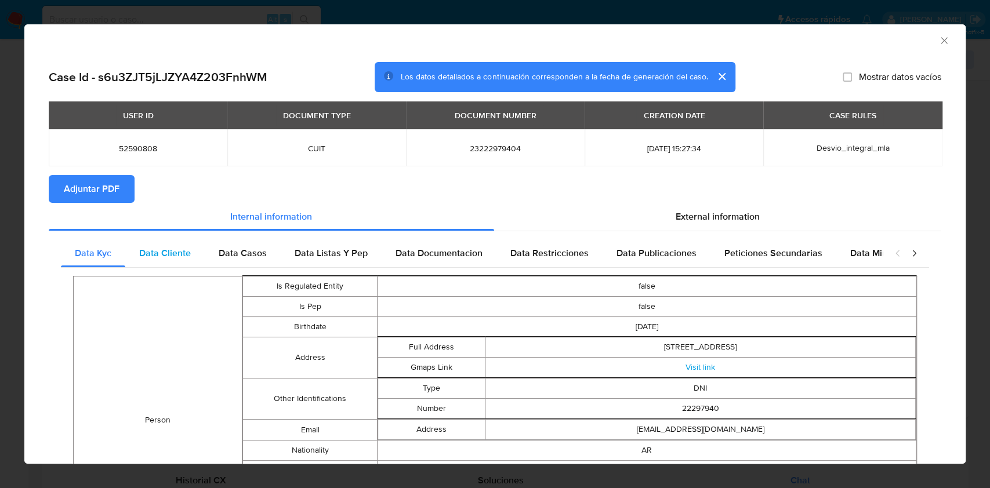
click at [184, 250] on span "Data Cliente" at bounding box center [165, 252] width 52 height 13
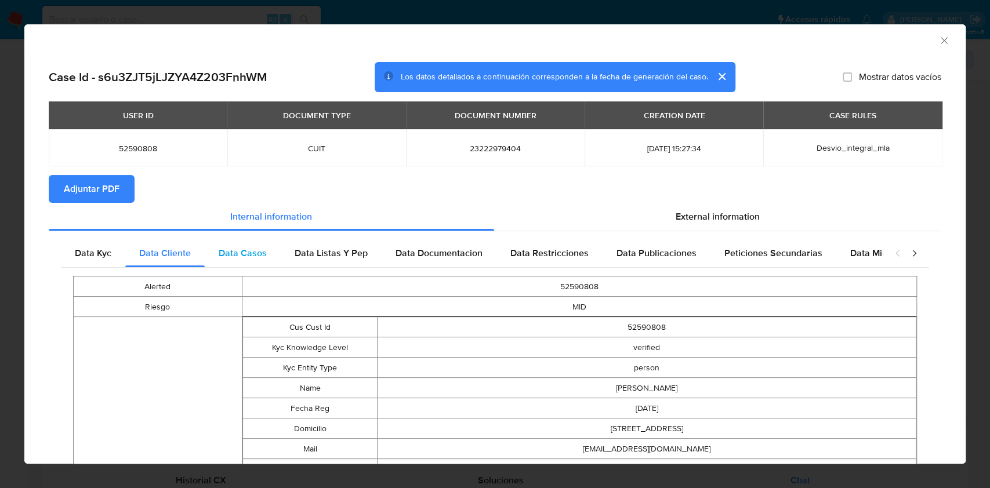
click at [239, 253] on span "Data Casos" at bounding box center [243, 252] width 48 height 13
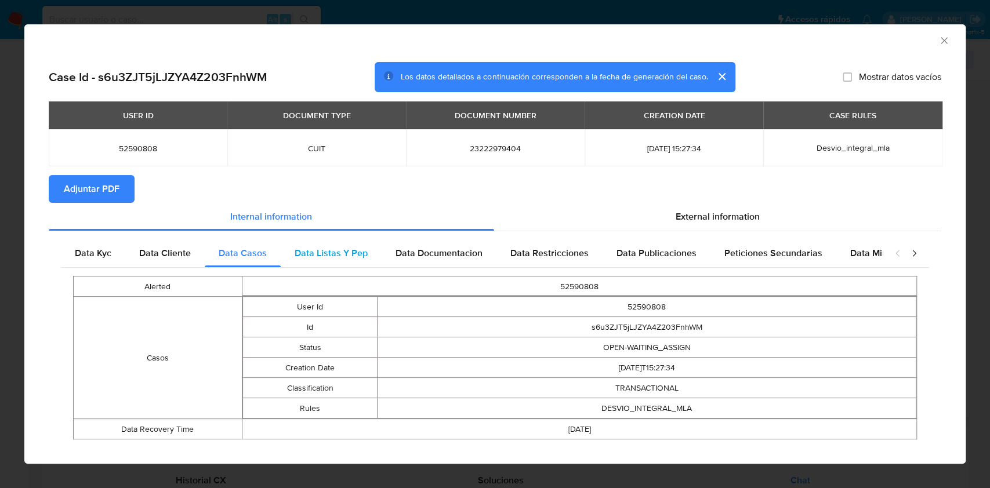
drag, startPoint x: 312, startPoint y: 251, endPoint x: 338, endPoint y: 253, distance: 26.2
click at [312, 252] on span "Data Listas Y Pep" at bounding box center [331, 252] width 73 height 13
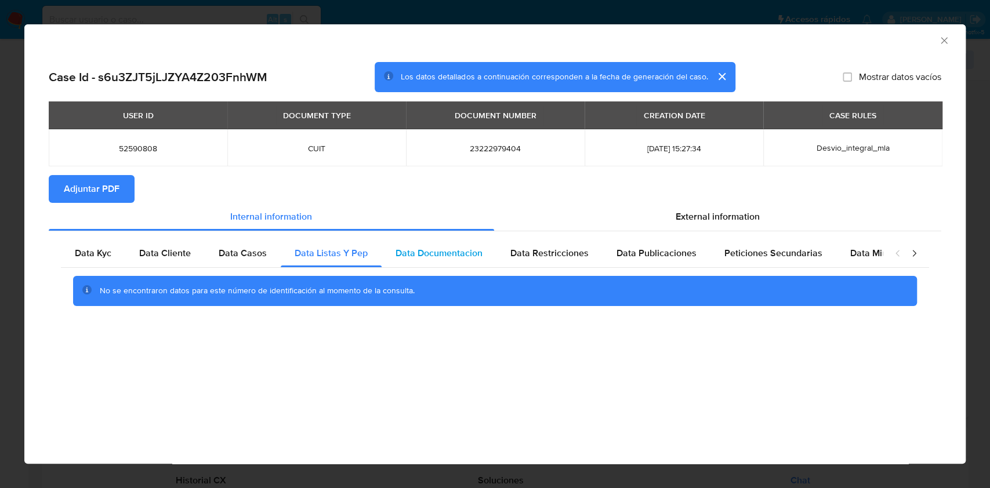
click at [450, 258] on span "Data Documentacion" at bounding box center [439, 252] width 87 height 13
click at [545, 250] on span "Data Restricciones" at bounding box center [549, 252] width 78 height 13
click at [710, 260] on div "Peticiones Secundarias" at bounding box center [773, 254] width 126 height 28
drag, startPoint x: 663, startPoint y: 253, endPoint x: 854, endPoint y: 259, distance: 191.5
click at [663, 253] on span "Data Publicaciones" at bounding box center [656, 252] width 80 height 13
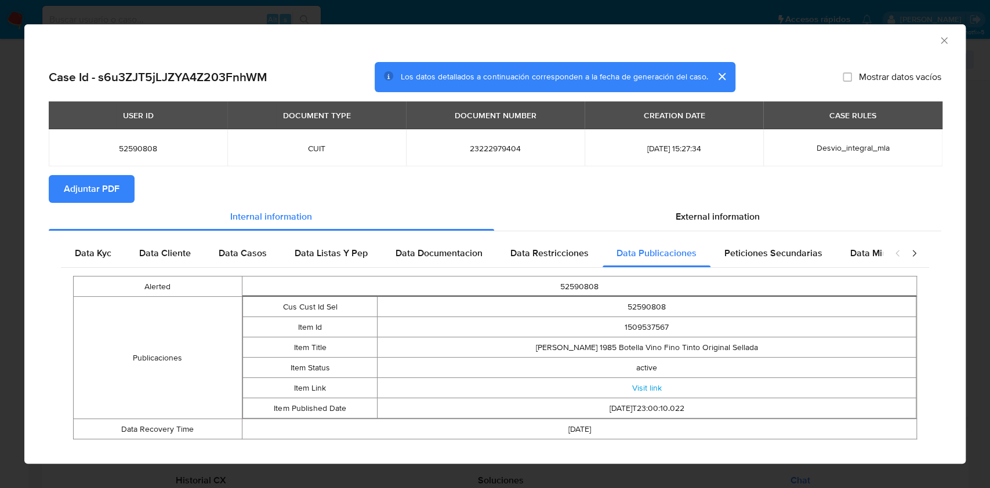
click at [883, 258] on div "closure-recommendation-modal" at bounding box center [906, 254] width 46 height 28
click at [858, 252] on span "Data Minoridad" at bounding box center [882, 252] width 64 height 13
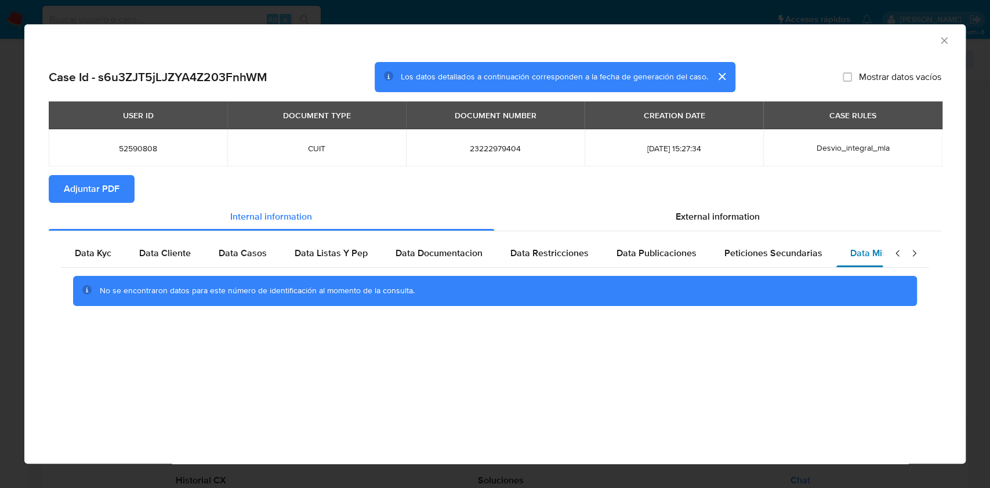
scroll to position [0, 39]
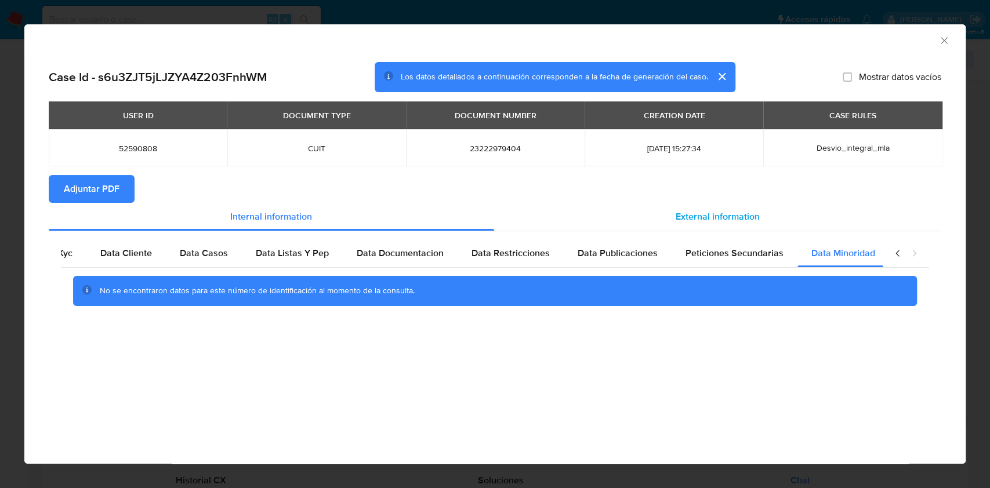
click at [701, 225] on div "External information" at bounding box center [718, 217] width 448 height 28
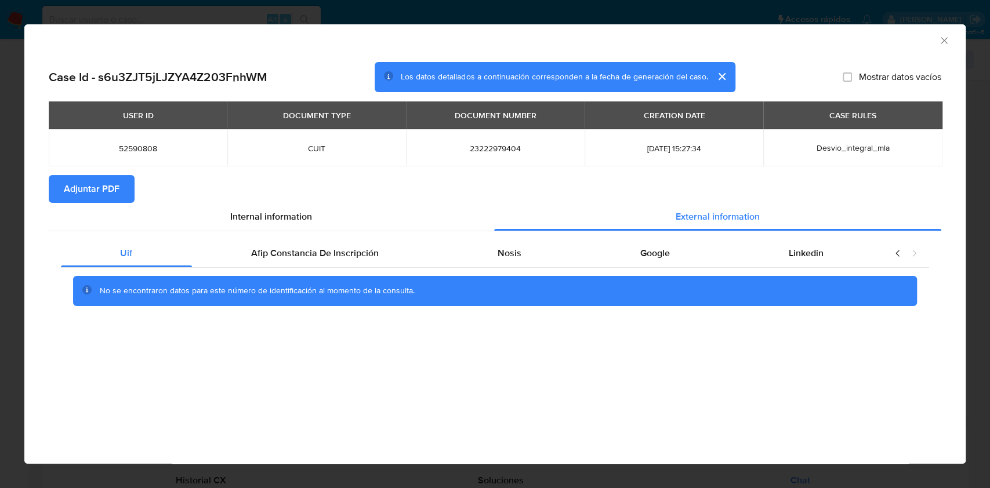
scroll to position [0, 0]
drag, startPoint x: 304, startPoint y: 256, endPoint x: 338, endPoint y: 271, distance: 37.1
click at [304, 257] on span "Afip Constancia De Inscripción" at bounding box center [315, 252] width 128 height 13
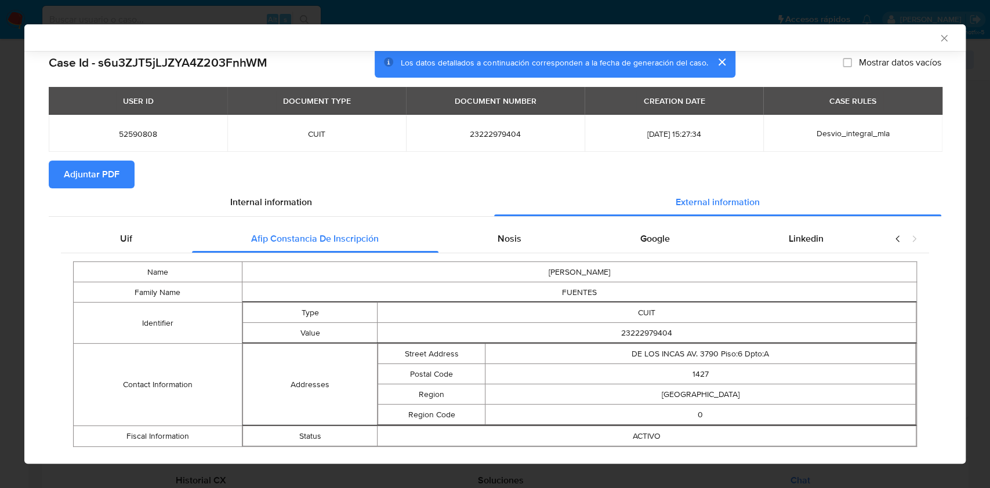
scroll to position [35, 0]
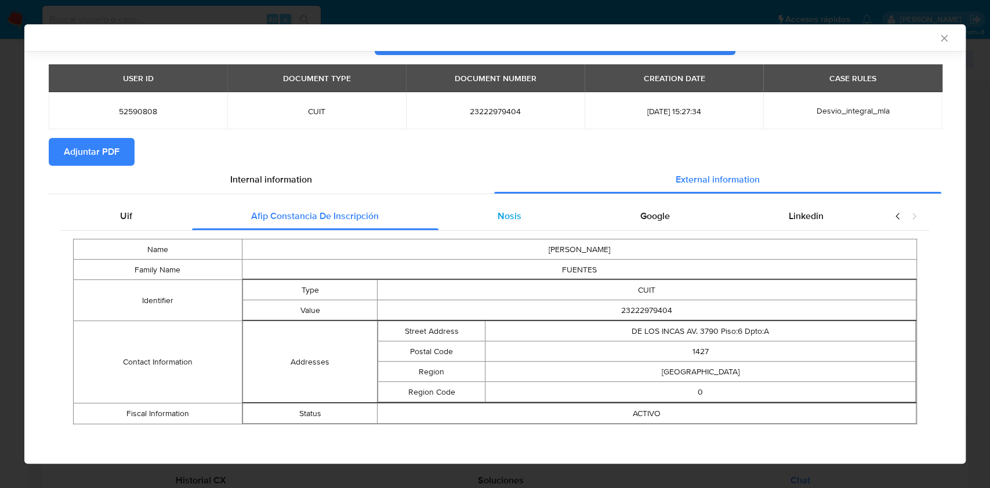
click at [513, 226] on div "Nosis" at bounding box center [509, 216] width 143 height 28
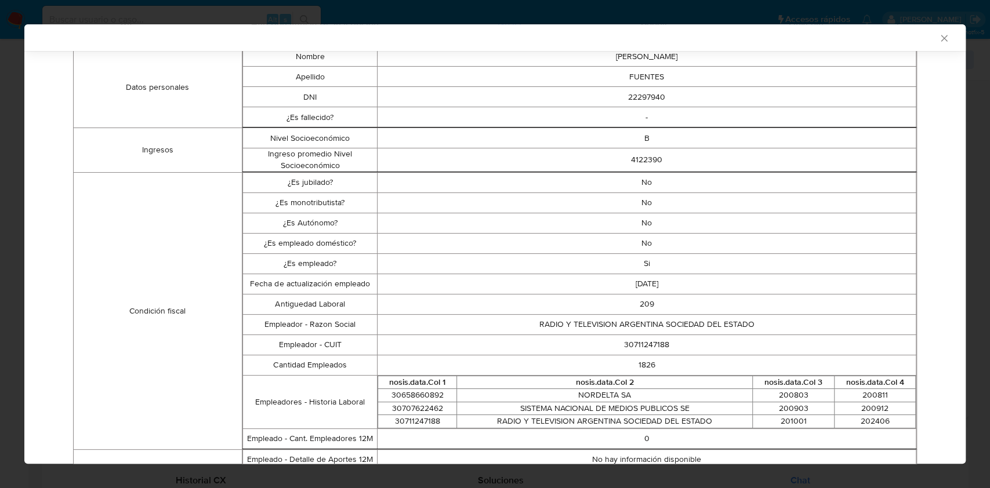
scroll to position [0, 0]
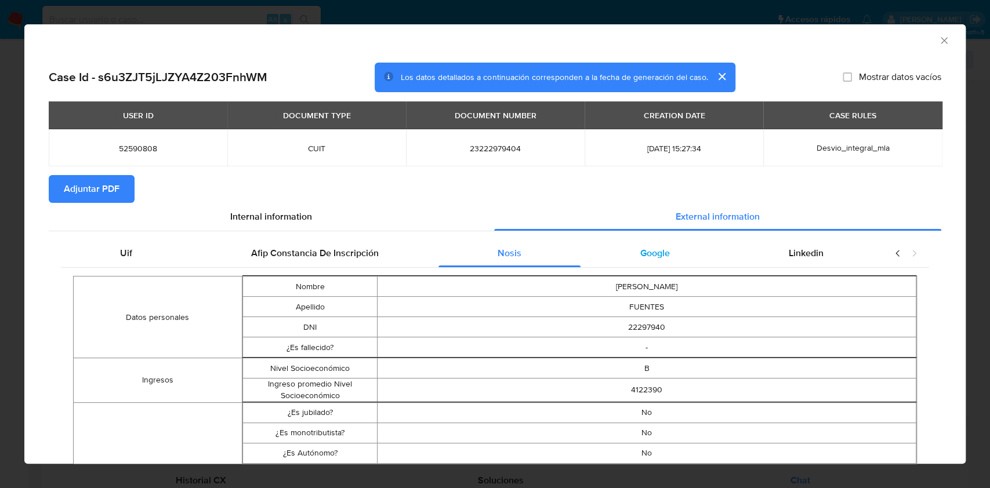
drag, startPoint x: 627, startPoint y: 259, endPoint x: 695, endPoint y: 260, distance: 67.3
click at [628, 259] on div "Google" at bounding box center [654, 254] width 148 height 28
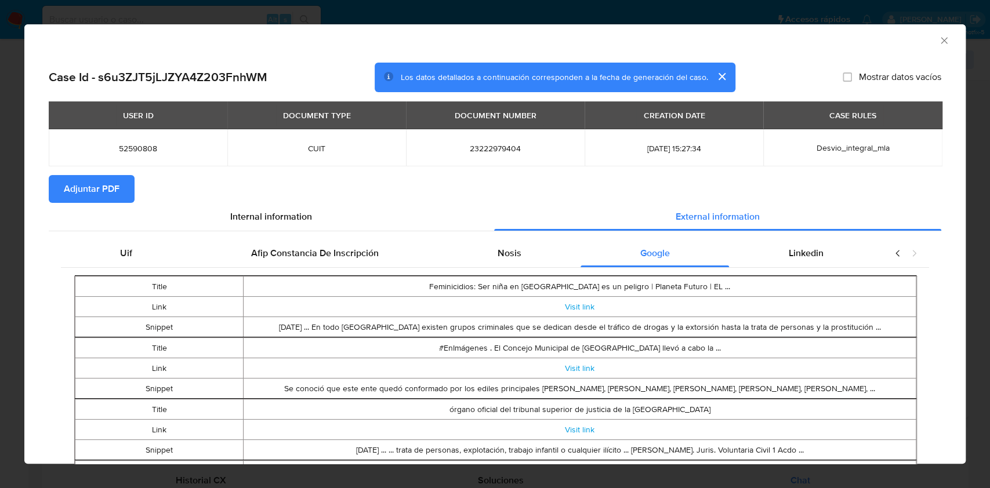
click at [100, 196] on span "Adjuntar PDF" at bounding box center [92, 189] width 56 height 26
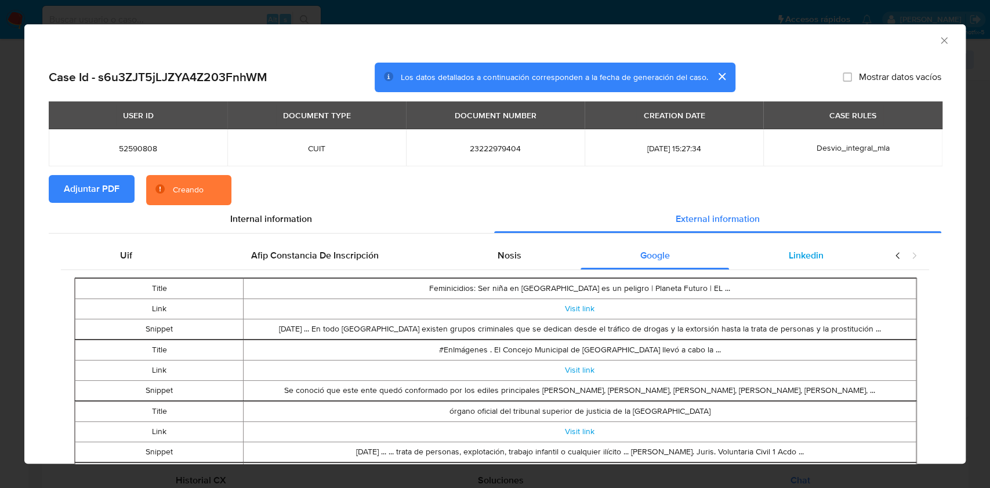
click at [820, 251] on div "Linkedin" at bounding box center [806, 256] width 154 height 28
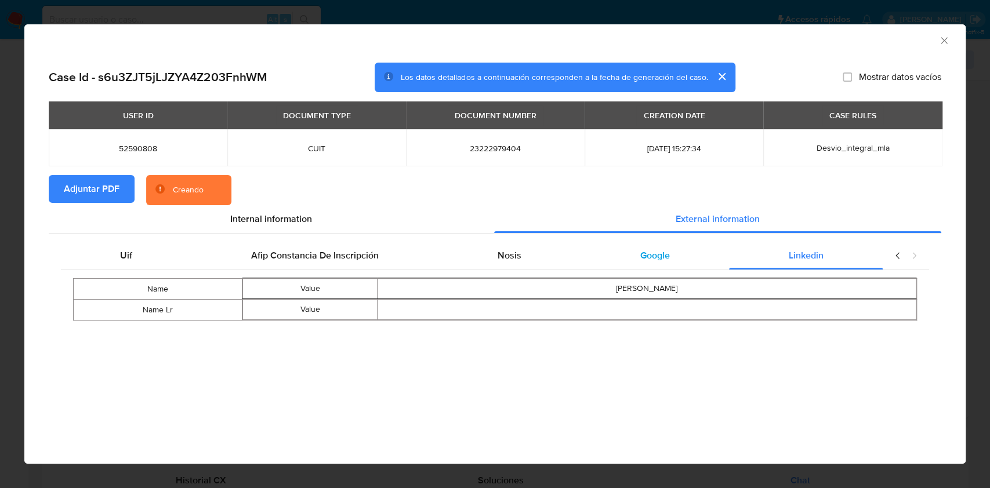
drag, startPoint x: 652, startPoint y: 252, endPoint x: 659, endPoint y: 251, distance: 6.5
click at [653, 251] on span "Google" at bounding box center [655, 255] width 30 height 13
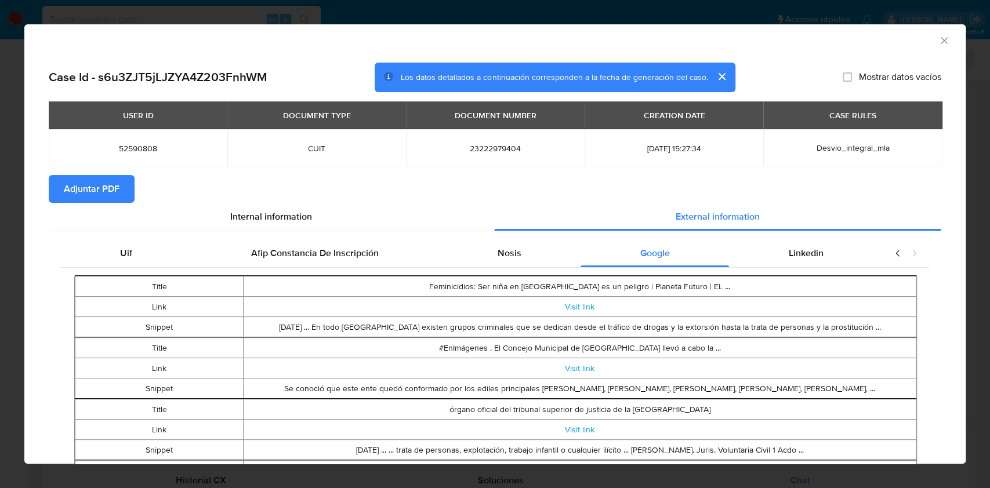
click at [938, 41] on icon "Cerrar ventana" at bounding box center [944, 41] width 12 height 12
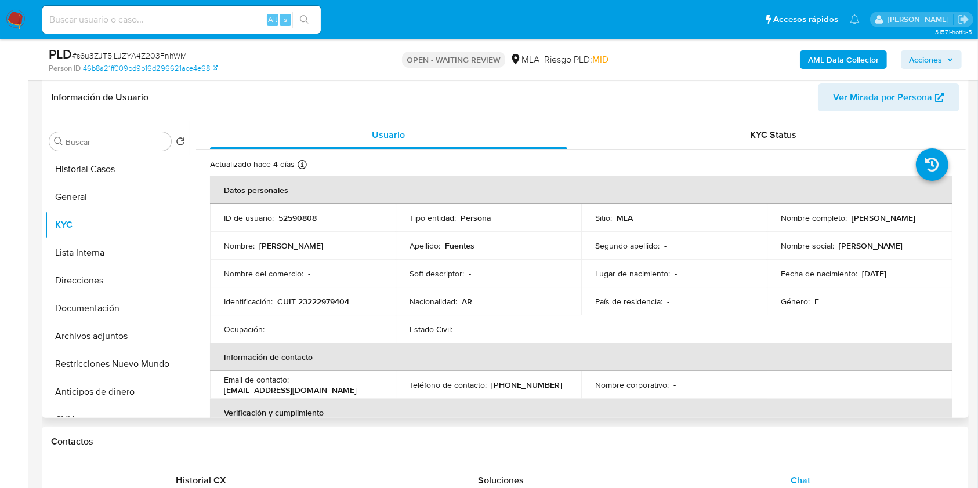
click at [339, 303] on p "CUIT 23222979404" at bounding box center [313, 301] width 72 height 10
copy p "23222979404"
click at [92, 316] on button "Documentación" at bounding box center [113, 309] width 136 height 28
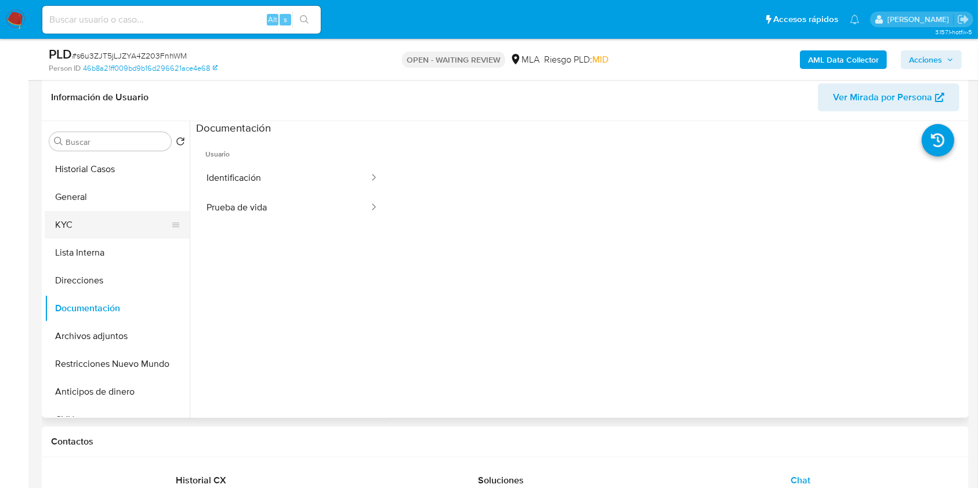
click at [99, 218] on button "KYC" at bounding box center [113, 225] width 136 height 28
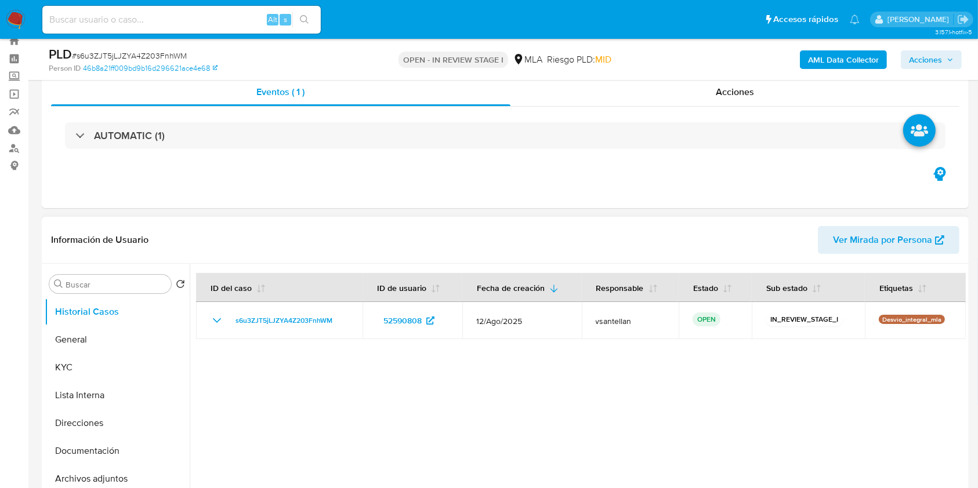
scroll to position [232, 0]
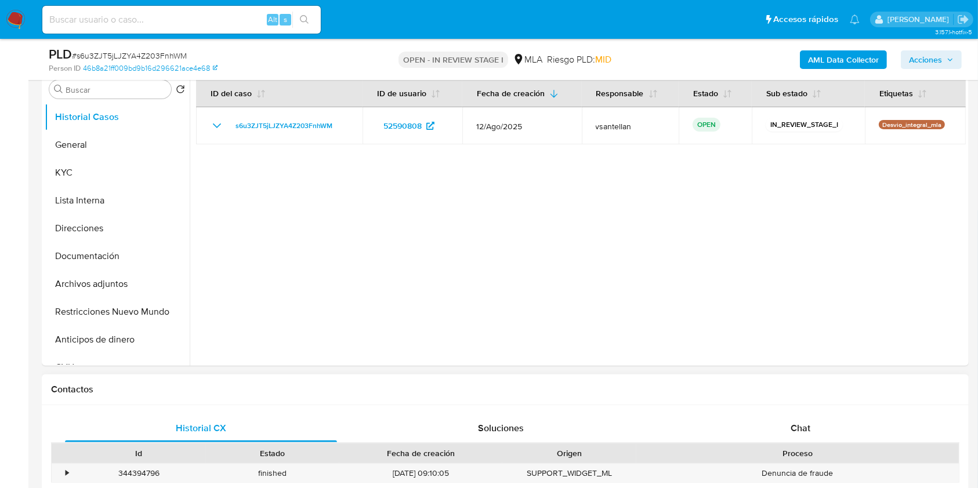
select select "10"
click at [831, 413] on div "Historial CX Soluciones Chat Id Estado Fecha de creación Origen Proceso • 34439…" at bounding box center [505, 478] width 927 height 146
drag, startPoint x: 841, startPoint y: 424, endPoint x: 872, endPoint y: 264, distance: 162.3
click at [842, 424] on div "Chat" at bounding box center [801, 429] width 272 height 28
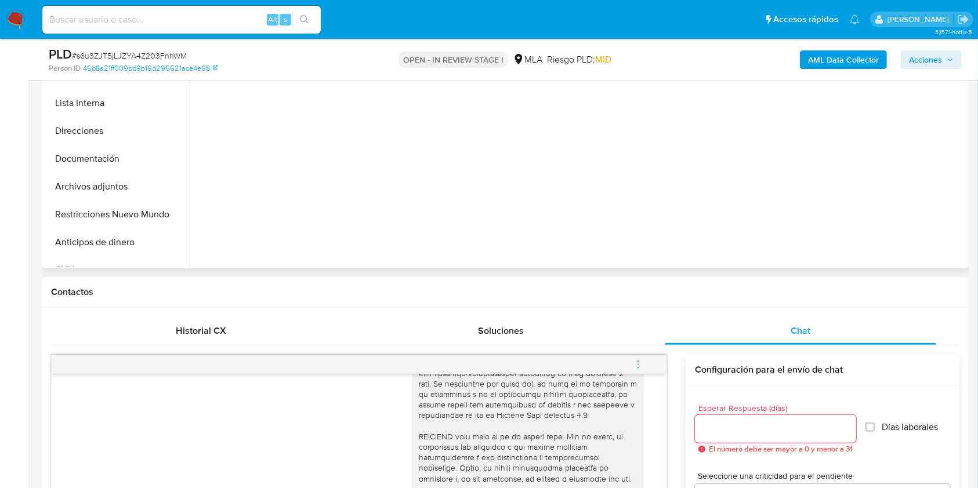
scroll to position [320, 0]
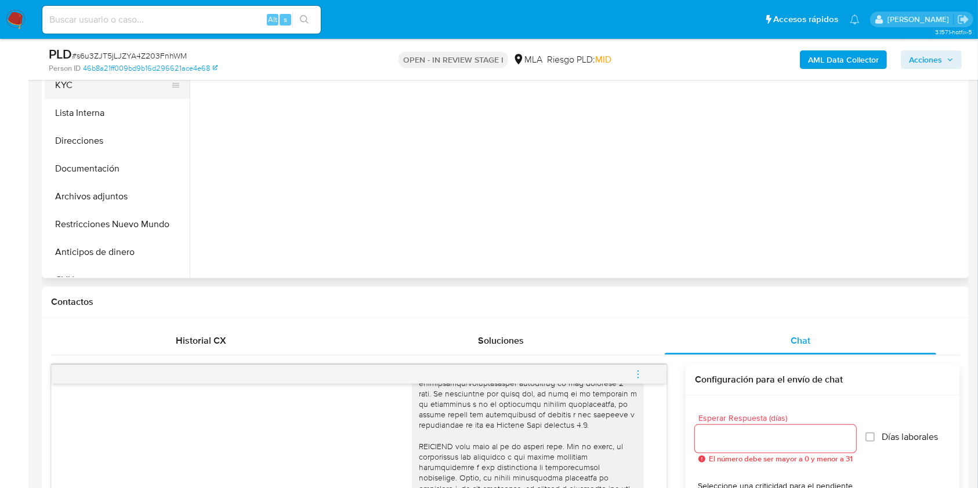
click at [66, 84] on button "KYC" at bounding box center [113, 85] width 136 height 28
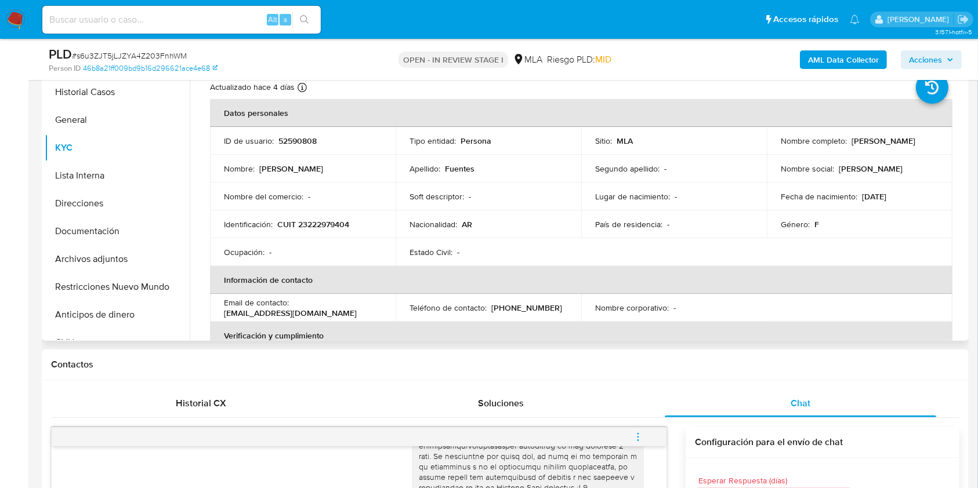
scroll to position [242, 0]
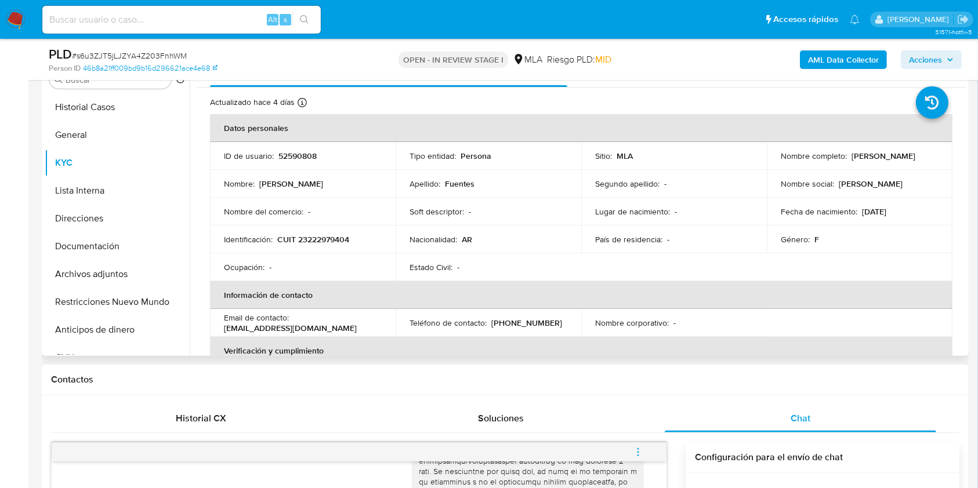
drag, startPoint x: 779, startPoint y: 160, endPoint x: 872, endPoint y: 162, distance: 92.2
click at [872, 161] on div "Nombre completo : [PERSON_NAME]" at bounding box center [860, 156] width 158 height 10
copy p "[PERSON_NAME]"
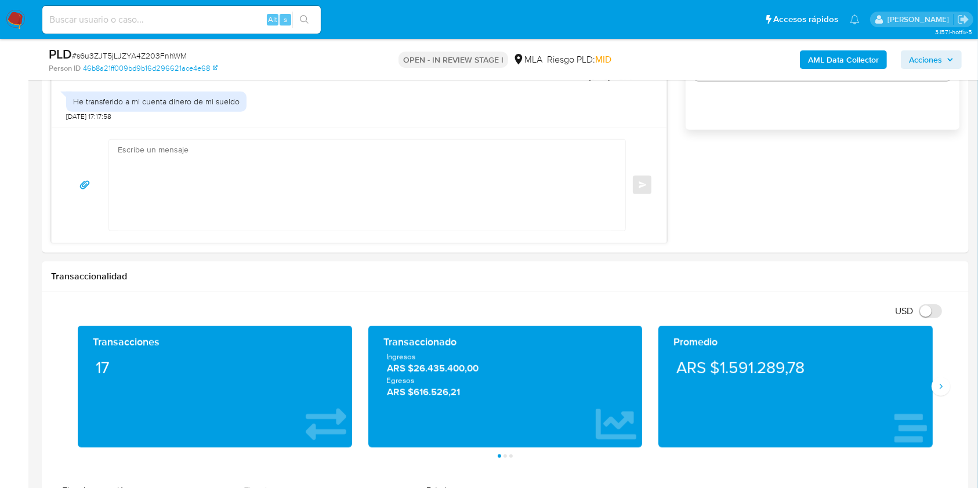
scroll to position [835, 0]
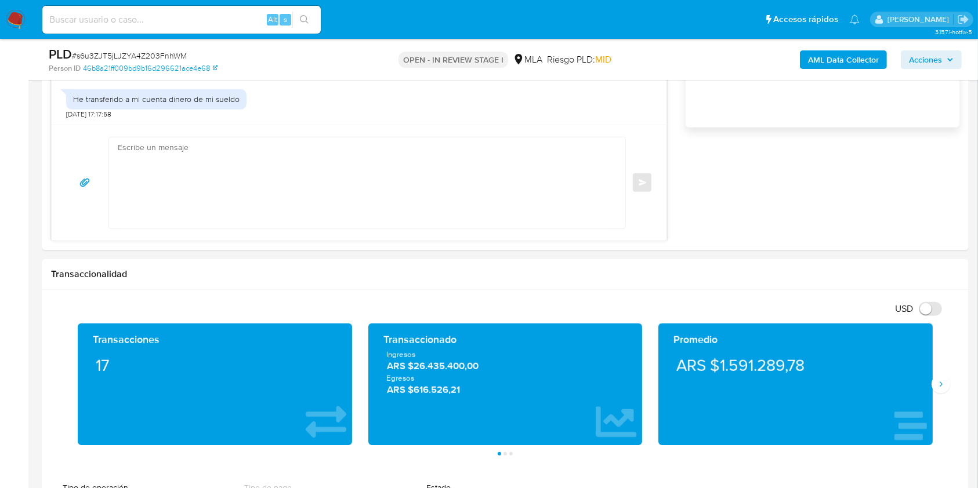
drag, startPoint x: 324, startPoint y: 199, endPoint x: 487, endPoint y: 223, distance: 164.7
click at [324, 198] on textarea at bounding box center [364, 182] width 493 height 91
paste textarea "Lore Ipsum Dolorsi Ametcon, Ad elitsed do eiu temporincid utlaboreetd ma al eni…"
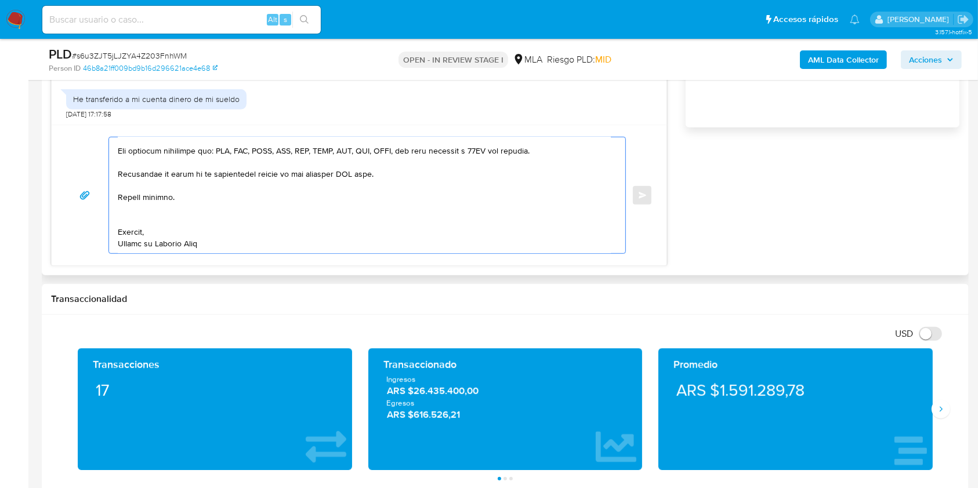
scroll to position [306, 0]
click at [235, 223] on textarea at bounding box center [364, 195] width 493 height 116
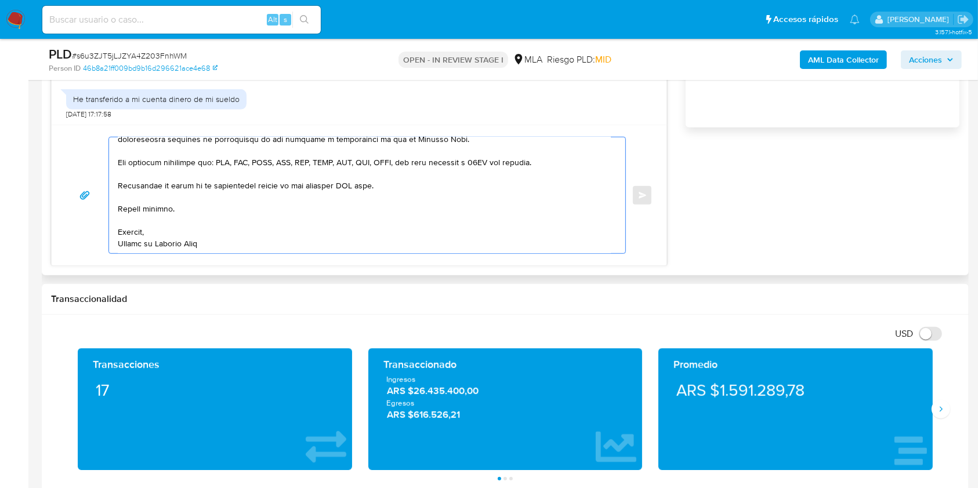
scroll to position [293, 0]
click at [361, 183] on textarea at bounding box center [364, 195] width 493 height 116
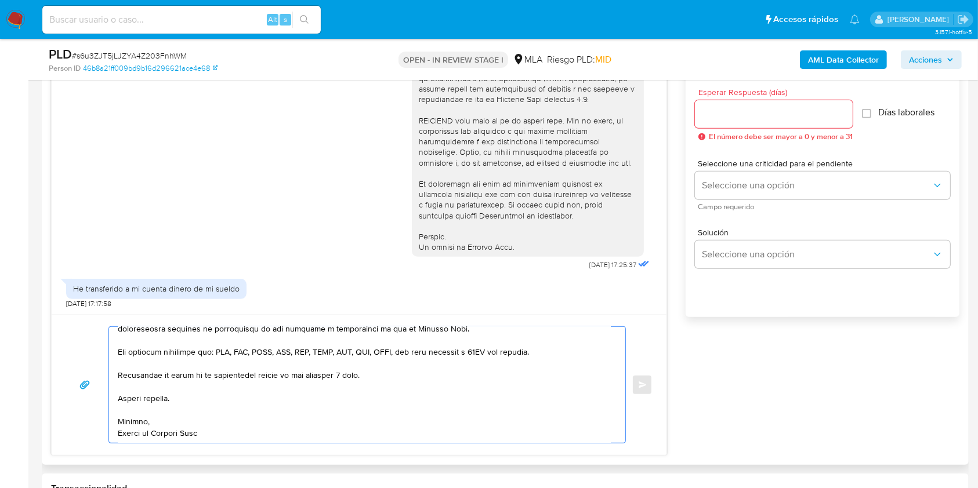
scroll to position [0, 0]
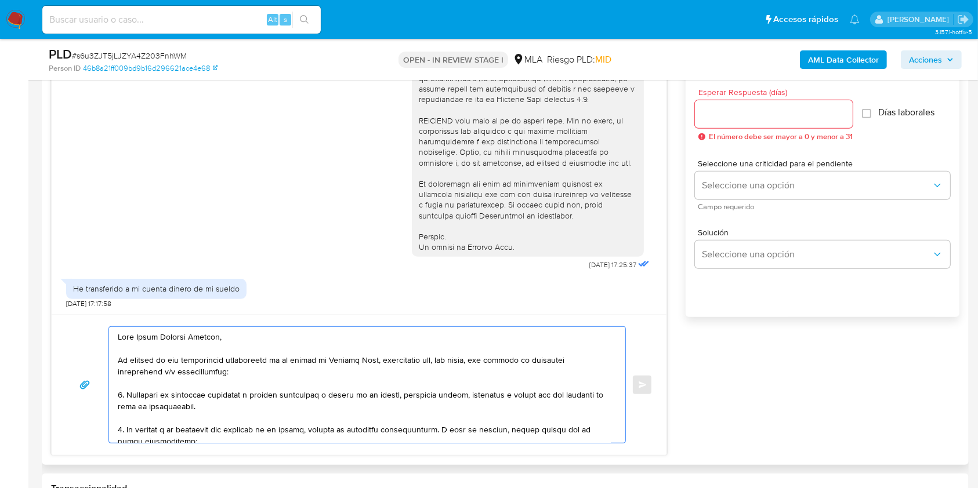
drag, startPoint x: 241, startPoint y: 334, endPoint x: 338, endPoint y: 373, distance: 104.6
click at [247, 334] on textarea at bounding box center [364, 385] width 493 height 116
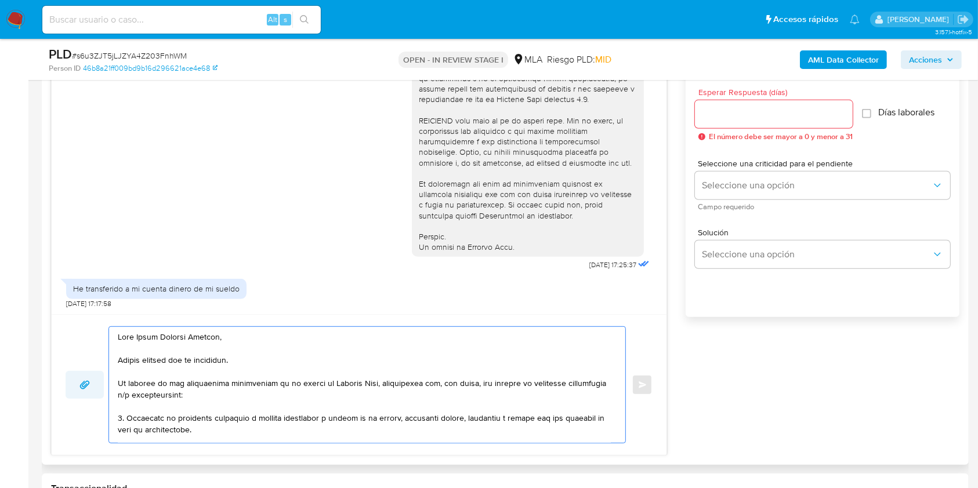
drag, startPoint x: 306, startPoint y: 390, endPoint x: 99, endPoint y: 379, distance: 207.4
click at [99, 379] on div "Enviar" at bounding box center [359, 384] width 587 height 117
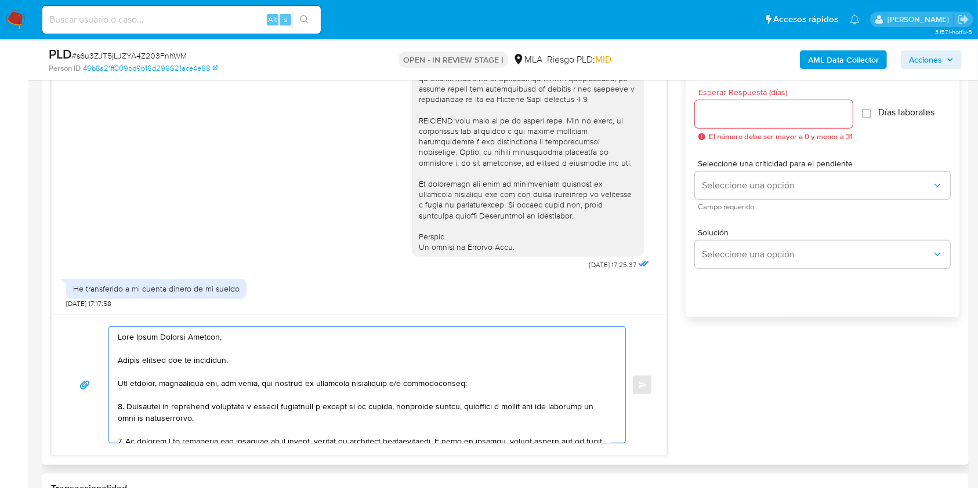
click at [510, 394] on textarea at bounding box center [364, 385] width 493 height 116
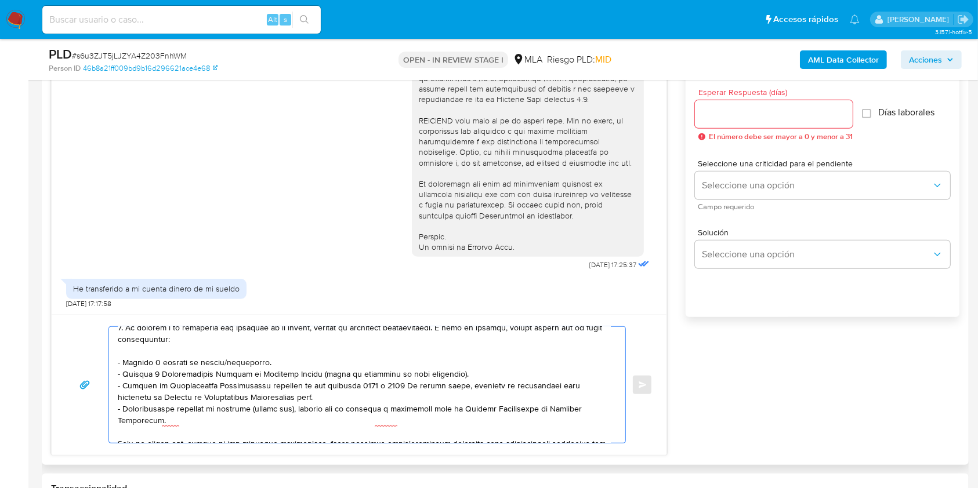
scroll to position [114, 0]
drag, startPoint x: 175, startPoint y: 427, endPoint x: 93, endPoint y: 376, distance: 96.1
click at [93, 376] on div "Enviar" at bounding box center [359, 384] width 587 height 117
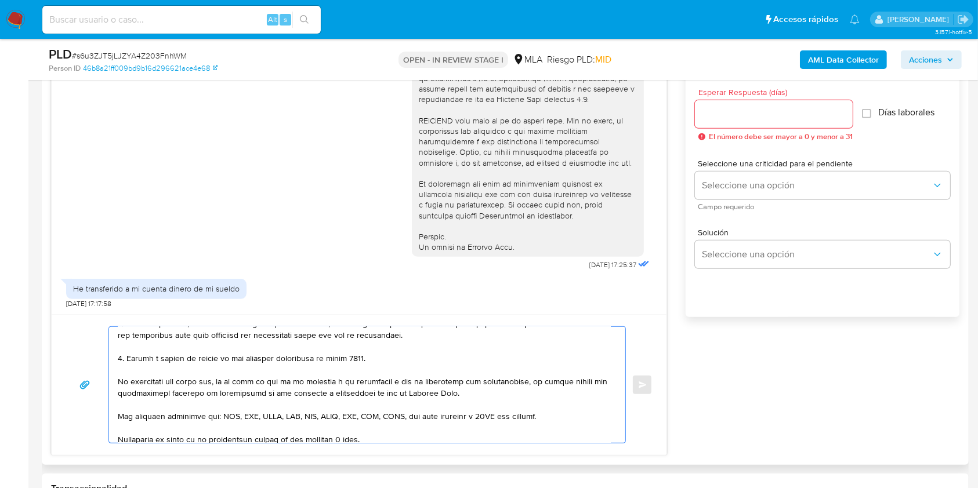
scroll to position [0, 0]
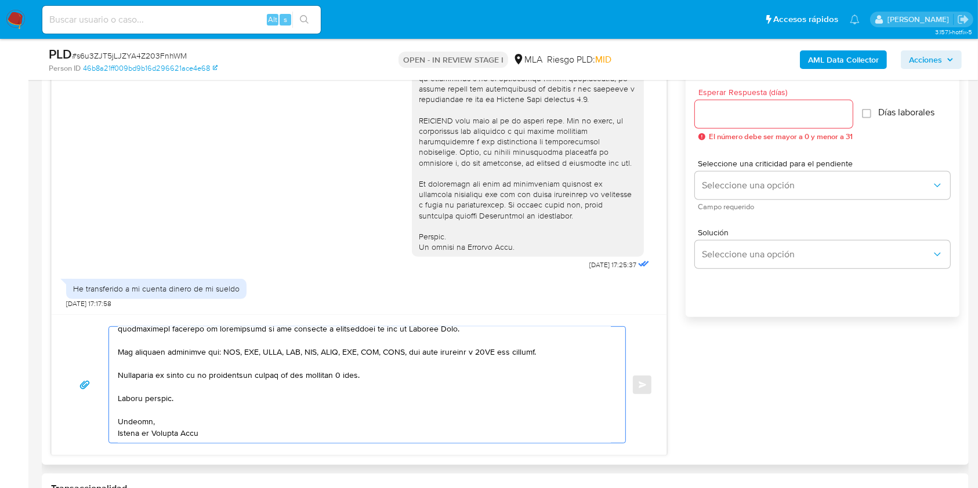
type textarea "Hola Maria Eugenia Fuentes, Muchas gracias por tu respuesta. Sin embargo, neces…"
click at [775, 122] on div at bounding box center [774, 114] width 158 height 28
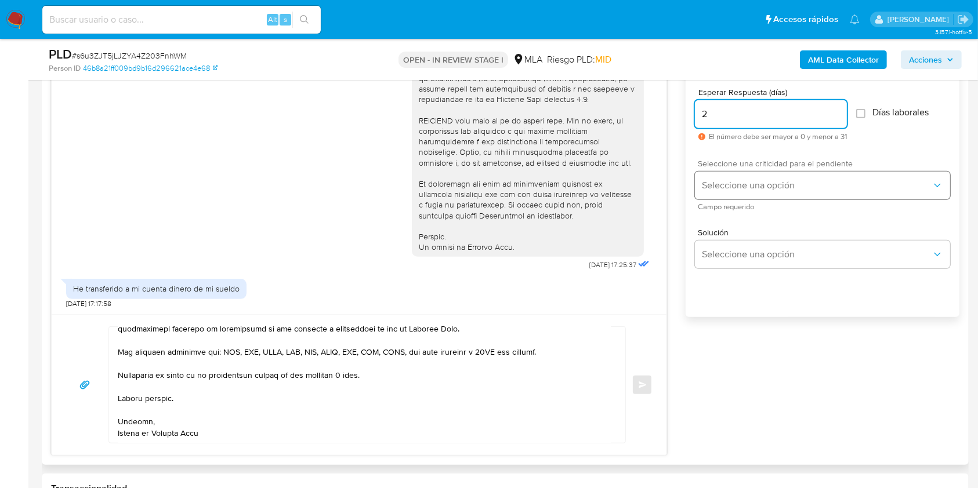
type input "2"
drag, startPoint x: 760, startPoint y: 177, endPoint x: 759, endPoint y: 197, distance: 19.8
click at [760, 177] on button "Seleccione una opción" at bounding box center [822, 186] width 255 height 28
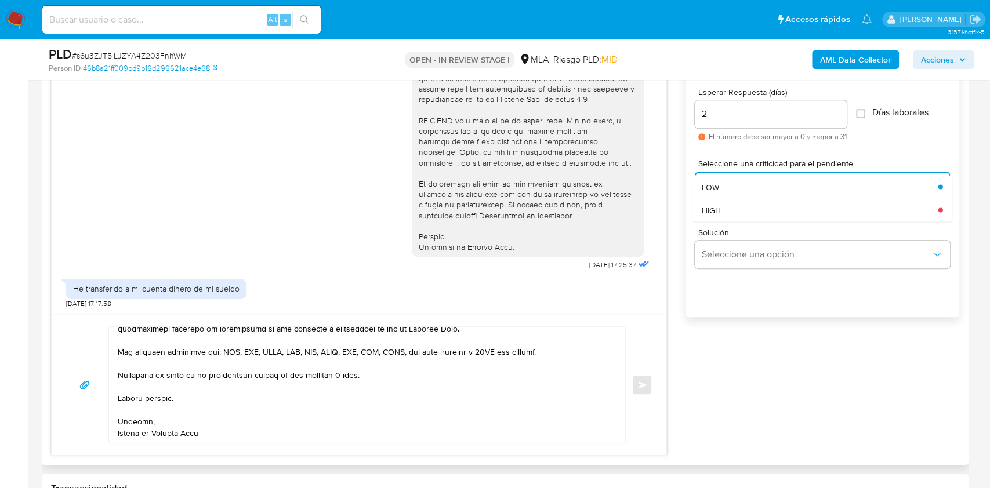
drag, startPoint x: 725, startPoint y: 207, endPoint x: 661, endPoint y: 341, distance: 148.6
click at [725, 206] on div "HIGH" at bounding box center [820, 209] width 237 height 23
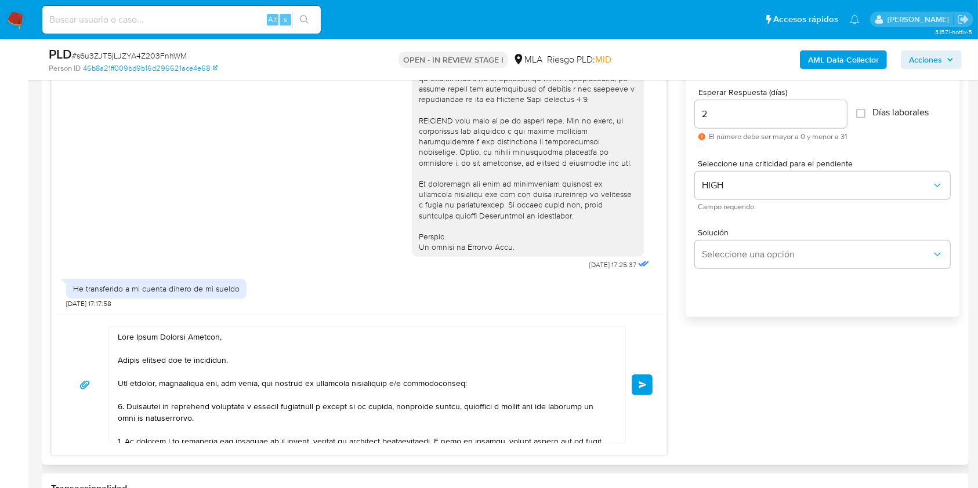
click at [649, 384] on button "Enviar" at bounding box center [642, 385] width 21 height 21
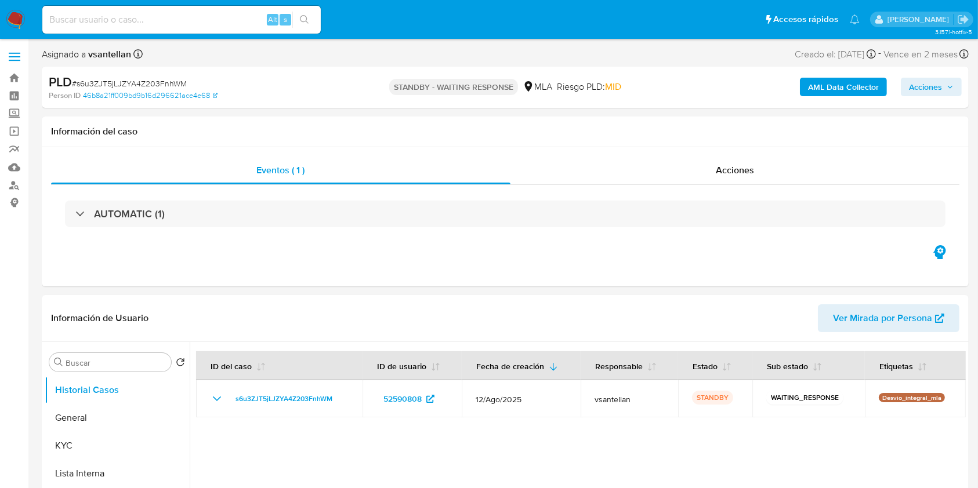
select select "10"
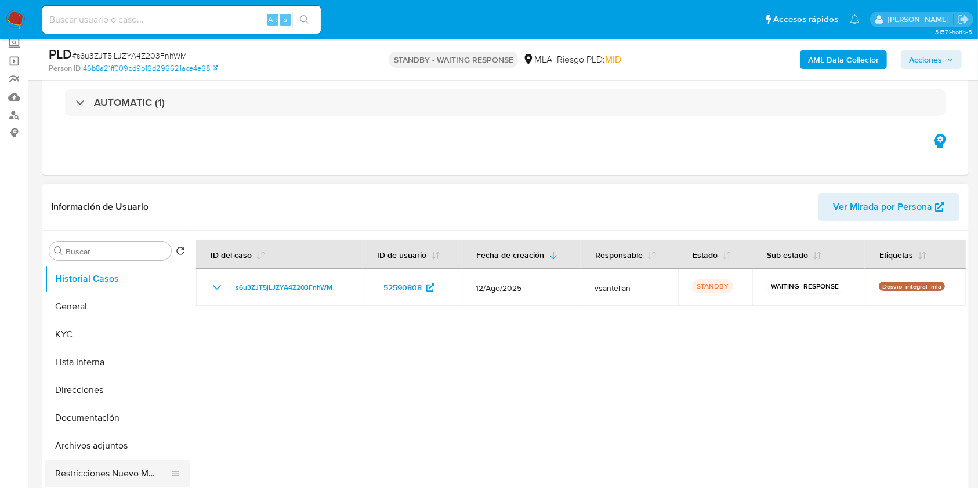
scroll to position [154, 0]
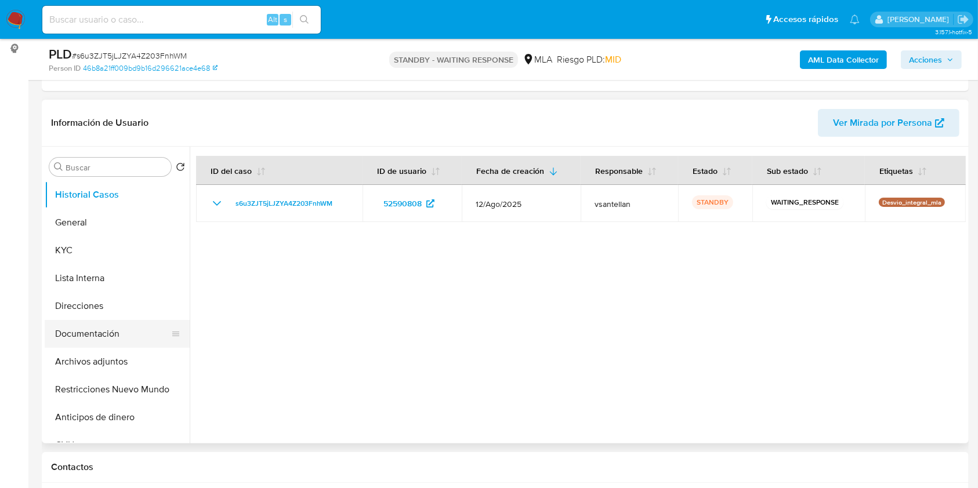
click at [108, 335] on button "Documentación" at bounding box center [113, 334] width 136 height 28
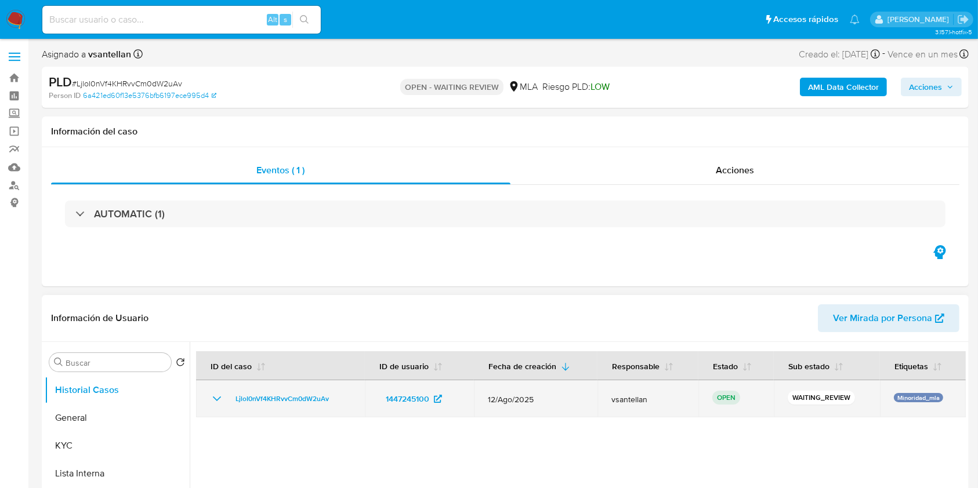
select select "10"
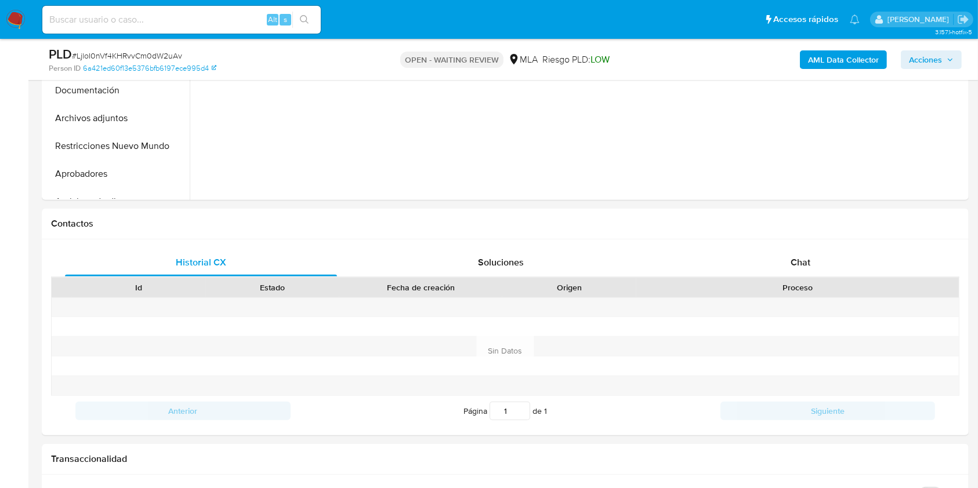
scroll to position [407, 0]
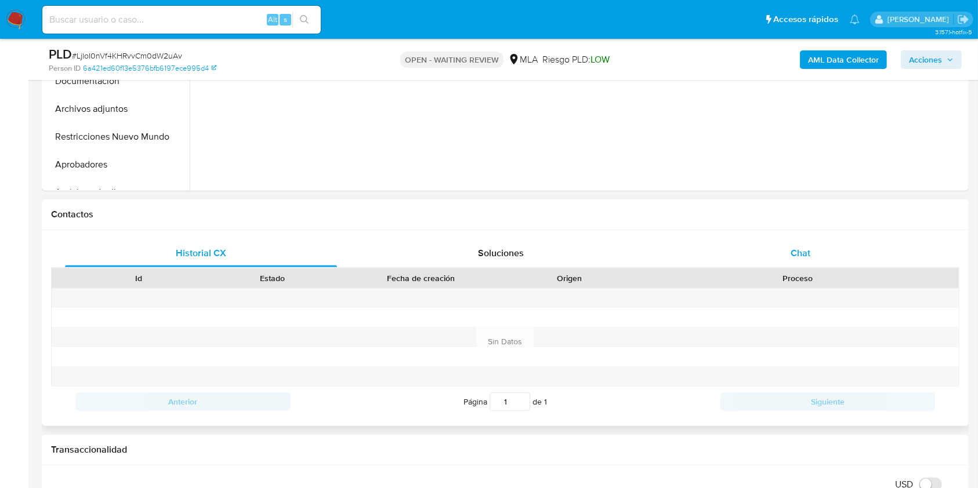
click at [789, 242] on div "Chat" at bounding box center [801, 254] width 272 height 28
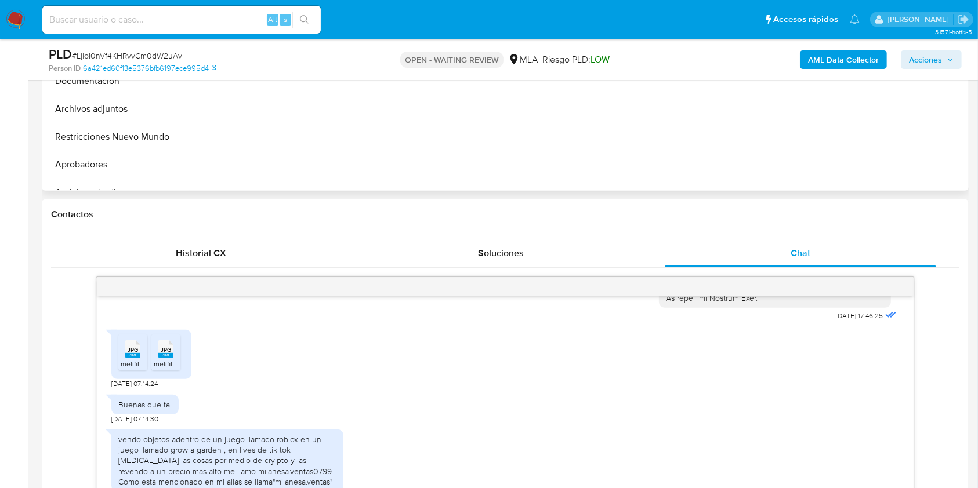
scroll to position [561, 0]
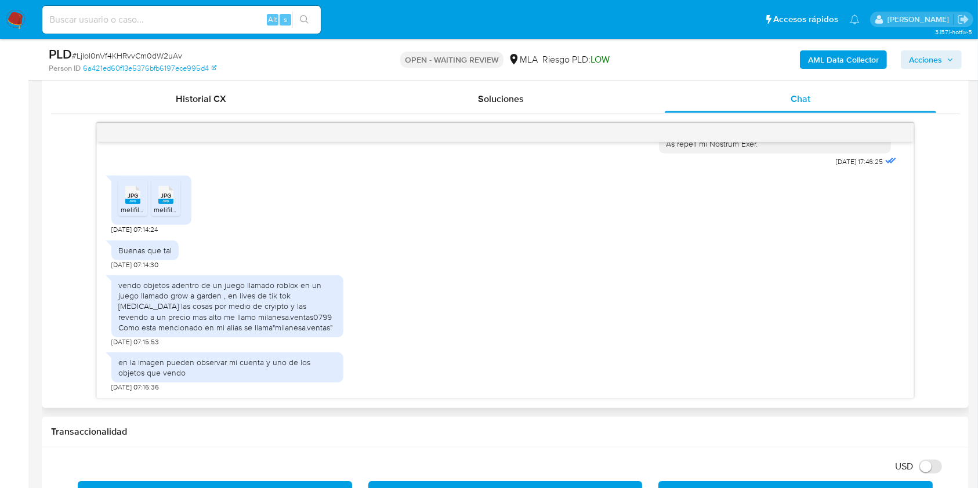
click at [131, 211] on span "melifile1852994797097201678.jpg" at bounding box center [174, 210] width 106 height 10
drag, startPoint x: 165, startPoint y: 204, endPoint x: 180, endPoint y: 224, distance: 26.1
click at [166, 202] on icon "JPG" at bounding box center [165, 195] width 15 height 20
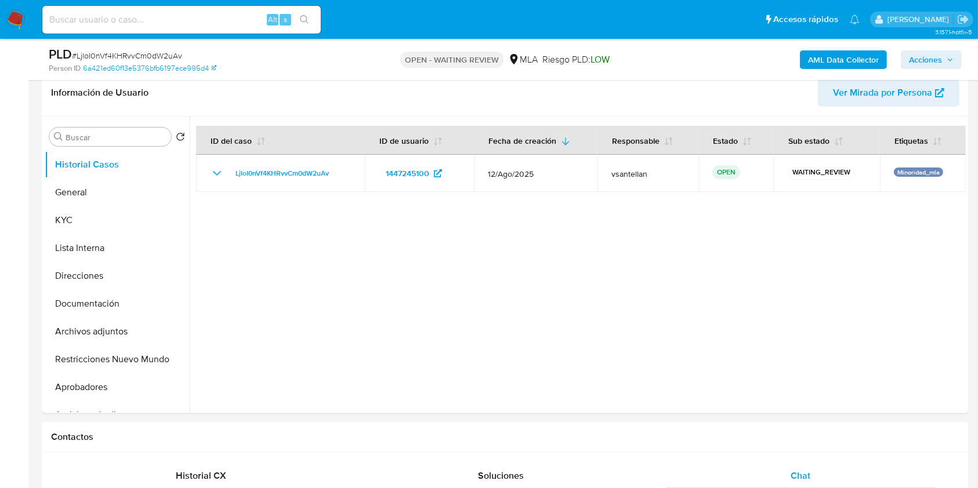
scroll to position [179, 0]
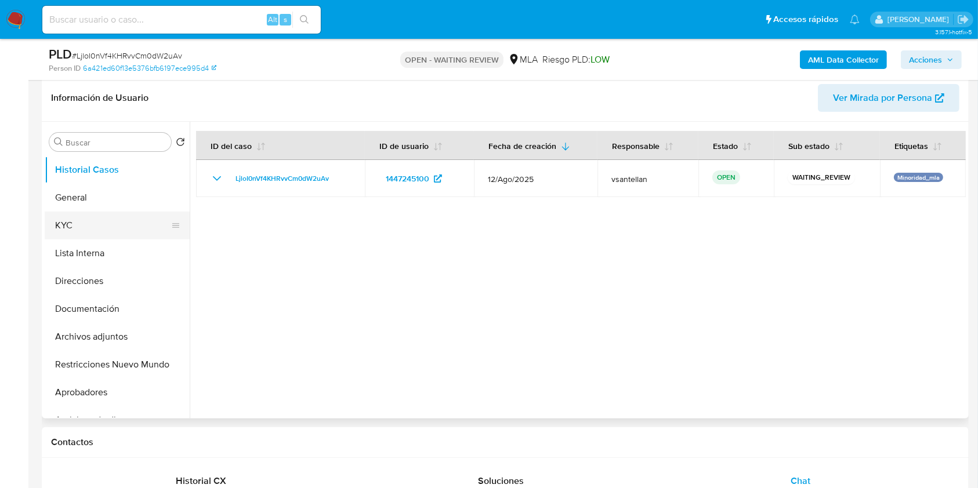
drag, startPoint x: 93, startPoint y: 215, endPoint x: 95, endPoint y: 222, distance: 6.5
click at [94, 215] on button "KYC" at bounding box center [113, 226] width 136 height 28
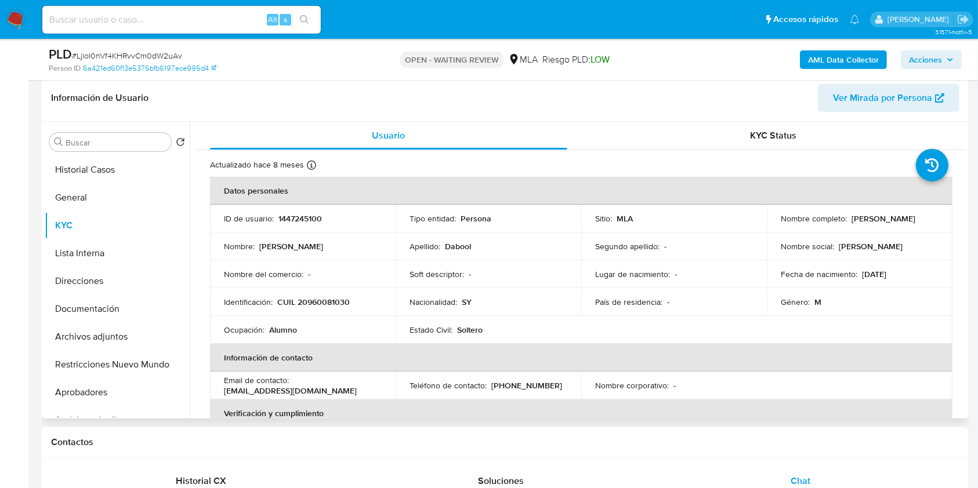
drag, startPoint x: 854, startPoint y: 350, endPoint x: 835, endPoint y: 379, distance: 34.4
click at [852, 350] on th "Información de contacto" at bounding box center [581, 358] width 742 height 28
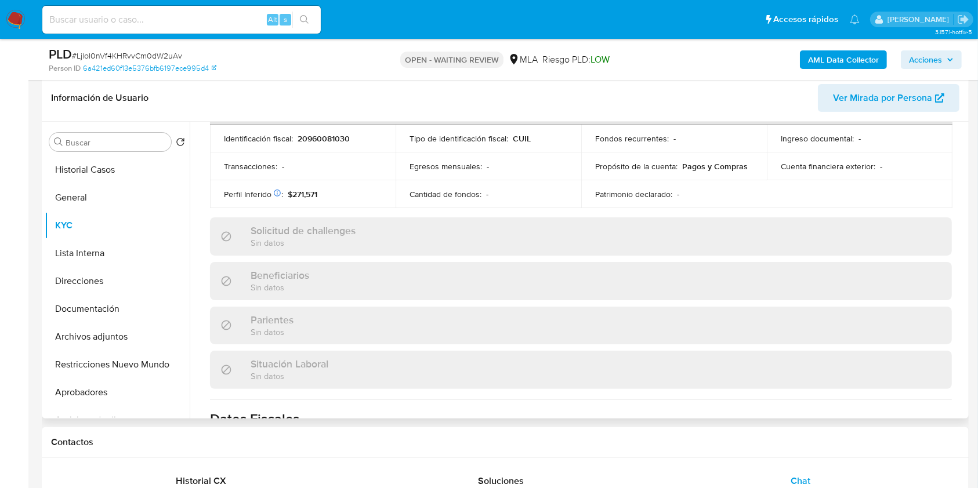
scroll to position [611, 0]
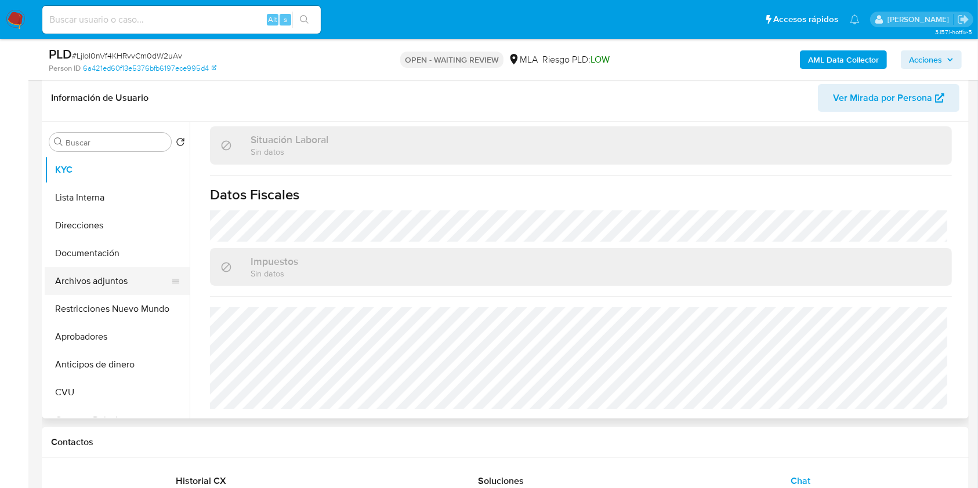
click at [111, 275] on ul "Historial Casos General KYC Lista Interna Direcciones Documentación Archivos ad…" at bounding box center [117, 287] width 145 height 262
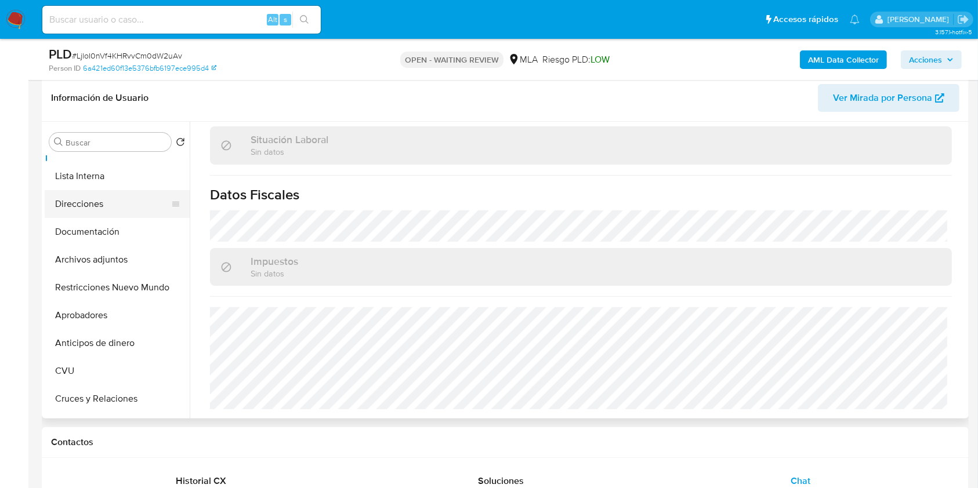
click at [86, 206] on button "Direcciones" at bounding box center [113, 204] width 136 height 28
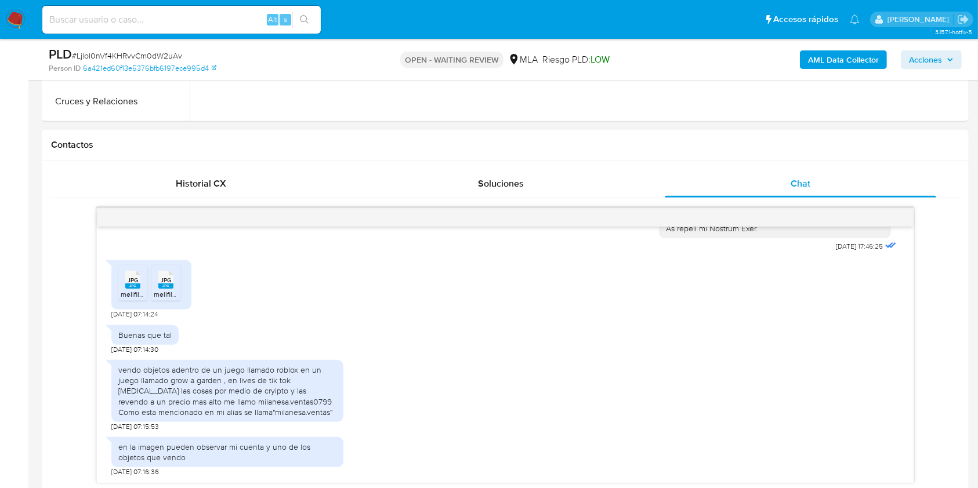
scroll to position [488, 0]
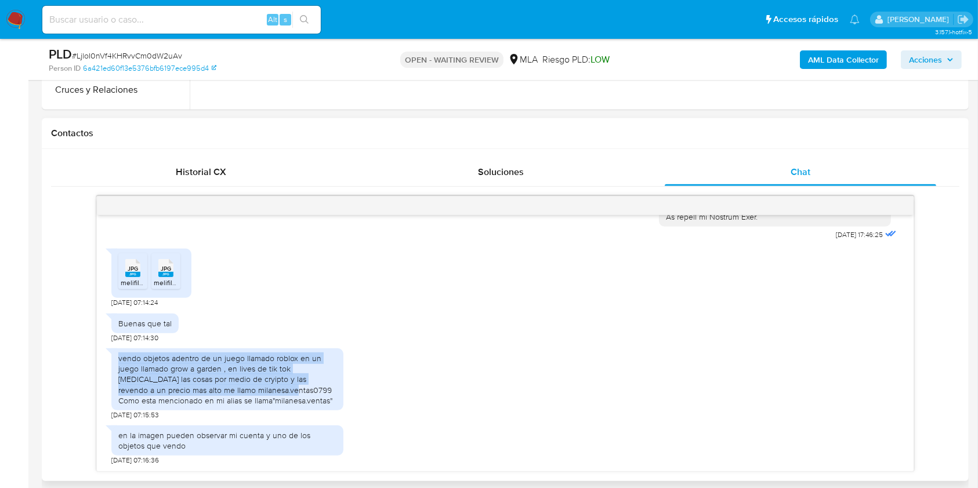
drag, startPoint x: 110, startPoint y: 356, endPoint x: 241, endPoint y: 386, distance: 134.5
click at [241, 386] on div "vendo objetos adentro de un juego llamado roblox en un juego llamado grow a gar…" at bounding box center [227, 380] width 232 height 62
copy div "vendo objetos adentro de un juego llamado roblox en un juego llamado grow a gar…"
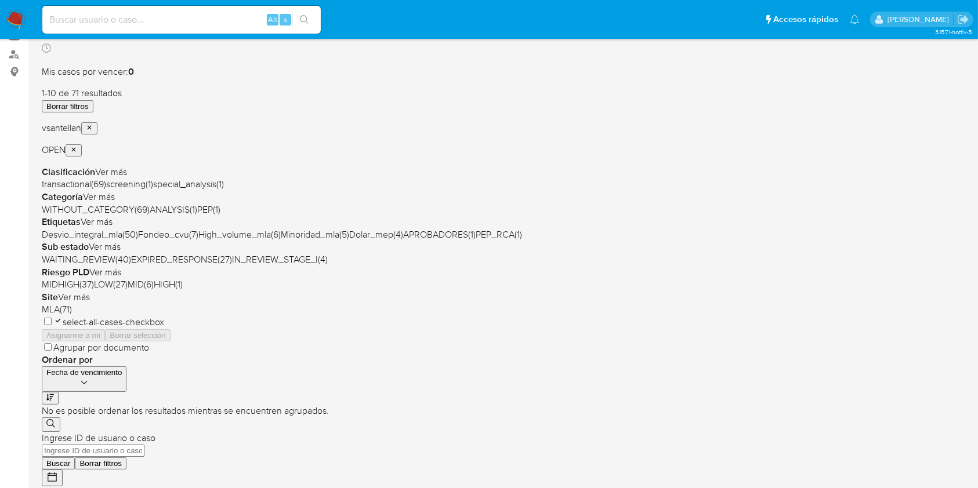
scroll to position [154, 0]
